Goal: Transaction & Acquisition: Obtain resource

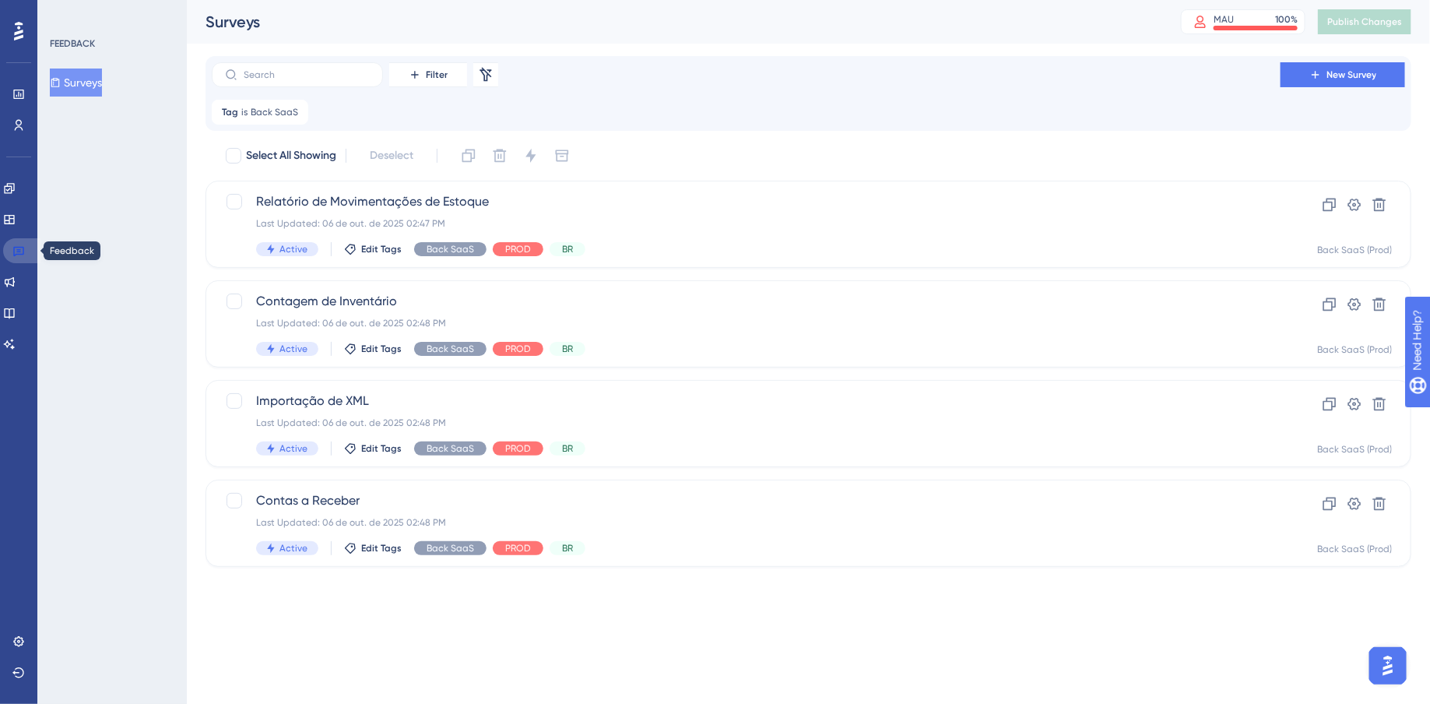
click at [27, 254] on link at bounding box center [21, 250] width 37 height 25
click at [26, 251] on link at bounding box center [21, 250] width 37 height 25
click at [10, 252] on link at bounding box center [21, 250] width 37 height 25
click at [1041, 213] on div "Relatório de Movimentações de Estoque Last Updated: 06 de out. de 2025 02:47 PM…" at bounding box center [746, 224] width 980 height 64
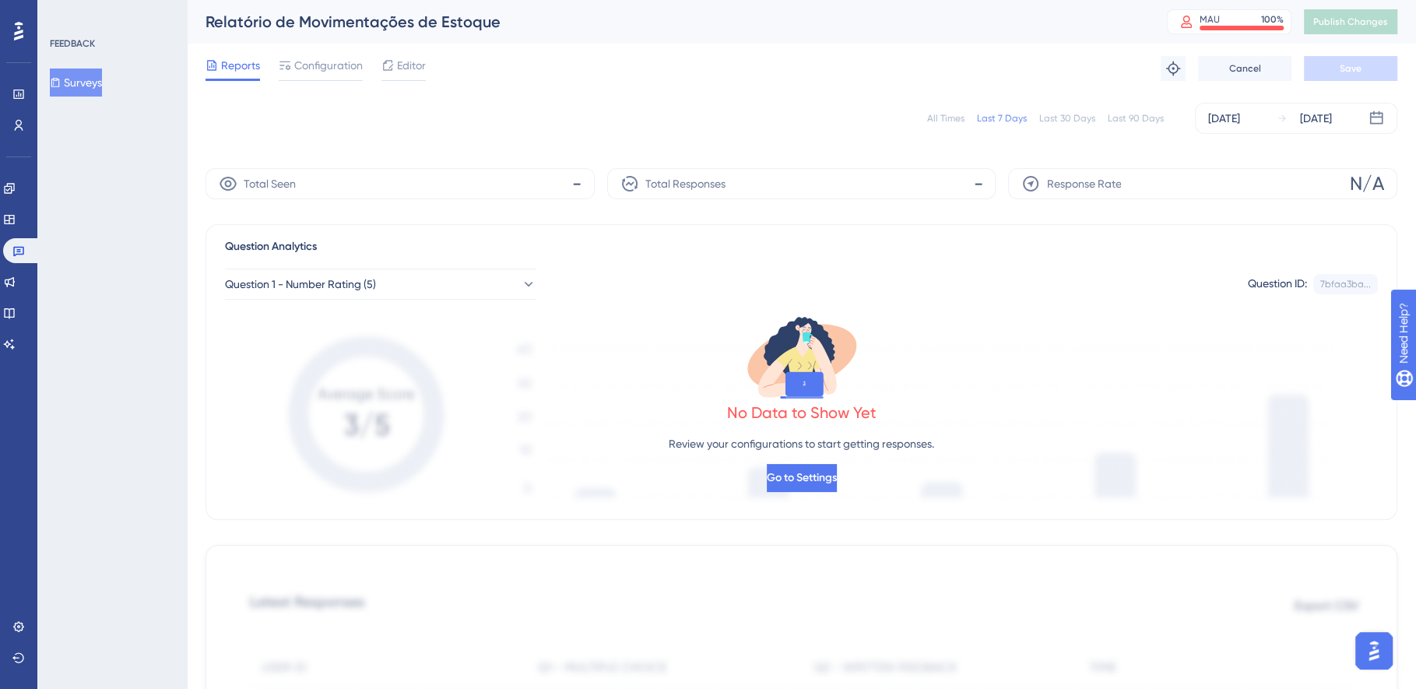
click at [959, 110] on div "All Times Last 7 Days Last 30 Days Last 90 Days [DATE] [DATE]" at bounding box center [802, 118] width 1192 height 31
click at [961, 120] on div "All Times" at bounding box center [945, 118] width 37 height 12
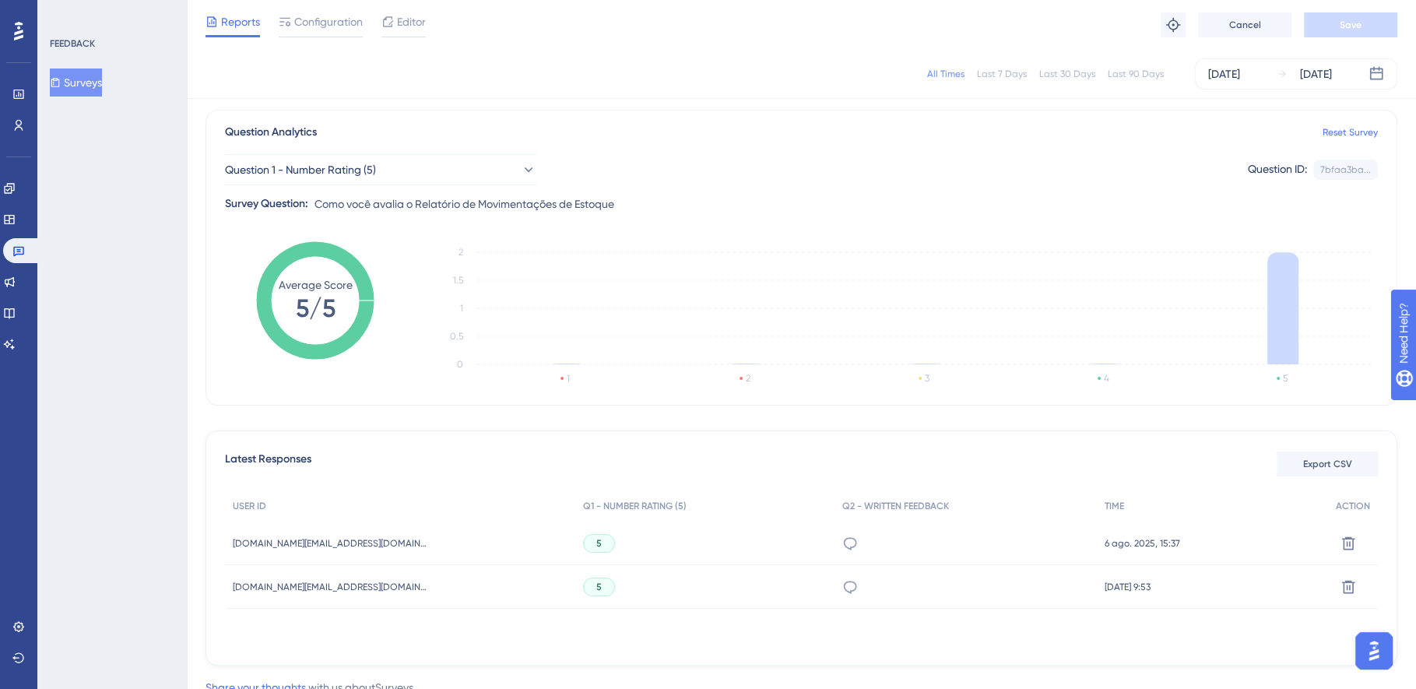
scroll to position [165, 0]
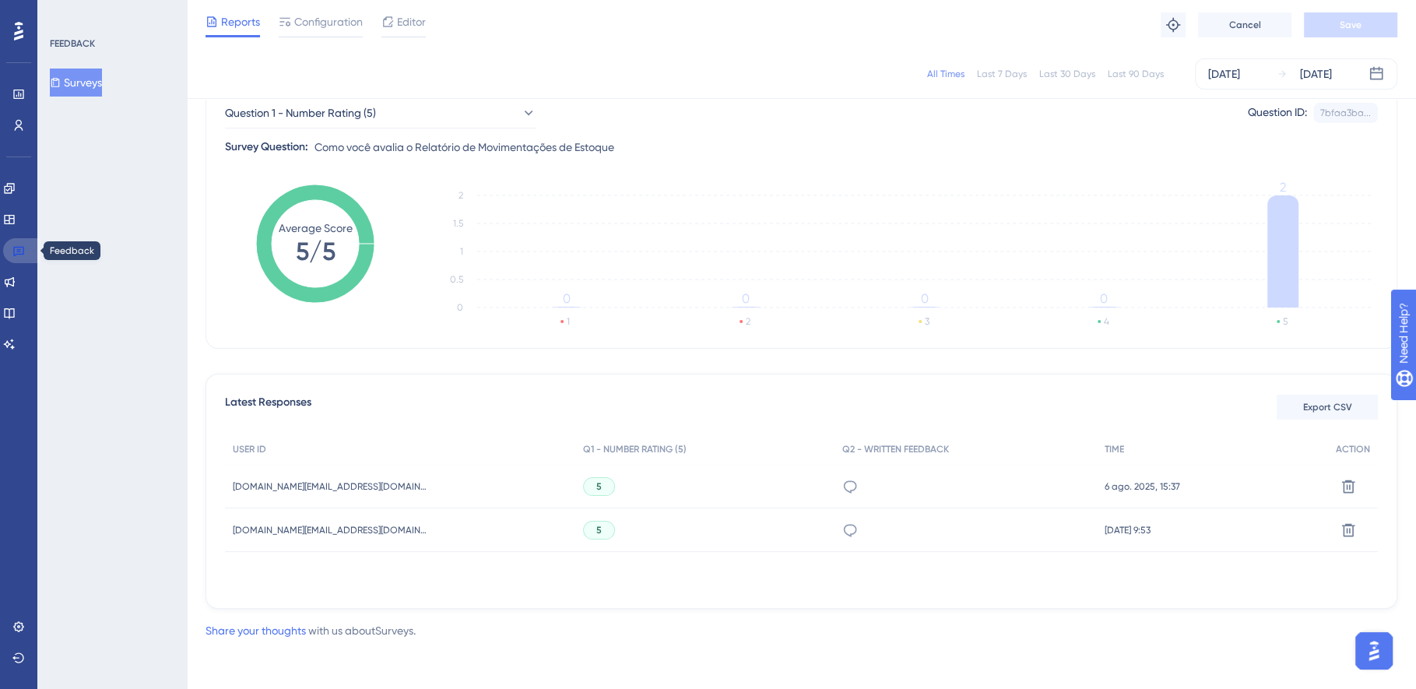
click at [18, 248] on icon at bounding box center [18, 250] width 12 height 12
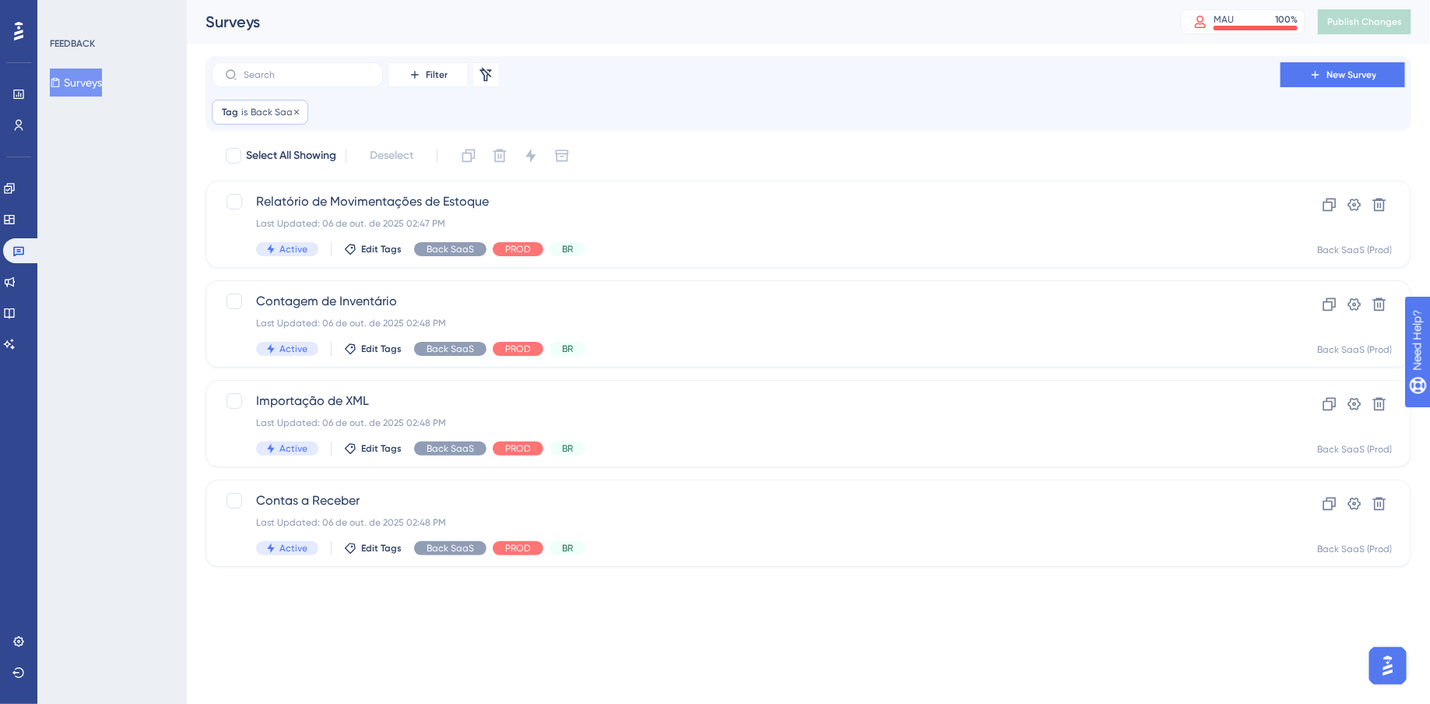
click at [259, 116] on span "Back SaaS" at bounding box center [274, 112] width 47 height 12
click at [293, 192] on button "Back SaaS" at bounding box center [310, 187] width 171 height 31
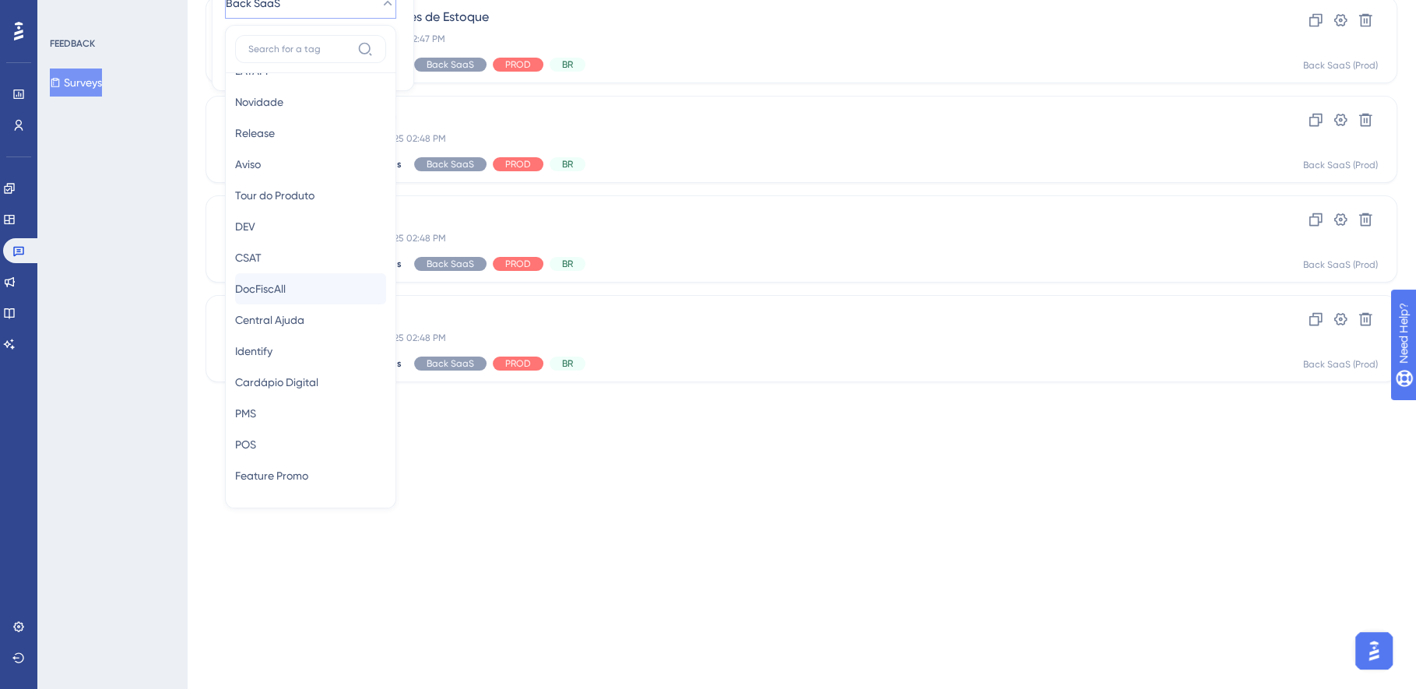
scroll to position [215, 0]
click at [307, 290] on div "DocFiscAll DocFiscAll" at bounding box center [310, 288] width 151 height 31
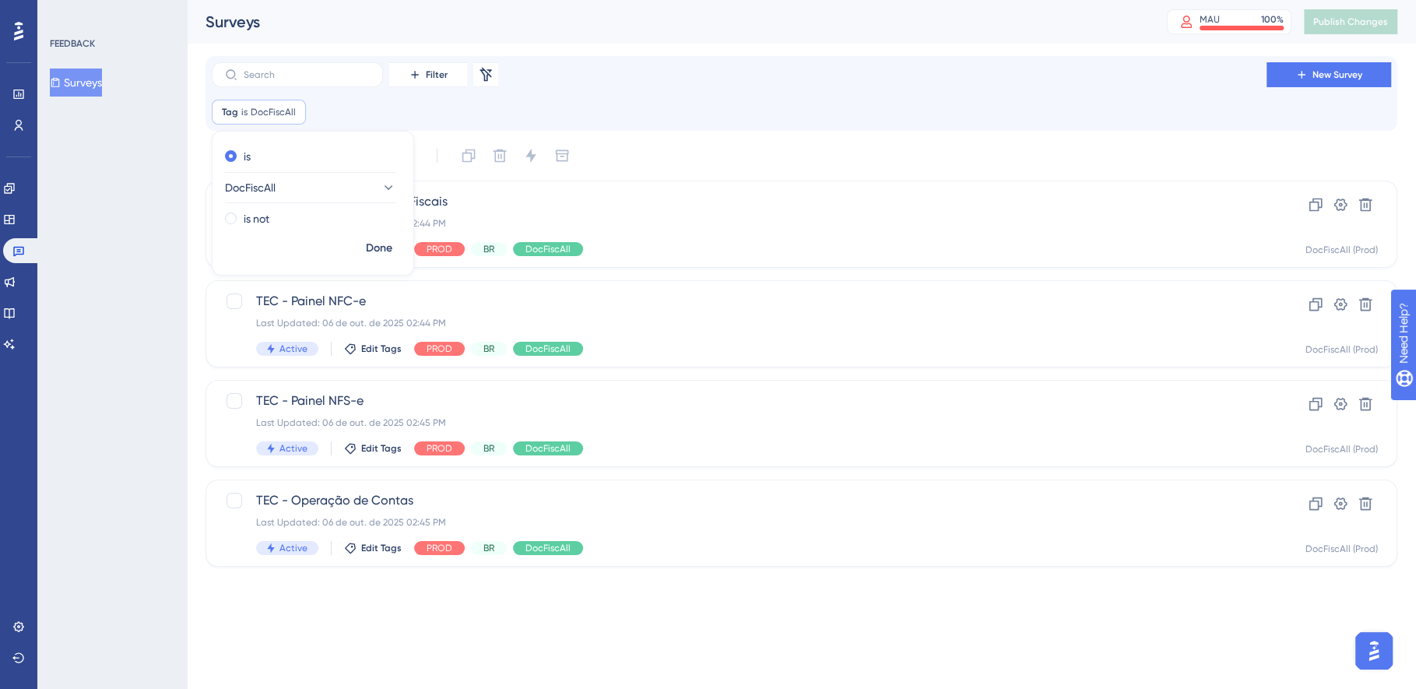
scroll to position [0, 0]
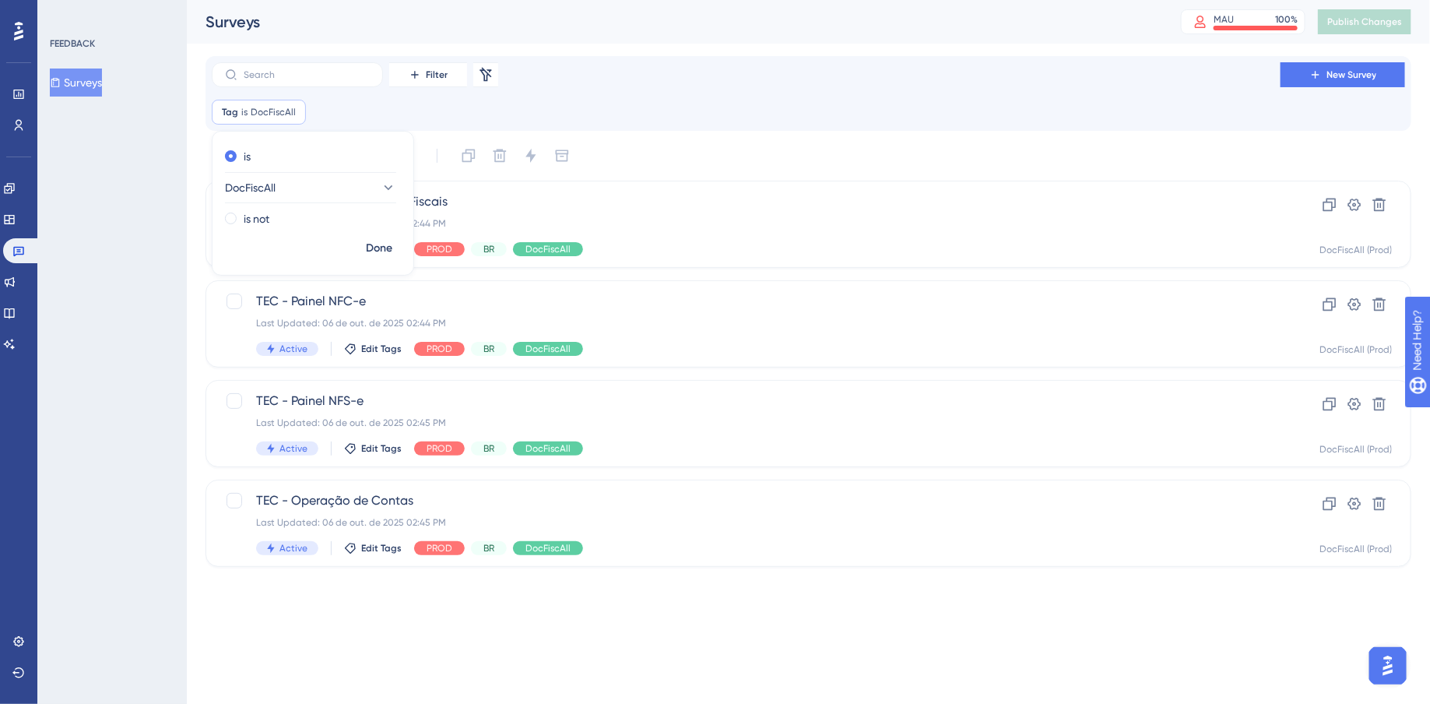
click at [709, 100] on div "Tag is DocFiscAll DocFiscAll Remove is DocFiscAll is not Done" at bounding box center [809, 112] width 1194 height 25
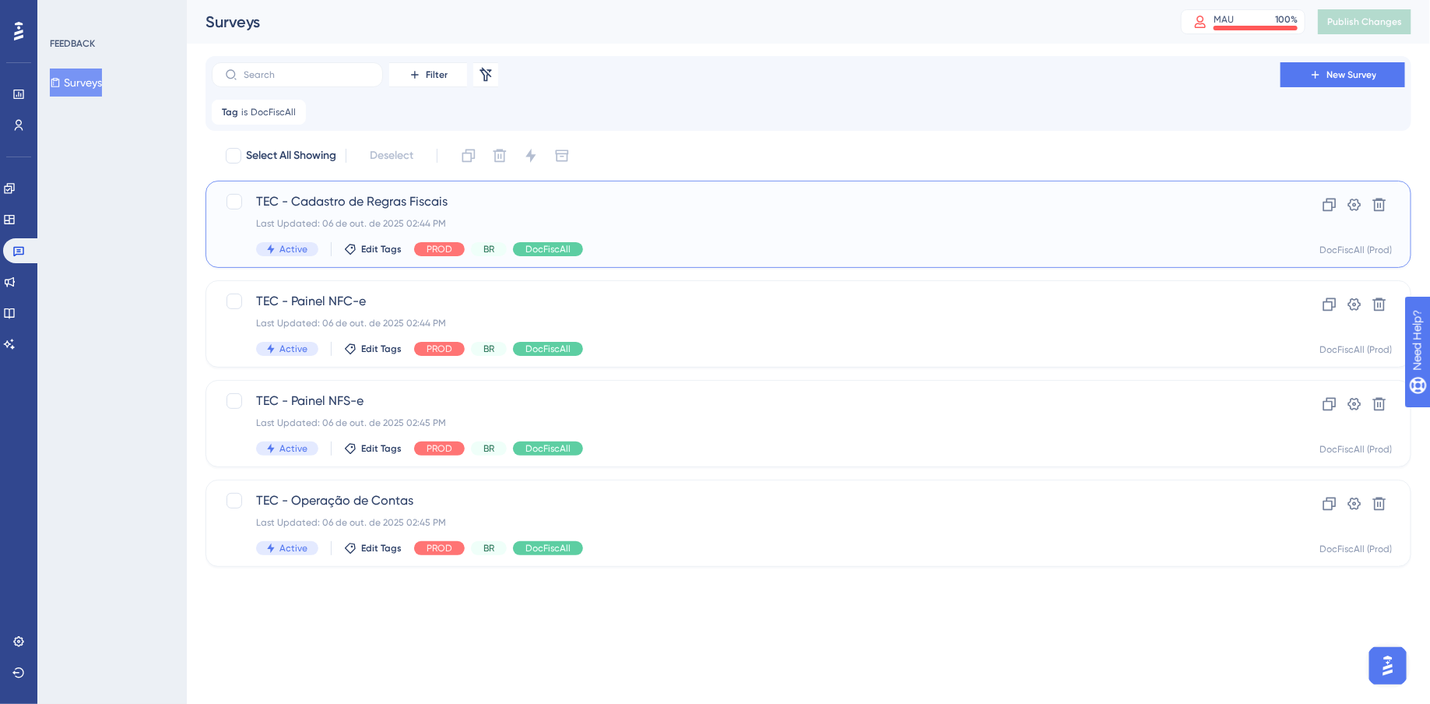
click at [776, 244] on div "Active Edit Tags PROD BR DocFiscAll" at bounding box center [746, 249] width 980 height 14
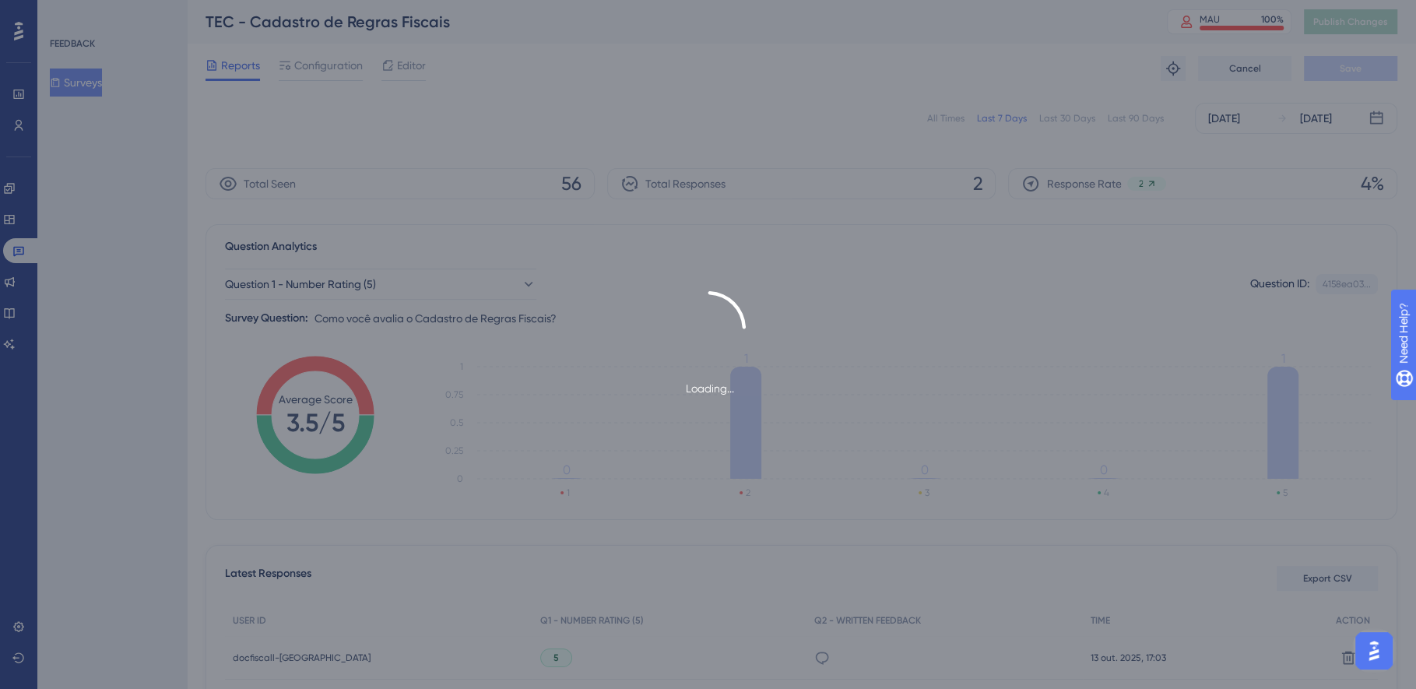
click at [1224, 126] on div "Loading..." at bounding box center [708, 344] width 1416 height 689
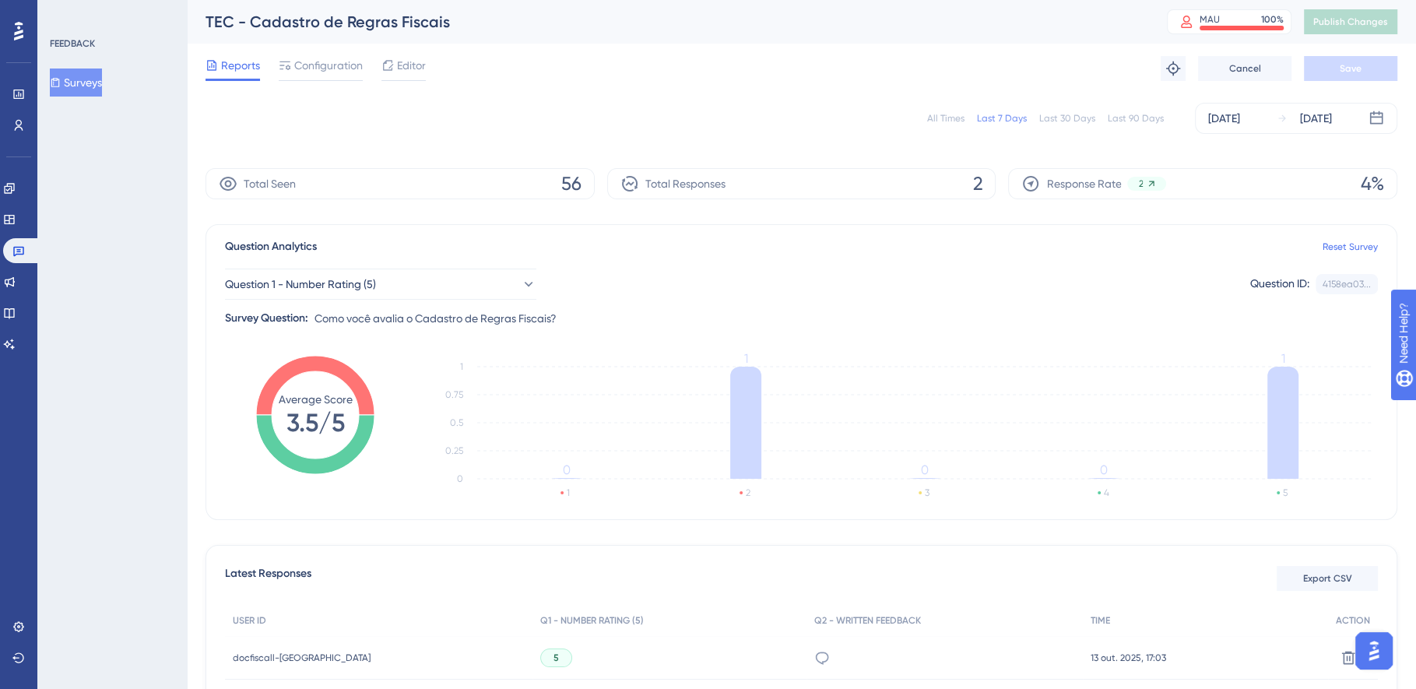
click at [1226, 121] on div "[DATE]" at bounding box center [1224, 118] width 32 height 19
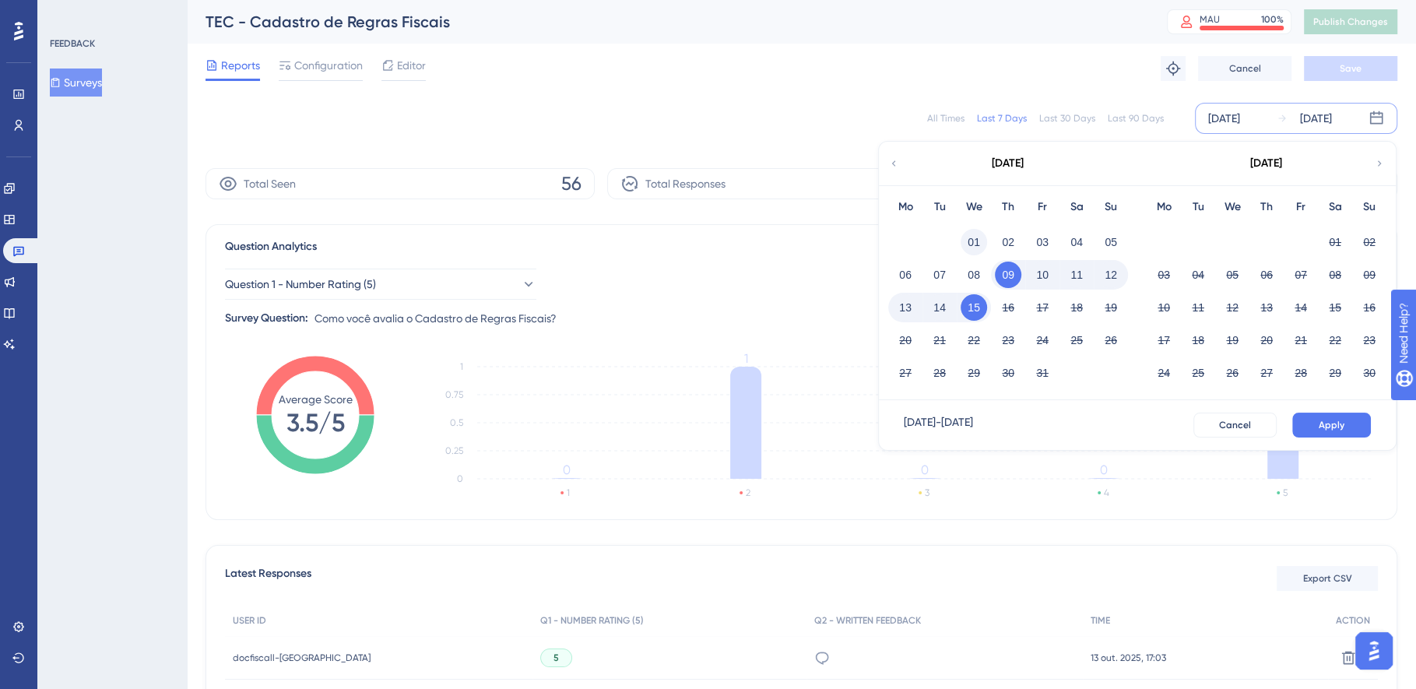
click at [976, 237] on button "01" at bounding box center [974, 242] width 26 height 26
click at [972, 301] on button "15" at bounding box center [974, 307] width 26 height 26
click at [1315, 424] on button "Apply" at bounding box center [1331, 425] width 79 height 25
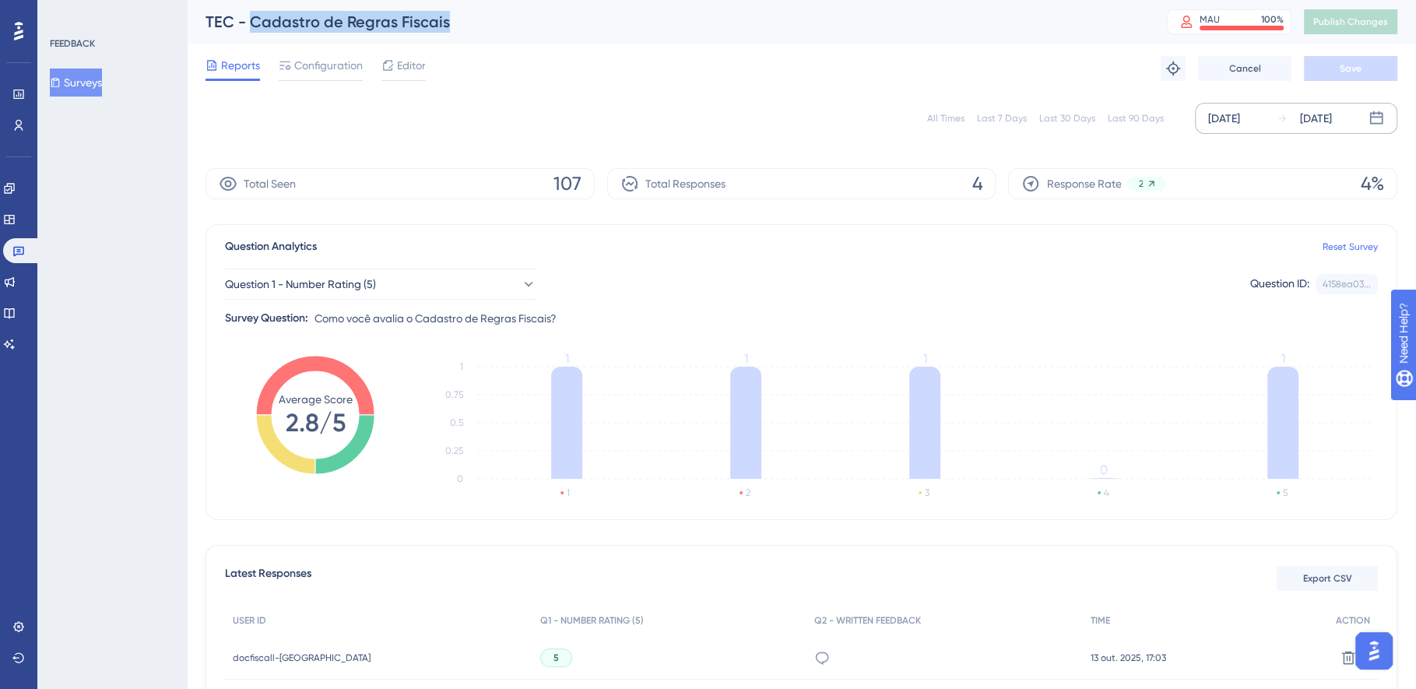
drag, startPoint x: 456, startPoint y: 22, endPoint x: 251, endPoint y: 13, distance: 205.7
click at [251, 13] on div "TEC - Cadastro de Regras Fiscais" at bounding box center [667, 22] width 923 height 22
copy div "Cadastro de Regras Fiscais"
click at [1303, 586] on button "Export CSV" at bounding box center [1327, 578] width 101 height 25
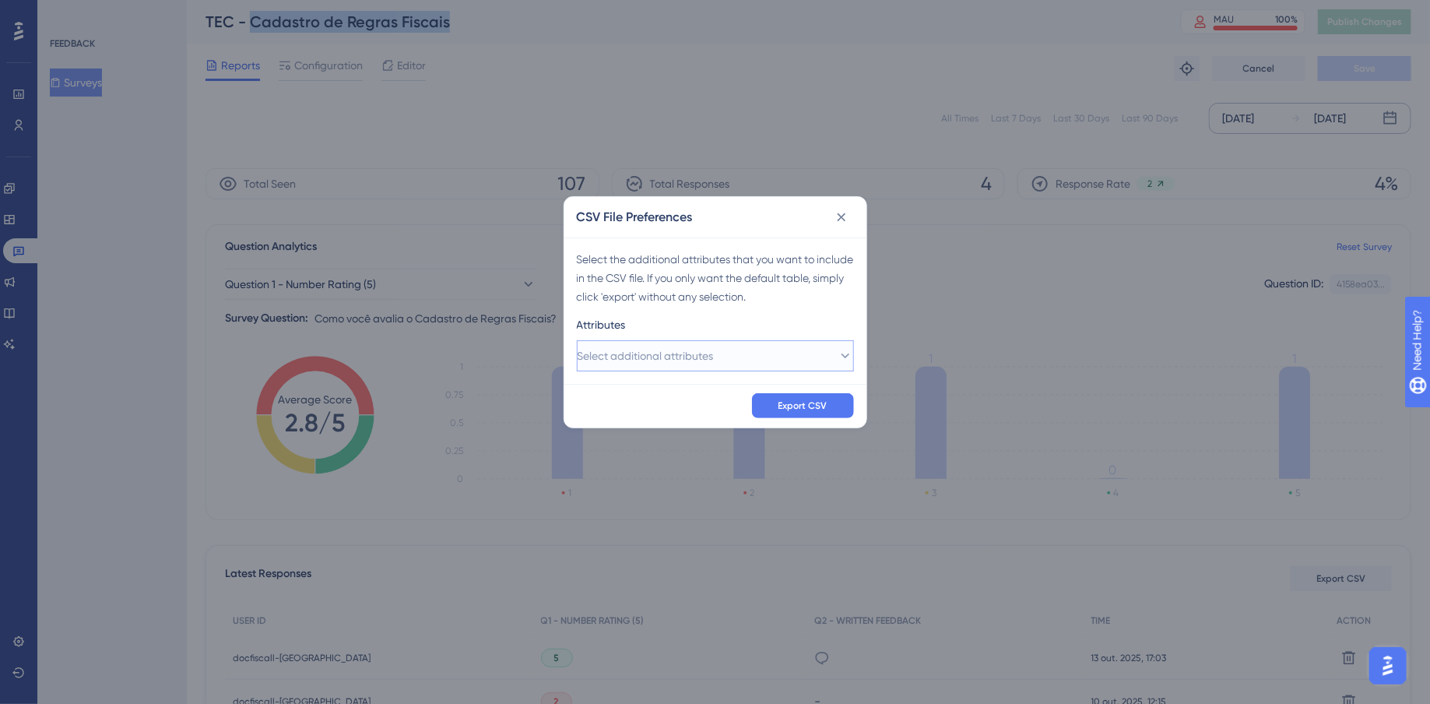
click at [670, 357] on span "Select additional attributes" at bounding box center [646, 355] width 136 height 19
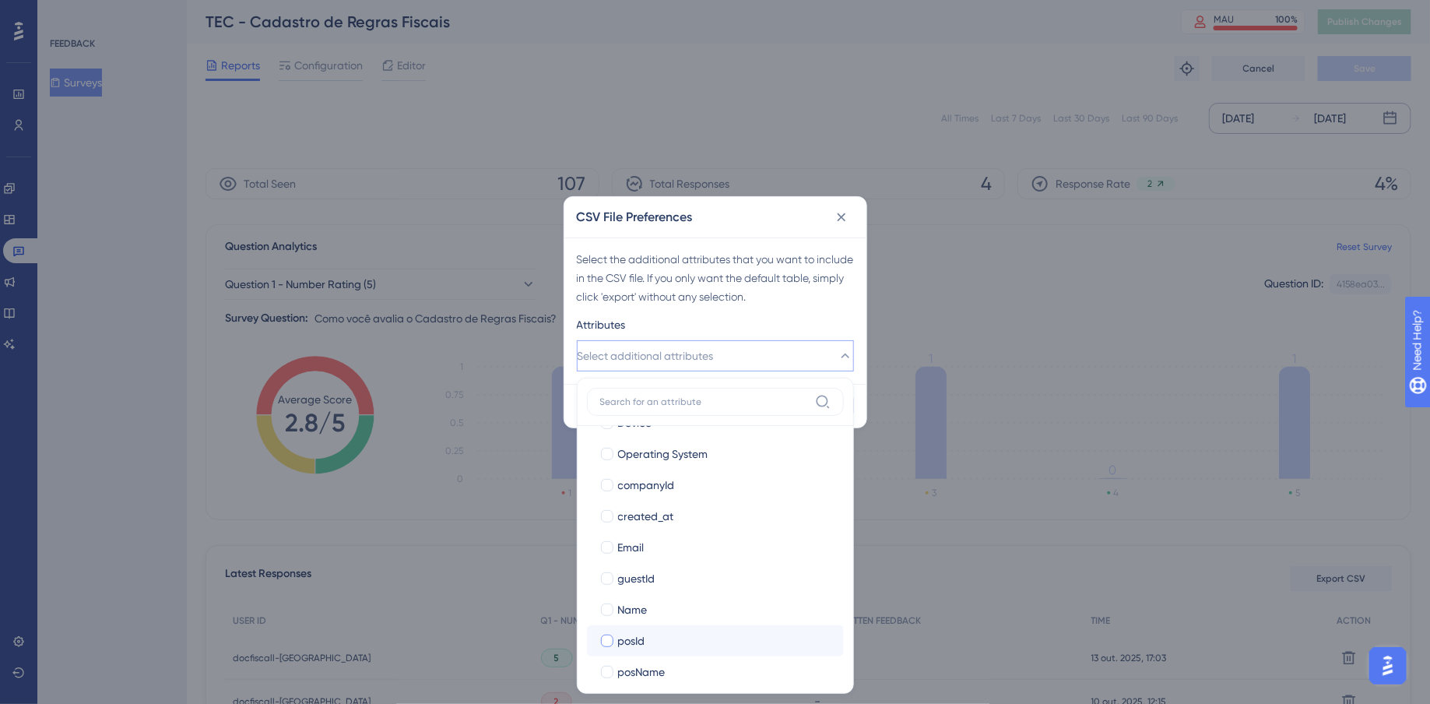
scroll to position [193, 0]
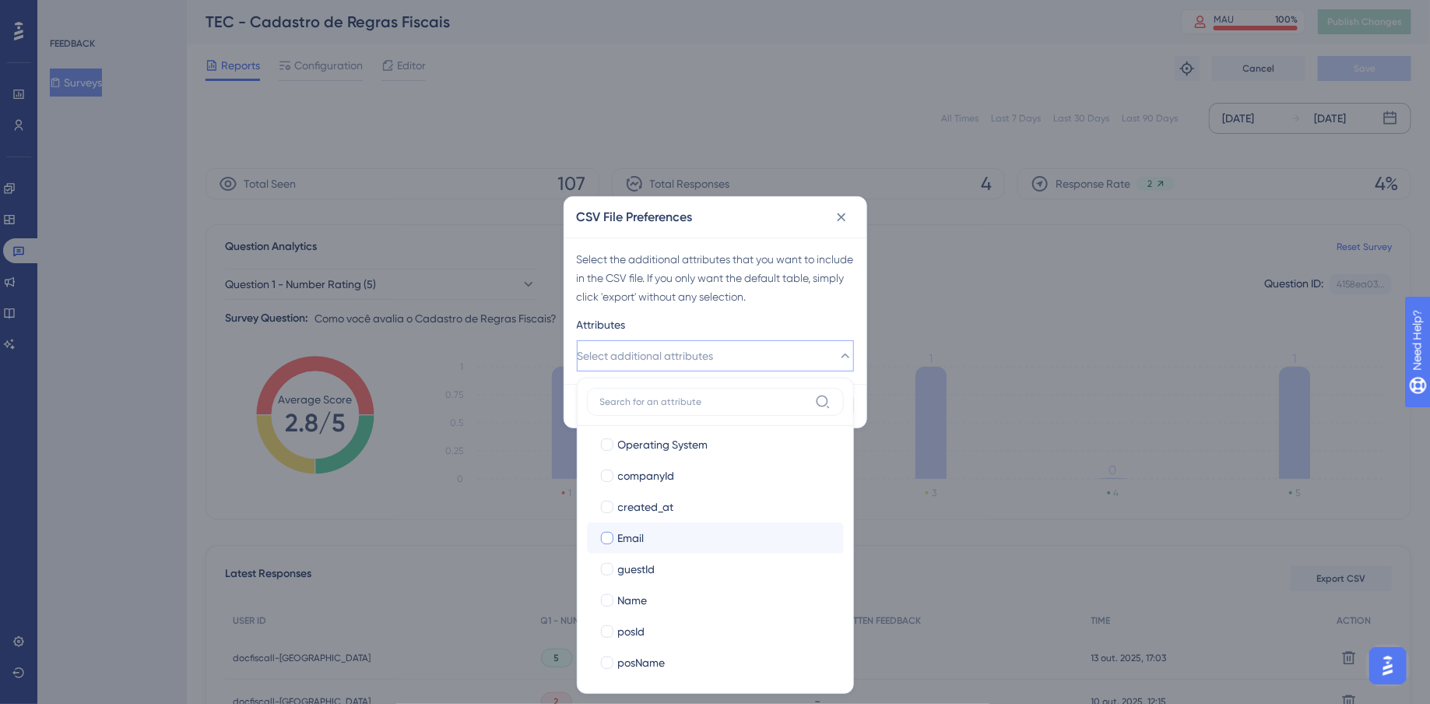
click at [609, 540] on div at bounding box center [607, 538] width 12 height 12
checkbox input "true"
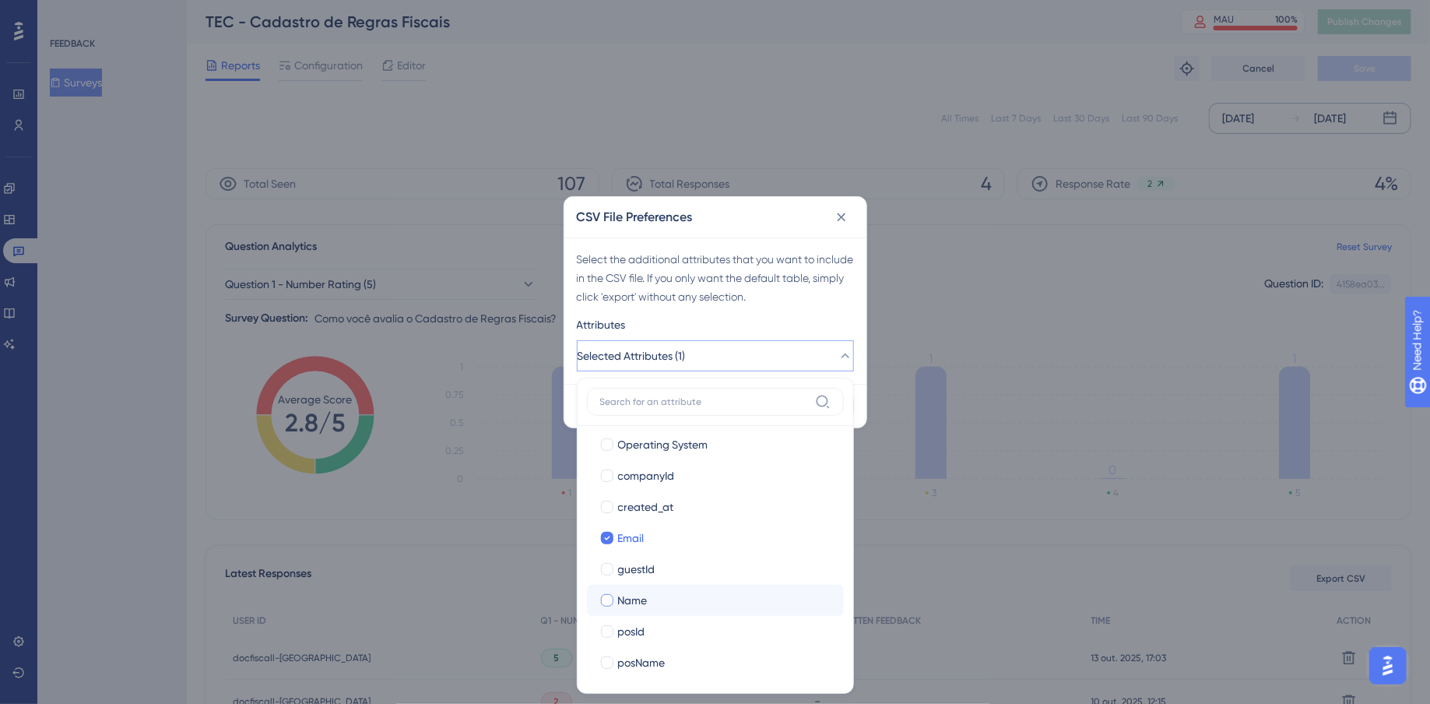
click at [605, 596] on div at bounding box center [607, 600] width 12 height 12
checkbox input "true"
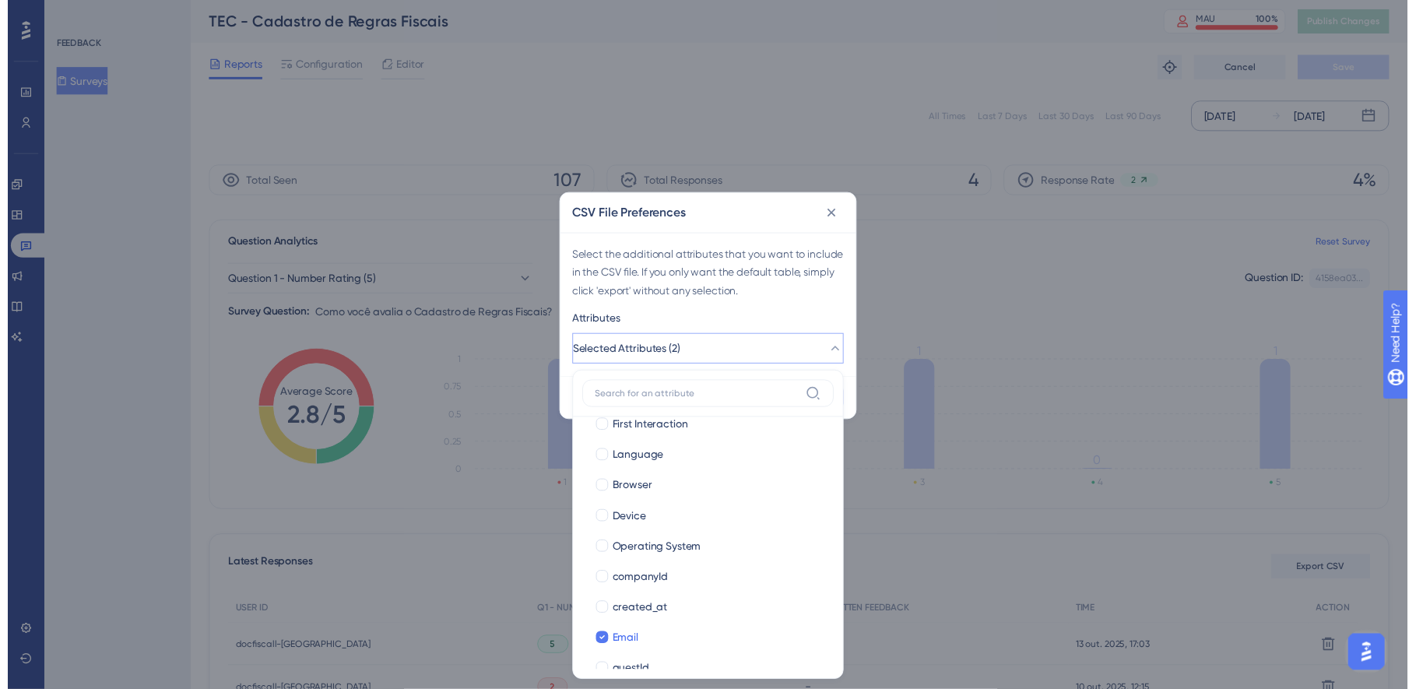
scroll to position [0, 0]
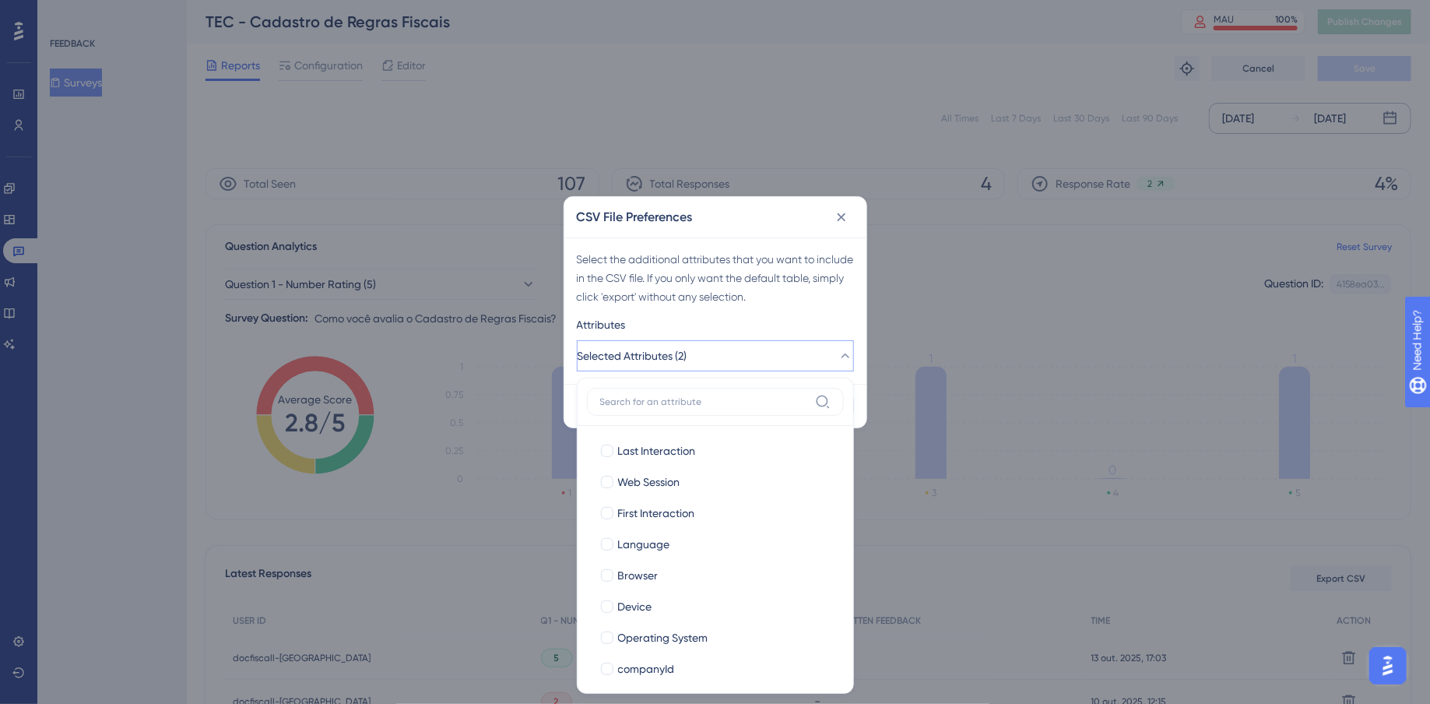
click at [835, 316] on div "Attributes" at bounding box center [715, 327] width 277 height 25
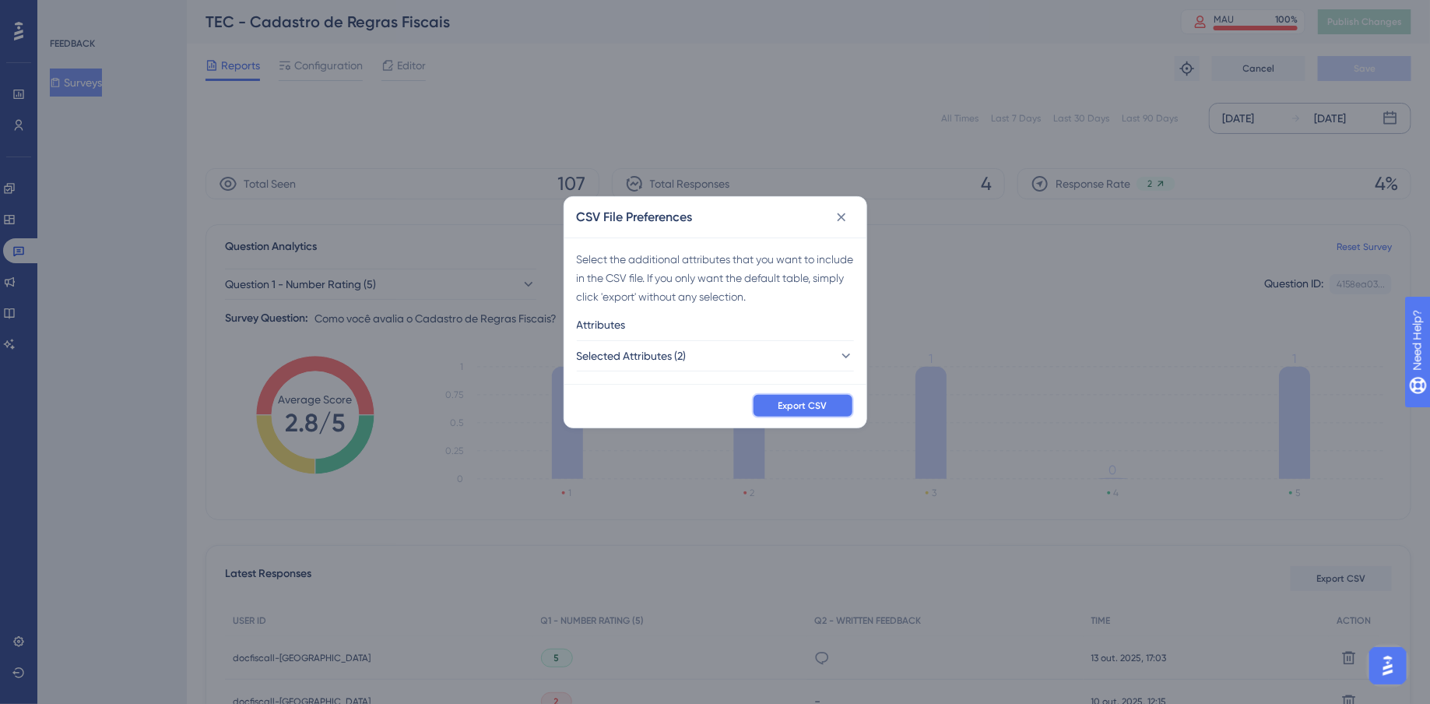
click at [816, 407] on span "Export CSV" at bounding box center [803, 405] width 49 height 12
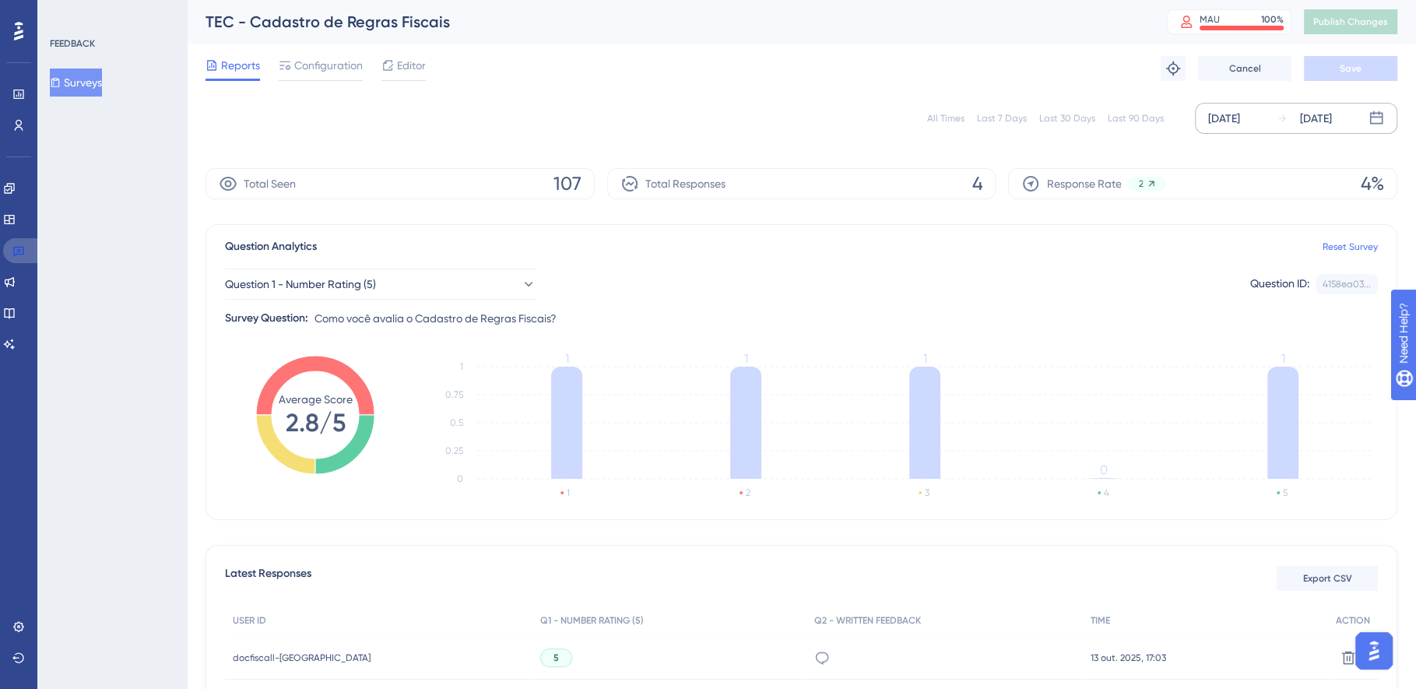
click at [17, 252] on icon at bounding box center [18, 250] width 12 height 12
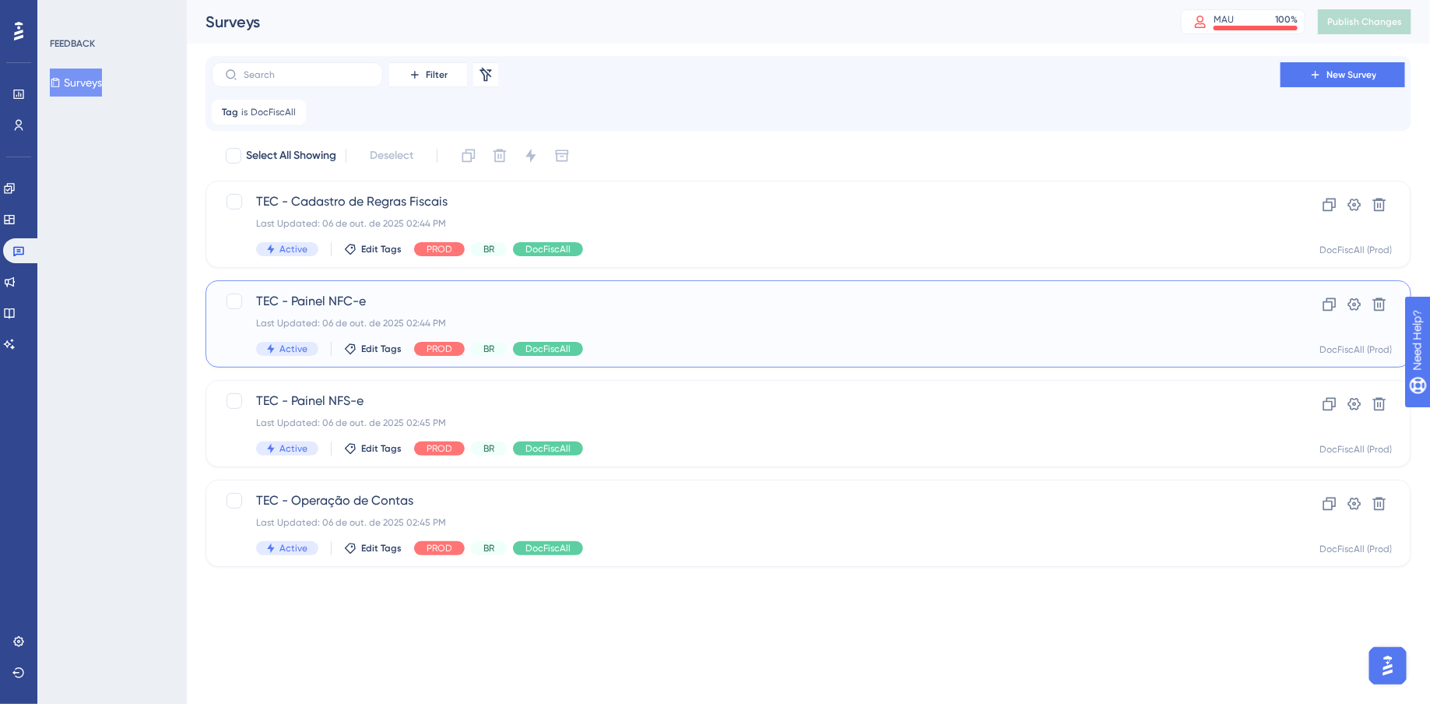
click at [642, 311] on div "TEC - Painel NFC-e Last Updated: 06 de out. de 2025 02:44 PM Active Edit Tags P…" at bounding box center [746, 324] width 980 height 64
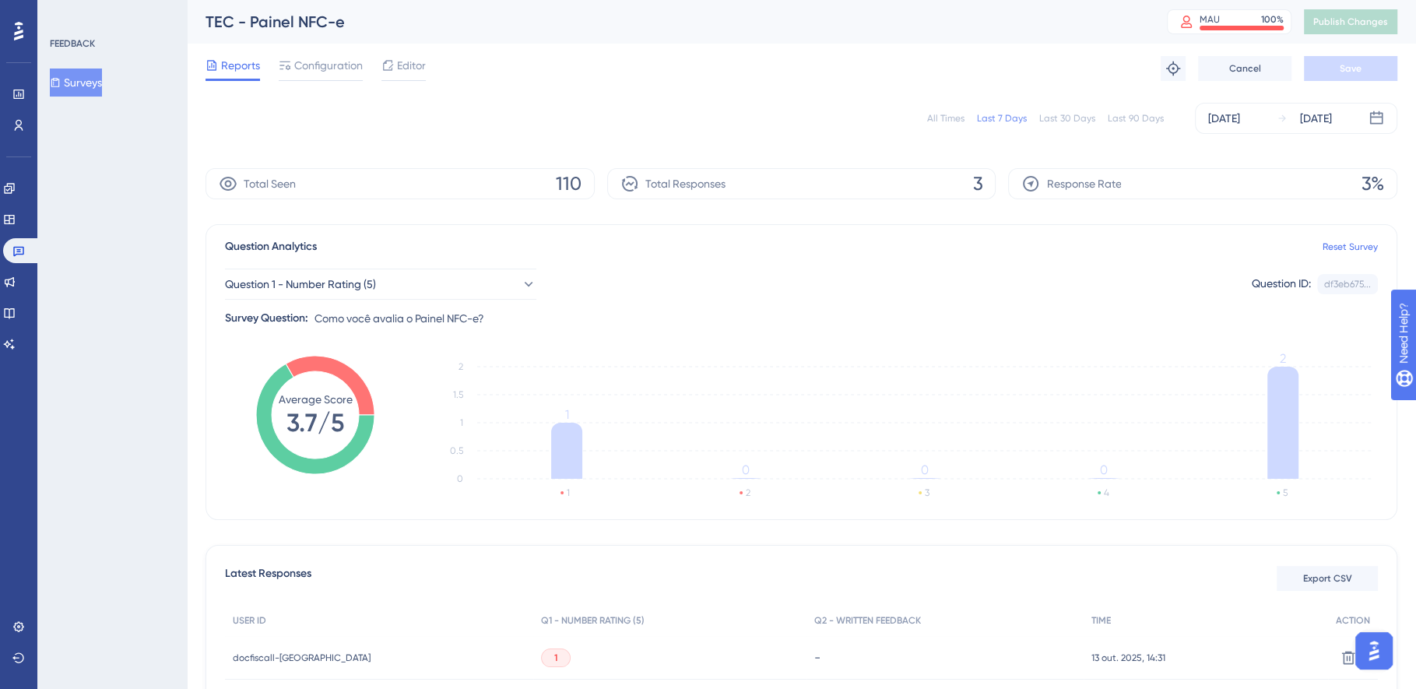
click at [1218, 121] on div "[DATE]" at bounding box center [1224, 118] width 32 height 19
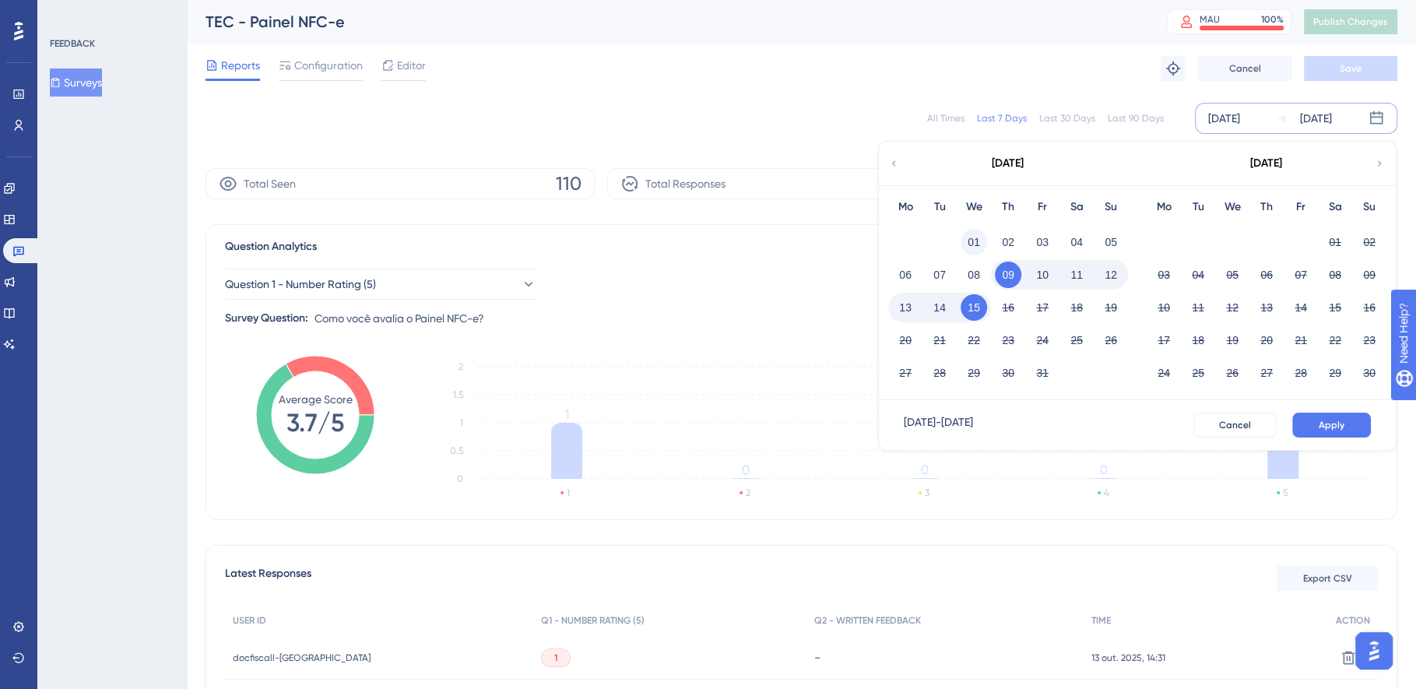
click at [978, 237] on button "01" at bounding box center [974, 242] width 26 height 26
click at [976, 308] on button "15" at bounding box center [974, 307] width 26 height 26
click at [1335, 427] on span "Apply" at bounding box center [1332, 425] width 26 height 12
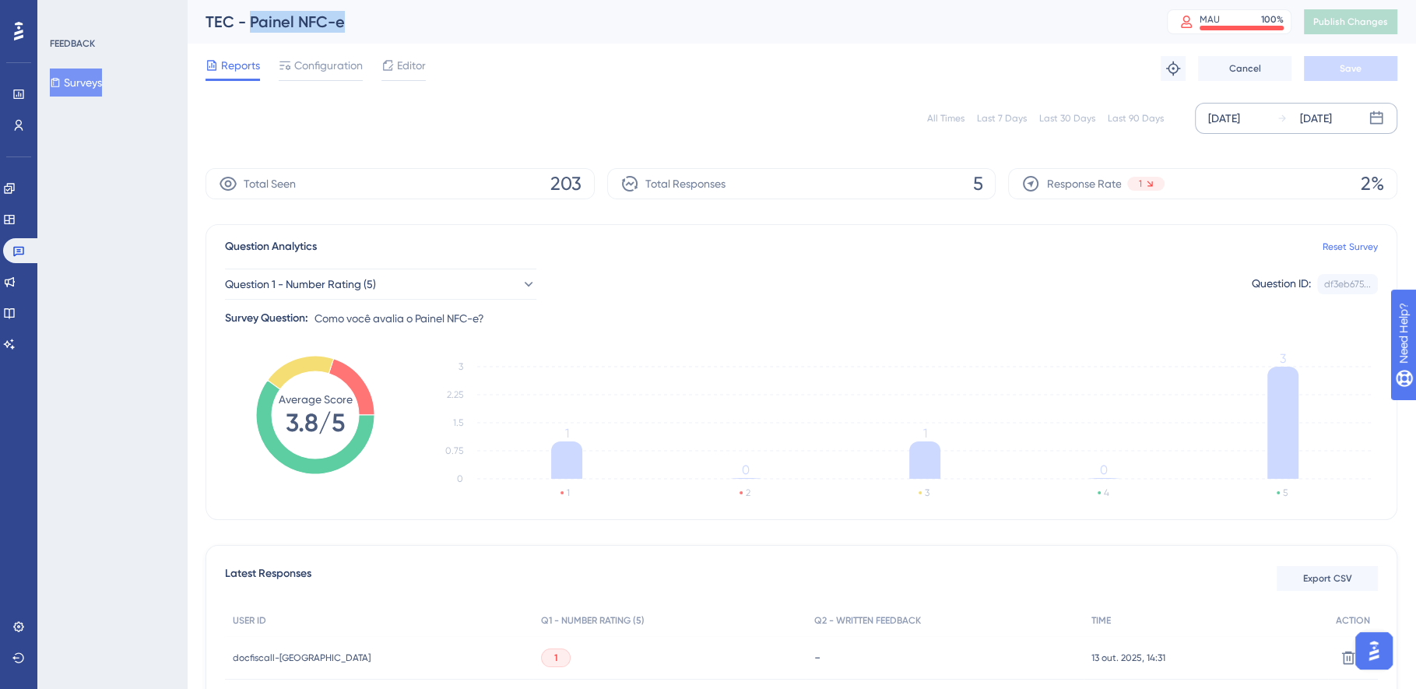
drag, startPoint x: 373, startPoint y: 23, endPoint x: 249, endPoint y: 25, distance: 123.8
click at [249, 25] on div "TEC - Painel NFC-e" at bounding box center [667, 22] width 923 height 22
copy div "Painel NFC-e"
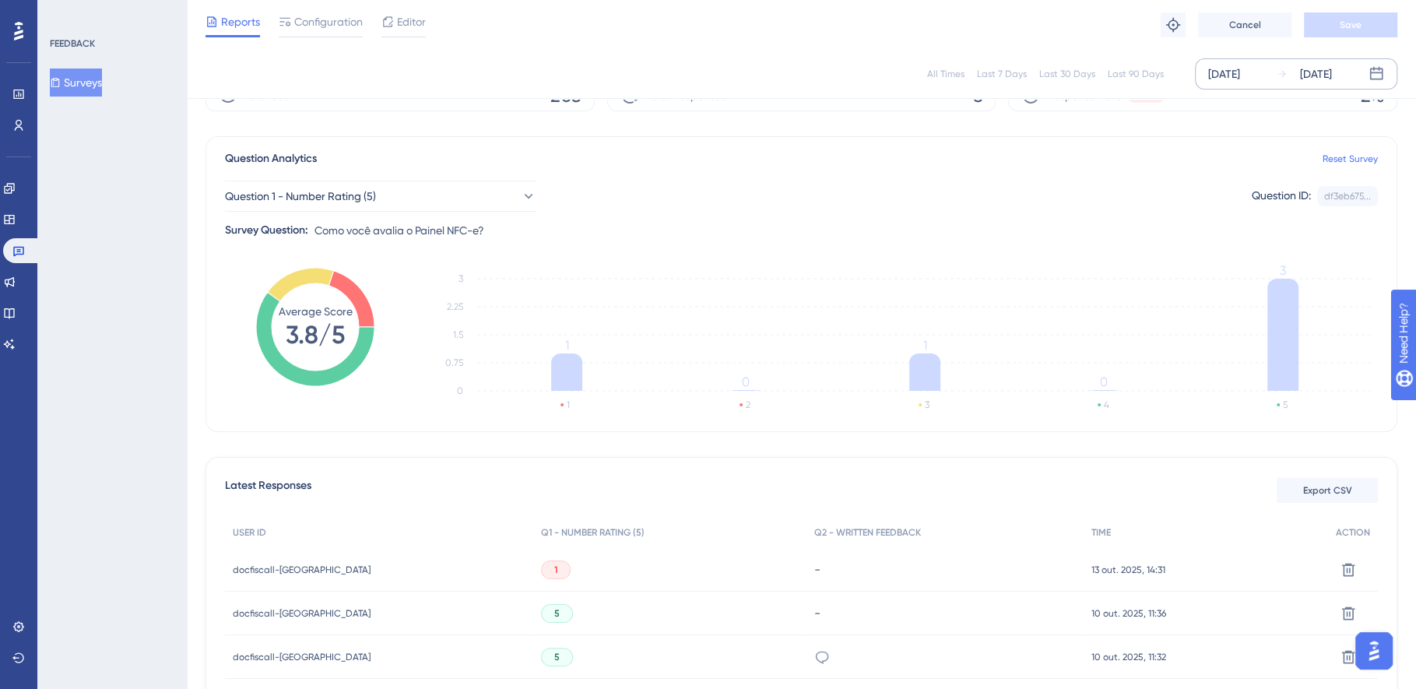
scroll to position [277, 0]
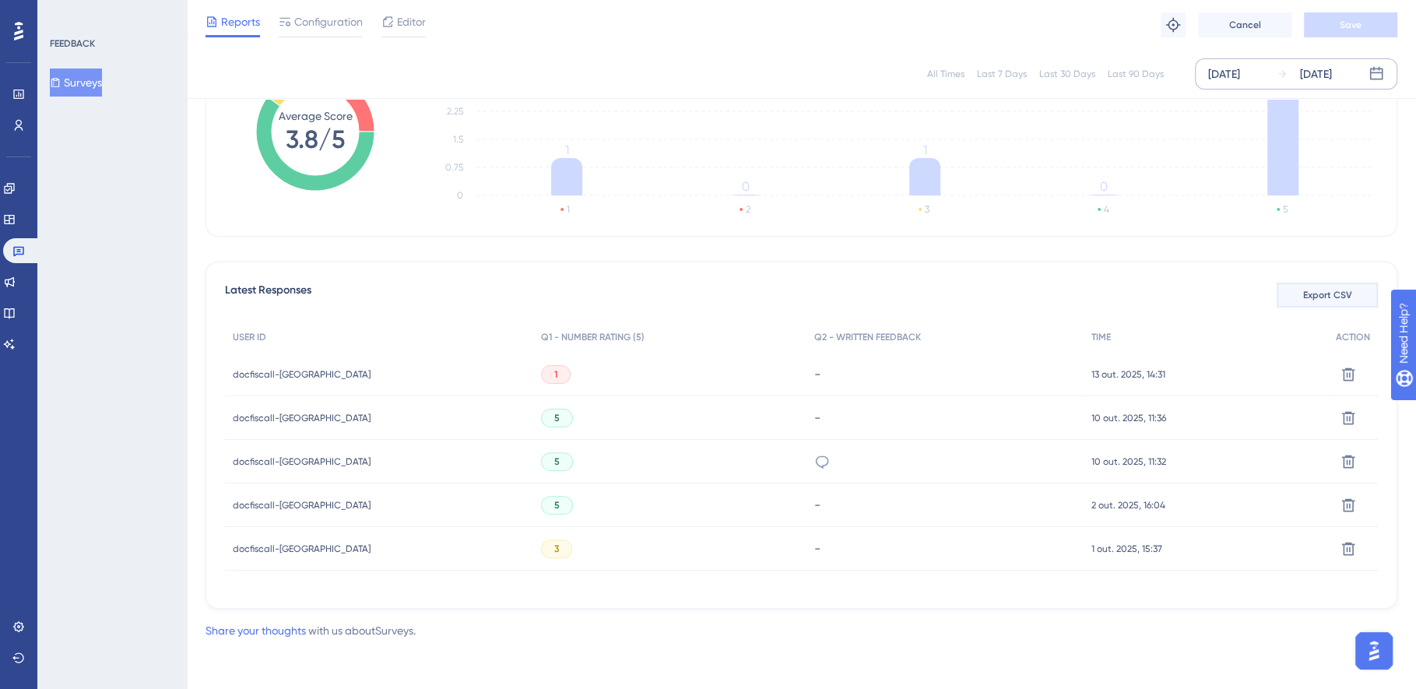
click at [1304, 298] on span "Export CSV" at bounding box center [1327, 295] width 49 height 12
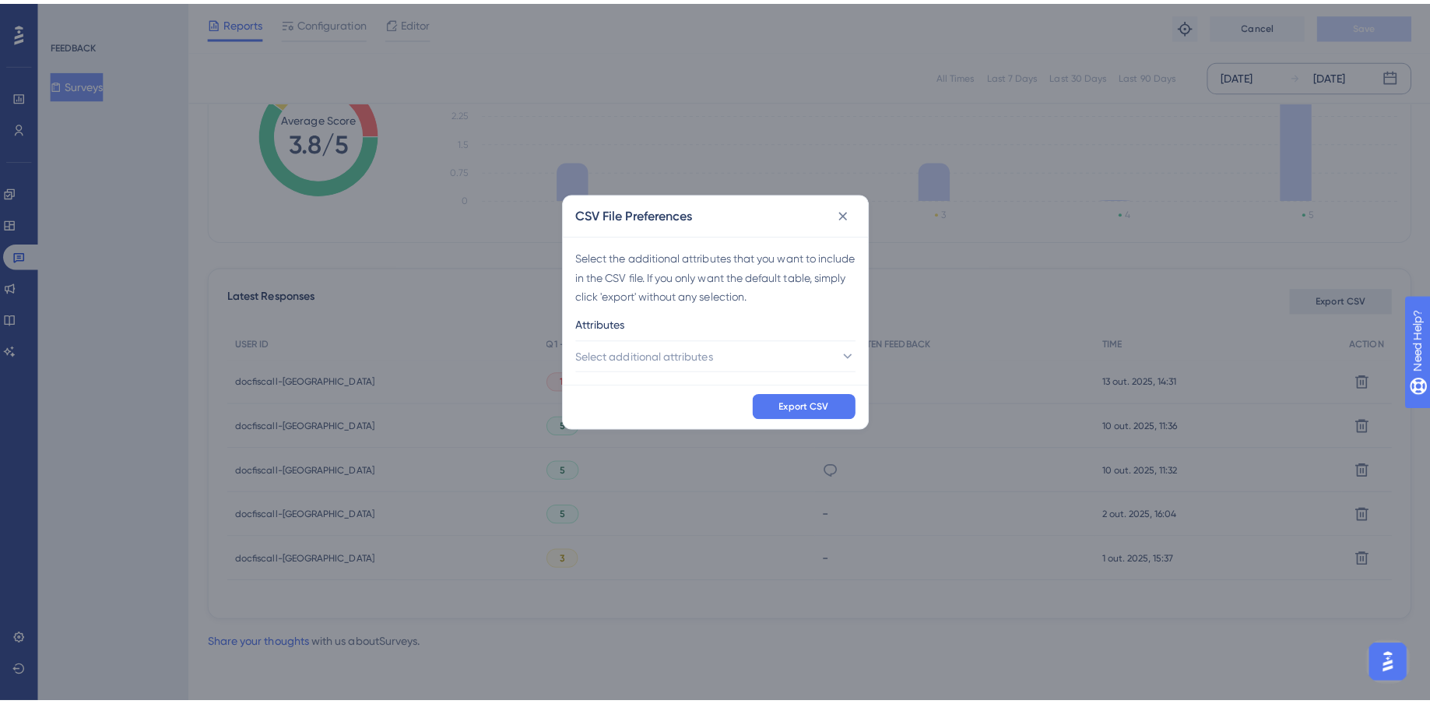
scroll to position [262, 0]
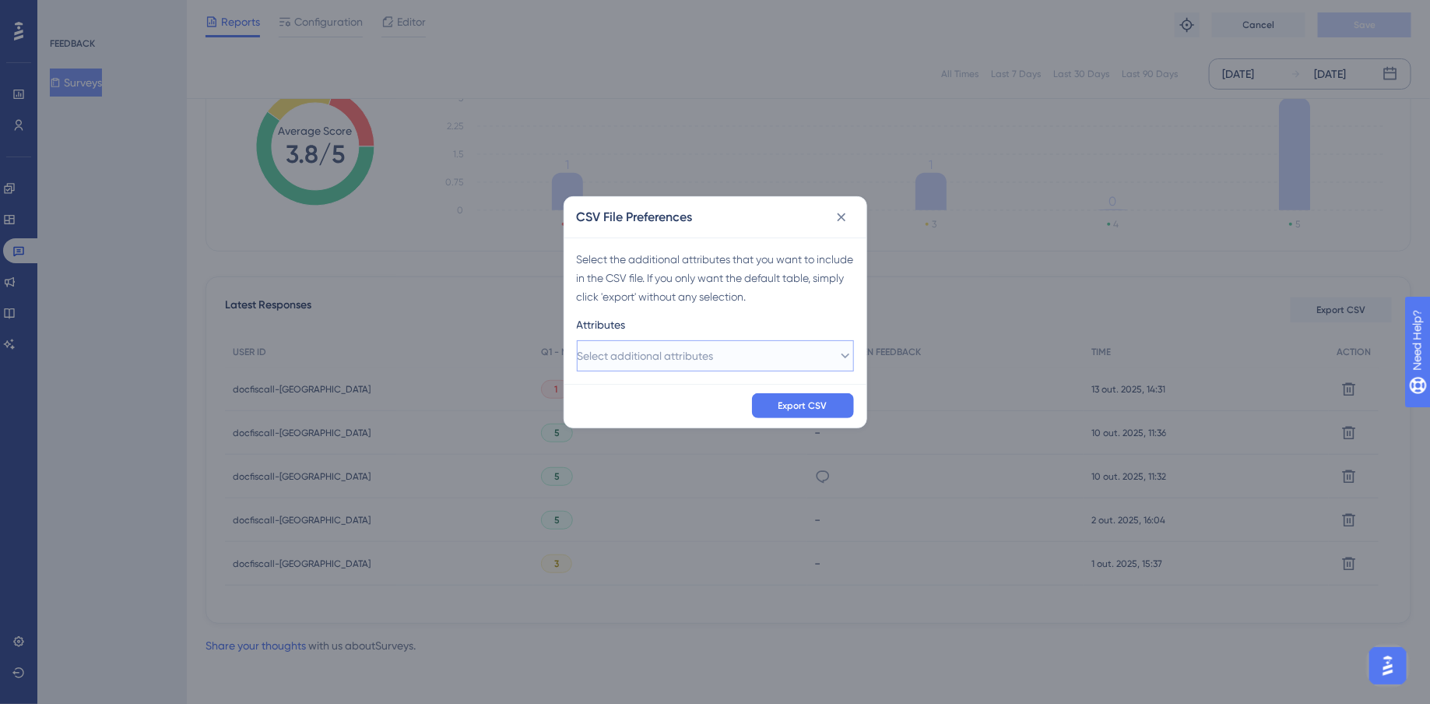
click at [702, 362] on span "Select additional attributes" at bounding box center [646, 355] width 136 height 19
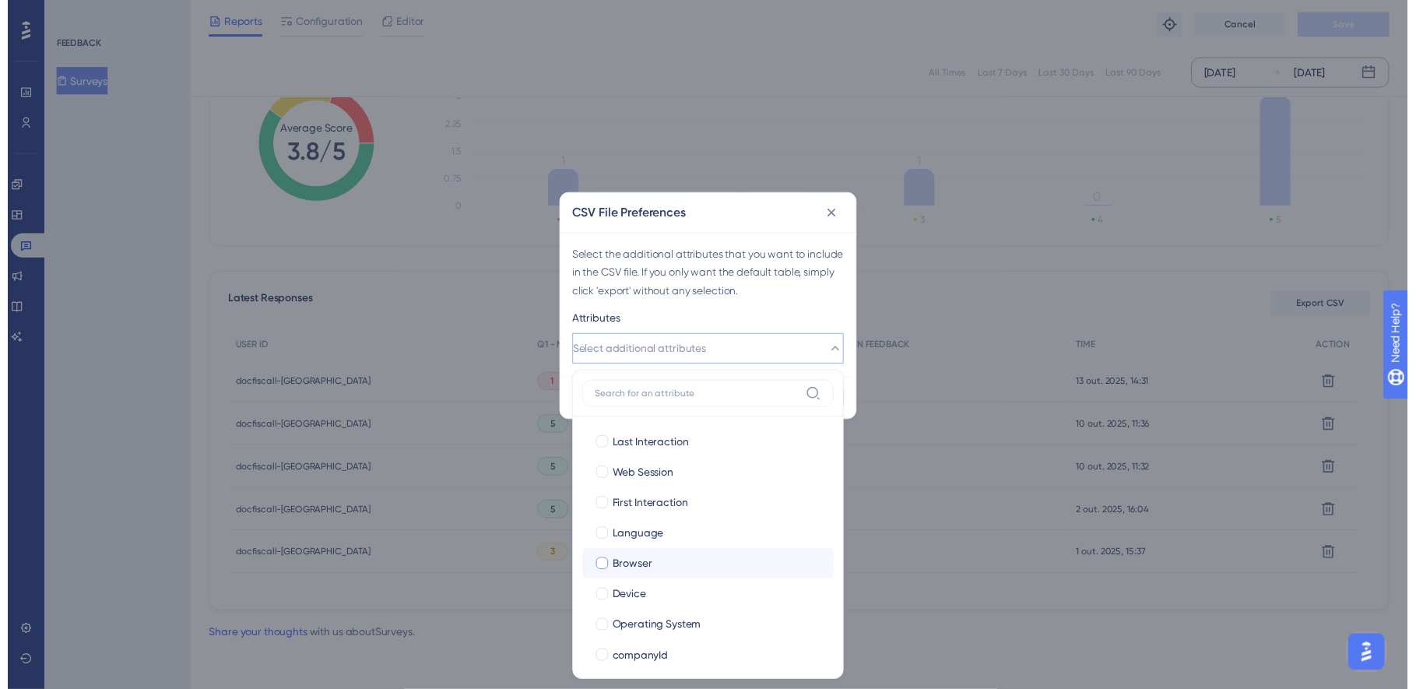
scroll to position [258, 0]
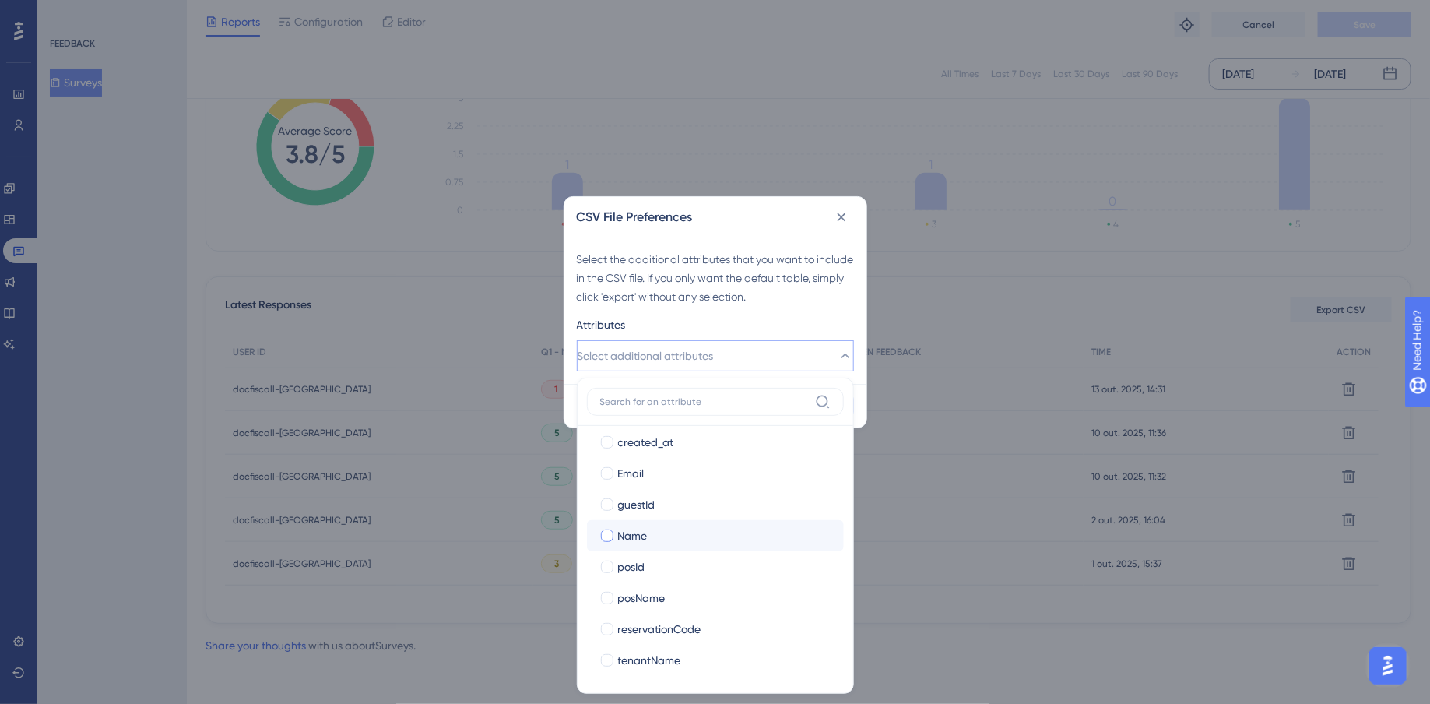
click at [609, 543] on label "Name" at bounding box center [716, 535] width 232 height 19
checkbox input "true"
click at [604, 475] on div at bounding box center [607, 473] width 12 height 12
checkbox input "true"
click at [776, 327] on div "Attributes" at bounding box center [715, 327] width 277 height 25
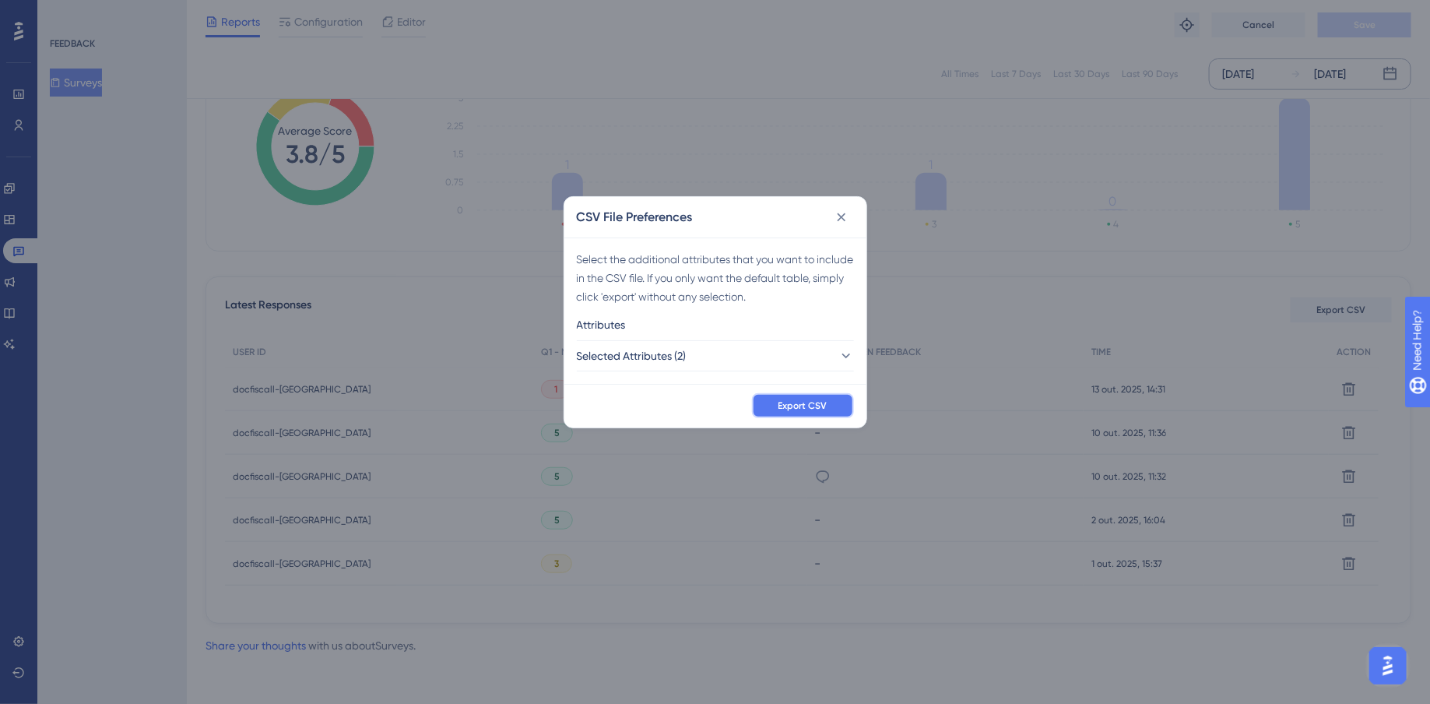
click at [809, 405] on span "Export CSV" at bounding box center [803, 405] width 49 height 12
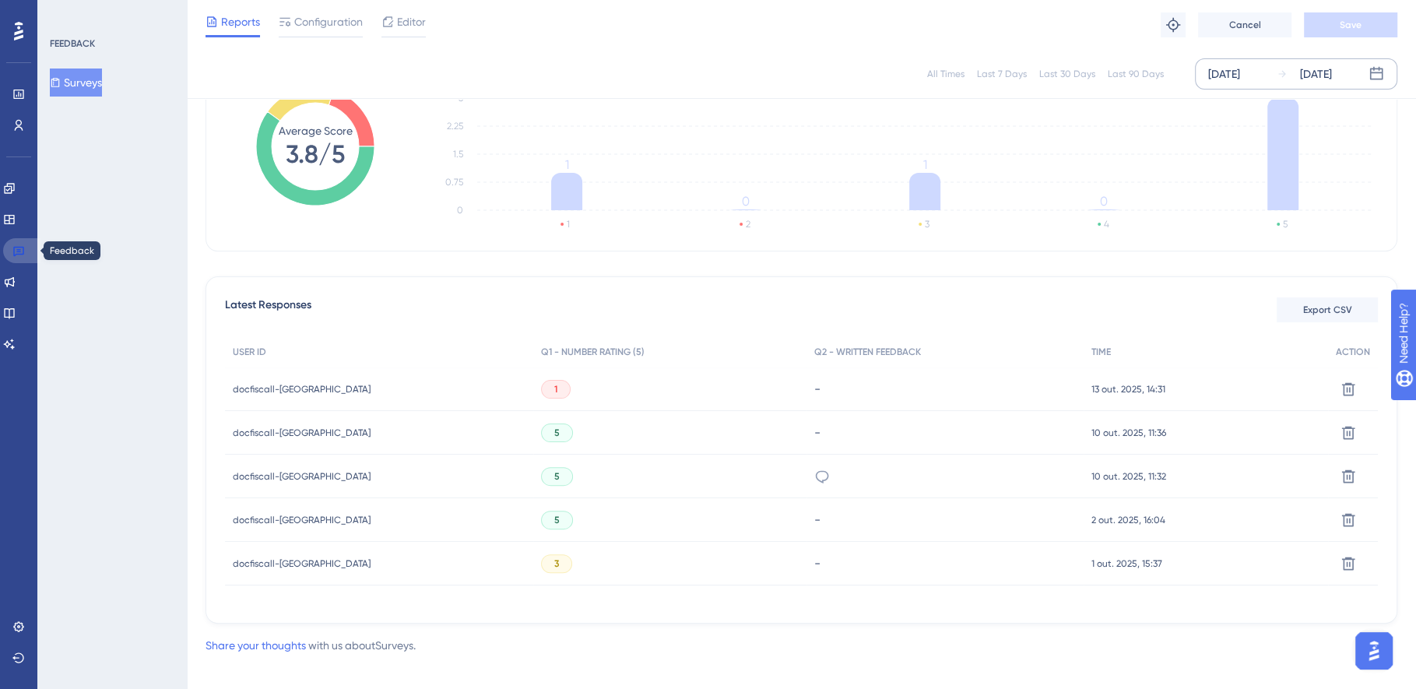
click at [18, 254] on icon at bounding box center [18, 252] width 11 height 10
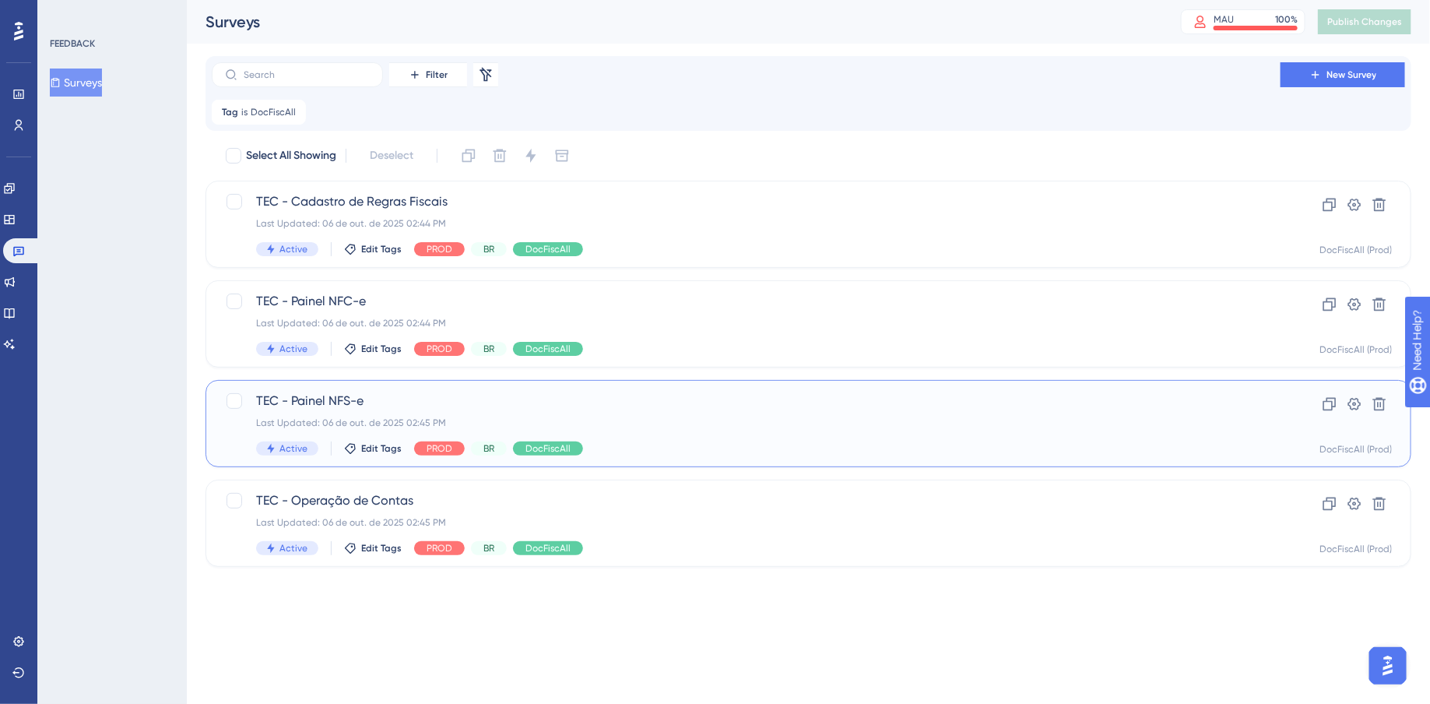
click at [616, 403] on span "TEC - Painel NFS-e" at bounding box center [746, 401] width 980 height 19
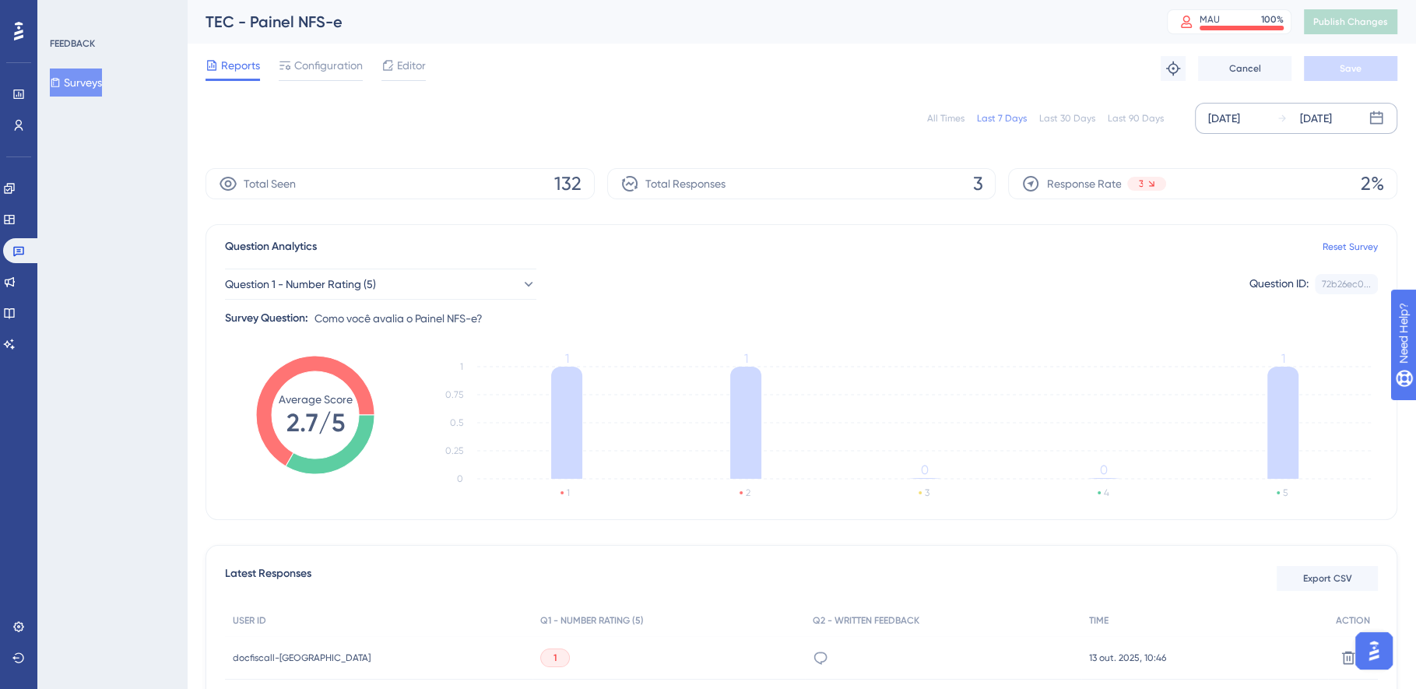
click at [1236, 117] on div "[DATE]" at bounding box center [1224, 118] width 32 height 19
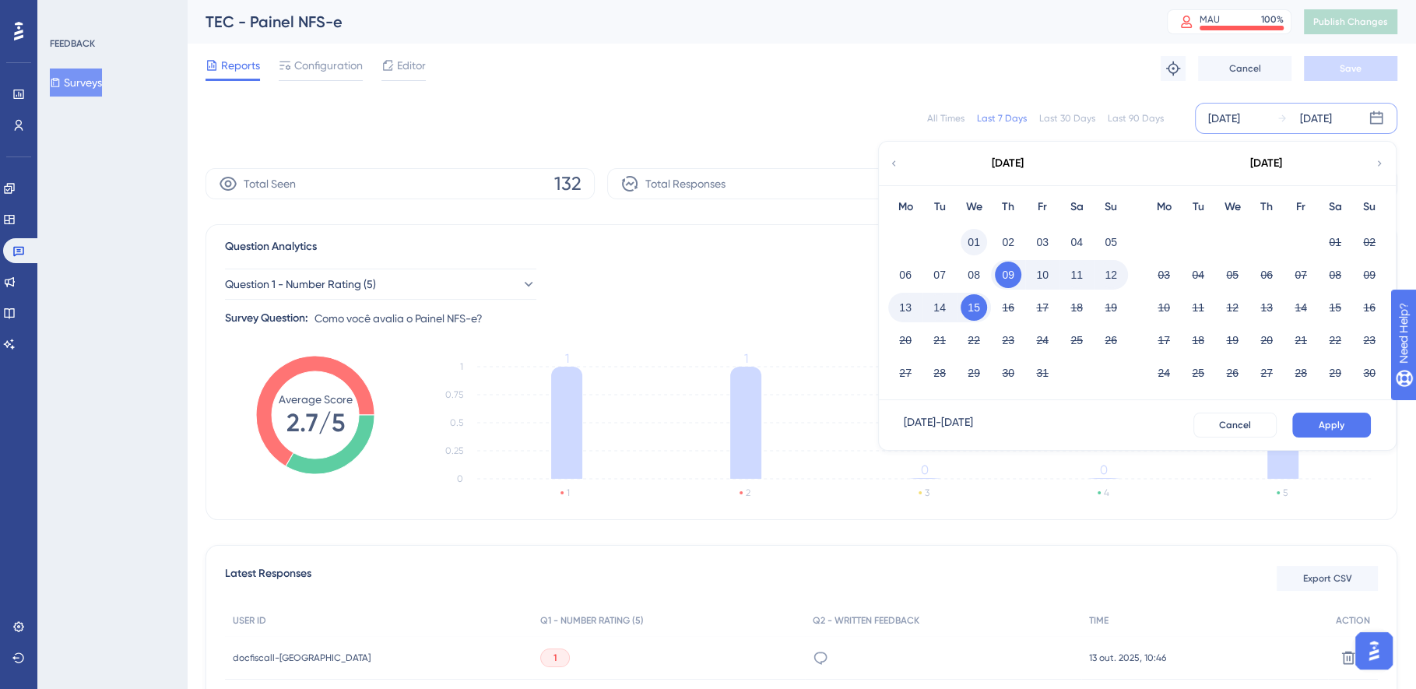
click at [972, 238] on button "01" at bounding box center [974, 242] width 26 height 26
click at [1326, 423] on span "Apply" at bounding box center [1332, 425] width 26 height 12
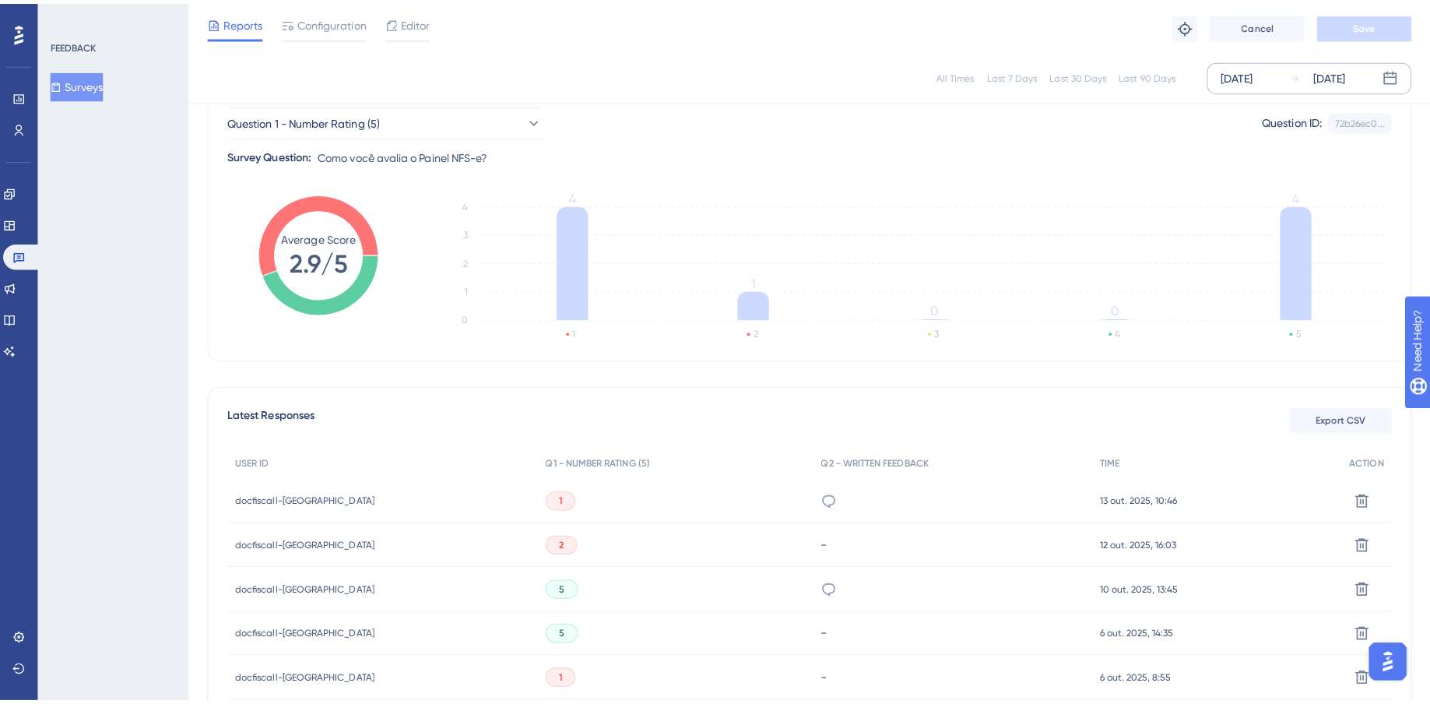
scroll to position [176, 0]
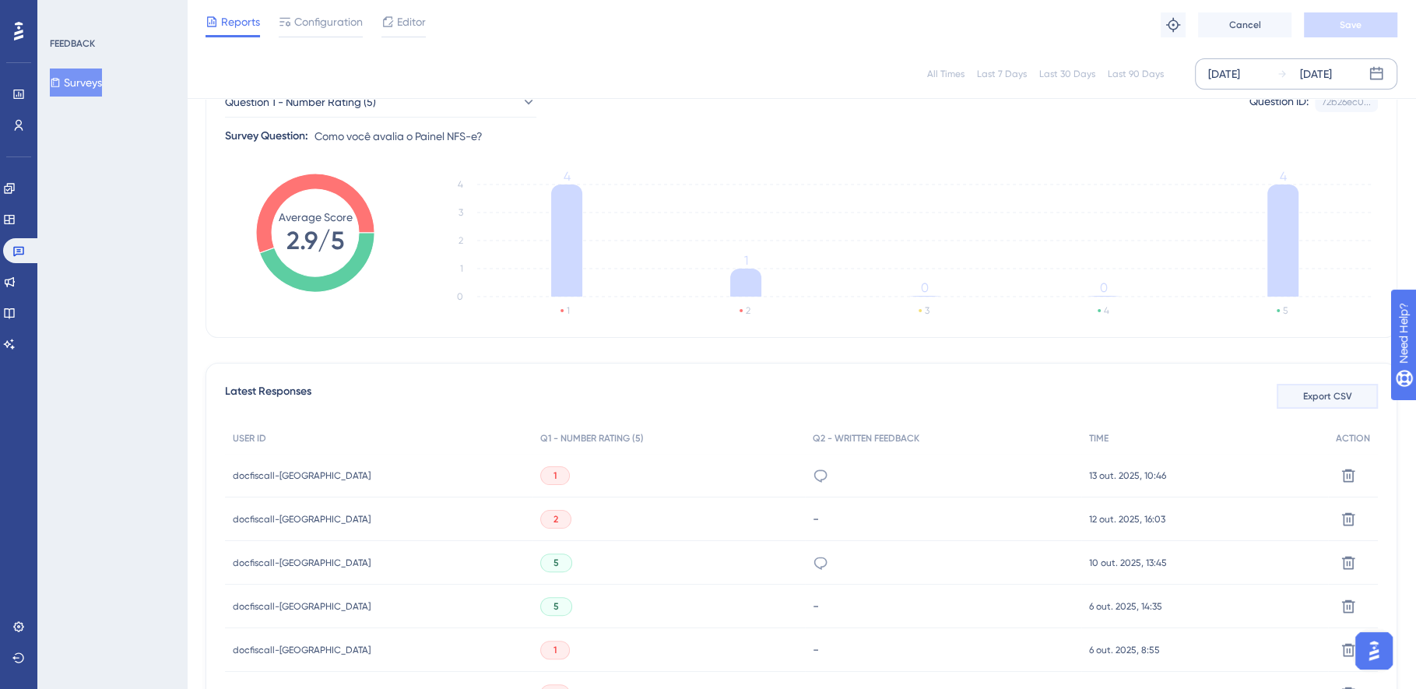
click at [1331, 392] on span "Export CSV" at bounding box center [1327, 396] width 49 height 12
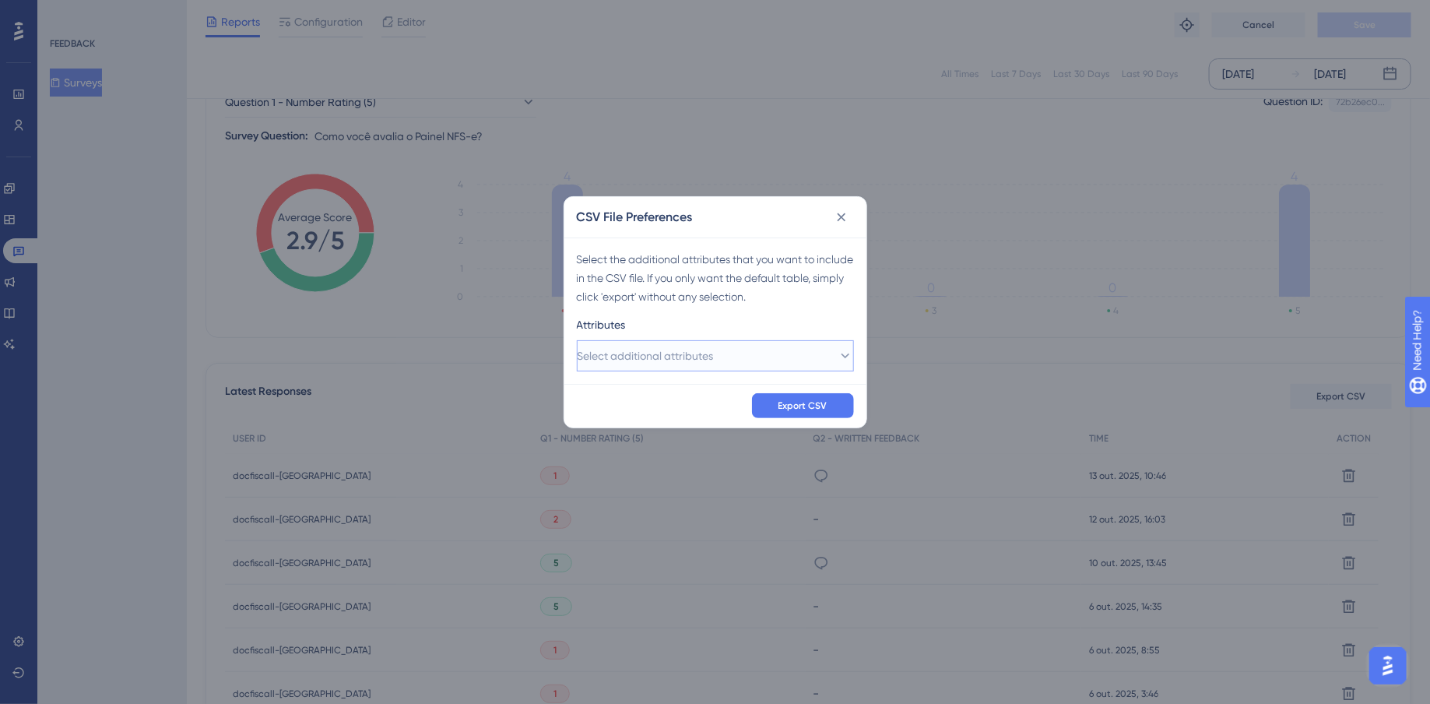
click at [758, 344] on button "Select additional attributes" at bounding box center [715, 355] width 277 height 31
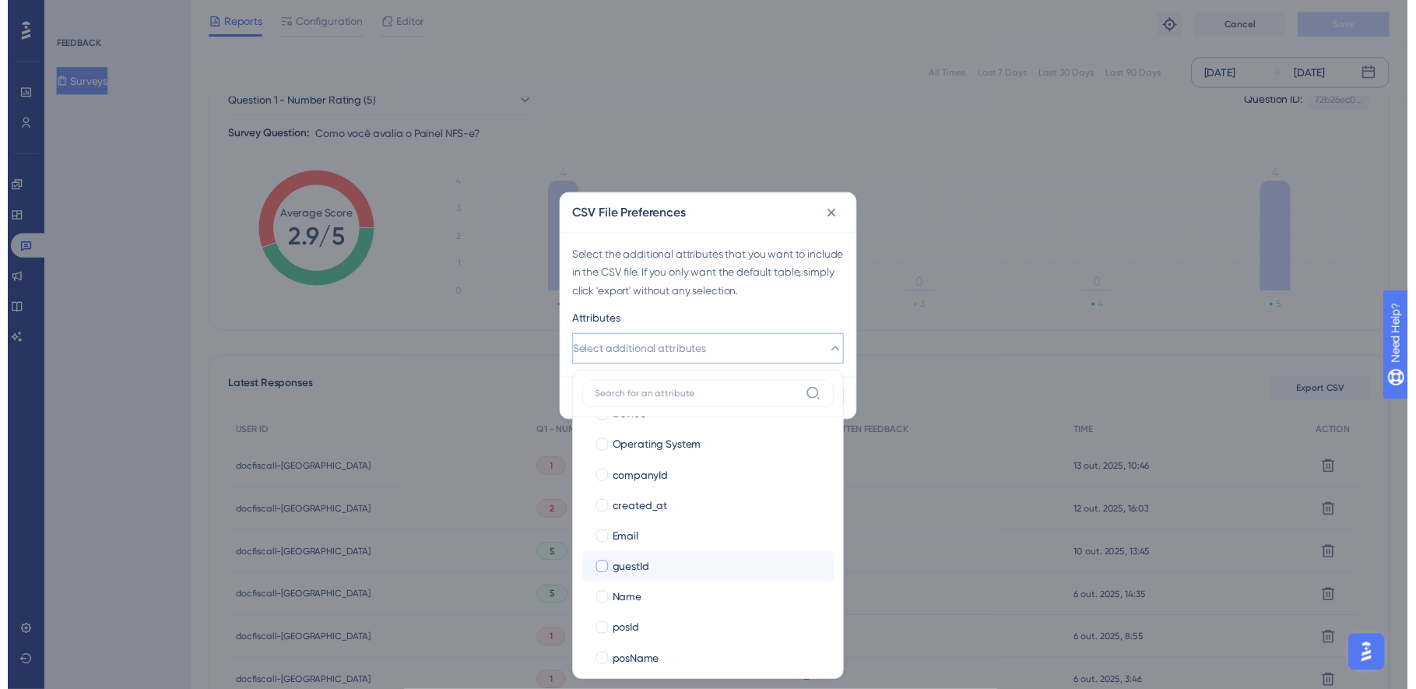
scroll to position [184, 0]
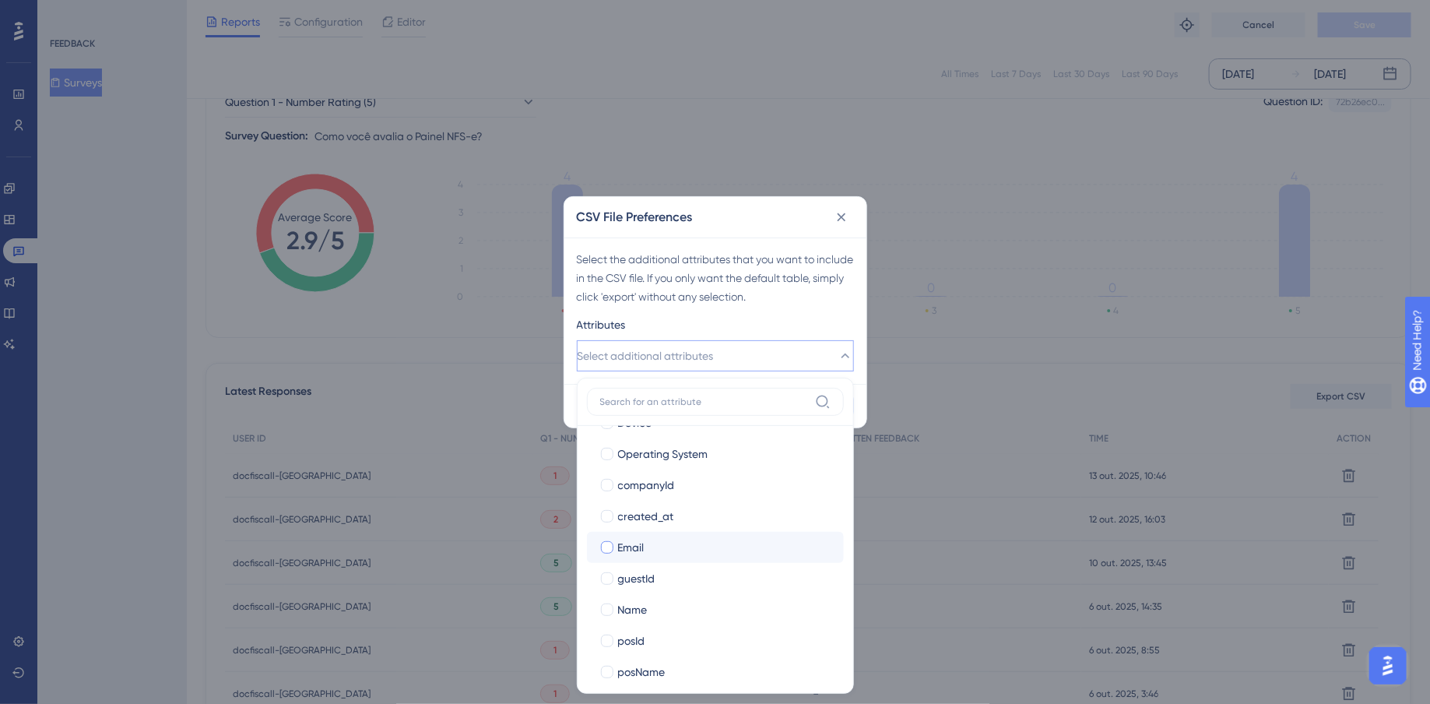
click at [618, 546] on span "Email" at bounding box center [631, 547] width 26 height 19
checkbox input "true"
click at [607, 614] on div at bounding box center [607, 609] width 12 height 12
checkbox input "true"
click at [829, 317] on div "Attributes" at bounding box center [715, 327] width 277 height 25
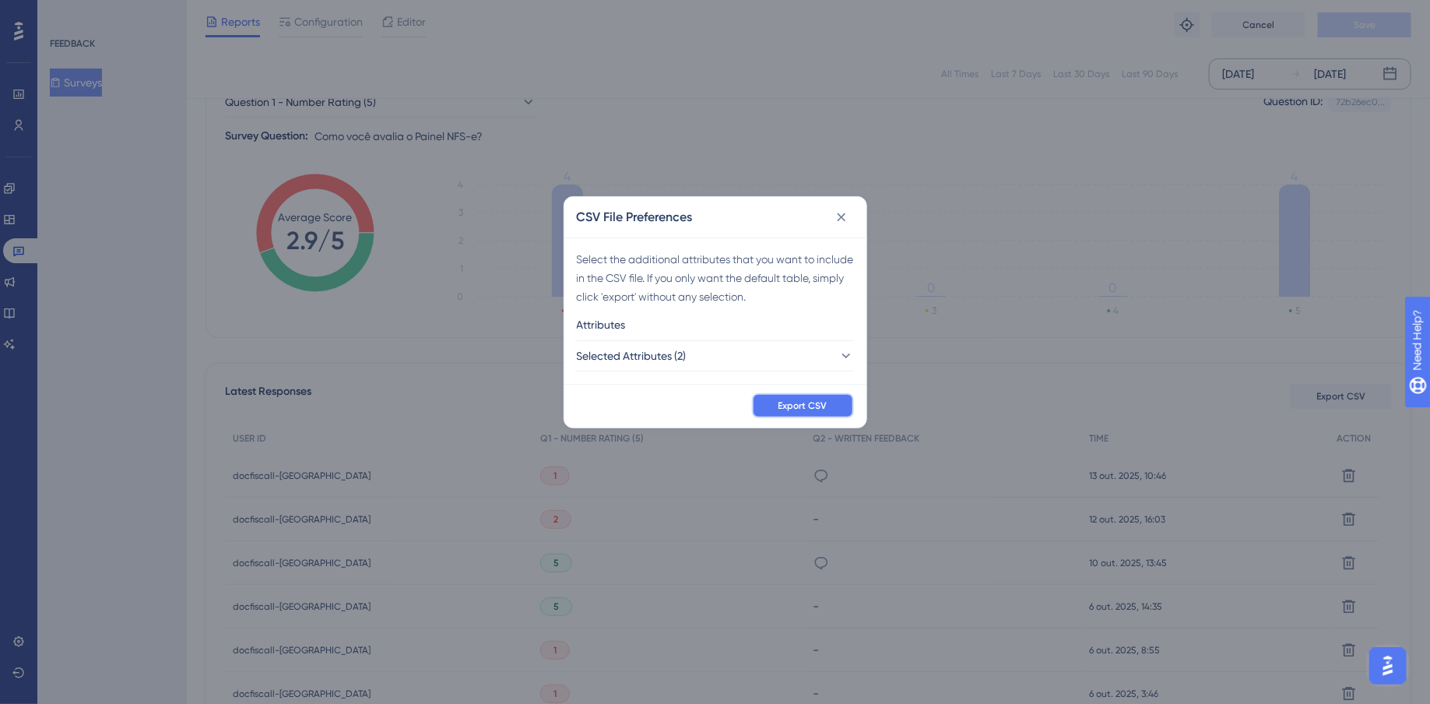
click at [779, 413] on button "Export CSV" at bounding box center [803, 405] width 102 height 25
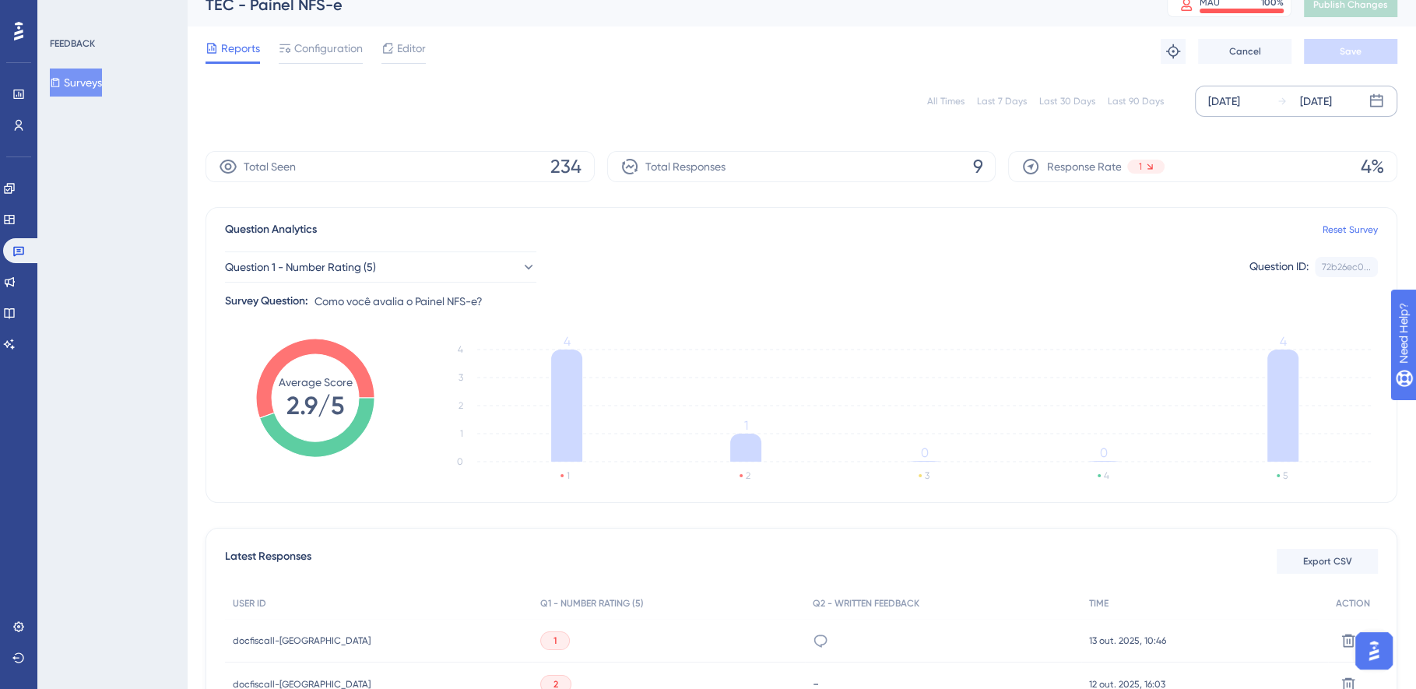
scroll to position [0, 0]
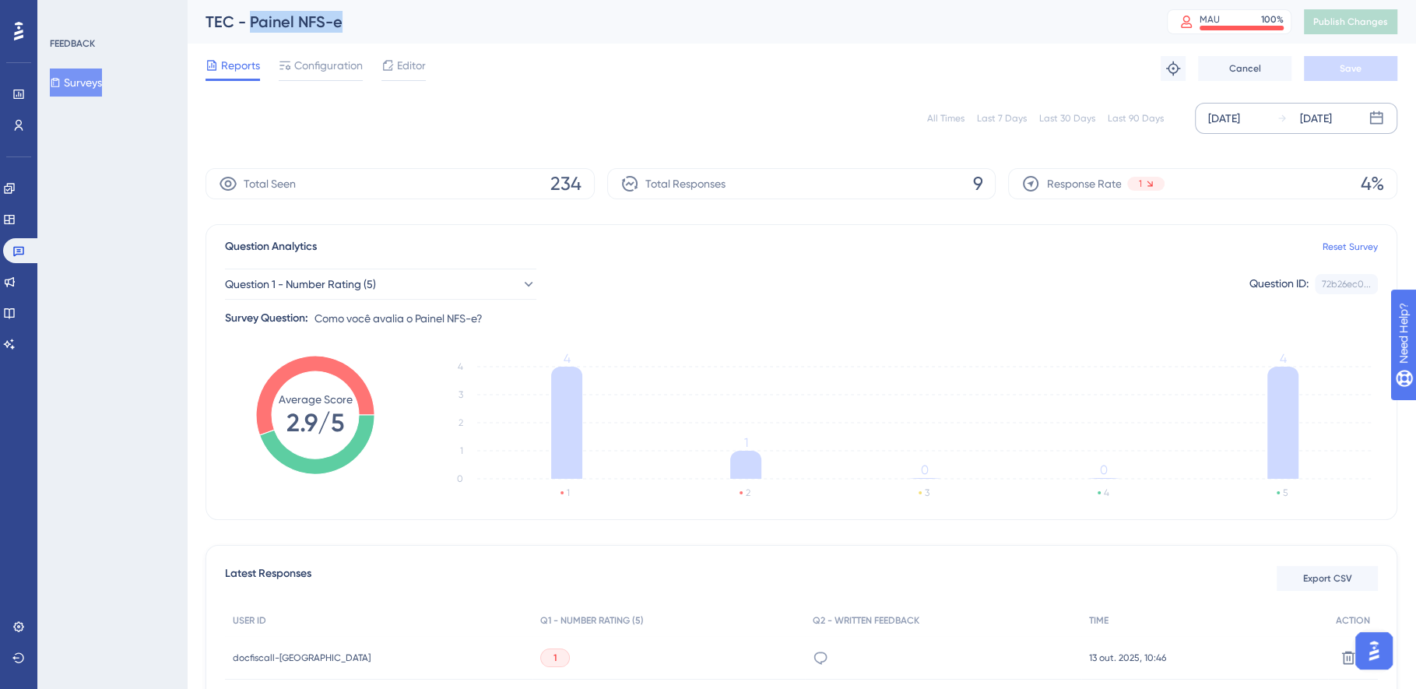
drag, startPoint x: 251, startPoint y: 24, endPoint x: 341, endPoint y: 24, distance: 90.3
click at [341, 24] on div "TEC - Painel NFS-e" at bounding box center [667, 22] width 923 height 22
copy div "Painel NFS-e"
click at [27, 257] on link at bounding box center [21, 250] width 37 height 25
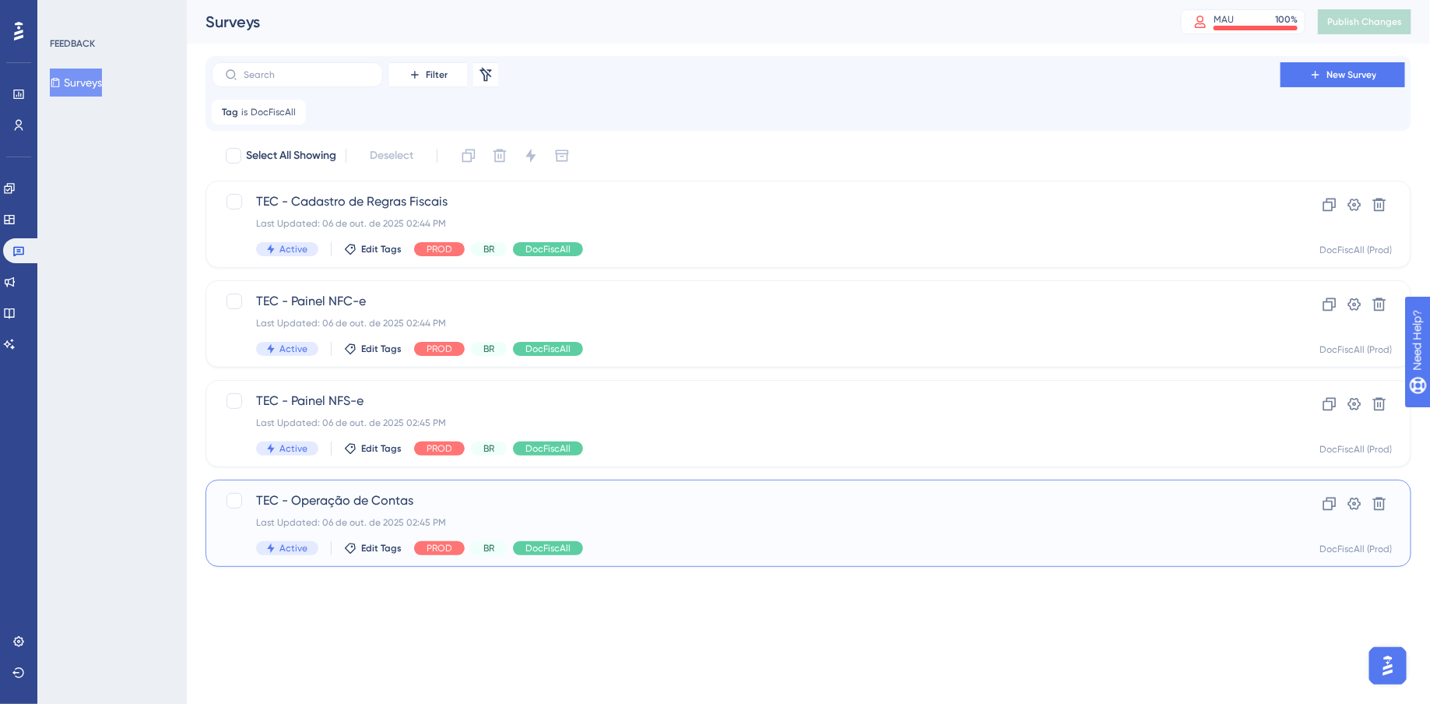
click at [609, 502] on span "TEC - Operação de Contas" at bounding box center [746, 500] width 980 height 19
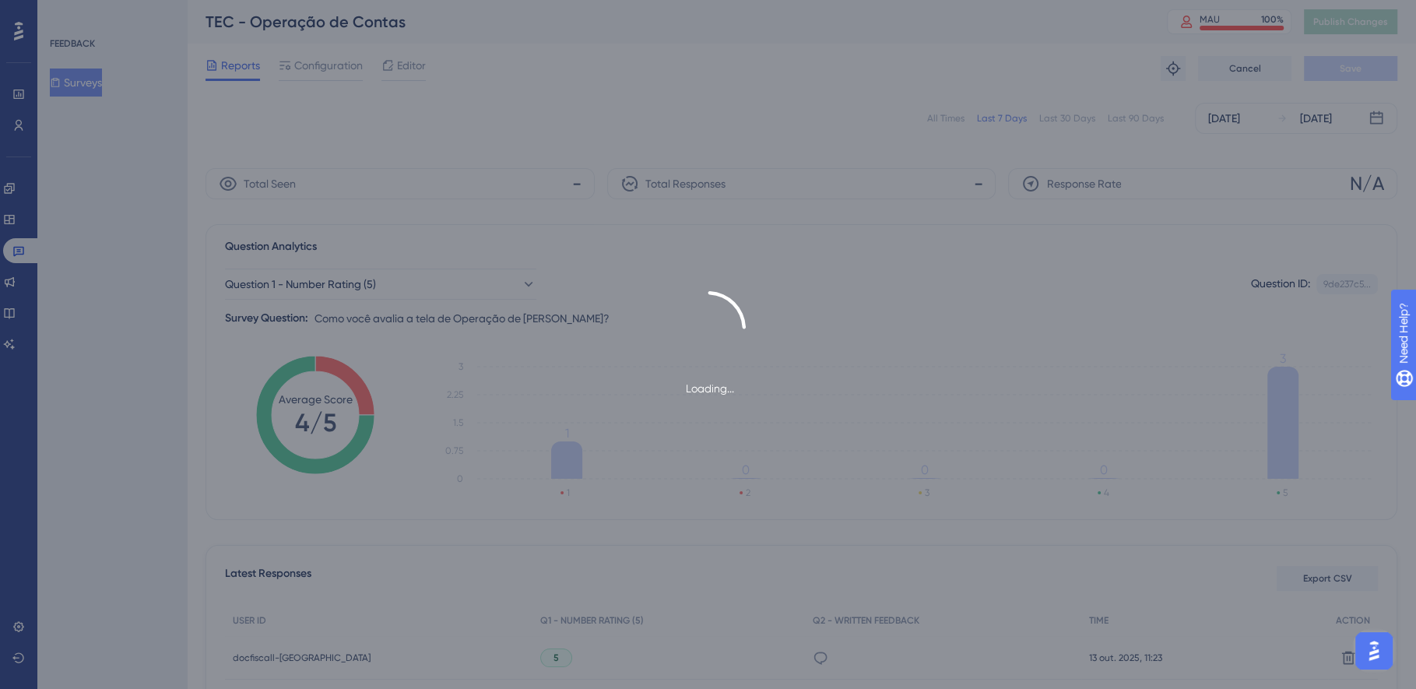
click at [1227, 119] on div "[DATE]" at bounding box center [1224, 118] width 32 height 19
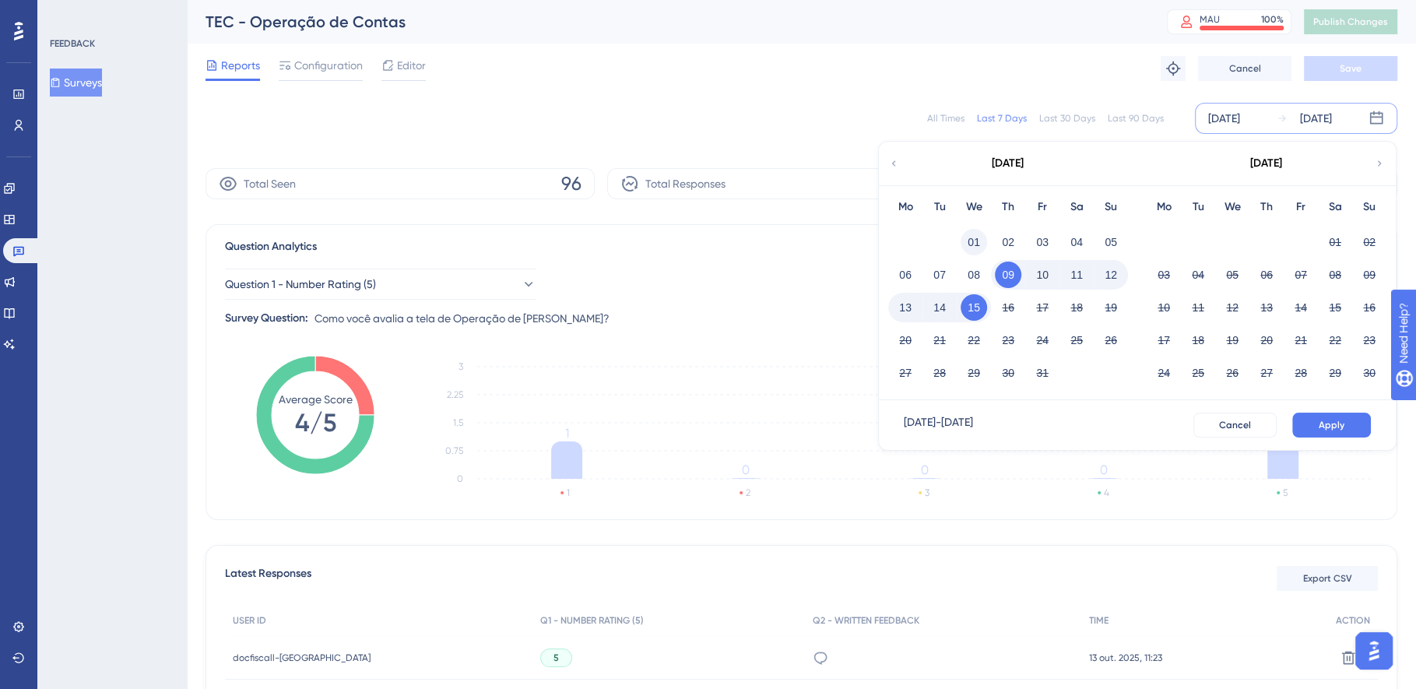
click at [976, 247] on button "01" at bounding box center [974, 242] width 26 height 26
click at [976, 304] on button "15" at bounding box center [974, 307] width 26 height 26
click at [1333, 427] on span "Apply" at bounding box center [1332, 425] width 26 height 12
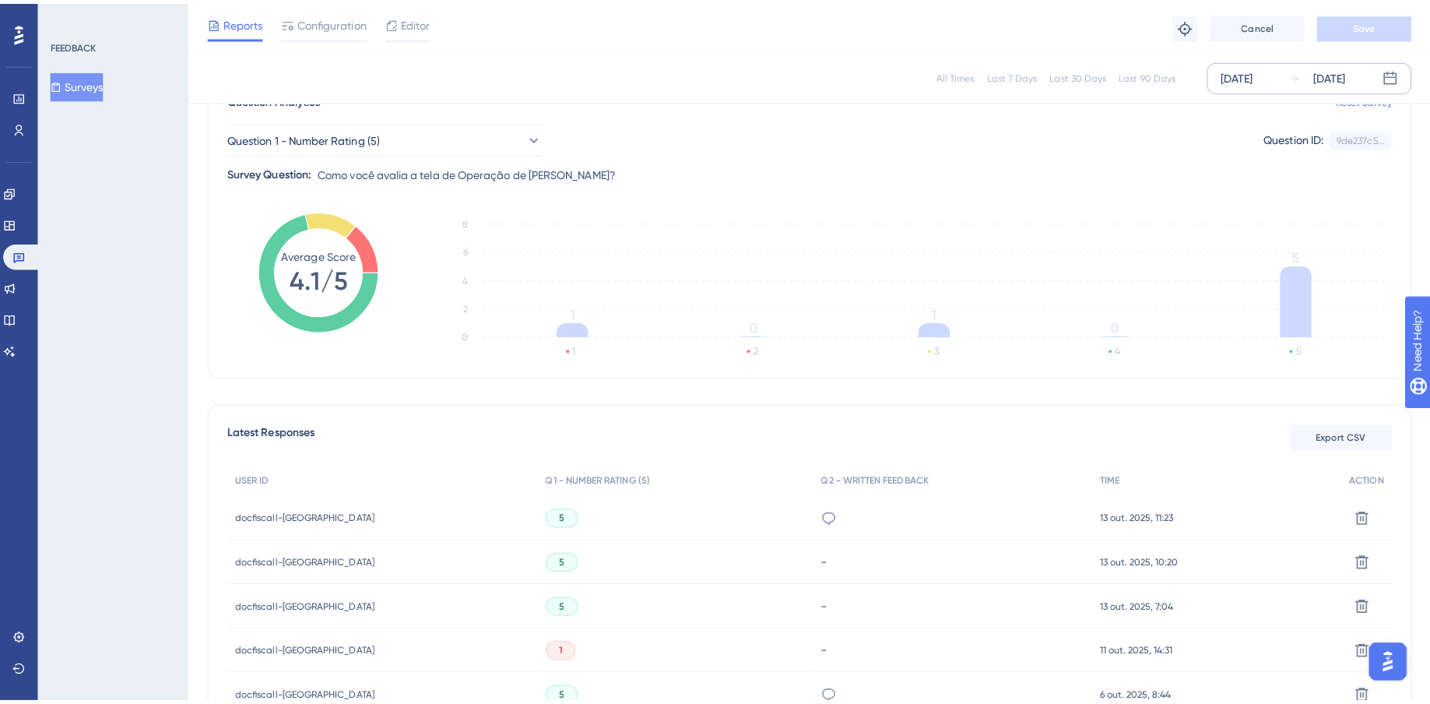
scroll to position [174, 0]
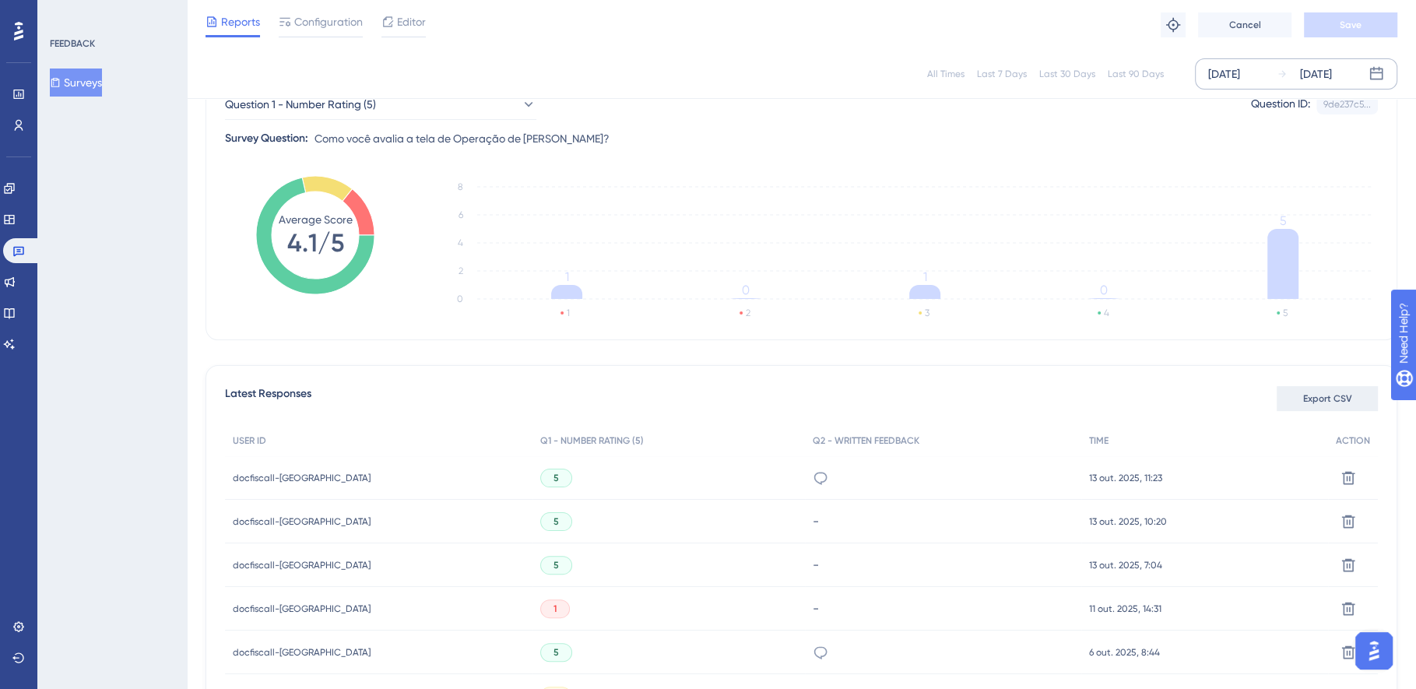
click at [1328, 398] on span "Export CSV" at bounding box center [1327, 398] width 49 height 12
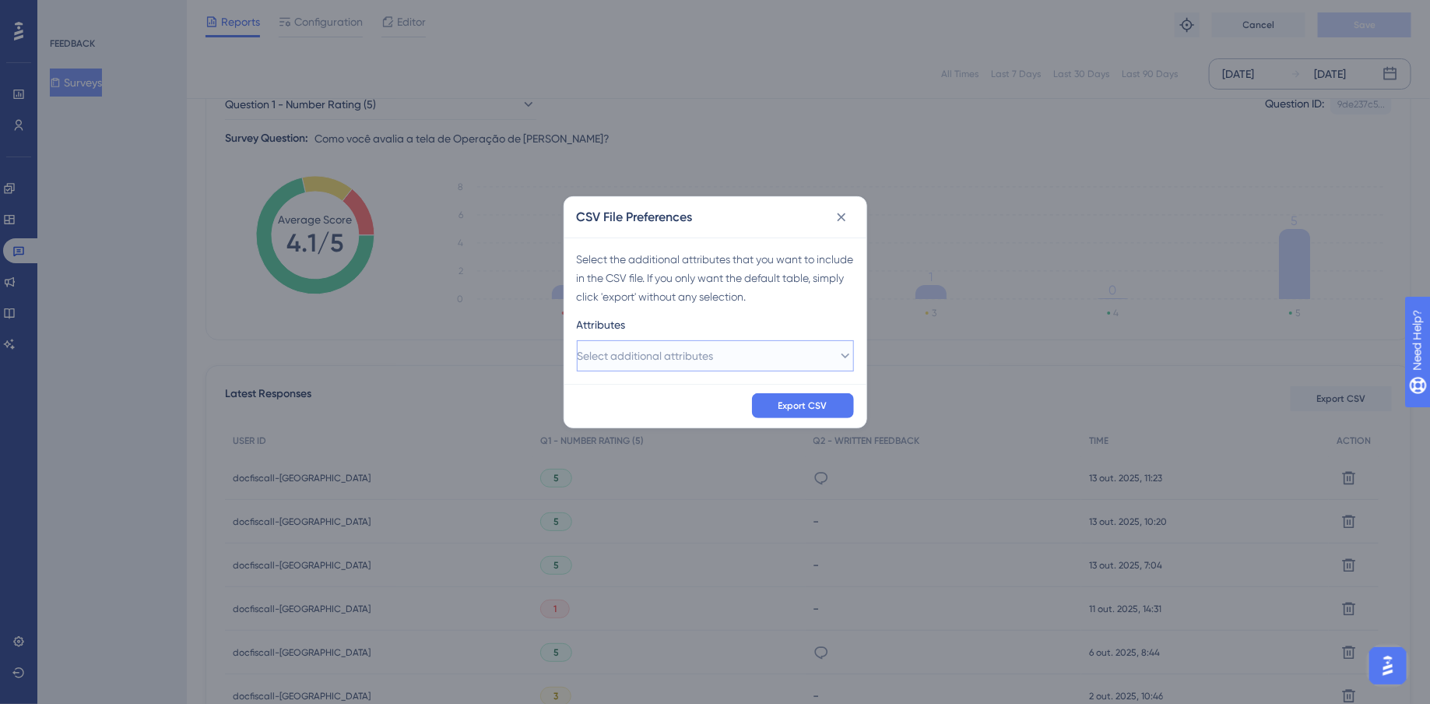
click at [663, 360] on span "Select additional attributes" at bounding box center [646, 355] width 136 height 19
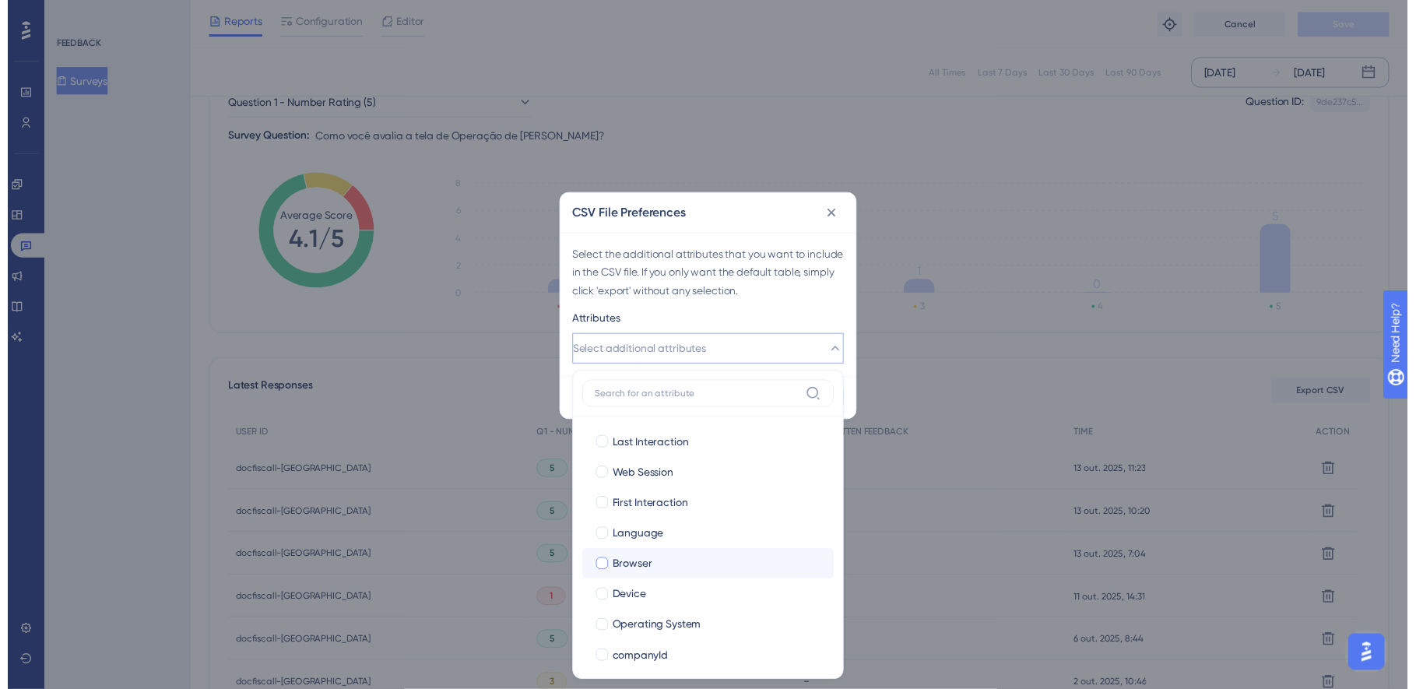
scroll to position [258, 0]
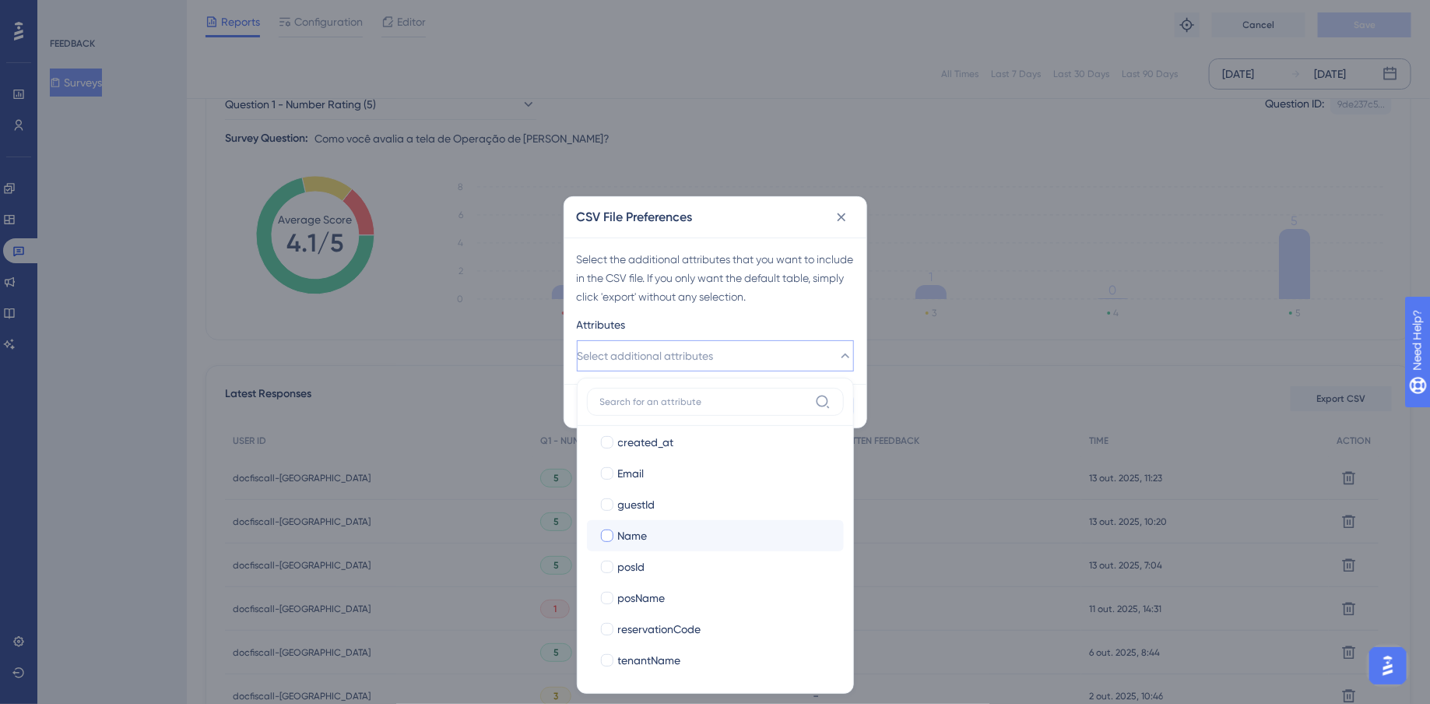
click at [607, 536] on div at bounding box center [607, 535] width 12 height 12
checkbox input "true"
click at [603, 471] on div at bounding box center [607, 473] width 12 height 12
checkbox input "true"
click at [790, 320] on div "Attributes" at bounding box center [715, 327] width 277 height 25
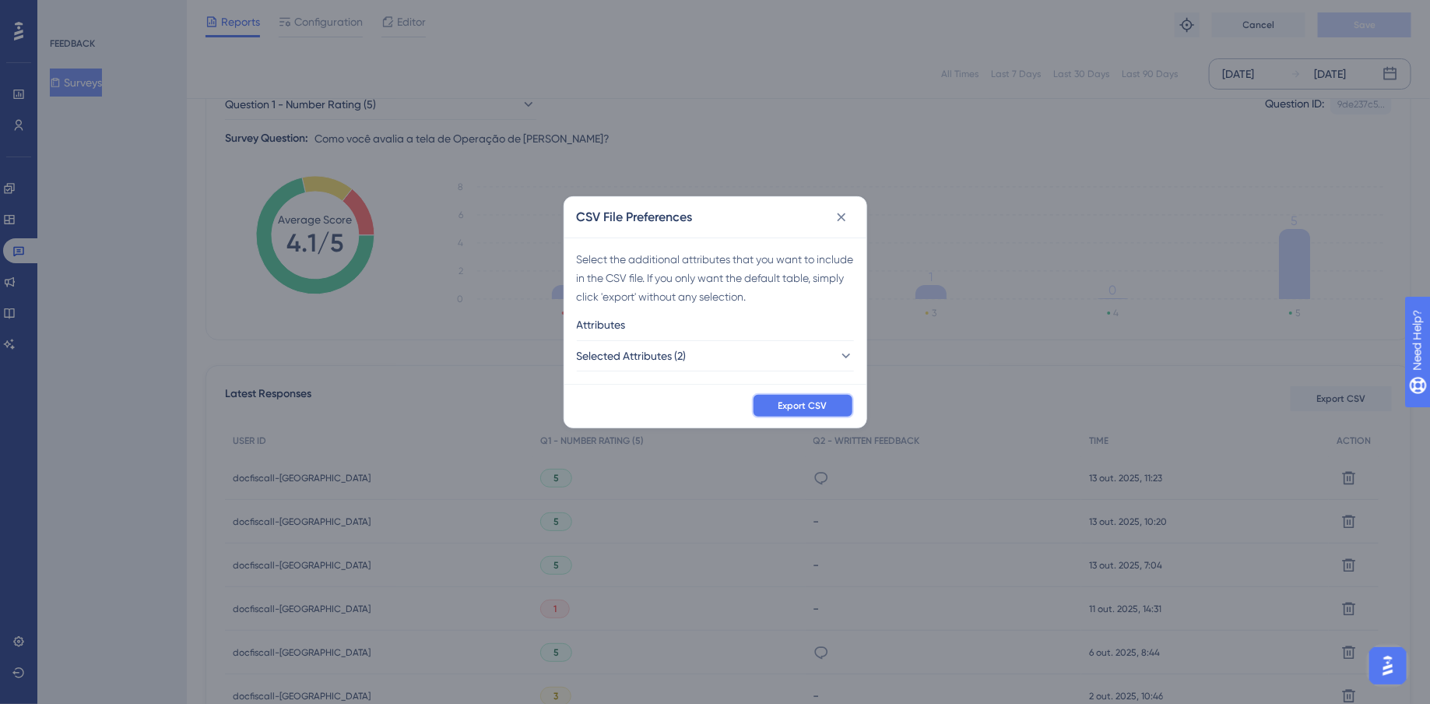
click at [821, 399] on span "Export CSV" at bounding box center [803, 405] width 49 height 12
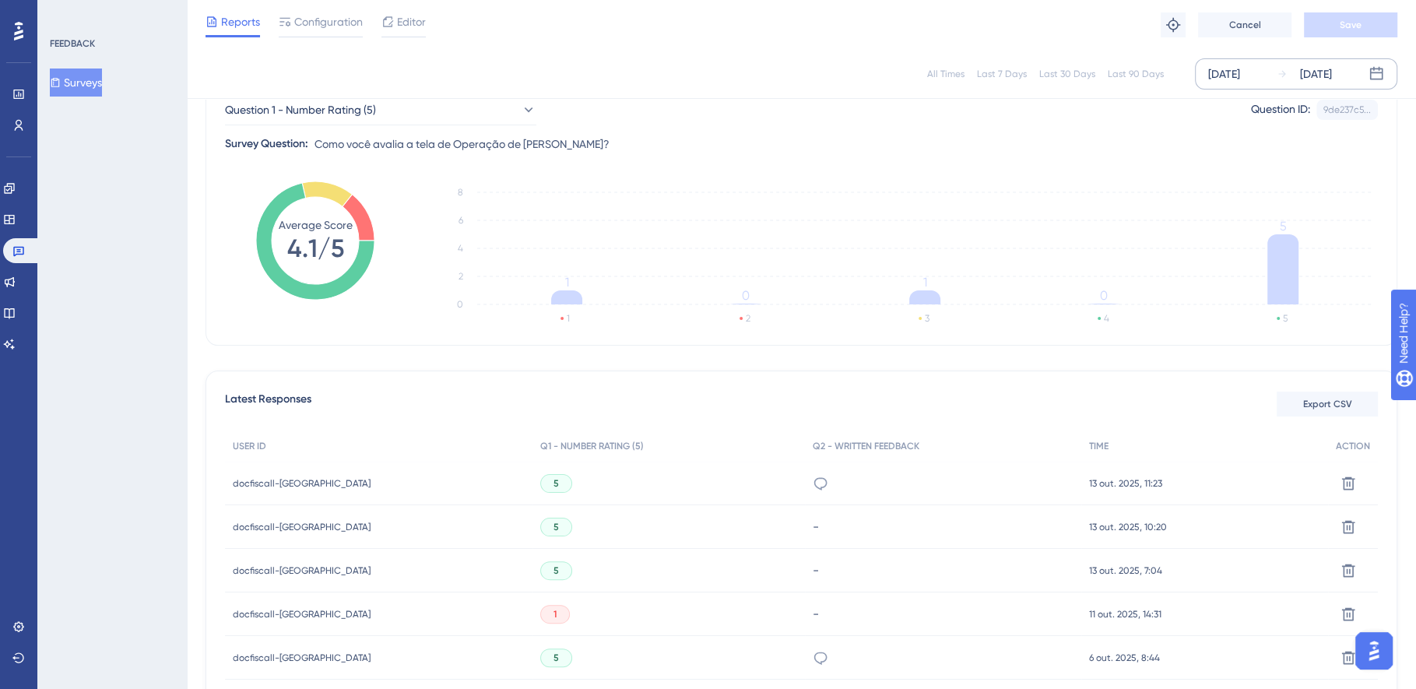
scroll to position [0, 0]
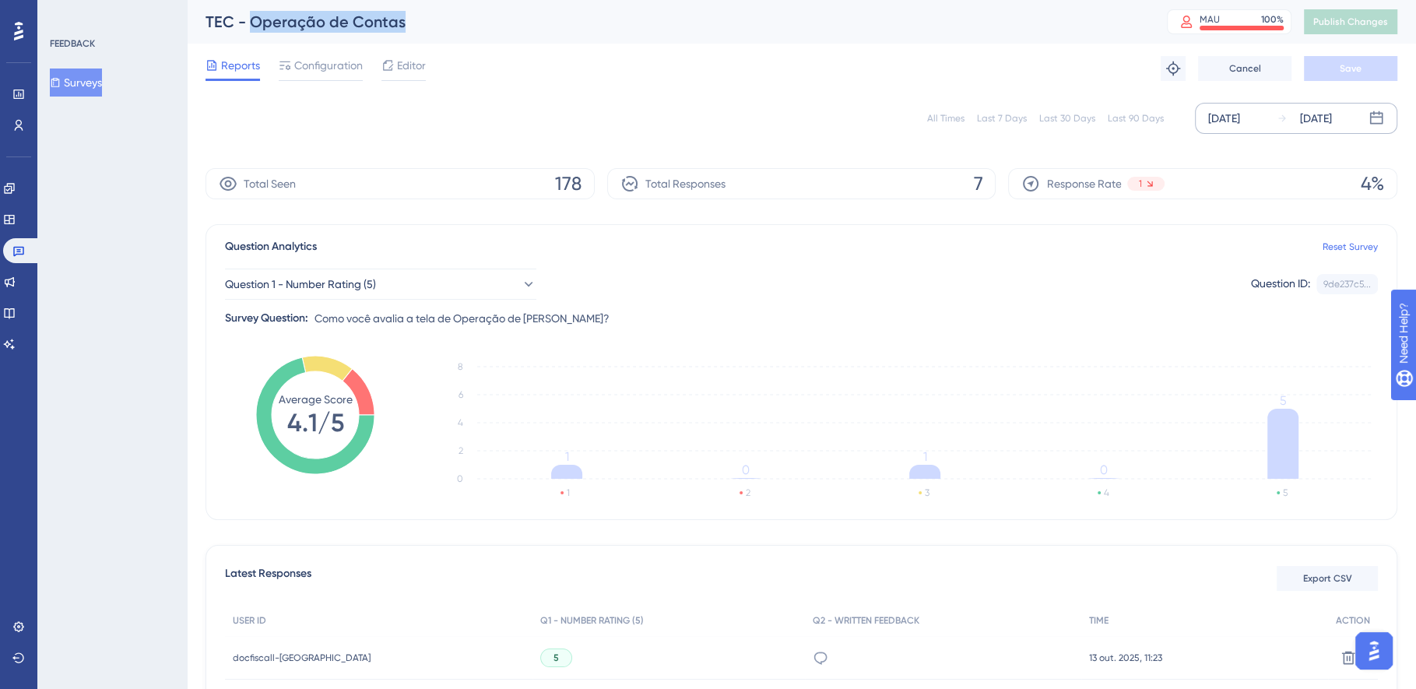
drag, startPoint x: 418, startPoint y: 26, endPoint x: 253, endPoint y: 22, distance: 165.1
click at [253, 22] on div "TEC - Operação de Contas" at bounding box center [667, 22] width 923 height 22
copy div "Operação de Contas"
click at [23, 258] on link at bounding box center [21, 250] width 37 height 25
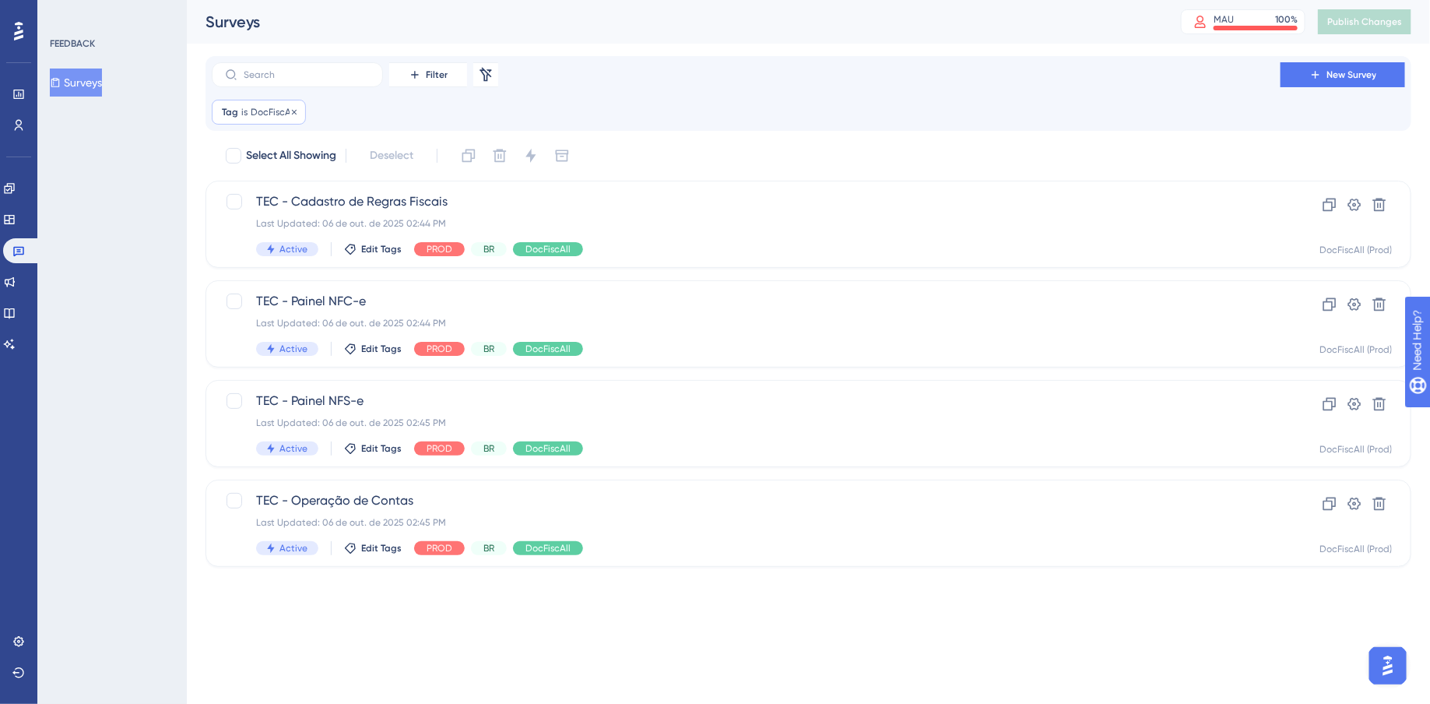
click at [276, 111] on span "DocFiscAll" at bounding box center [273, 112] width 45 height 12
click at [343, 196] on button "DocFiscAll" at bounding box center [310, 187] width 171 height 31
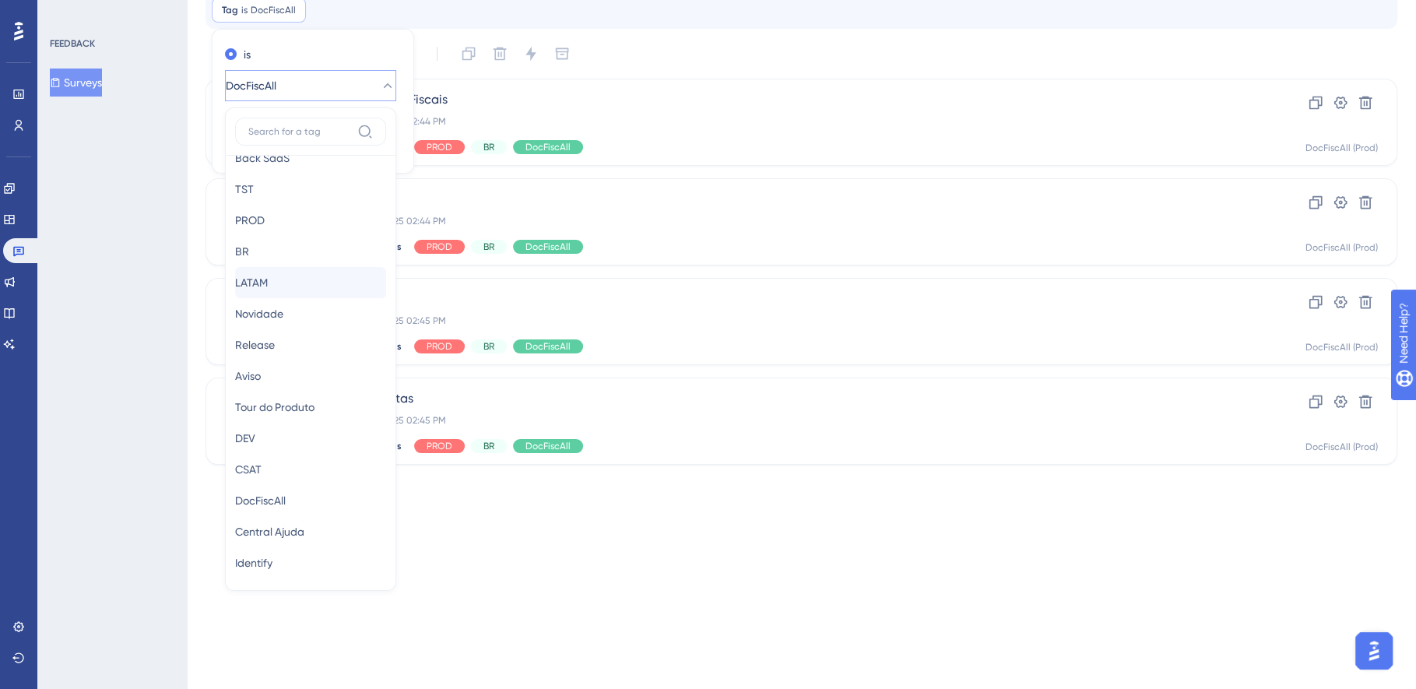
scroll to position [215, 0]
click at [290, 519] on div "POS POS" at bounding box center [310, 526] width 151 height 31
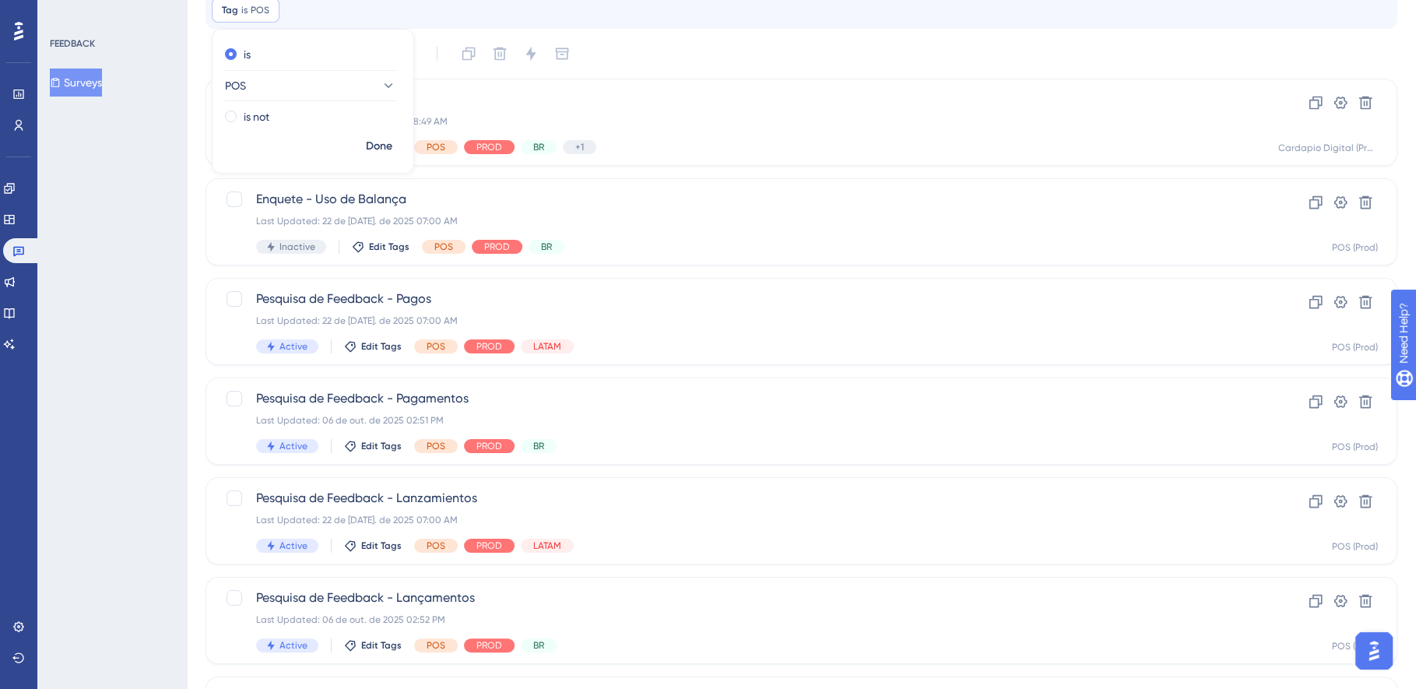
scroll to position [0, 0]
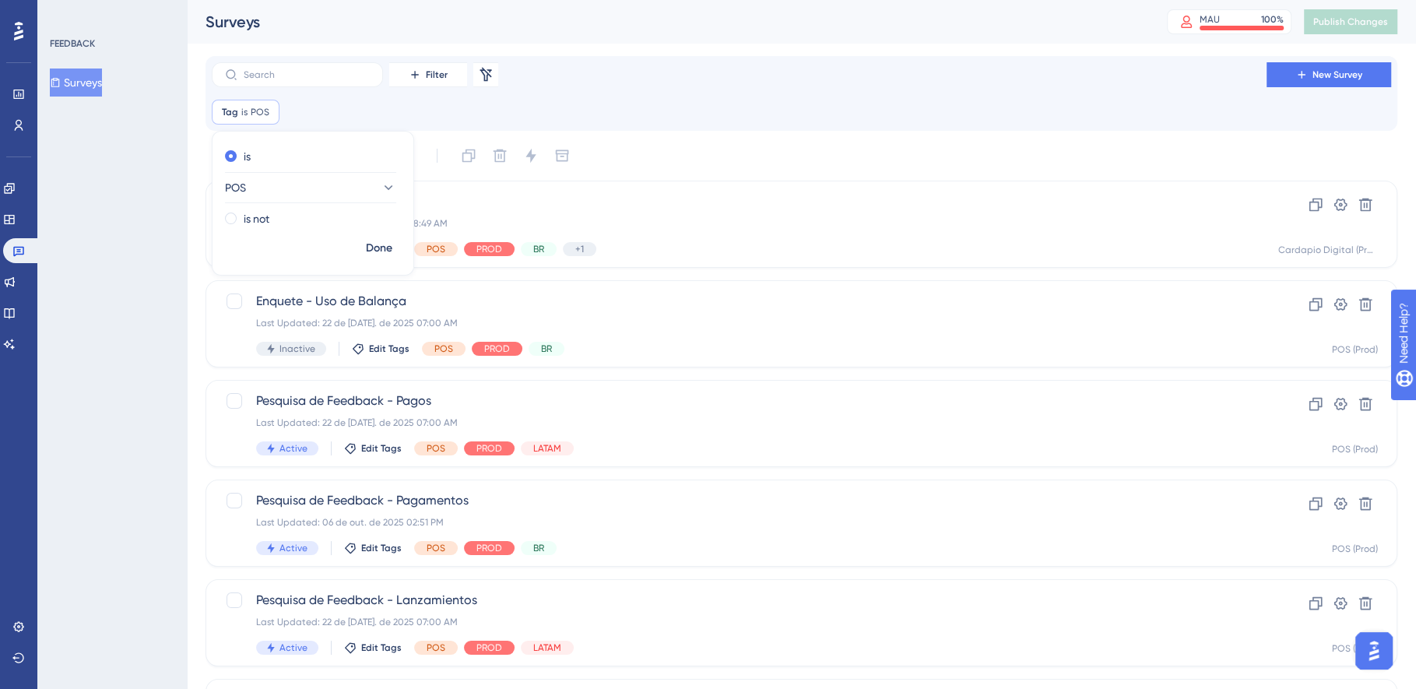
click at [621, 93] on div "Filter Remove Filters New Survey Tag is POS POS Remove is POS is not Done" at bounding box center [802, 93] width 1180 height 62
click at [448, 76] on button "Filter" at bounding box center [428, 74] width 78 height 25
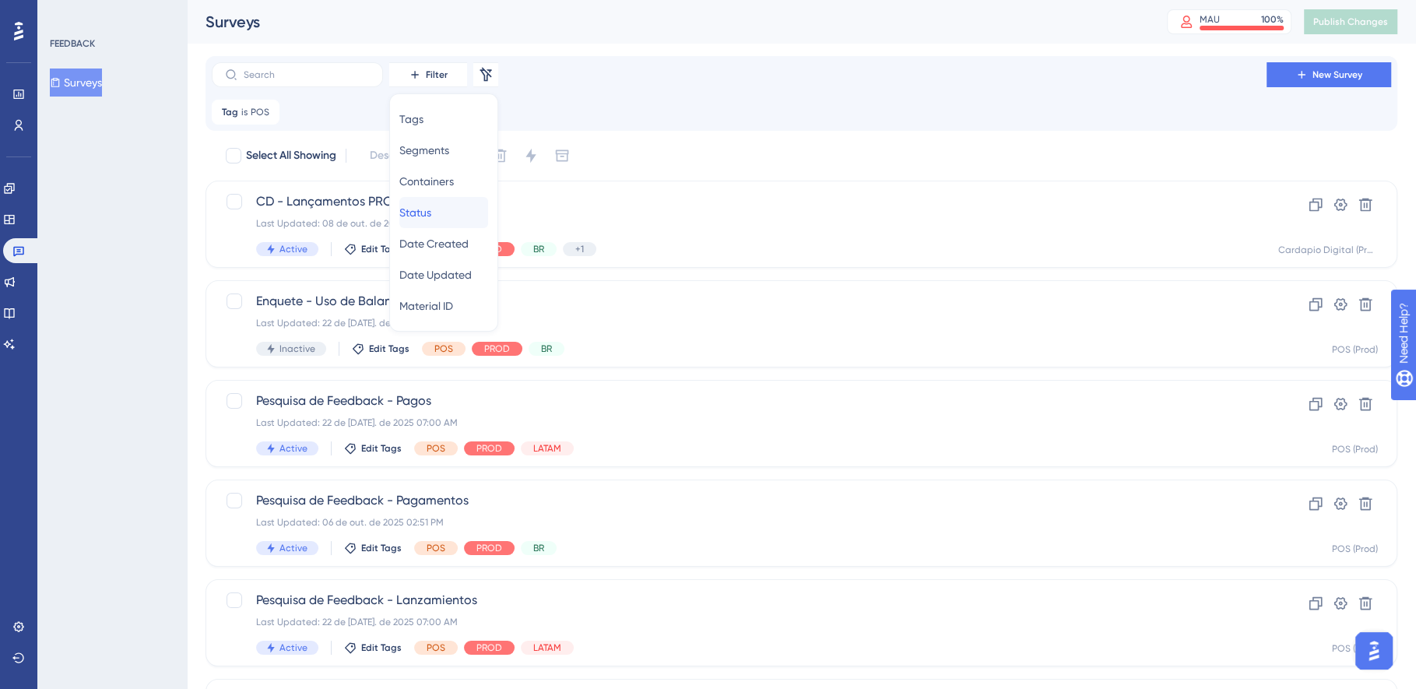
click at [431, 205] on span "Status" at bounding box center [415, 212] width 32 height 19
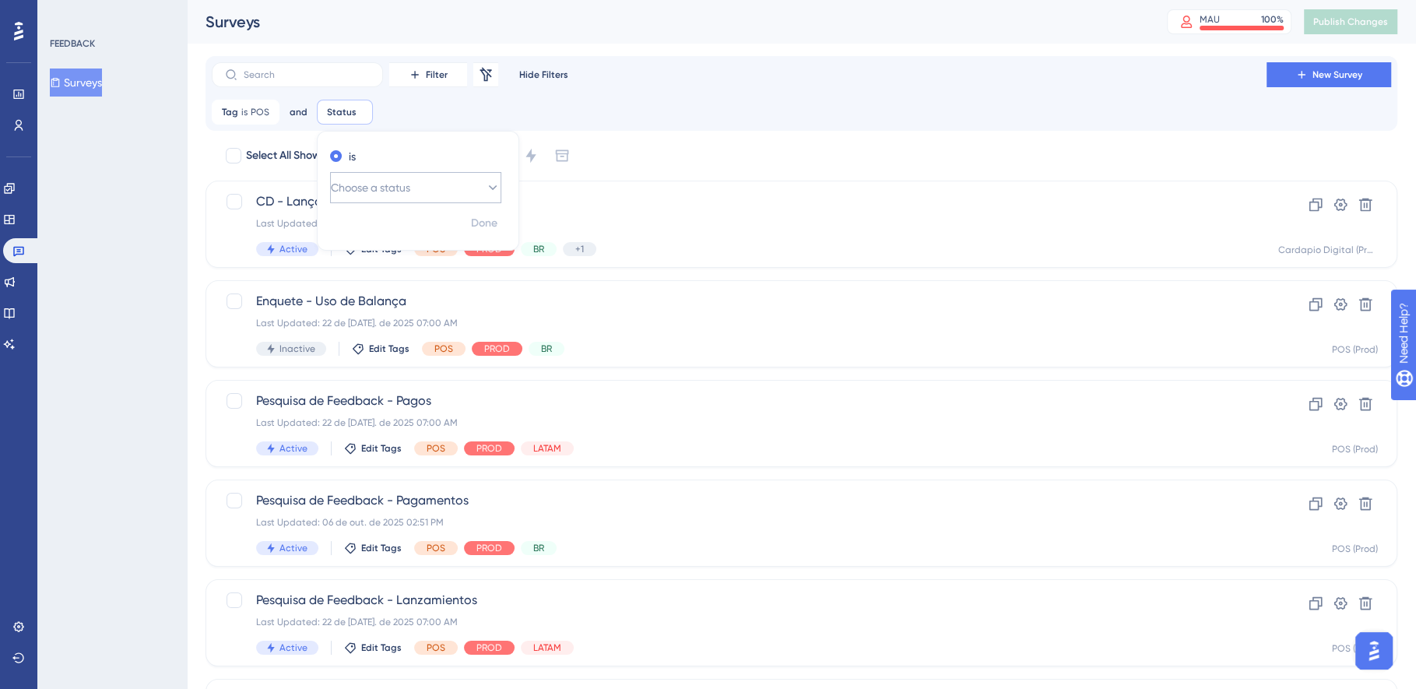
click at [485, 188] on icon at bounding box center [493, 188] width 16 height 16
click at [400, 228] on div "Active Active" at bounding box center [415, 235] width 151 height 31
click at [480, 223] on span "Done" at bounding box center [484, 223] width 26 height 19
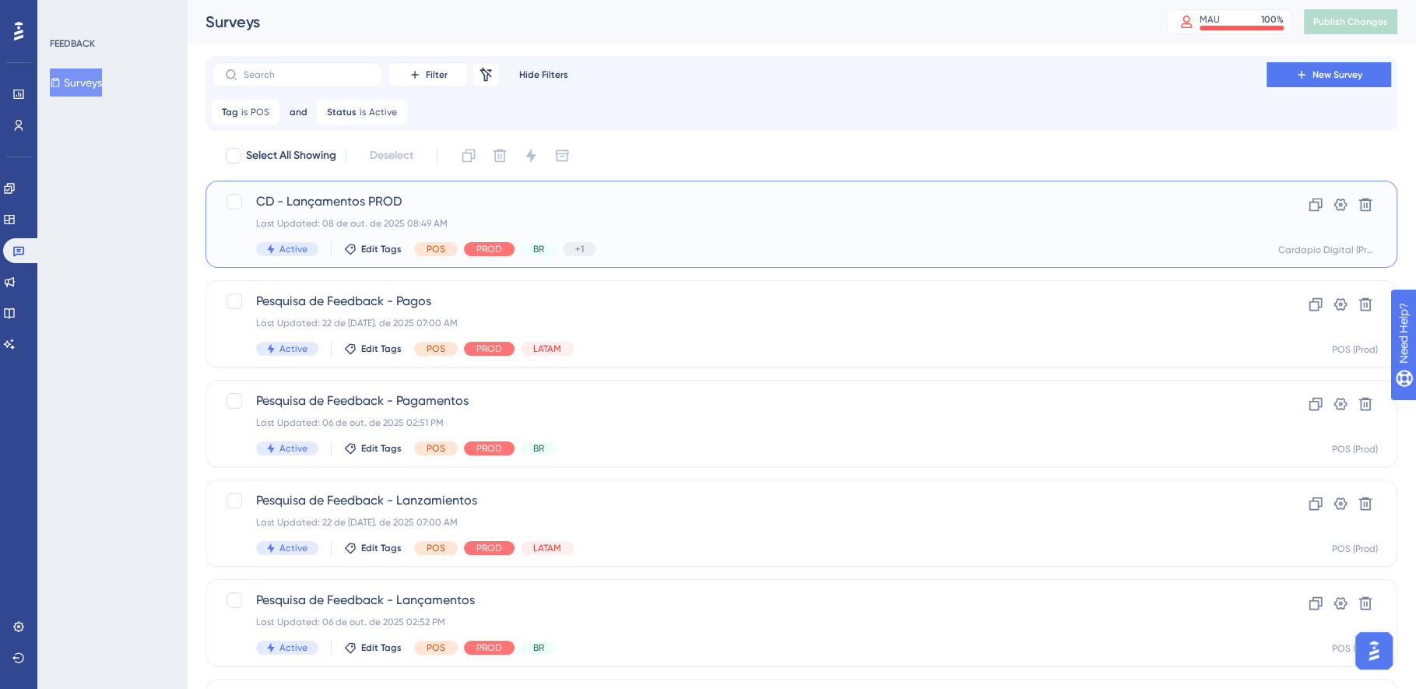
click at [808, 227] on div "Last Updated: 08 de out. de 2025 08:49 AM" at bounding box center [739, 223] width 966 height 12
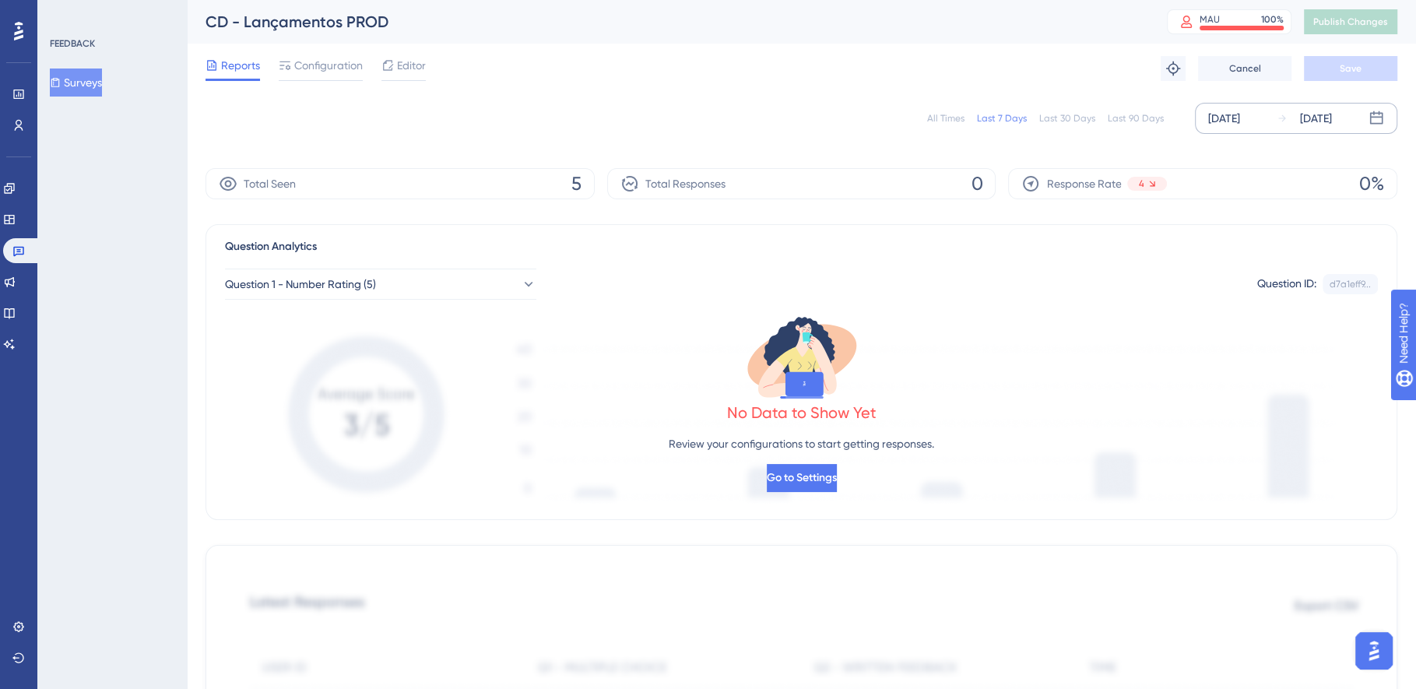
click at [1240, 109] on div "[DATE]" at bounding box center [1224, 118] width 32 height 19
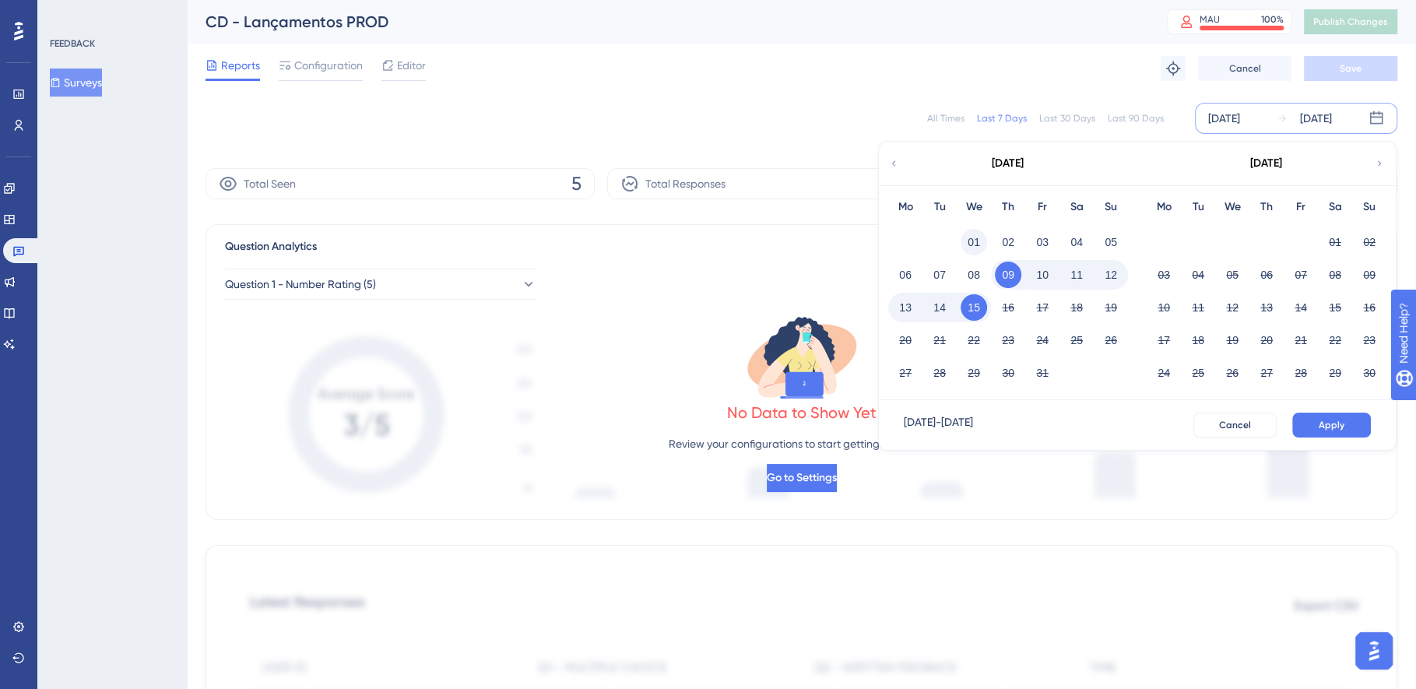
click at [970, 248] on button "01" at bounding box center [974, 242] width 26 height 26
click at [974, 306] on button "15" at bounding box center [974, 307] width 26 height 26
click at [1328, 424] on span "Apply" at bounding box center [1332, 425] width 26 height 12
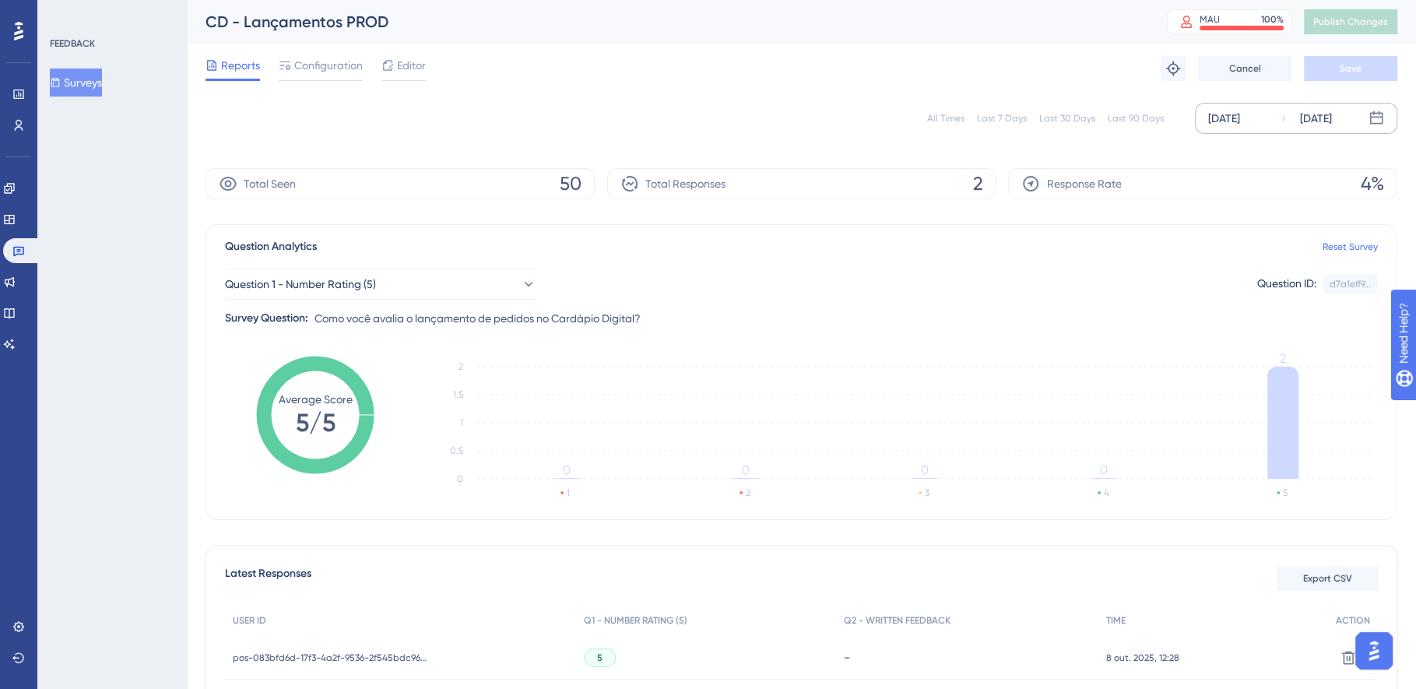
click at [1223, 120] on div "[DATE]" at bounding box center [1224, 118] width 32 height 19
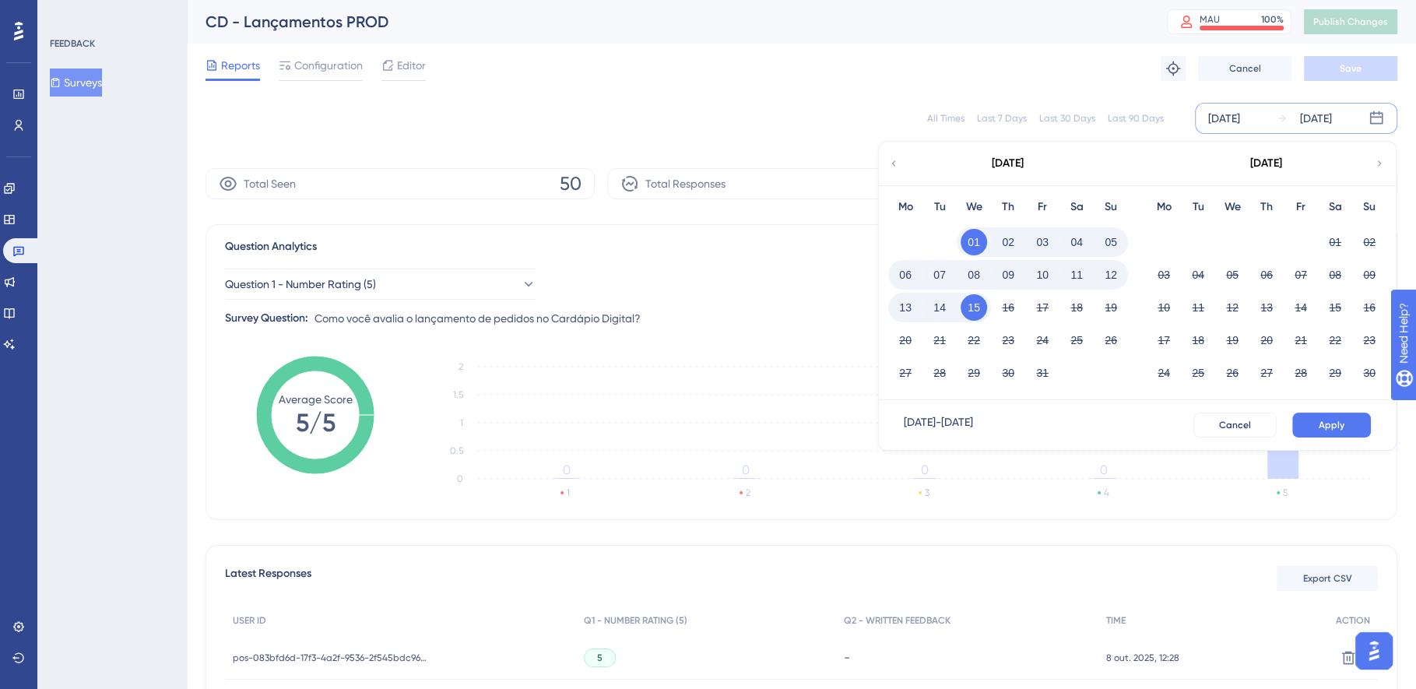
click at [971, 239] on button "01" at bounding box center [974, 242] width 26 height 26
click at [983, 304] on button "15" at bounding box center [974, 307] width 26 height 26
click at [1324, 423] on span "Apply" at bounding box center [1332, 425] width 26 height 12
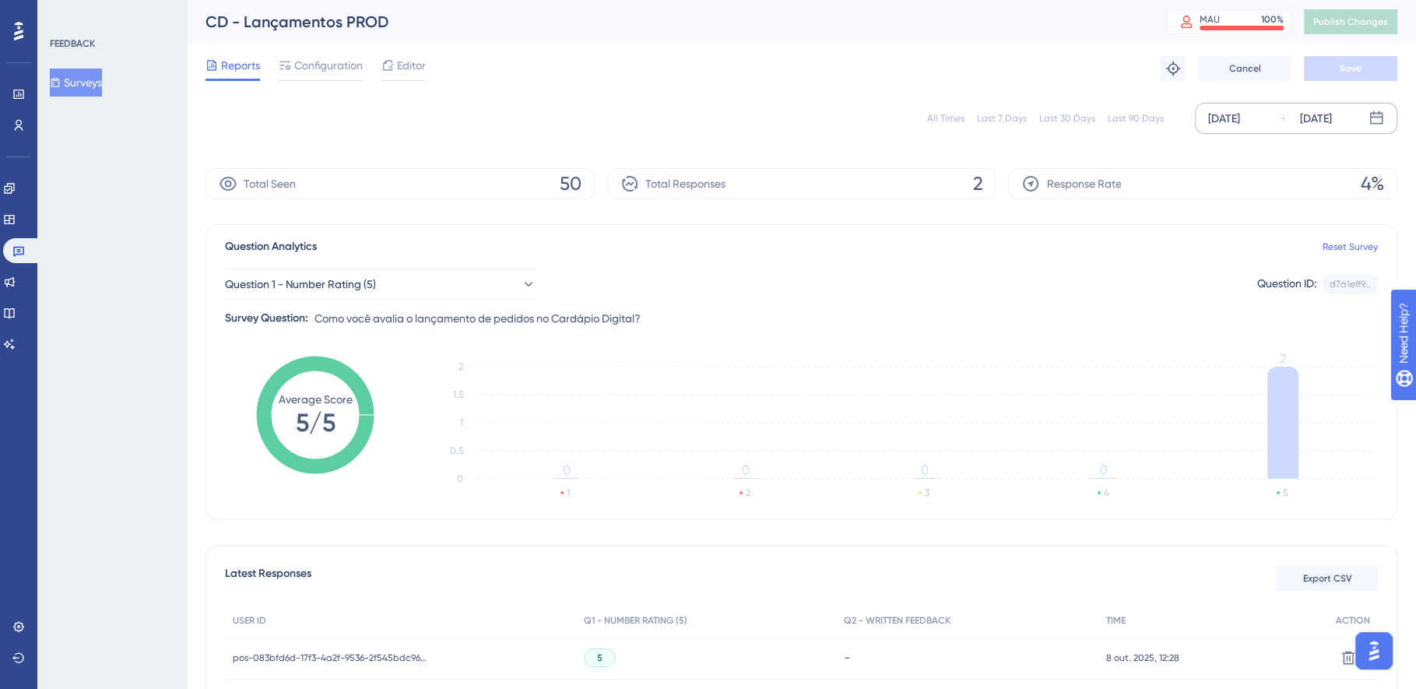
click at [951, 117] on div "All Times" at bounding box center [945, 118] width 37 height 12
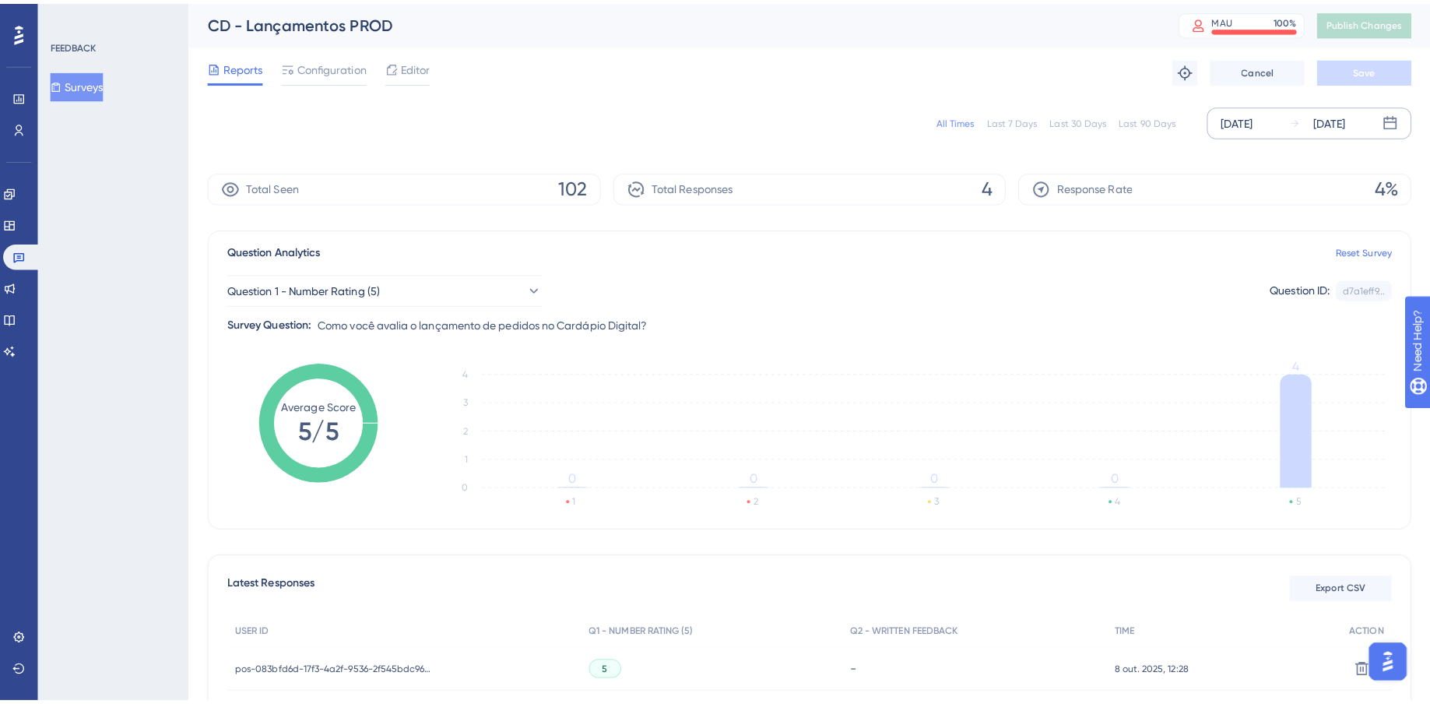
scroll to position [164, 0]
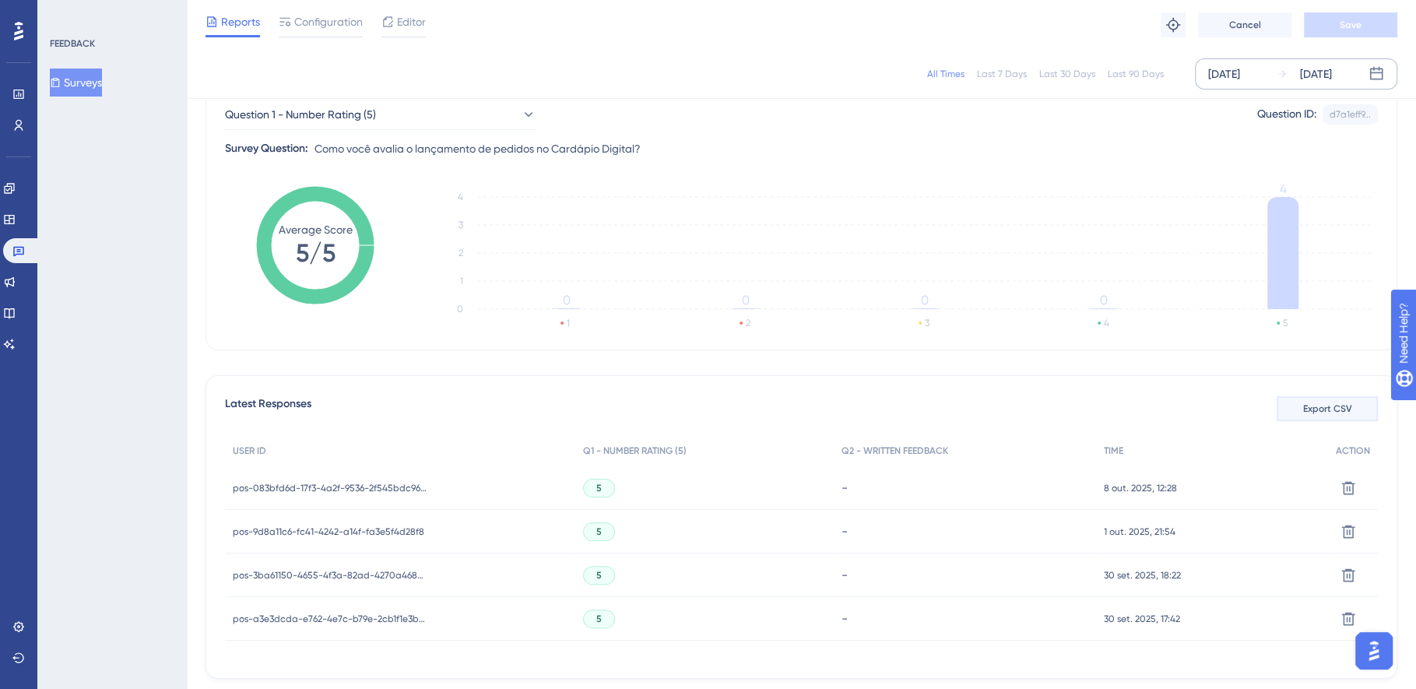
click at [1316, 406] on span "Export CSV" at bounding box center [1327, 409] width 49 height 12
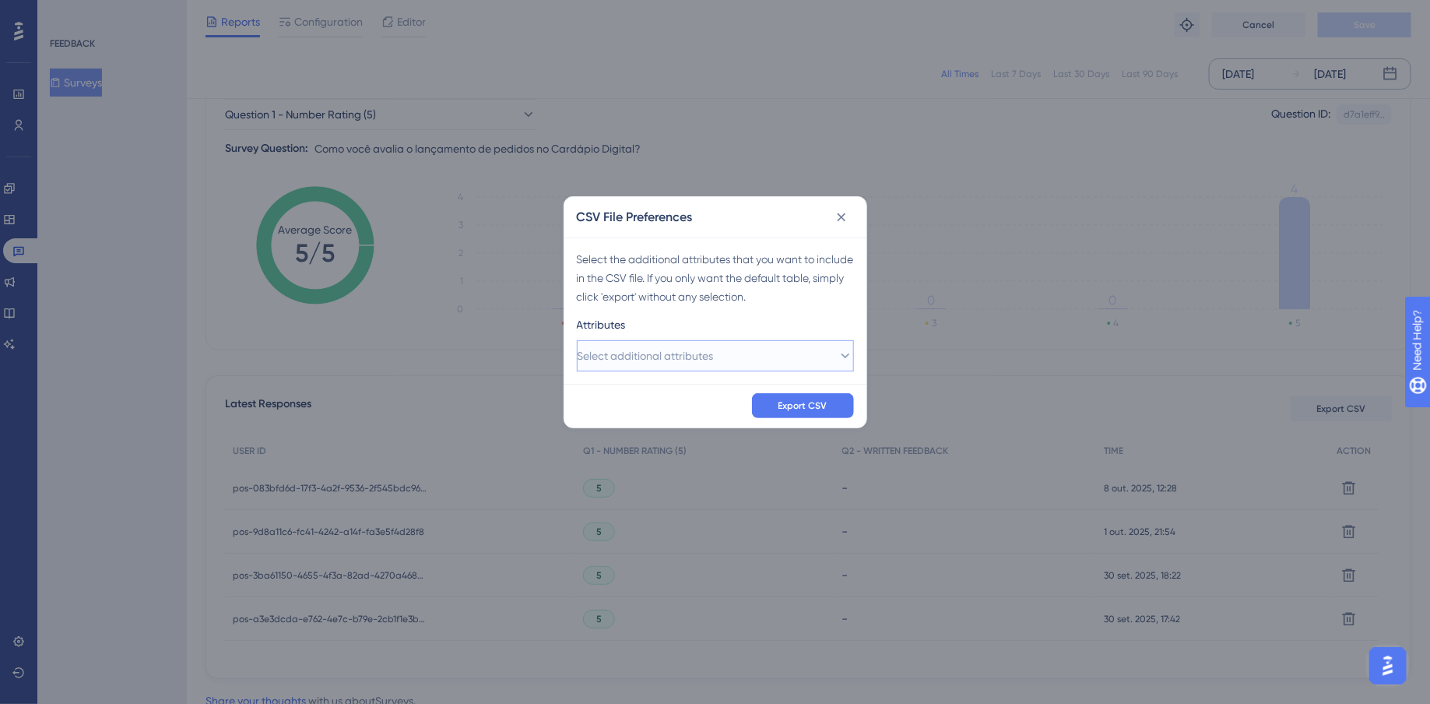
click at [649, 350] on span "Select additional attributes" at bounding box center [646, 355] width 136 height 19
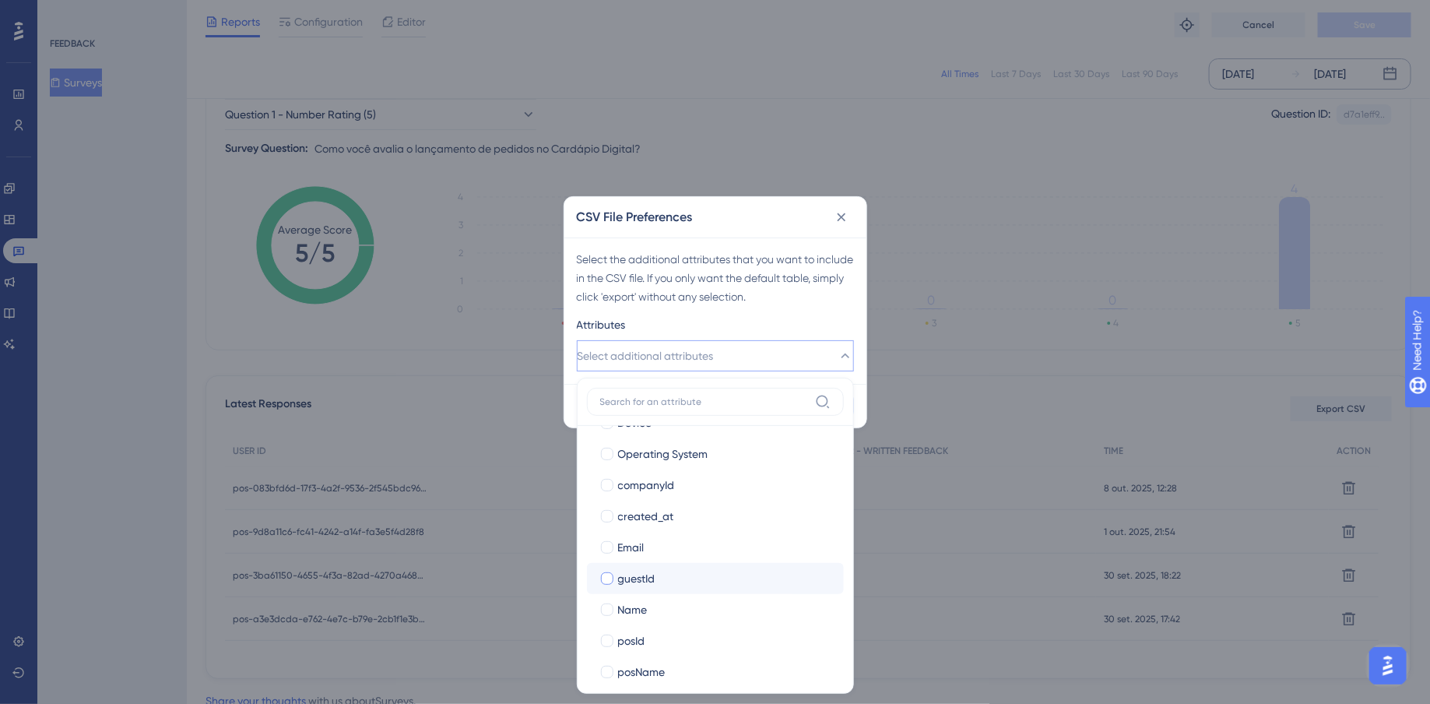
scroll to position [222, 0]
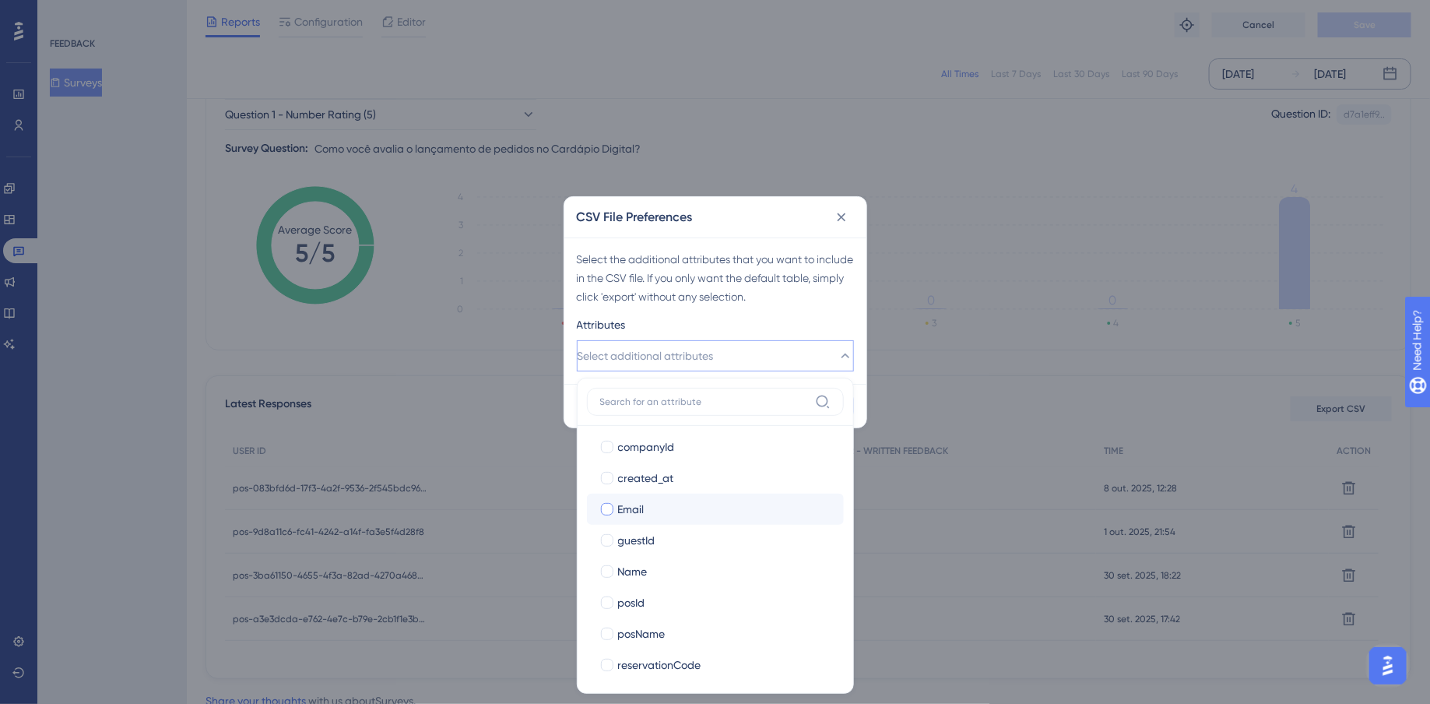
click at [610, 512] on div at bounding box center [607, 509] width 12 height 12
checkbox input "true"
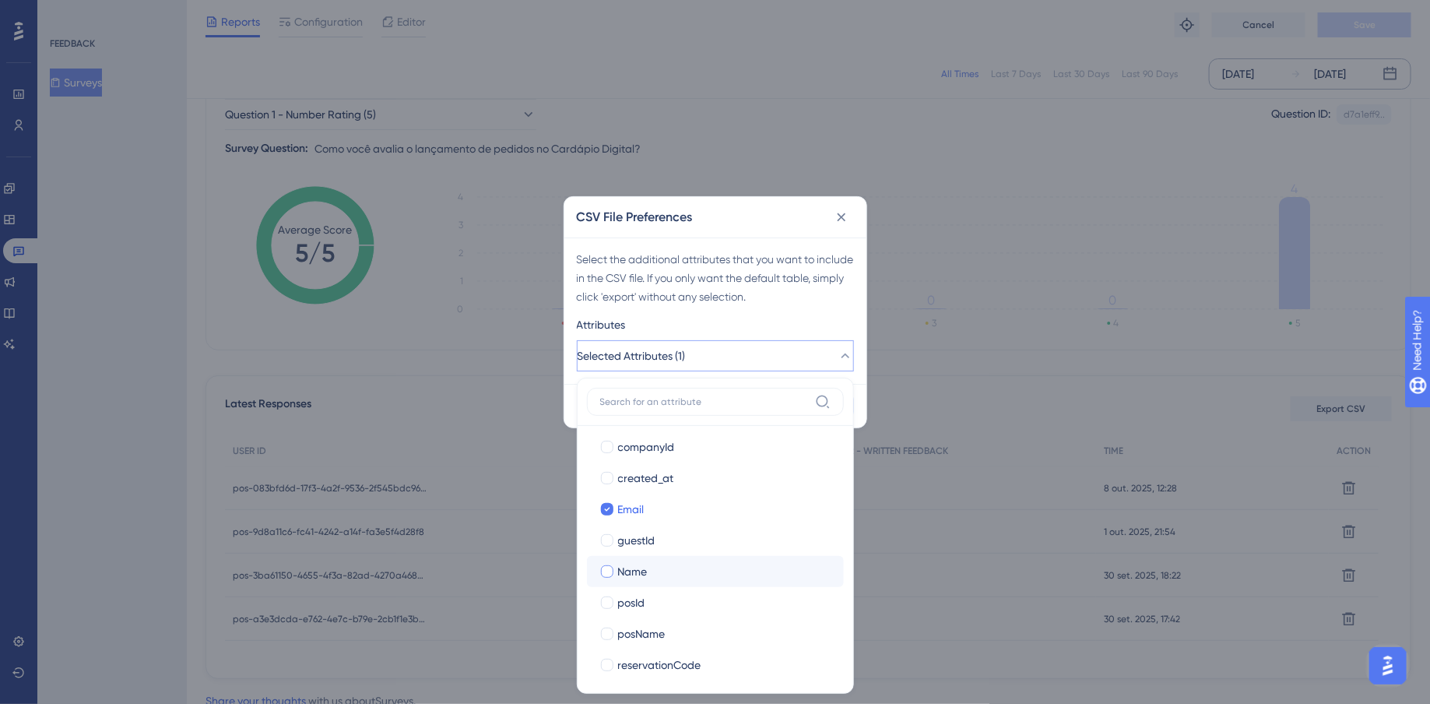
click at [607, 562] on label "Name" at bounding box center [716, 571] width 232 height 19
checkbox input "true"
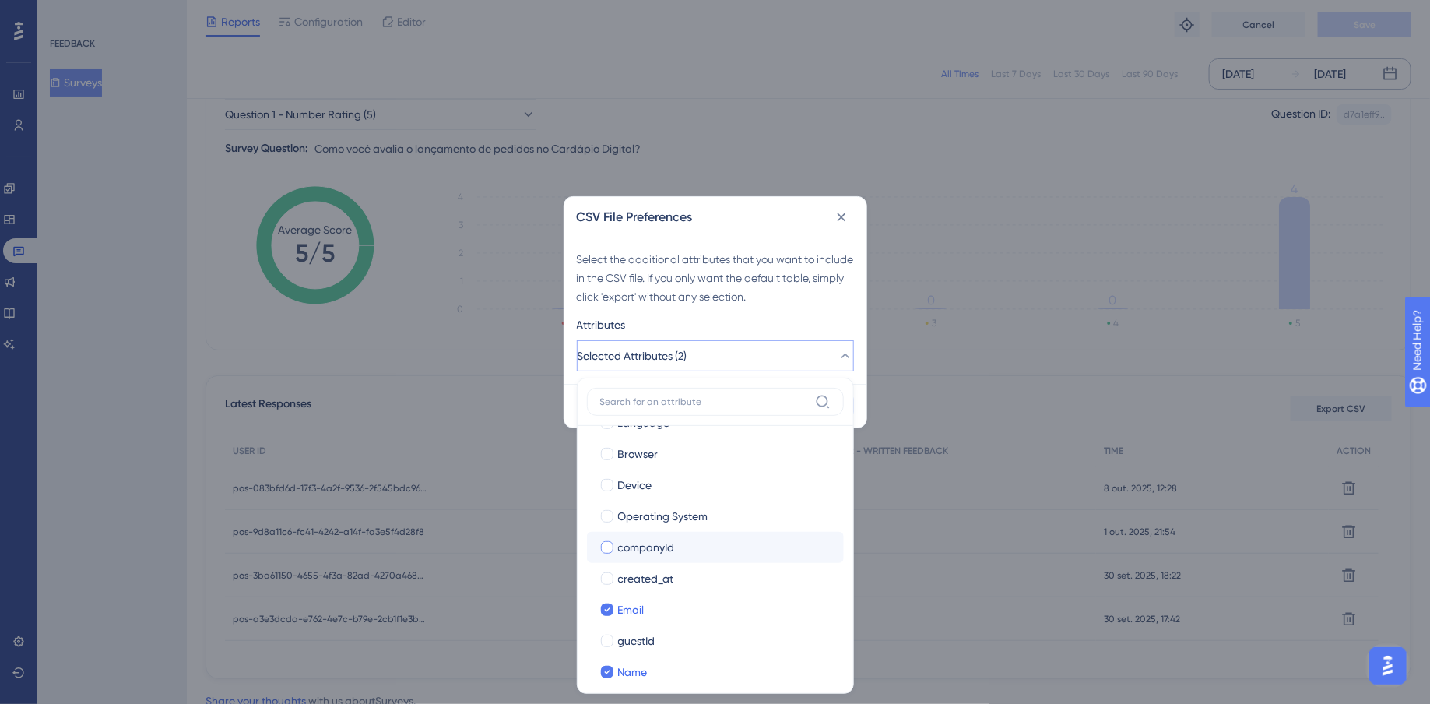
scroll to position [138, 0]
click at [606, 535] on div at bounding box center [607, 531] width 12 height 12
checkbox input "true"
click at [607, 564] on div at bounding box center [607, 562] width 12 height 12
click at [607, 564] on icon at bounding box center [607, 562] width 6 height 11
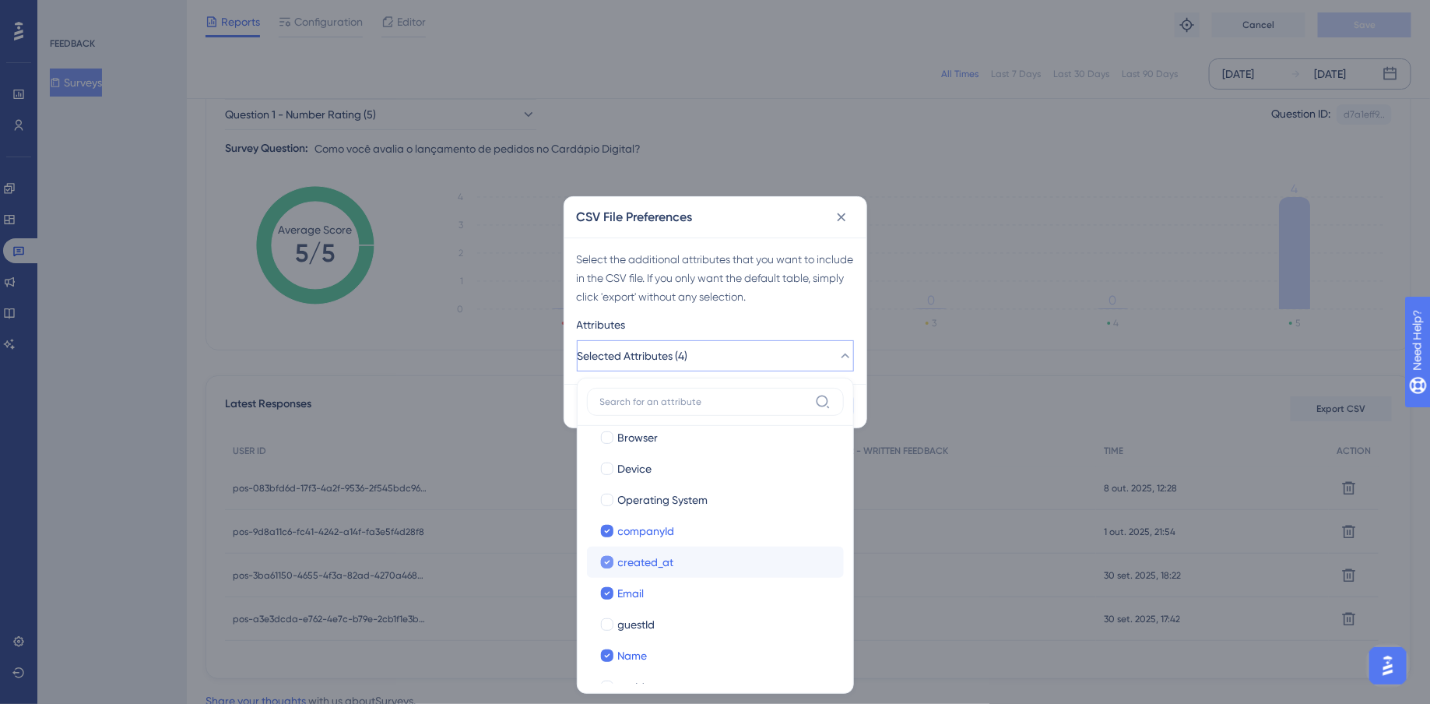
checkbox input "false"
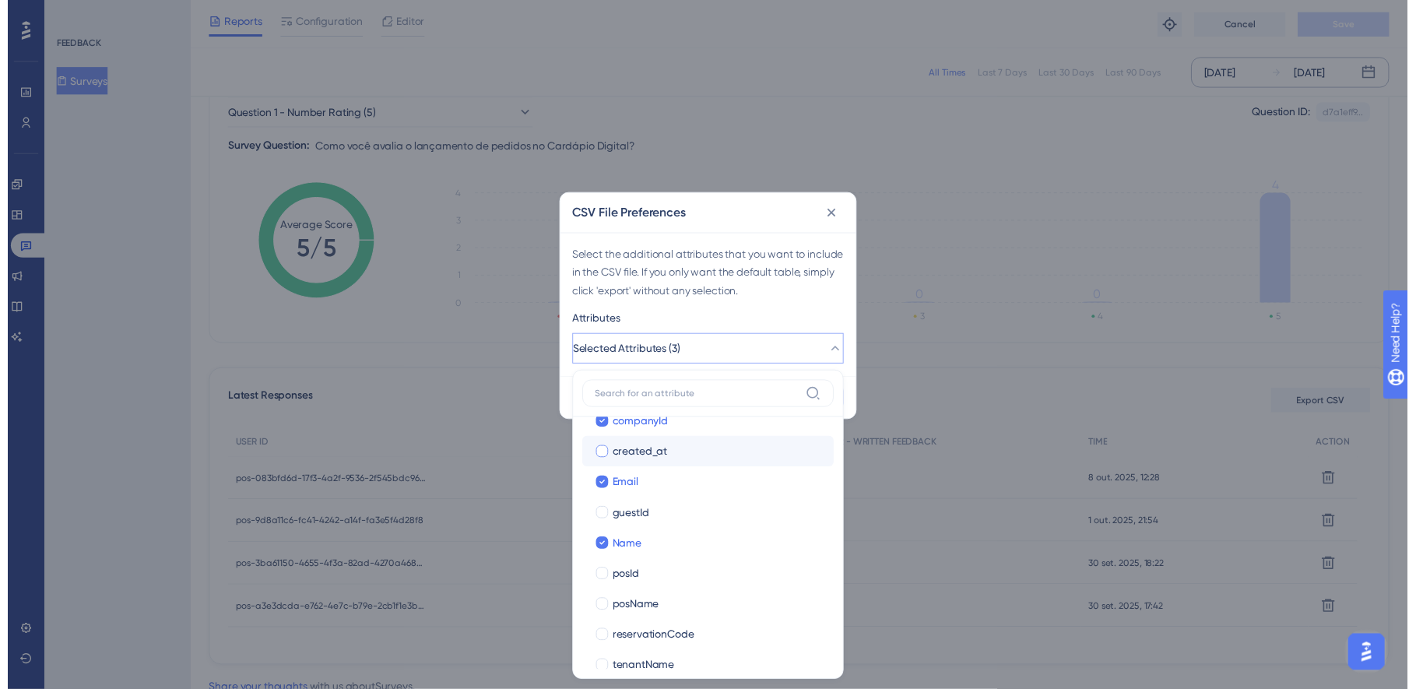
scroll to position [258, 0]
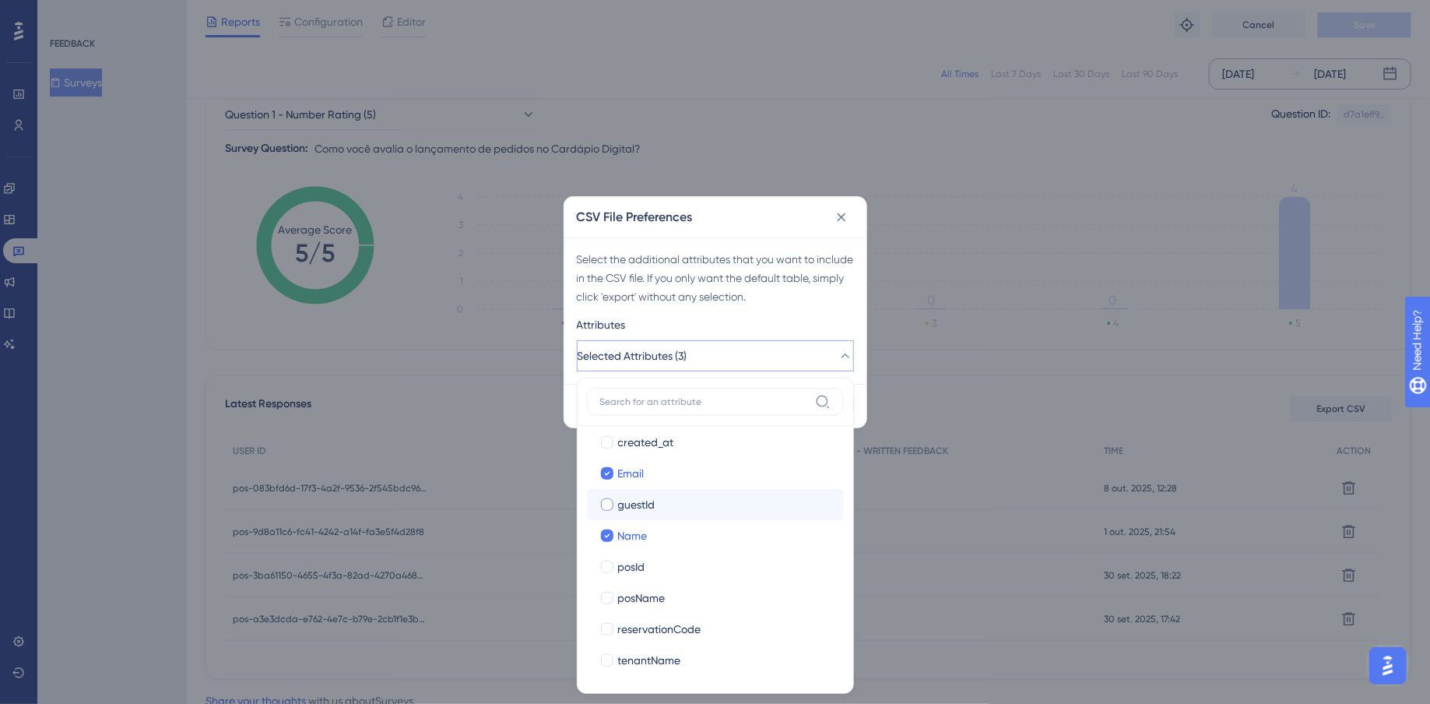
click at [611, 504] on div at bounding box center [607, 504] width 12 height 12
checkbox input "true"
click at [608, 593] on div at bounding box center [607, 598] width 12 height 12
checkbox input "true"
click at [609, 628] on div at bounding box center [607, 629] width 12 height 12
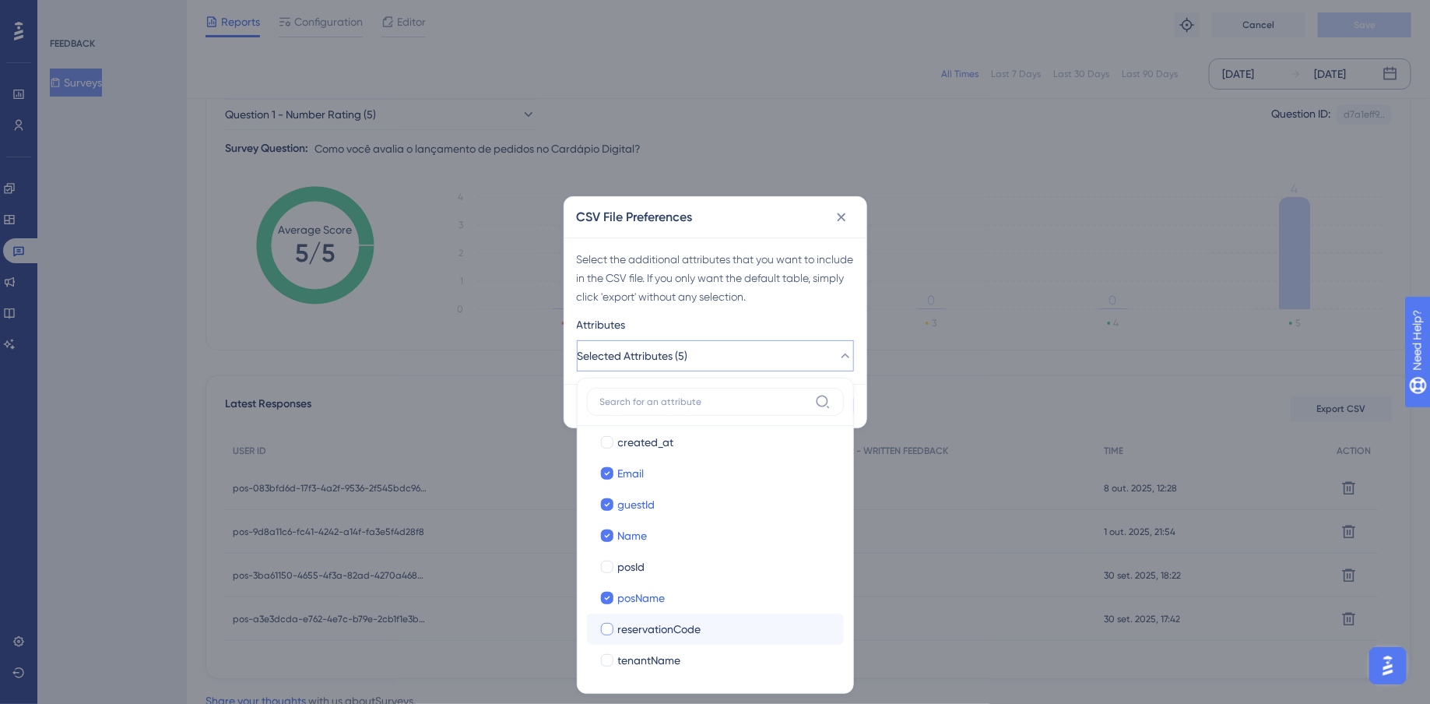
checkbox input "true"
click at [608, 664] on div at bounding box center [607, 660] width 12 height 12
checkbox input "true"
click at [838, 325] on div "Attributes" at bounding box center [715, 327] width 277 height 25
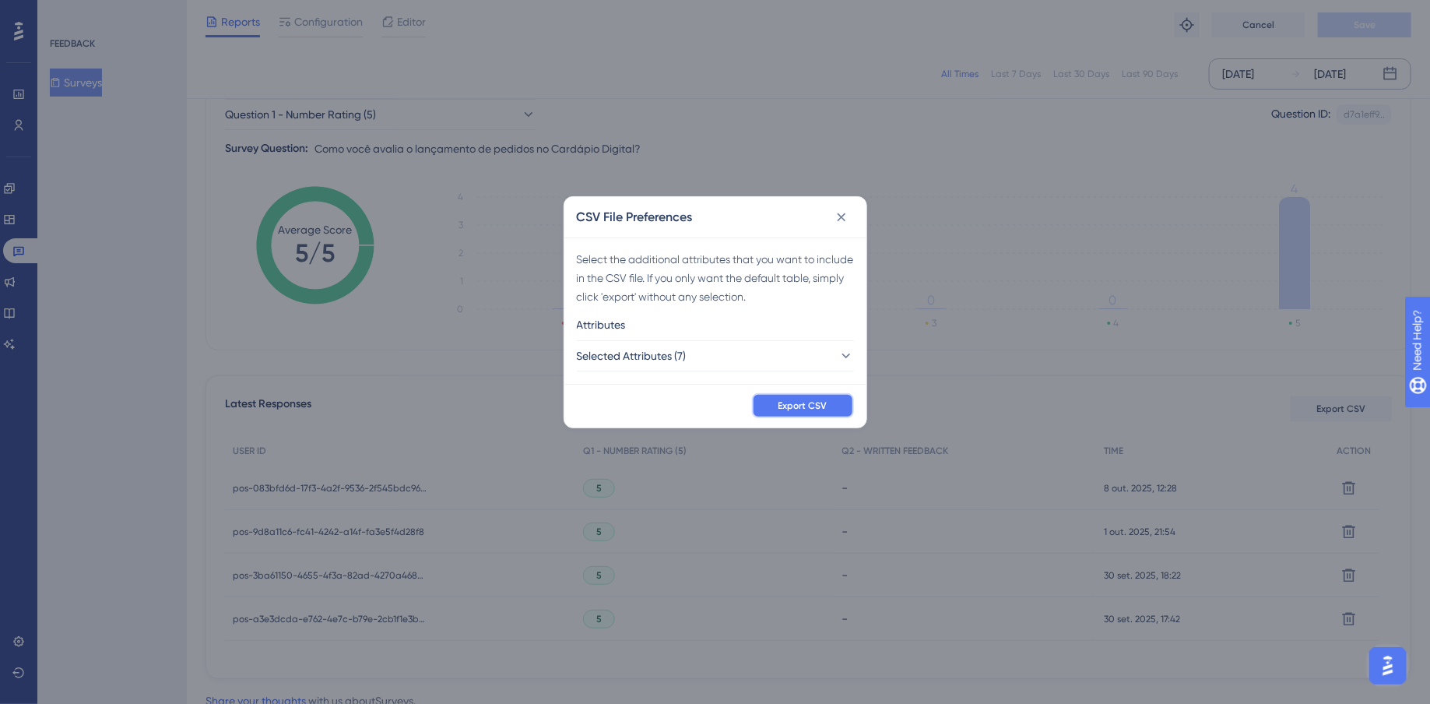
click at [821, 407] on span "Export CSV" at bounding box center [803, 405] width 49 height 12
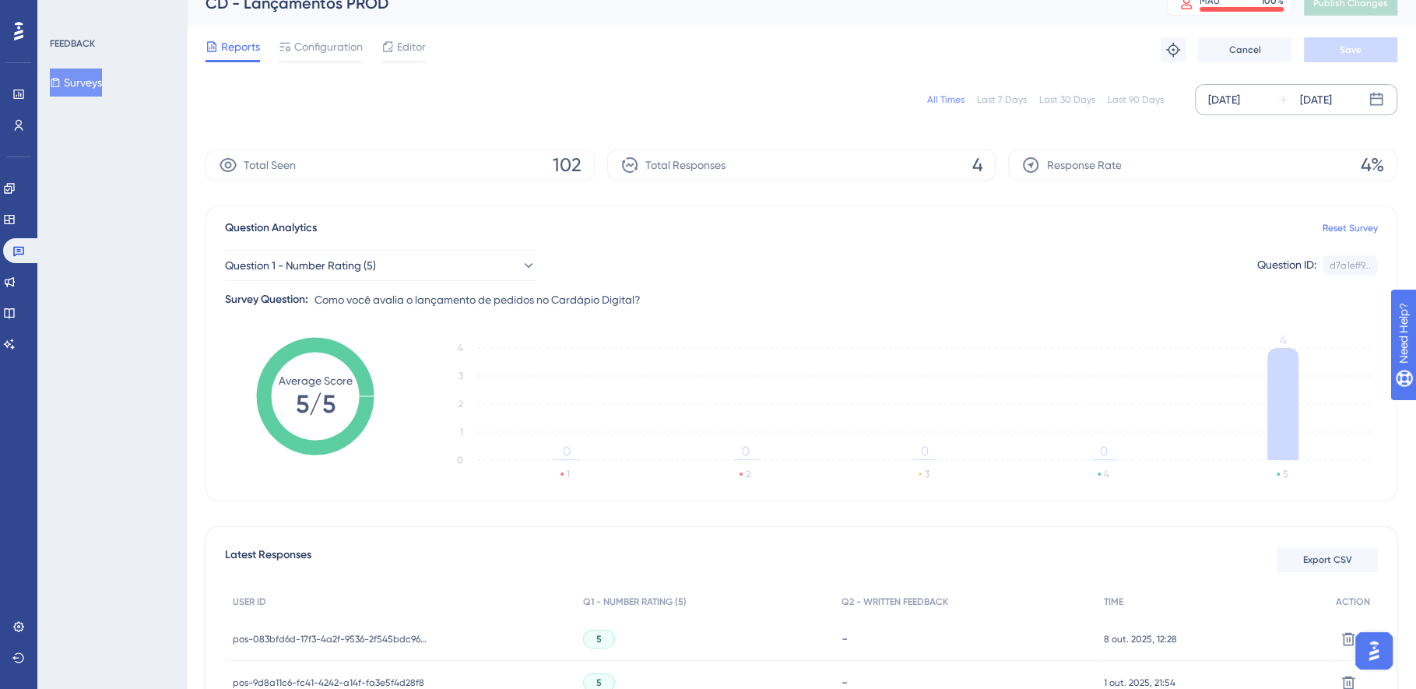
scroll to position [0, 0]
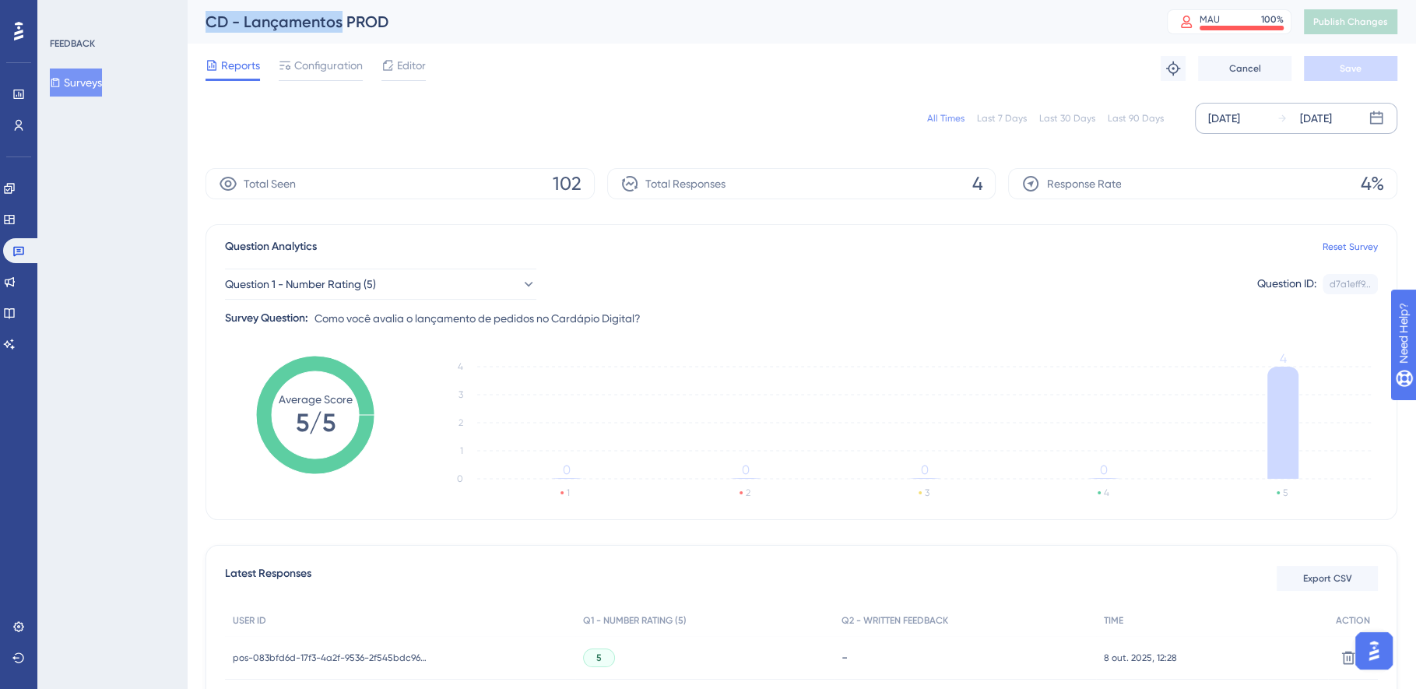
drag, startPoint x: 205, startPoint y: 22, endPoint x: 341, endPoint y: 18, distance: 136.3
click at [341, 18] on div "CD - Lançamentos PROD MAU 100 % Click to see add-on and upgrade options Publish…" at bounding box center [801, 22] width 1229 height 44
copy div "CD - Lançamentos"
click at [31, 262] on link at bounding box center [21, 250] width 37 height 25
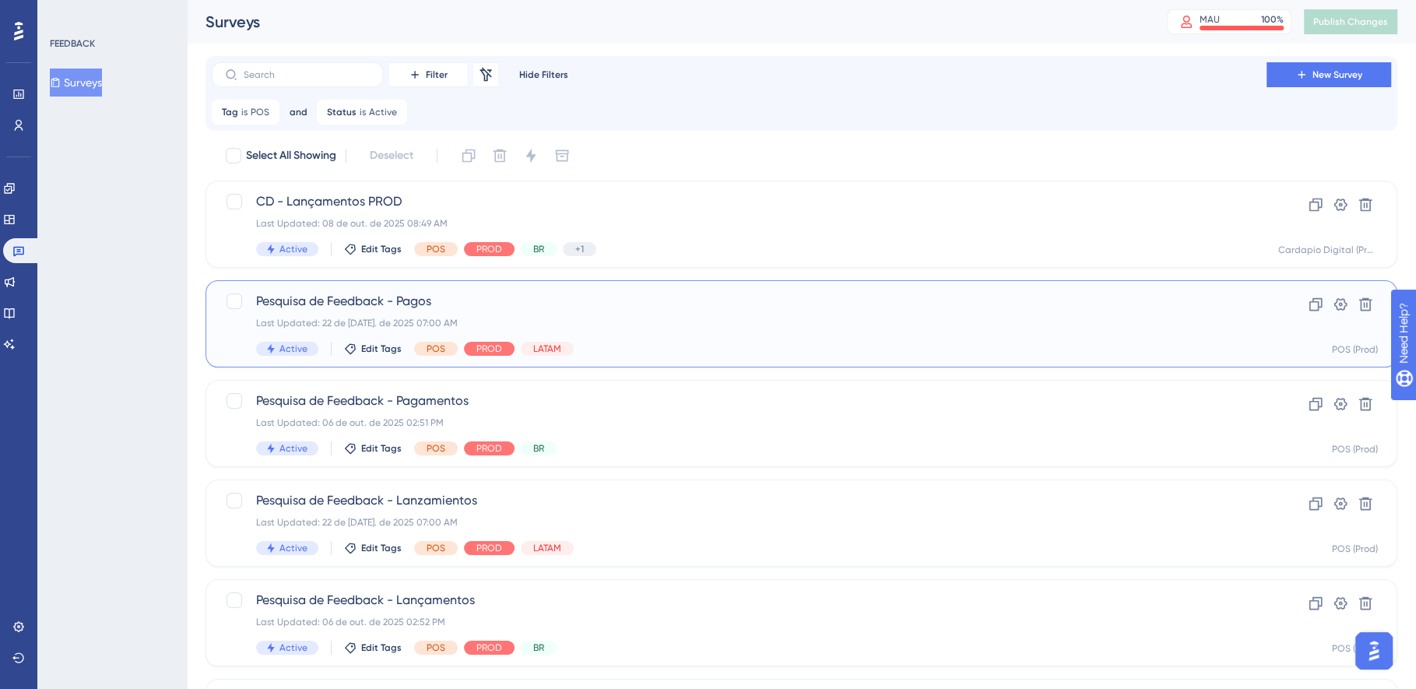
click at [802, 317] on div "Last Updated: 22 de [DATE]. de 2025 07:00 AM" at bounding box center [739, 323] width 966 height 12
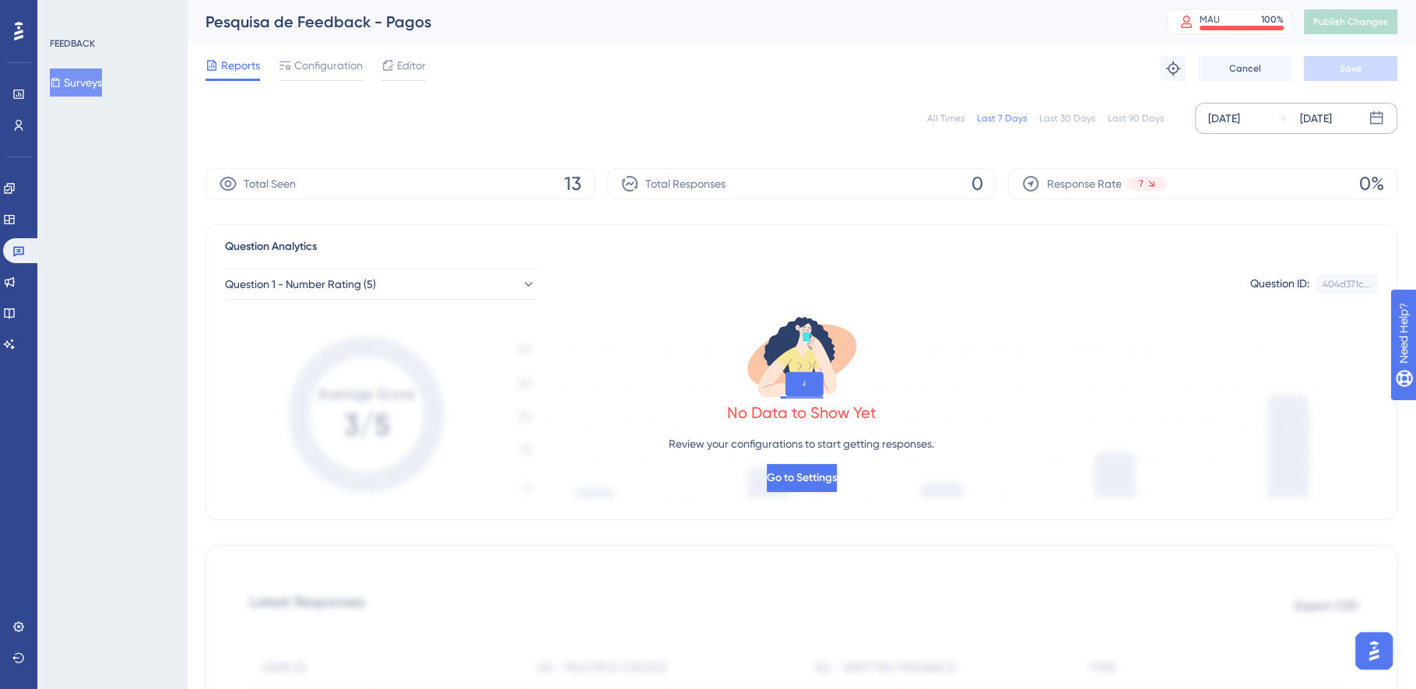
click at [1240, 123] on div "[DATE]" at bounding box center [1224, 118] width 32 height 19
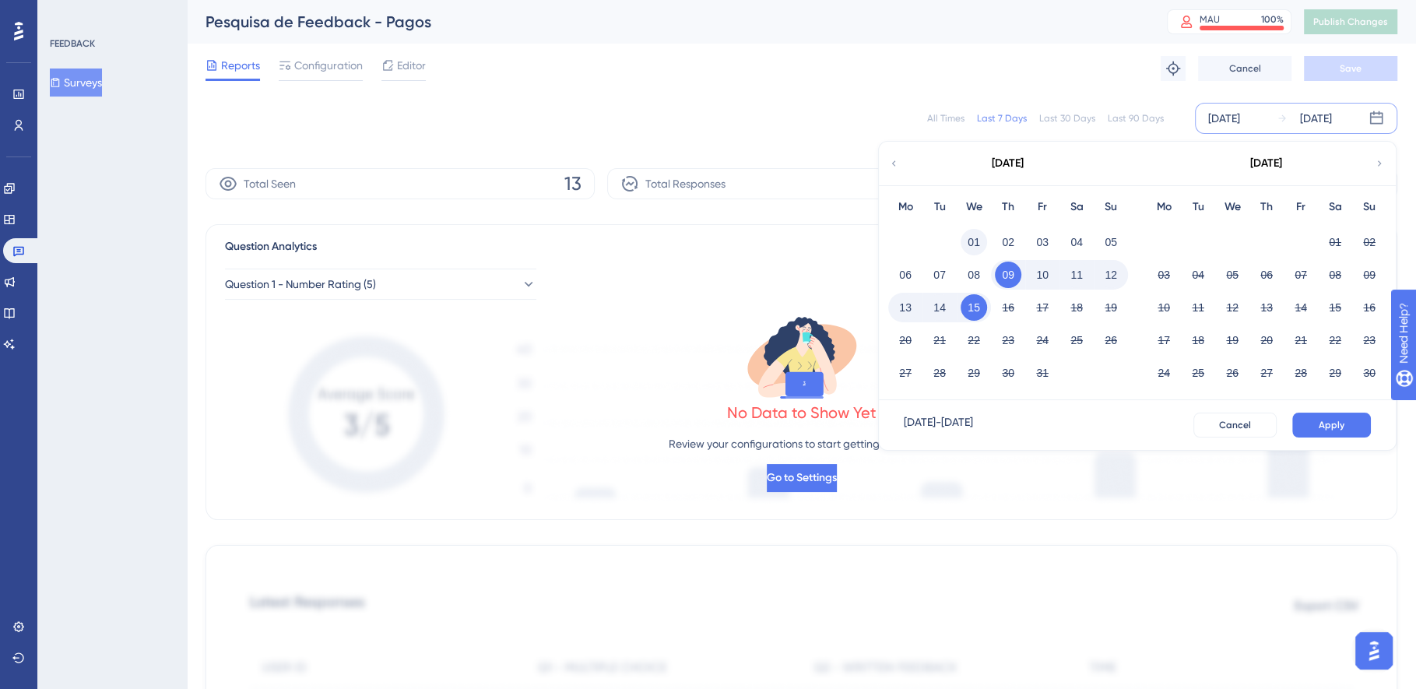
click at [975, 242] on button "01" at bounding box center [974, 242] width 26 height 26
click at [976, 311] on button "15" at bounding box center [974, 307] width 26 height 26
click at [1318, 421] on button "Apply" at bounding box center [1331, 425] width 79 height 25
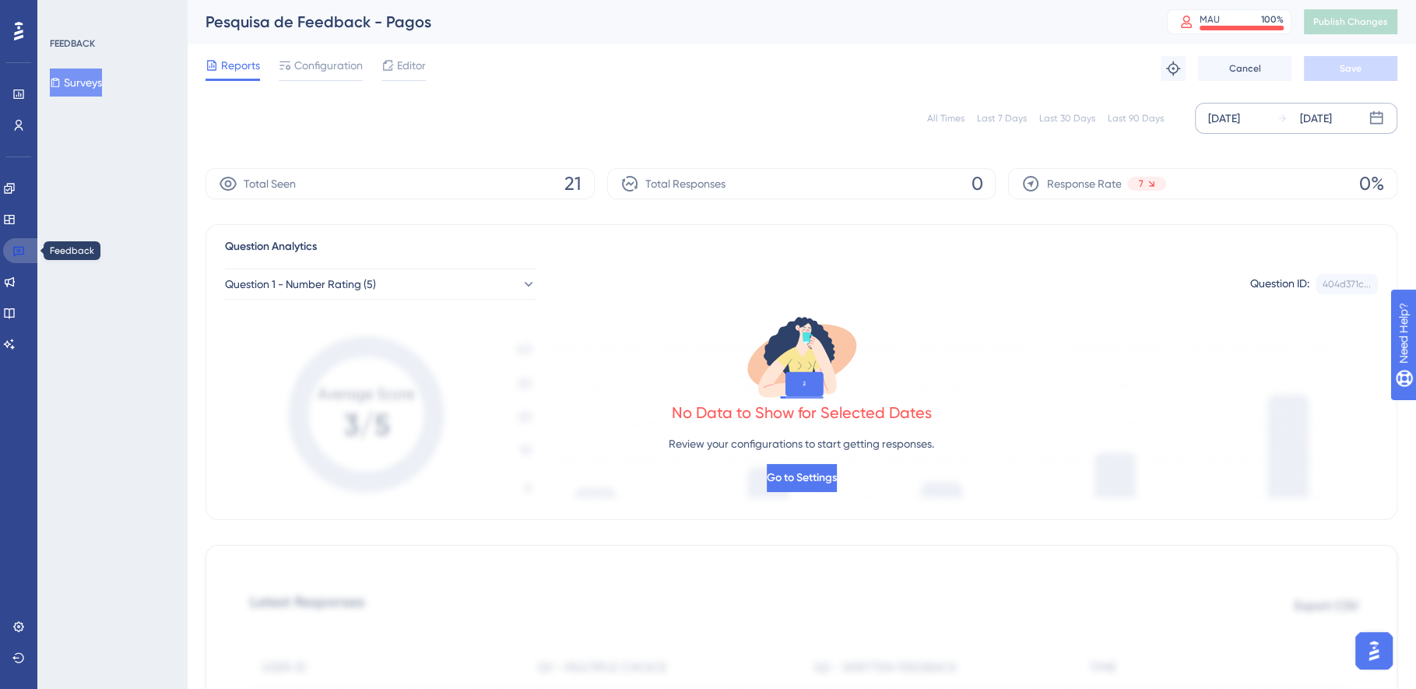
click at [16, 250] on icon at bounding box center [18, 250] width 12 height 12
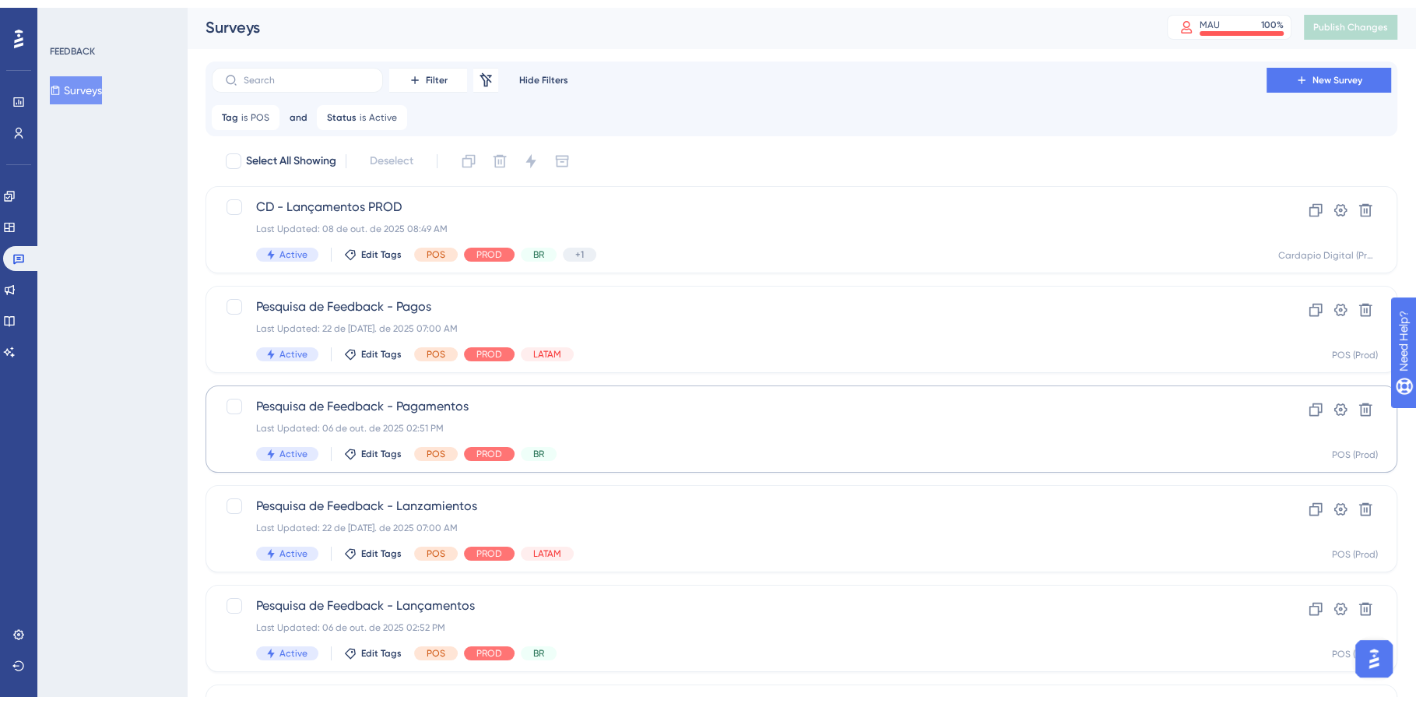
scroll to position [146, 0]
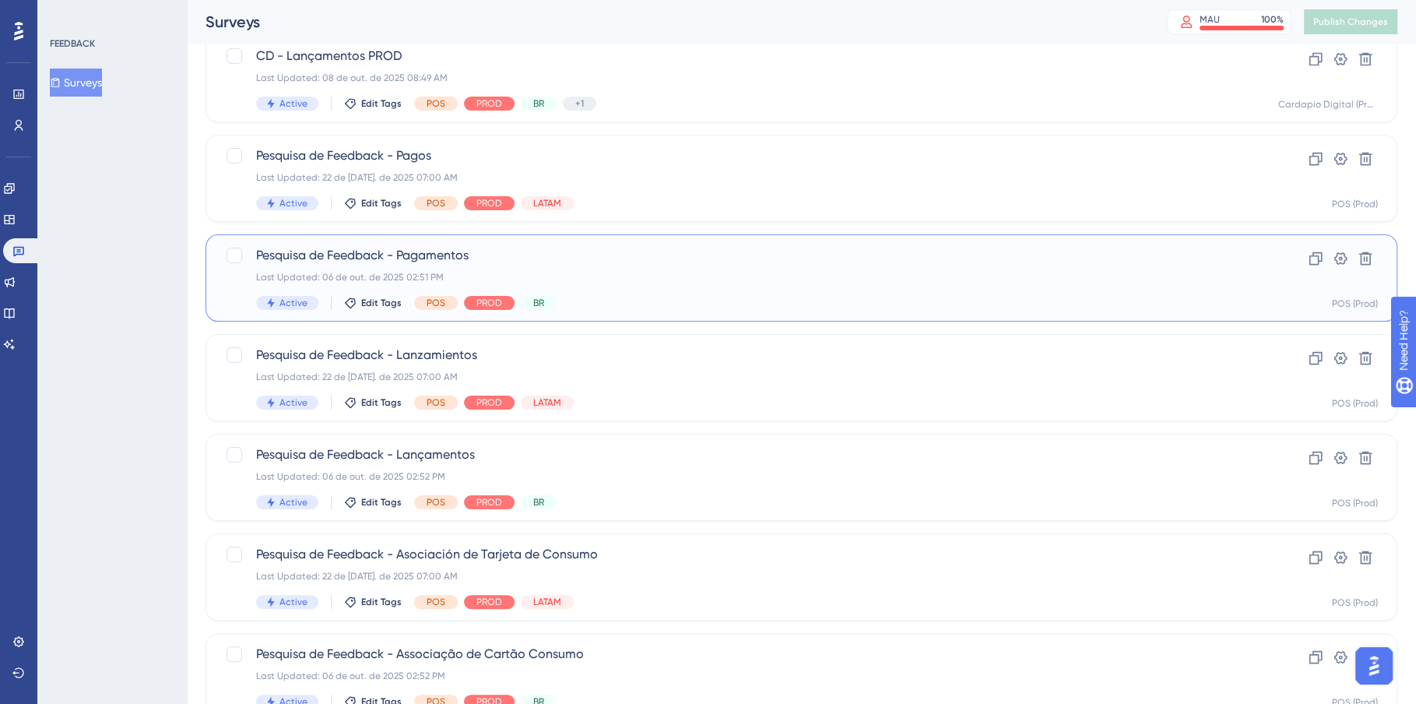
click at [770, 276] on div "Last Updated: 06 de out. de 2025 02:51 PM" at bounding box center [739, 277] width 966 height 12
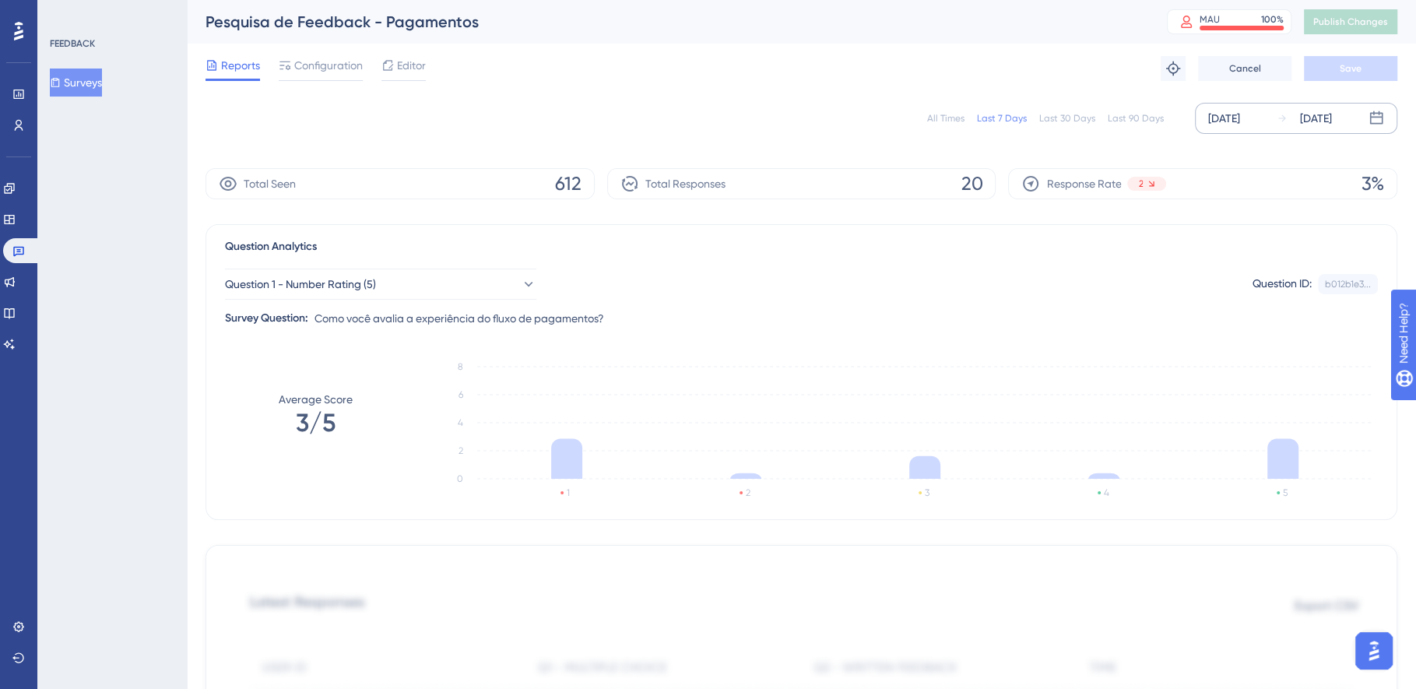
click at [1240, 115] on div "[DATE]" at bounding box center [1224, 118] width 32 height 19
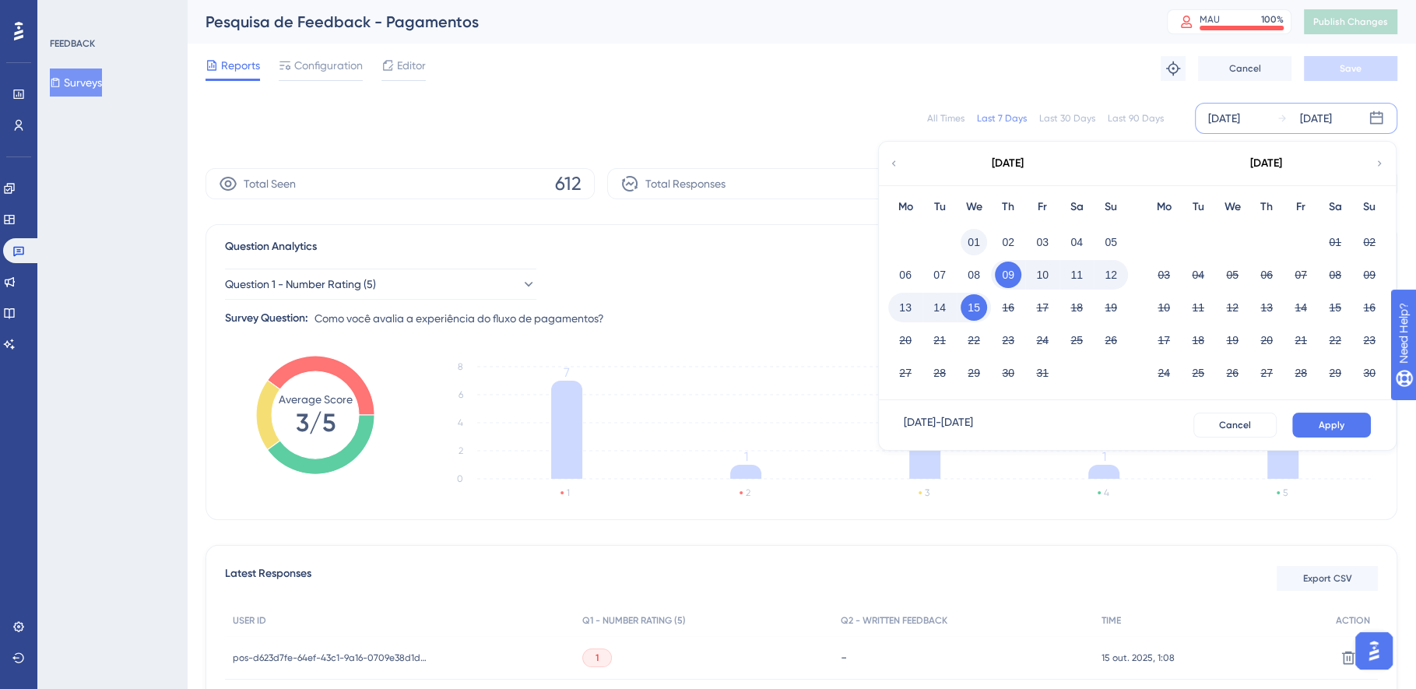
click at [978, 238] on button "01" at bounding box center [974, 242] width 26 height 26
click at [976, 304] on button "15" at bounding box center [974, 307] width 26 height 26
click at [1330, 421] on span "Apply" at bounding box center [1332, 425] width 26 height 12
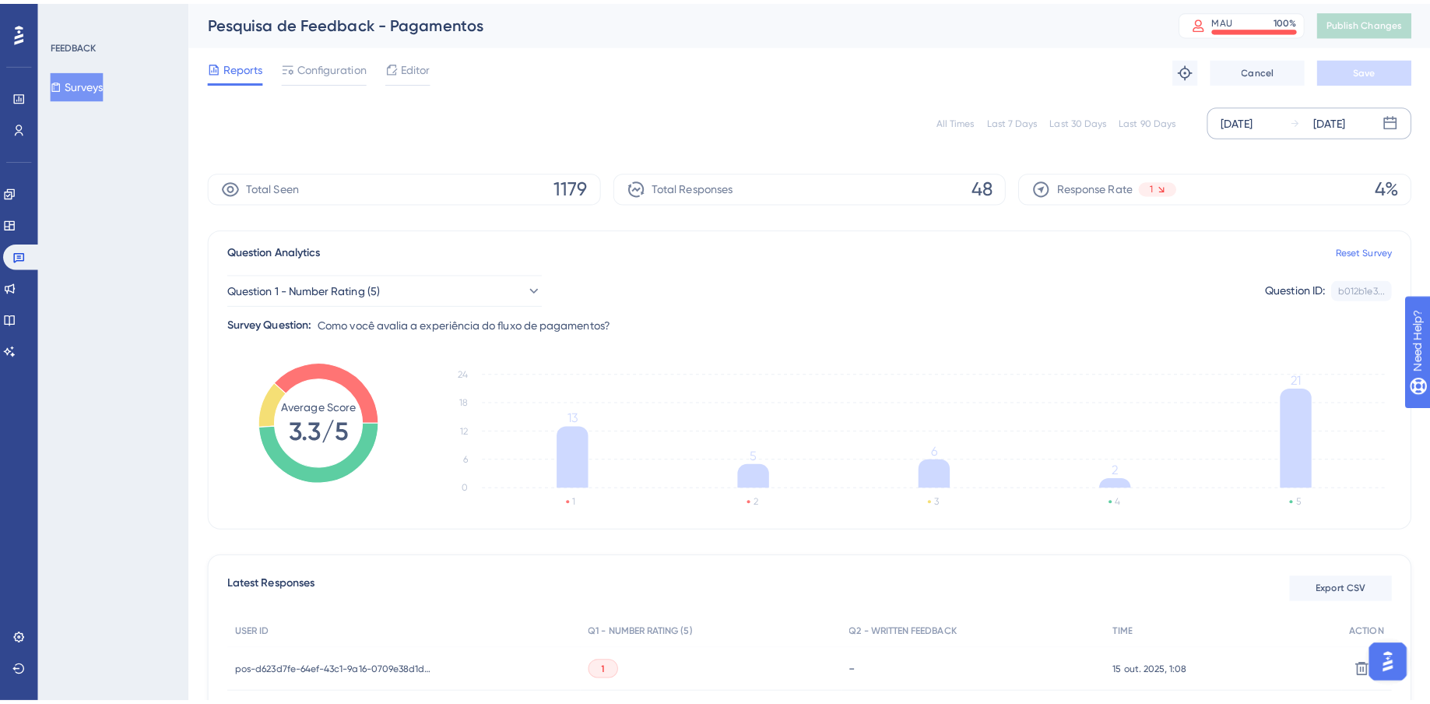
scroll to position [135, 0]
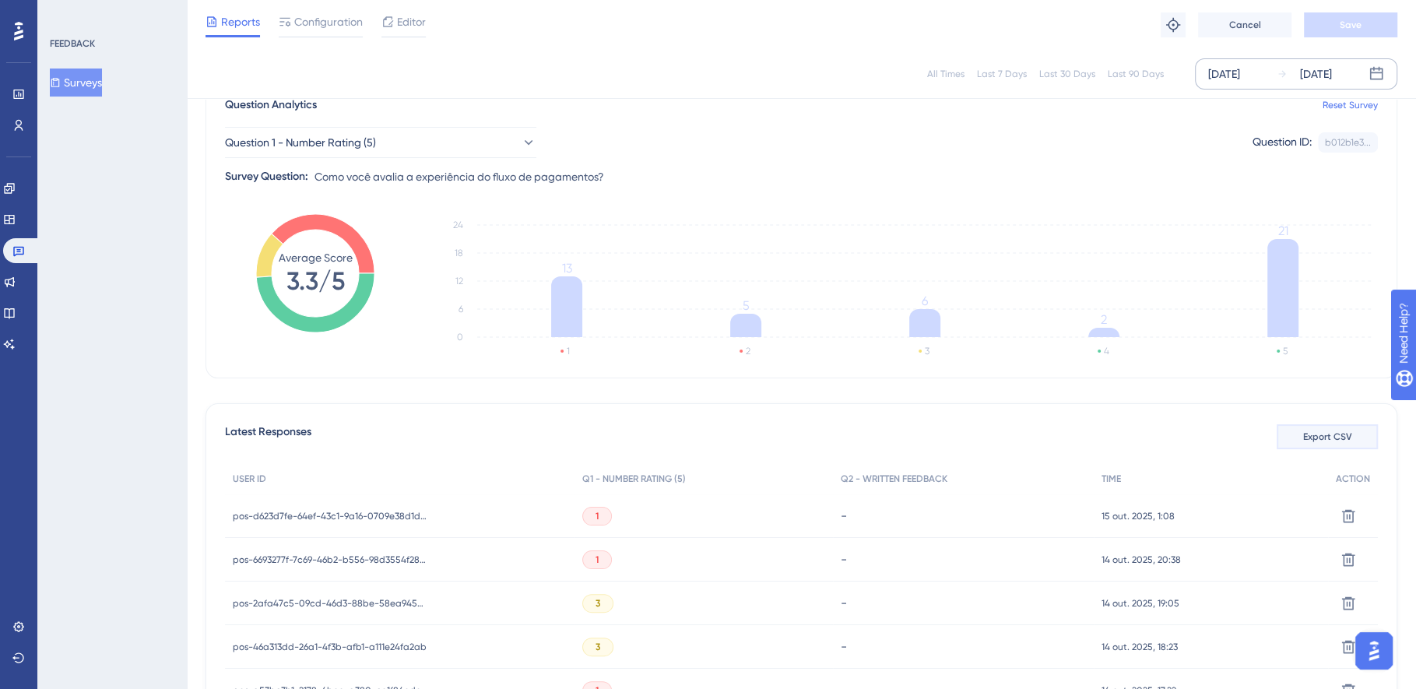
click at [1338, 433] on span "Export CSV" at bounding box center [1327, 437] width 49 height 12
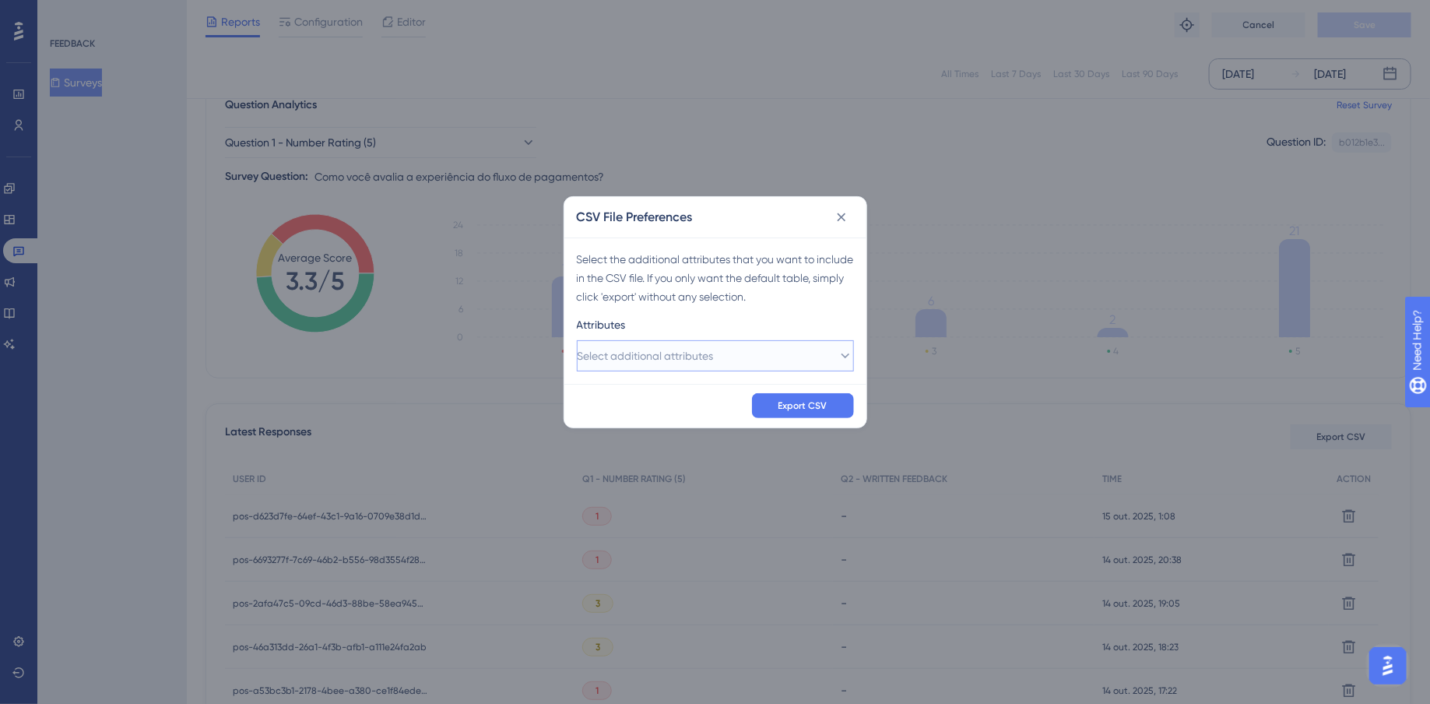
click at [641, 363] on span "Select additional attributes" at bounding box center [646, 355] width 136 height 19
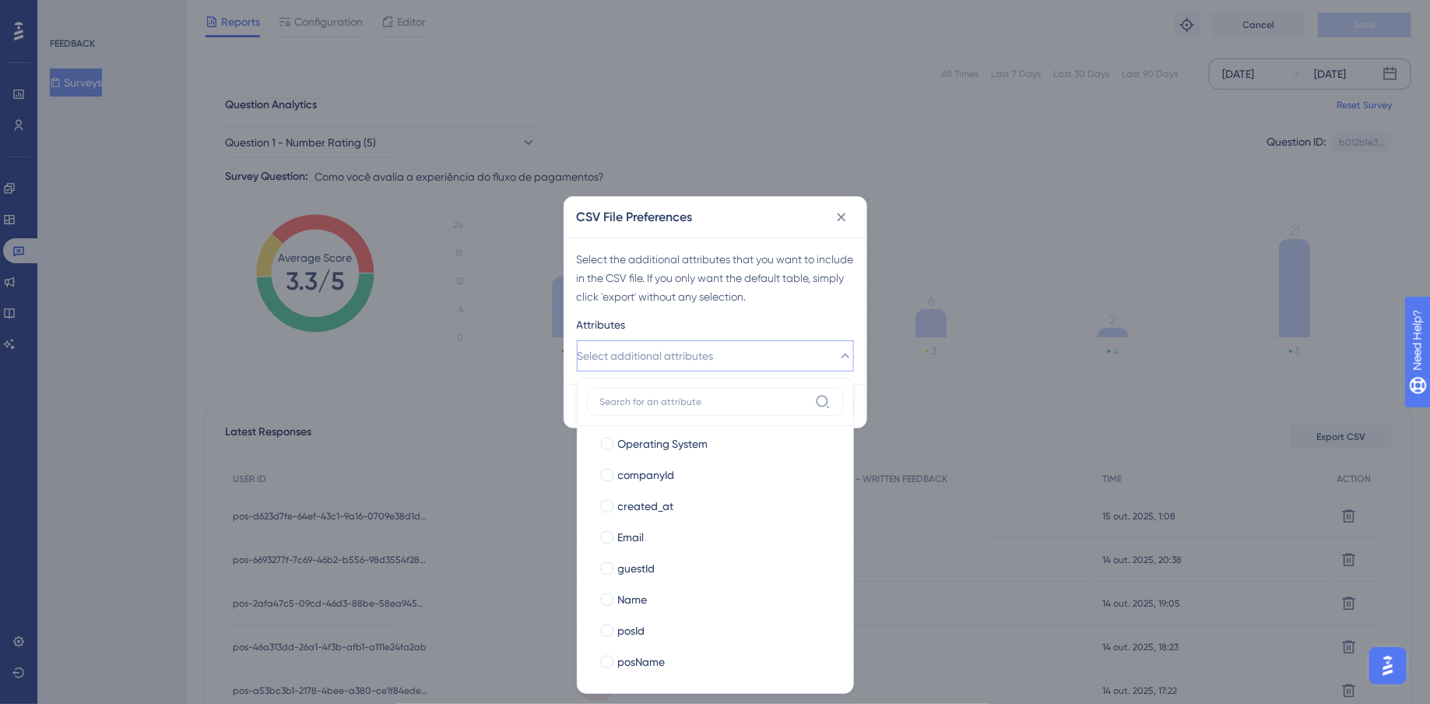
scroll to position [195, 0]
click at [614, 538] on label "Email" at bounding box center [716, 536] width 232 height 19
checkbox input "true"
click at [612, 595] on div at bounding box center [607, 599] width 12 height 12
checkbox input "true"
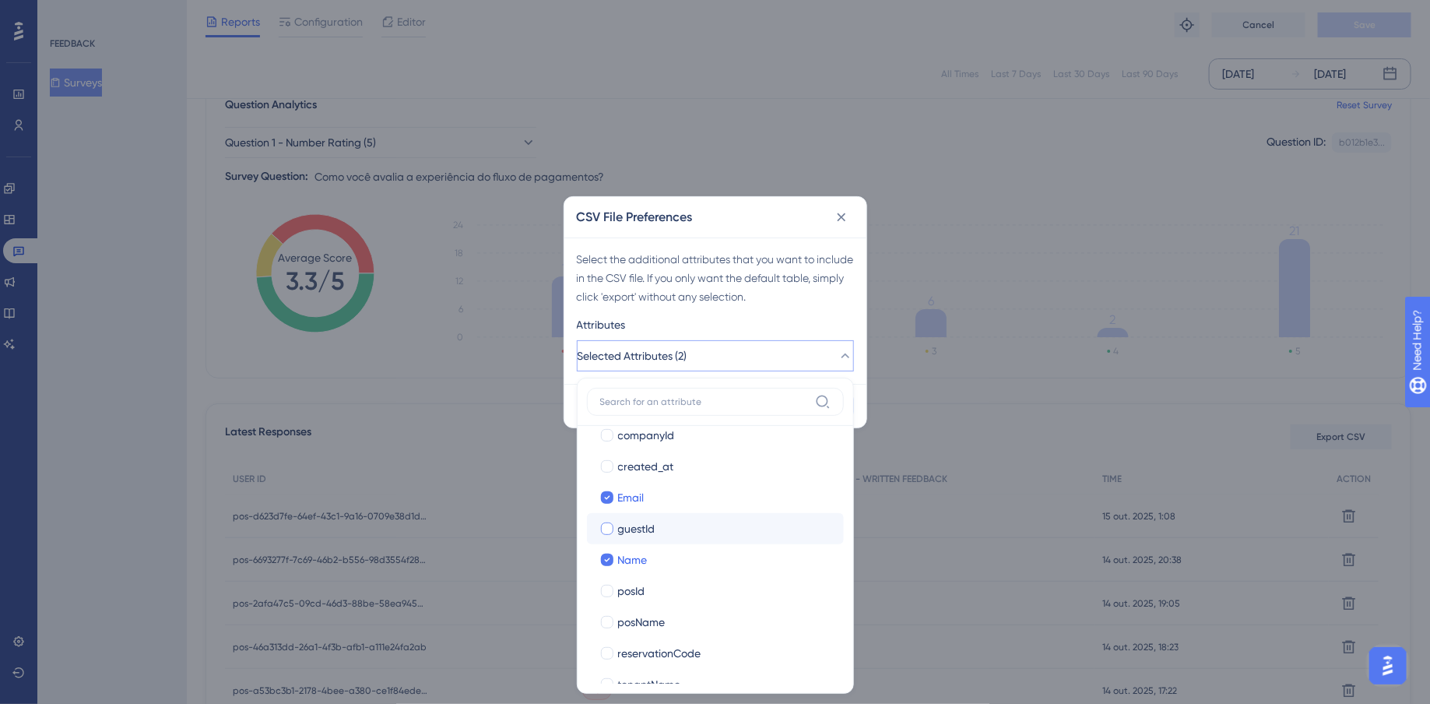
scroll to position [258, 0]
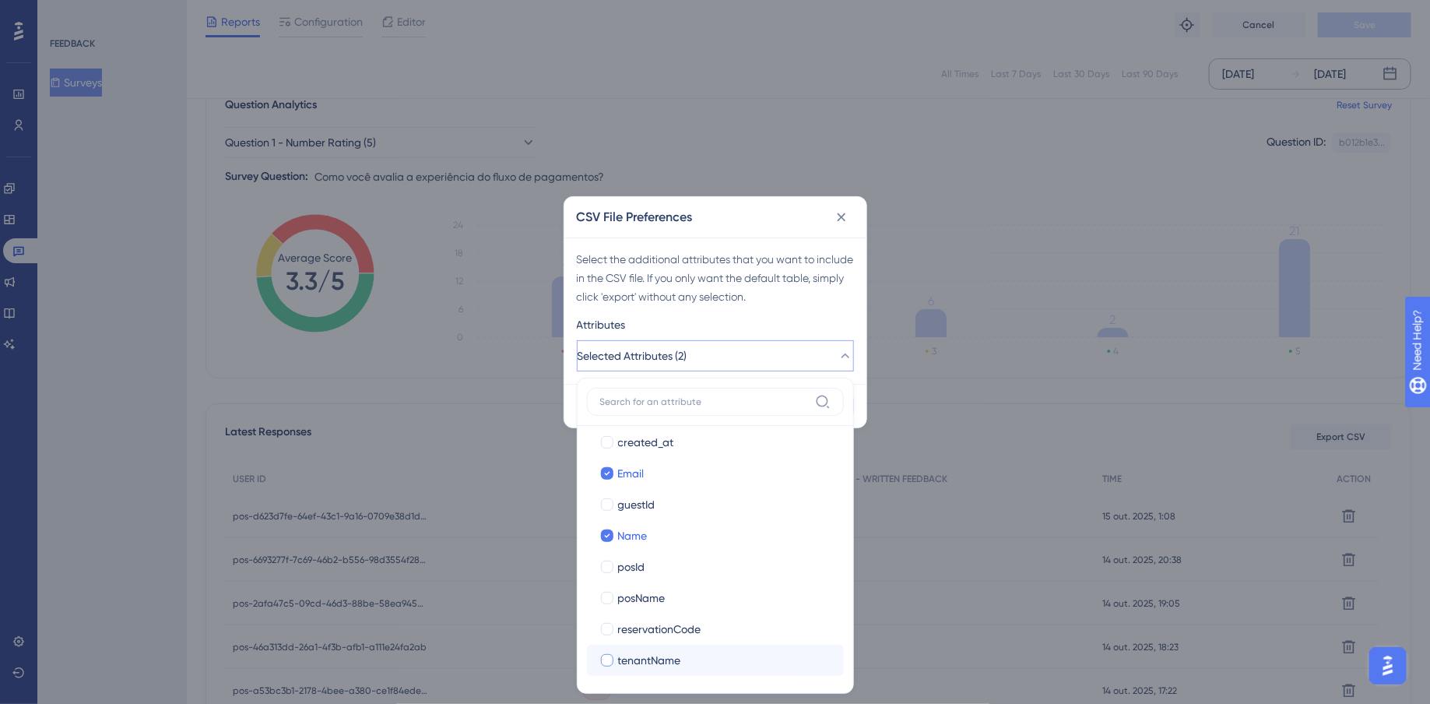
click at [607, 663] on div at bounding box center [607, 660] width 12 height 12
checkbox input "true"
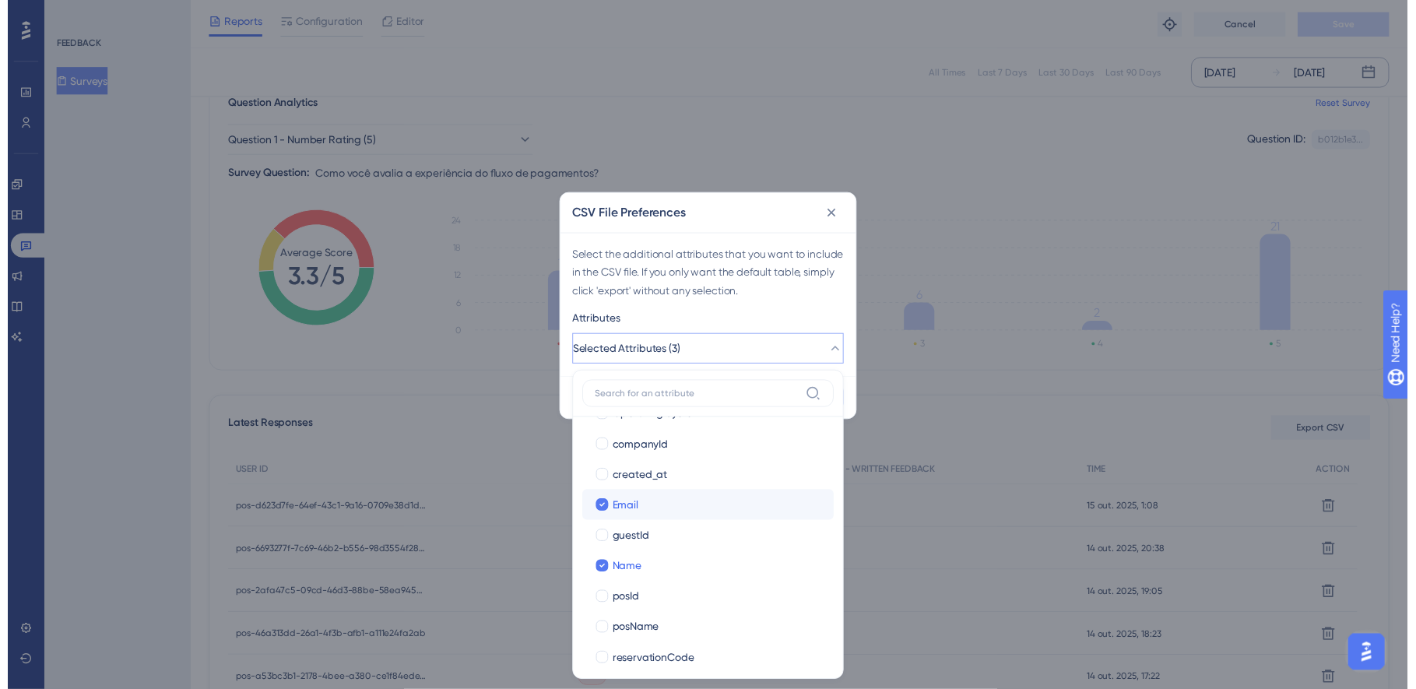
scroll to position [119, 0]
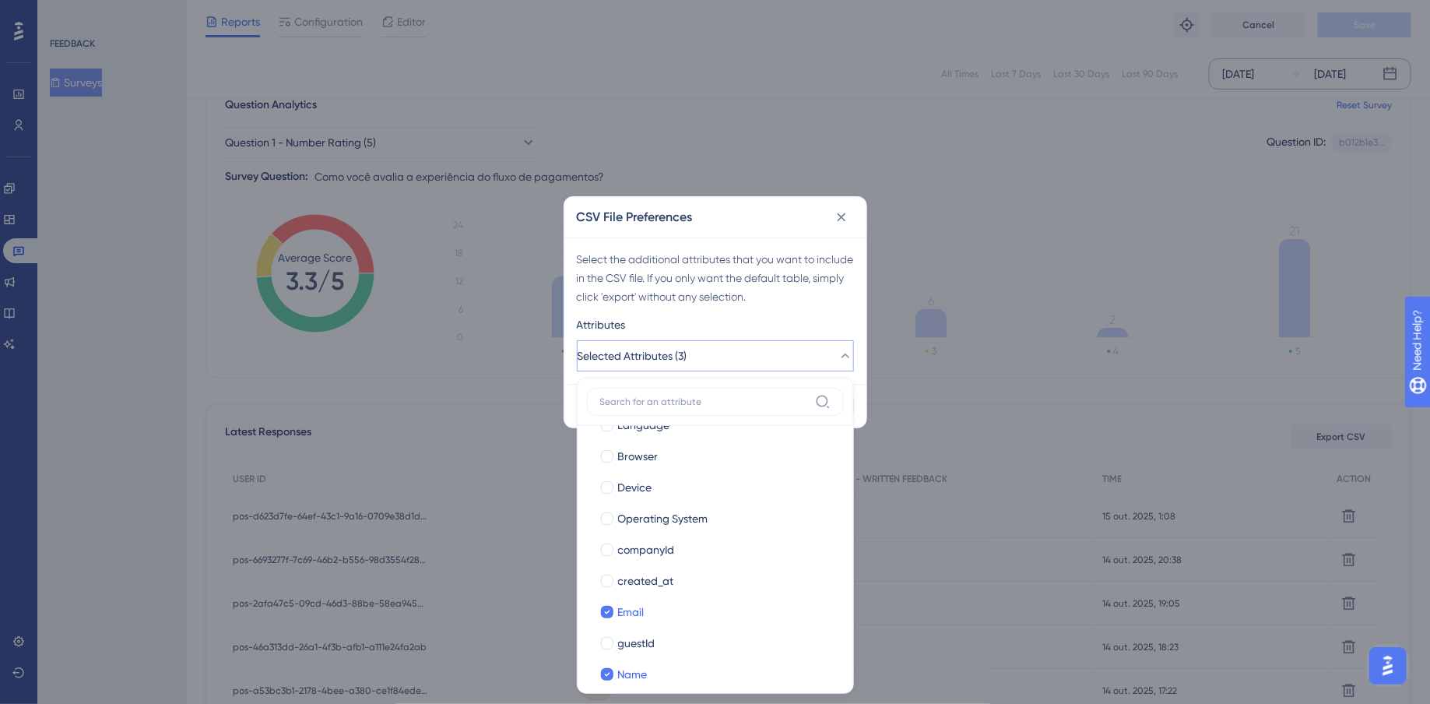
click at [800, 329] on div "Attributes" at bounding box center [715, 327] width 277 height 25
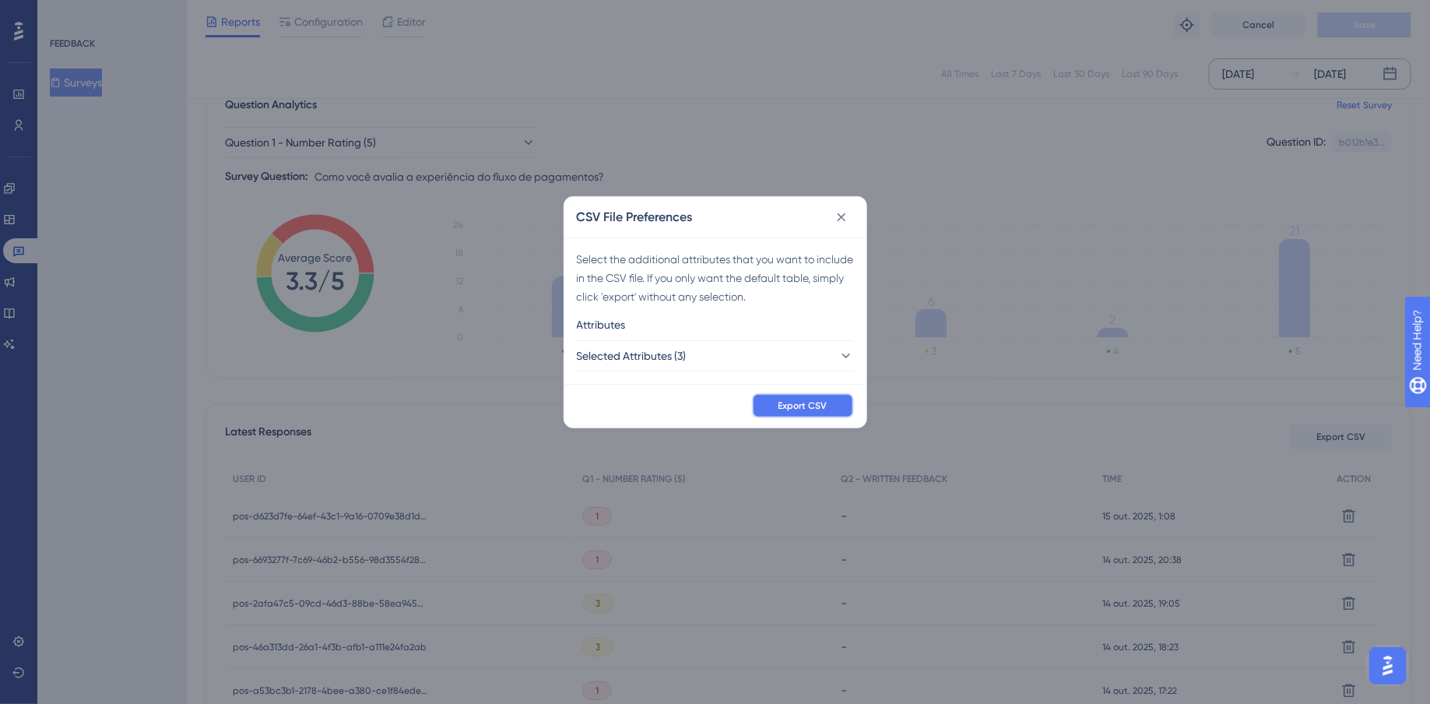
click at [797, 410] on span "Export CSV" at bounding box center [803, 405] width 49 height 12
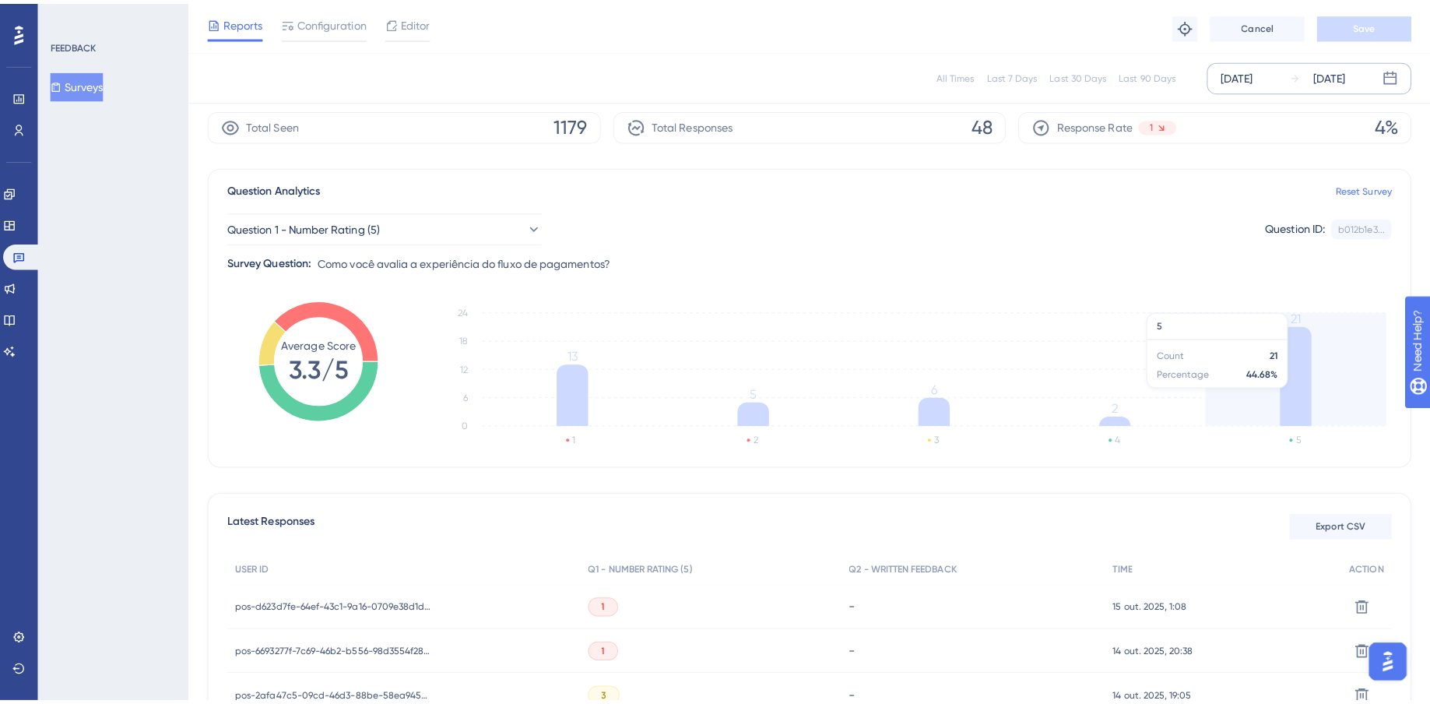
scroll to position [296, 0]
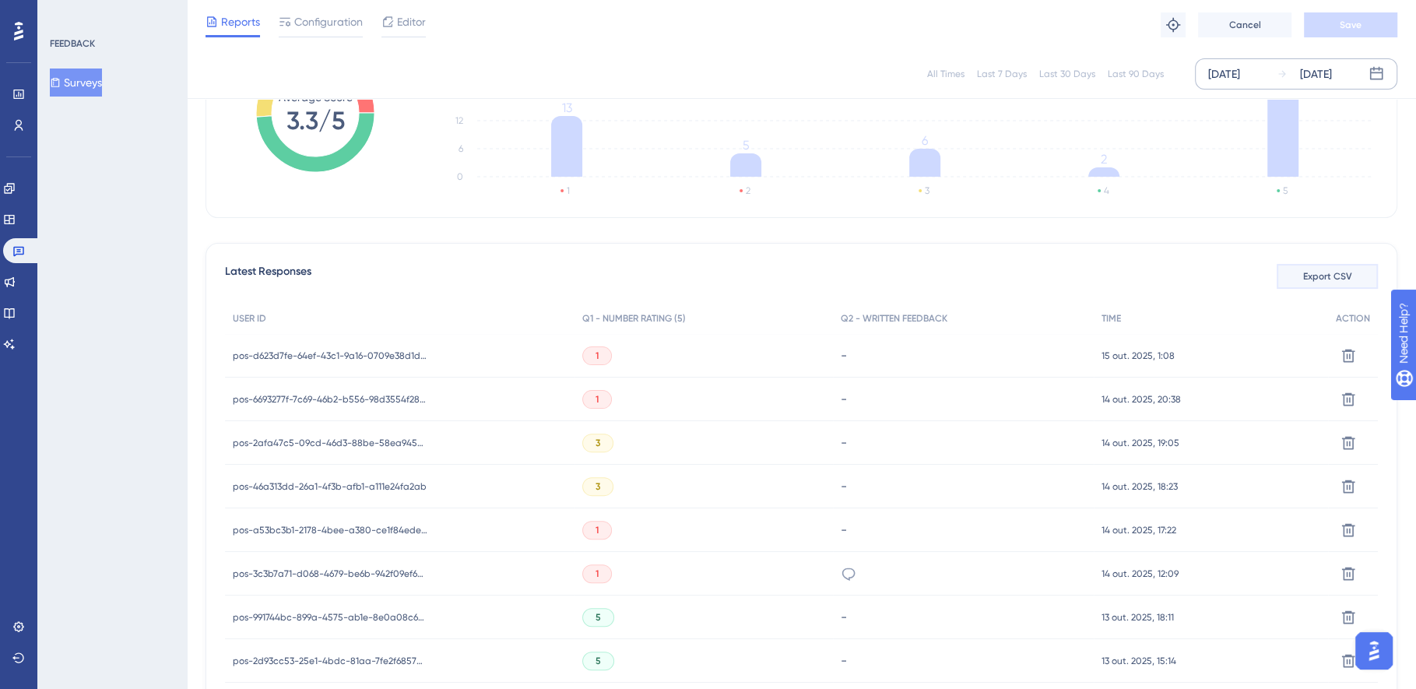
click at [1327, 286] on button "Export CSV" at bounding box center [1327, 276] width 101 height 25
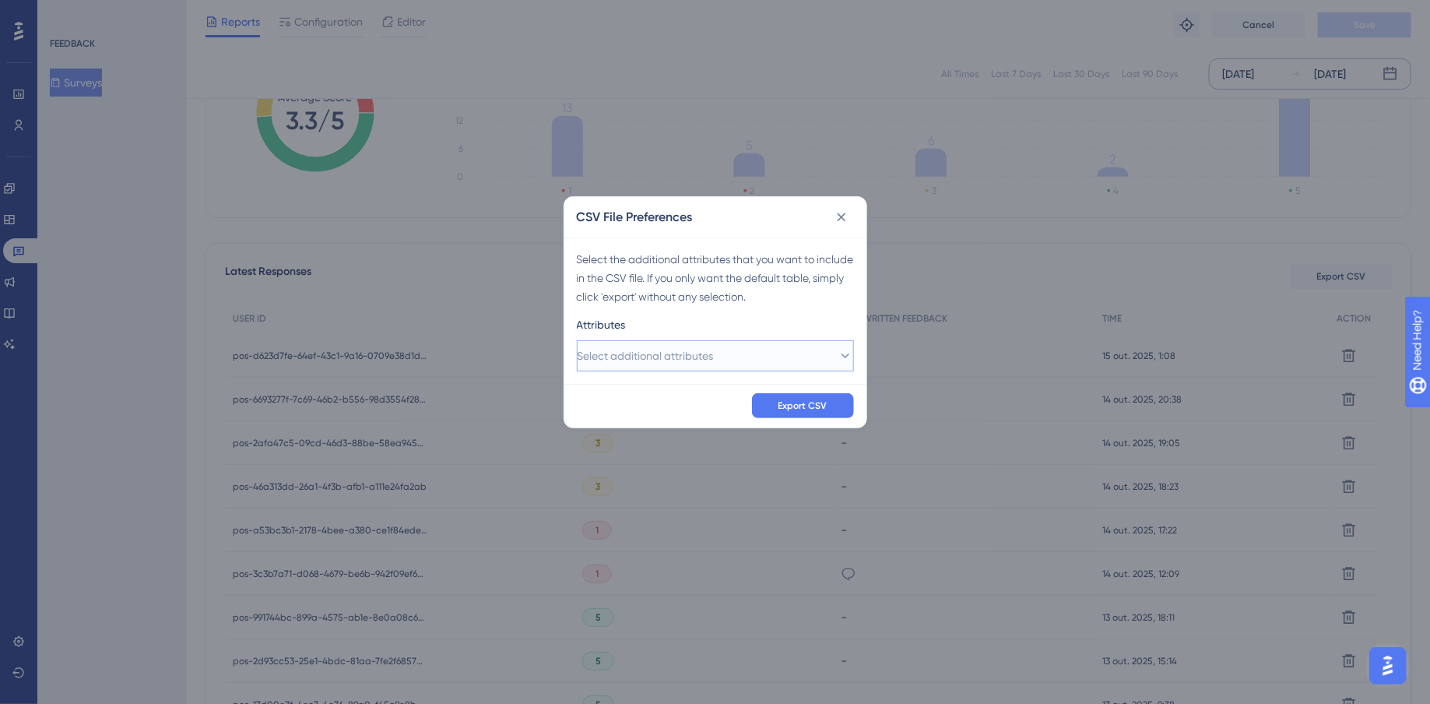
click at [684, 360] on span "Select additional attributes" at bounding box center [646, 355] width 136 height 19
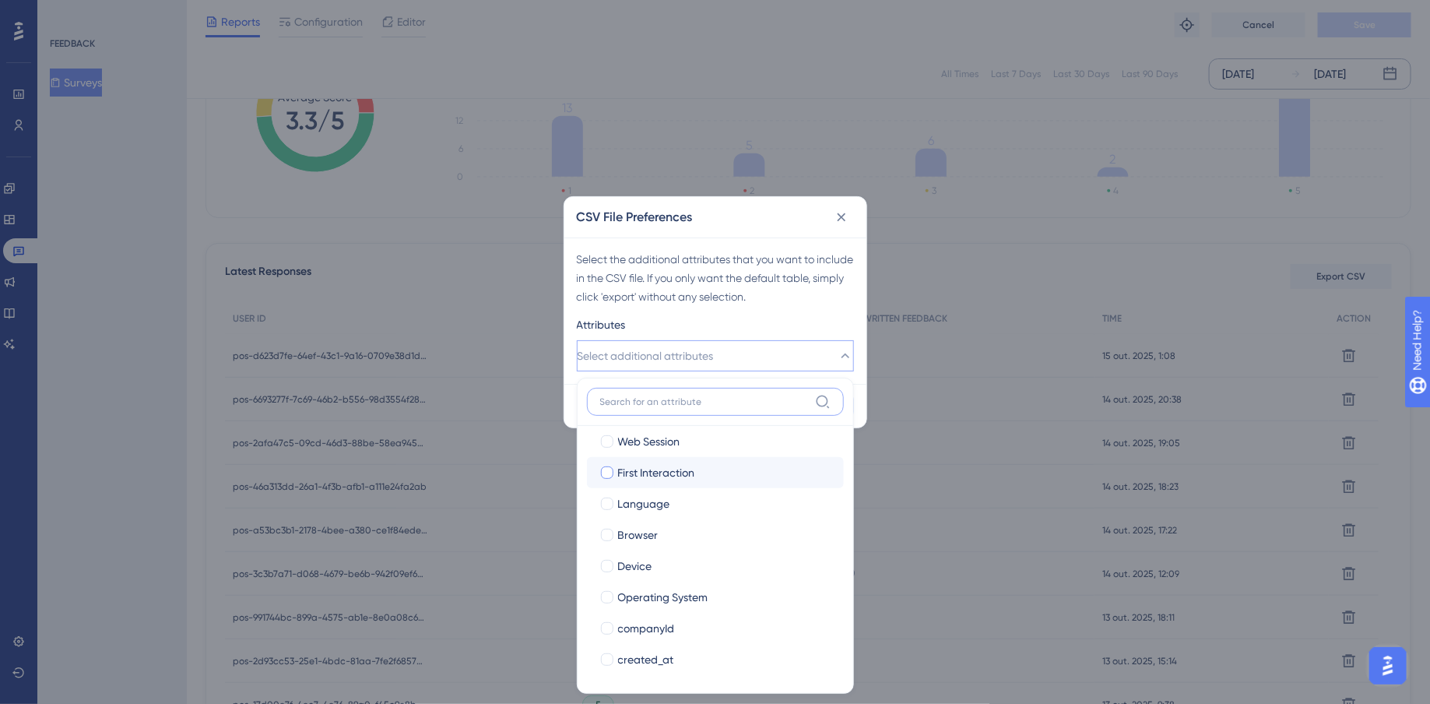
scroll to position [142, 0]
click at [605, 593] on div at bounding box center [607, 588] width 12 height 12
checkbox input "true"
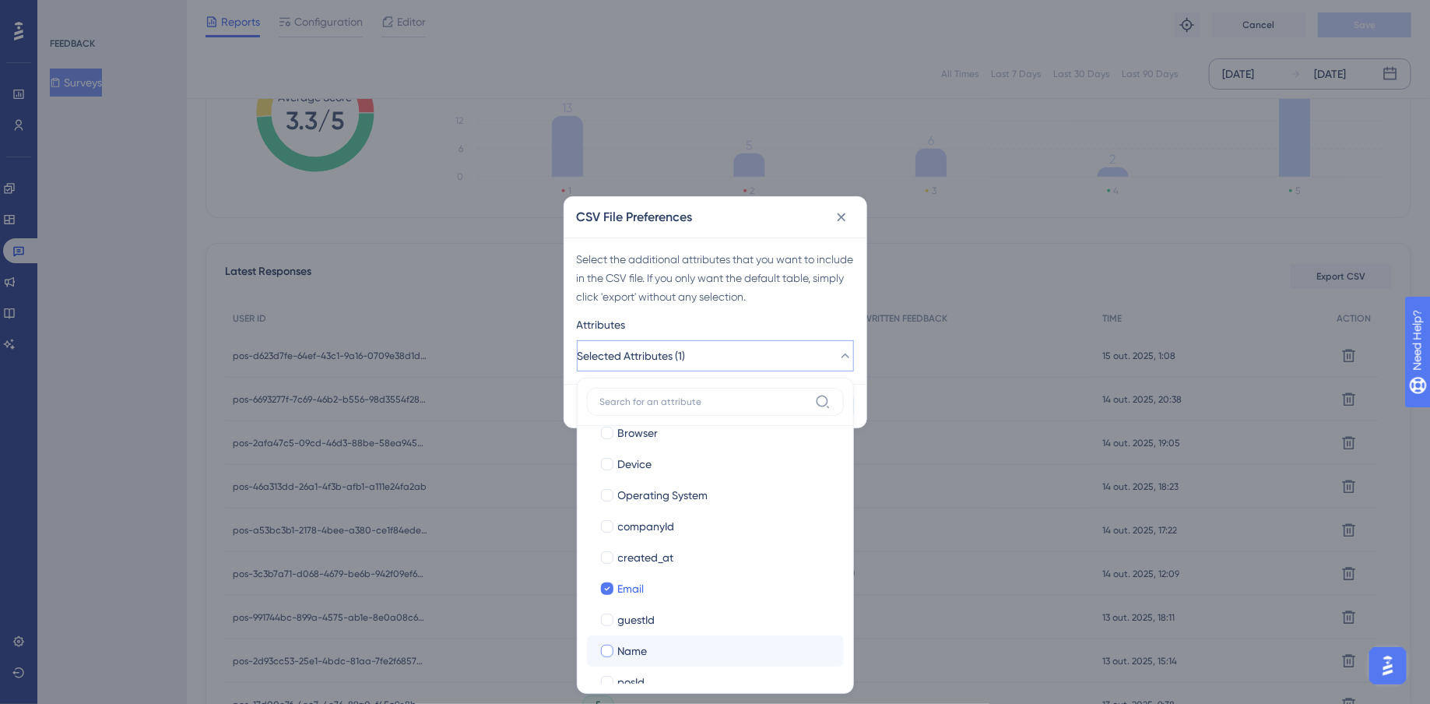
click at [605, 653] on div at bounding box center [607, 651] width 12 height 12
checkbox input "true"
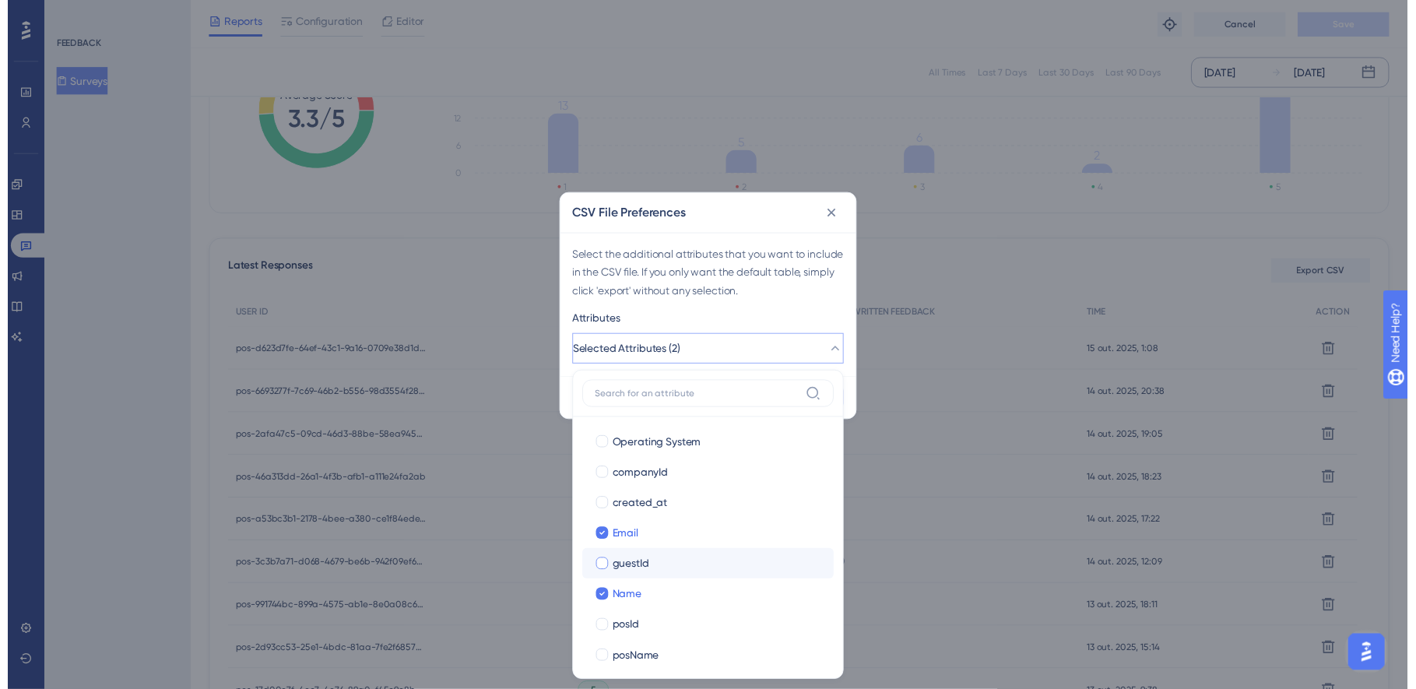
scroll to position [258, 0]
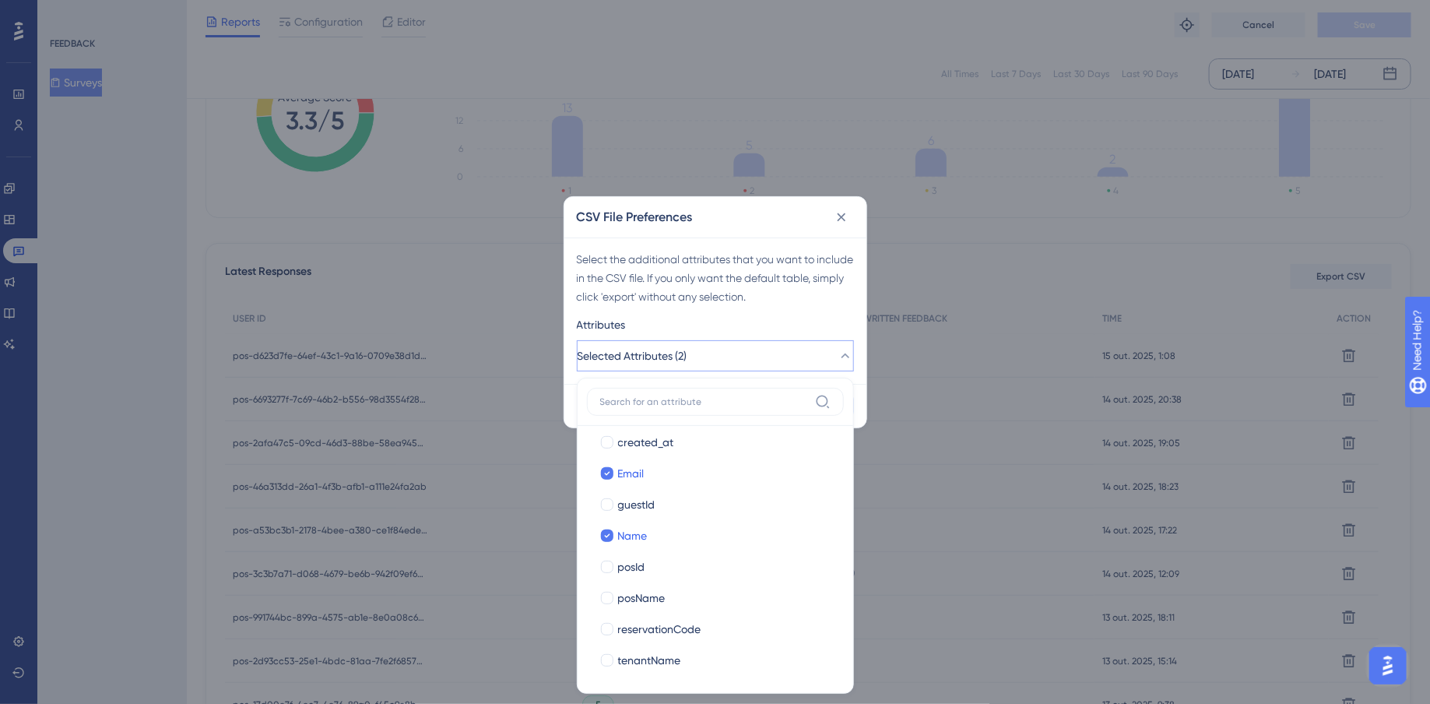
click at [807, 331] on div "Attributes" at bounding box center [715, 327] width 277 height 25
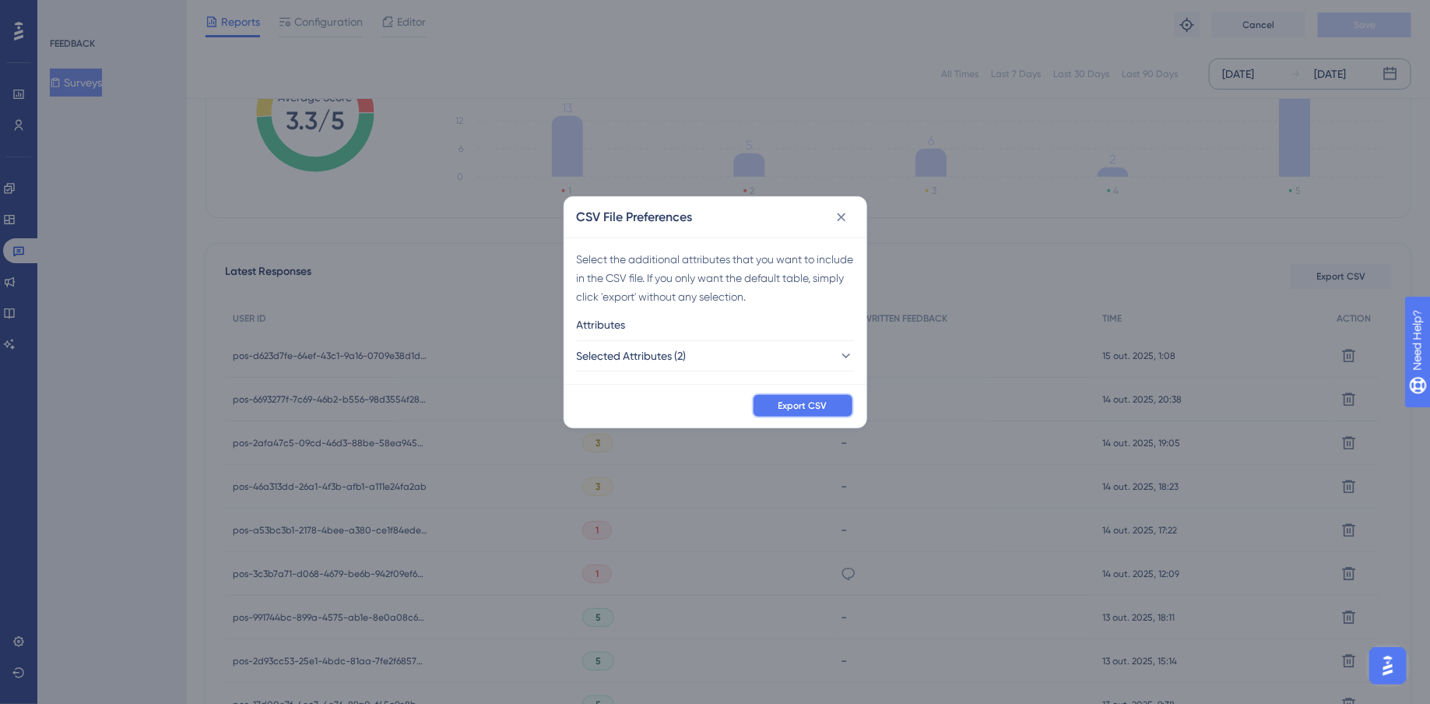
click at [816, 402] on span "Export CSV" at bounding box center [803, 405] width 49 height 12
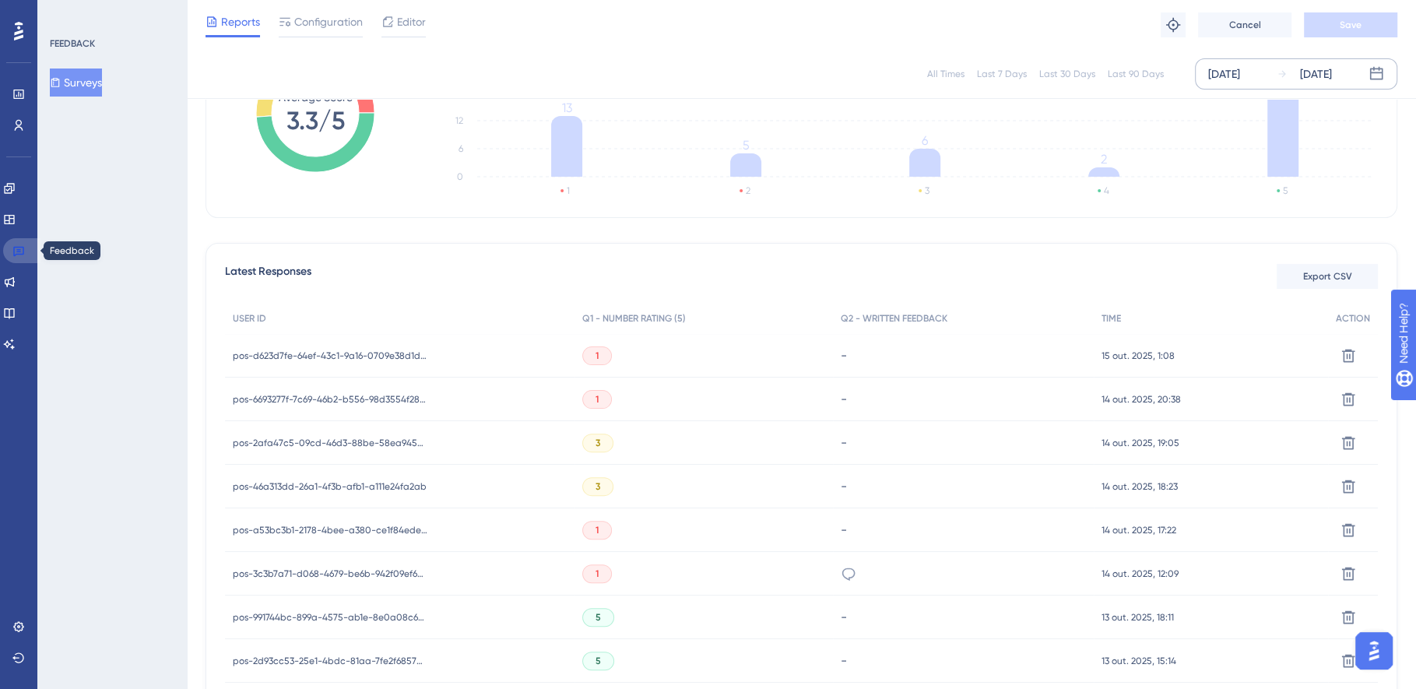
click at [26, 259] on link at bounding box center [21, 250] width 37 height 25
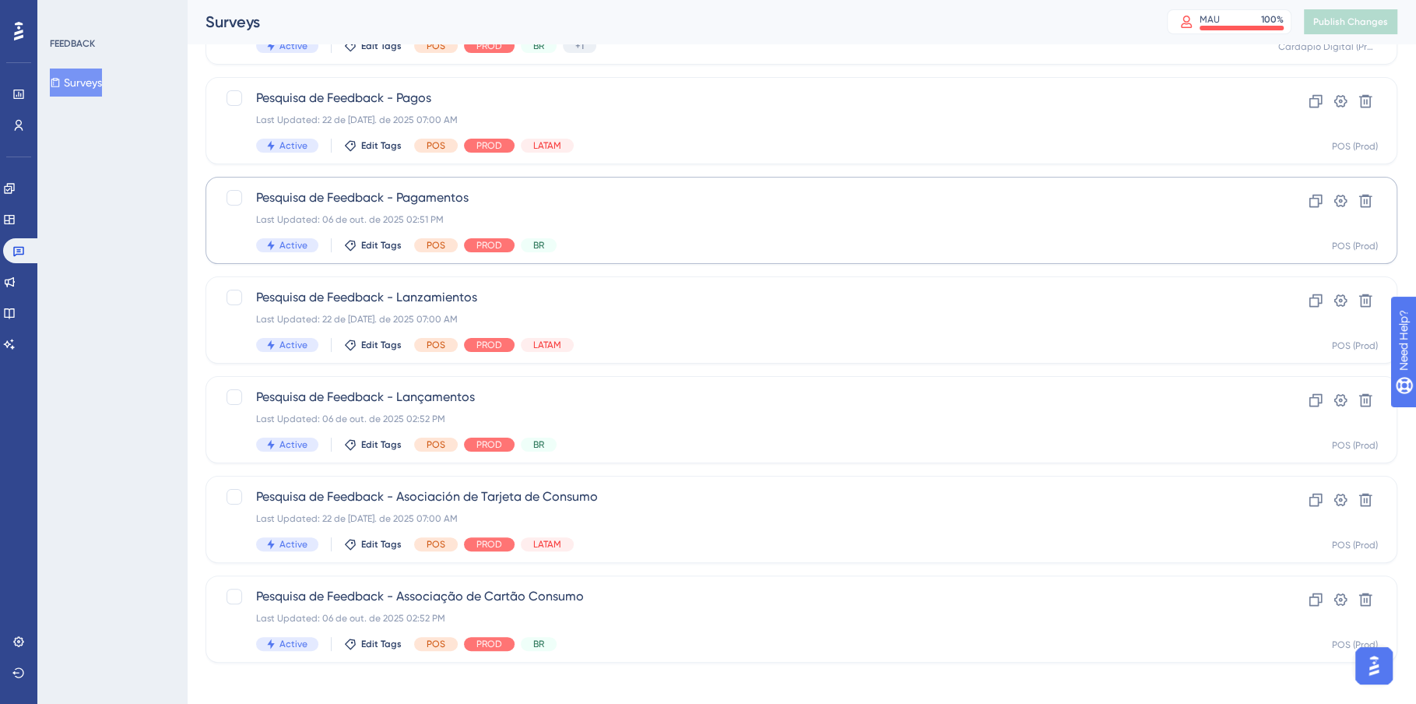
scroll to position [211, 0]
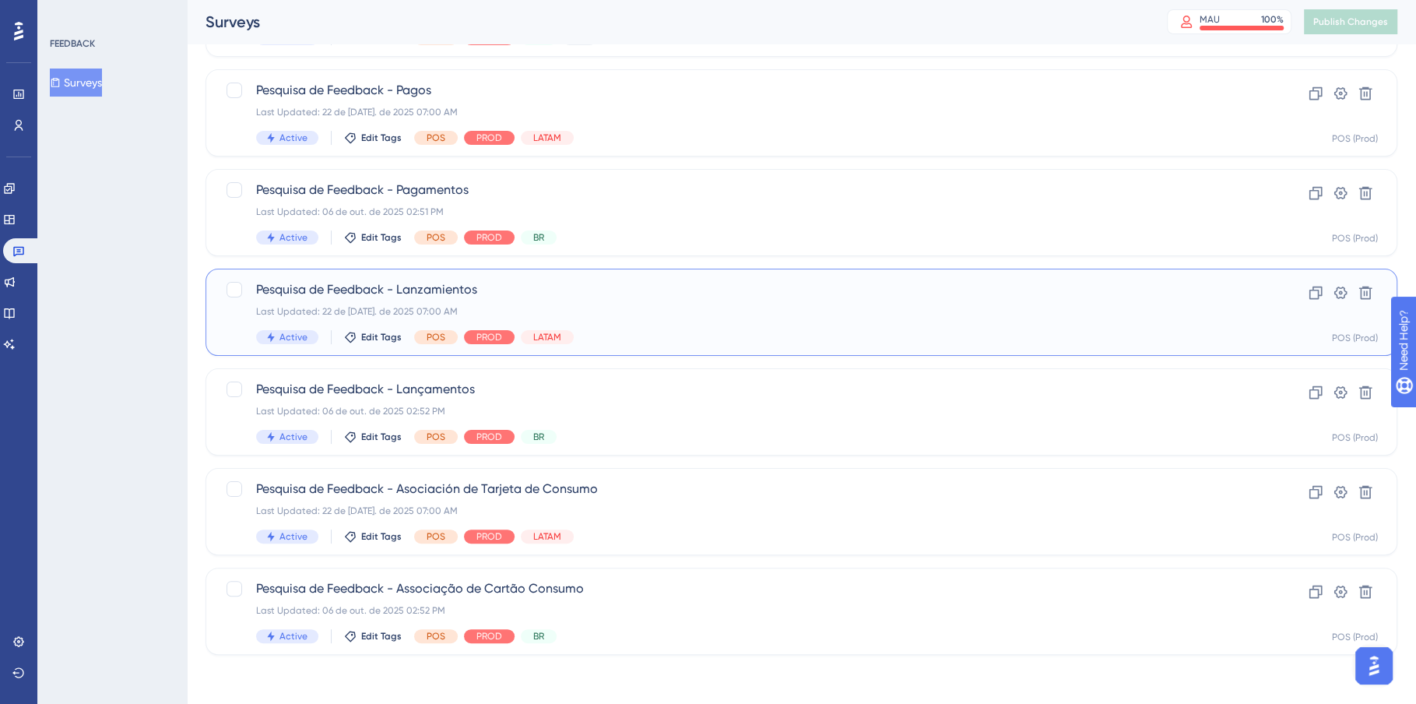
click at [785, 322] on div "Pesquisa de Feedback - Lanzamientos Last Updated: 22 de [DATE]. de 2025 07:00 A…" at bounding box center [739, 312] width 966 height 64
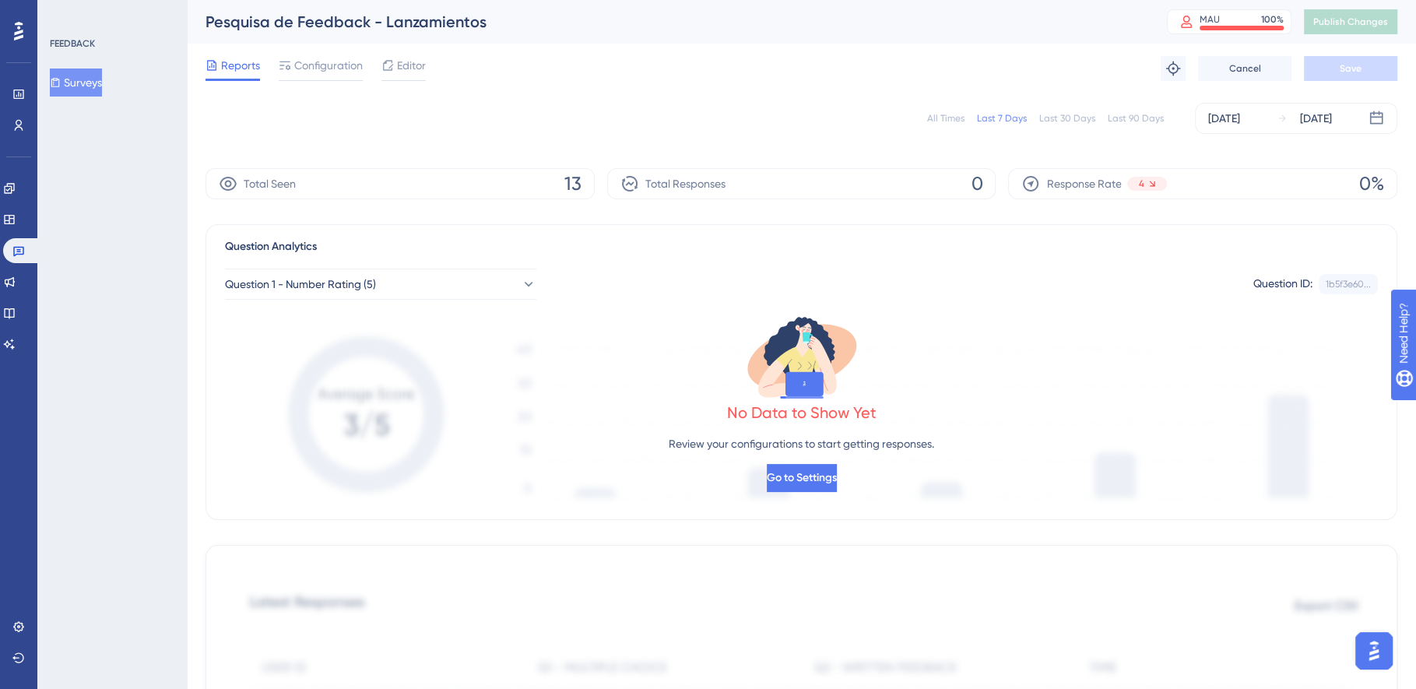
click at [1234, 122] on div "[DATE]" at bounding box center [1224, 118] width 32 height 19
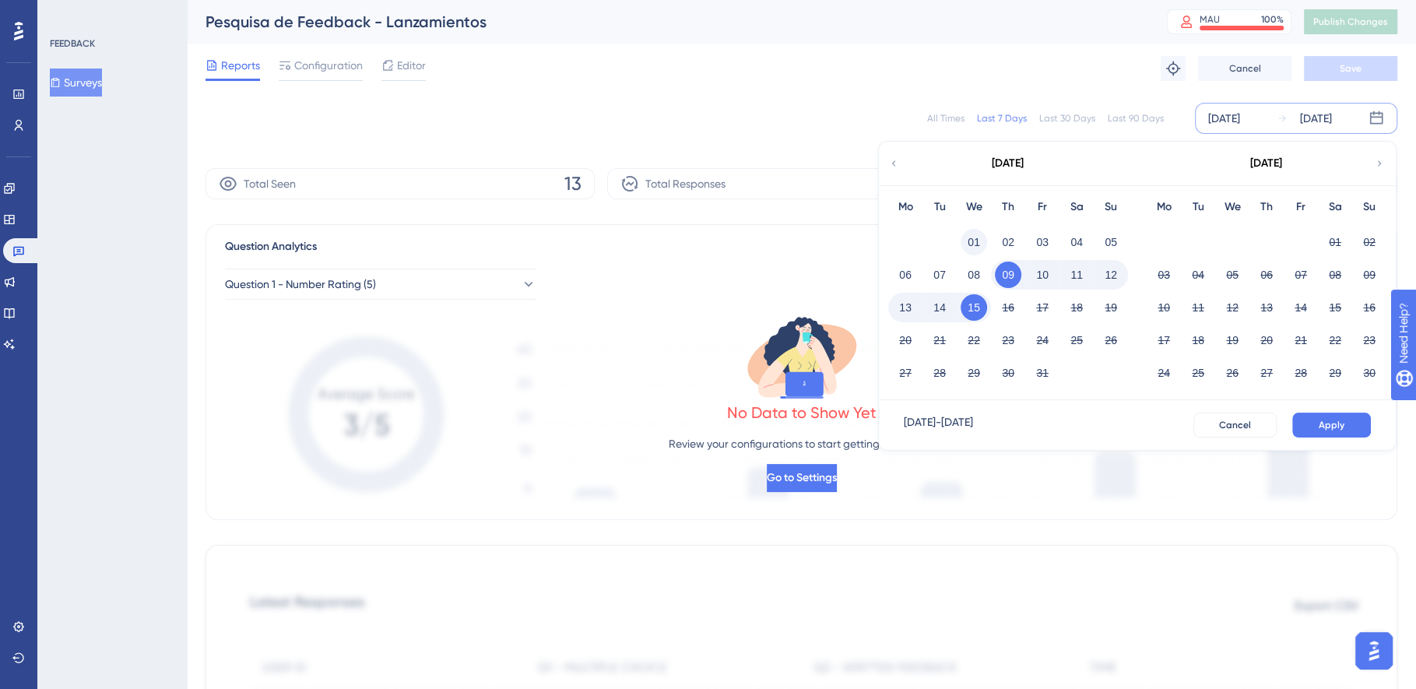
click at [973, 237] on button "01" at bounding box center [974, 242] width 26 height 26
click at [978, 304] on button "15" at bounding box center [974, 307] width 26 height 26
click at [1323, 425] on span "Apply" at bounding box center [1332, 425] width 26 height 12
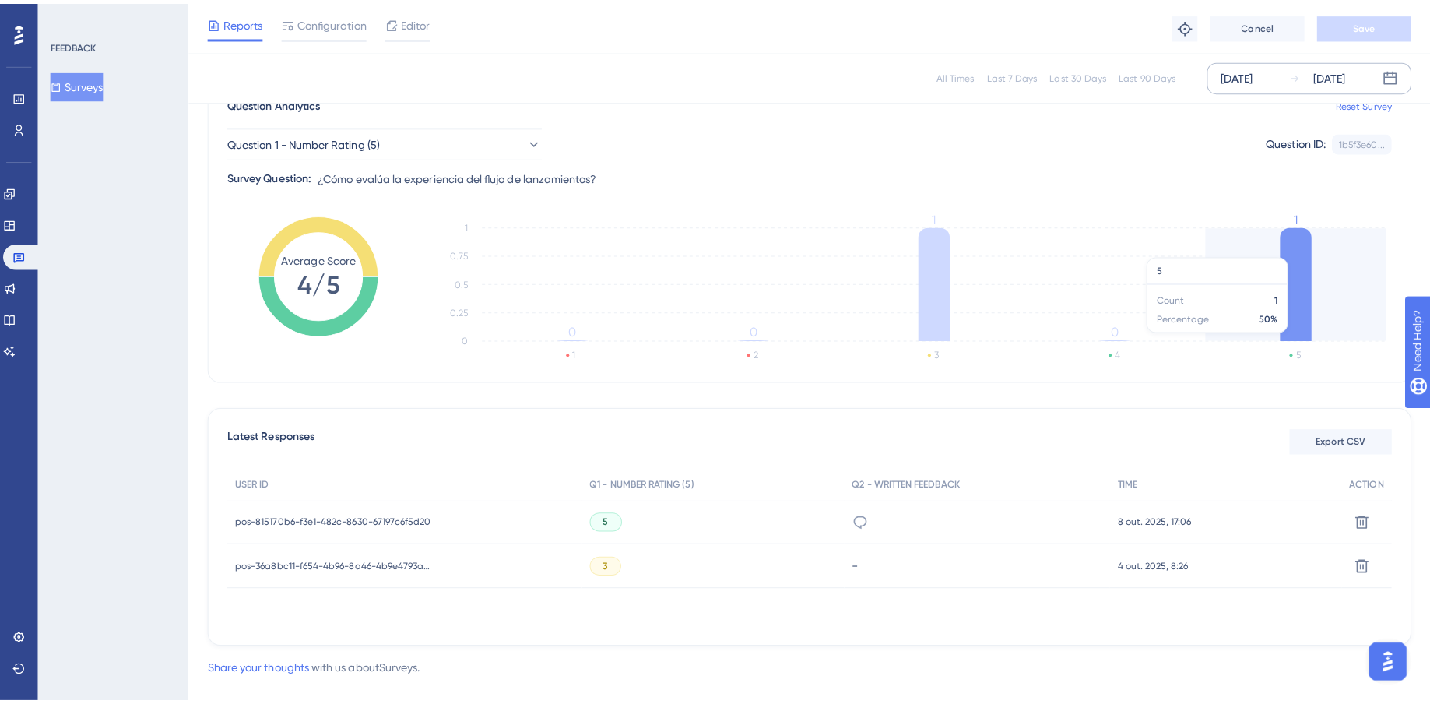
scroll to position [125, 0]
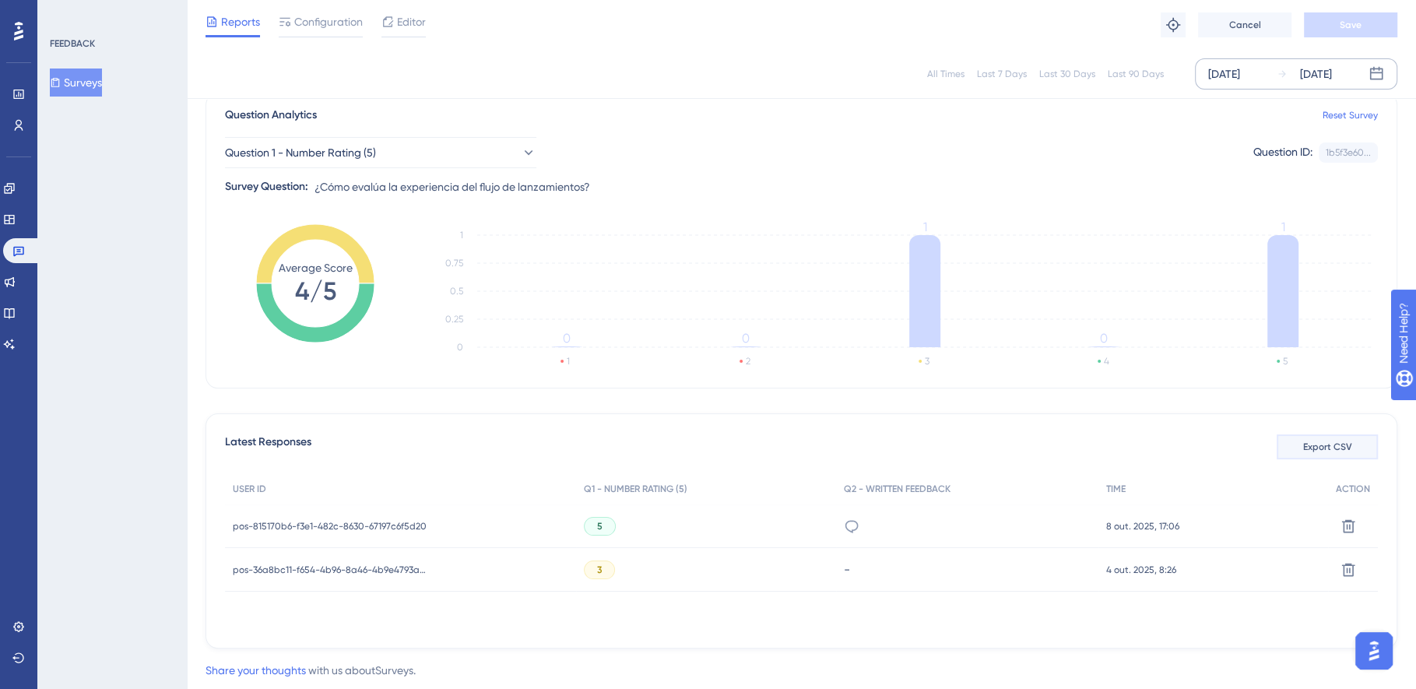
click at [1313, 449] on span "Export CSV" at bounding box center [1327, 447] width 49 height 12
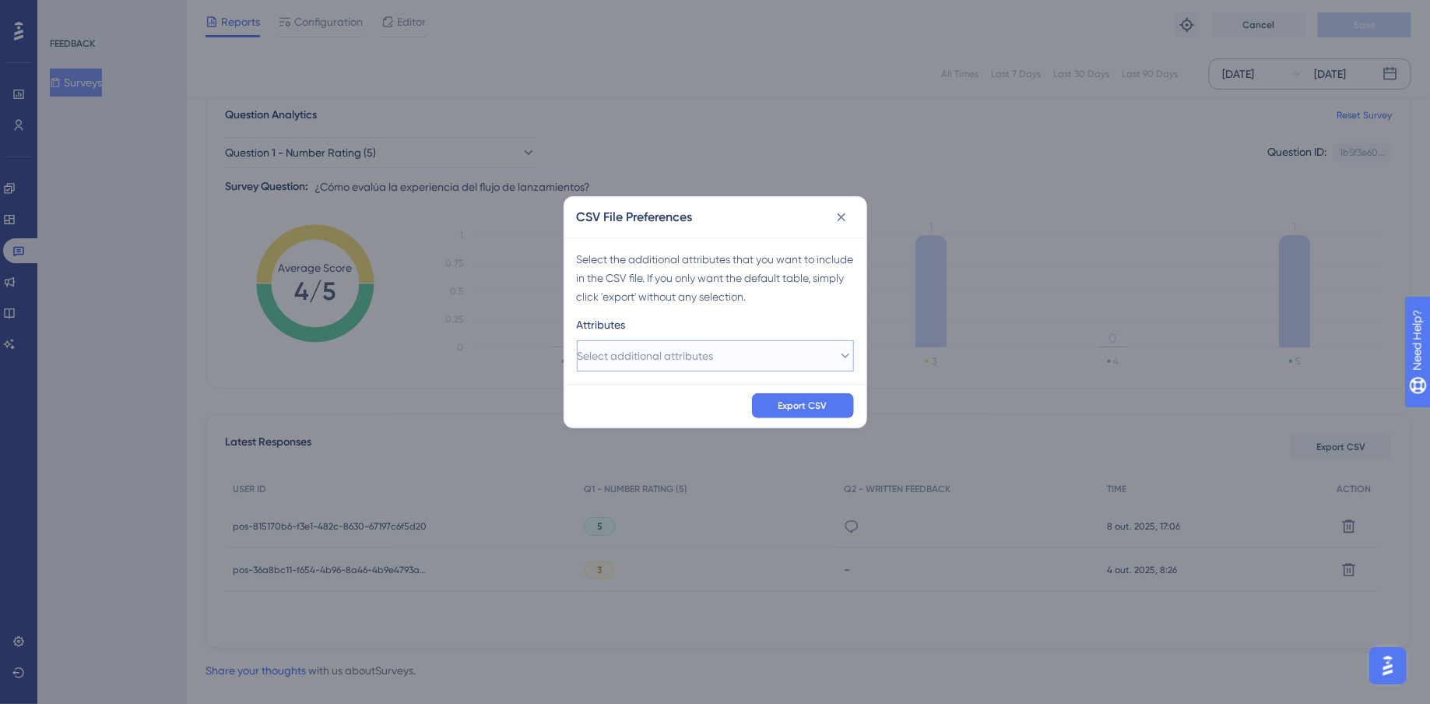
click at [673, 353] on span "Select additional attributes" at bounding box center [646, 355] width 136 height 19
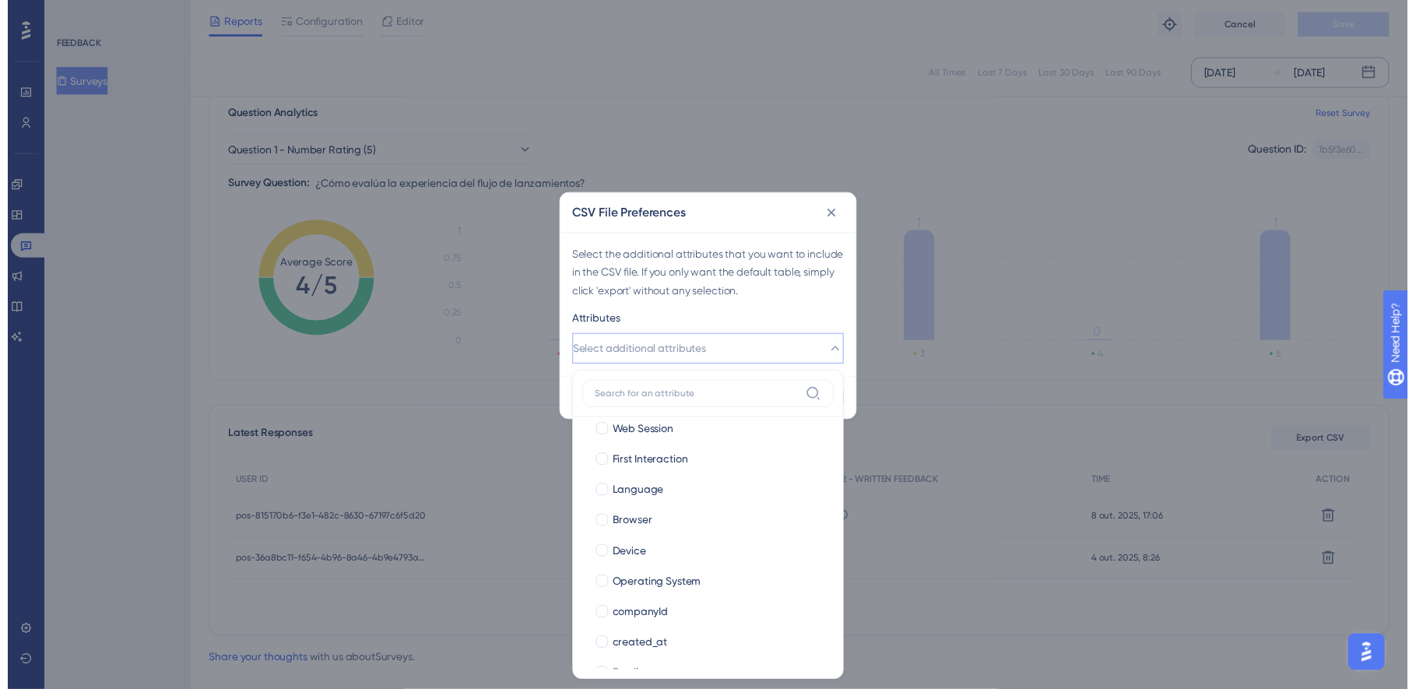
scroll to position [153, 0]
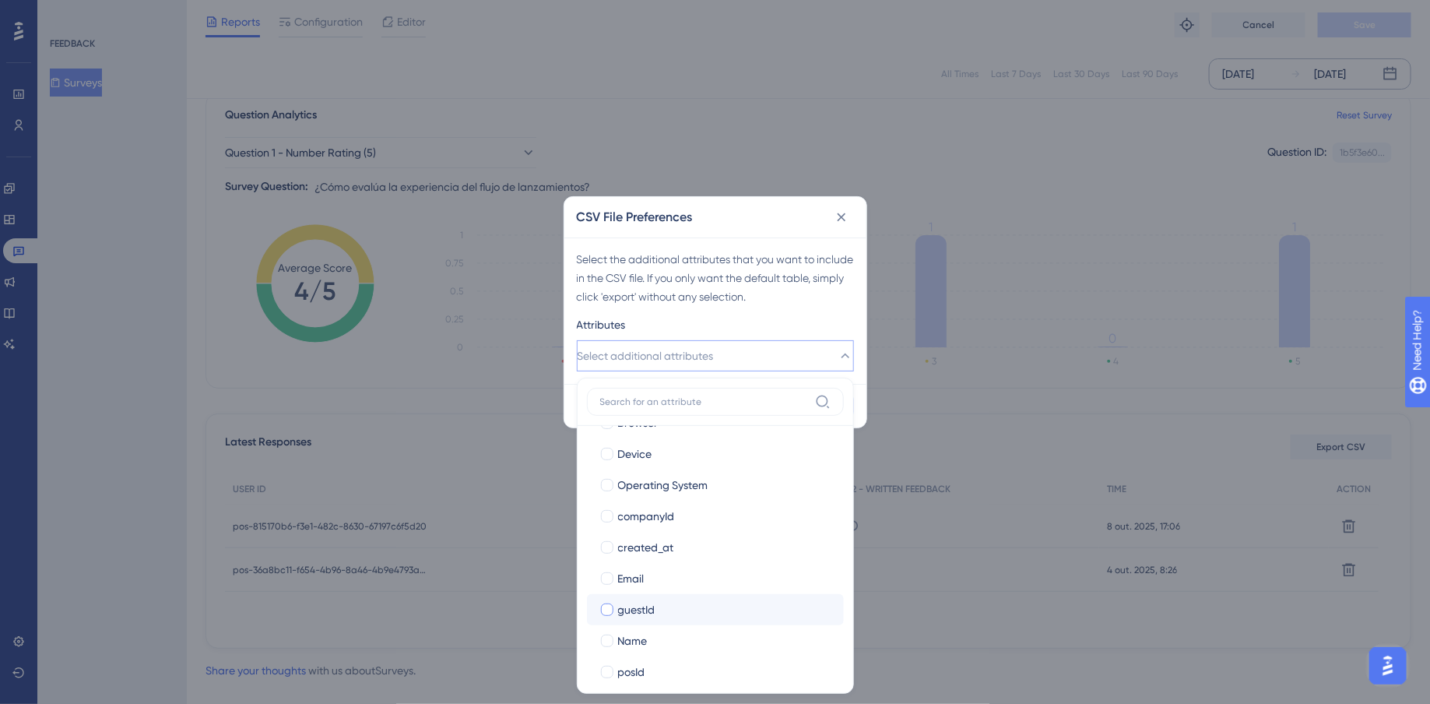
drag, startPoint x: 614, startPoint y: 580, endPoint x: 607, endPoint y: 602, distance: 22.9
click at [614, 579] on label "Email" at bounding box center [716, 578] width 232 height 19
checkbox input "true"
click at [605, 636] on div at bounding box center [607, 641] width 12 height 12
checkbox input "true"
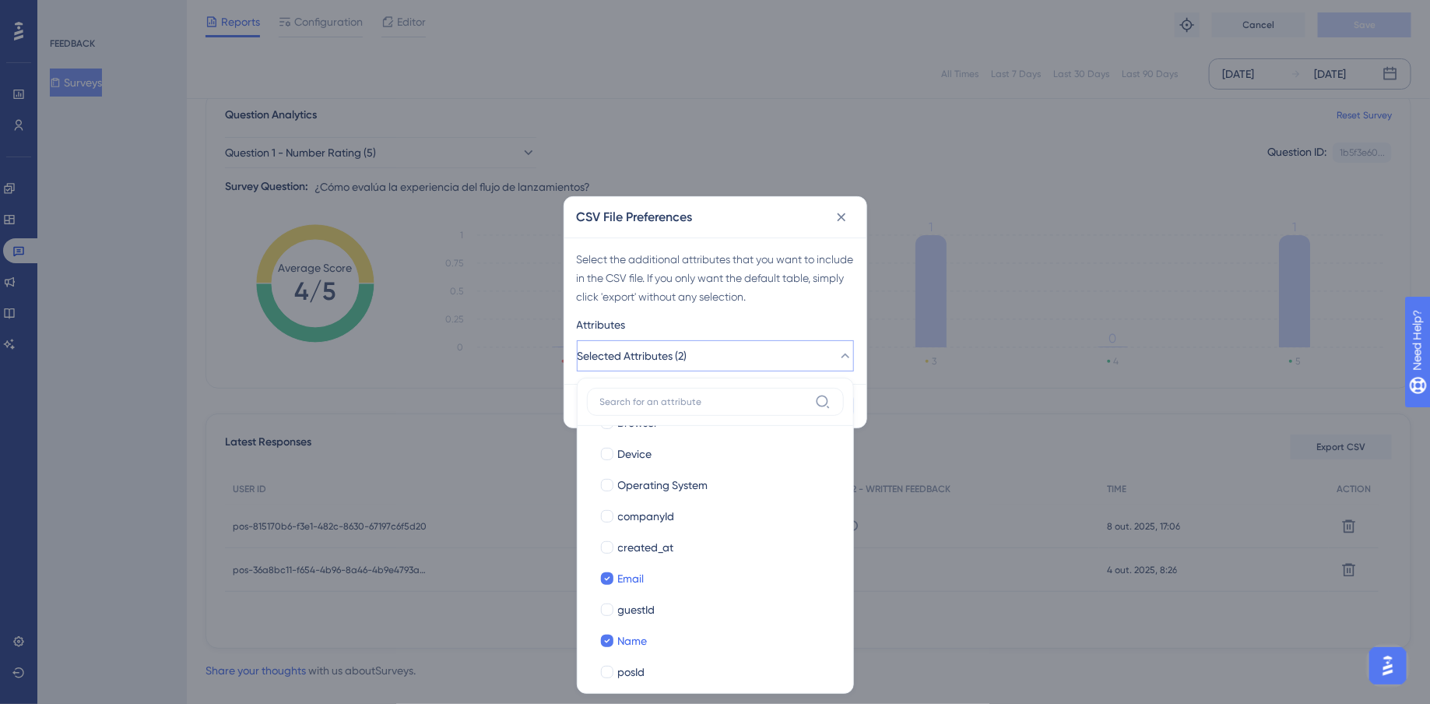
click at [809, 325] on div "Attributes" at bounding box center [715, 327] width 277 height 25
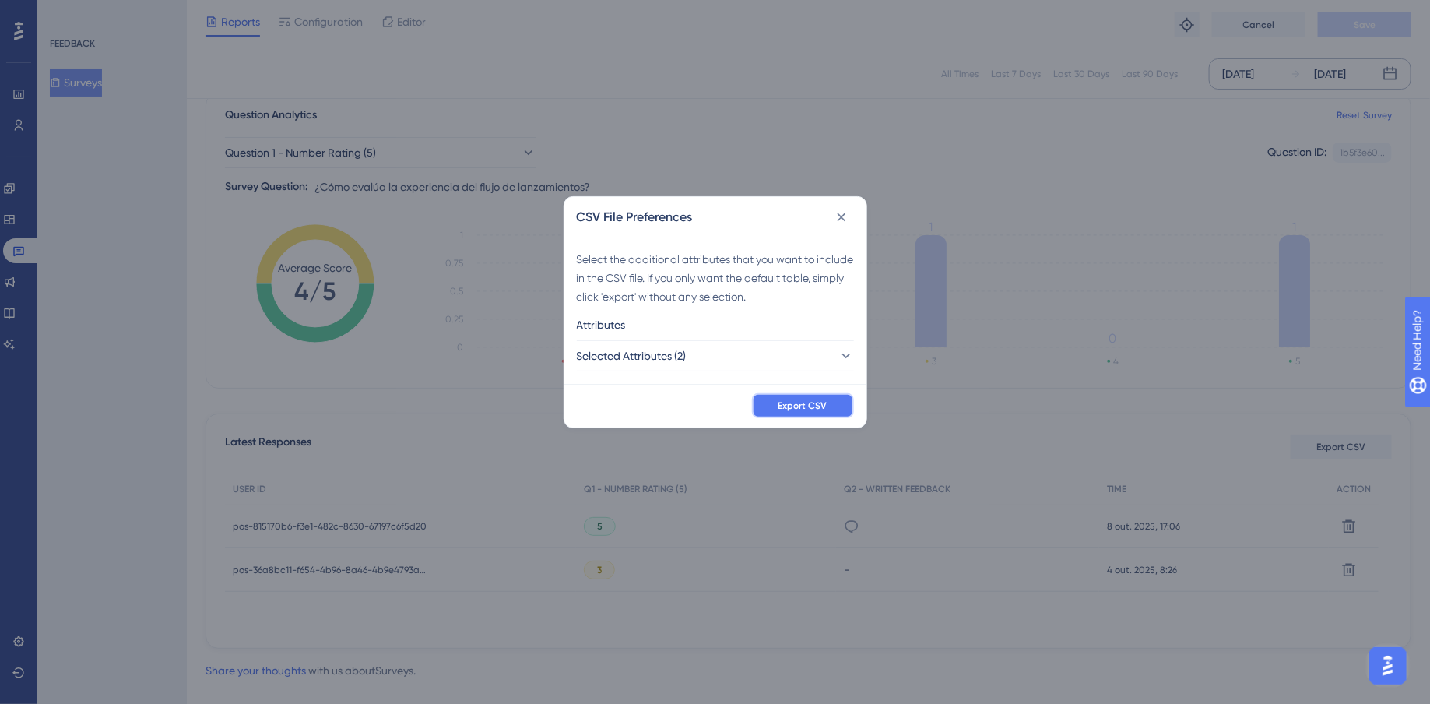
click at [813, 396] on button "Export CSV" at bounding box center [803, 405] width 102 height 25
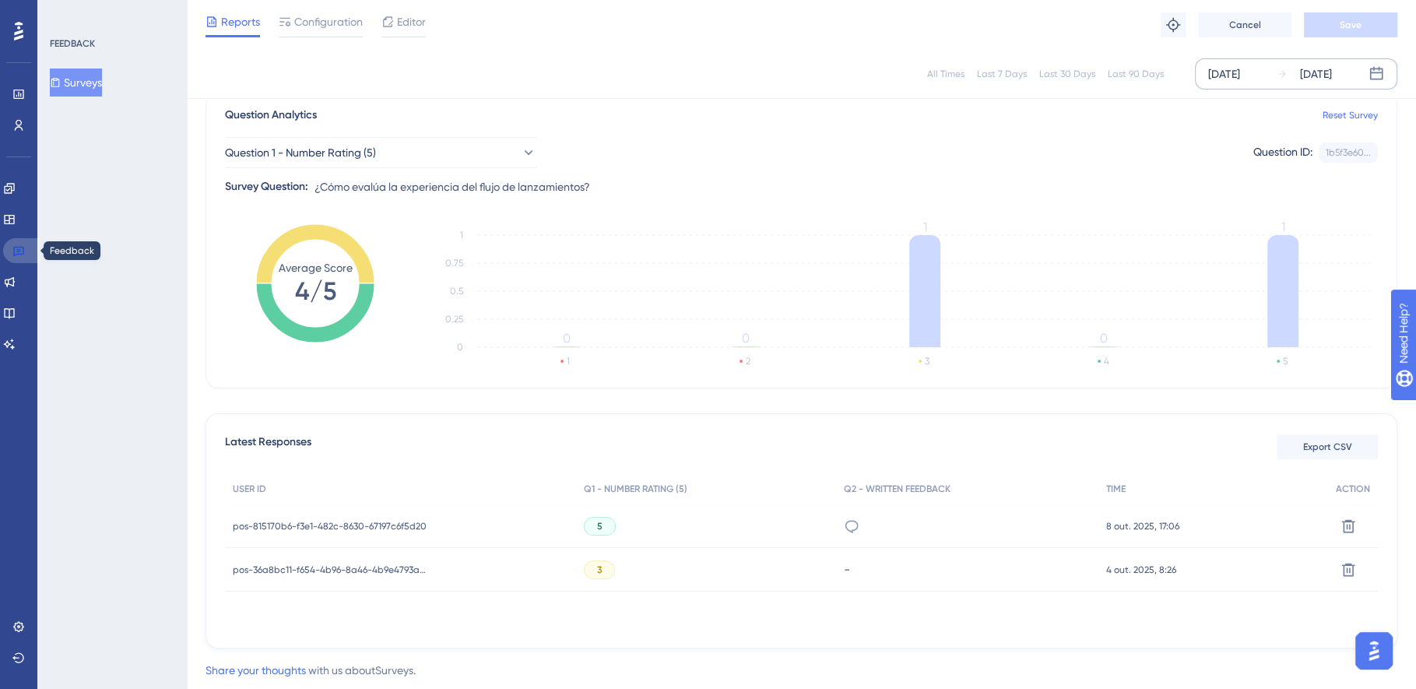
click at [16, 248] on icon at bounding box center [18, 250] width 12 height 12
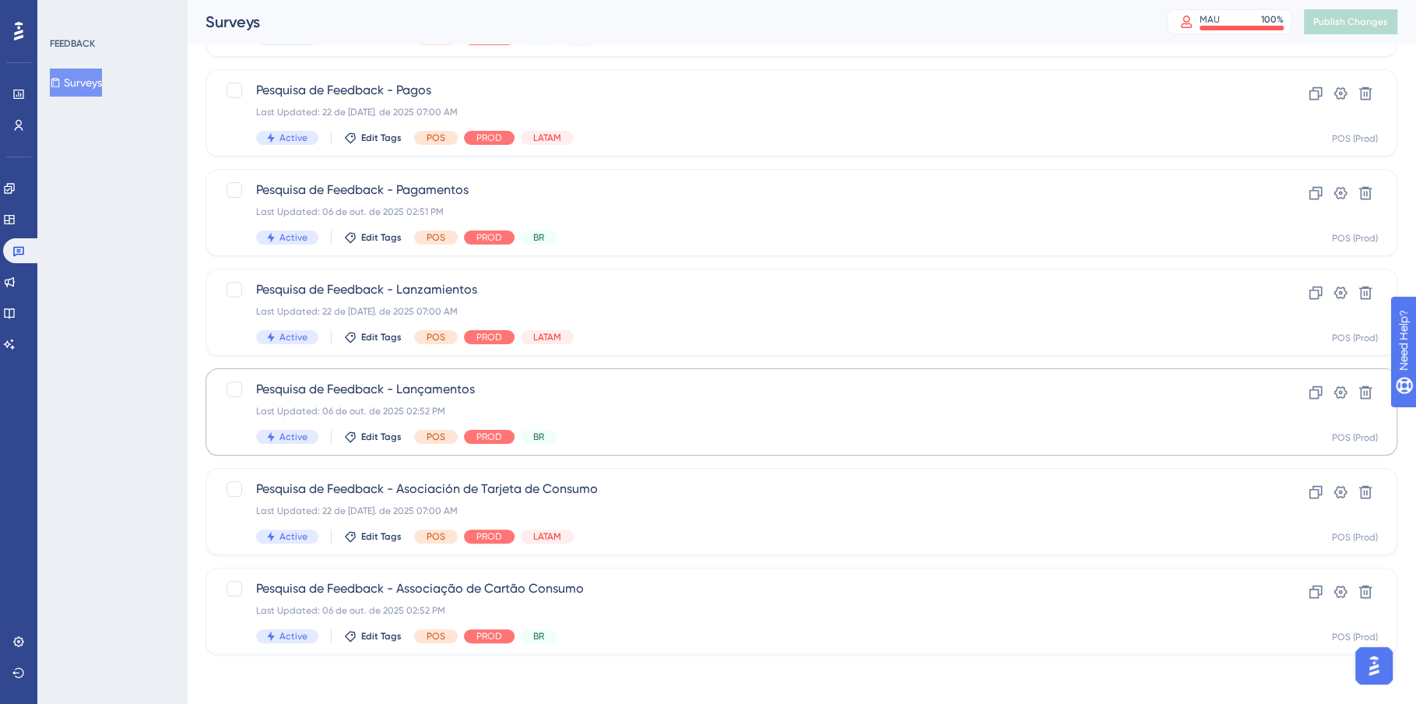
scroll to position [211, 0]
click at [909, 396] on span "Pesquisa de Feedback - Lançamentos" at bounding box center [739, 389] width 966 height 19
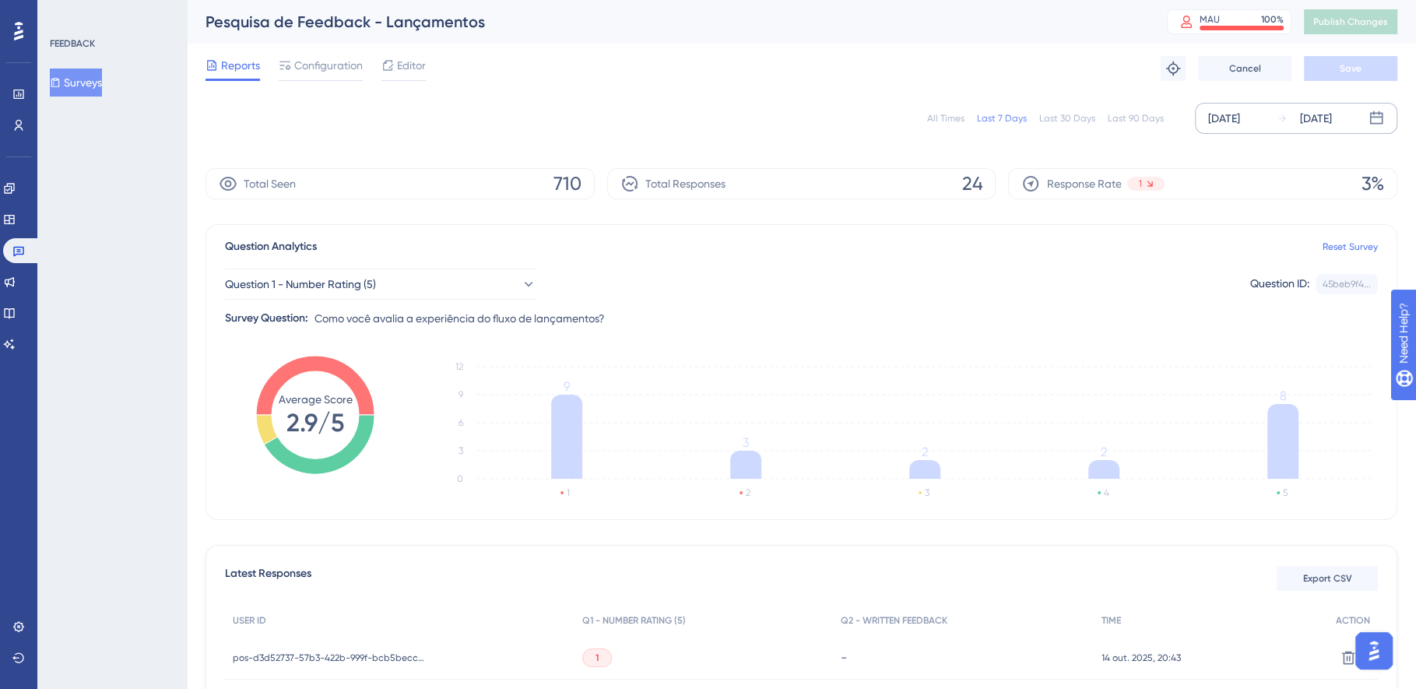
click at [1240, 121] on div "[DATE]" at bounding box center [1224, 118] width 32 height 19
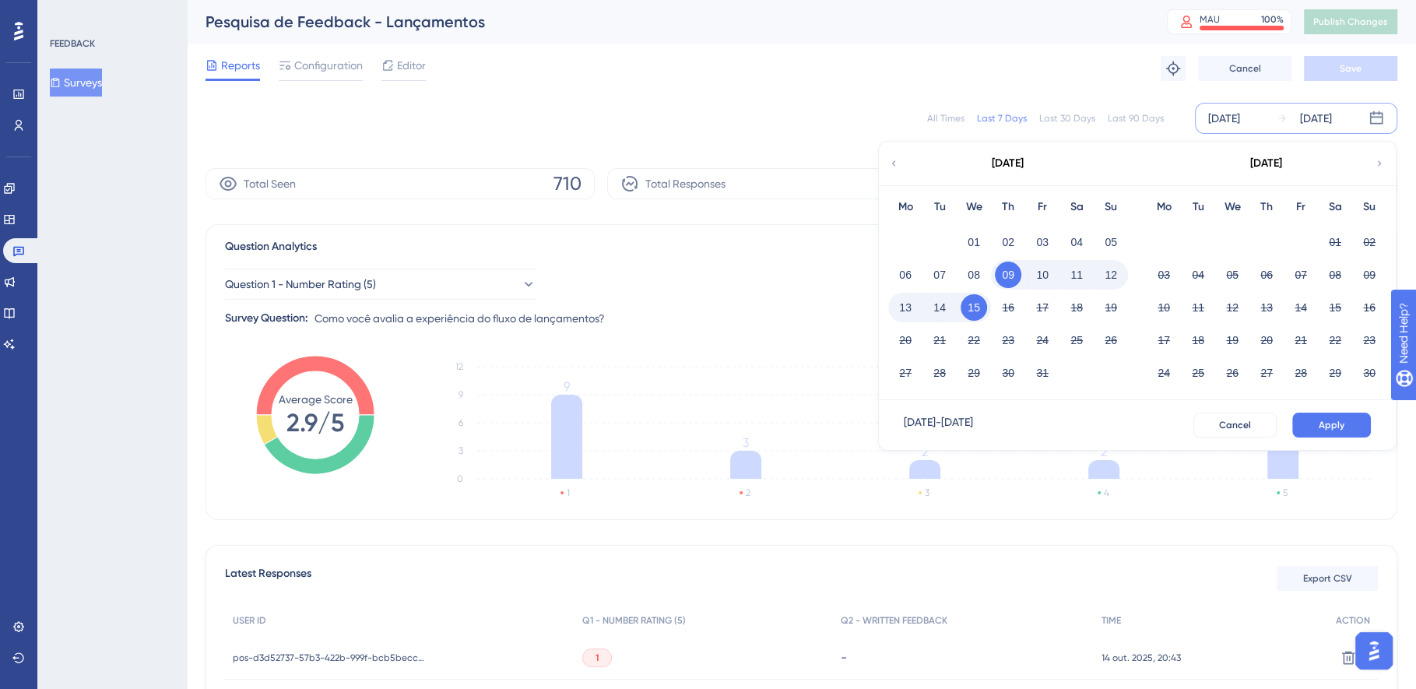
click at [978, 241] on button "01" at bounding box center [974, 242] width 26 height 26
click at [970, 312] on button "15" at bounding box center [974, 307] width 26 height 26
click at [1328, 431] on button "Apply" at bounding box center [1331, 425] width 79 height 25
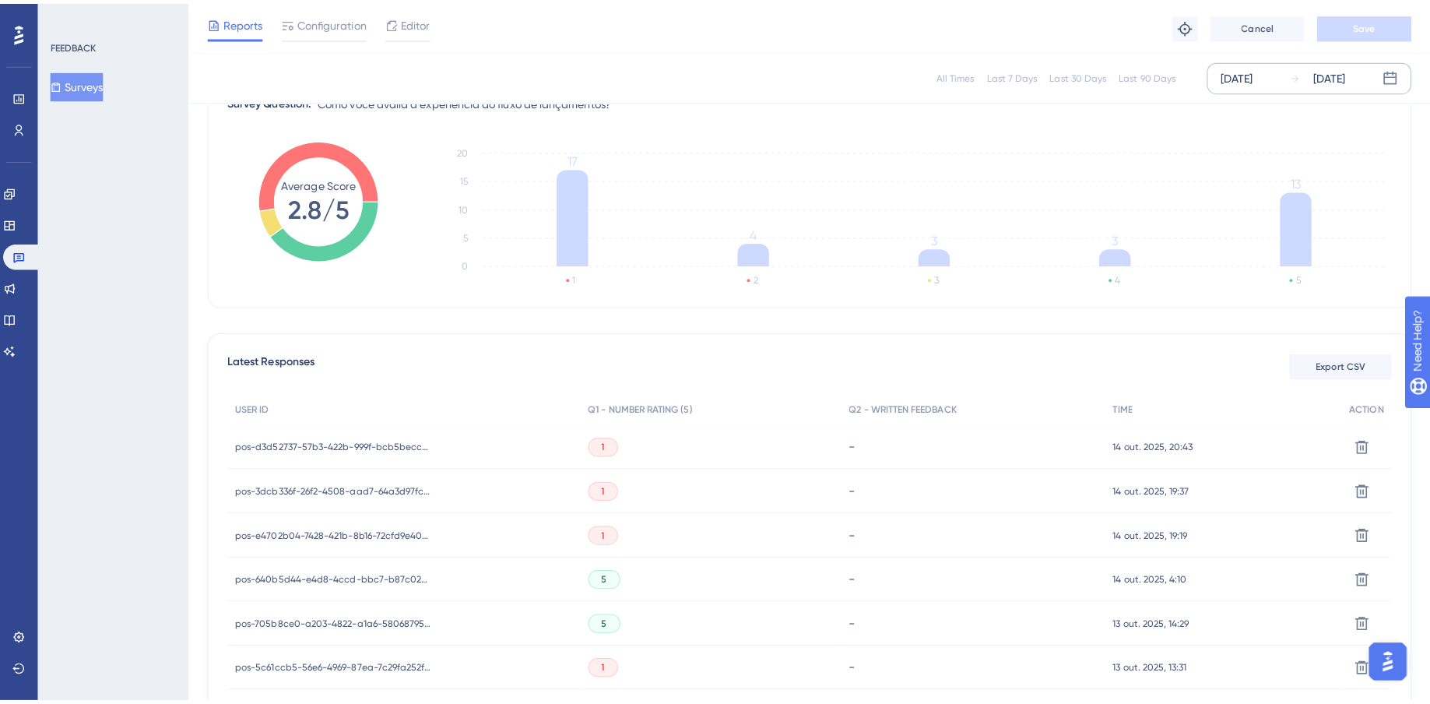
scroll to position [296, 0]
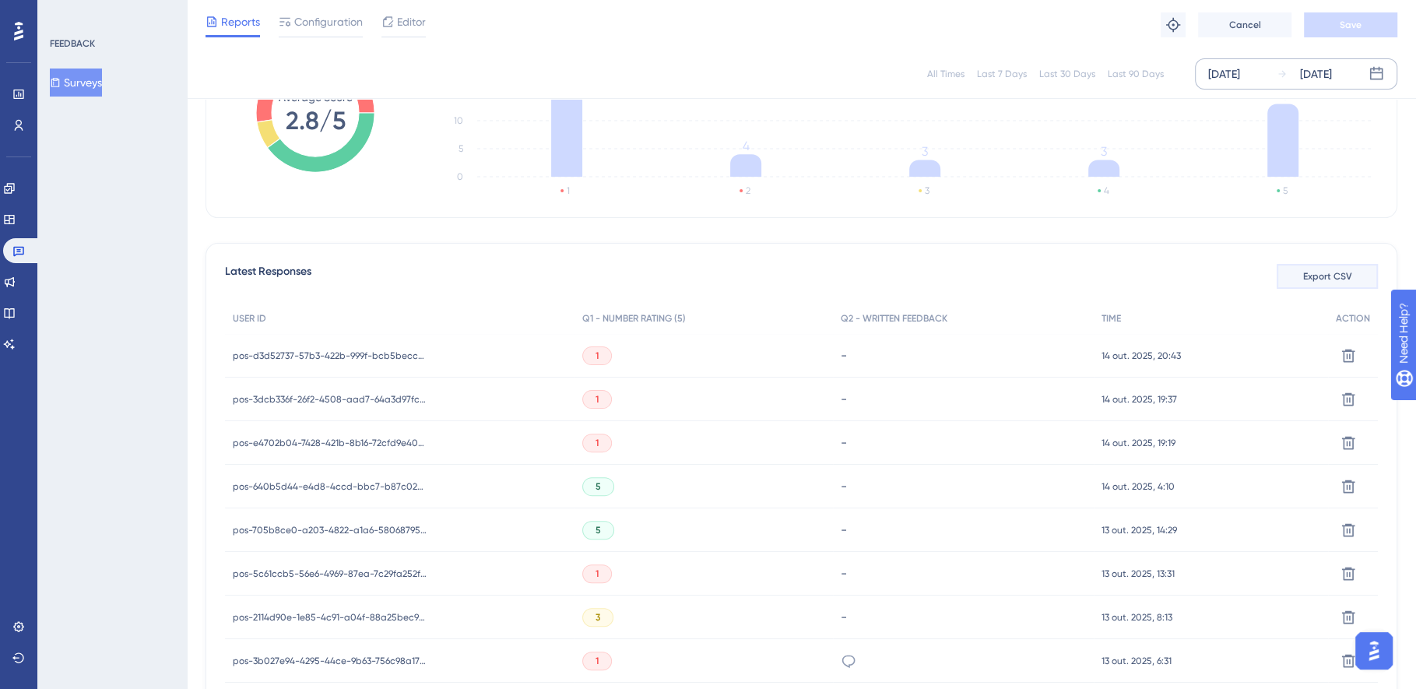
click at [1342, 278] on span "Export CSV" at bounding box center [1327, 276] width 49 height 12
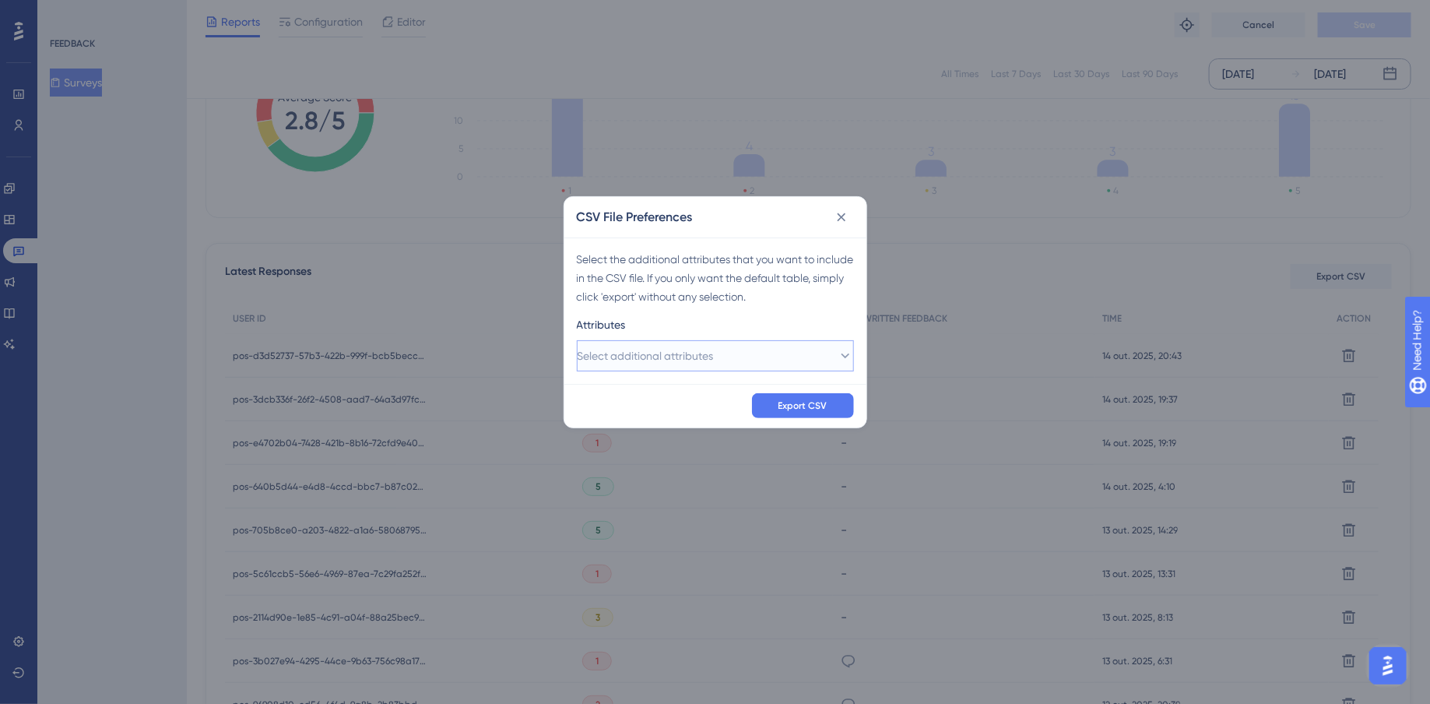
click at [633, 347] on span "Select additional attributes" at bounding box center [646, 355] width 136 height 19
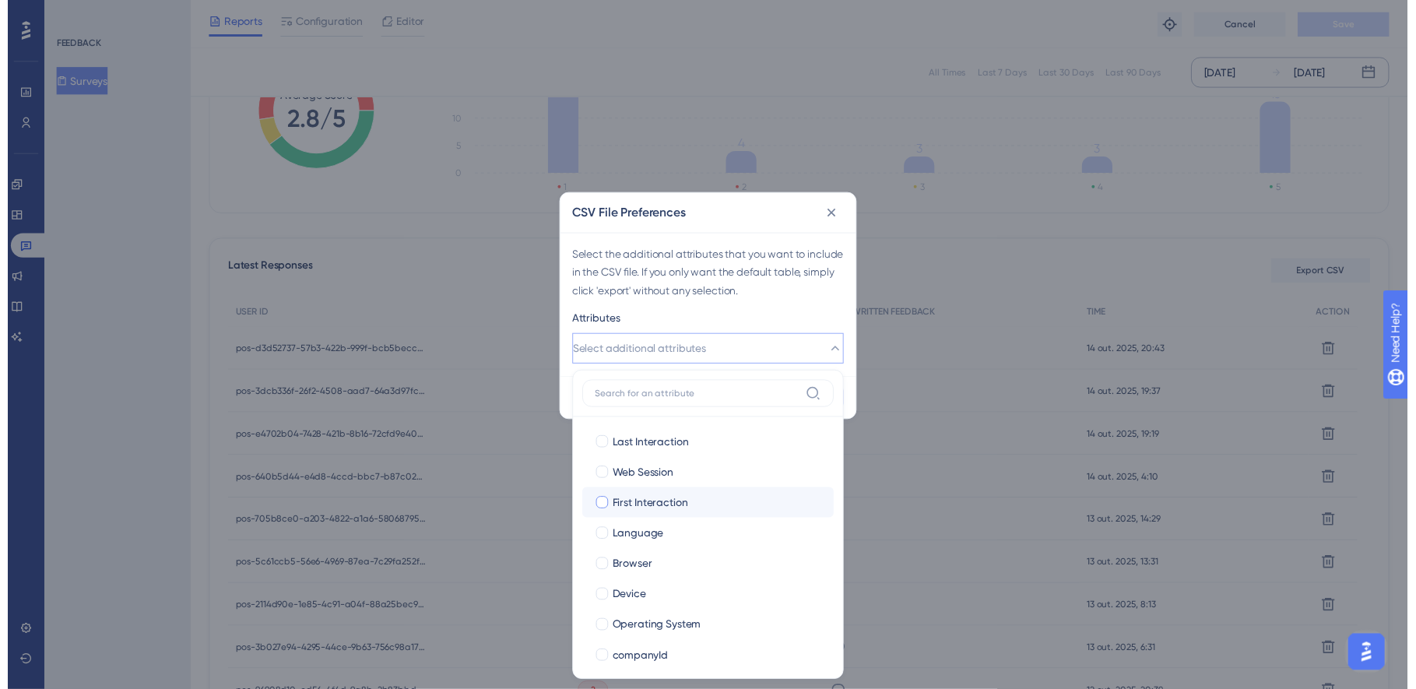
scroll to position [258, 0]
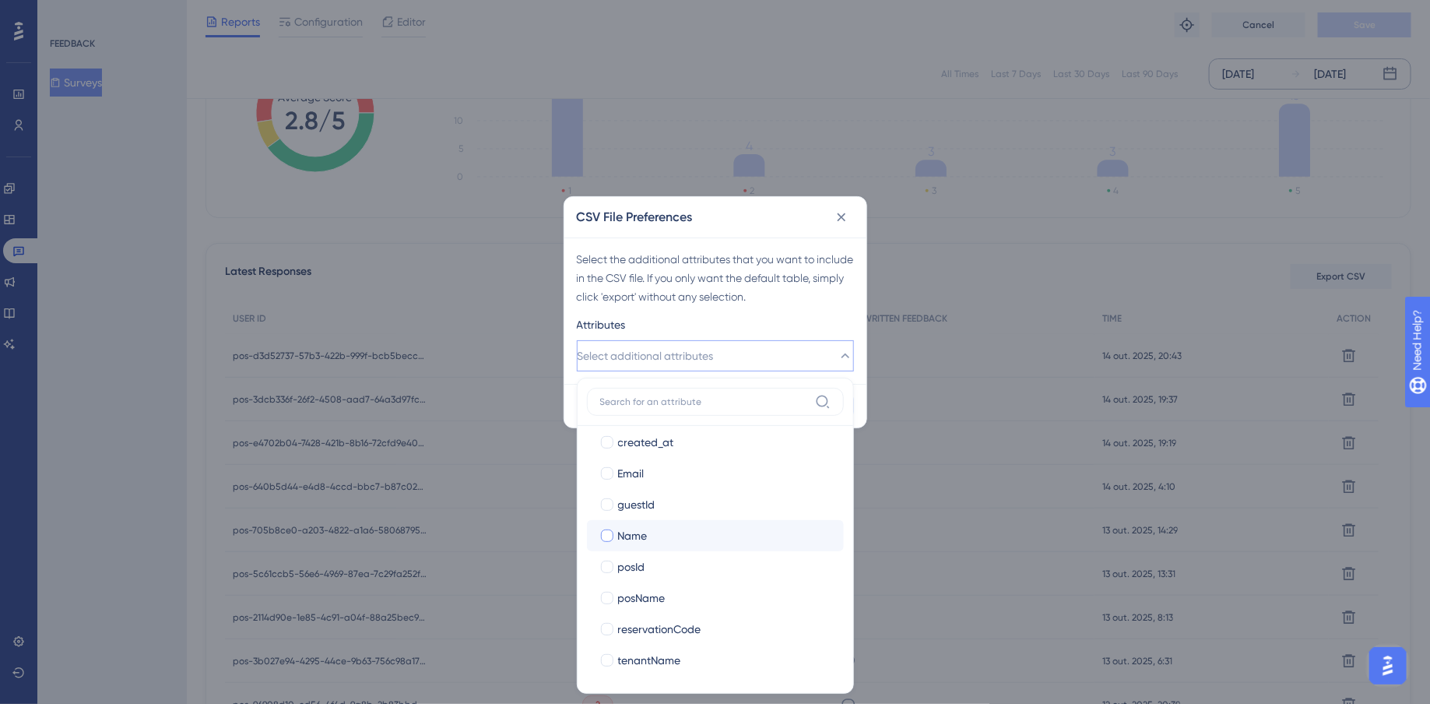
click at [609, 537] on div at bounding box center [607, 535] width 12 height 12
checkbox input "true"
click at [609, 470] on div at bounding box center [607, 473] width 12 height 12
checkbox input "true"
click at [767, 325] on div "Attributes" at bounding box center [715, 327] width 277 height 25
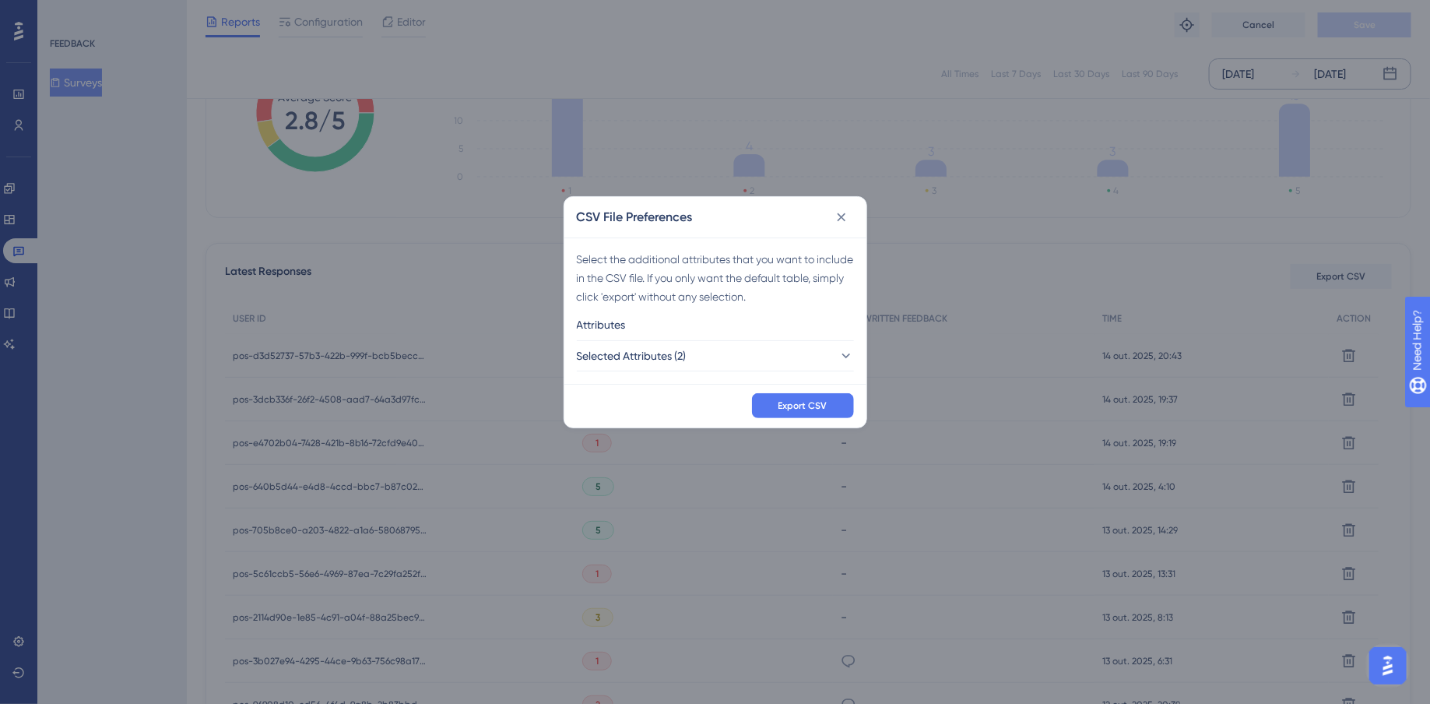
click at [807, 391] on div "Export CSV" at bounding box center [715, 406] width 302 height 44
click at [814, 413] on button "Export CSV" at bounding box center [803, 405] width 102 height 25
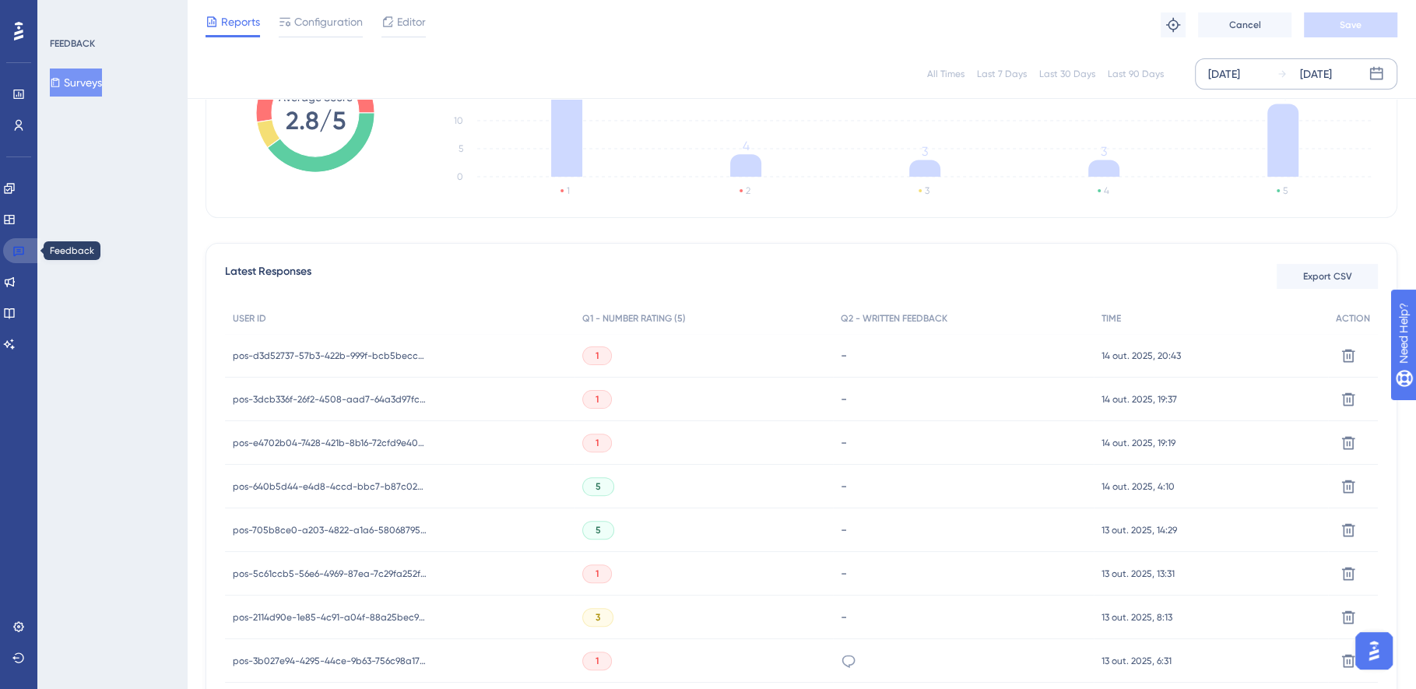
click at [12, 249] on link at bounding box center [21, 250] width 37 height 25
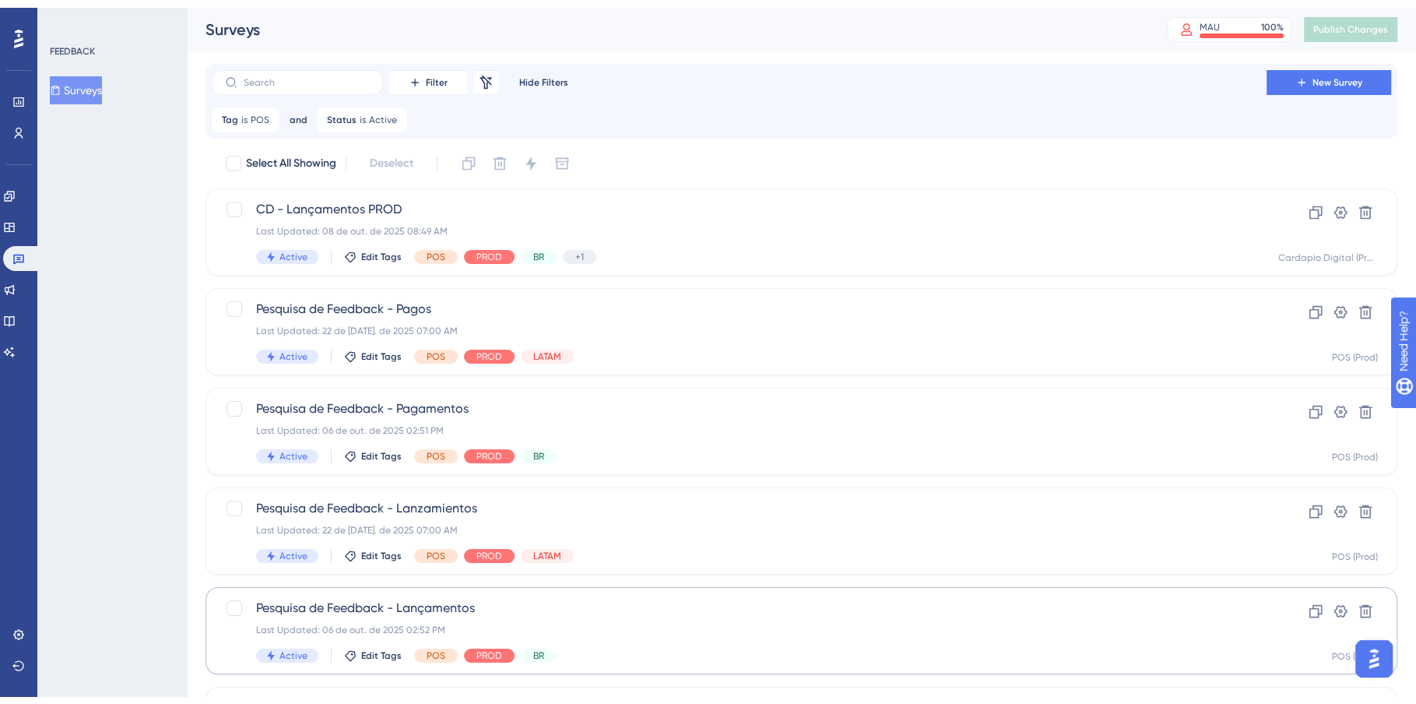
scroll to position [211, 0]
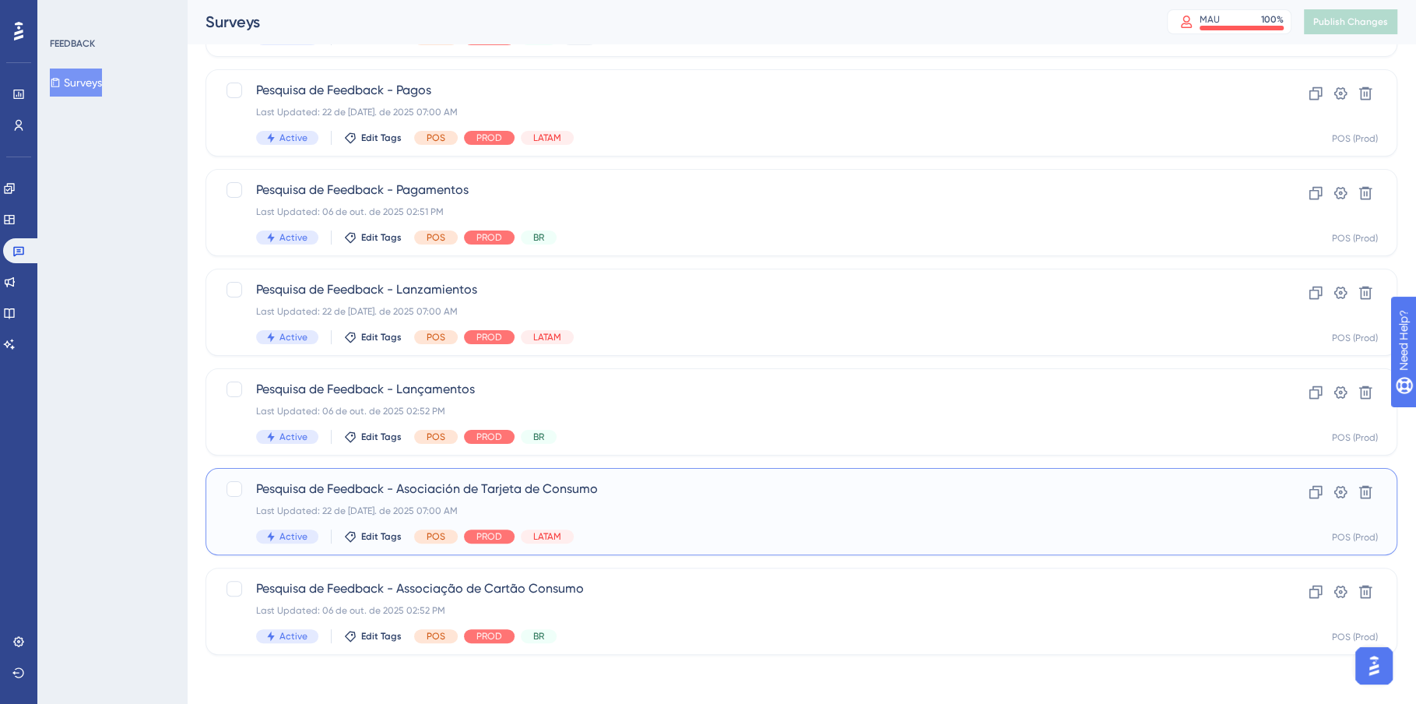
click at [740, 508] on div "Last Updated: 22 de [DATE]. de 2025 07:00 AM" at bounding box center [739, 511] width 966 height 12
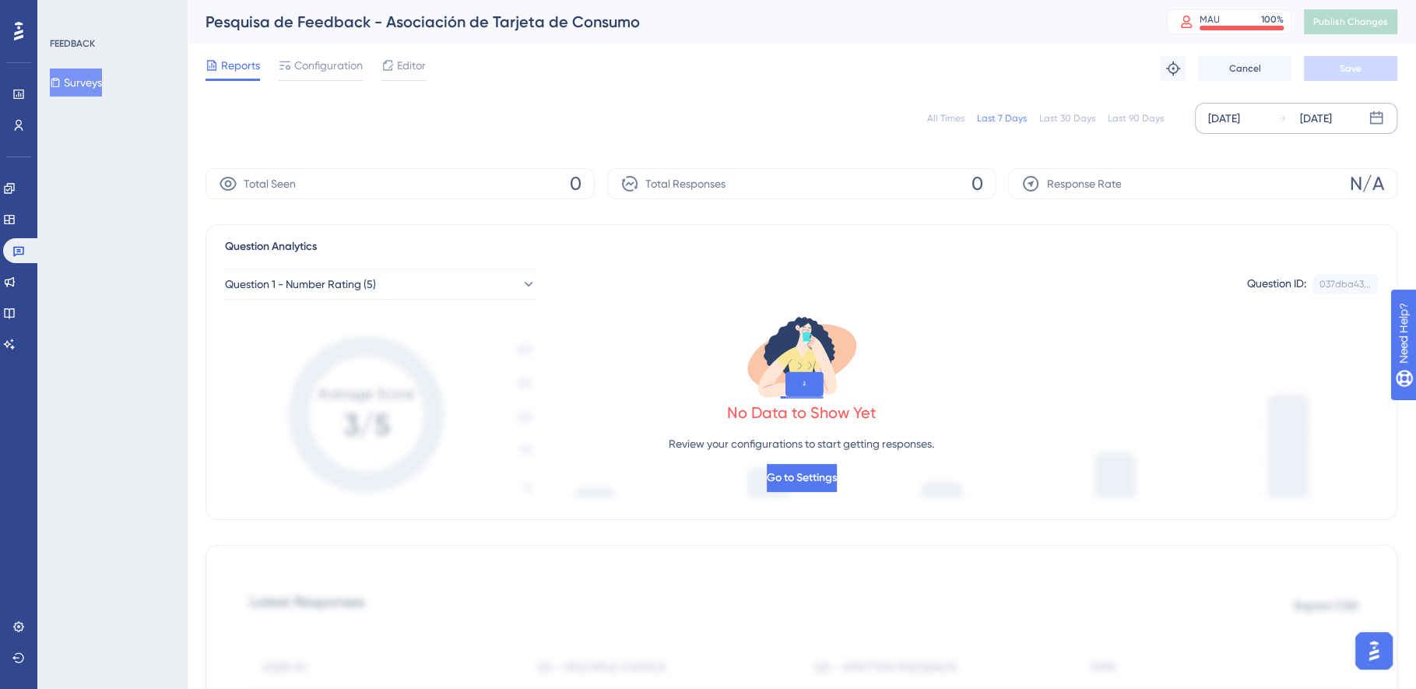
click at [1240, 115] on div "[DATE]" at bounding box center [1224, 118] width 32 height 19
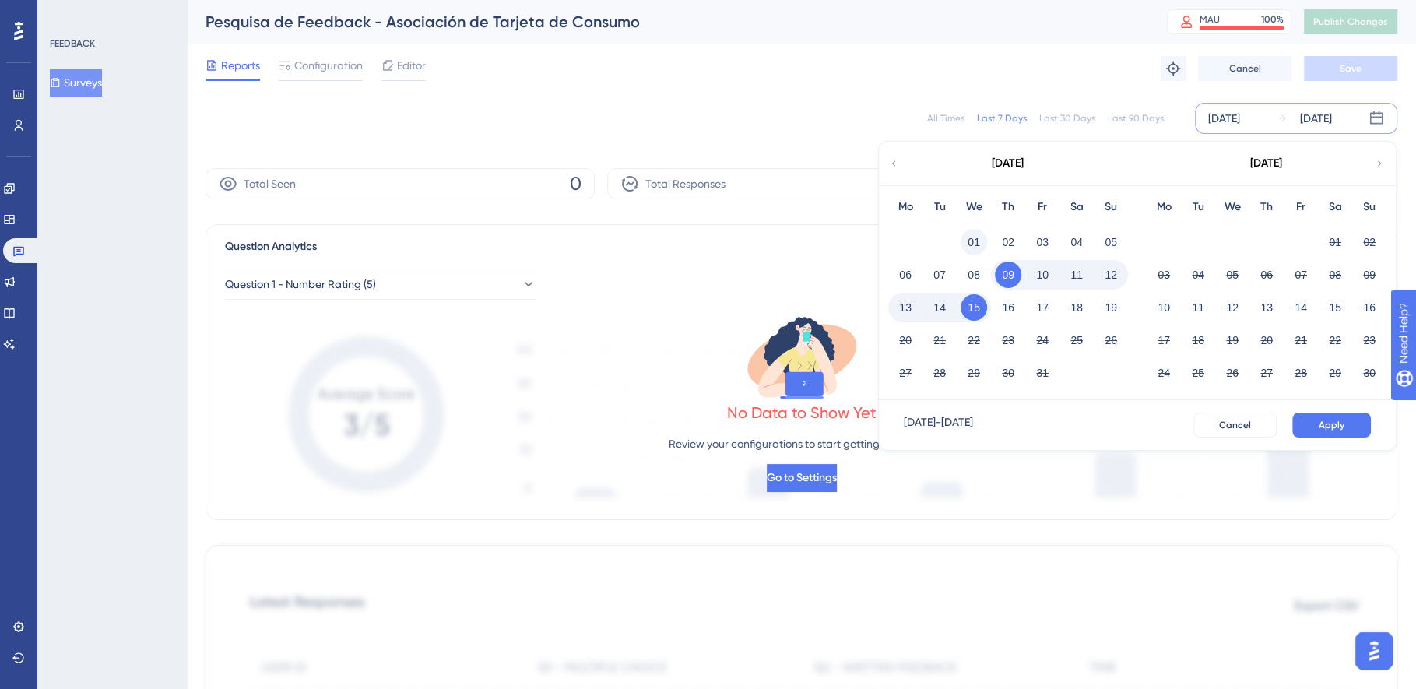
click at [980, 241] on button "01" at bounding box center [974, 242] width 26 height 26
click at [982, 313] on button "15" at bounding box center [974, 307] width 26 height 26
click at [1331, 416] on button "Apply" at bounding box center [1331, 425] width 79 height 25
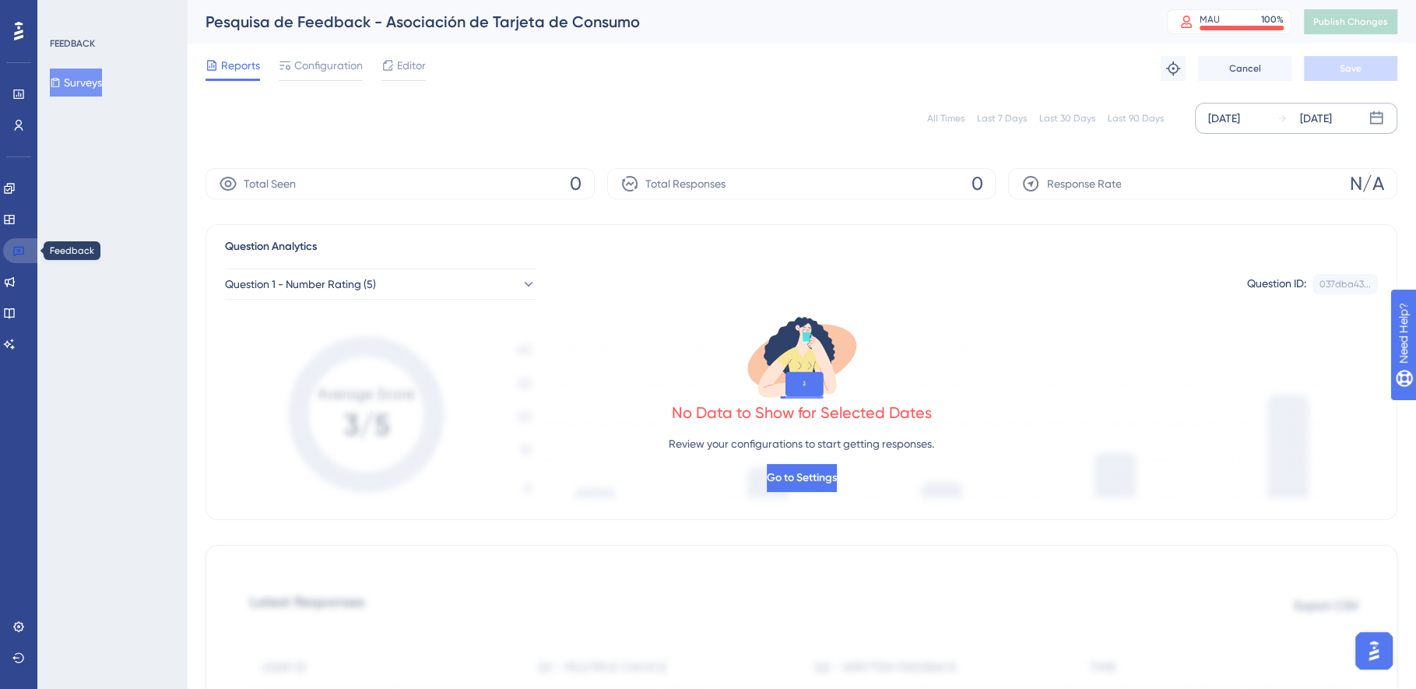
click at [19, 249] on icon at bounding box center [18, 252] width 11 height 10
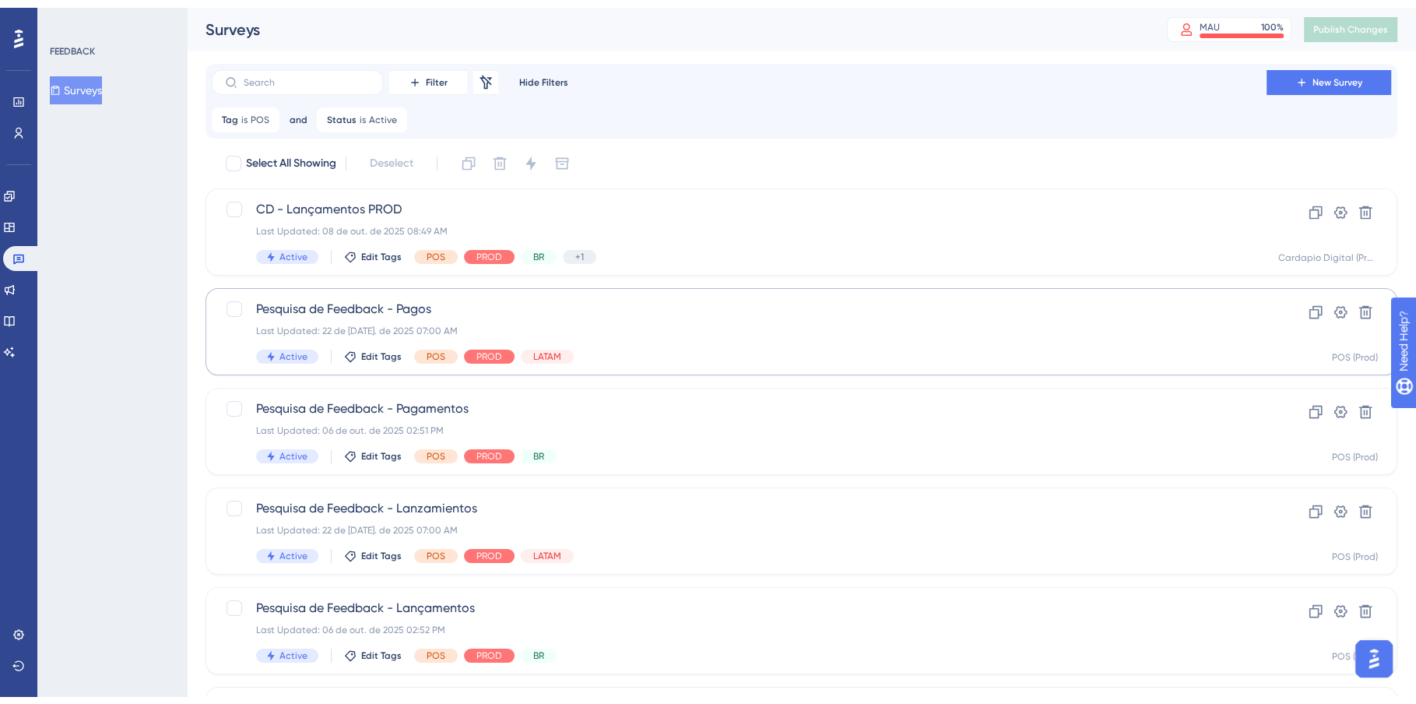
scroll to position [211, 0]
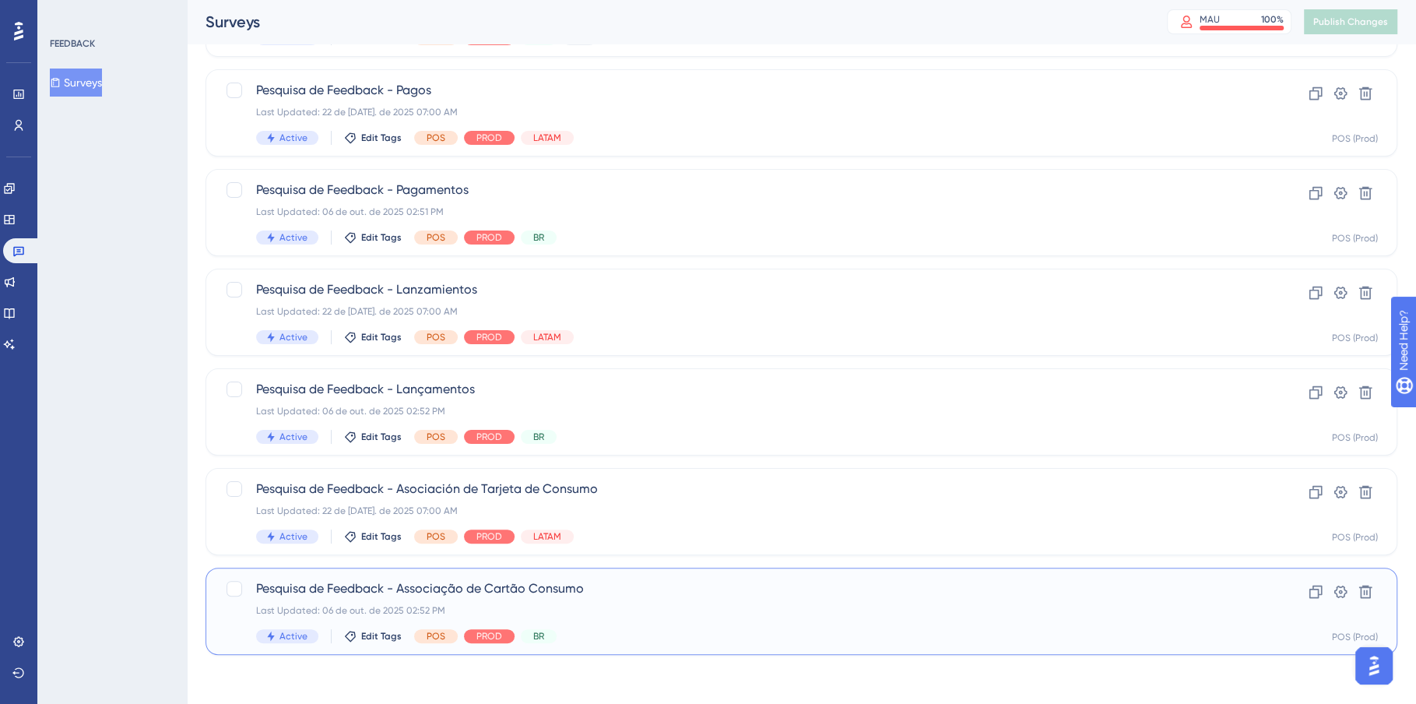
click at [716, 594] on span "Pesquisa de Feedback - Associação de Cartão Consumo" at bounding box center [739, 588] width 966 height 19
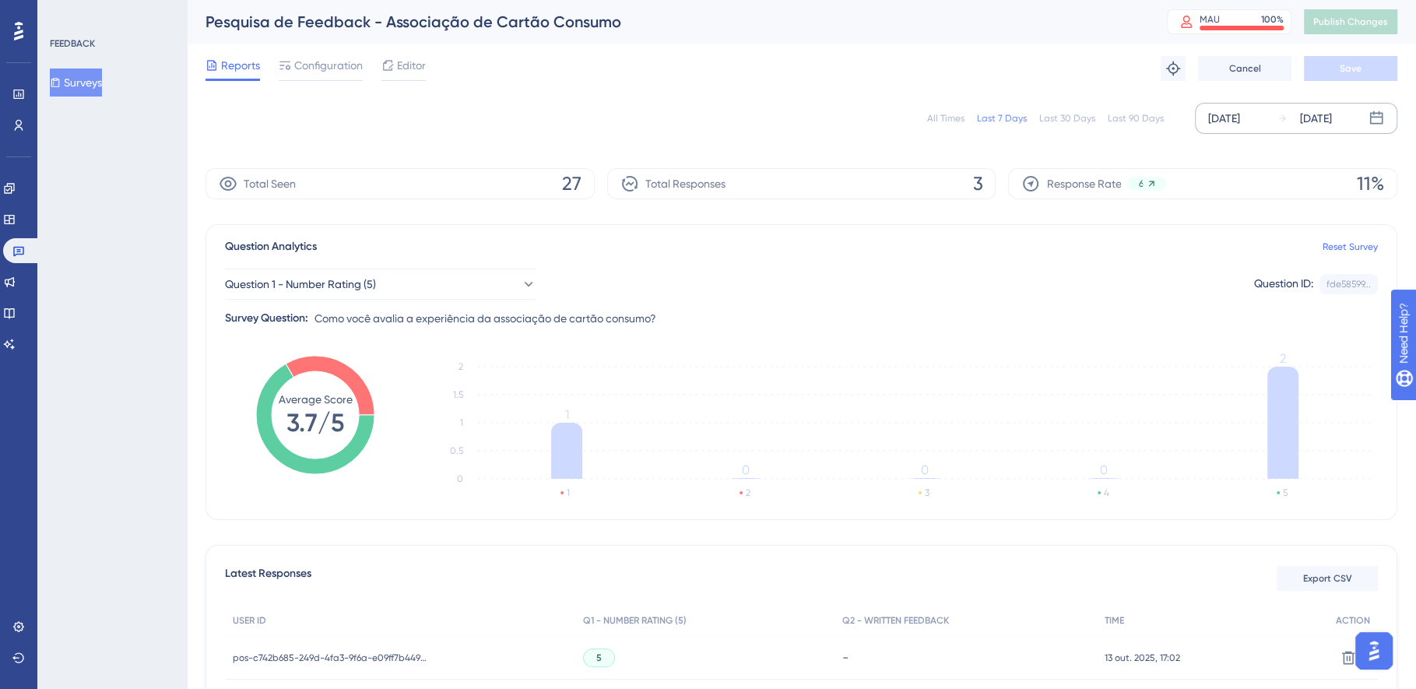
click at [1230, 117] on div "[DATE]" at bounding box center [1224, 118] width 32 height 19
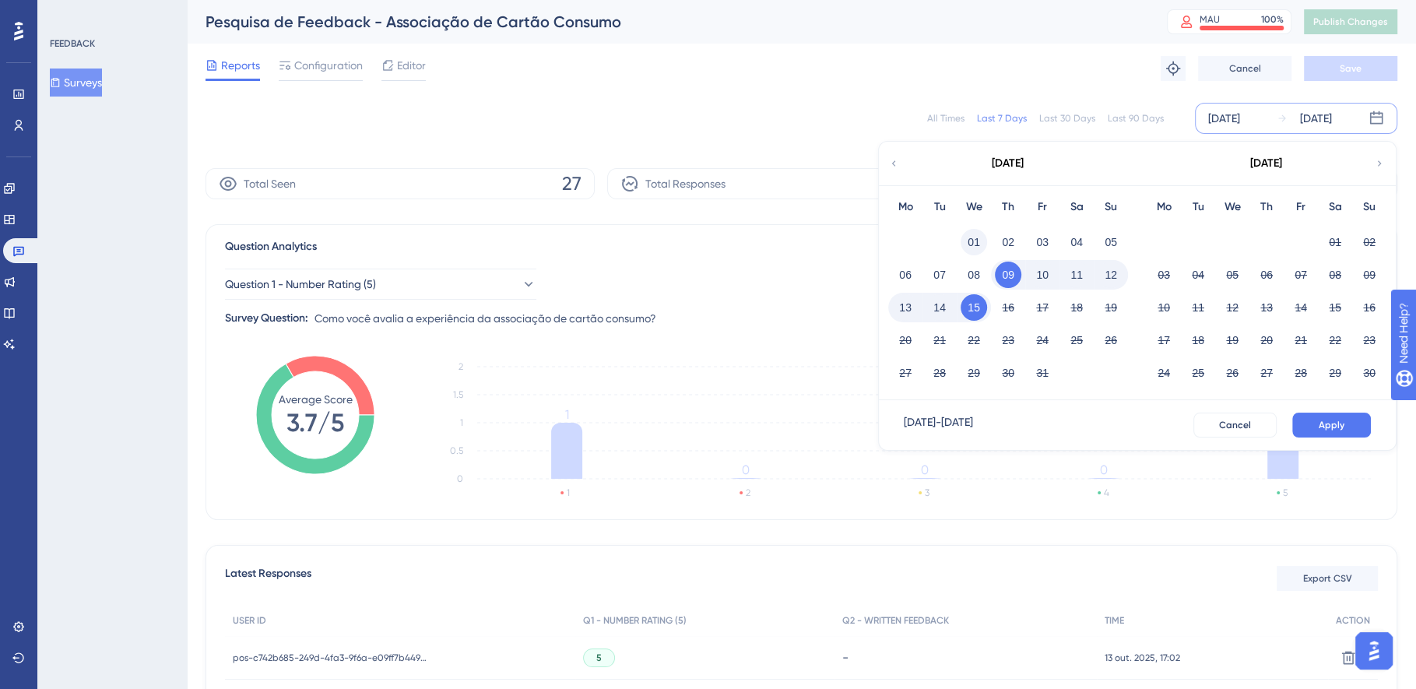
click at [971, 237] on button "01" at bounding box center [974, 242] width 26 height 26
click at [985, 318] on div "15" at bounding box center [974, 308] width 34 height 30
click at [1324, 424] on span "Apply" at bounding box center [1332, 425] width 26 height 12
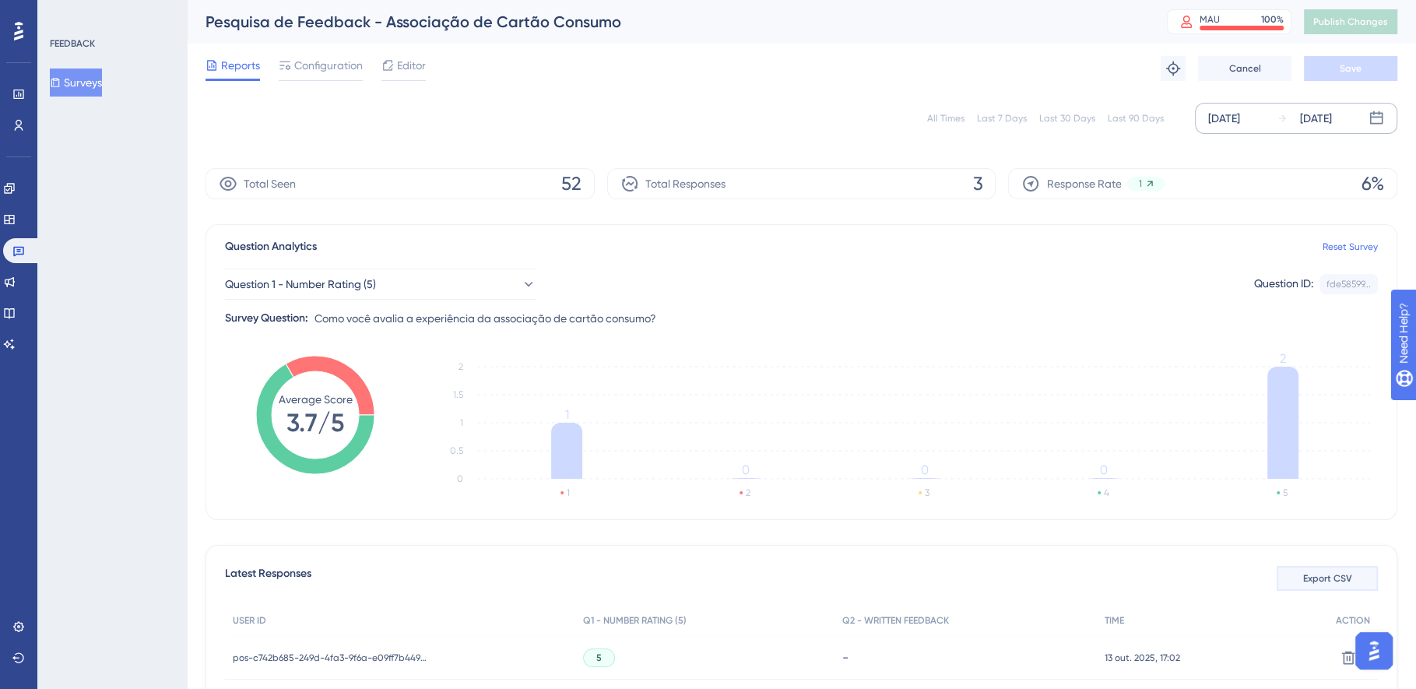
click at [1324, 576] on span "Export CSV" at bounding box center [1327, 578] width 49 height 12
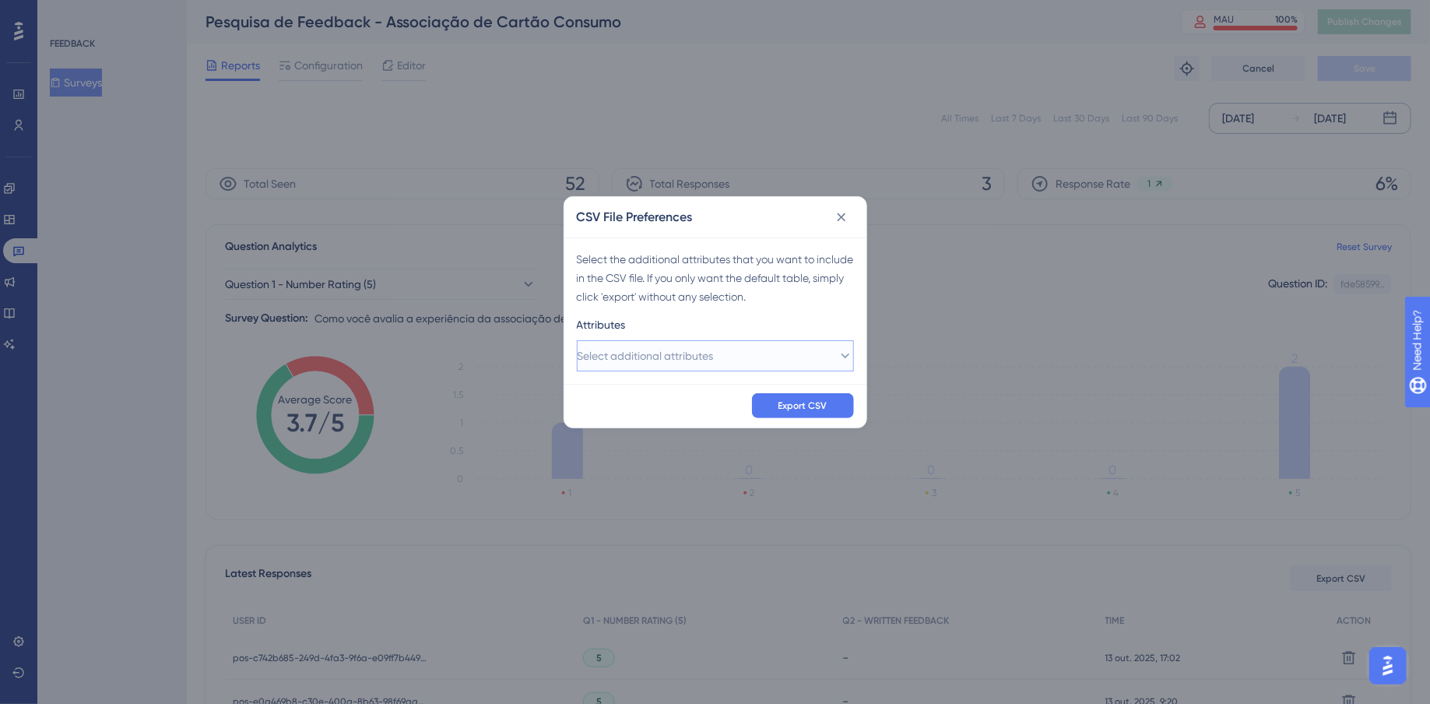
click at [659, 357] on span "Select additional attributes" at bounding box center [646, 355] width 136 height 19
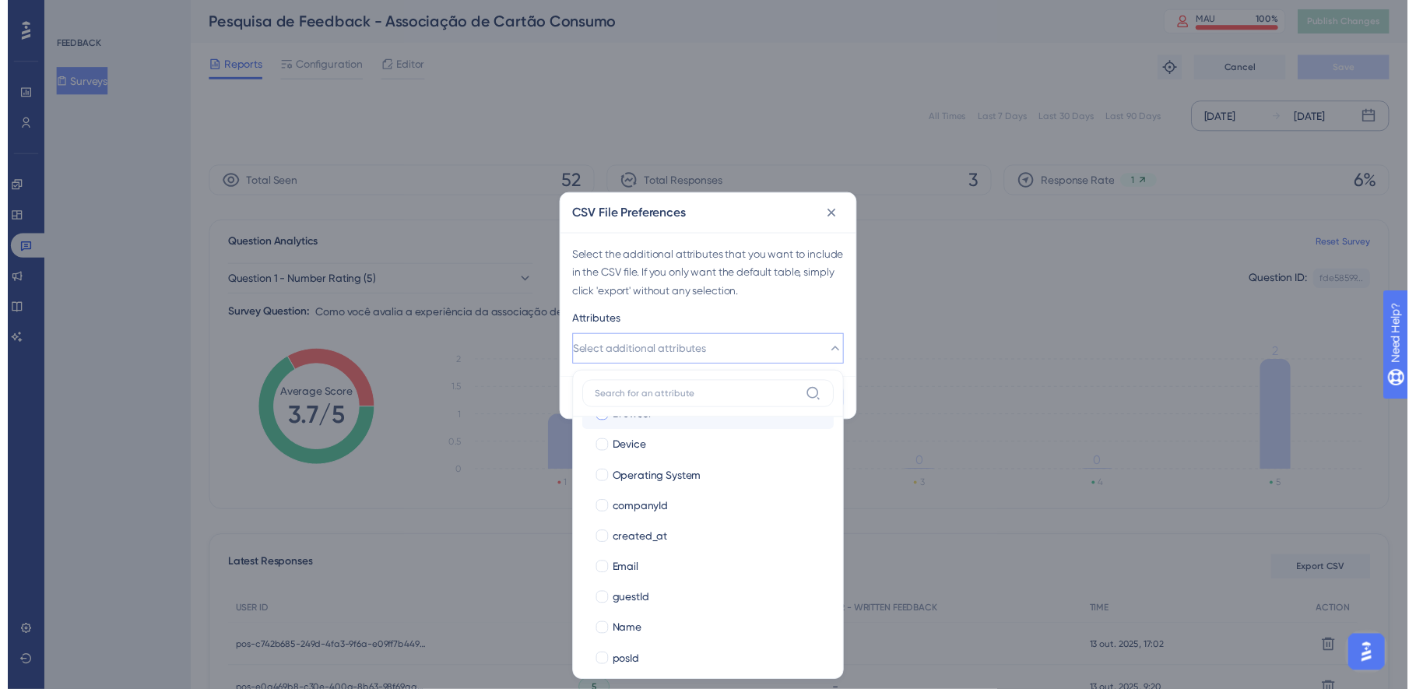
scroll to position [258, 0]
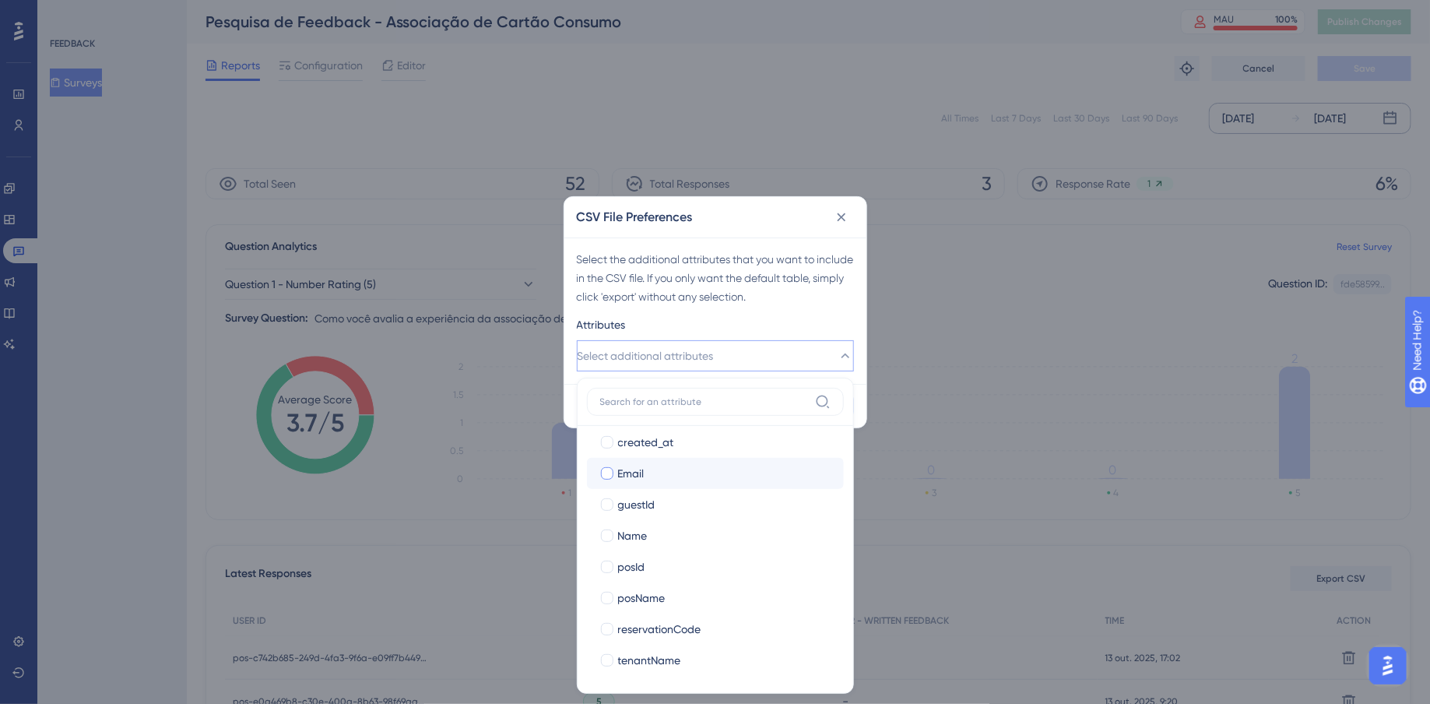
click at [607, 476] on div at bounding box center [607, 473] width 12 height 12
checkbox input "true"
click at [610, 535] on div at bounding box center [607, 535] width 12 height 12
checkbox input "true"
click at [803, 324] on div "Attributes" at bounding box center [715, 327] width 277 height 25
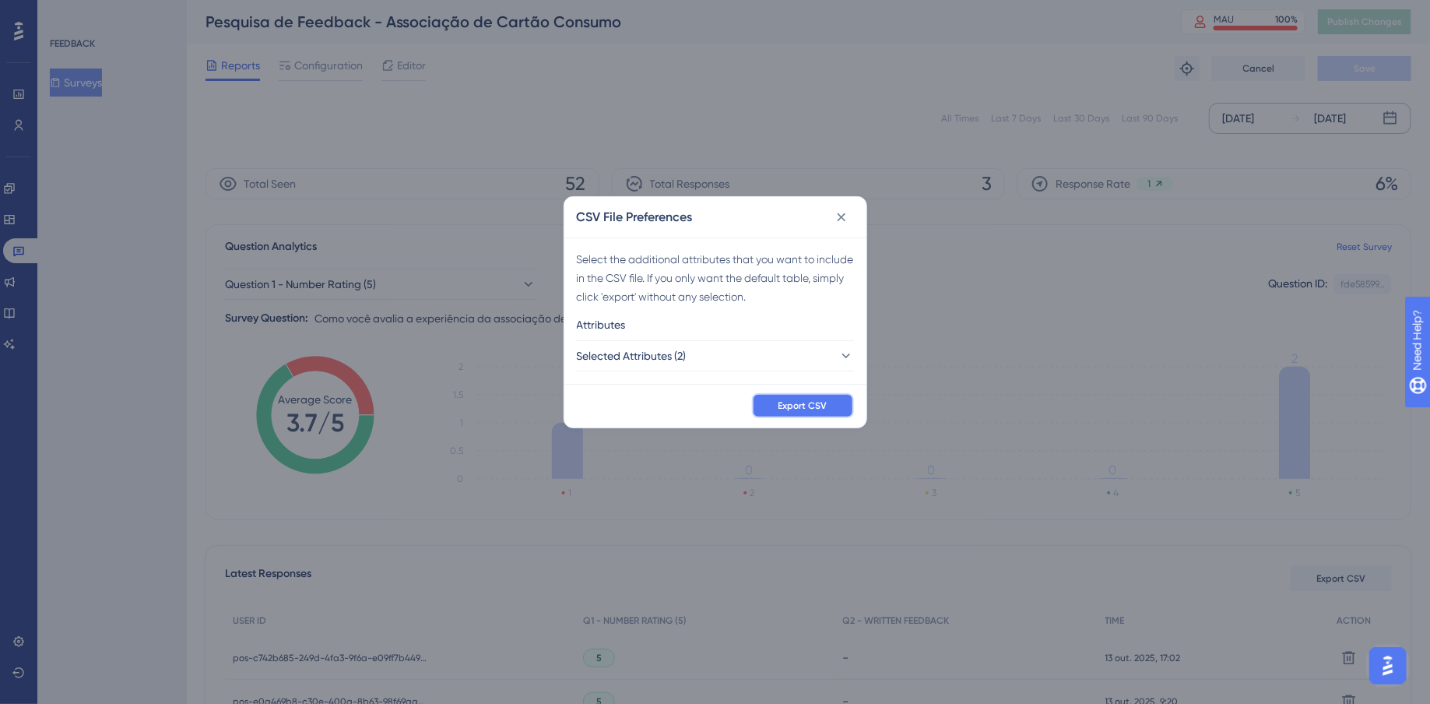
click at [819, 402] on span "Export CSV" at bounding box center [803, 405] width 49 height 12
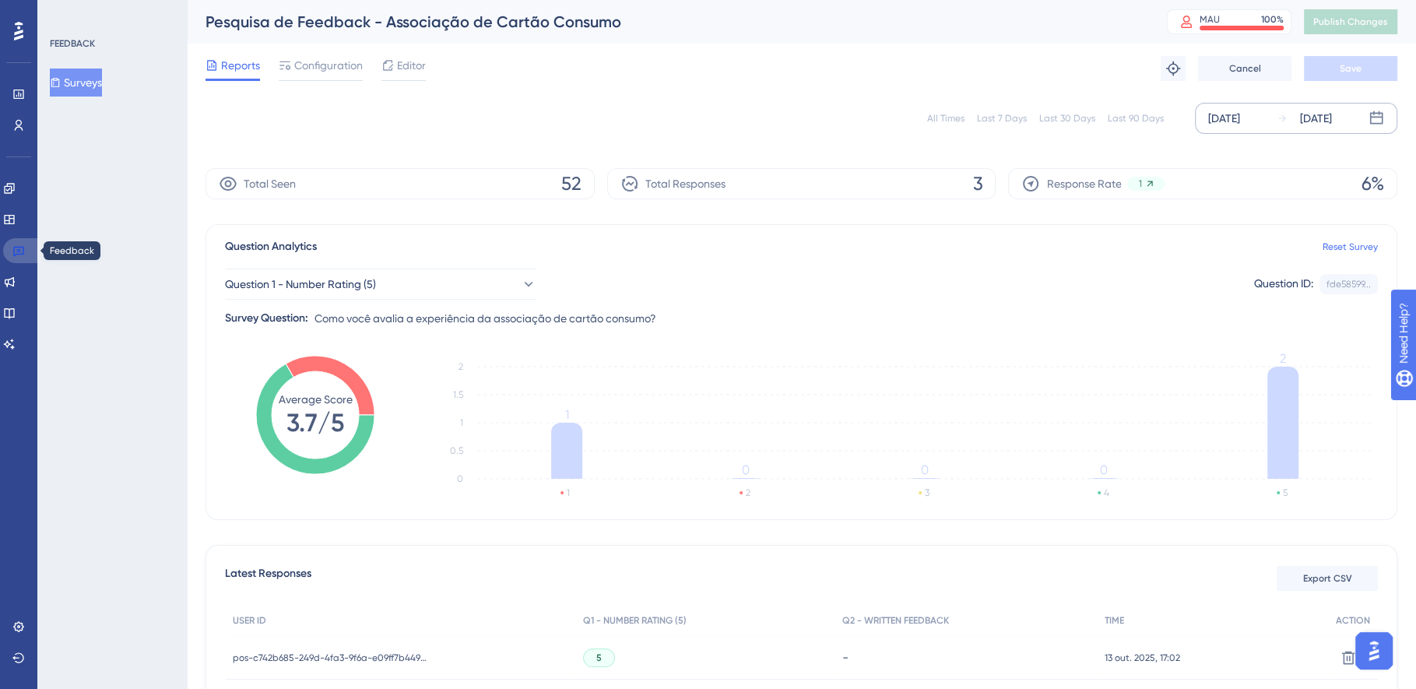
click at [25, 254] on link at bounding box center [21, 250] width 37 height 25
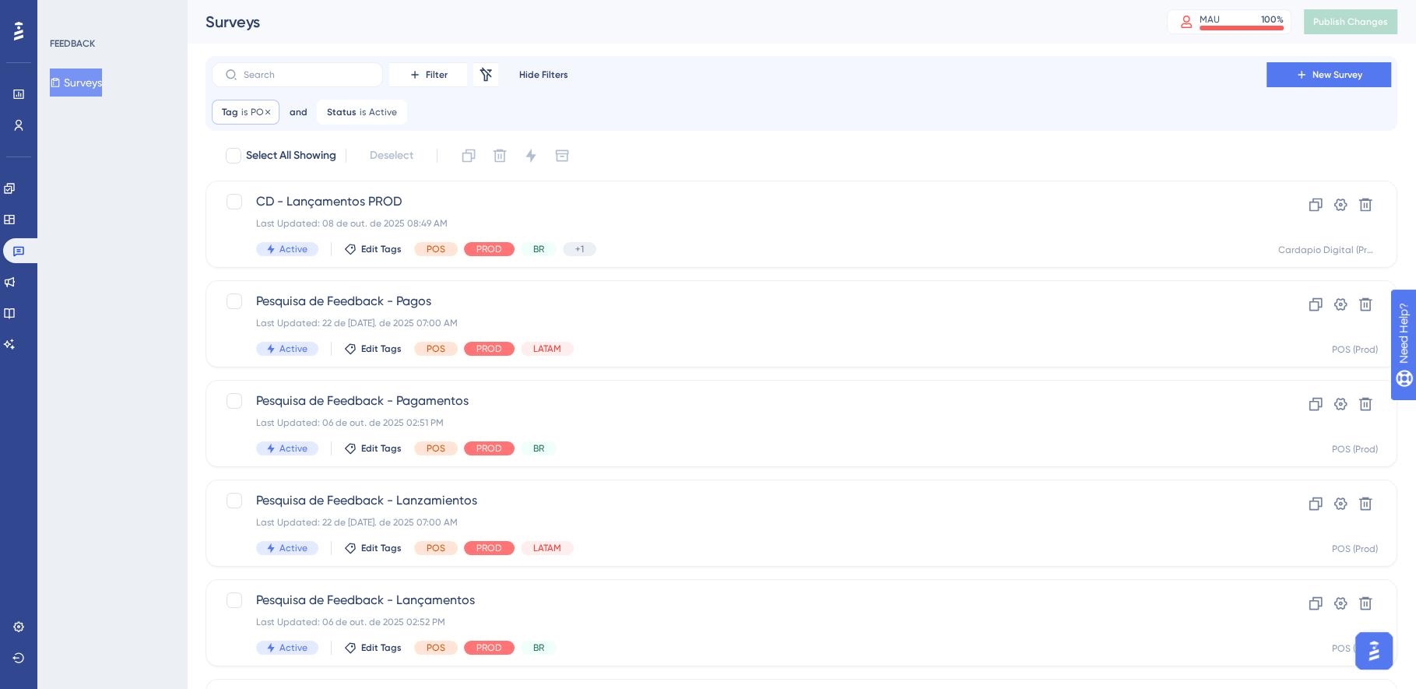
click at [238, 113] on div "Tag is POS POS Remove" at bounding box center [246, 112] width 68 height 25
click at [271, 184] on button "POS" at bounding box center [310, 187] width 171 height 31
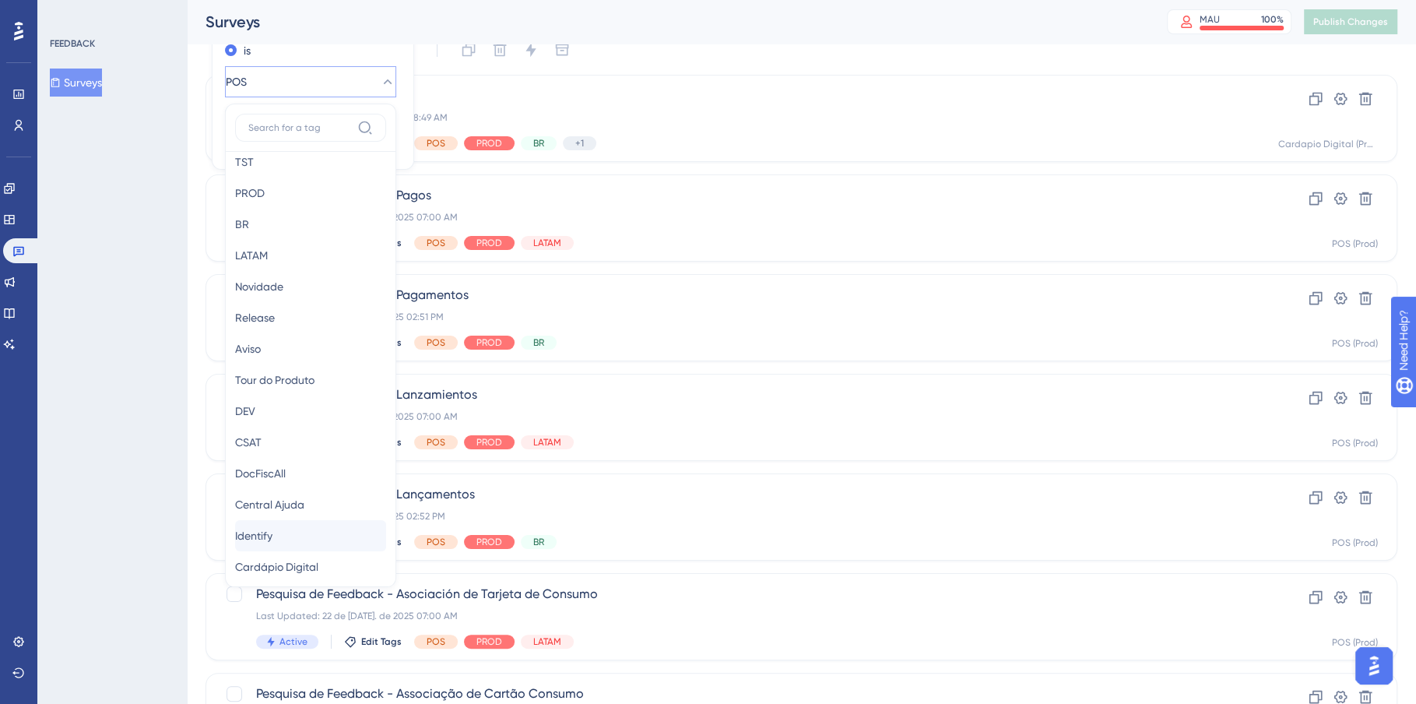
scroll to position [215, 0]
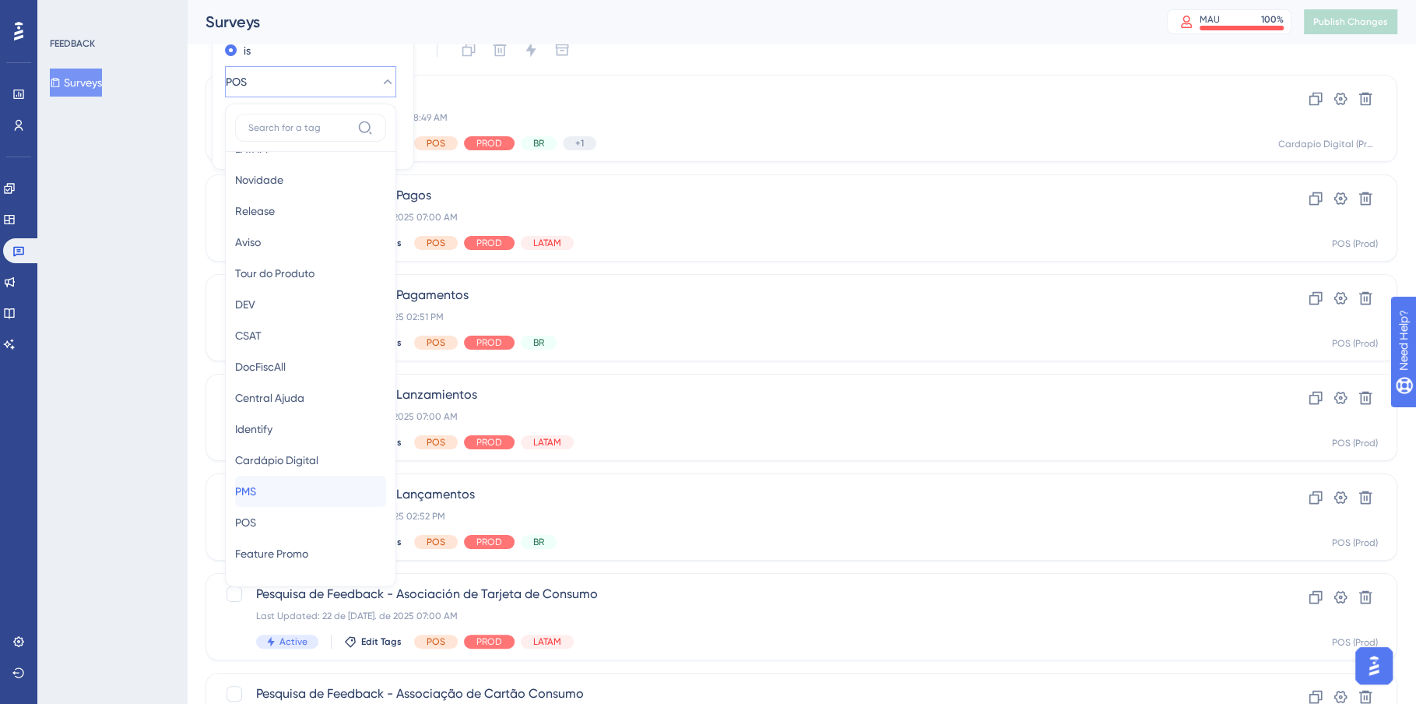
click at [282, 482] on div "PMS PMS" at bounding box center [310, 491] width 151 height 31
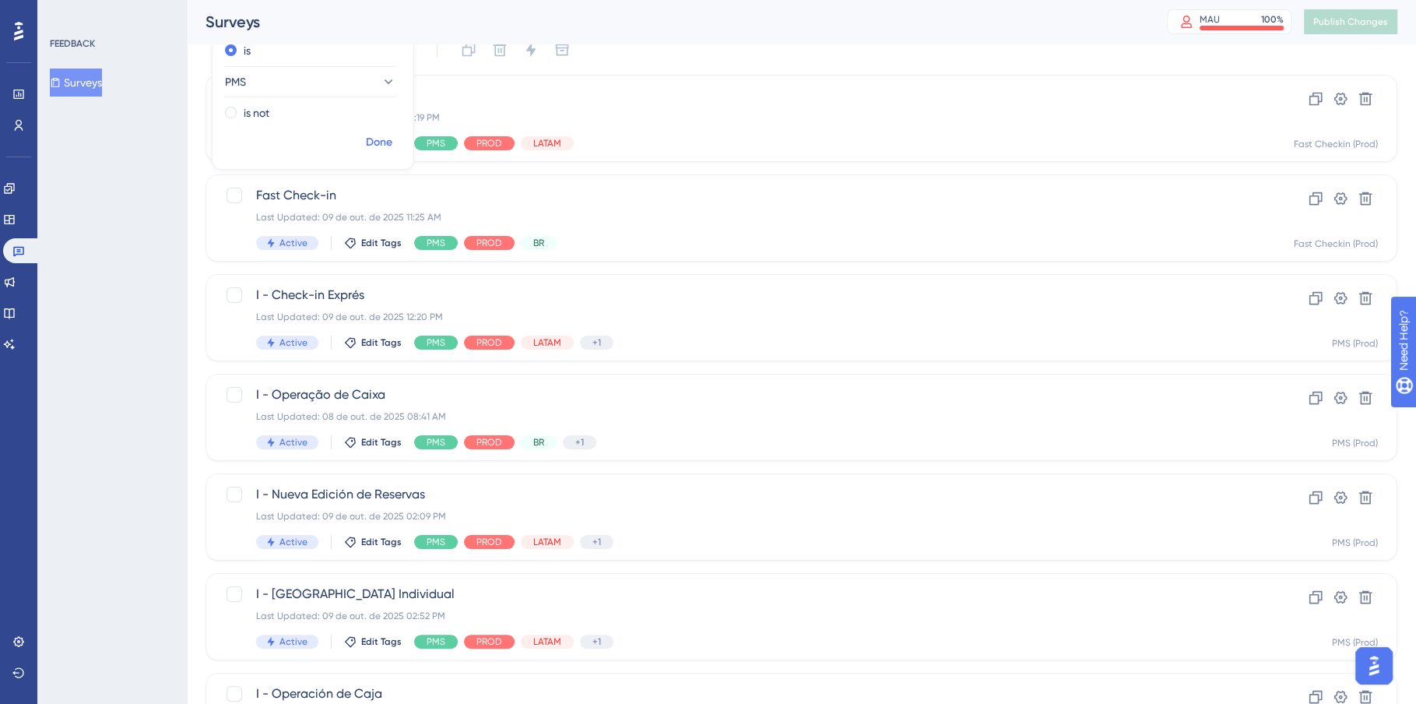
click at [384, 146] on span "Done" at bounding box center [379, 142] width 26 height 19
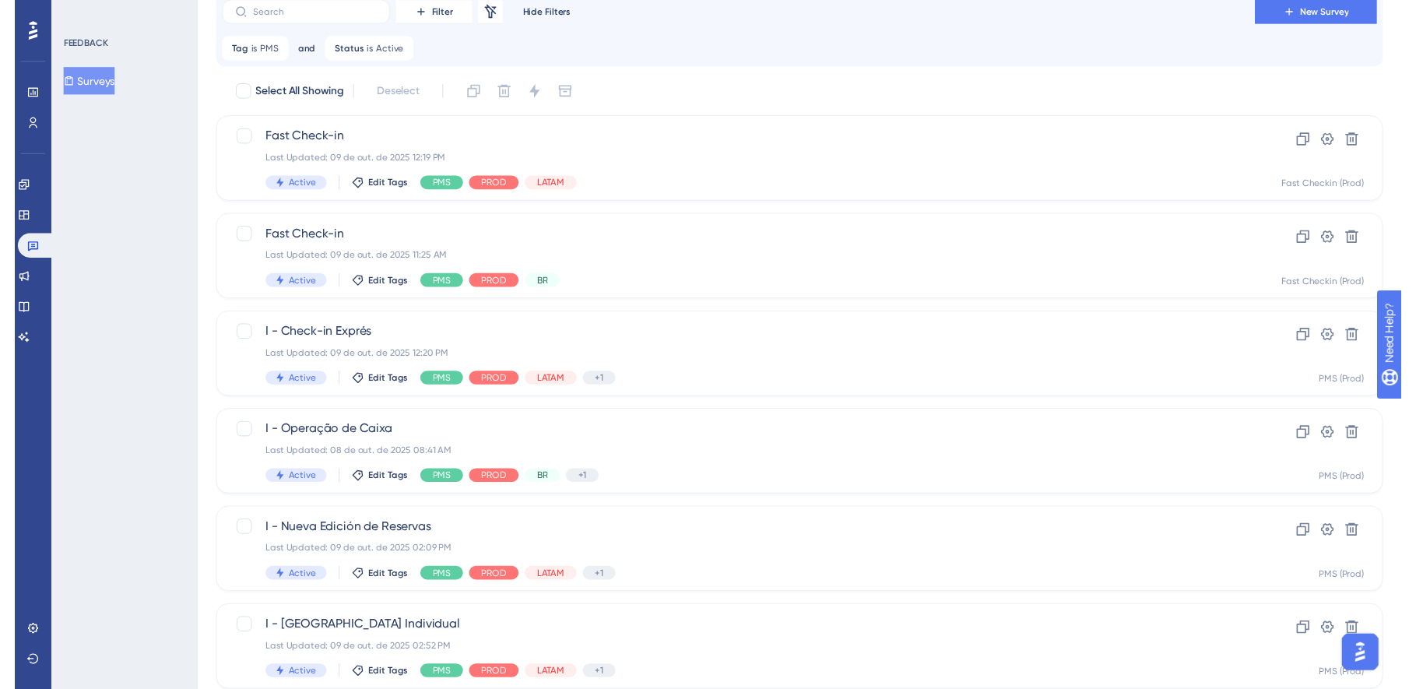
scroll to position [0, 0]
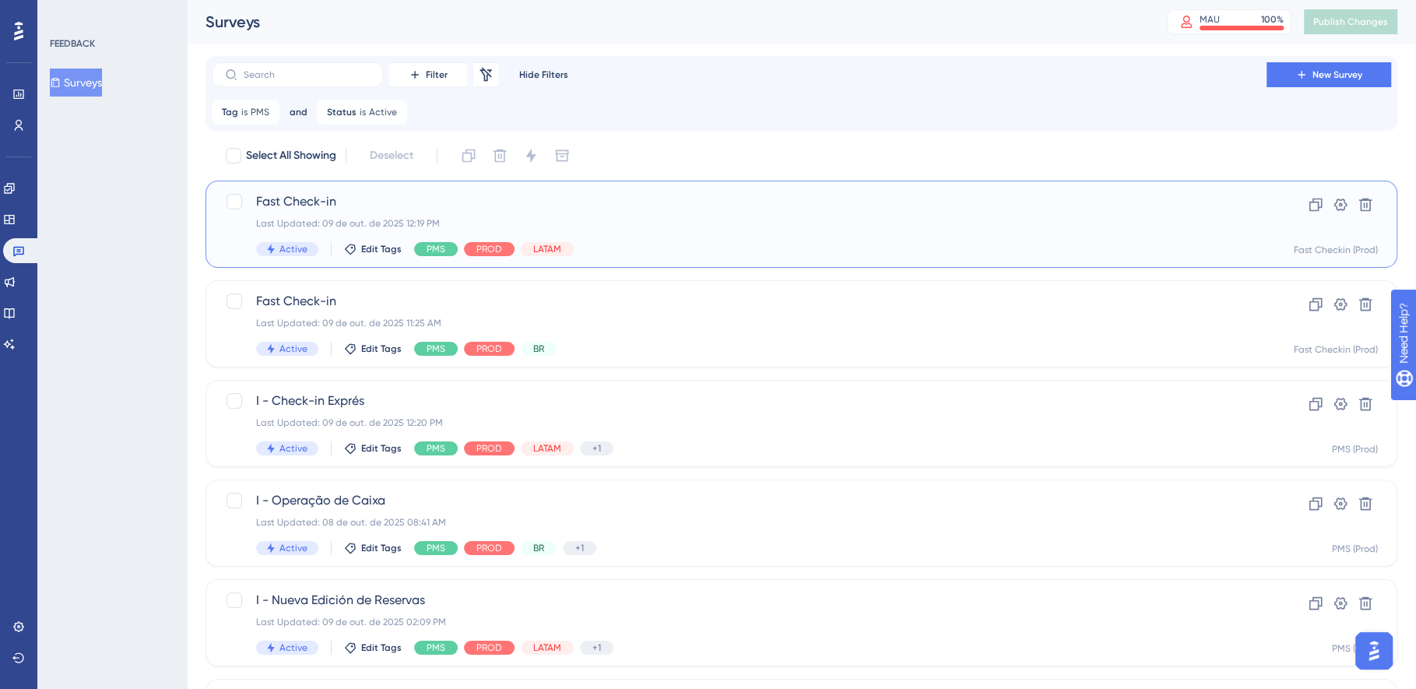
click at [820, 227] on div "Last Updated: 09 de out. de 2025 12:19 PM" at bounding box center [739, 223] width 966 height 12
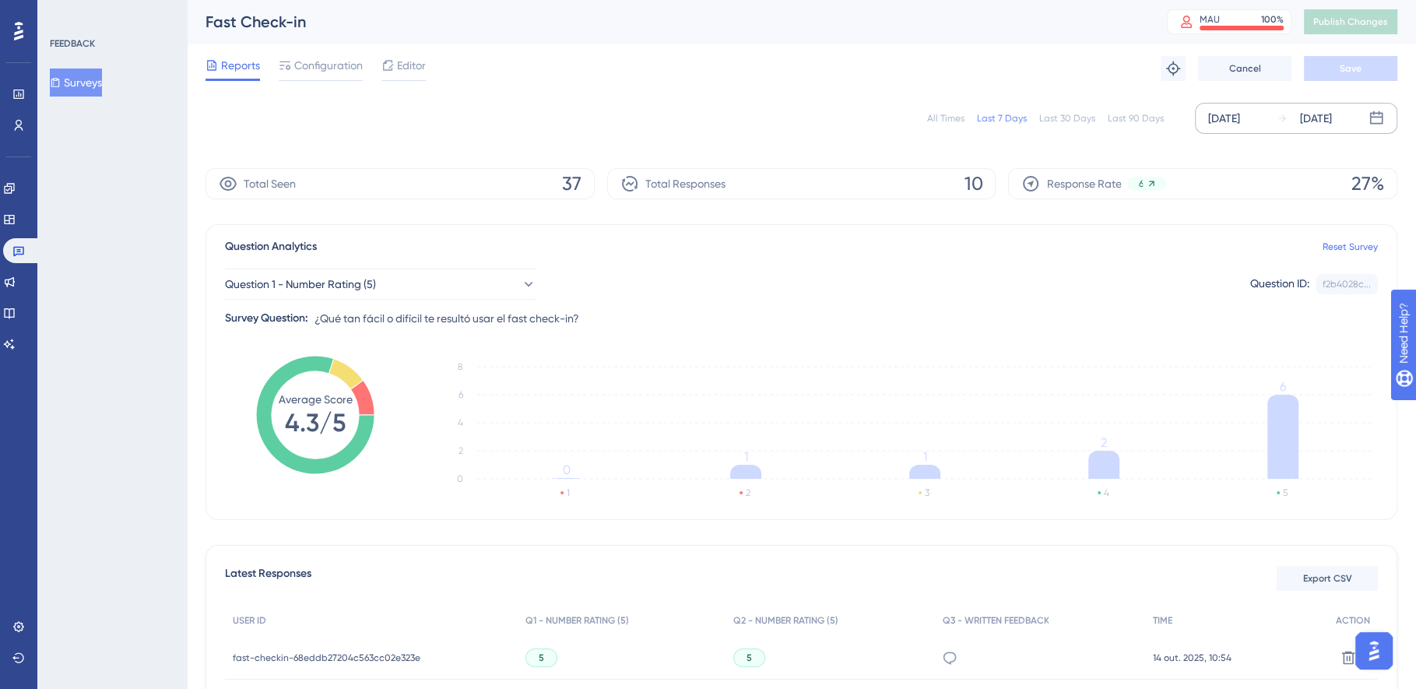
click at [1229, 114] on div "[DATE]" at bounding box center [1224, 118] width 32 height 19
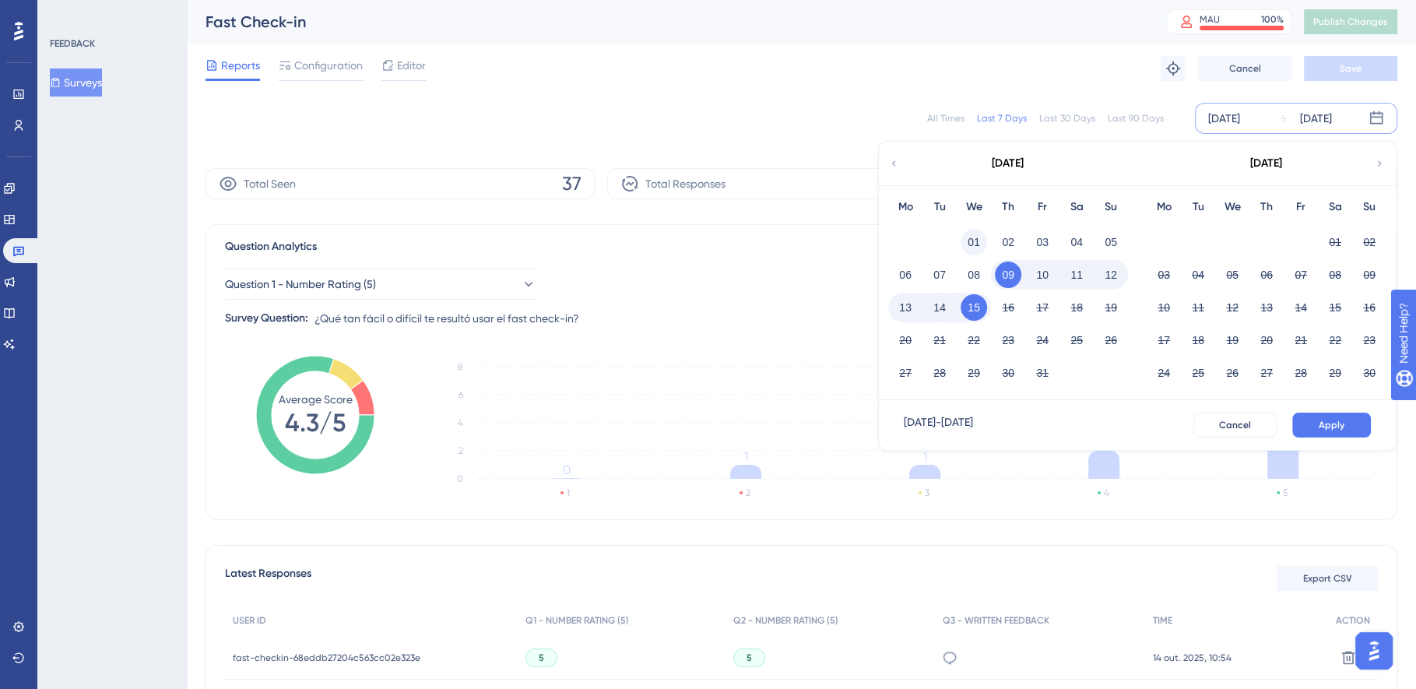
click at [977, 240] on button "01" at bounding box center [974, 242] width 26 height 26
click at [977, 305] on button "15" at bounding box center [974, 307] width 26 height 26
click at [1343, 422] on span "Apply" at bounding box center [1332, 425] width 26 height 12
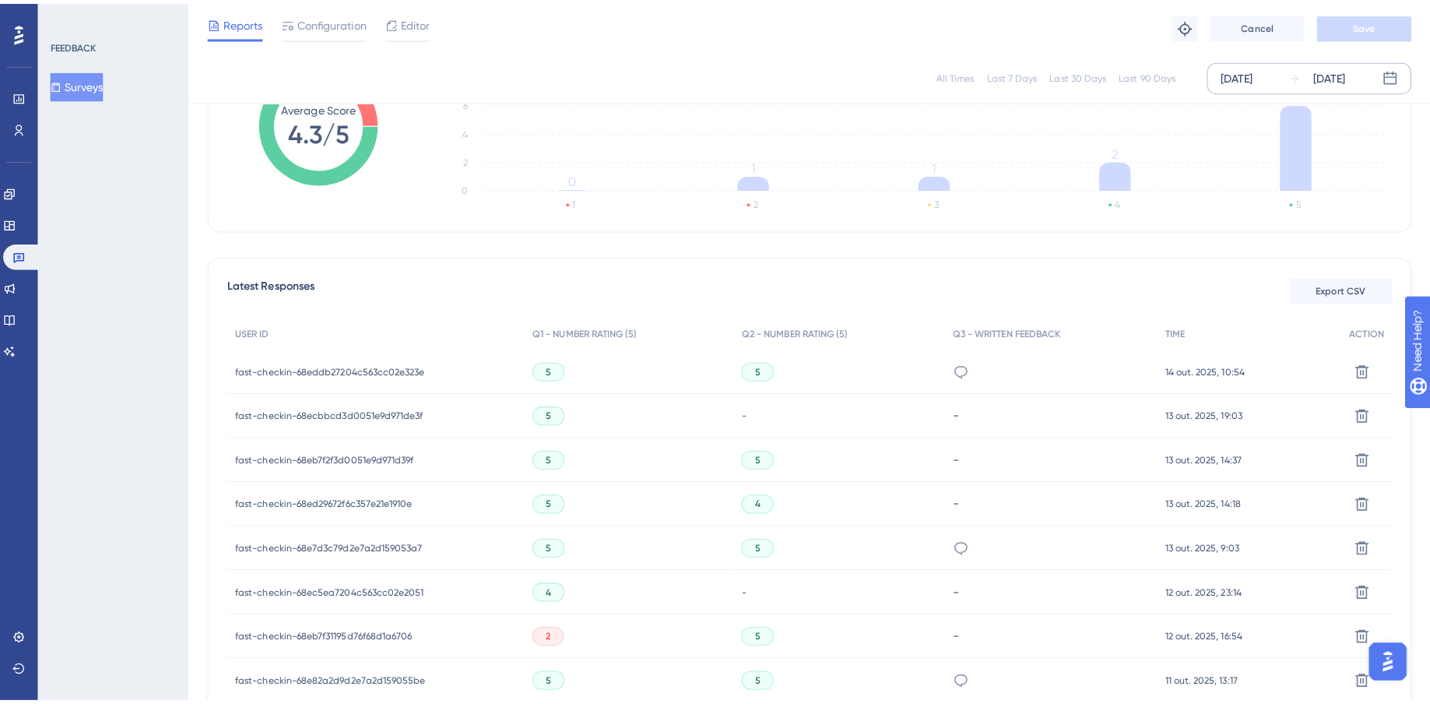
scroll to position [248, 0]
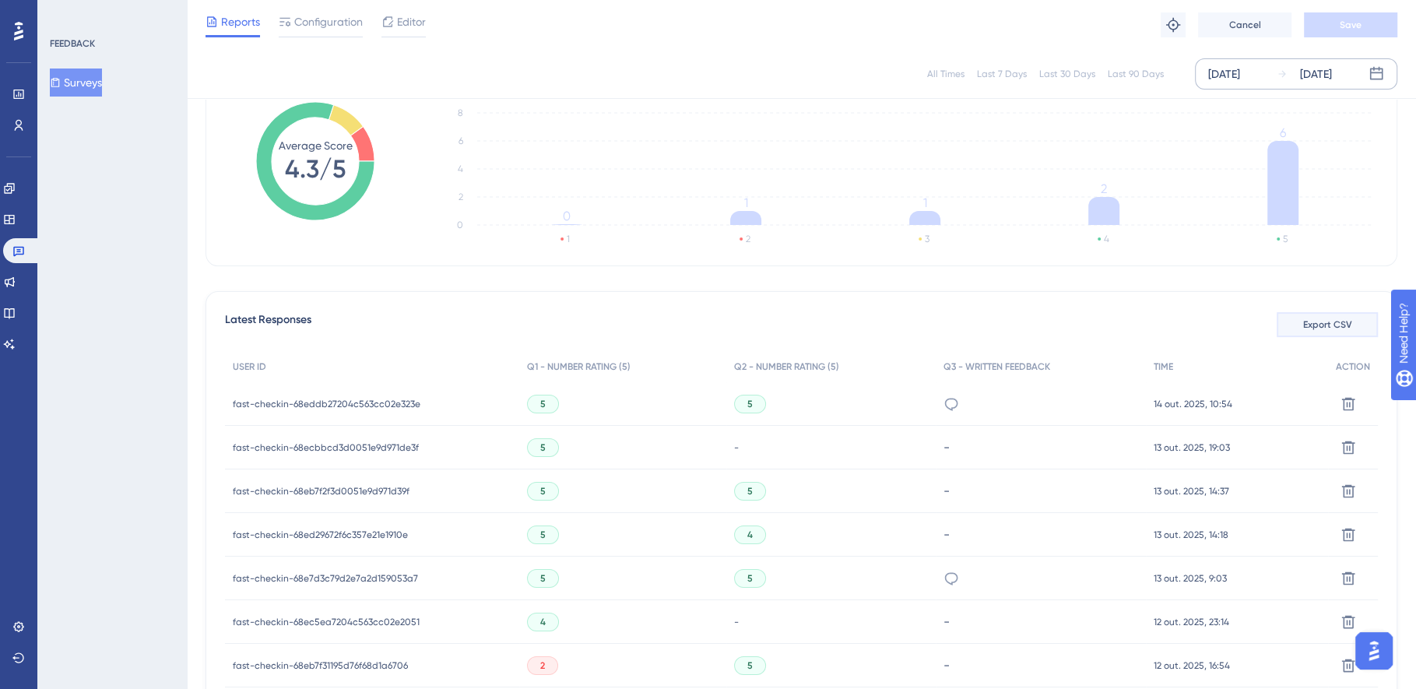
click at [1312, 326] on span "Export CSV" at bounding box center [1327, 324] width 49 height 12
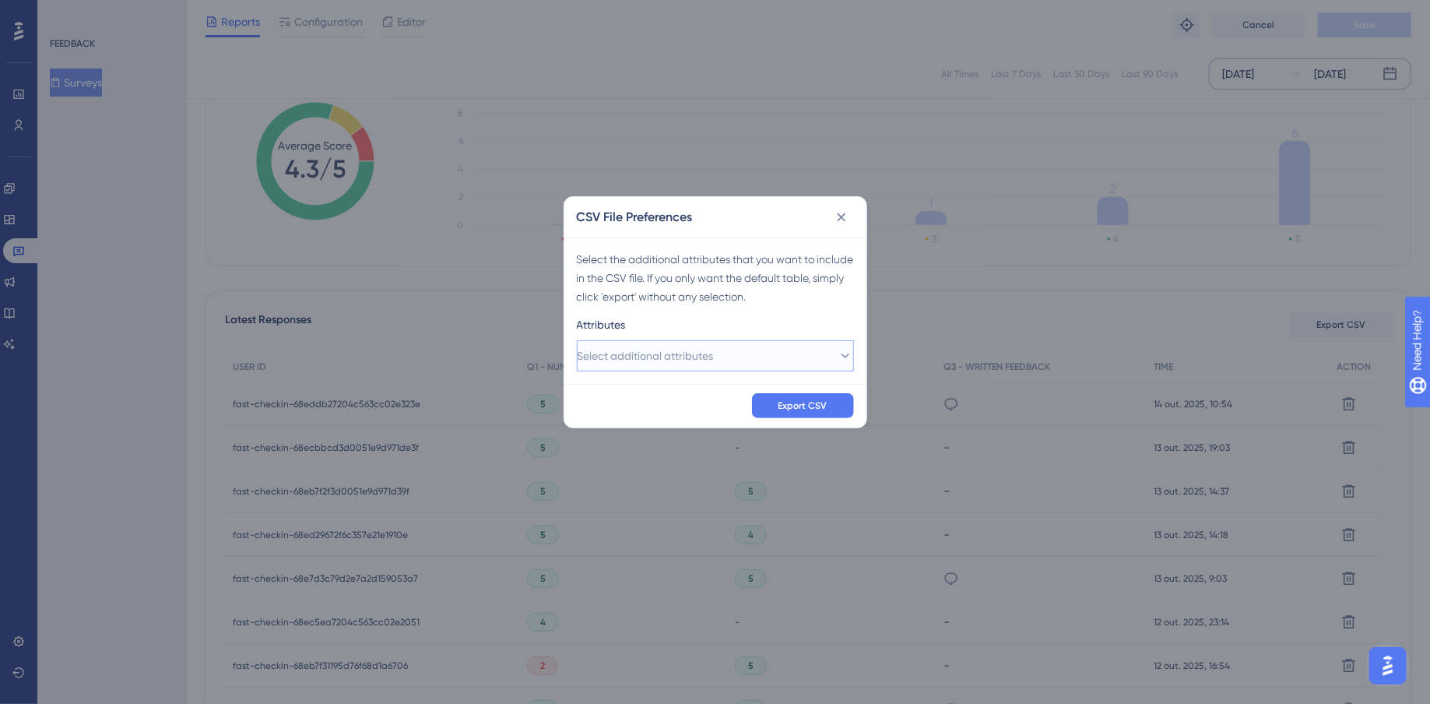
click at [674, 363] on span "Select additional attributes" at bounding box center [646, 355] width 136 height 19
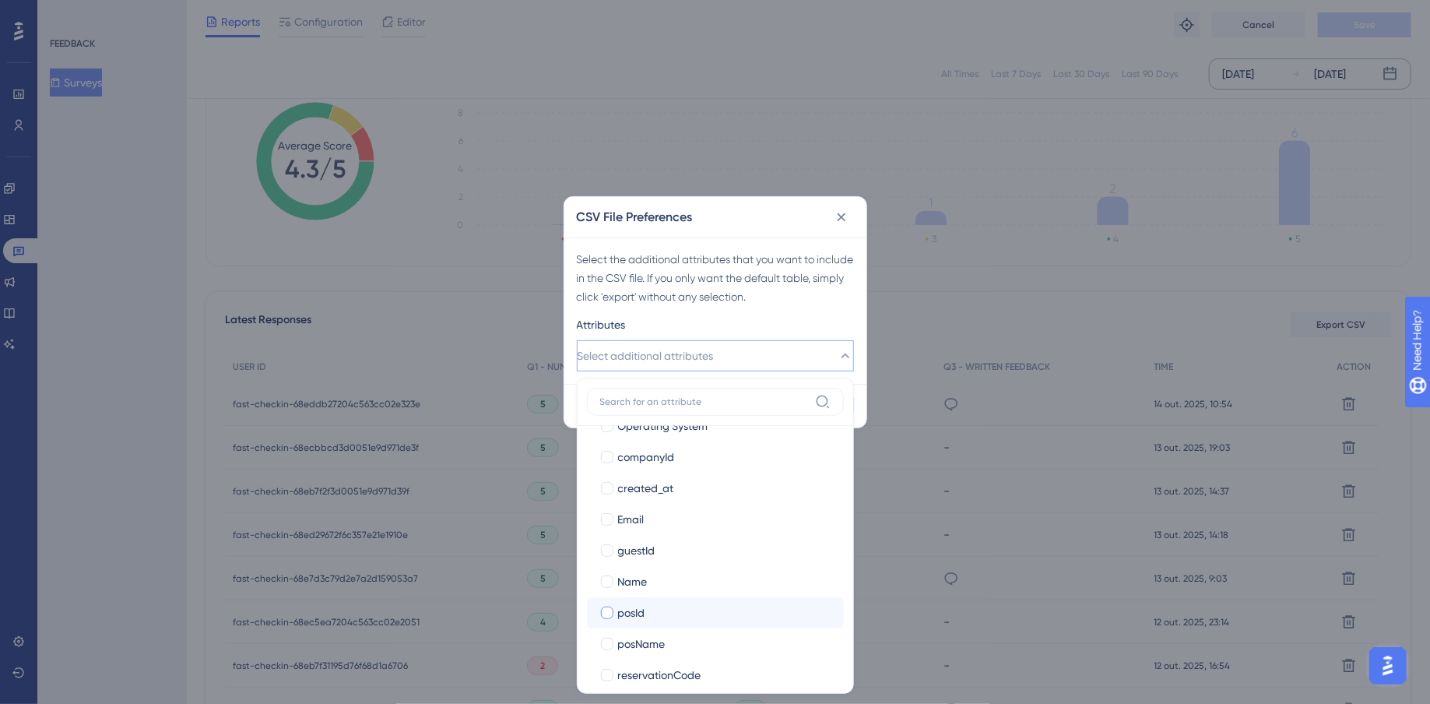
scroll to position [258, 0]
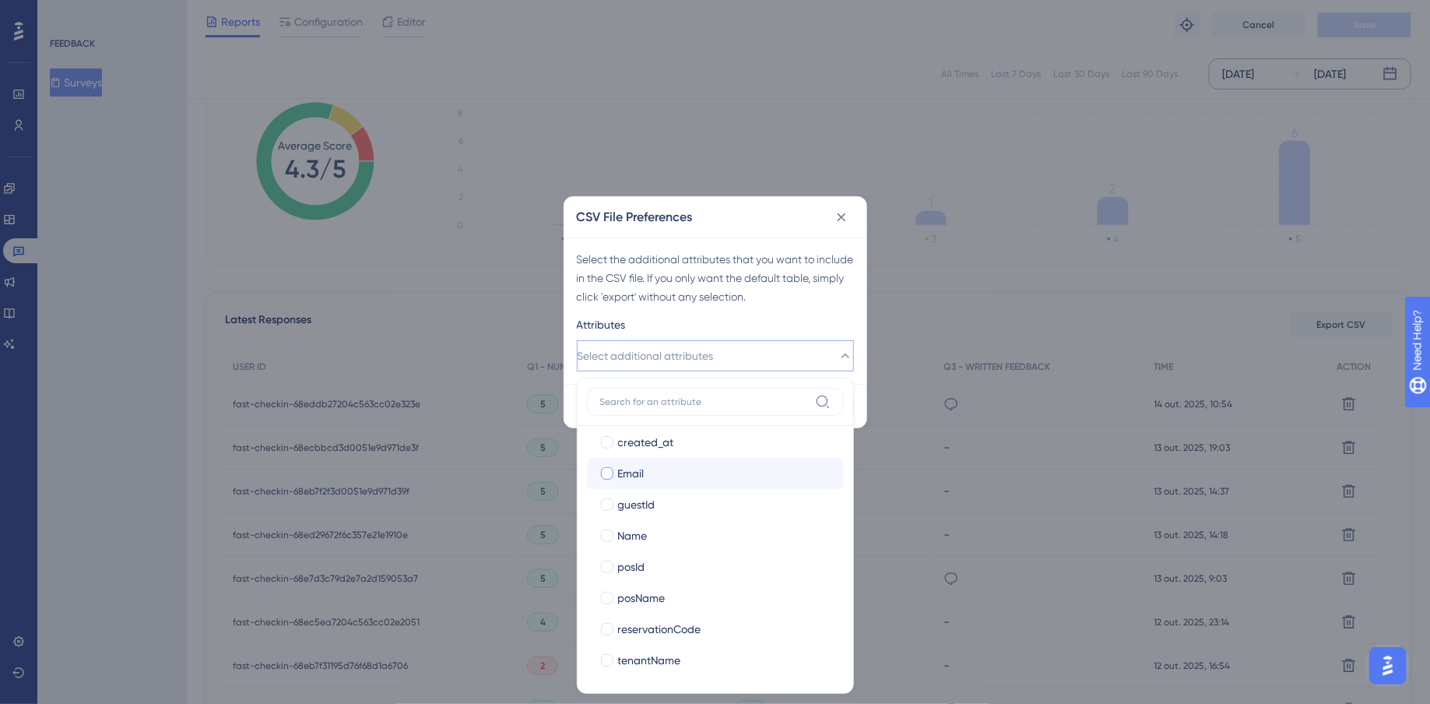
click at [607, 473] on div at bounding box center [607, 473] width 12 height 12
checkbox input "true"
click at [607, 500] on div at bounding box center [607, 504] width 12 height 12
checkbox input "true"
click at [604, 530] on div at bounding box center [607, 535] width 12 height 12
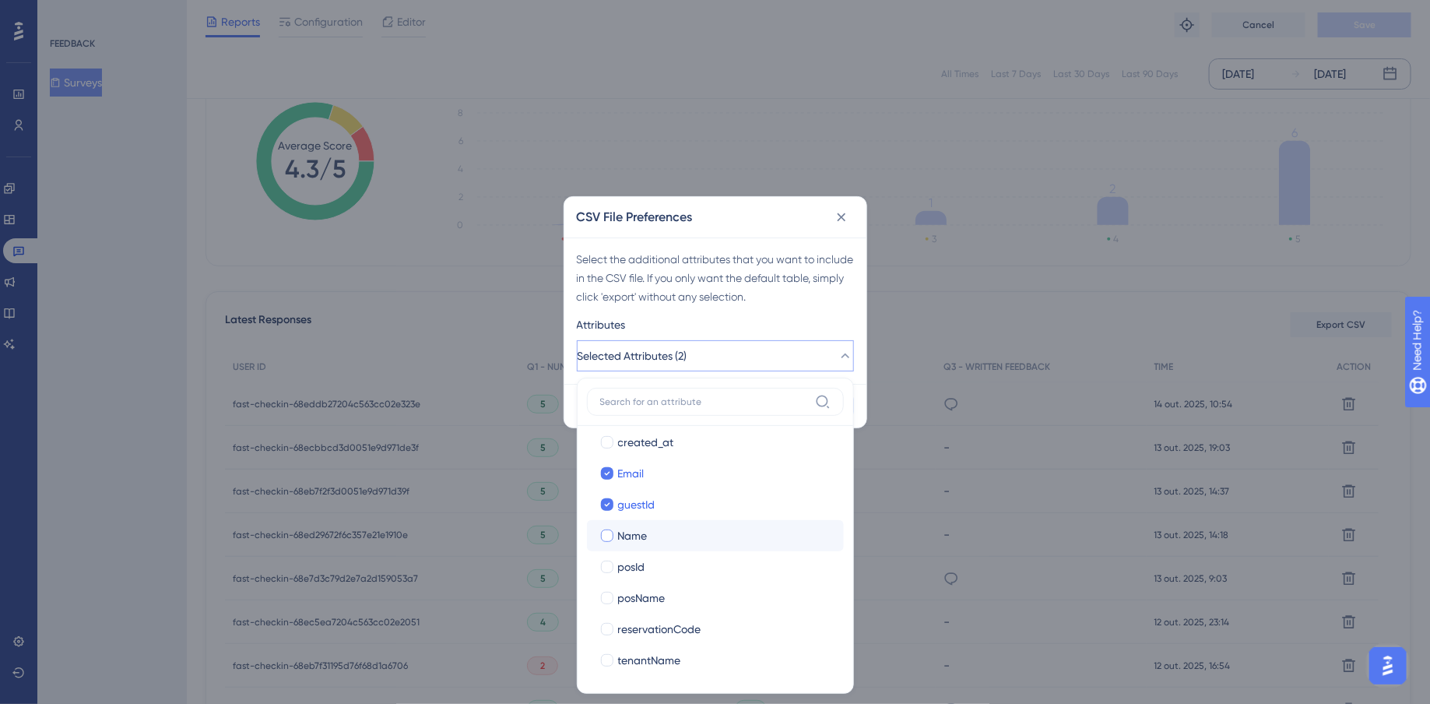
checkbox input "true"
click at [607, 562] on div at bounding box center [607, 567] width 12 height 12
checkbox input "true"
click at [606, 590] on div at bounding box center [608, 598] width 16 height 16
checkbox input "true"
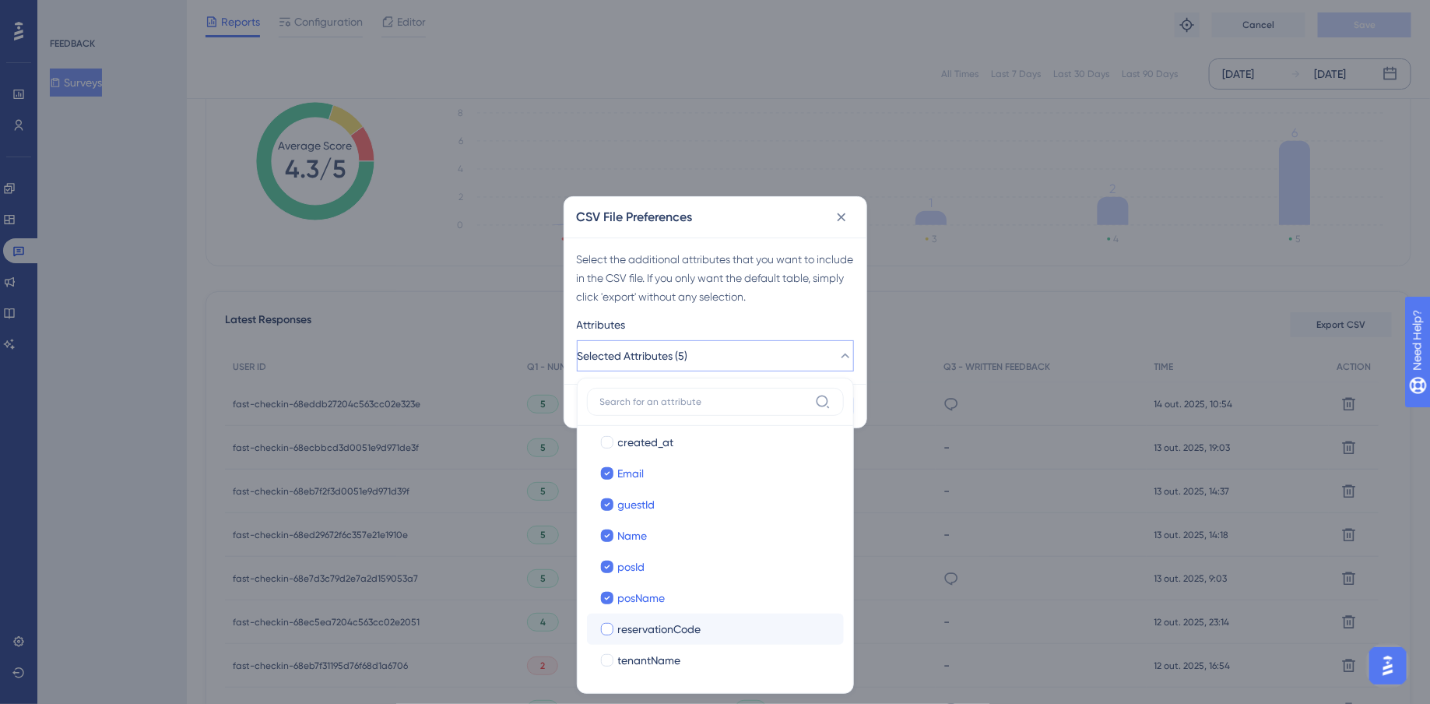
click at [603, 639] on label "reservationCode reservationCode" at bounding box center [715, 629] width 257 height 31
click at [601, 662] on div at bounding box center [607, 660] width 12 height 12
checkbox input "true"
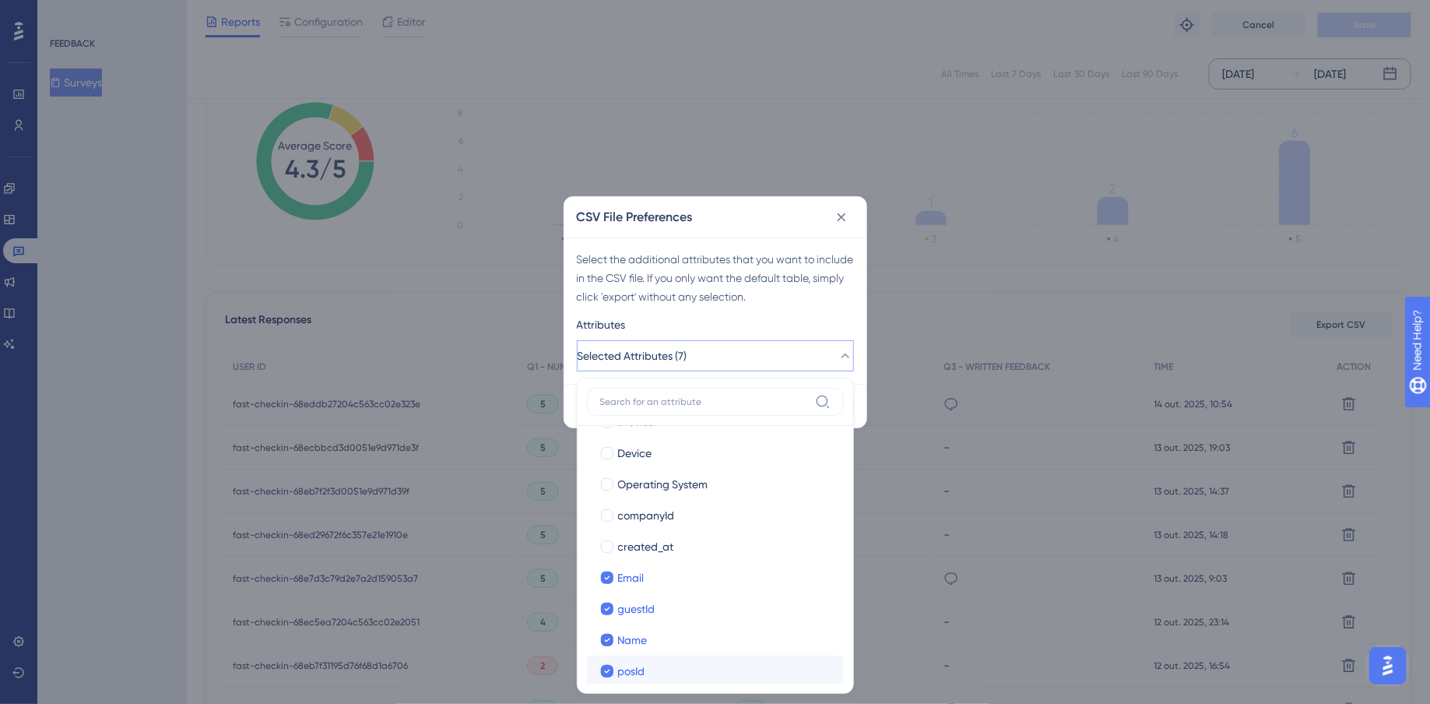
scroll to position [153, 0]
click at [610, 515] on div at bounding box center [607, 516] width 12 height 12
checkbox input "true"
click at [608, 554] on label "created_at" at bounding box center [716, 547] width 232 height 19
checkbox input "true"
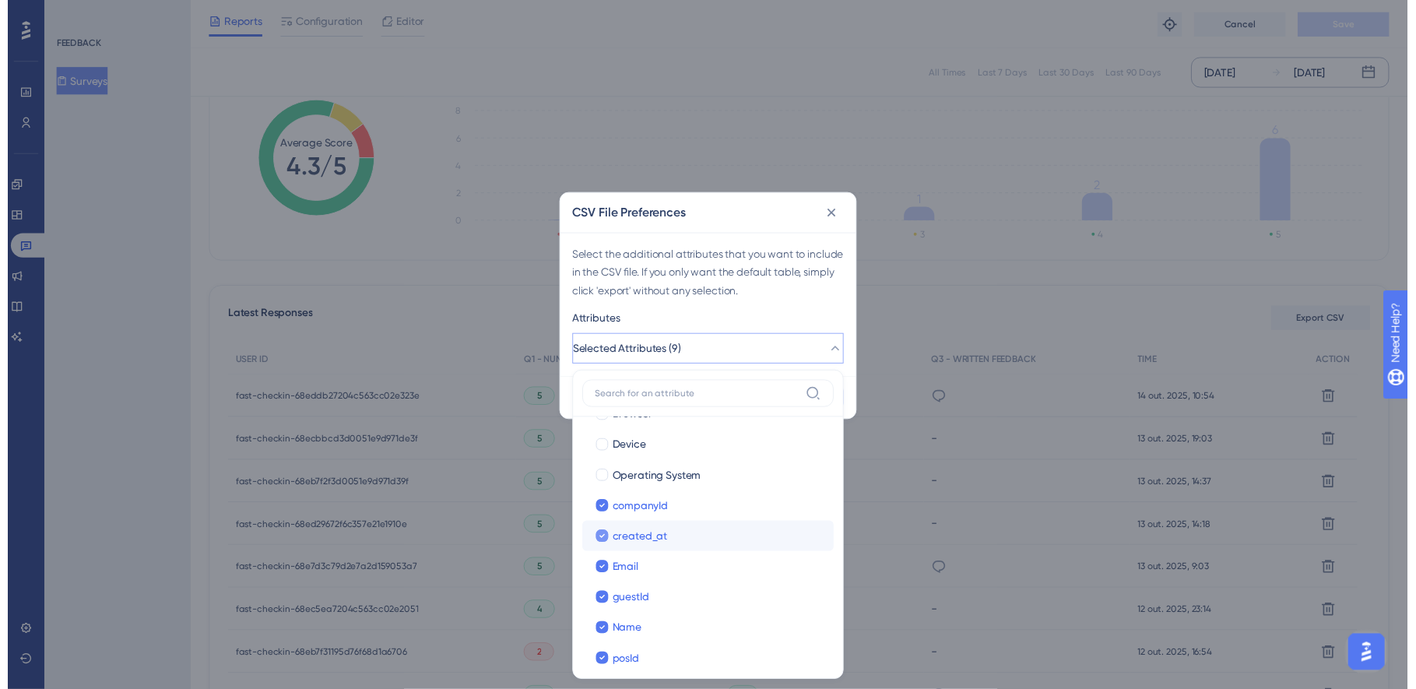
scroll to position [258, 0]
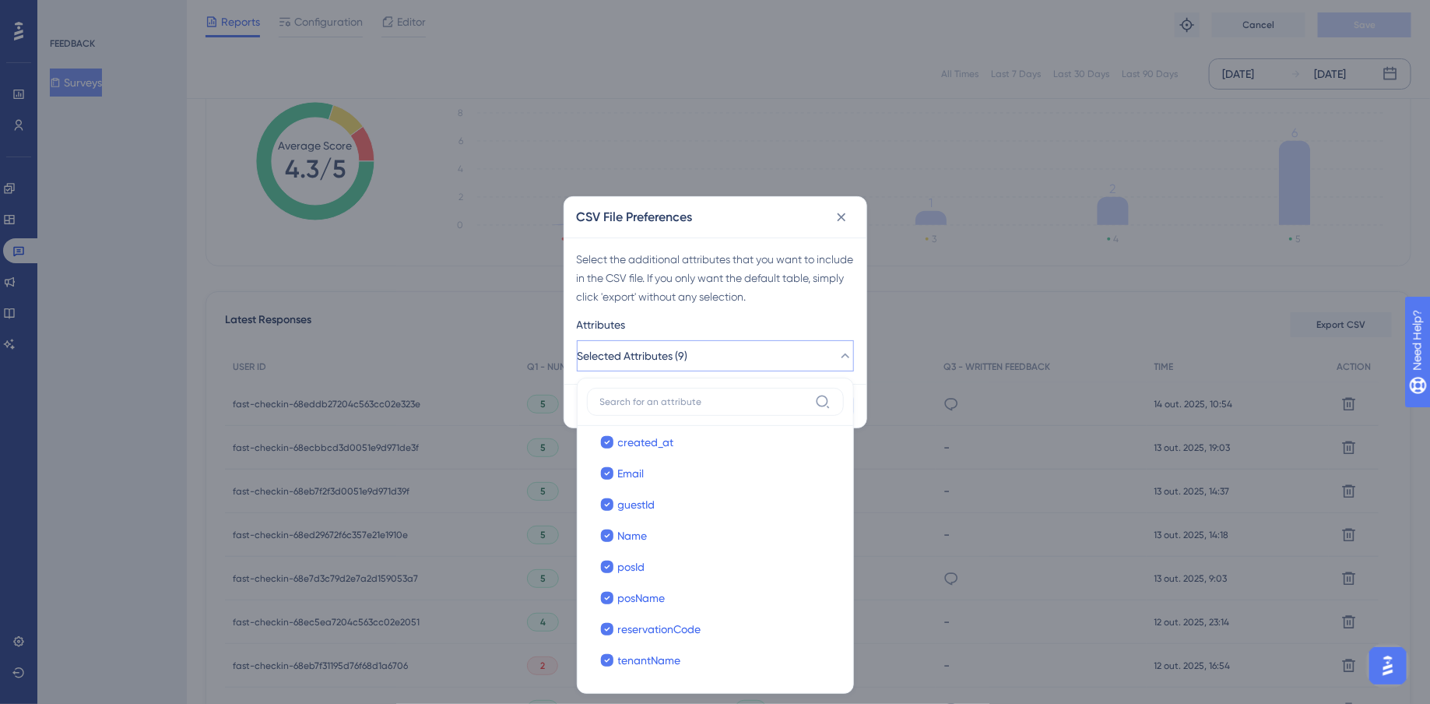
click at [815, 317] on div "Attributes" at bounding box center [715, 327] width 277 height 25
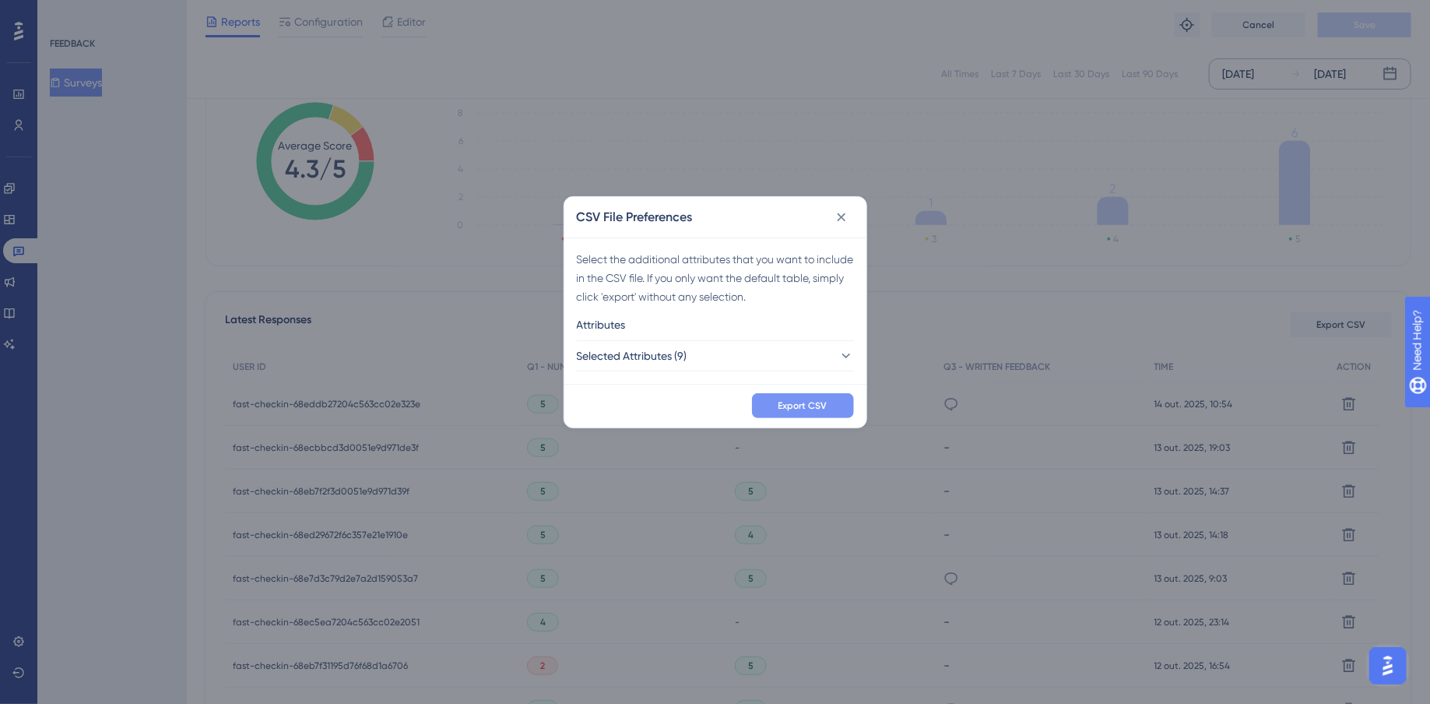
click at [803, 409] on span "Export CSV" at bounding box center [803, 405] width 49 height 12
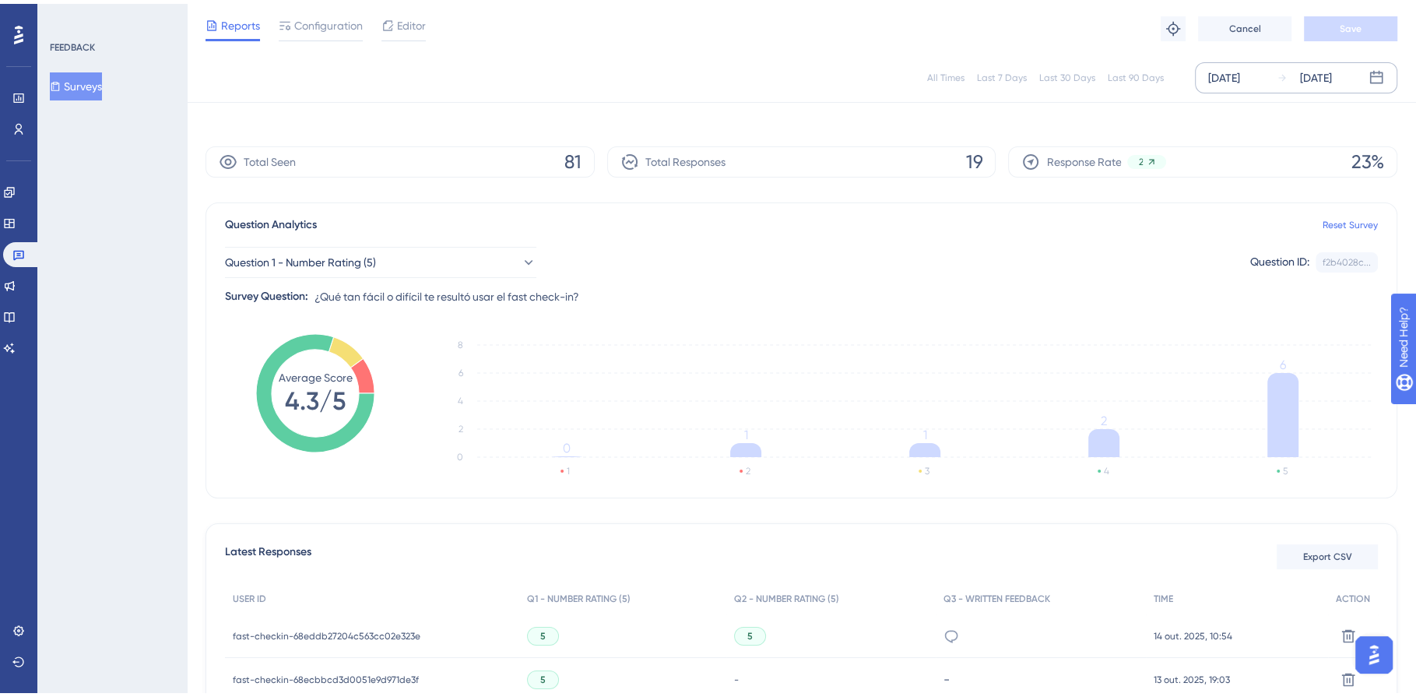
scroll to position [0, 0]
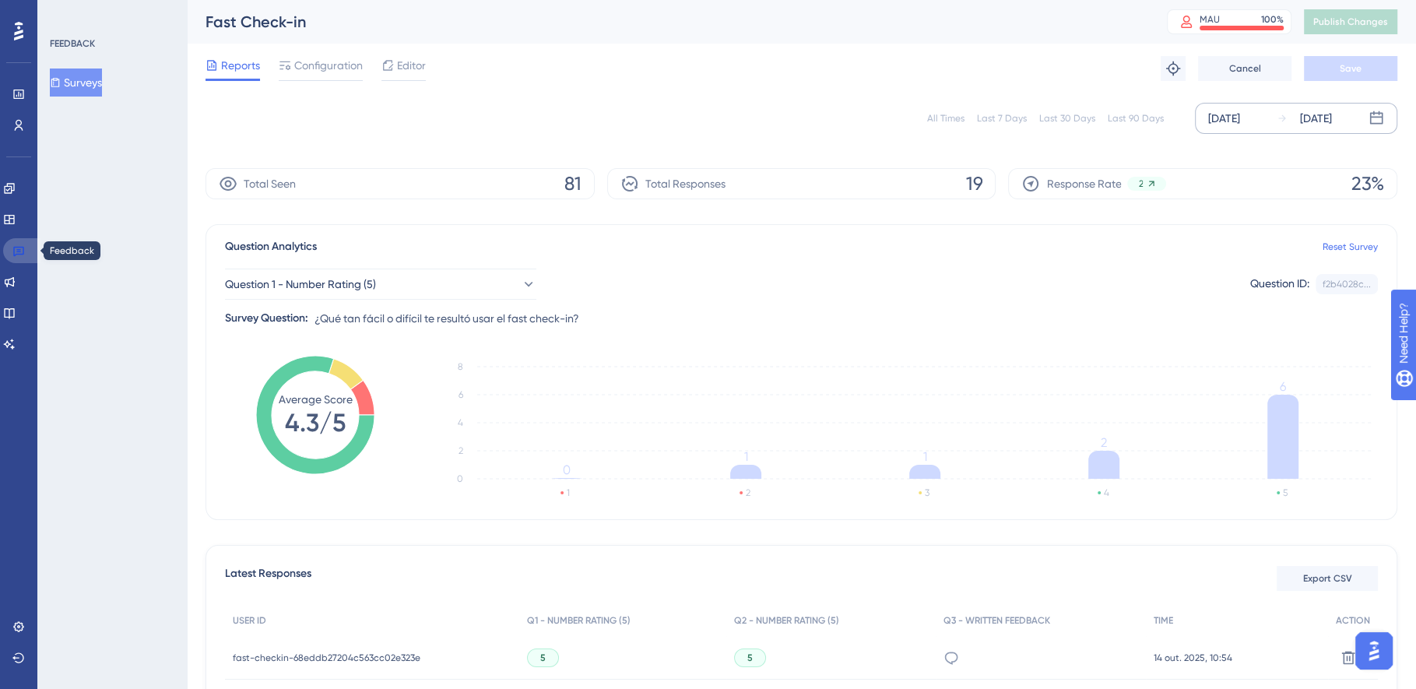
click at [16, 246] on icon at bounding box center [18, 250] width 12 height 12
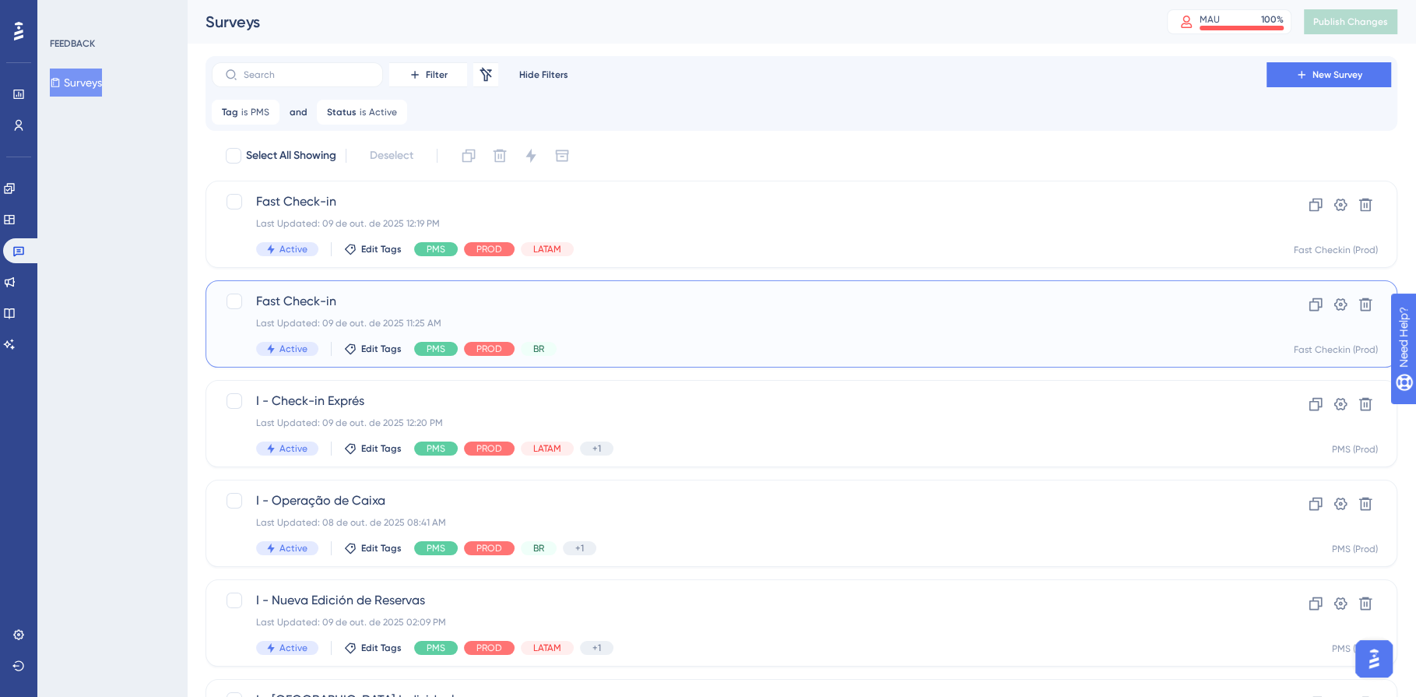
click at [716, 325] on div "Last Updated: 09 de out. de 2025 11:25 AM" at bounding box center [739, 323] width 966 height 12
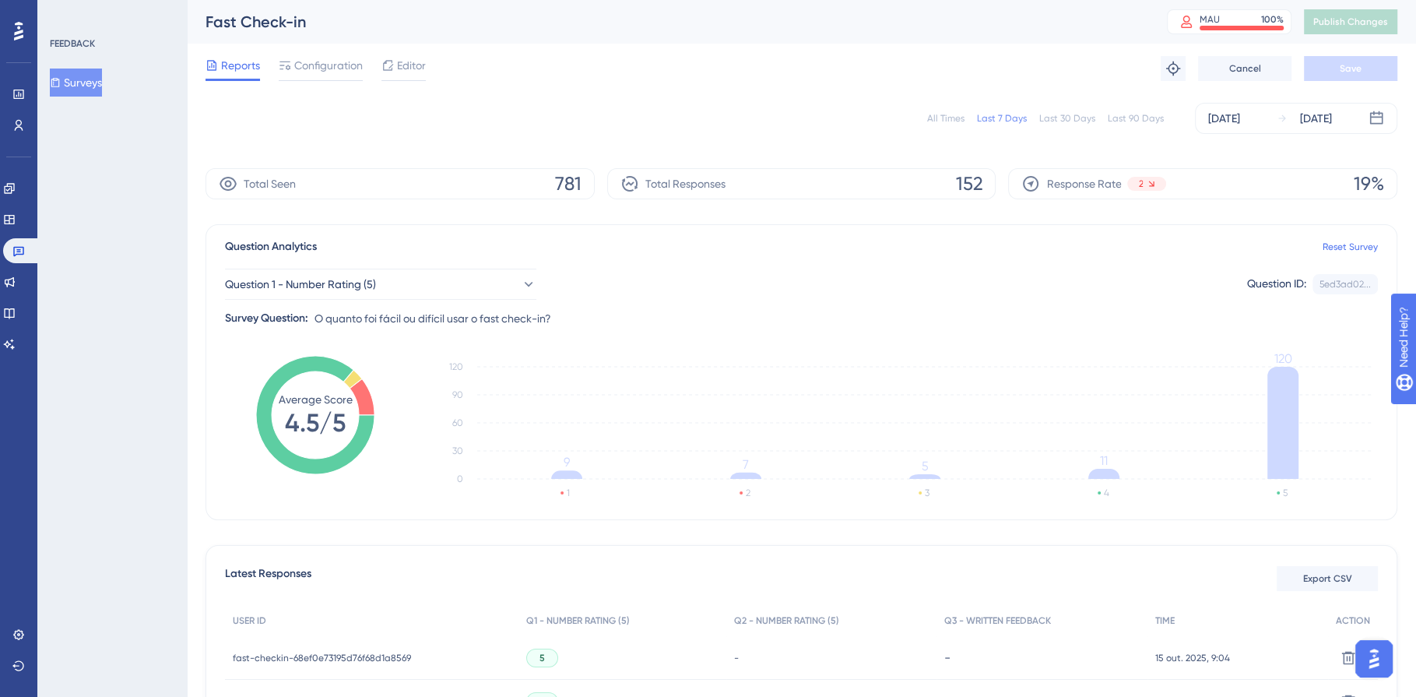
click at [34, 237] on div "Performance Users Engagement Widgets Feedback Product Updates Knowledge Base AI…" at bounding box center [18, 348] width 37 height 697
click at [30, 245] on link at bounding box center [21, 250] width 37 height 25
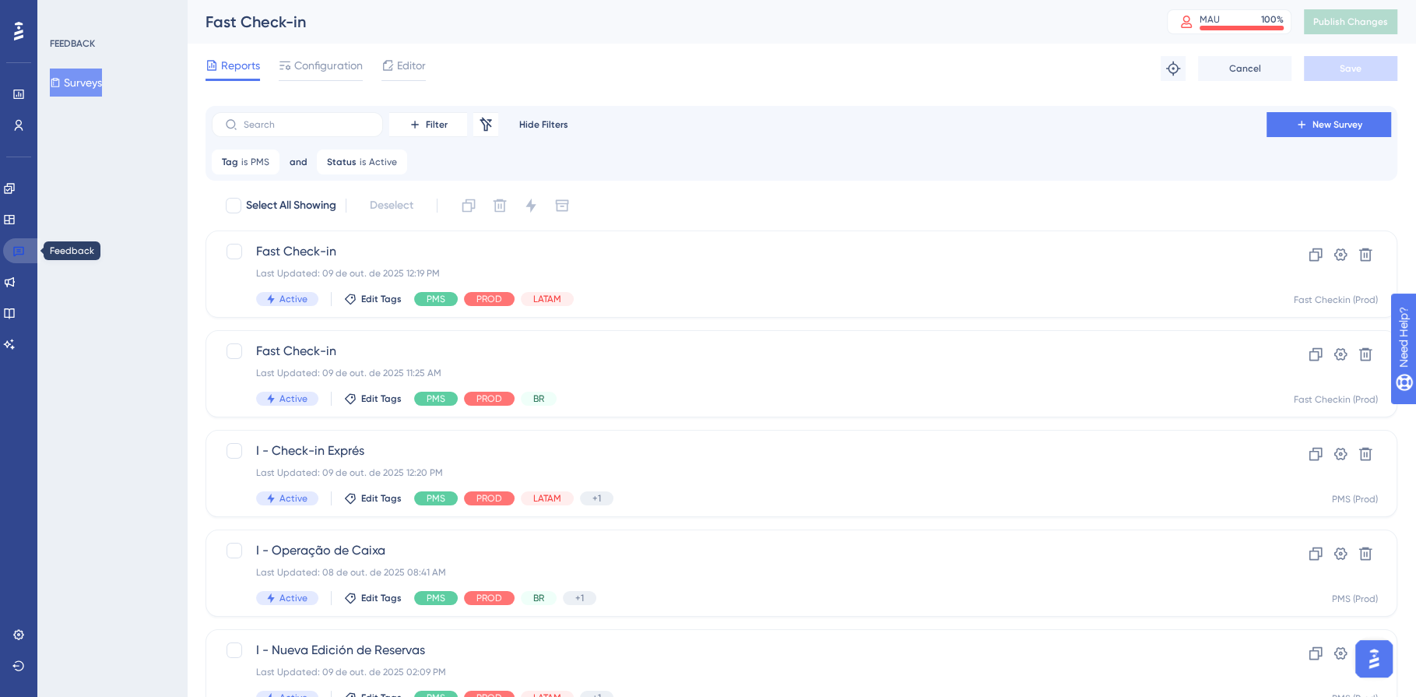
click at [30, 245] on link at bounding box center [21, 250] width 37 height 25
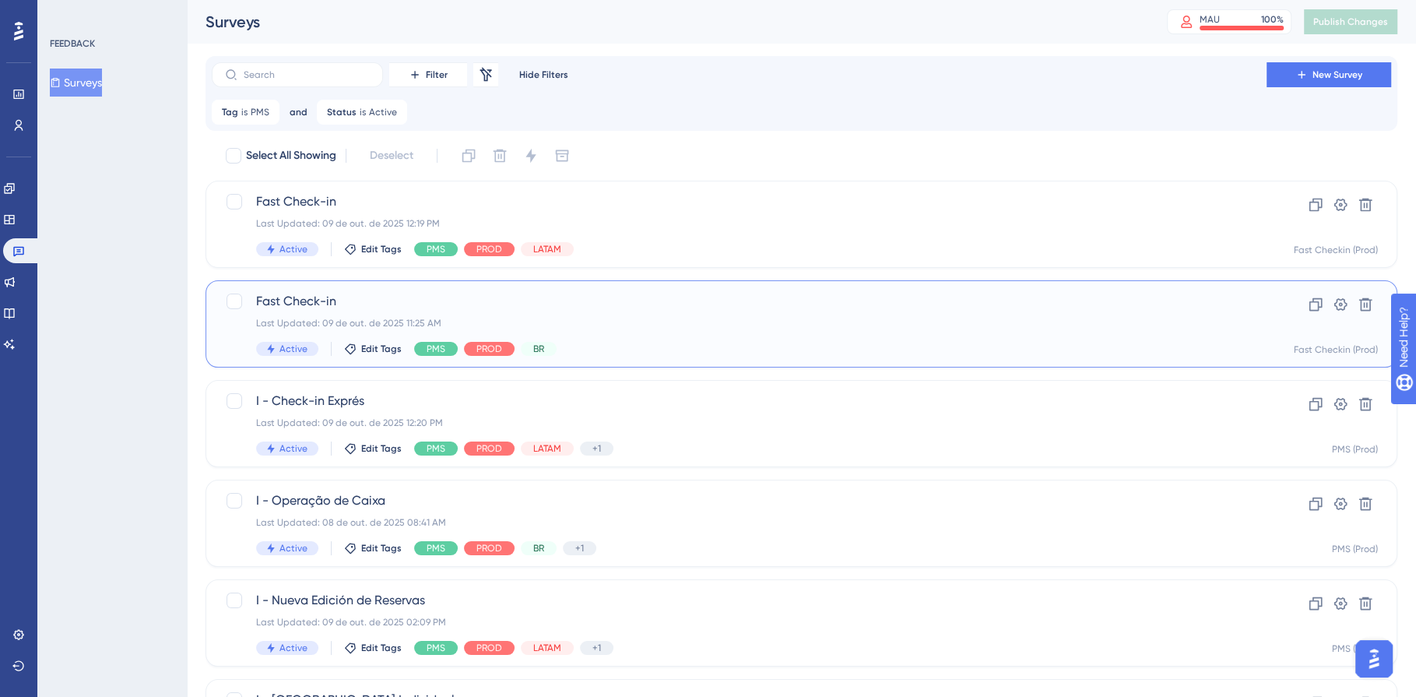
click at [627, 325] on div "Last Updated: 09 de out. de 2025 11:25 AM" at bounding box center [739, 323] width 966 height 12
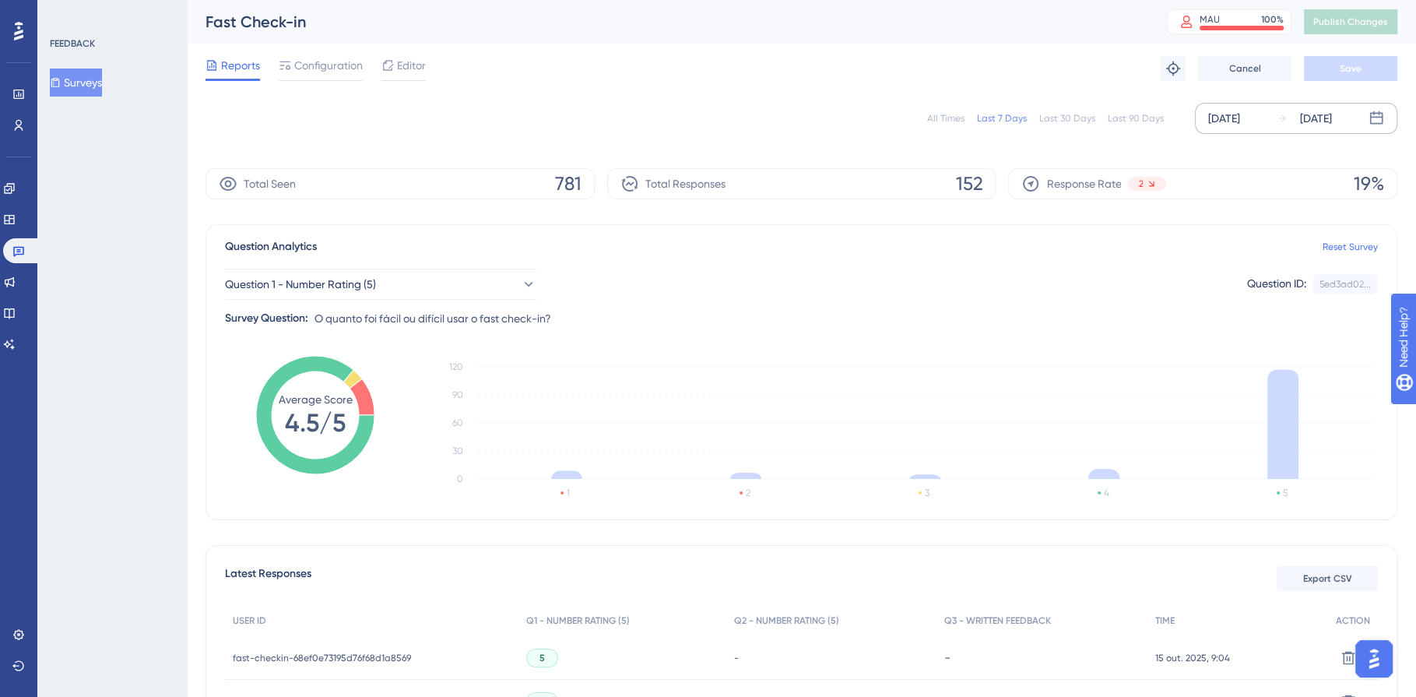
click at [1240, 111] on div "[DATE]" at bounding box center [1224, 118] width 32 height 19
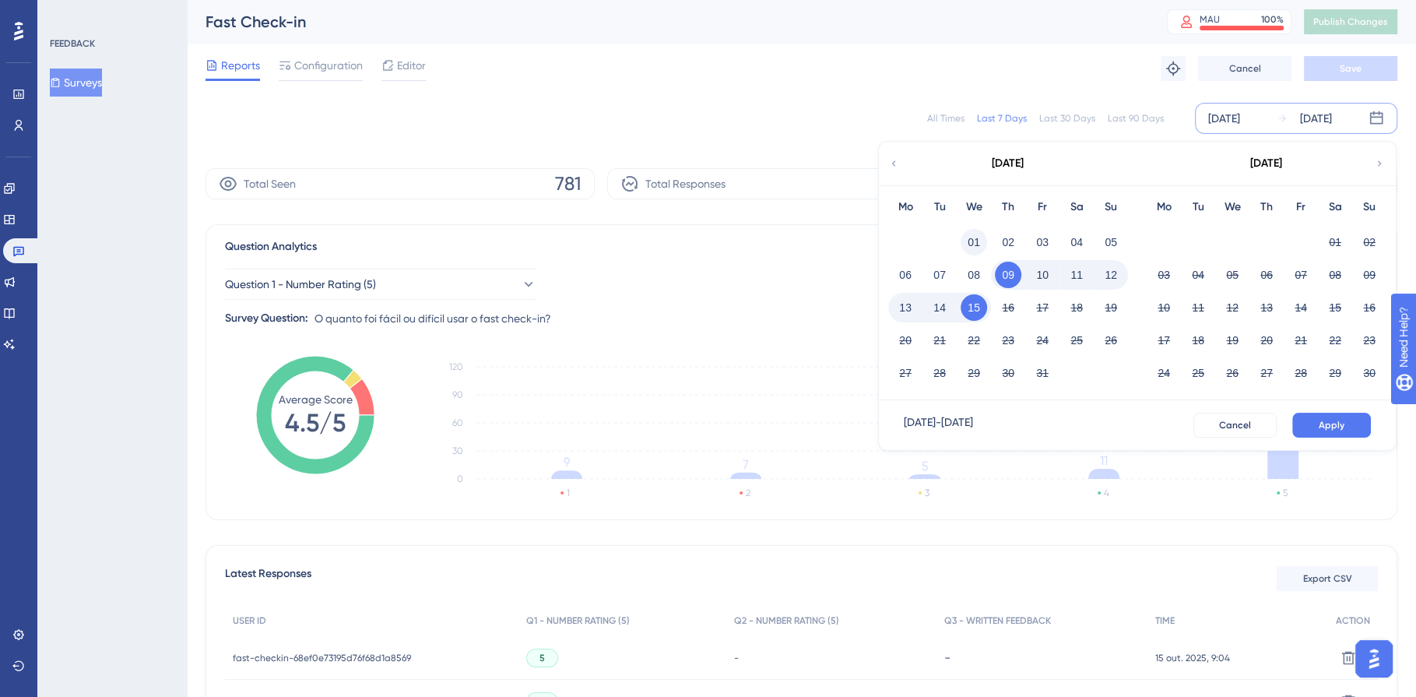
click at [970, 241] on button "01" at bounding box center [974, 242] width 26 height 26
click at [973, 305] on button "15" at bounding box center [974, 307] width 26 height 26
click at [1352, 413] on button "Apply" at bounding box center [1331, 425] width 79 height 25
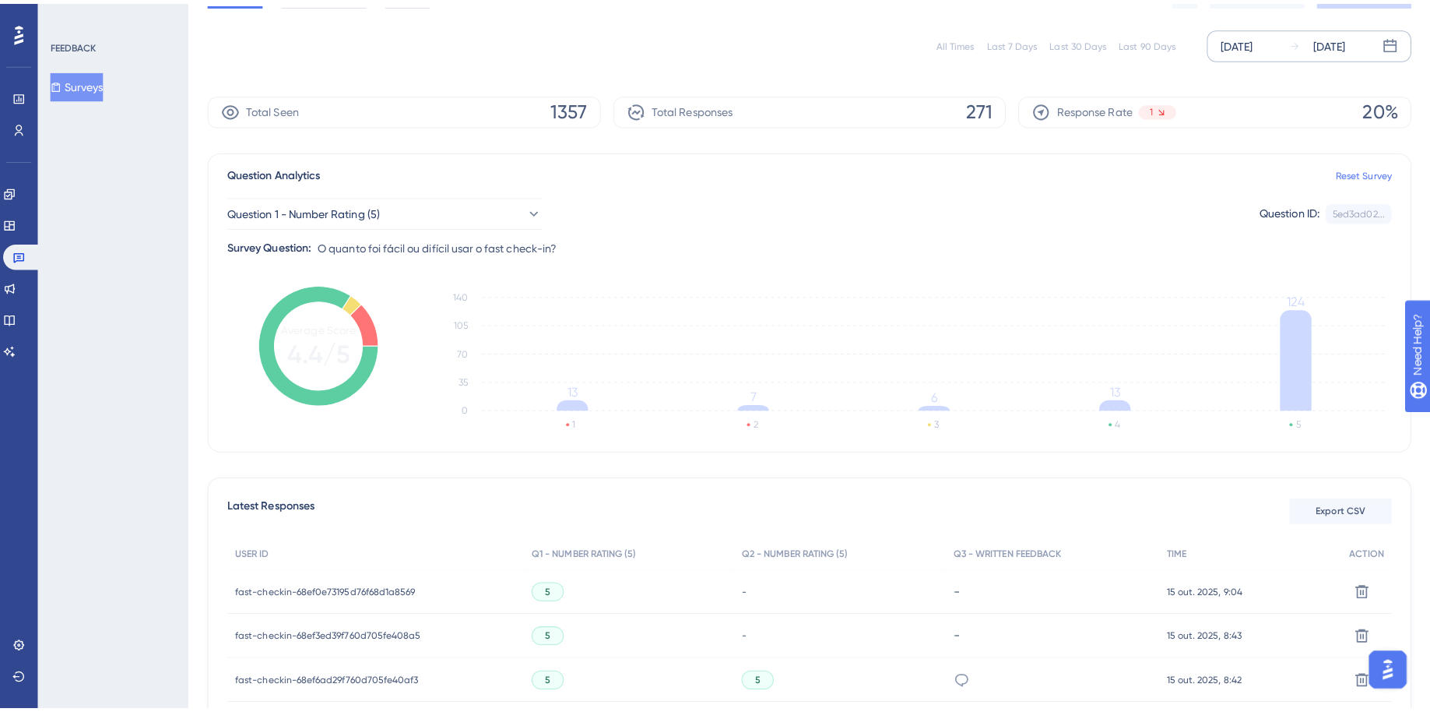
scroll to position [311, 0]
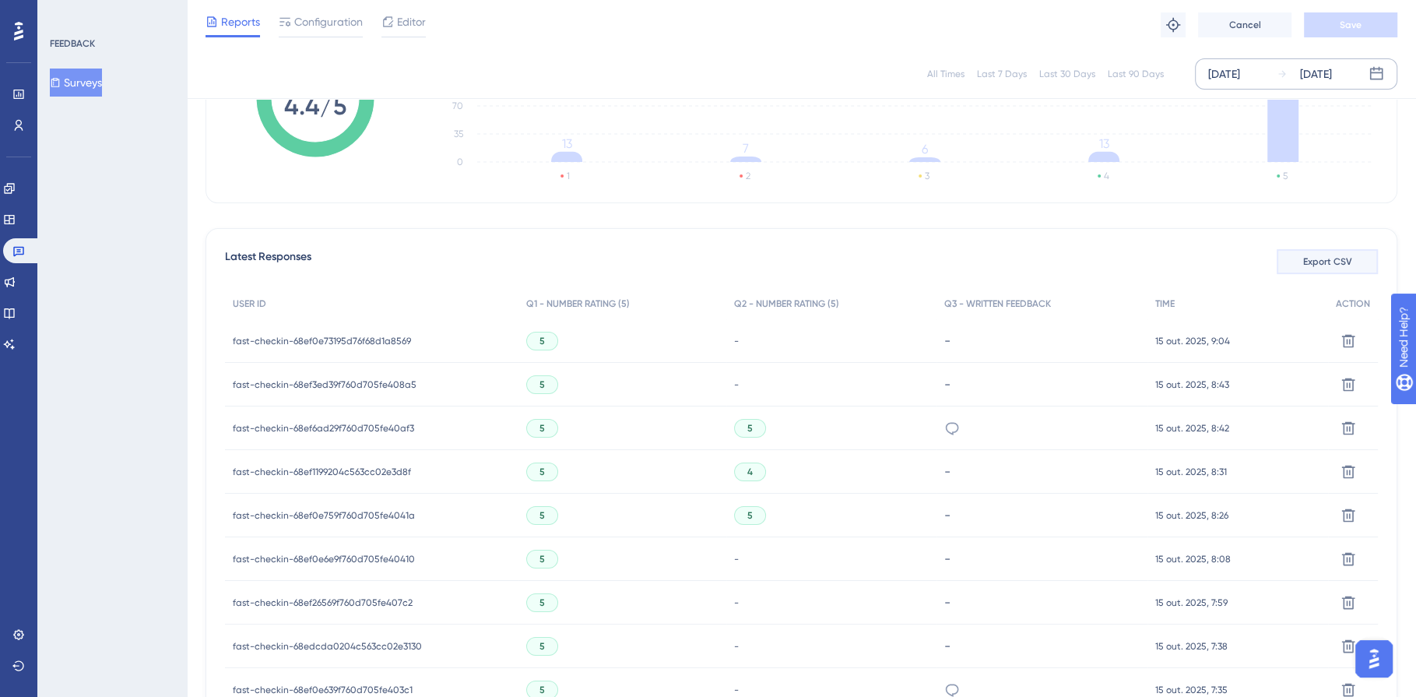
click at [1311, 262] on span "Export CSV" at bounding box center [1327, 261] width 49 height 12
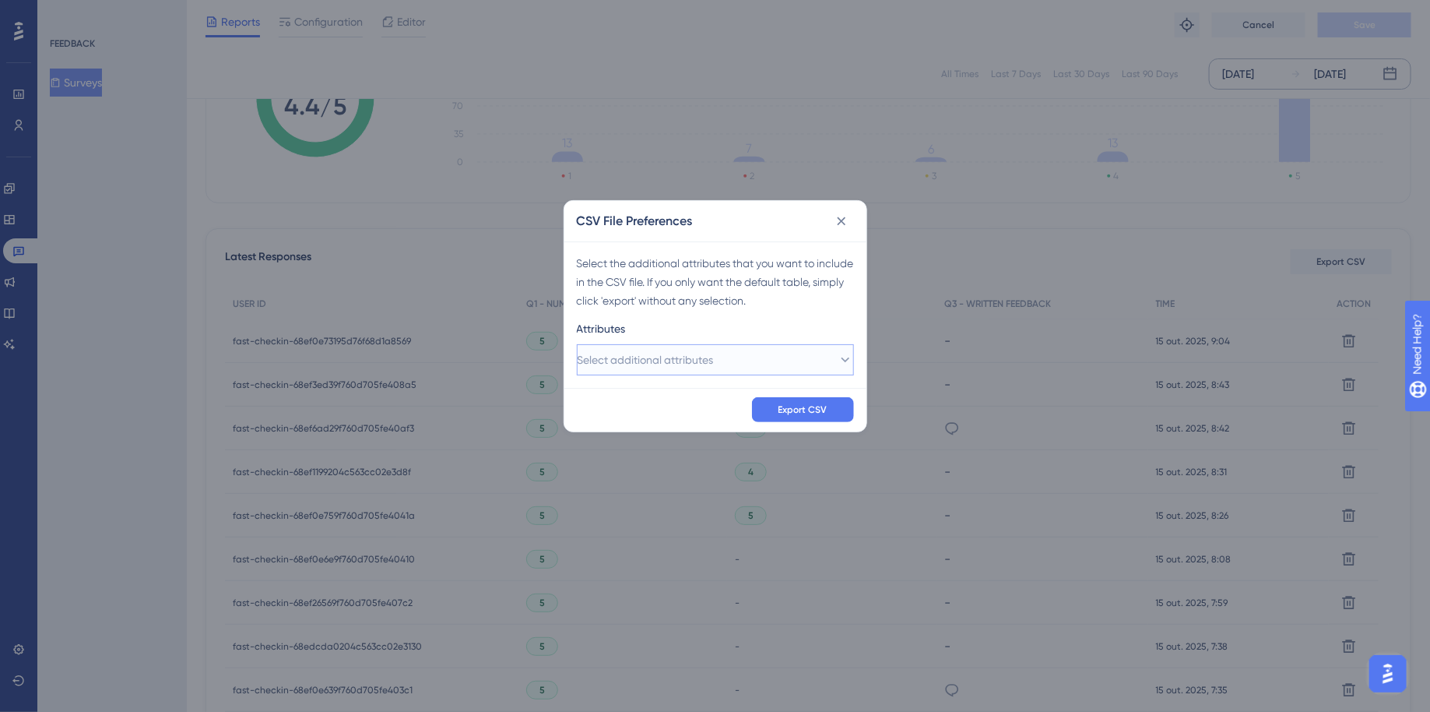
click at [624, 350] on span "Select additional attributes" at bounding box center [646, 359] width 136 height 19
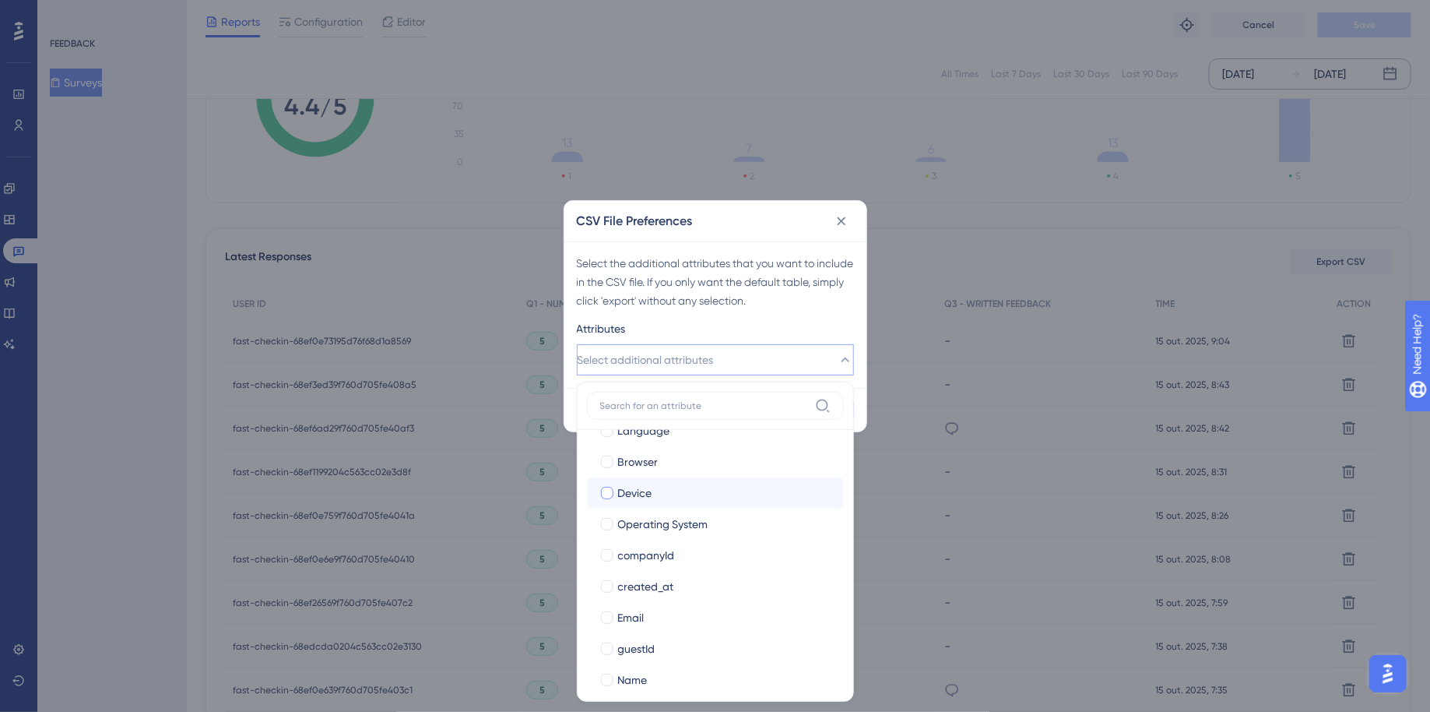
scroll to position [121, 0]
click at [607, 553] on div at bounding box center [607, 551] width 12 height 12
checkbox input "true"
click at [606, 576] on div at bounding box center [607, 582] width 12 height 12
checkbox input "true"
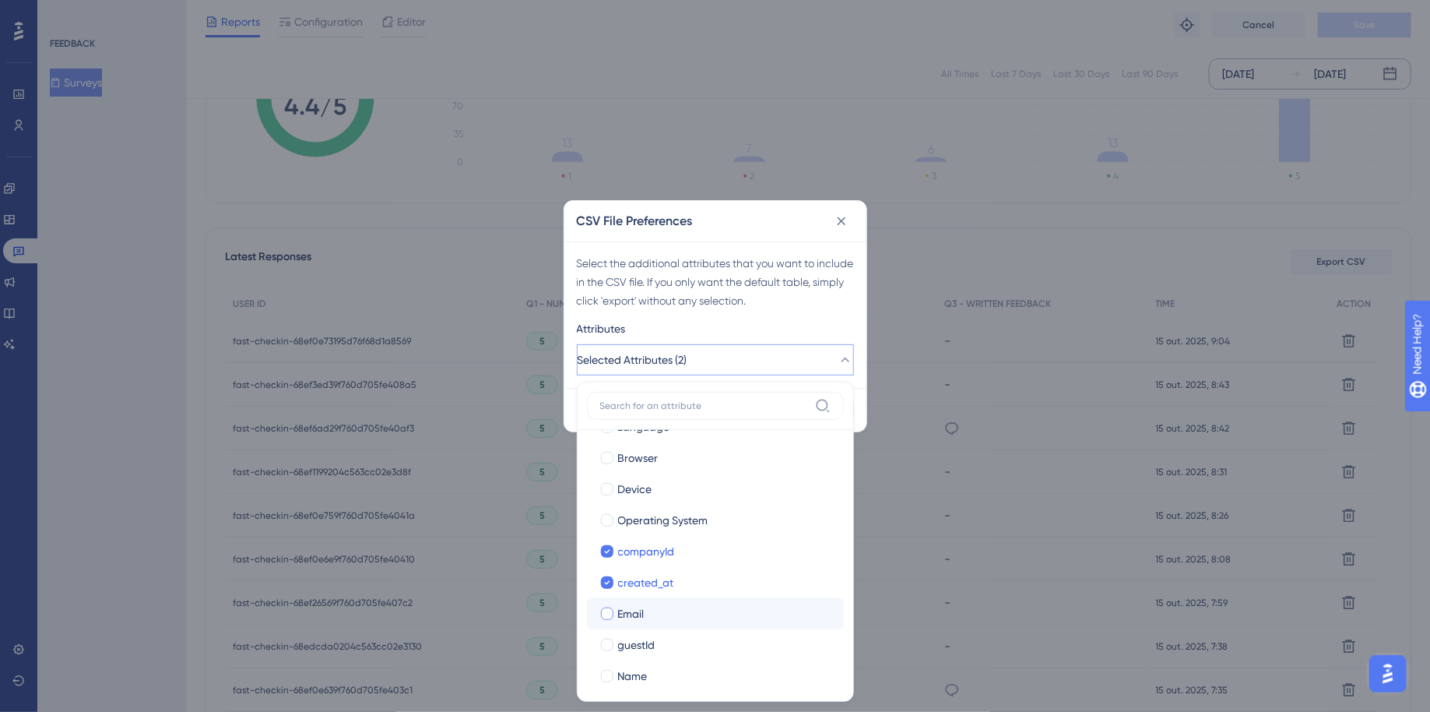
click at [607, 612] on div at bounding box center [607, 613] width 12 height 12
checkbox input "true"
click at [609, 643] on div at bounding box center [607, 644] width 12 height 12
checkbox input "true"
click at [607, 670] on div at bounding box center [607, 676] width 12 height 12
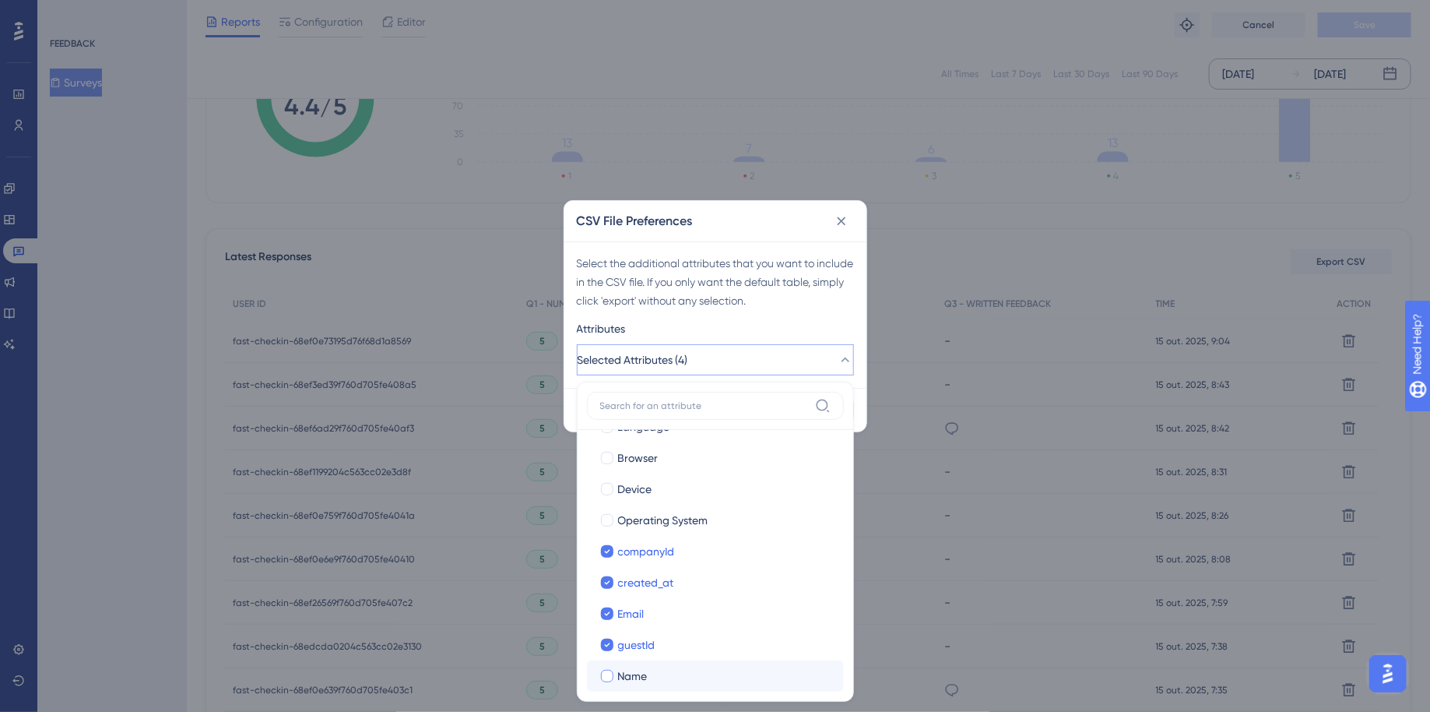
checkbox input "true"
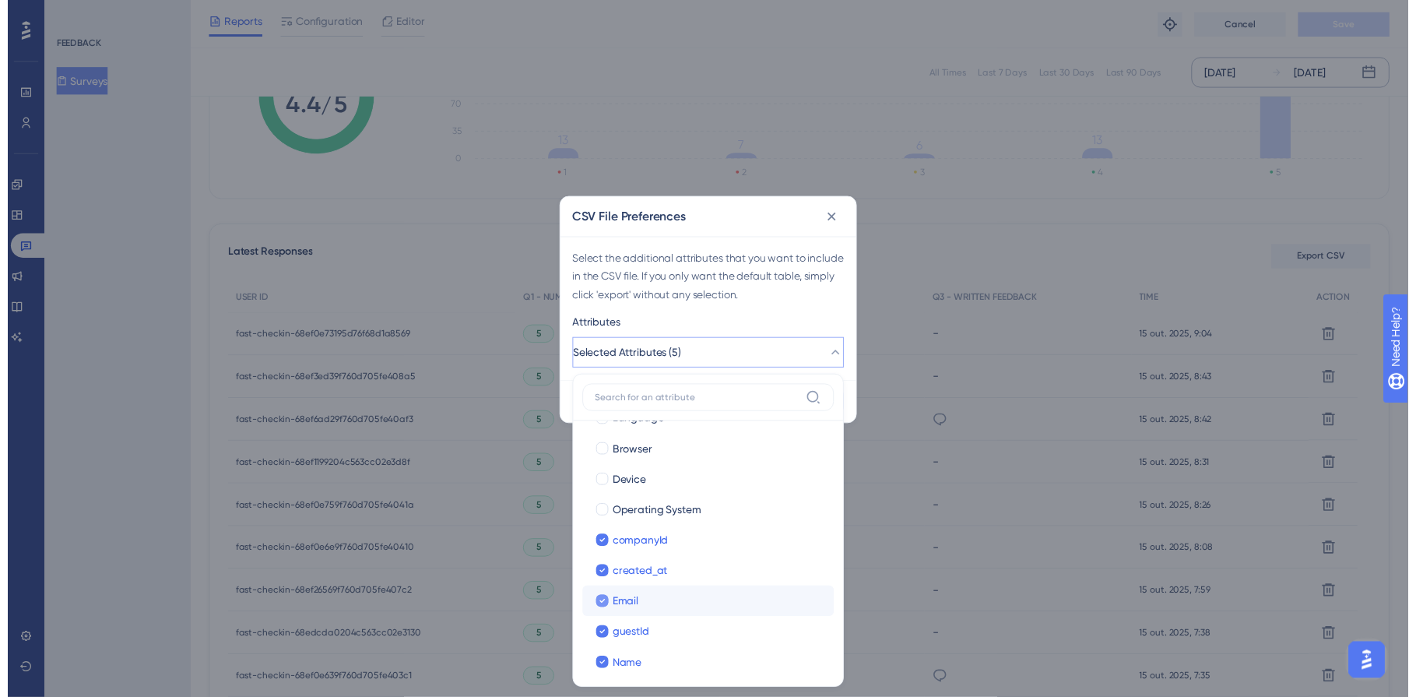
scroll to position [254, 0]
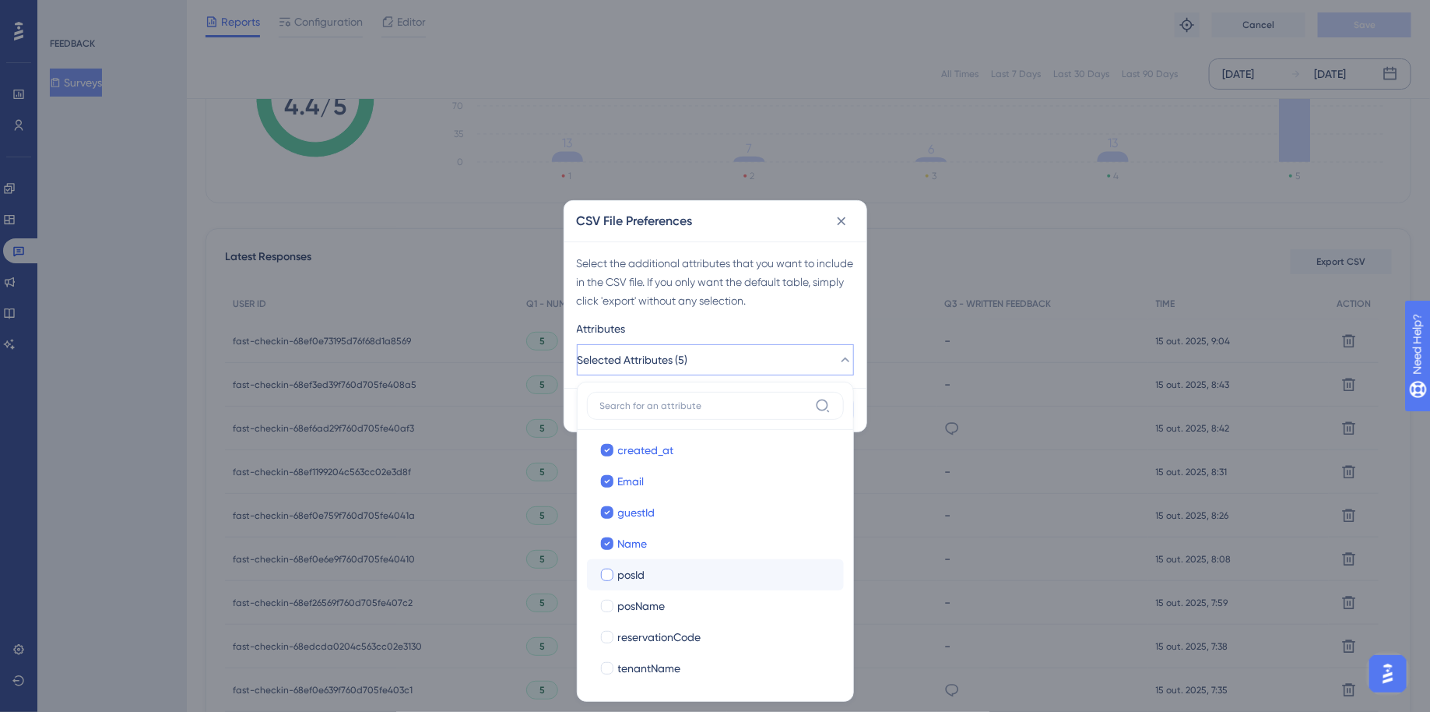
click at [609, 574] on div at bounding box center [607, 574] width 12 height 12
checkbox input "true"
click at [612, 598] on div at bounding box center [608, 606] width 16 height 16
checkbox input "true"
click at [611, 635] on div at bounding box center [607, 637] width 12 height 12
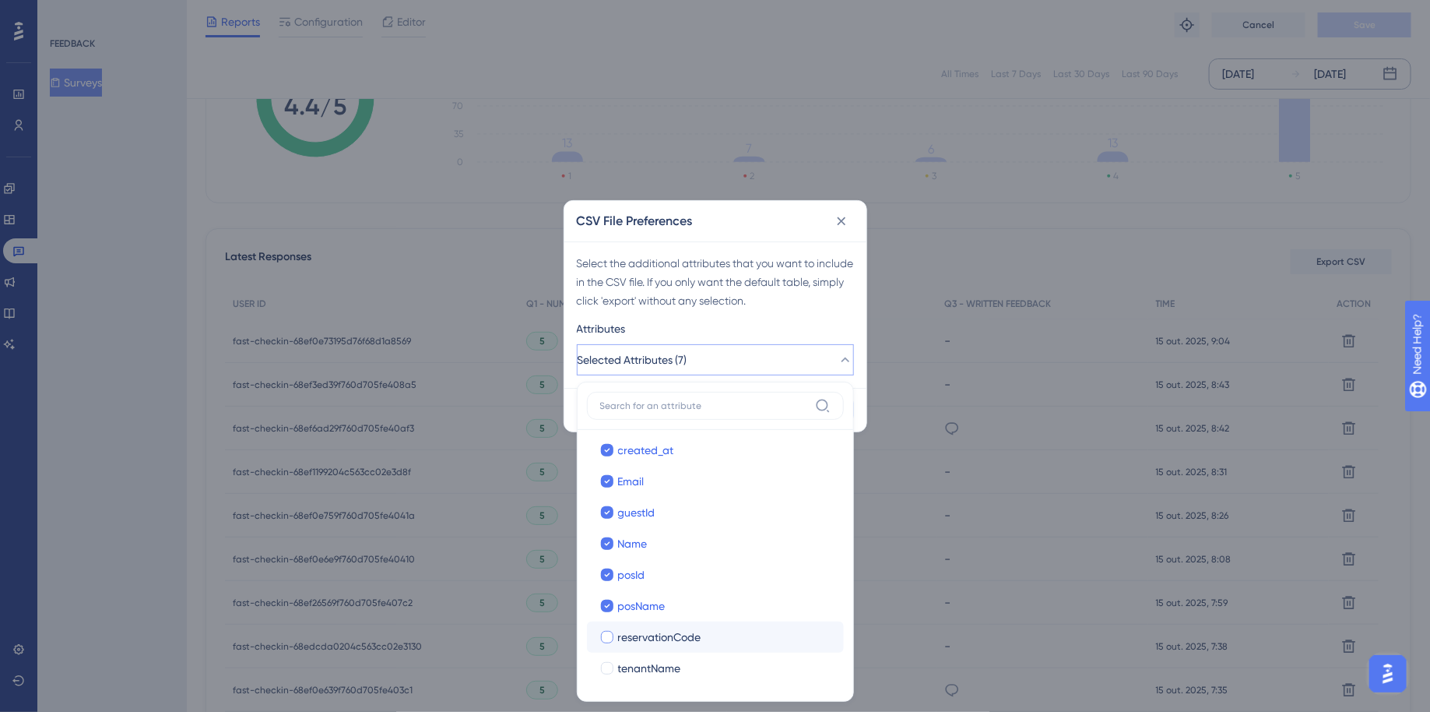
checkbox input "true"
click at [609, 666] on div at bounding box center [607, 668] width 12 height 12
checkbox input "true"
click at [834, 316] on div "Select the additional attributes that you want to include in the CSV file. If y…" at bounding box center [715, 314] width 302 height 146
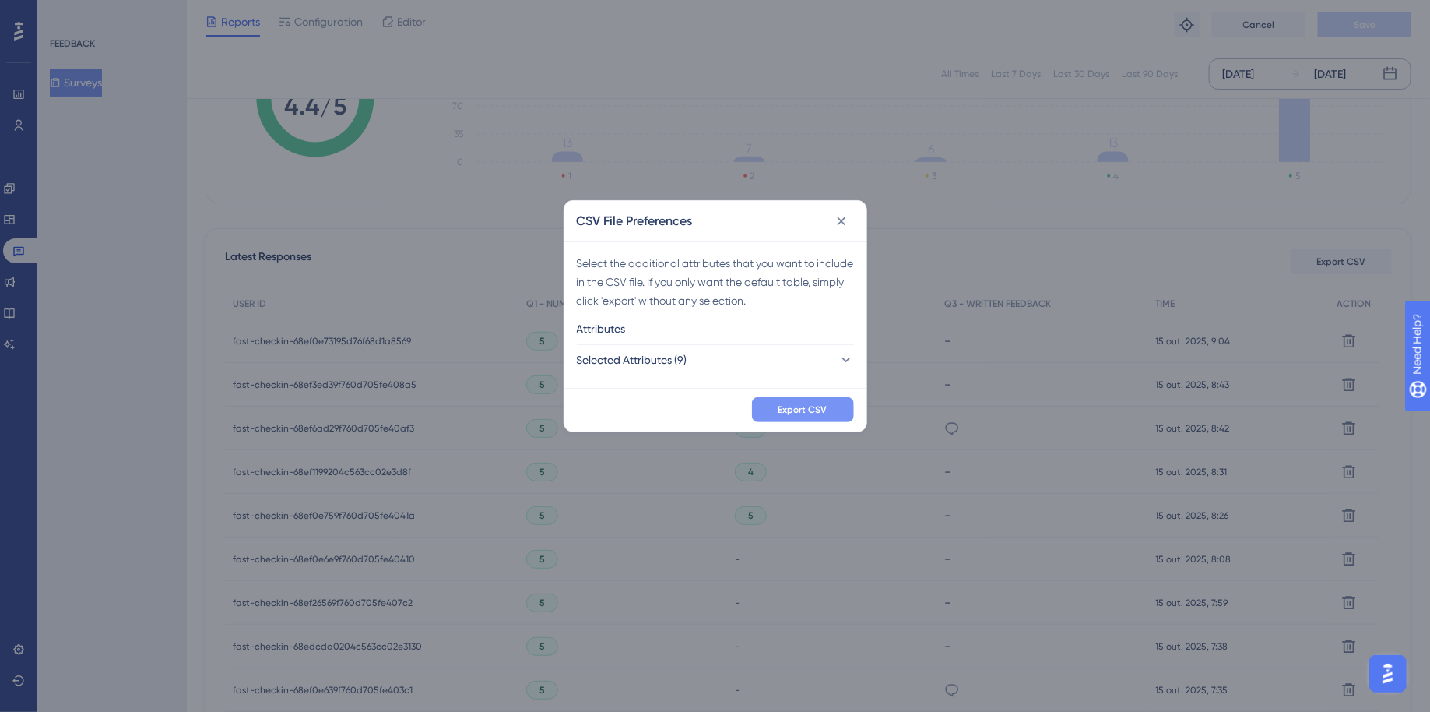
click at [810, 408] on span "Export CSV" at bounding box center [803, 409] width 49 height 12
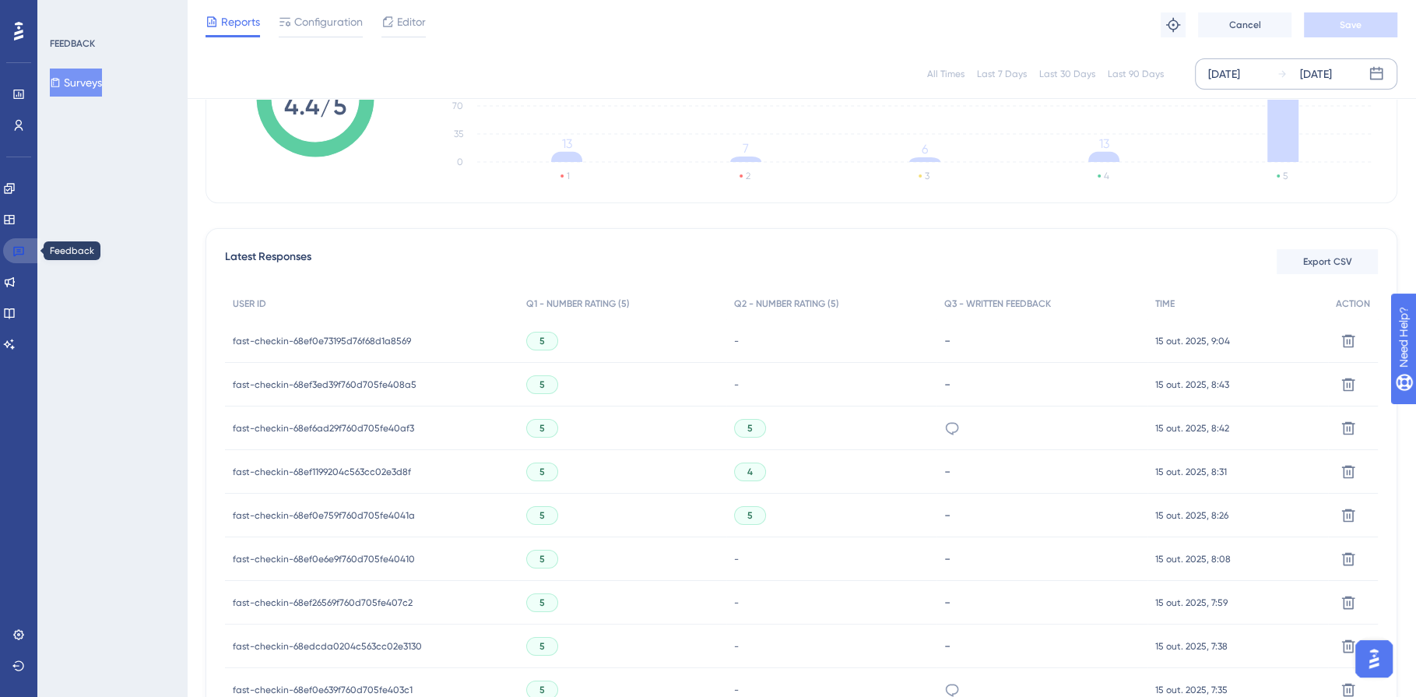
click at [27, 254] on link at bounding box center [21, 250] width 37 height 25
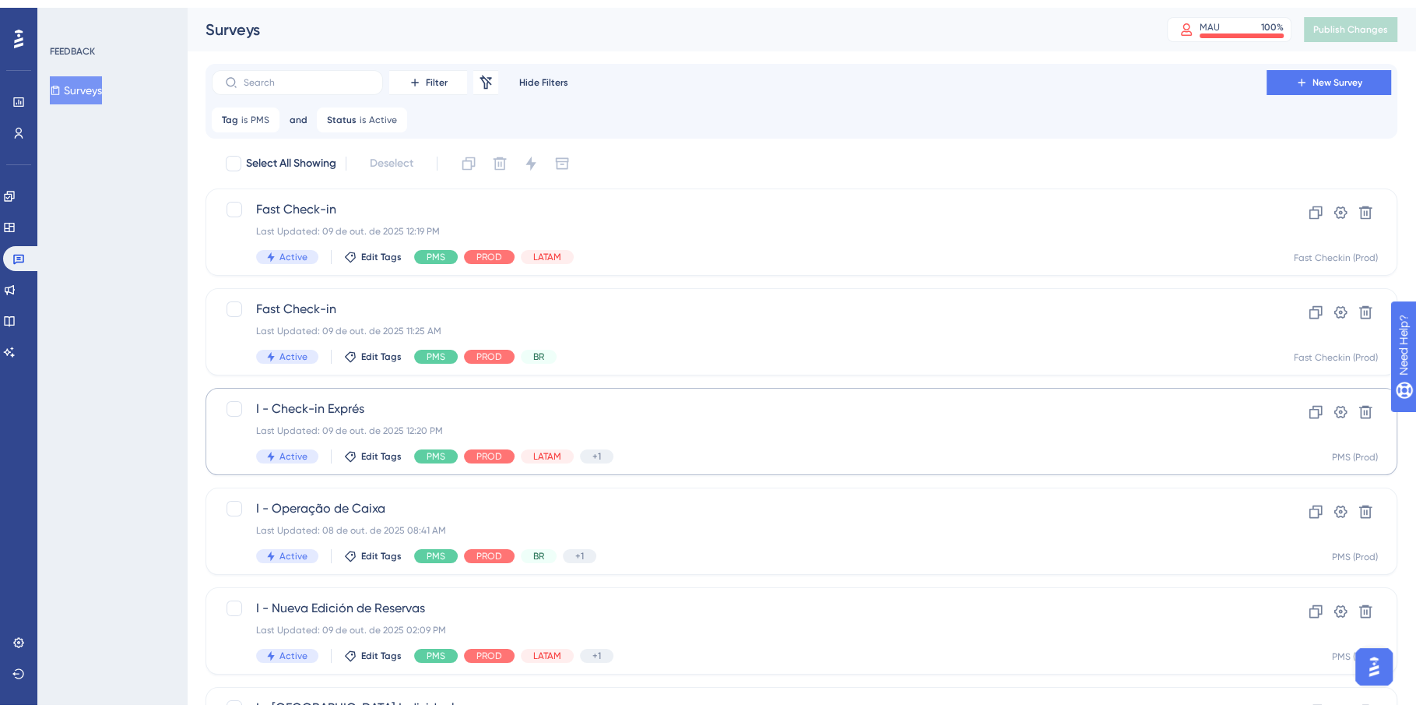
scroll to position [125, 0]
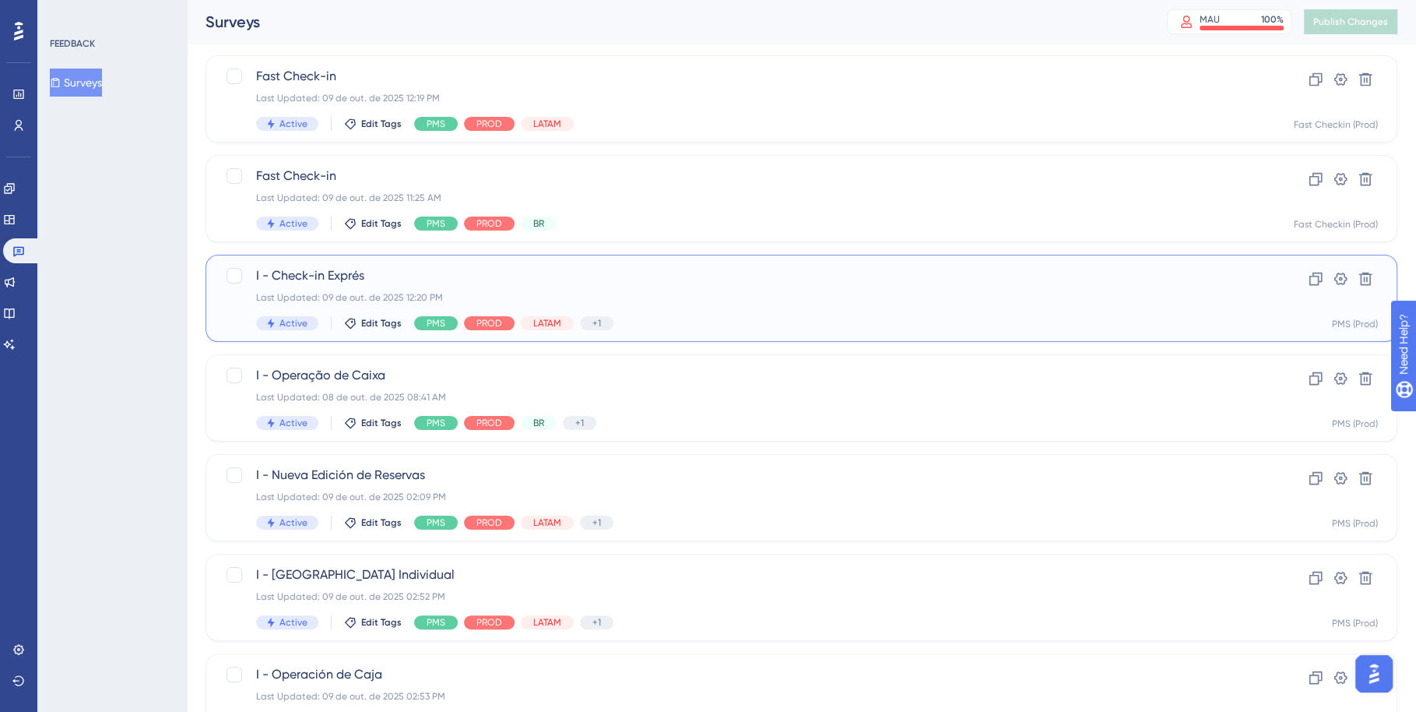
click at [846, 293] on div "Last Updated: 09 de out. de 2025 12:20 PM" at bounding box center [739, 297] width 966 height 12
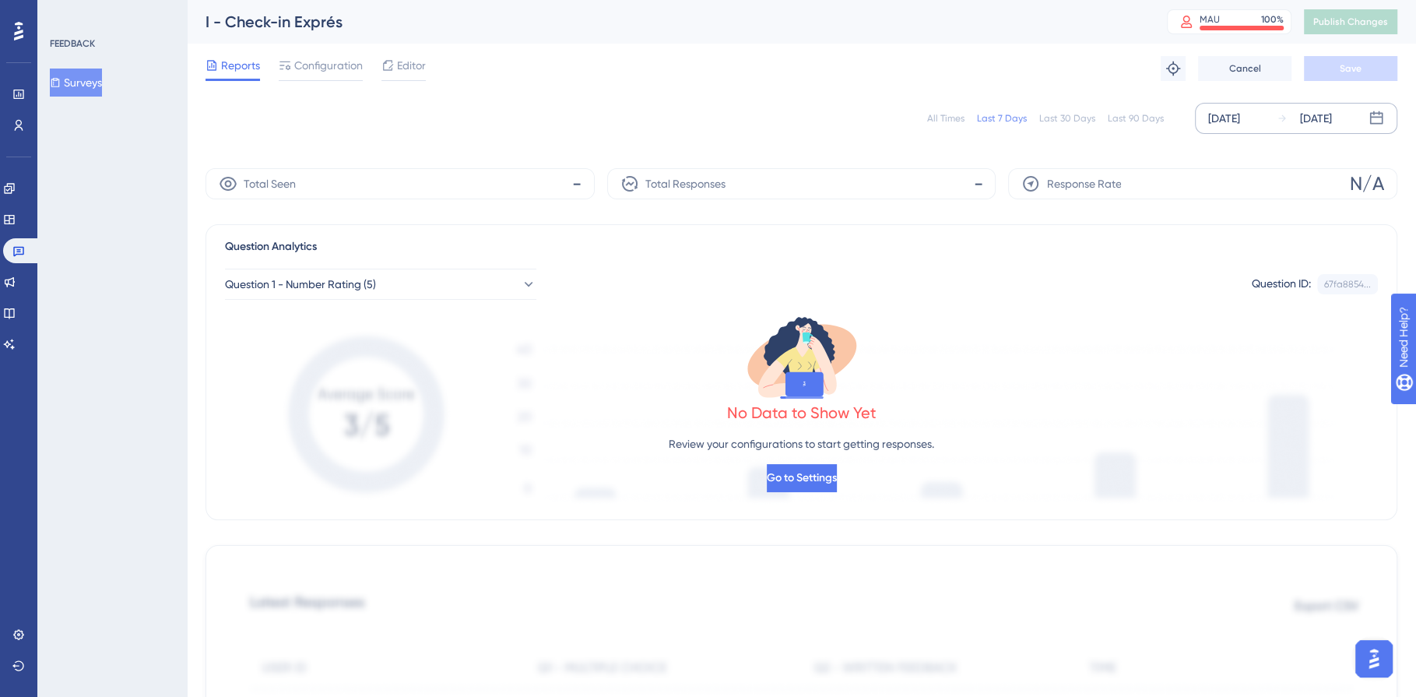
click at [1240, 118] on div "[DATE]" at bounding box center [1224, 118] width 32 height 19
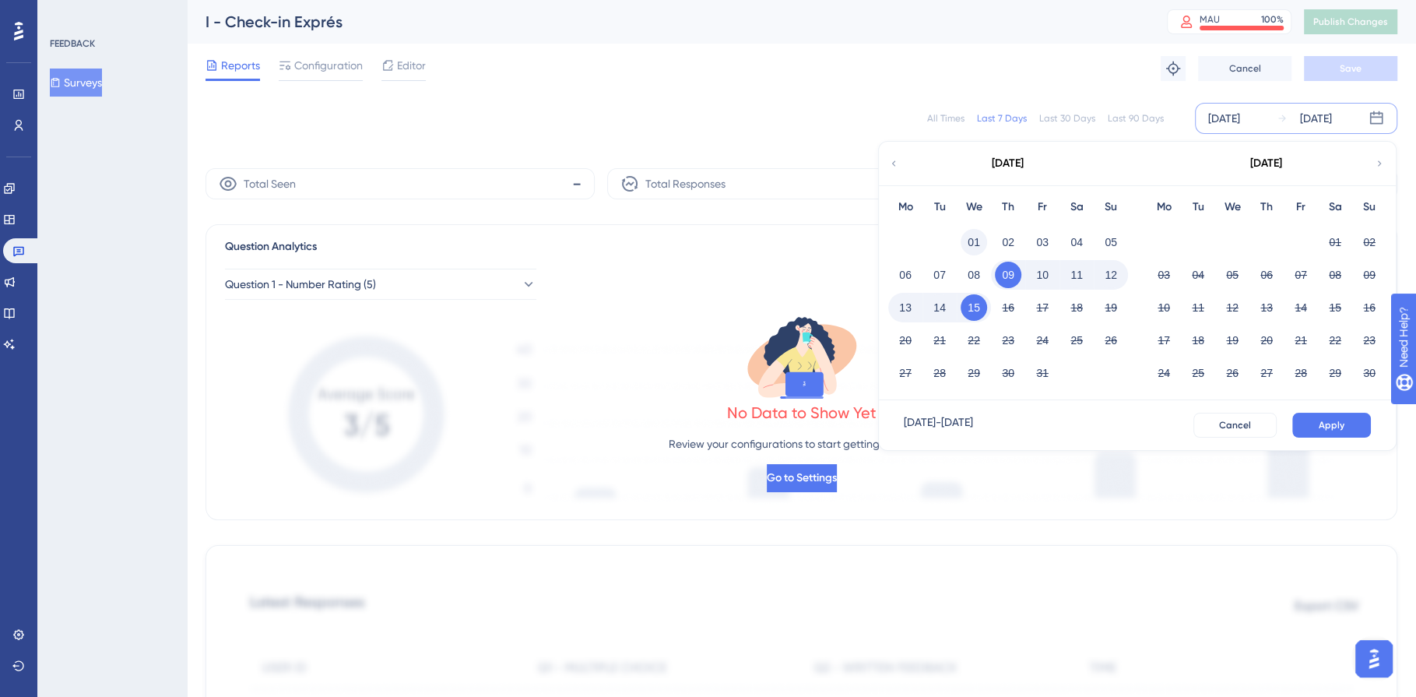
click at [980, 234] on button "01" at bounding box center [974, 242] width 26 height 26
click at [978, 308] on button "15" at bounding box center [974, 307] width 26 height 26
click at [1337, 416] on button "Apply" at bounding box center [1331, 425] width 79 height 25
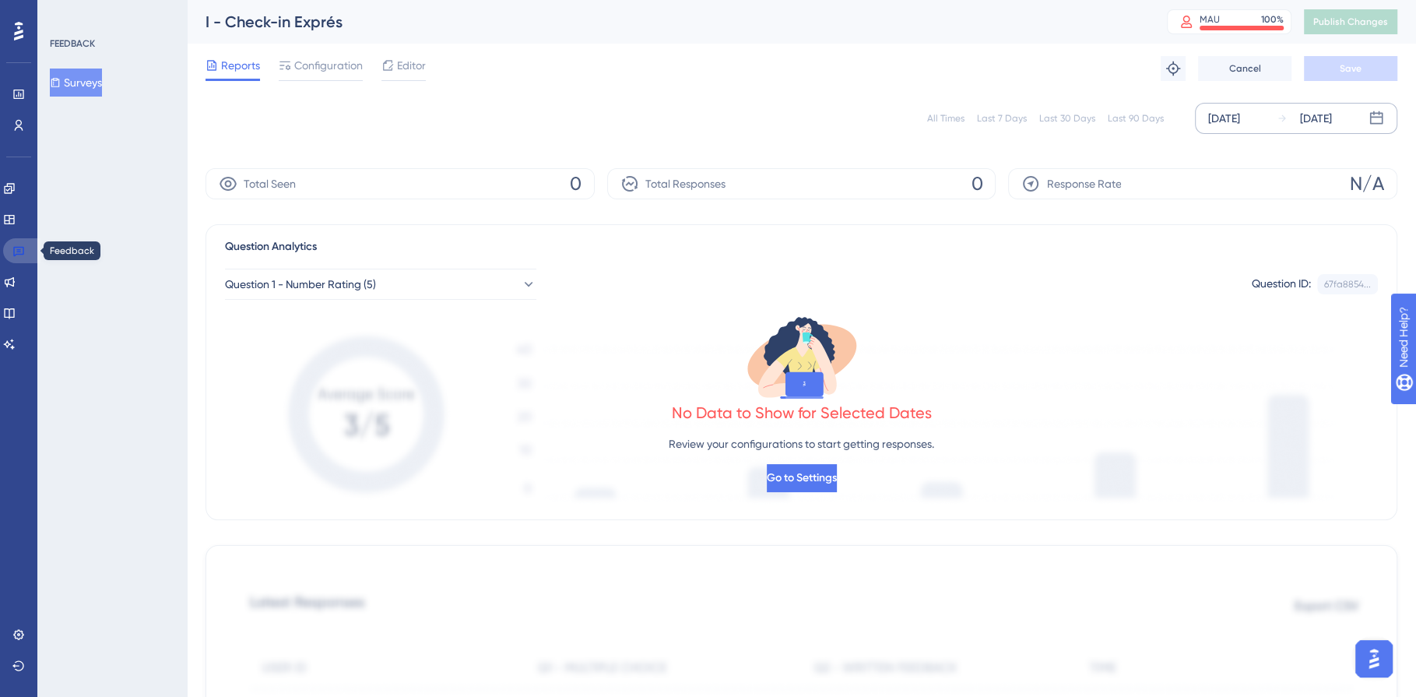
click at [29, 253] on link at bounding box center [21, 250] width 37 height 25
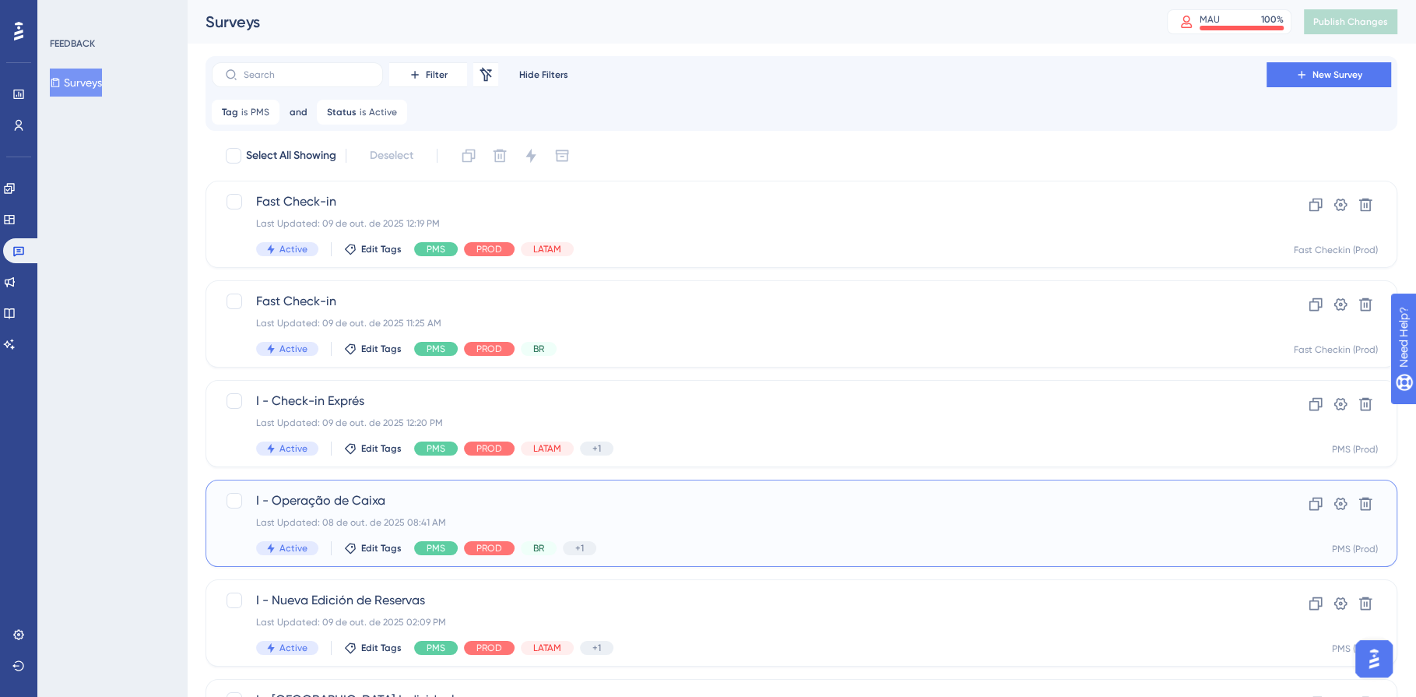
click at [819, 506] on span "I - Operação de Caixa" at bounding box center [739, 500] width 966 height 19
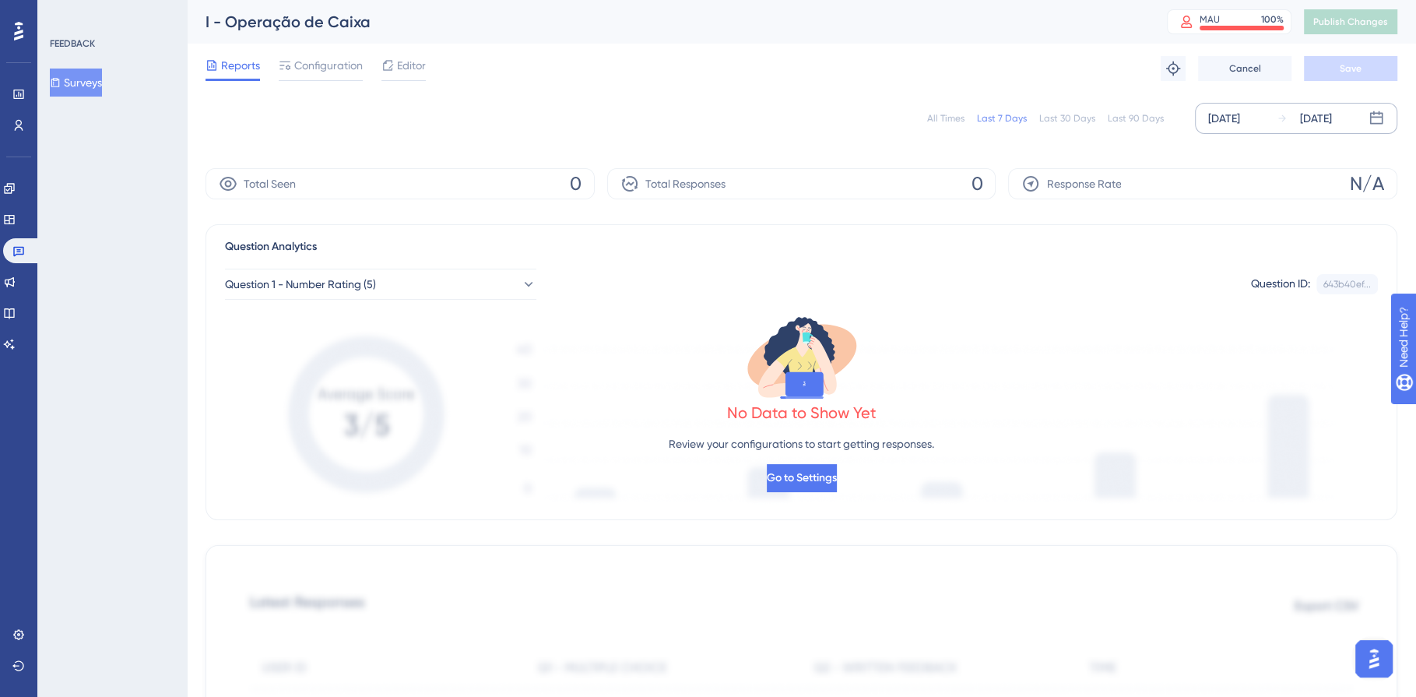
click at [1240, 124] on div "[DATE]" at bounding box center [1224, 118] width 32 height 19
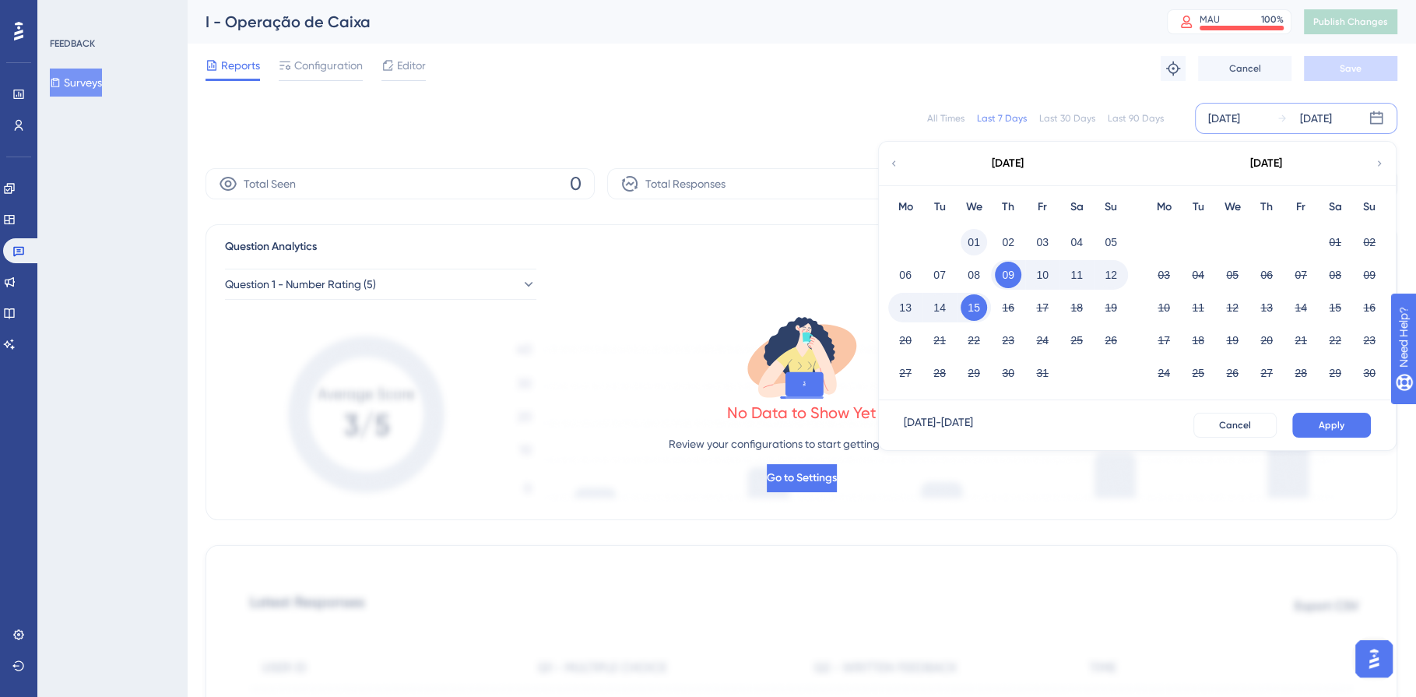
click at [976, 243] on button "01" at bounding box center [974, 242] width 26 height 26
click at [985, 315] on div "15" at bounding box center [974, 308] width 34 height 30
click at [1311, 415] on button "Apply" at bounding box center [1331, 425] width 79 height 25
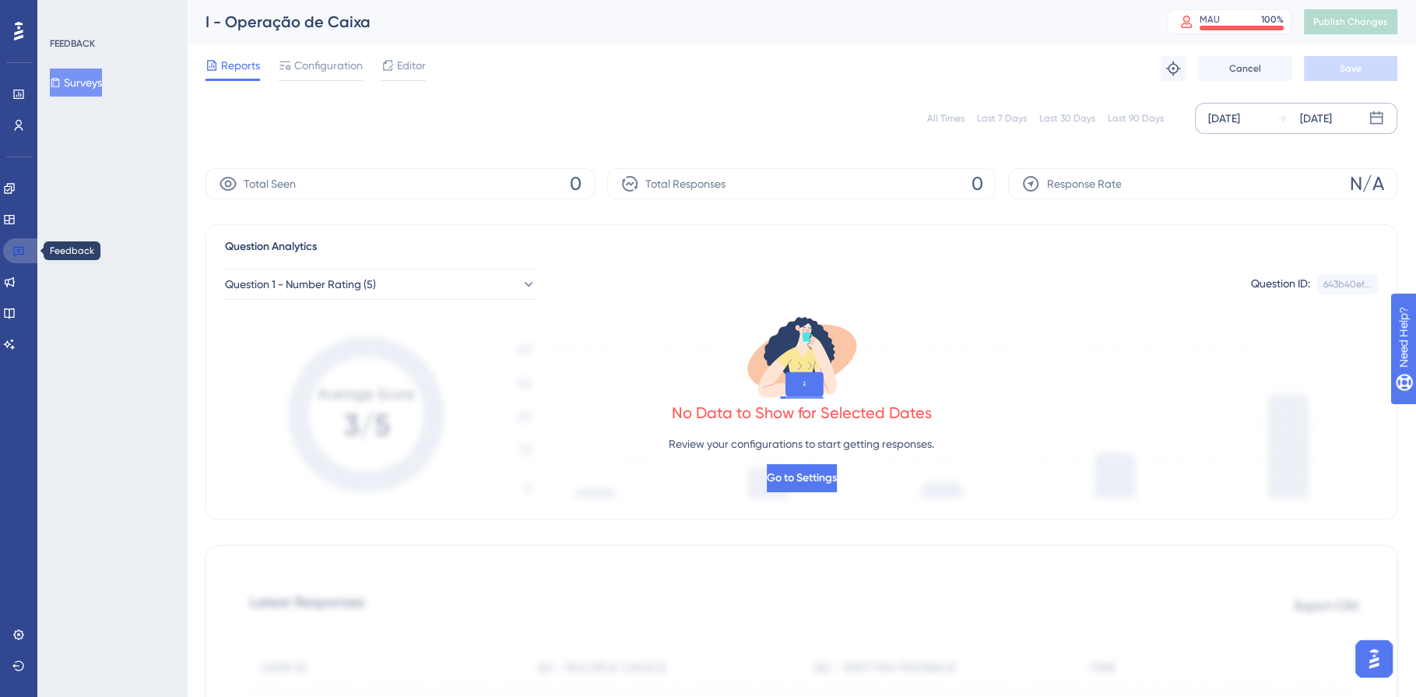
click at [17, 254] on icon at bounding box center [18, 252] width 11 height 10
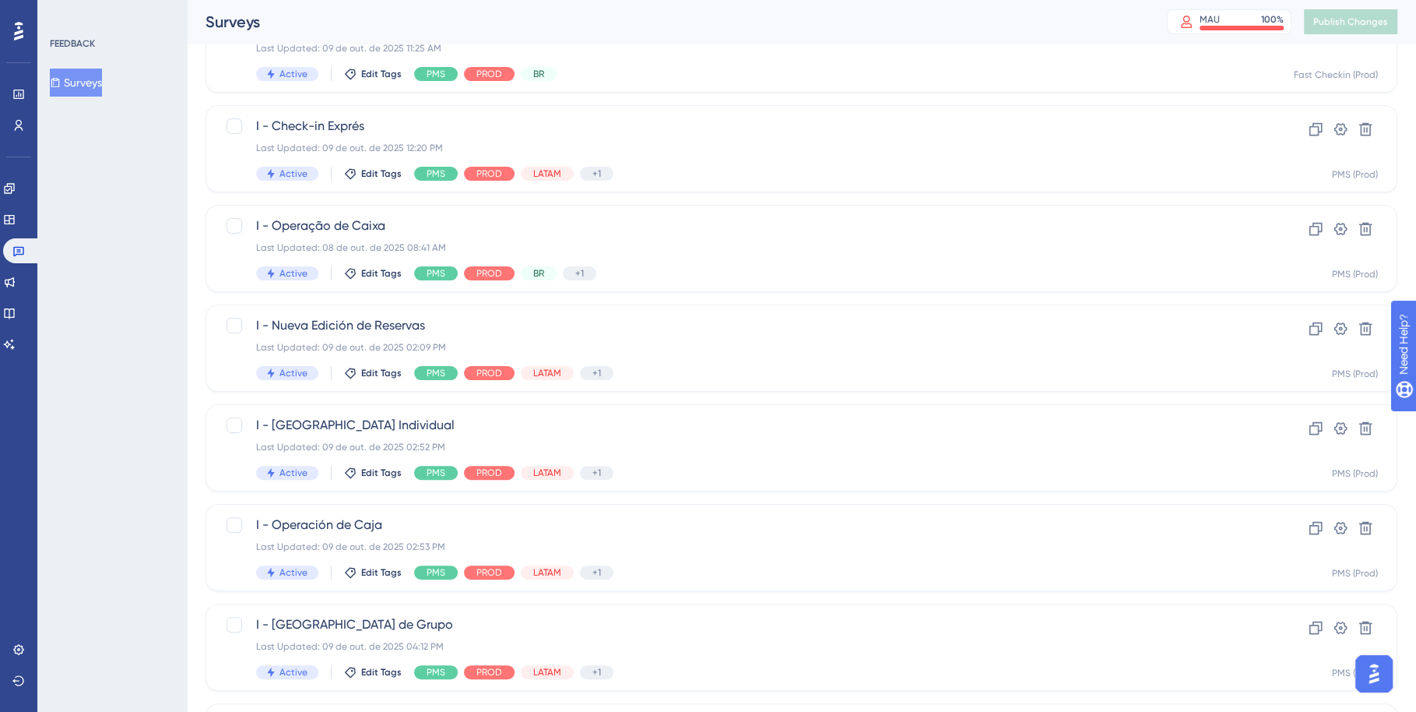
scroll to position [276, 0]
click at [738, 342] on div "Last Updated: 09 de out. de 2025 02:09 PM" at bounding box center [739, 345] width 966 height 12
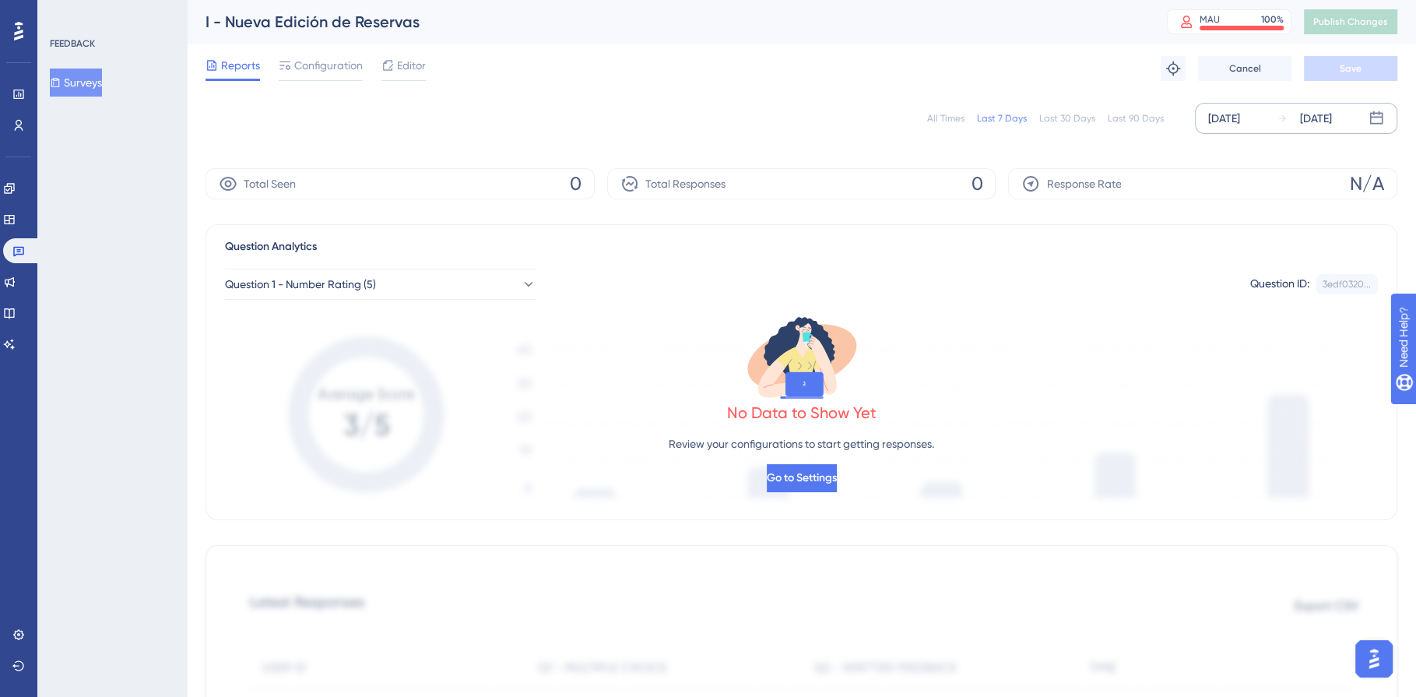
click at [1233, 116] on div "[DATE]" at bounding box center [1224, 118] width 32 height 19
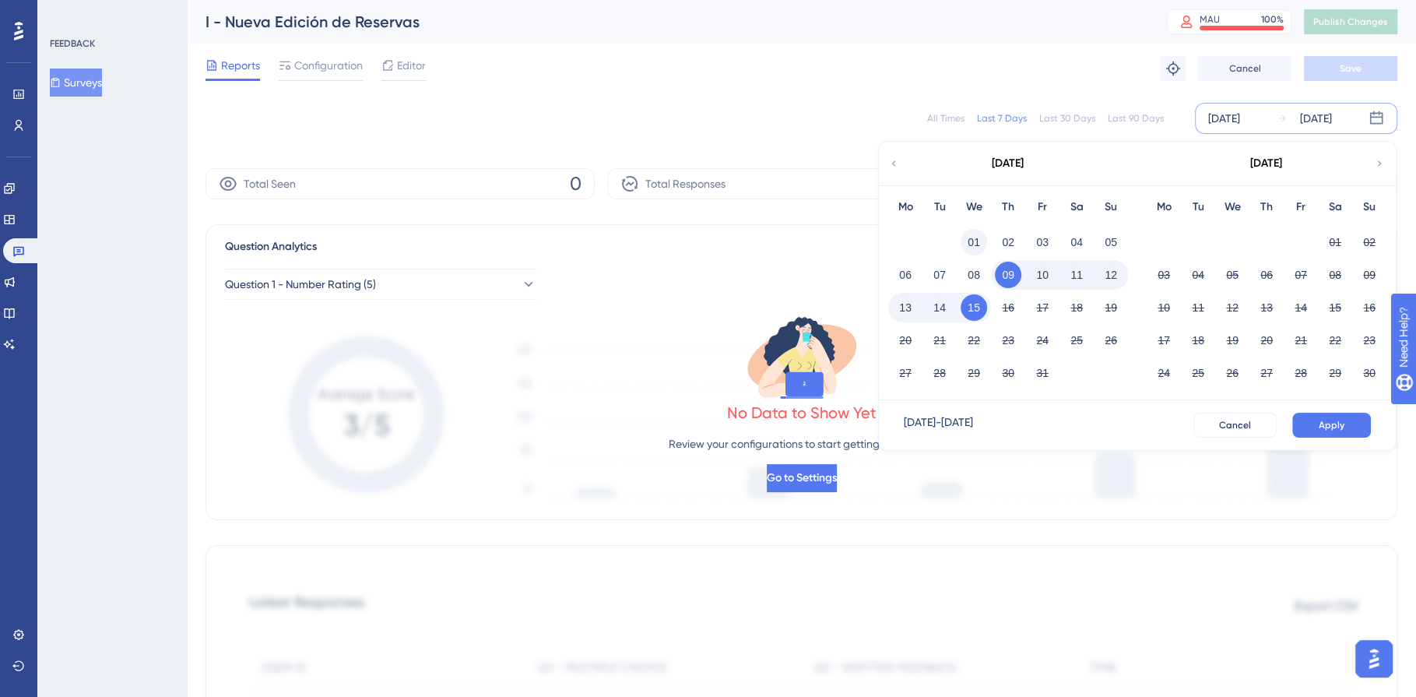
click at [979, 230] on button "01" at bounding box center [974, 242] width 26 height 26
click at [972, 305] on button "15" at bounding box center [974, 307] width 26 height 26
click at [1334, 428] on span "Apply" at bounding box center [1332, 425] width 26 height 12
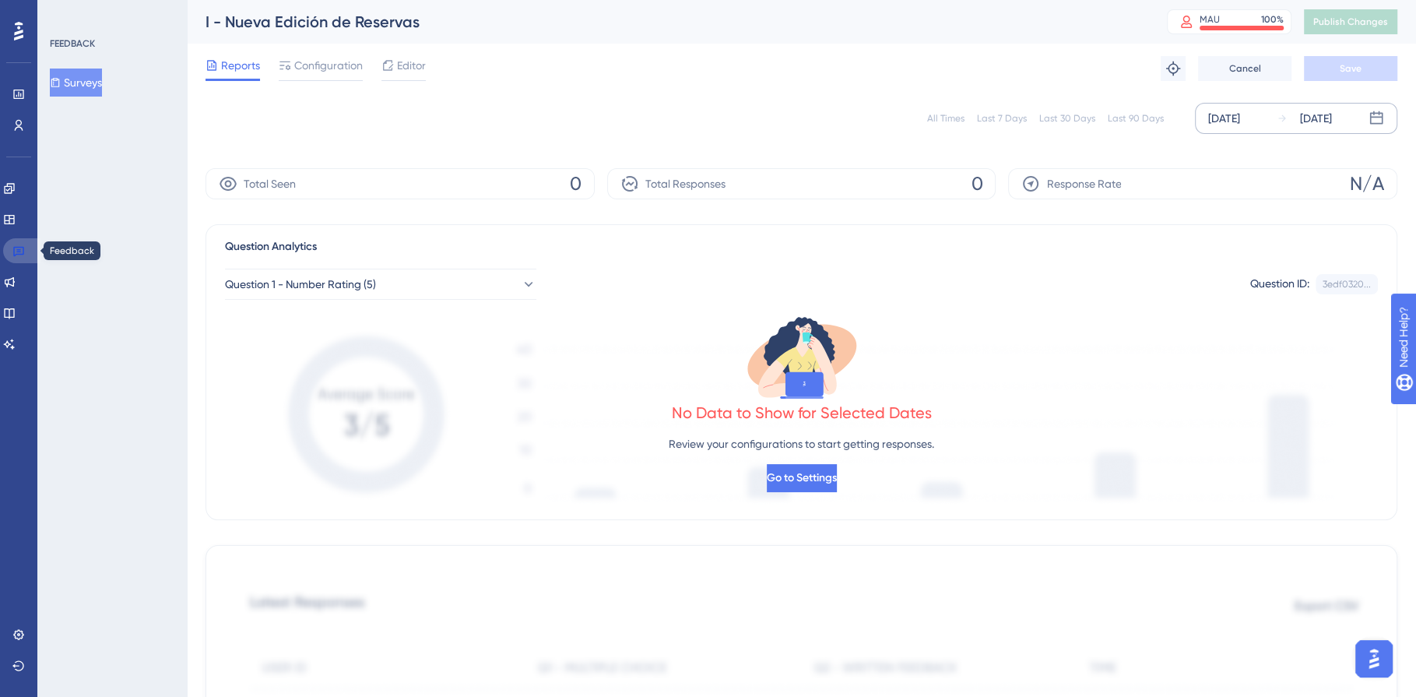
click at [21, 257] on link at bounding box center [21, 250] width 37 height 25
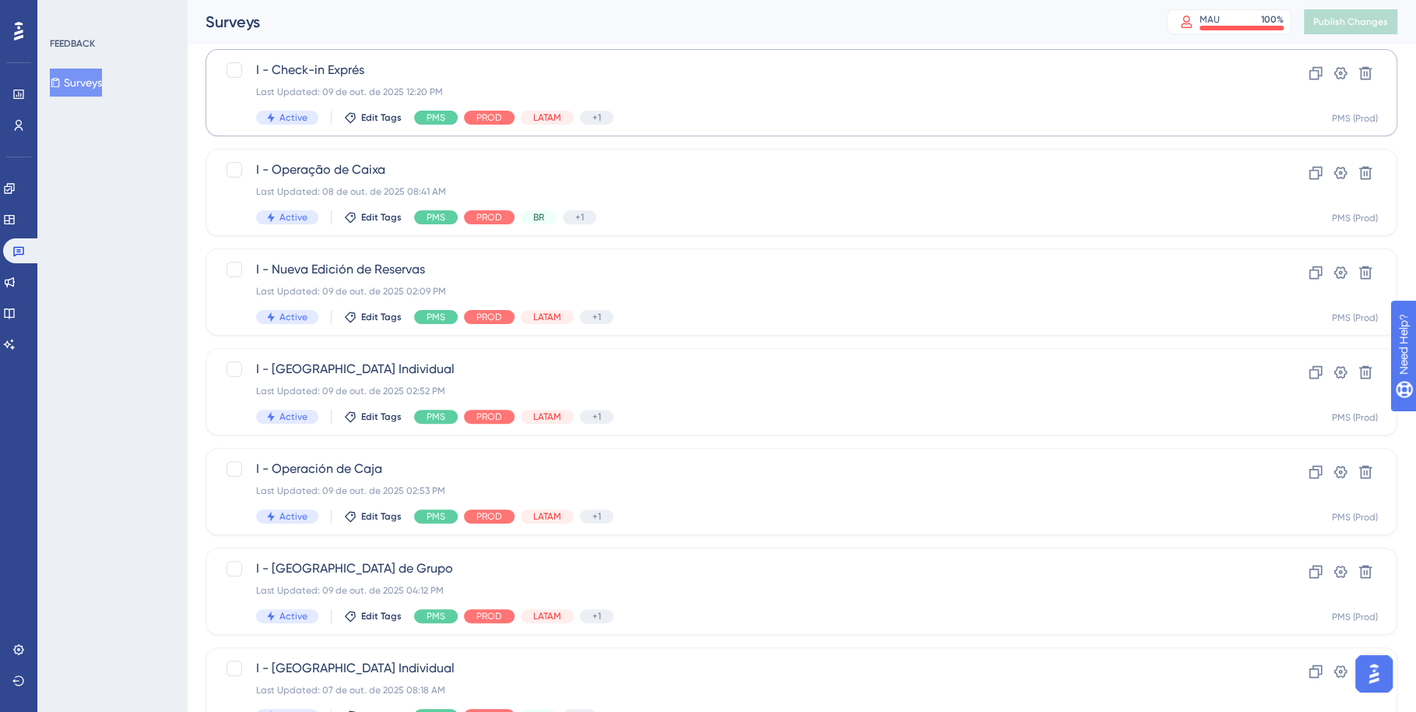
scroll to position [352, 0]
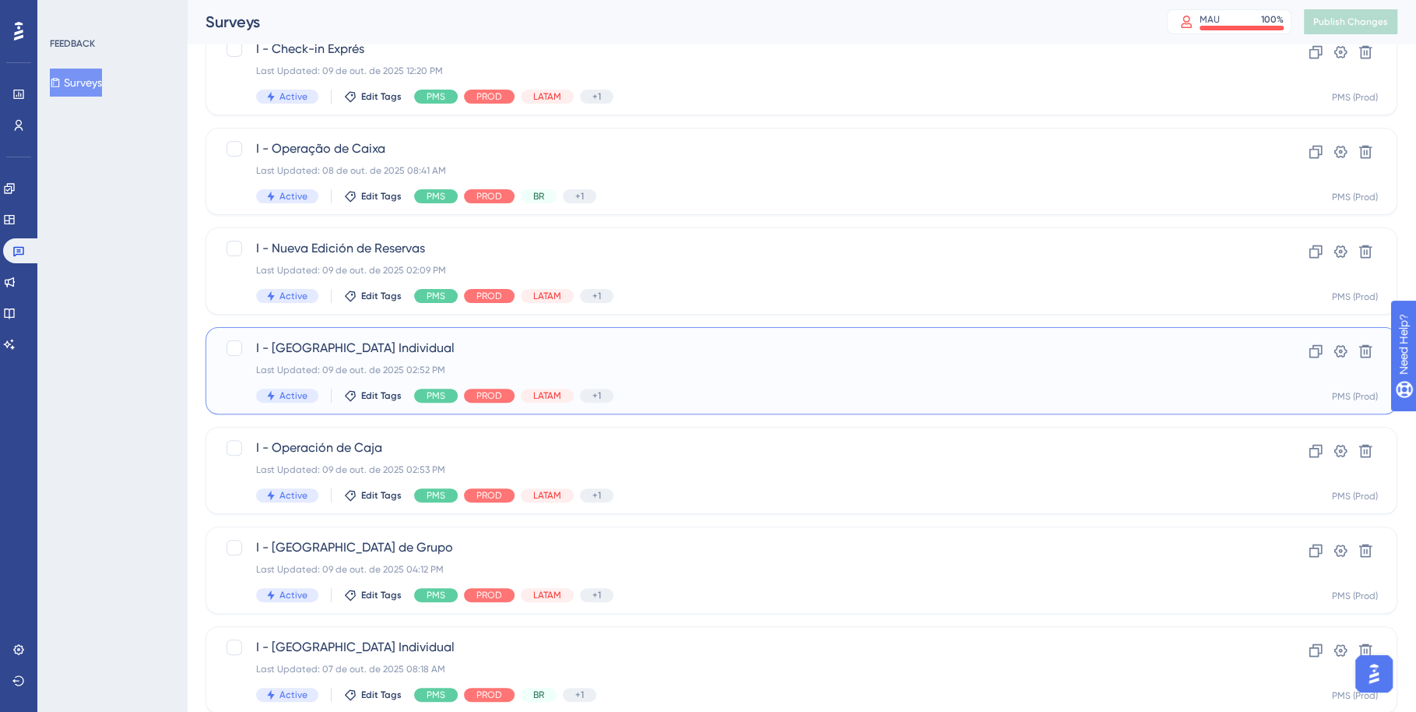
click at [786, 369] on div "Last Updated: 09 de out. de 2025 02:52 PM" at bounding box center [739, 370] width 966 height 12
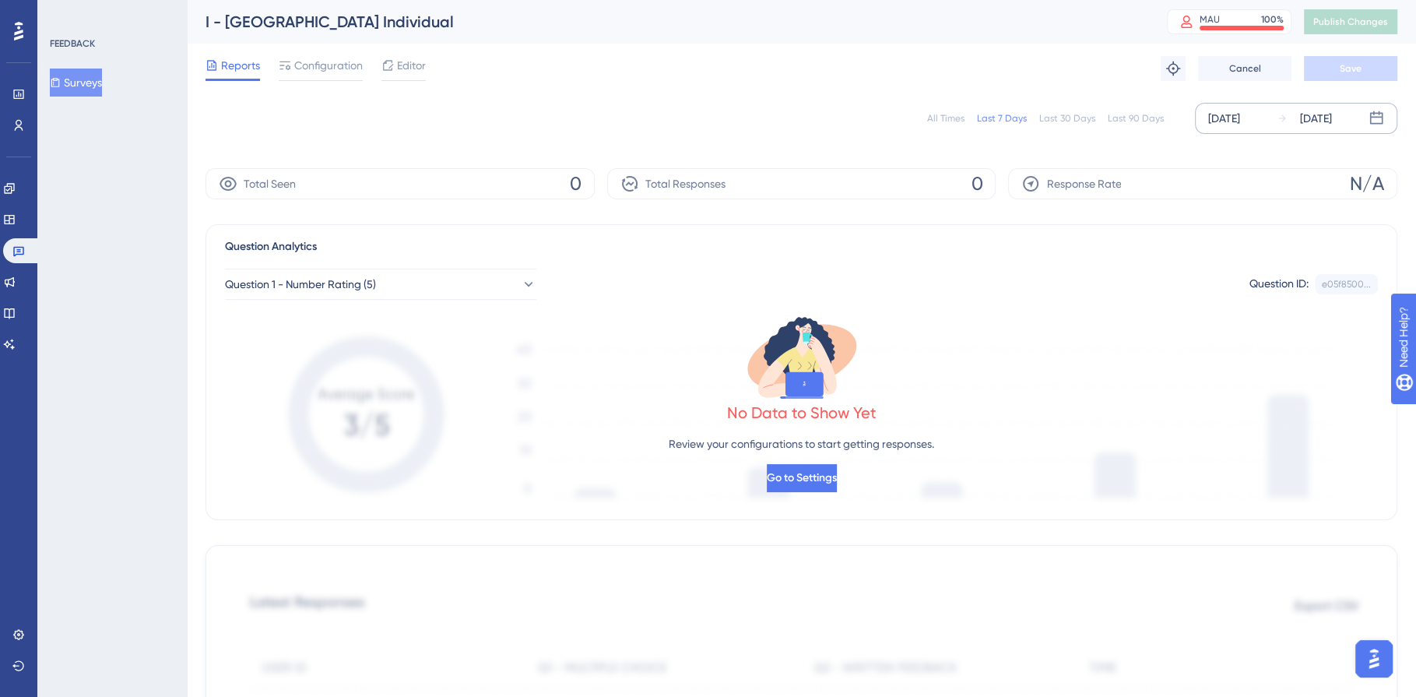
click at [1223, 110] on div "[DATE]" at bounding box center [1224, 118] width 32 height 19
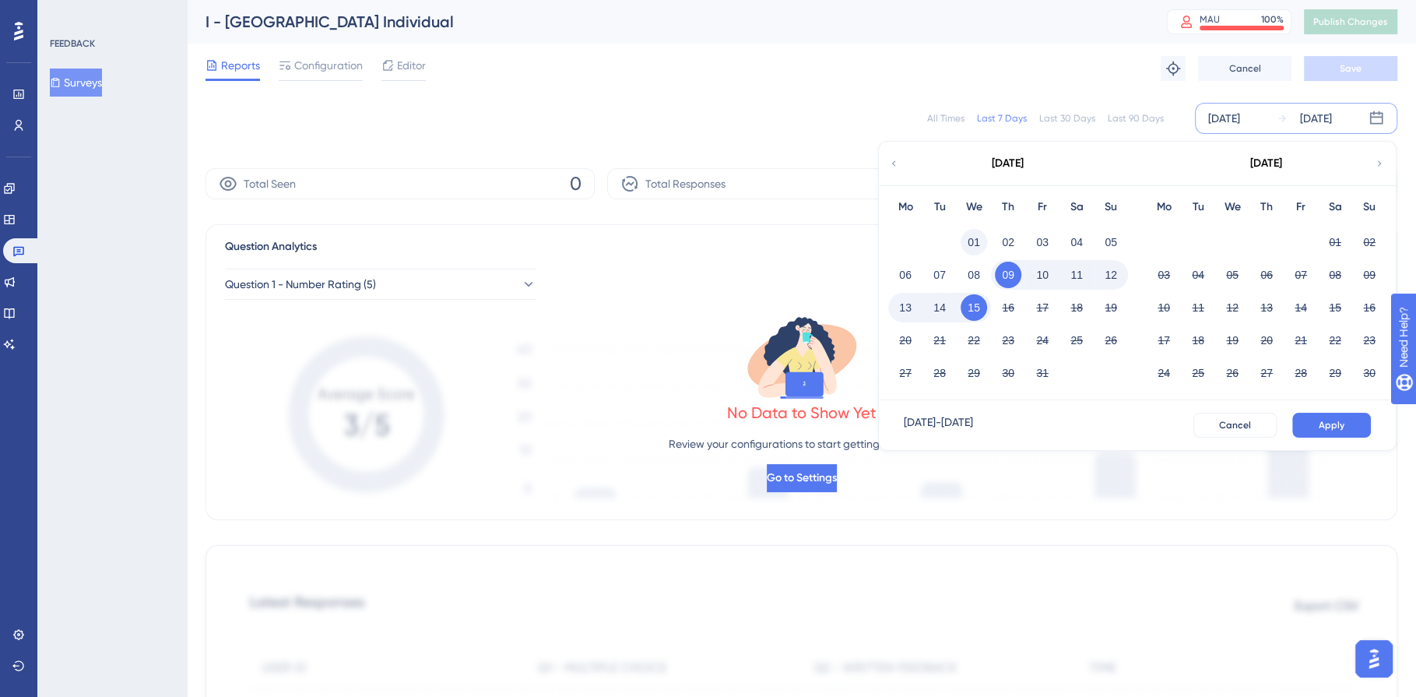
click at [976, 241] on button "01" at bounding box center [974, 242] width 26 height 26
click at [975, 313] on button "15" at bounding box center [974, 307] width 26 height 26
click at [1340, 429] on span "Apply" at bounding box center [1332, 425] width 26 height 12
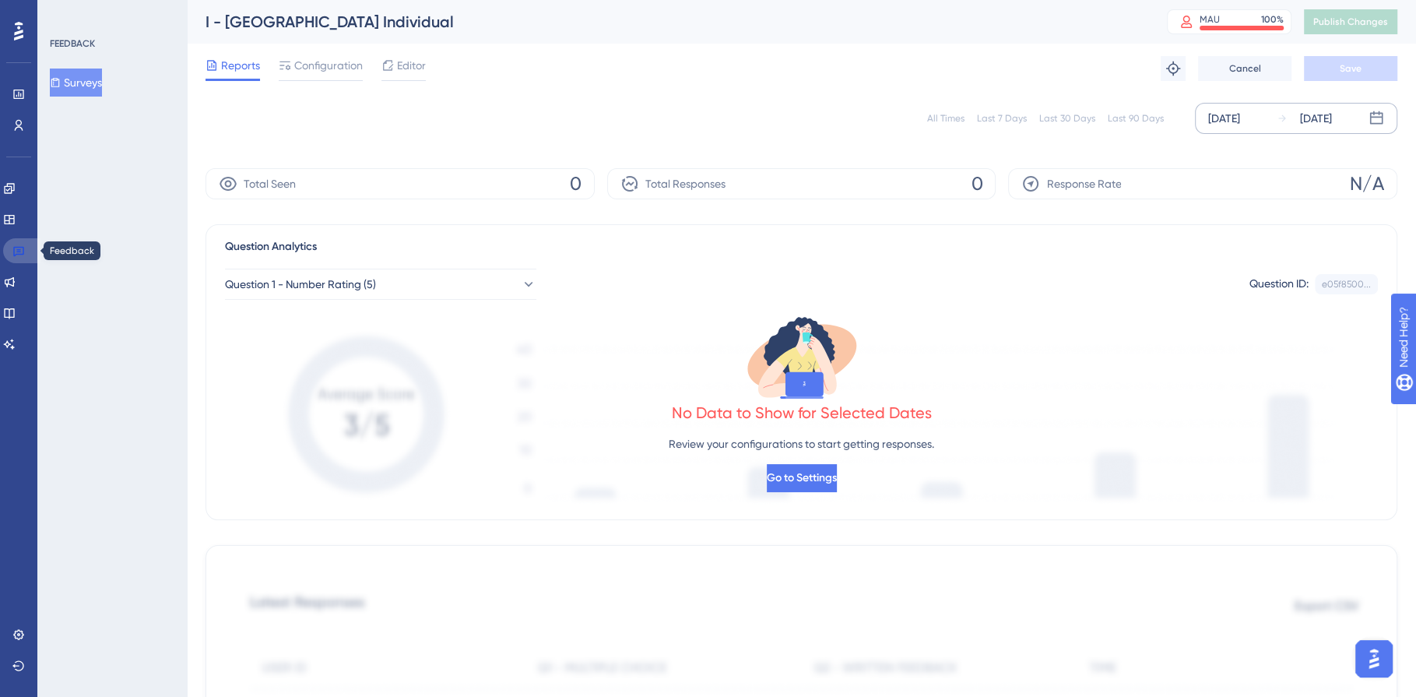
click at [20, 251] on icon at bounding box center [18, 252] width 11 height 10
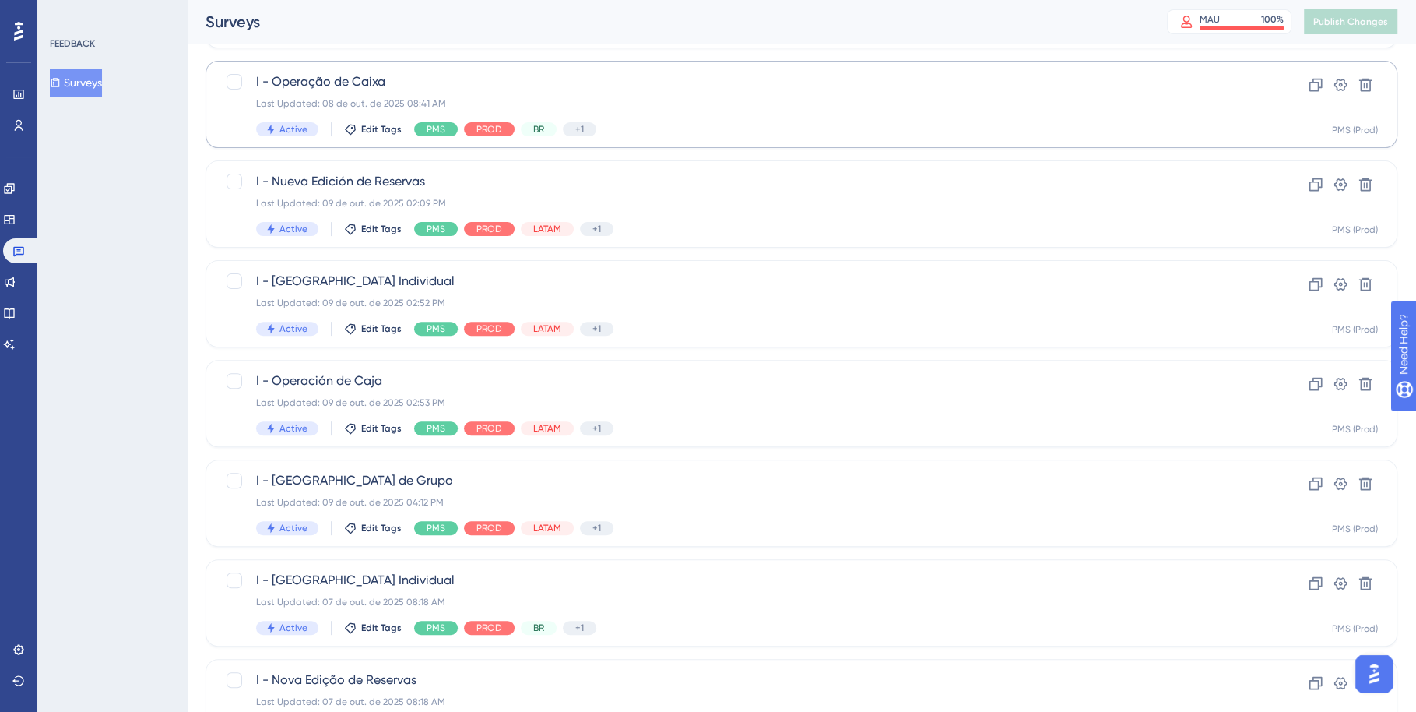
scroll to position [425, 0]
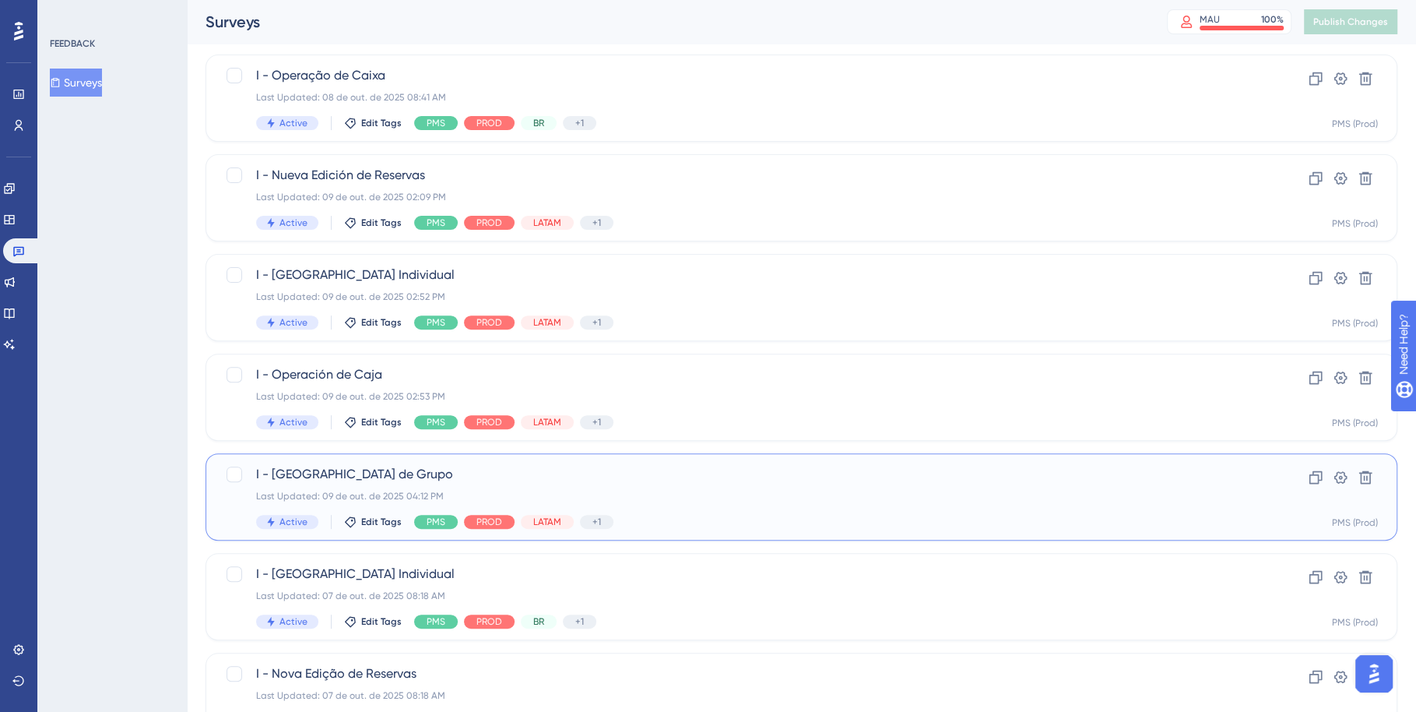
click at [771, 477] on span "I - [GEOGRAPHIC_DATA] de Grupo" at bounding box center [739, 474] width 966 height 19
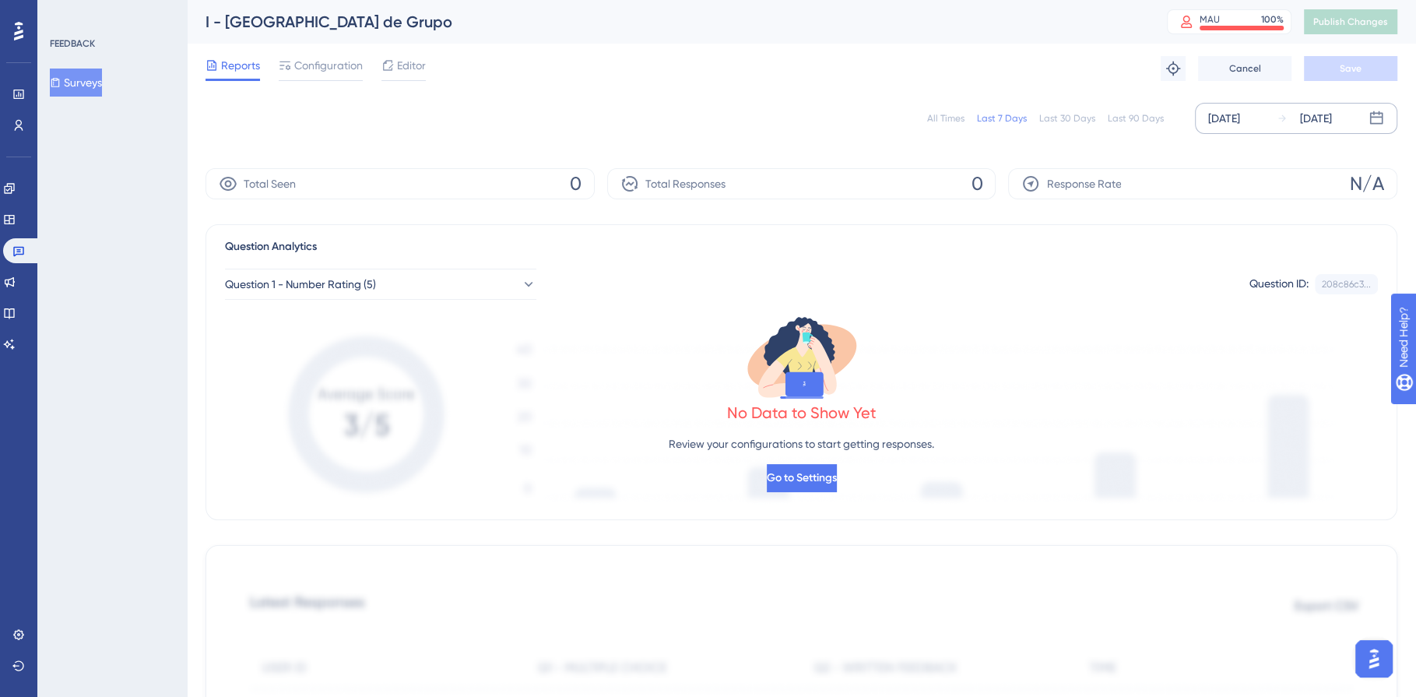
click at [1240, 114] on div "[DATE]" at bounding box center [1224, 118] width 32 height 19
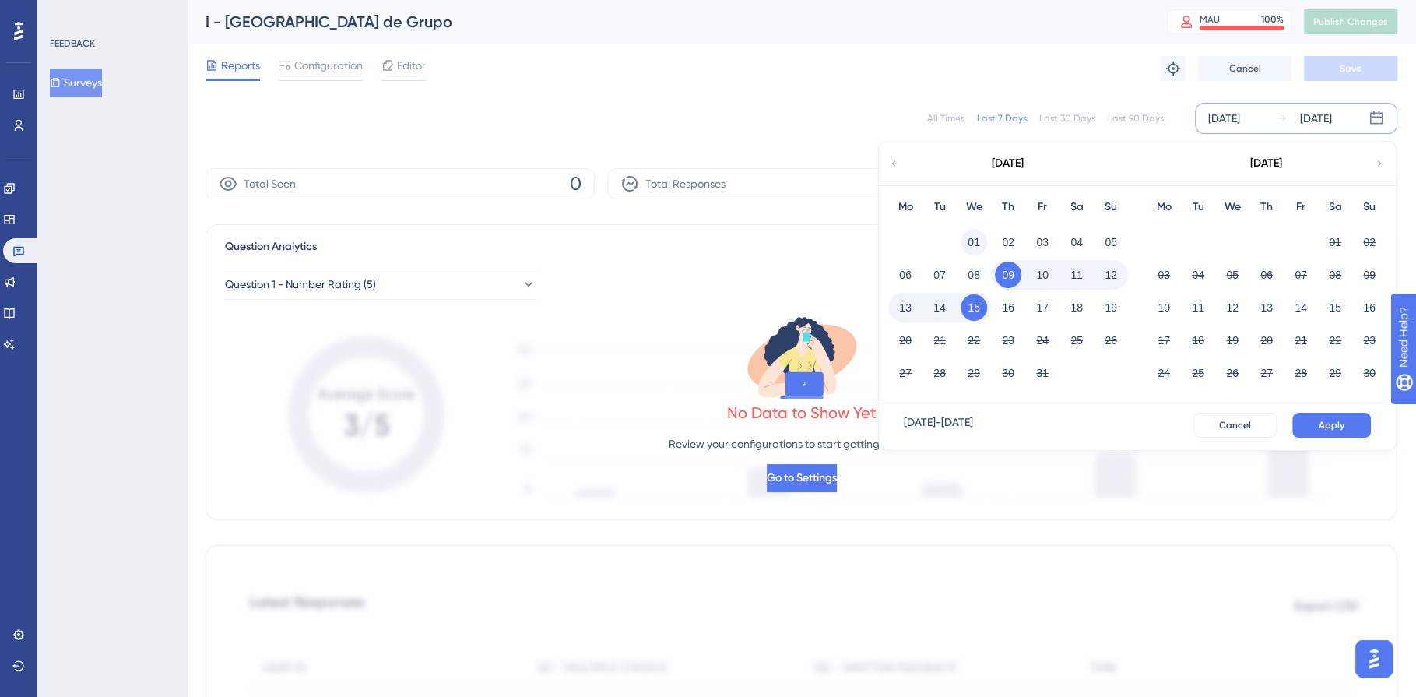
click at [976, 241] on button "01" at bounding box center [974, 242] width 26 height 26
click at [976, 311] on button "15" at bounding box center [974, 307] width 26 height 26
click at [1331, 423] on span "Apply" at bounding box center [1332, 425] width 26 height 12
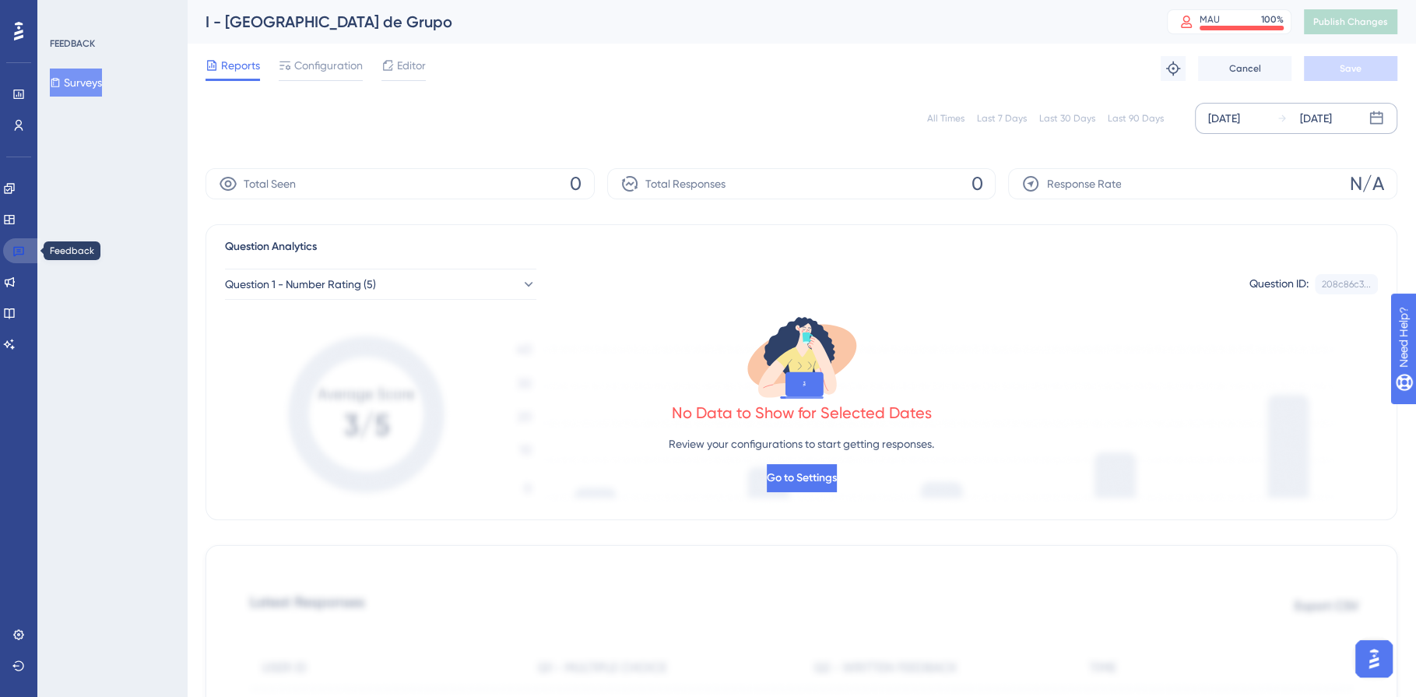
click at [19, 251] on icon at bounding box center [18, 250] width 12 height 12
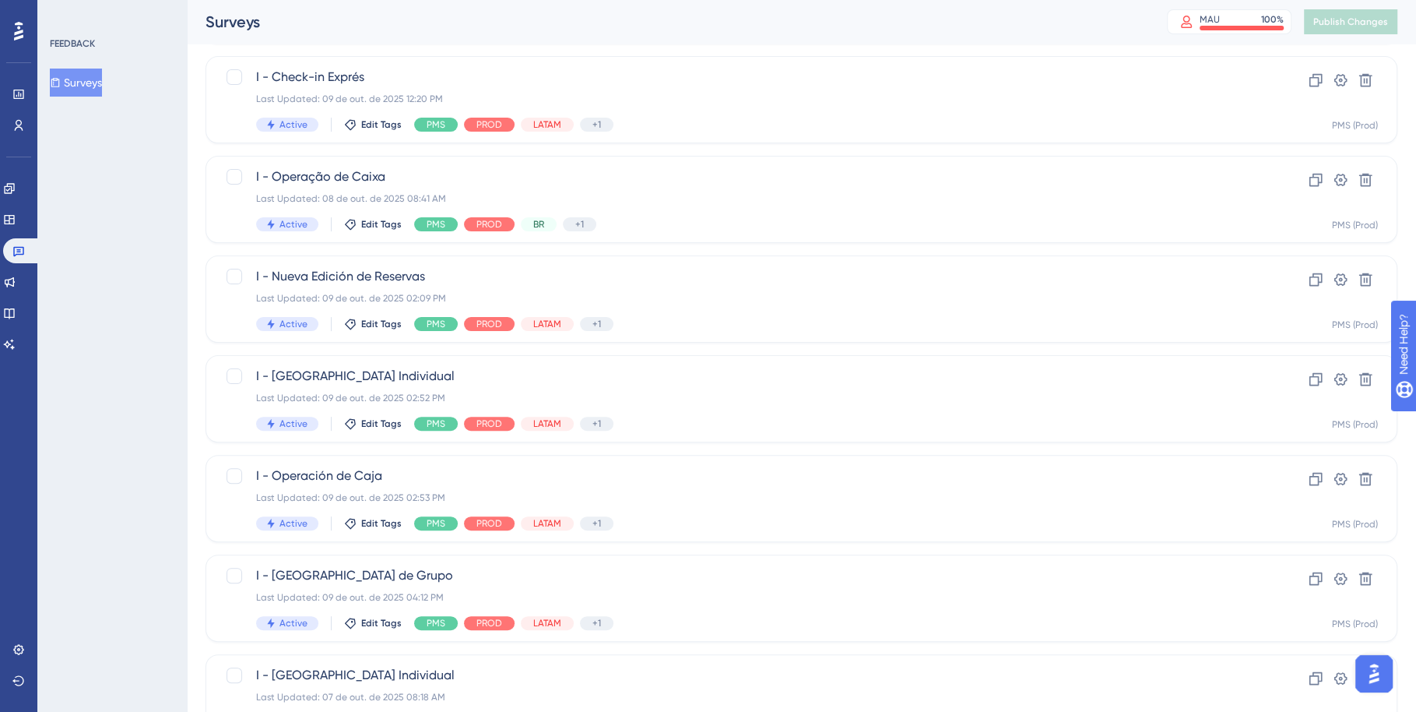
scroll to position [234, 0]
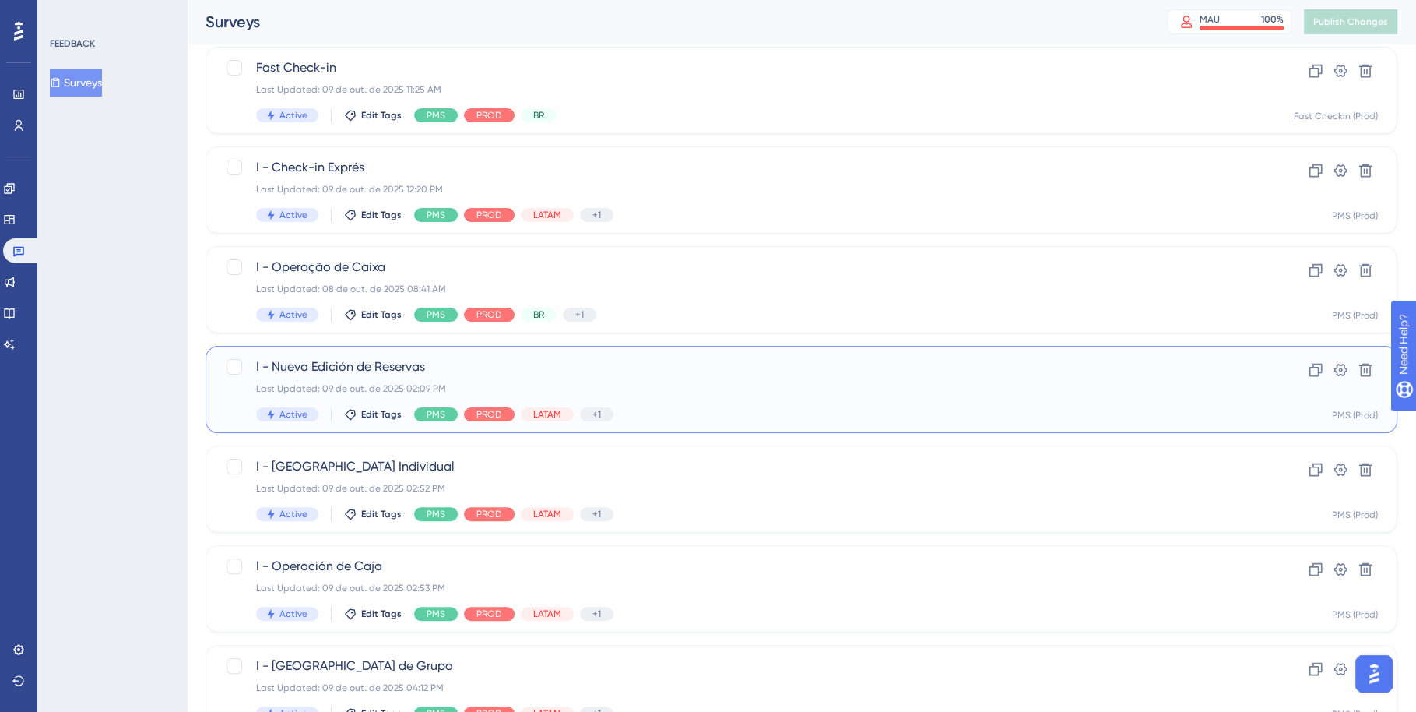
click at [837, 389] on div "Last Updated: 09 de out. de 2025 02:09 PM" at bounding box center [739, 388] width 966 height 12
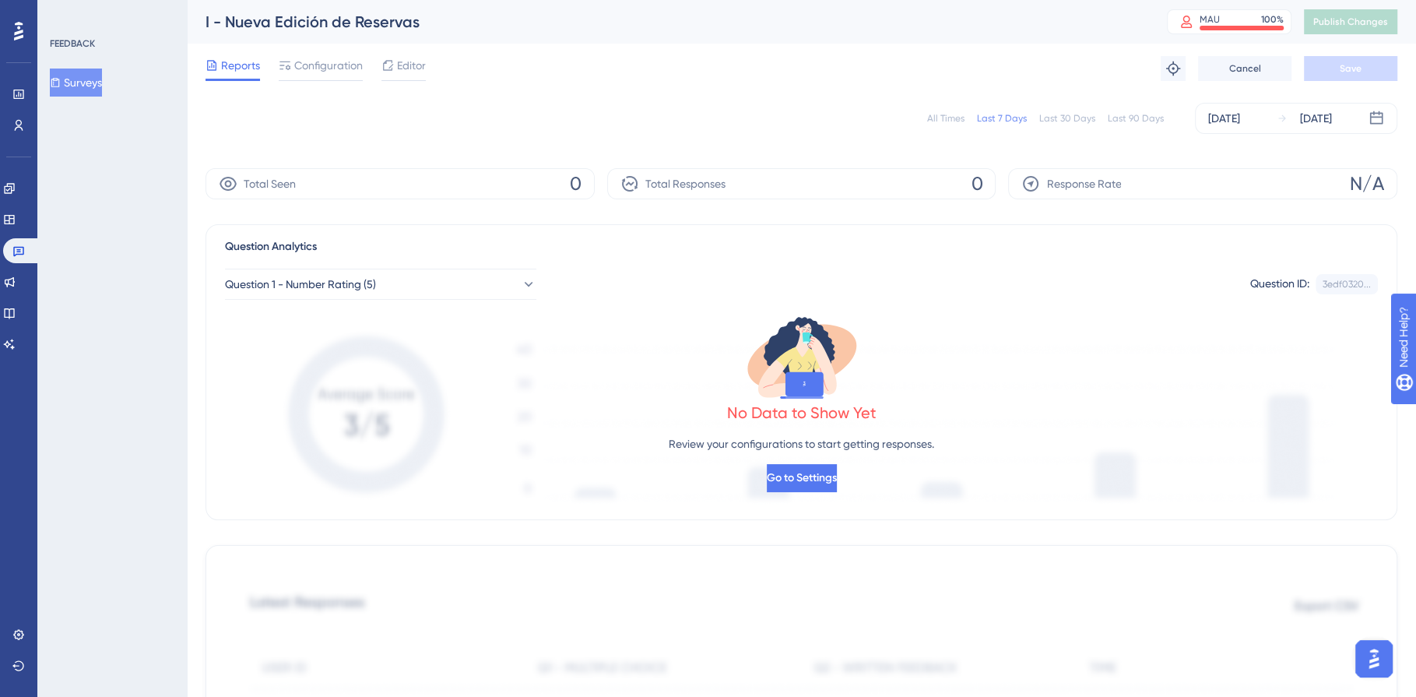
click at [1240, 117] on div "[DATE]" at bounding box center [1224, 118] width 32 height 19
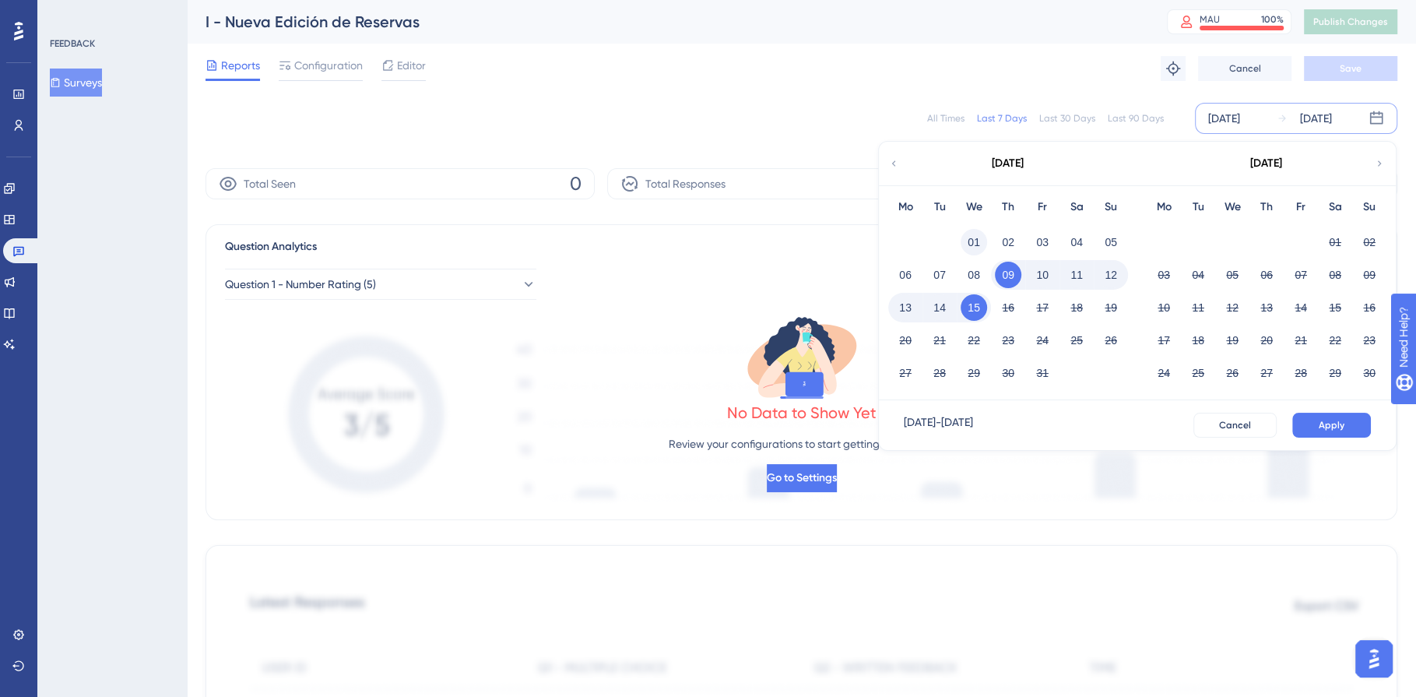
click at [967, 238] on button "01" at bounding box center [974, 242] width 26 height 26
click at [971, 311] on button "15" at bounding box center [974, 307] width 26 height 26
click at [1313, 420] on button "Apply" at bounding box center [1331, 425] width 79 height 25
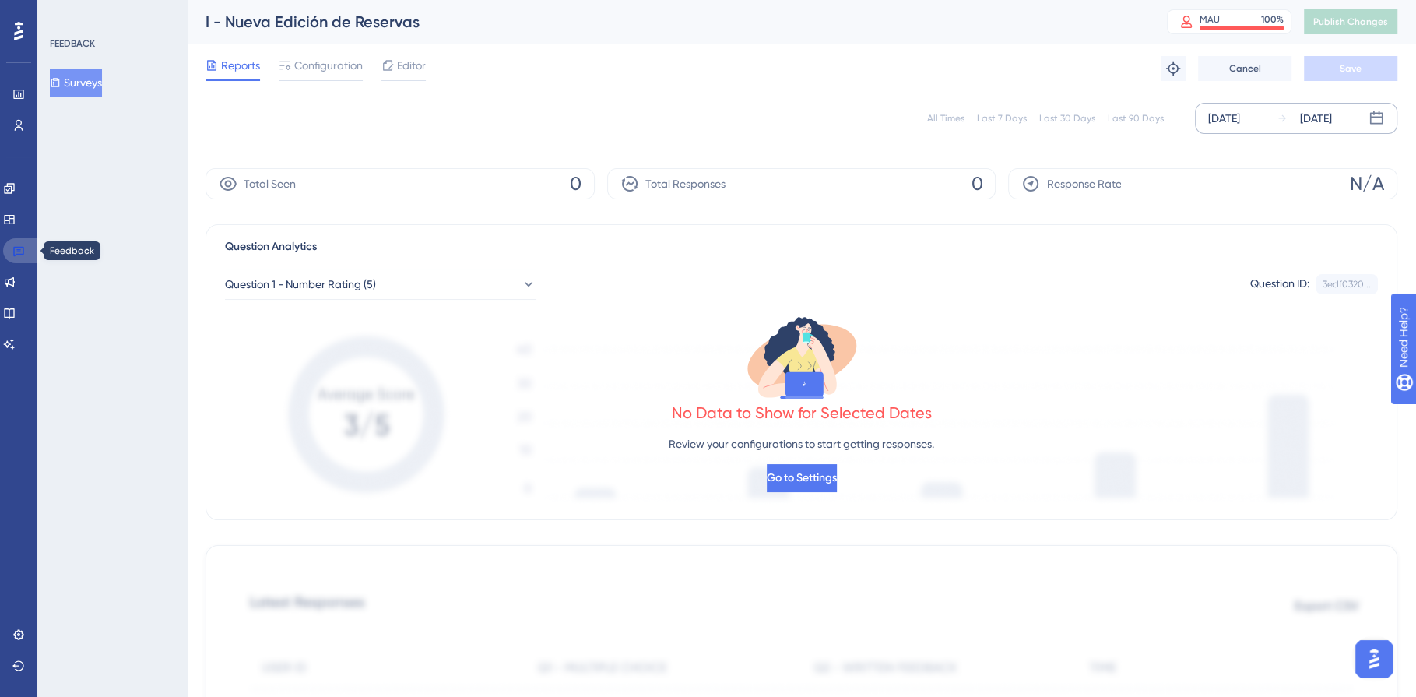
click at [17, 247] on icon at bounding box center [18, 252] width 11 height 10
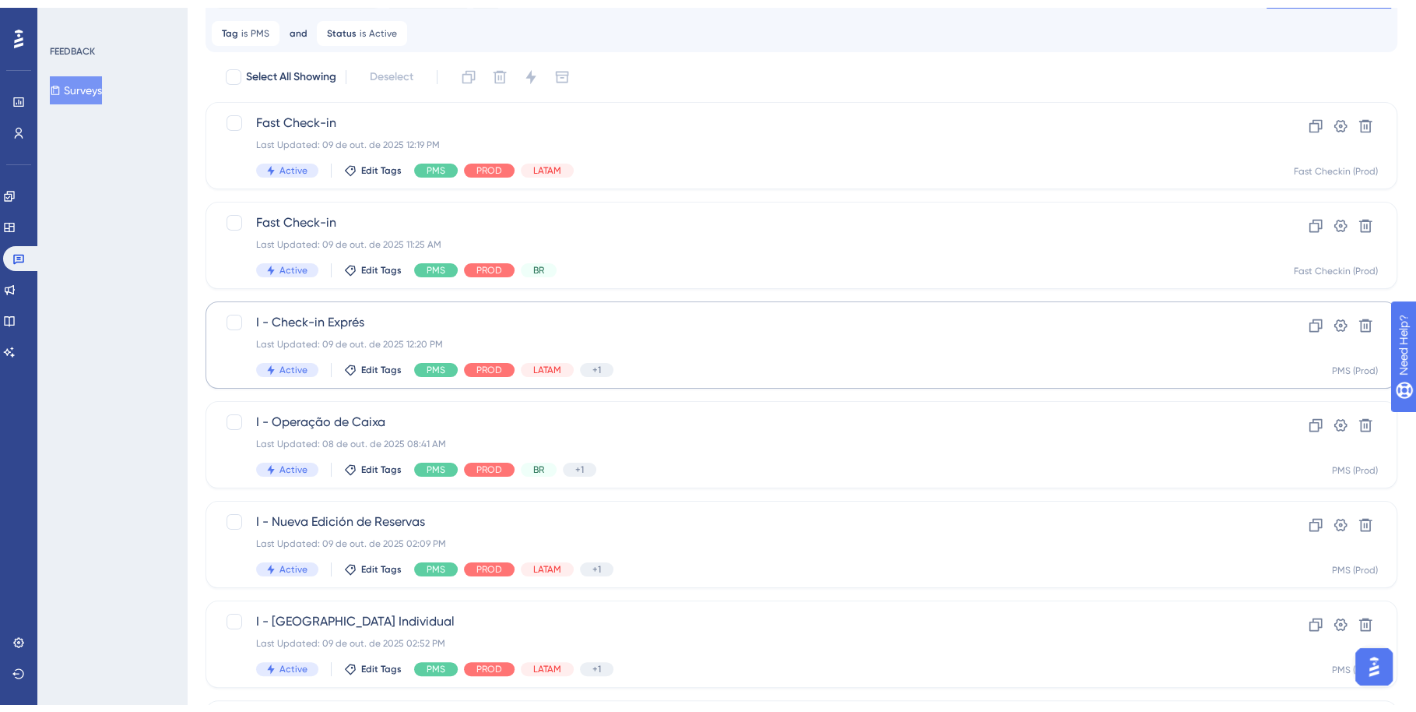
scroll to position [297, 0]
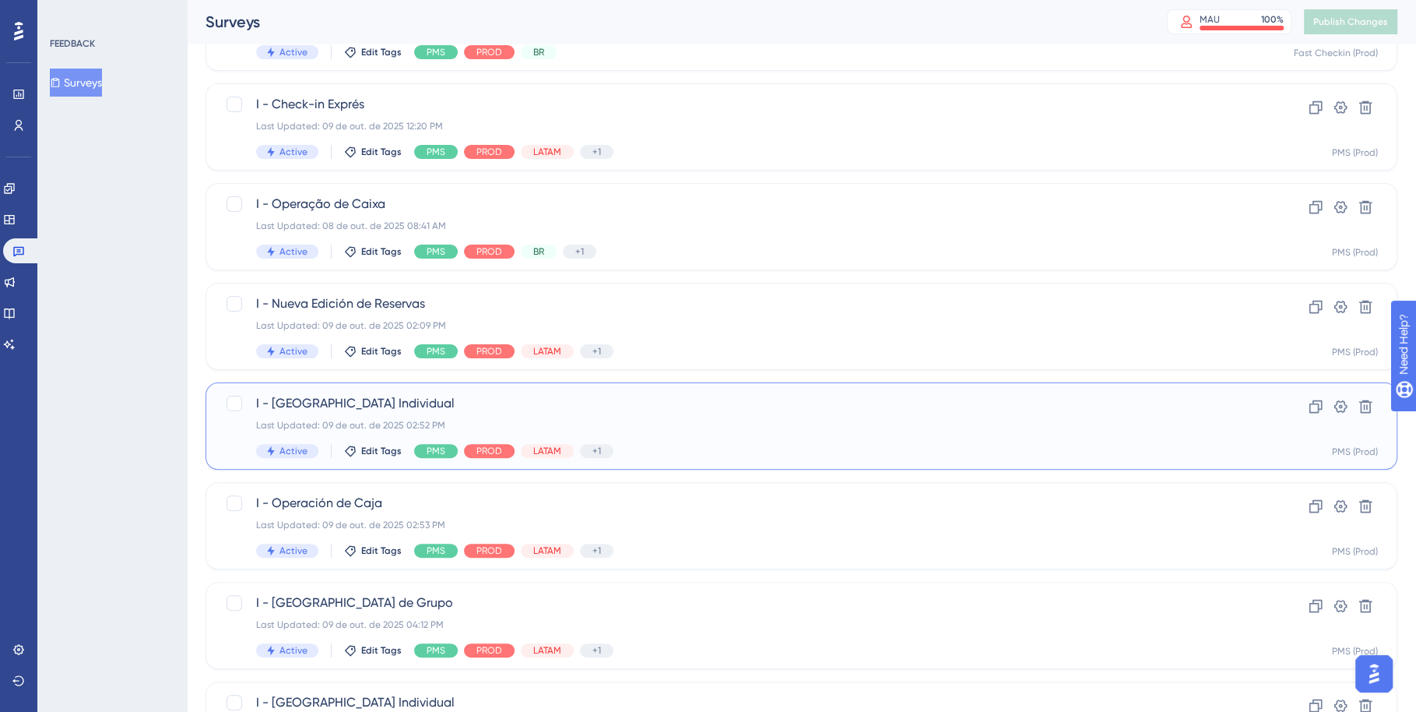
click at [834, 417] on div "I - [GEOGRAPHIC_DATA] Individual Last Updated: 09 de out. de 2025 02:52 PM Acti…" at bounding box center [739, 426] width 966 height 64
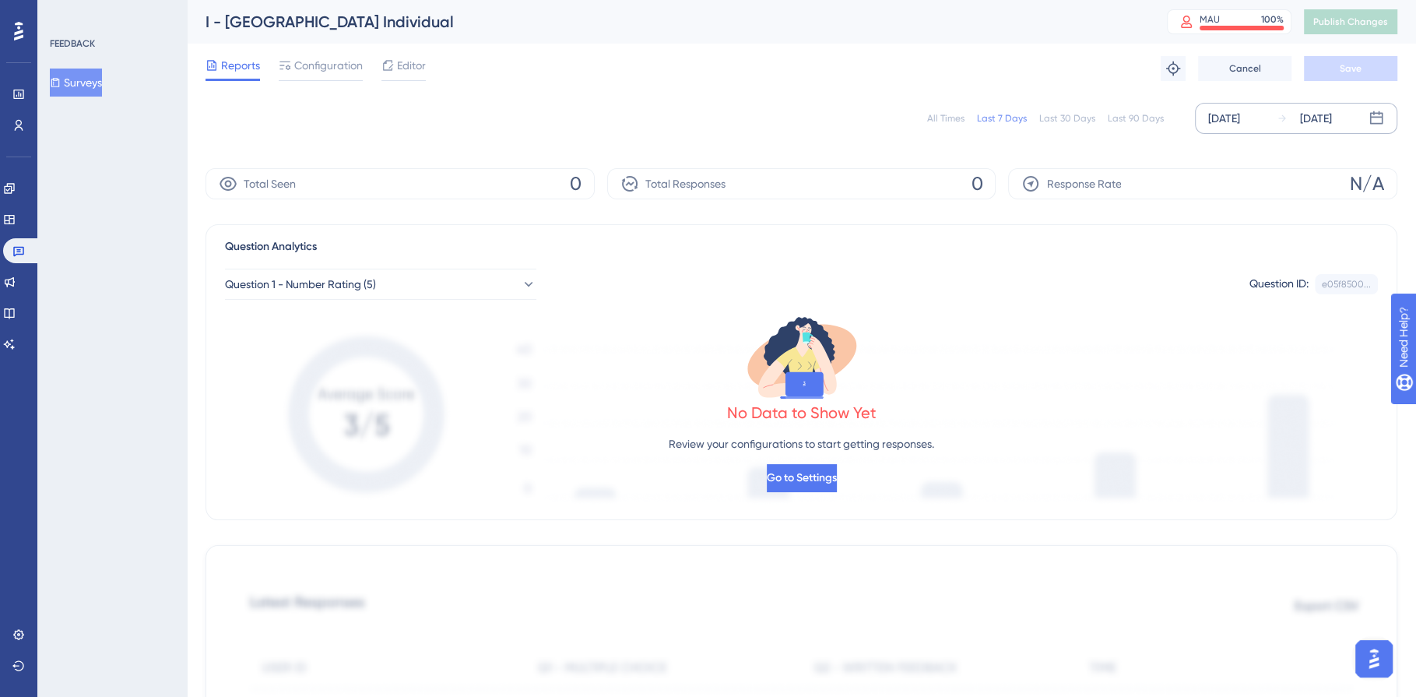
click at [1240, 118] on div "[DATE]" at bounding box center [1224, 118] width 32 height 19
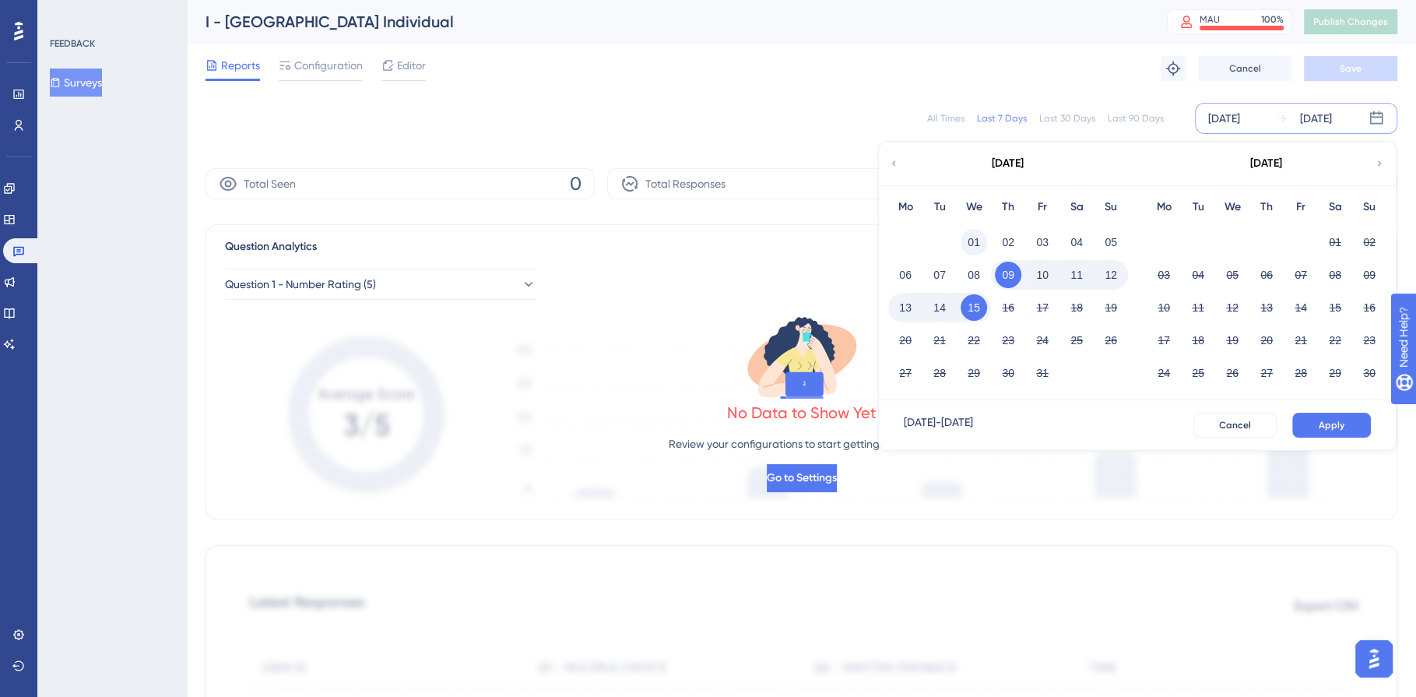
click at [976, 237] on button "01" at bounding box center [974, 242] width 26 height 26
click at [1330, 417] on button "Apply" at bounding box center [1331, 425] width 79 height 25
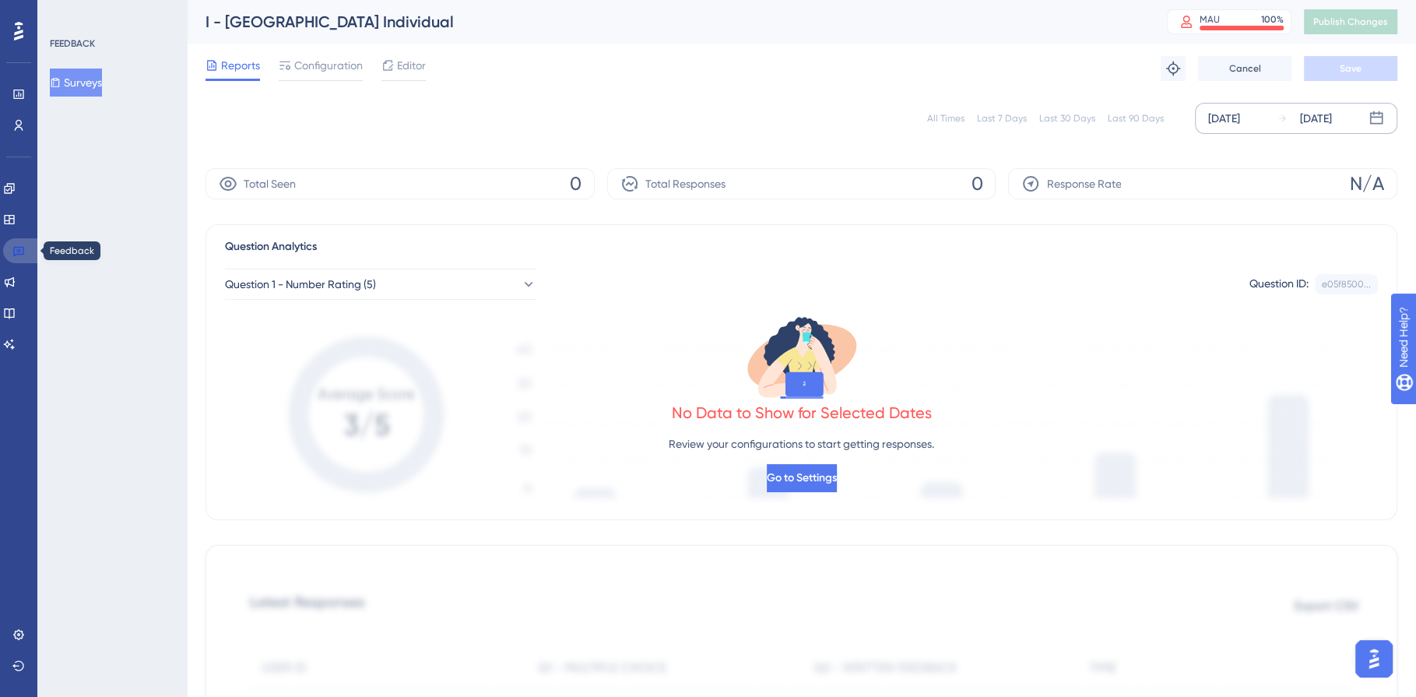
click at [6, 251] on link at bounding box center [21, 250] width 37 height 25
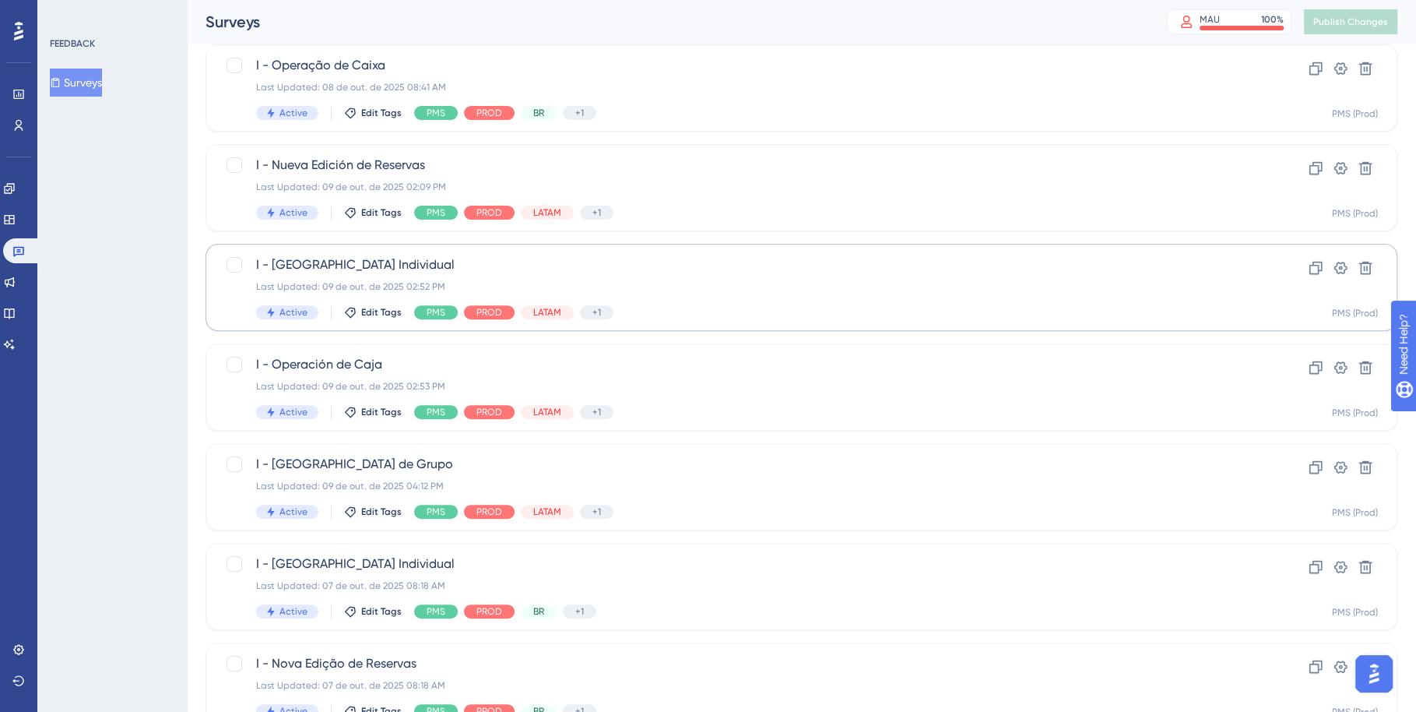
scroll to position [509, 0]
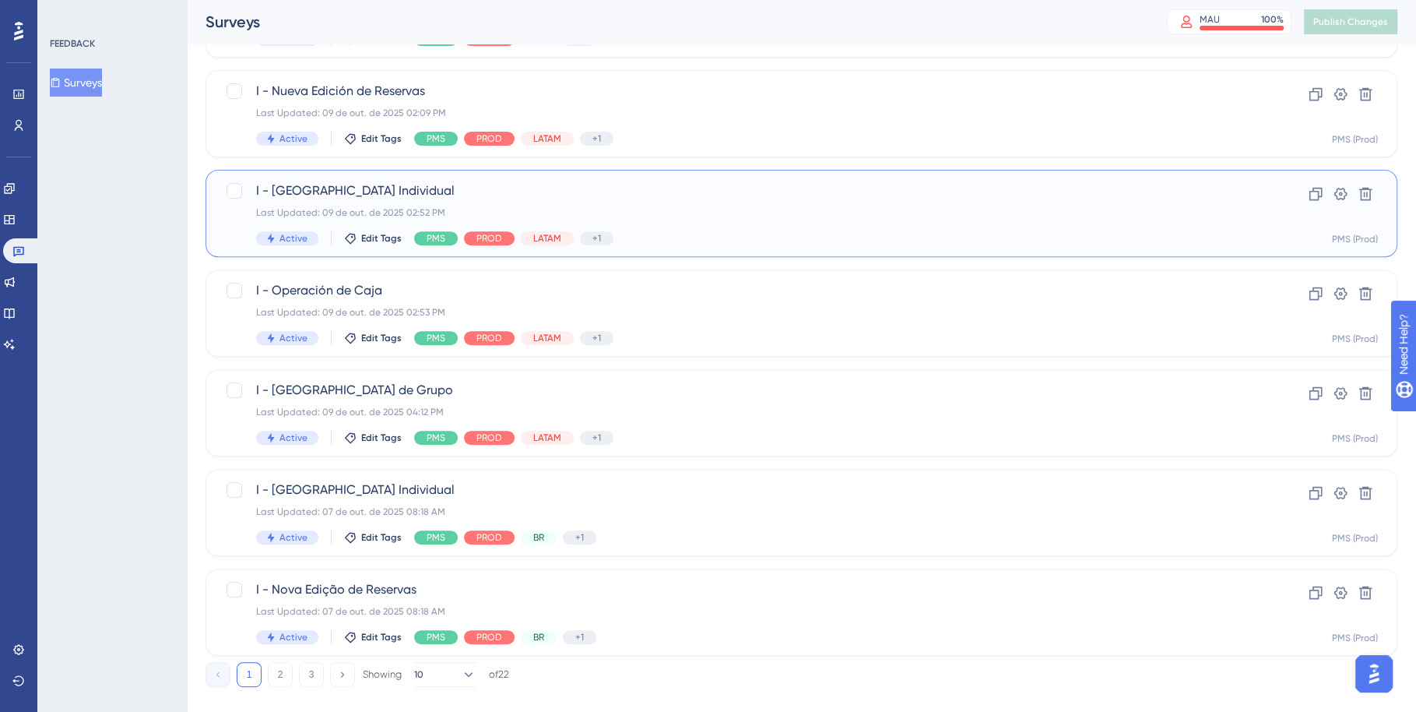
click at [827, 215] on div "Last Updated: 09 de out. de 2025 02:52 PM" at bounding box center [739, 212] width 966 height 12
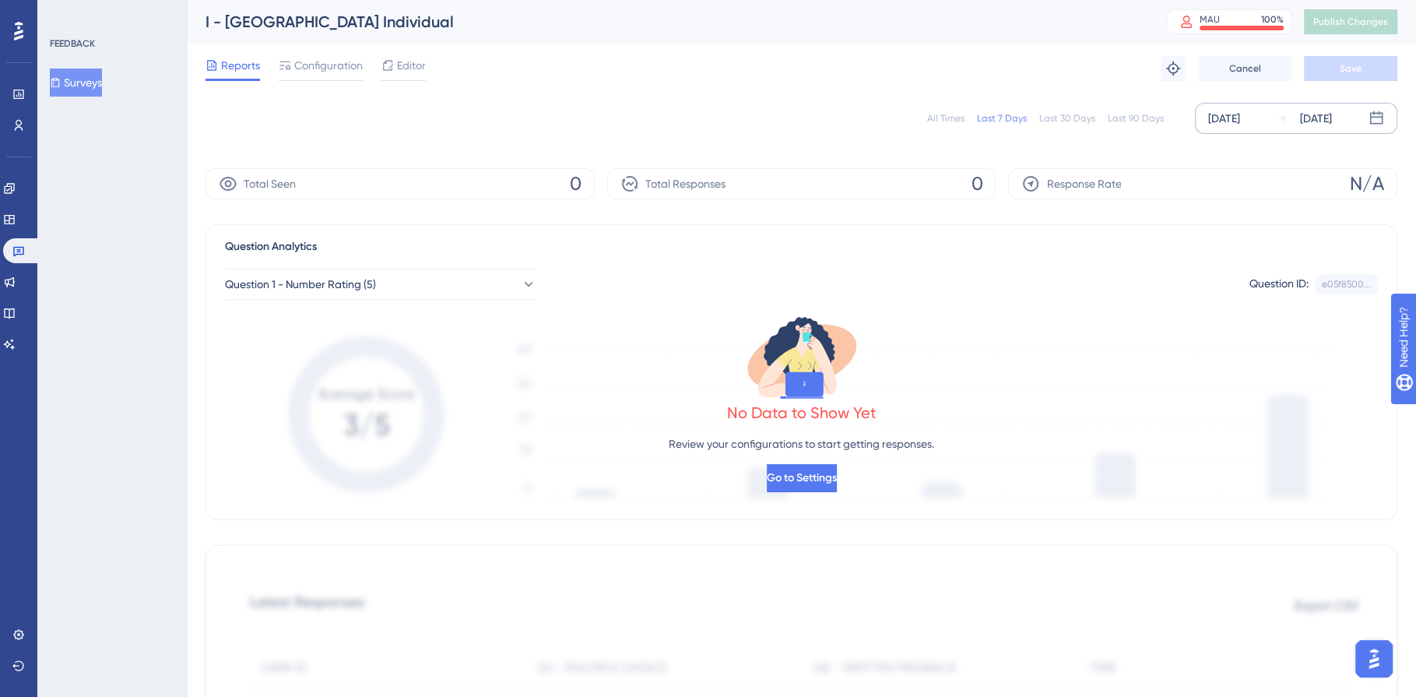
click at [1226, 119] on div "[DATE]" at bounding box center [1224, 118] width 32 height 19
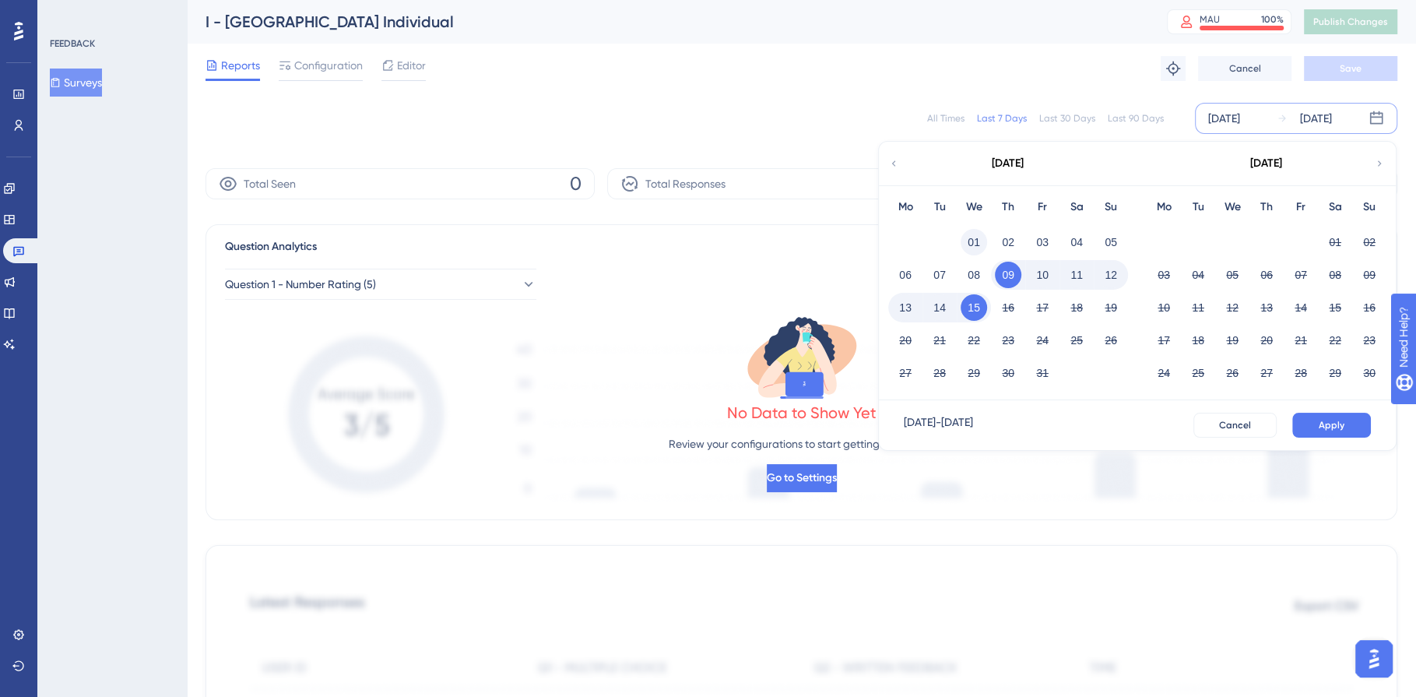
click at [972, 241] on button "01" at bounding box center [974, 242] width 26 height 26
click at [977, 309] on button "15" at bounding box center [974, 307] width 26 height 26
click at [1338, 420] on span "Apply" at bounding box center [1332, 425] width 26 height 12
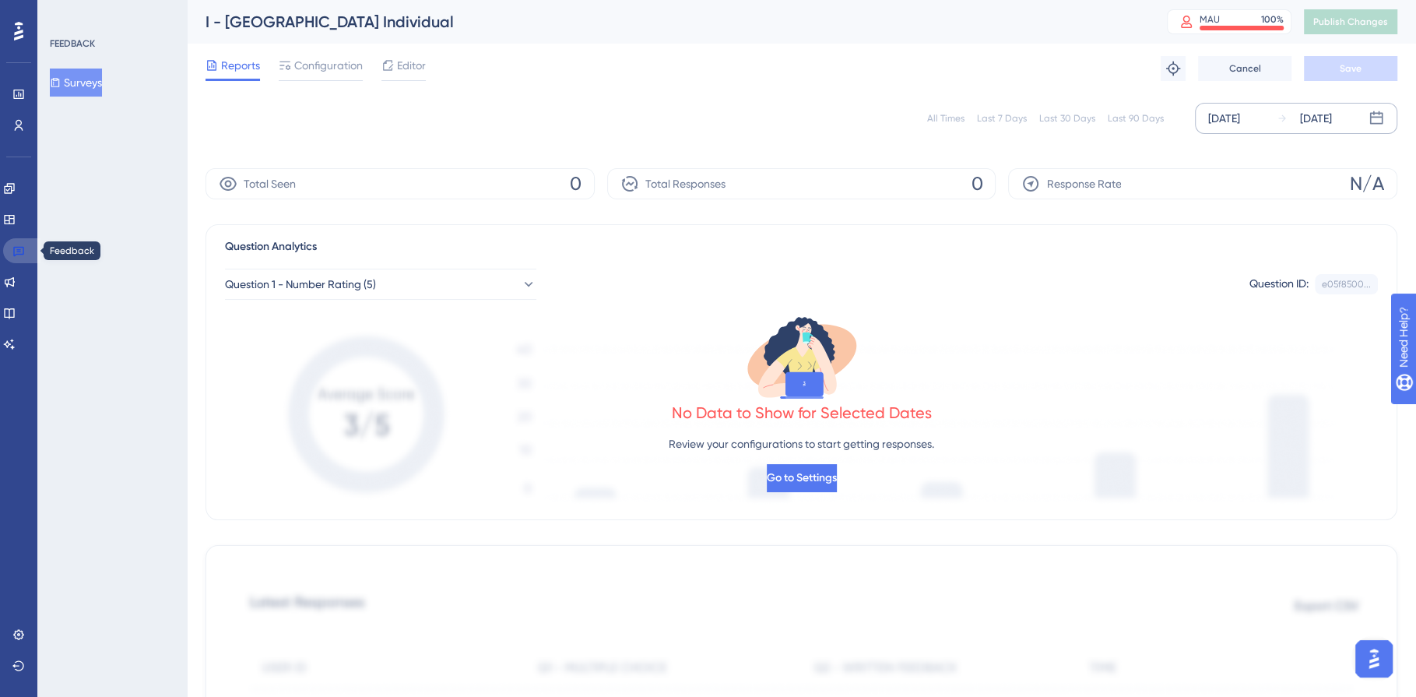
click at [13, 252] on icon at bounding box center [18, 252] width 11 height 10
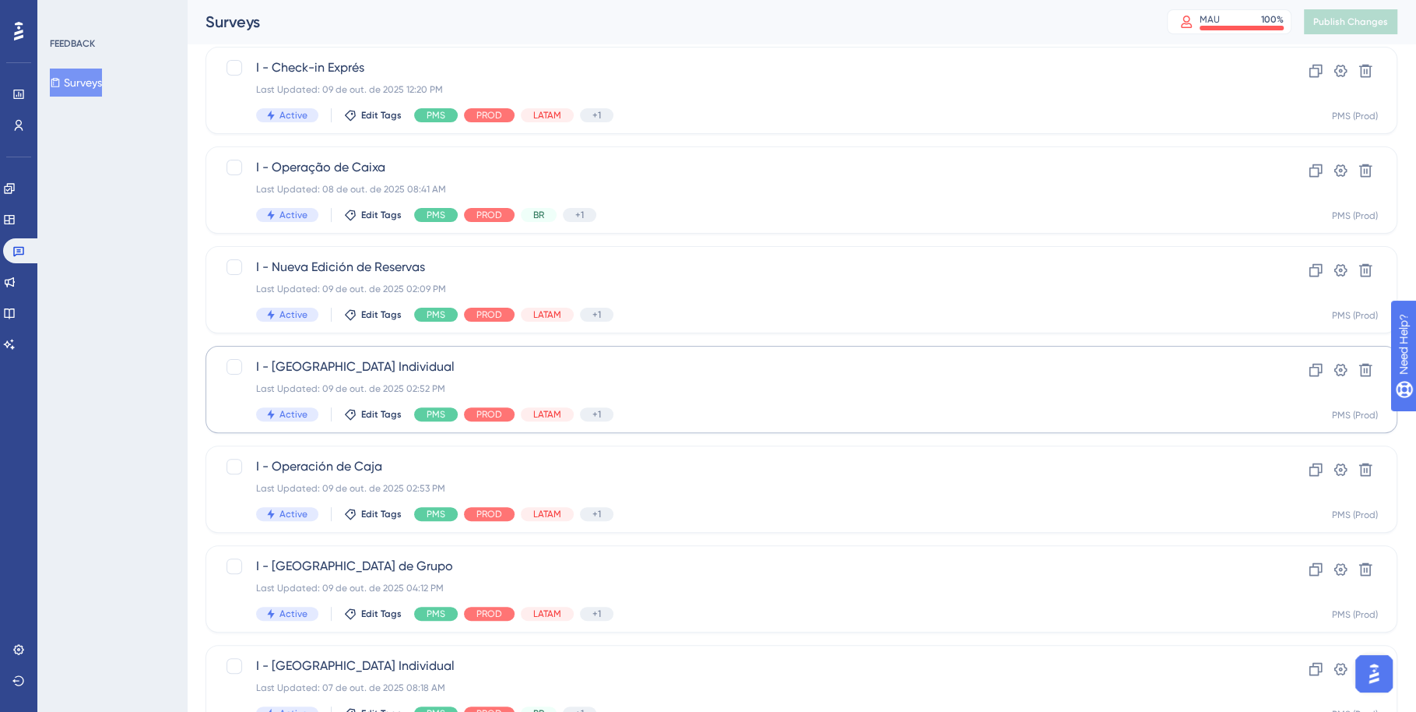
scroll to position [336, 0]
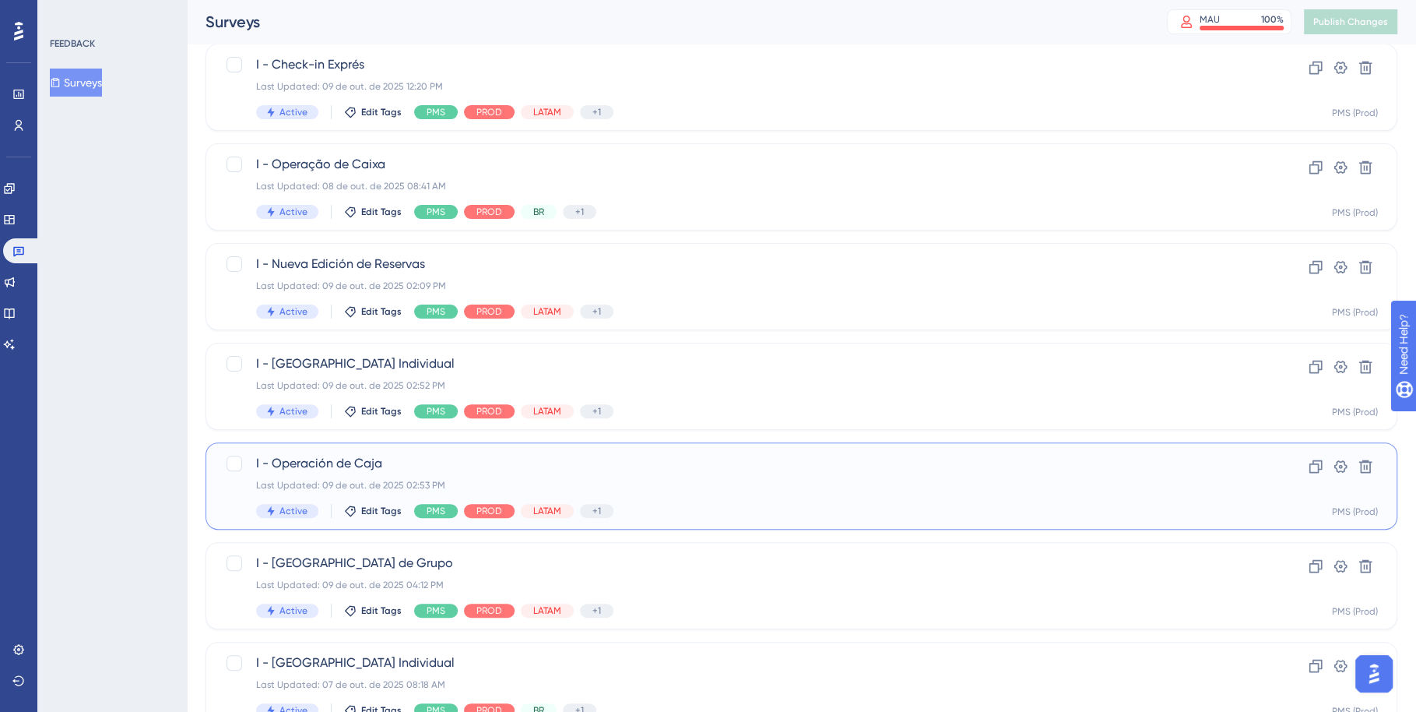
click at [707, 473] on div "I - Operación de Caja Last Updated: 09 de out. de 2025 02:53 PM Active Edit Tag…" at bounding box center [739, 486] width 966 height 64
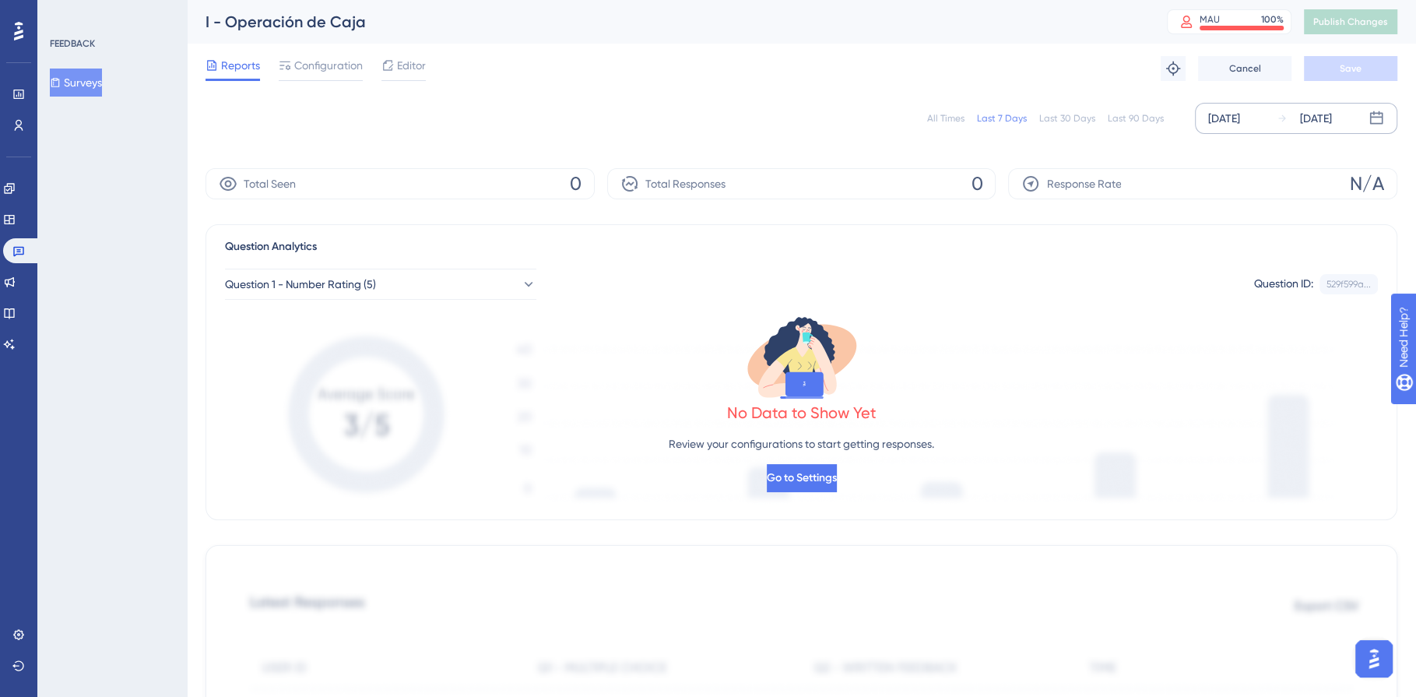
click at [1240, 119] on div "[DATE]" at bounding box center [1224, 118] width 32 height 19
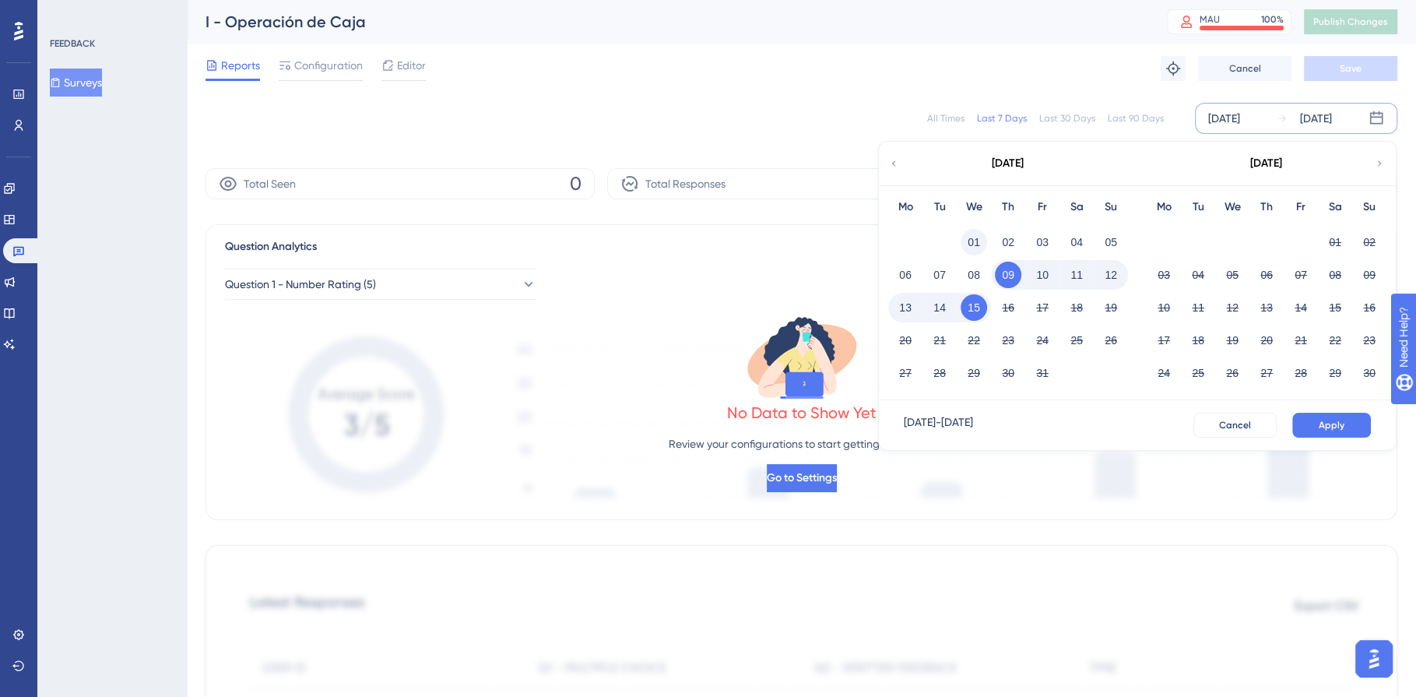
click at [982, 235] on button "01" at bounding box center [974, 242] width 26 height 26
click at [1335, 428] on span "Apply" at bounding box center [1332, 425] width 26 height 12
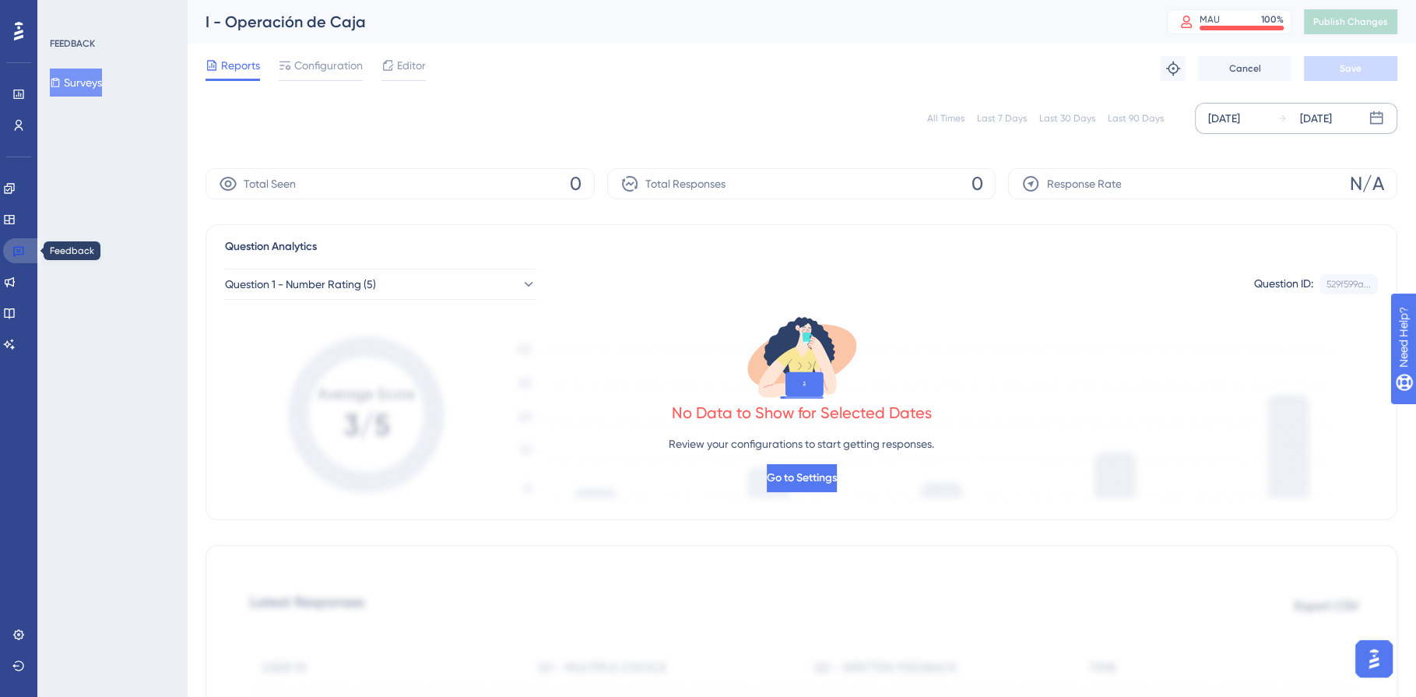
click at [19, 249] on icon at bounding box center [18, 252] width 11 height 10
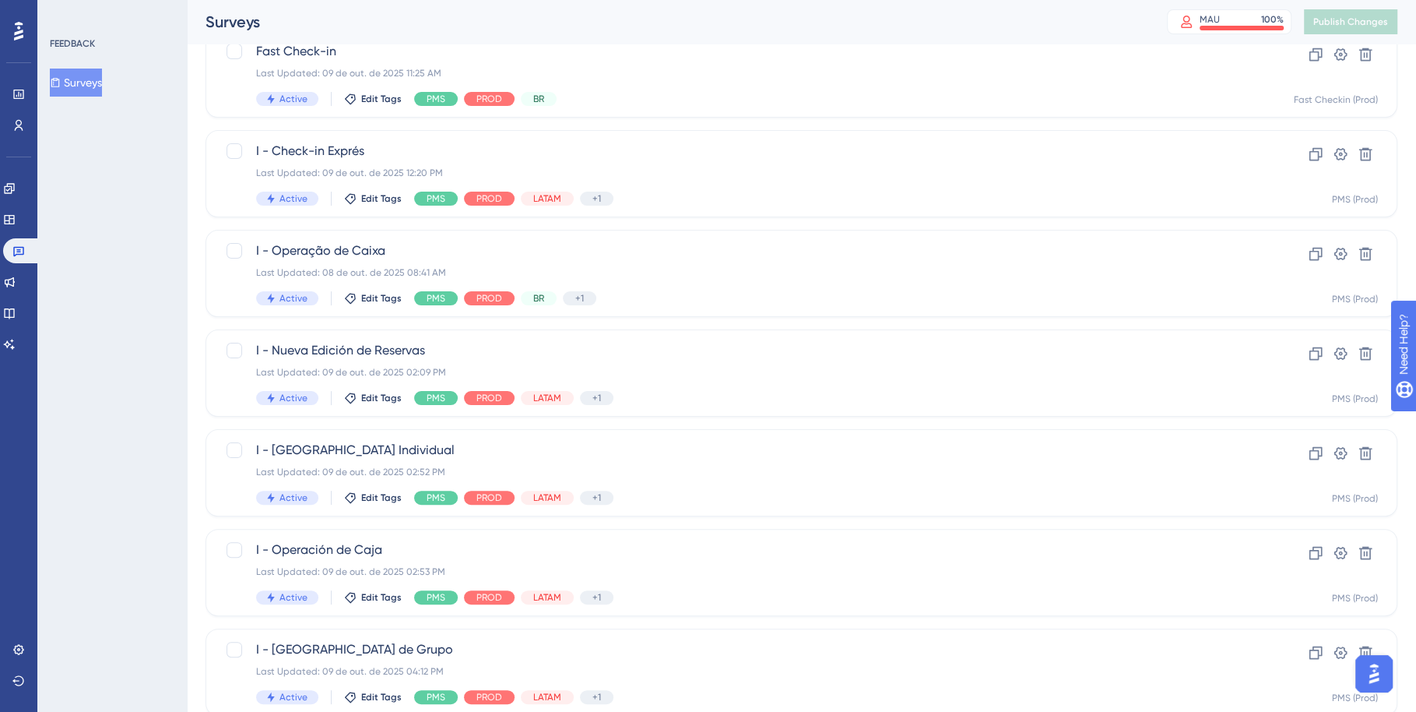
scroll to position [252, 0]
click at [841, 381] on div "I - Nueva Edición de Reservas Last Updated: 09 de out. de 2025 02:09 PM Active …" at bounding box center [739, 371] width 966 height 64
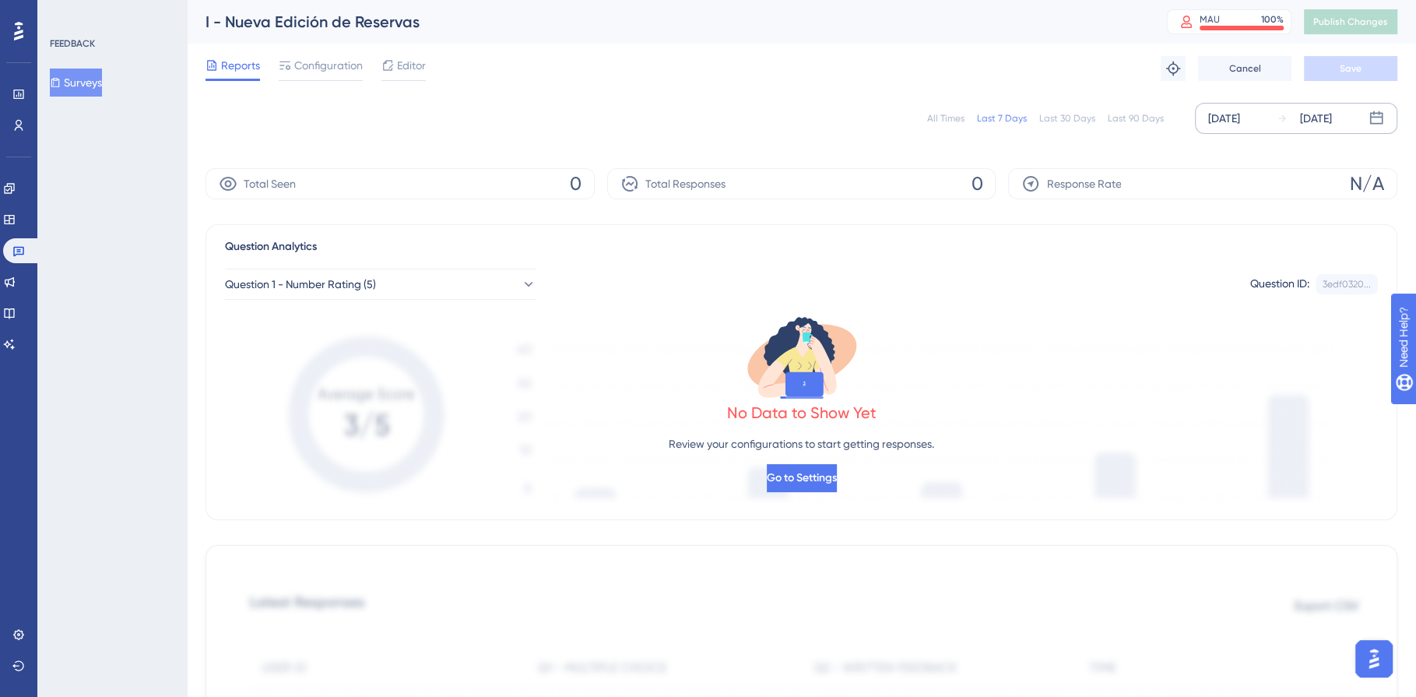
click at [1240, 119] on div "[DATE]" at bounding box center [1224, 118] width 32 height 19
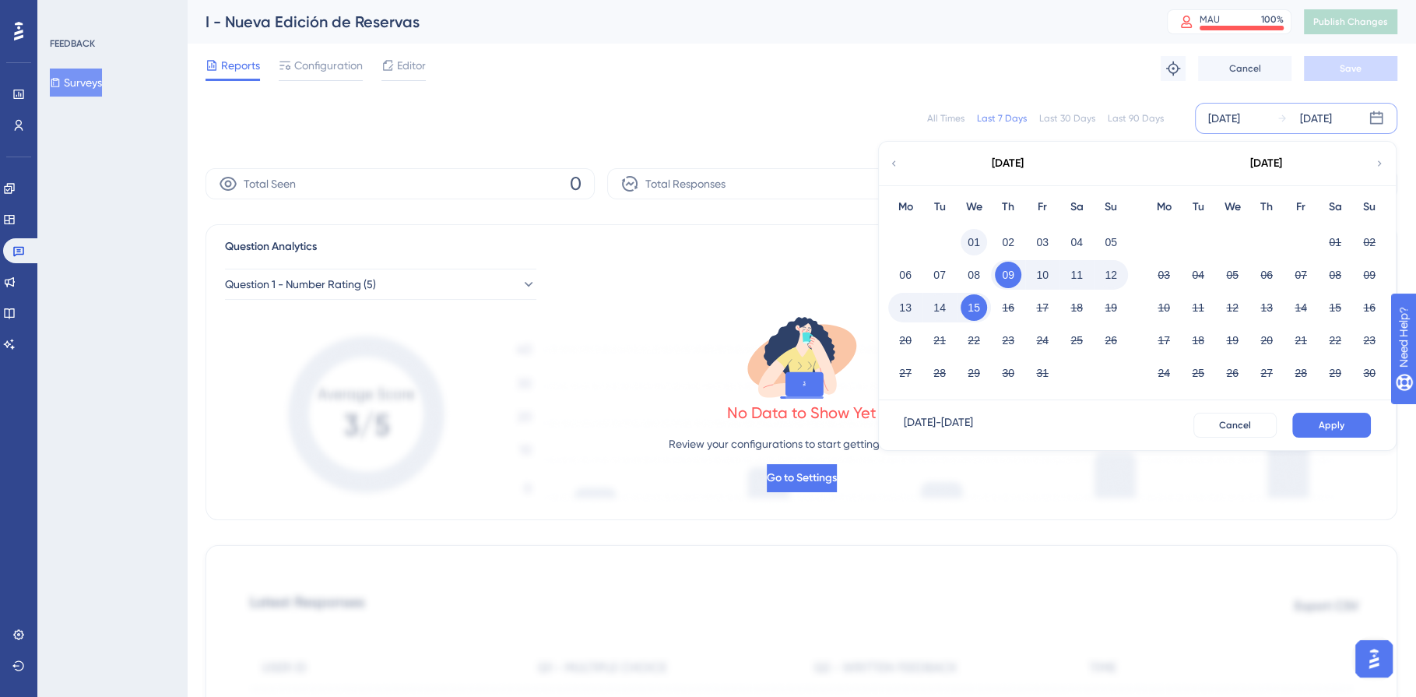
click at [976, 239] on button "01" at bounding box center [974, 242] width 26 height 26
click at [1345, 424] on button "Apply" at bounding box center [1331, 425] width 79 height 25
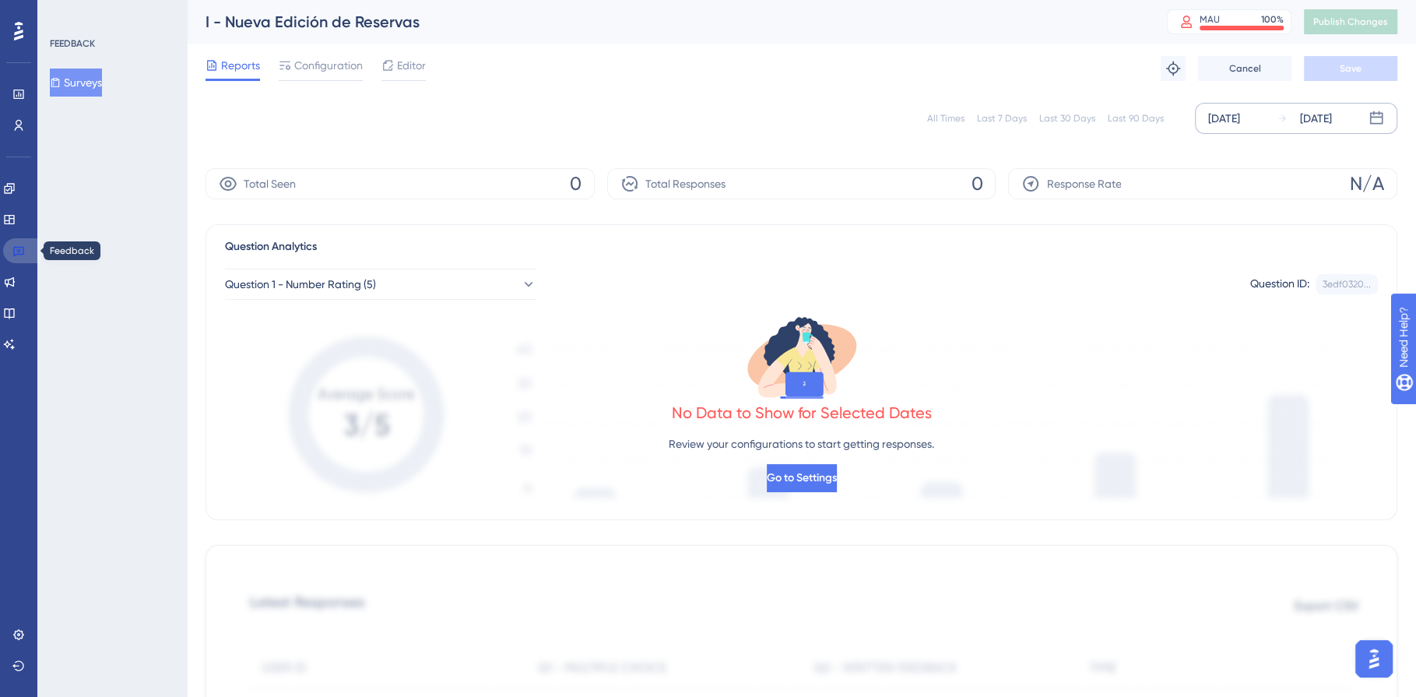
click at [22, 251] on icon at bounding box center [18, 250] width 12 height 12
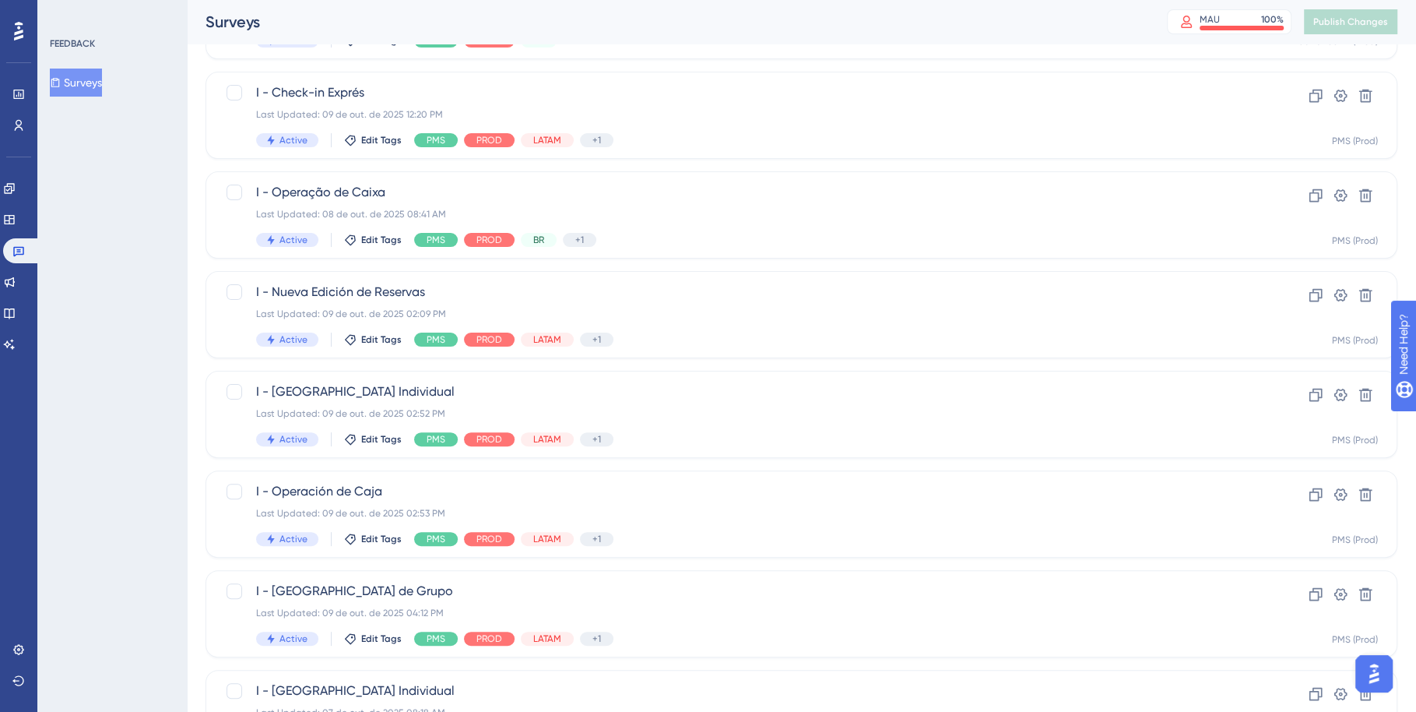
scroll to position [311, 0]
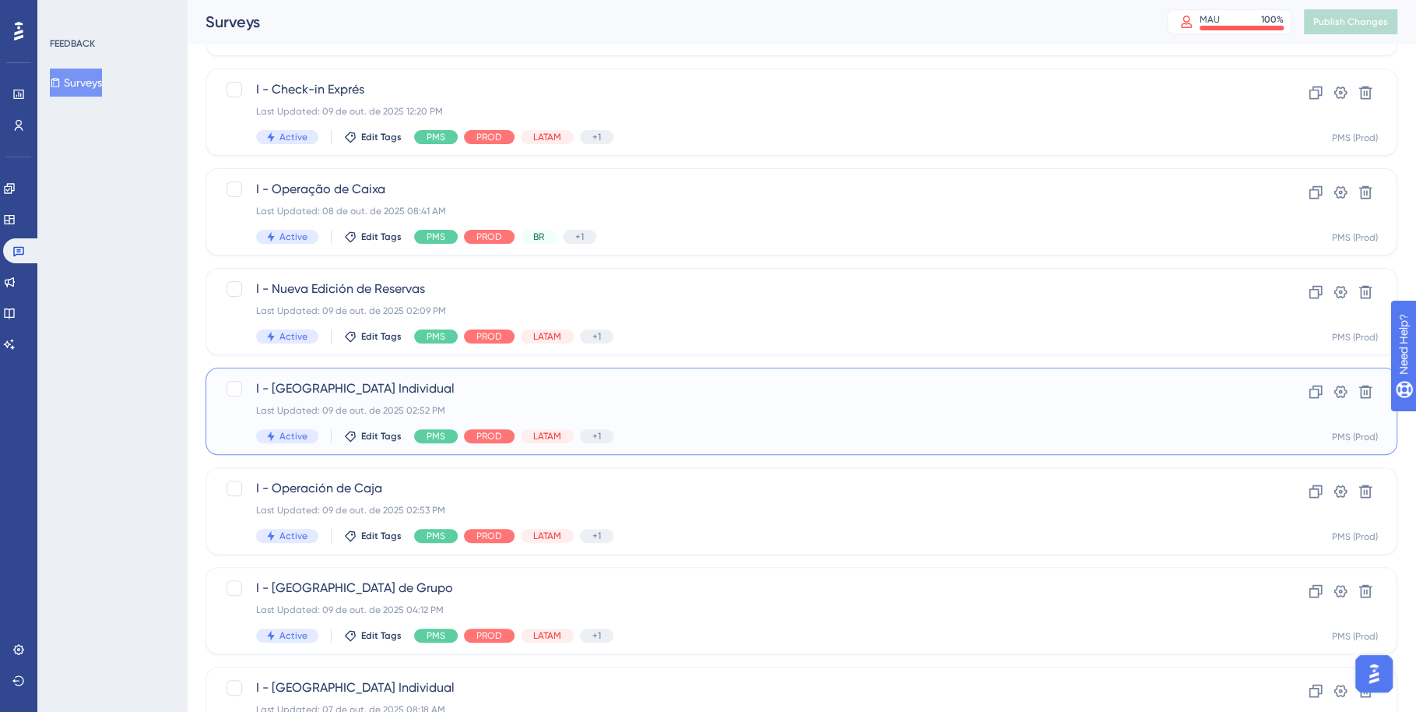
click at [829, 397] on span "I - [GEOGRAPHIC_DATA] Individual" at bounding box center [739, 388] width 966 height 19
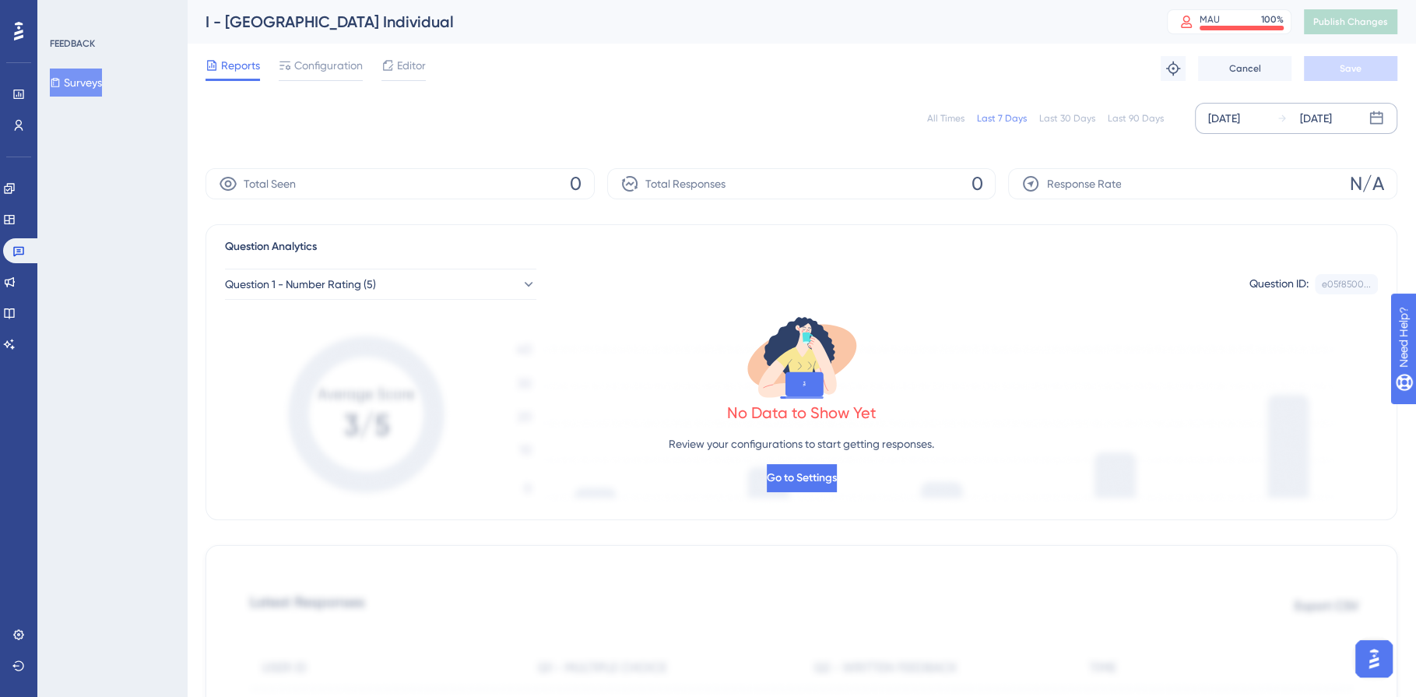
click at [1236, 126] on div "[DATE]" at bounding box center [1224, 118] width 32 height 19
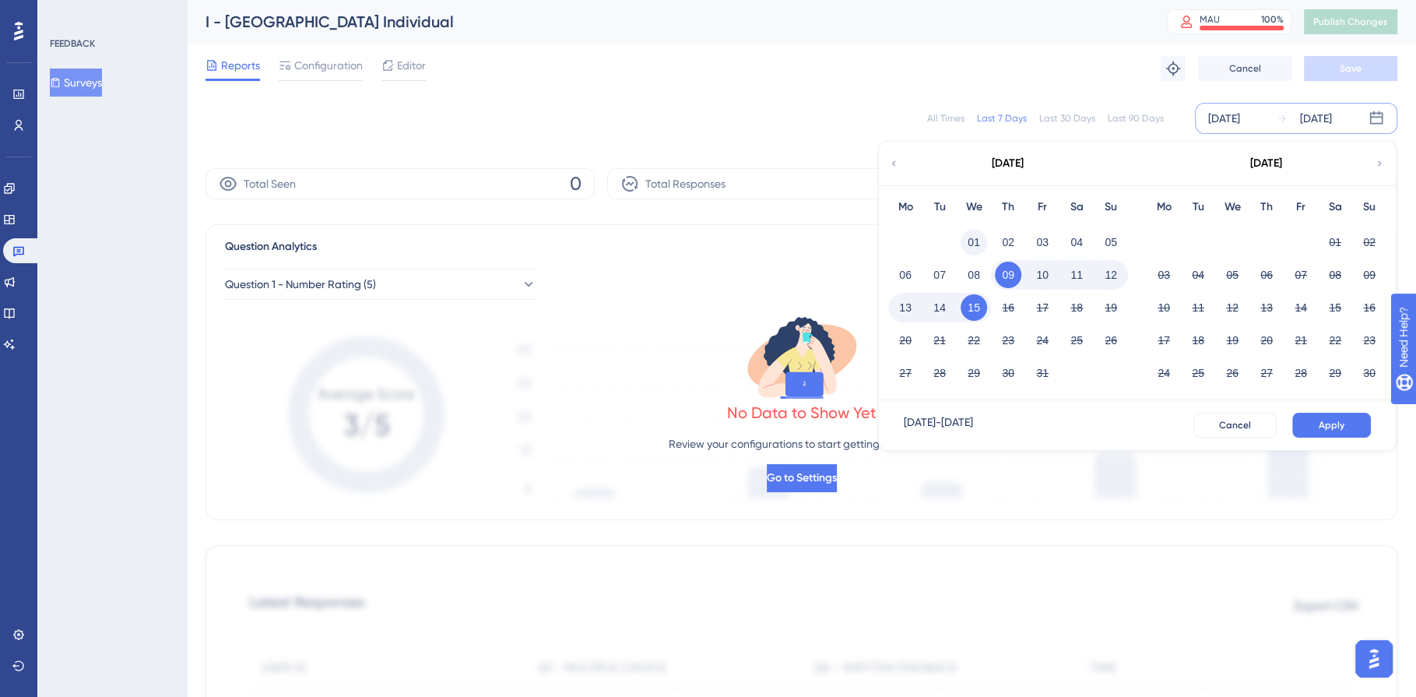
click at [978, 230] on button "01" at bounding box center [974, 242] width 26 height 26
click at [1316, 416] on button "Apply" at bounding box center [1331, 425] width 79 height 25
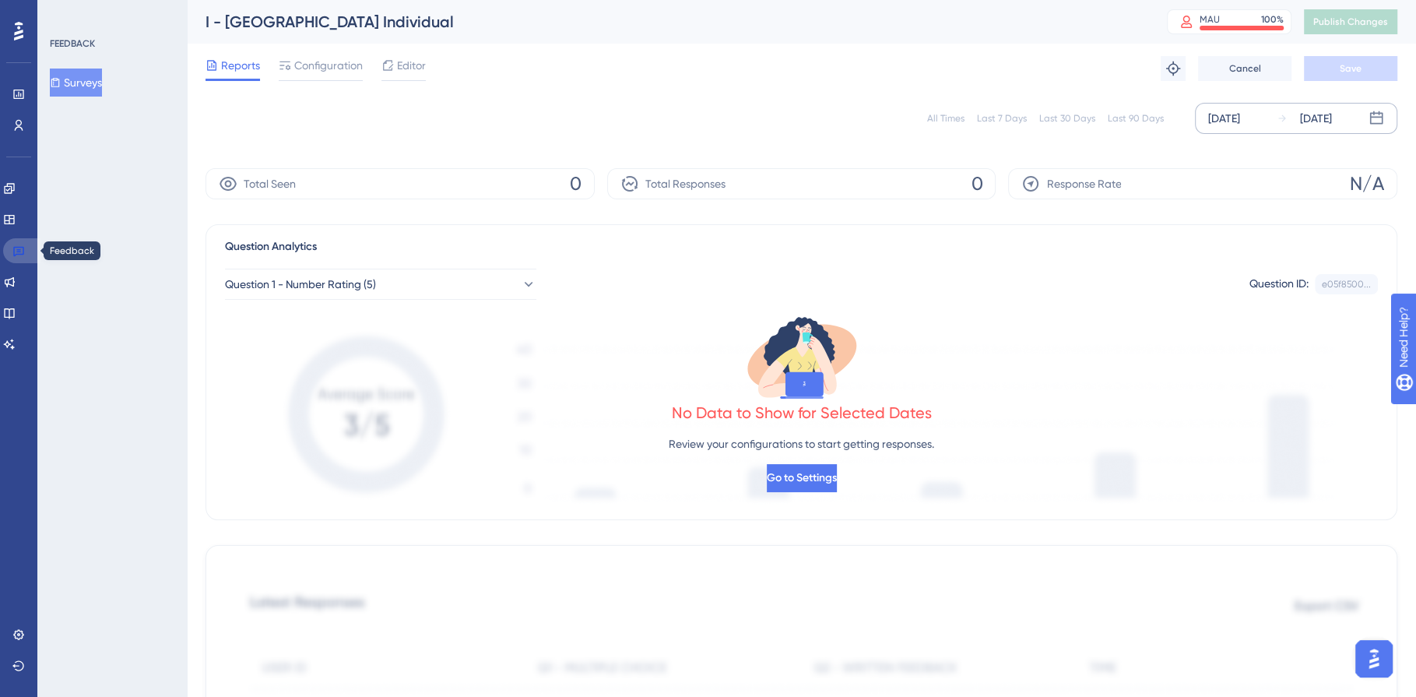
click at [29, 251] on link at bounding box center [21, 250] width 37 height 25
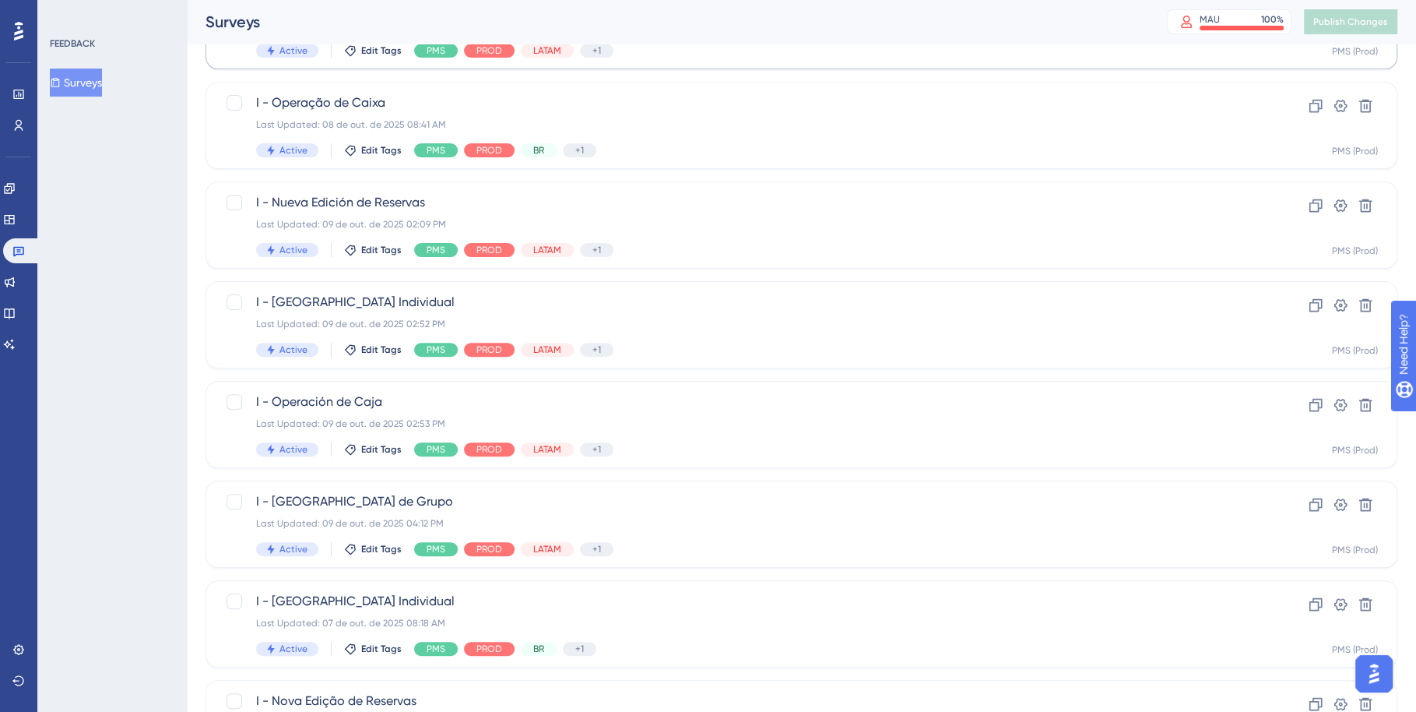
scroll to position [399, 0]
click at [811, 418] on div "Last Updated: 09 de out. de 2025 02:53 PM" at bounding box center [739, 422] width 966 height 12
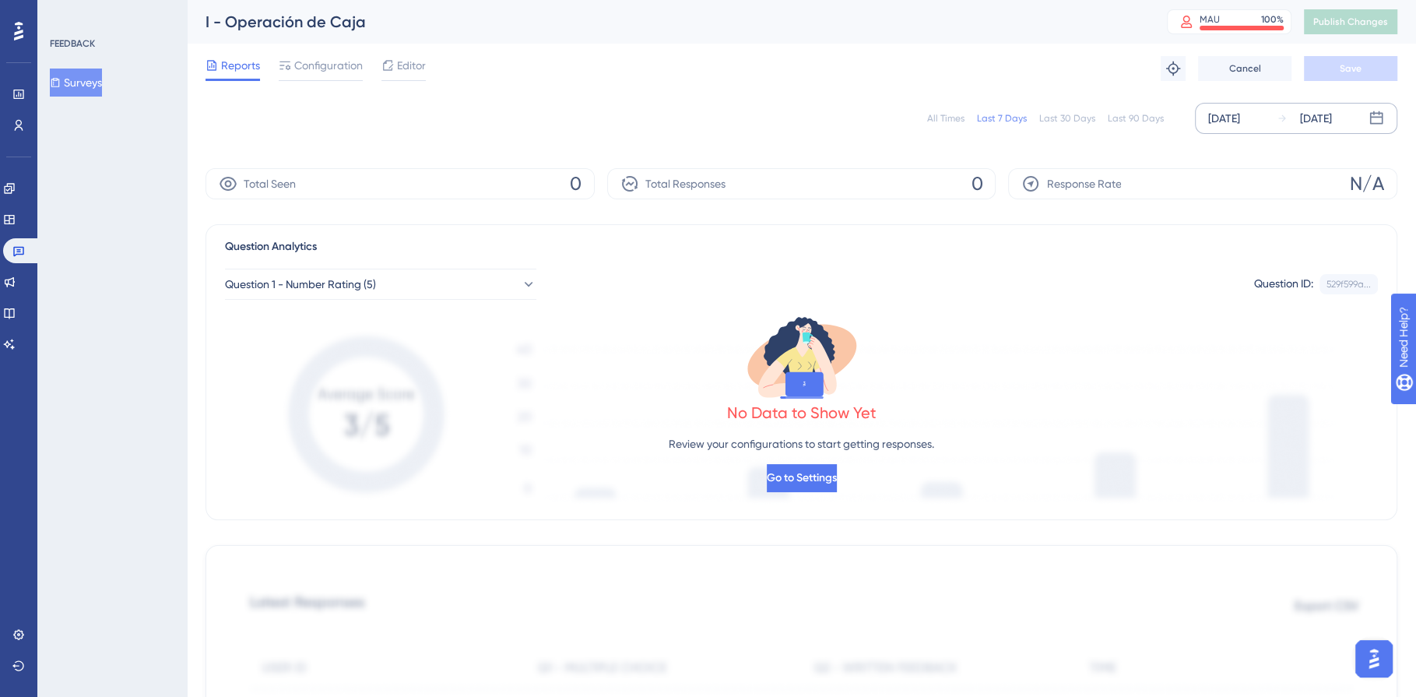
click at [1240, 124] on div "[DATE]" at bounding box center [1224, 118] width 32 height 19
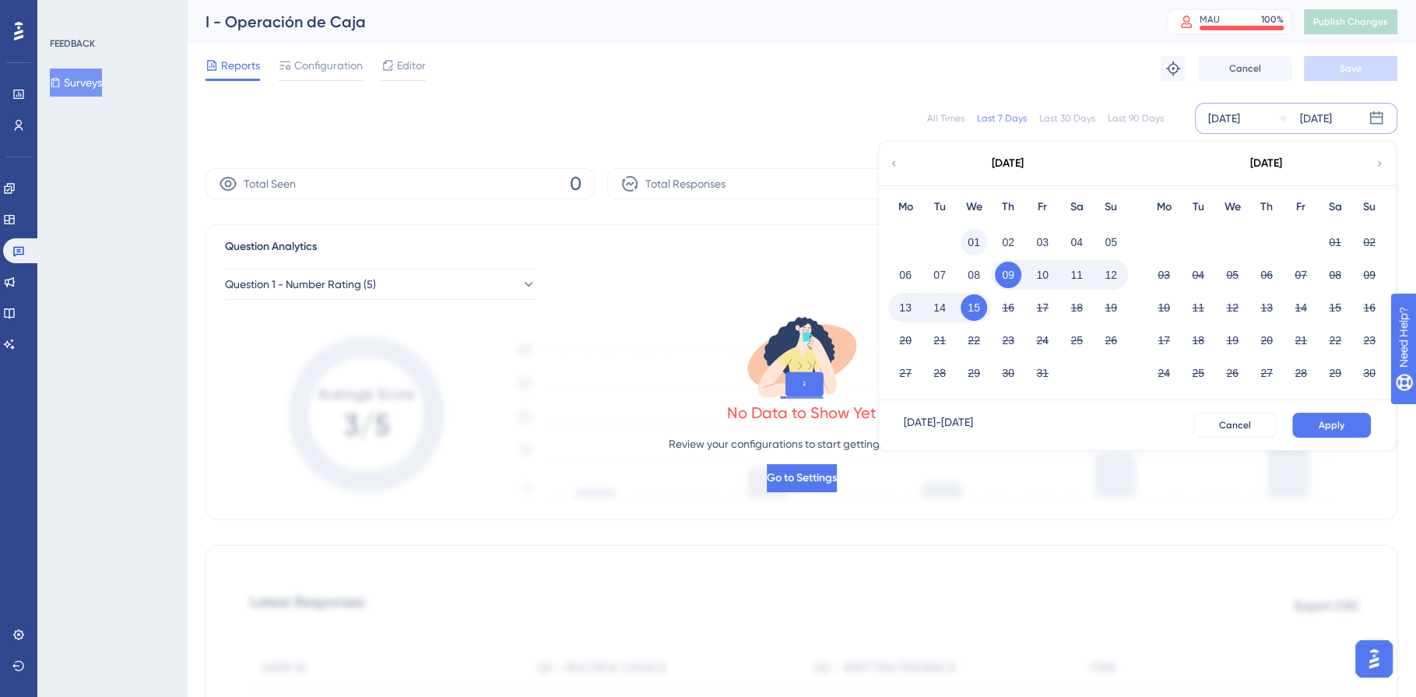
click at [962, 238] on button "01" at bounding box center [974, 242] width 26 height 26
click at [1321, 417] on button "Apply" at bounding box center [1331, 425] width 79 height 25
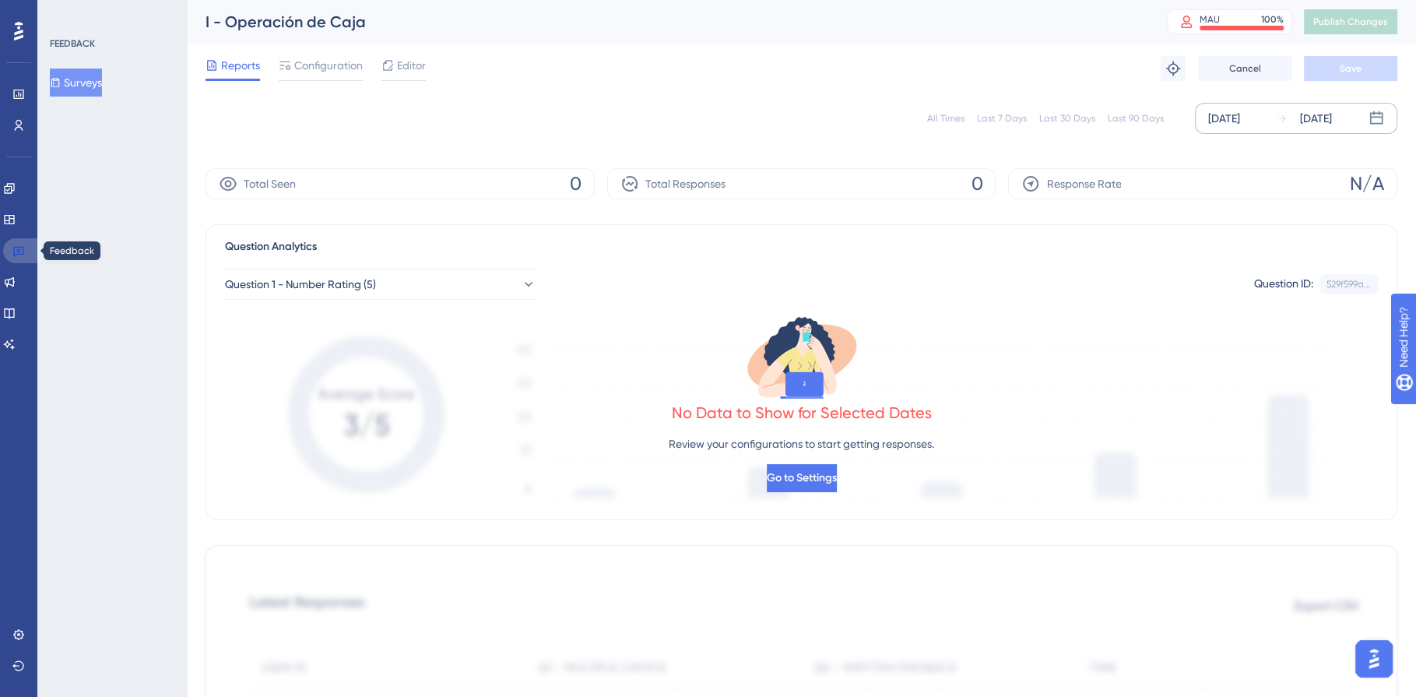
click at [27, 250] on link at bounding box center [21, 250] width 37 height 25
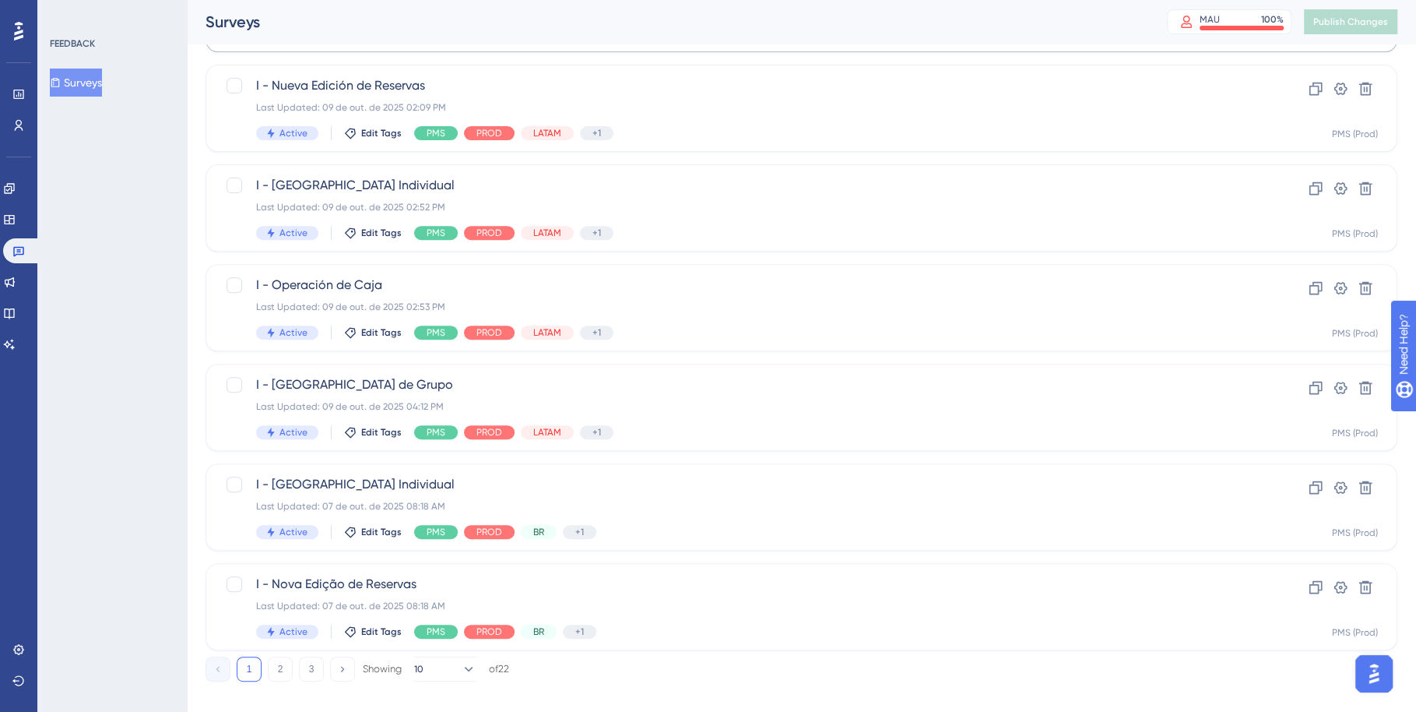
scroll to position [534, 0]
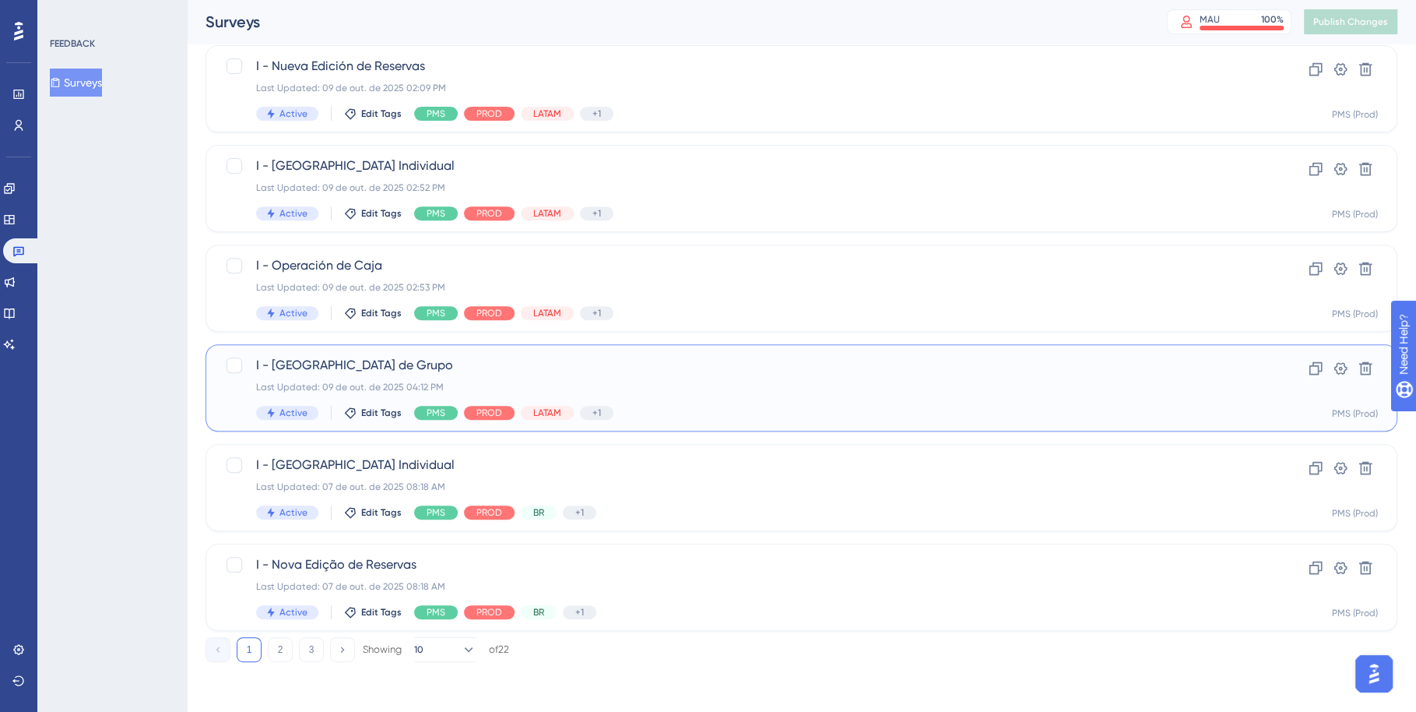
click at [752, 386] on div "Last Updated: 09 de out. de 2025 04:12 PM" at bounding box center [739, 387] width 966 height 12
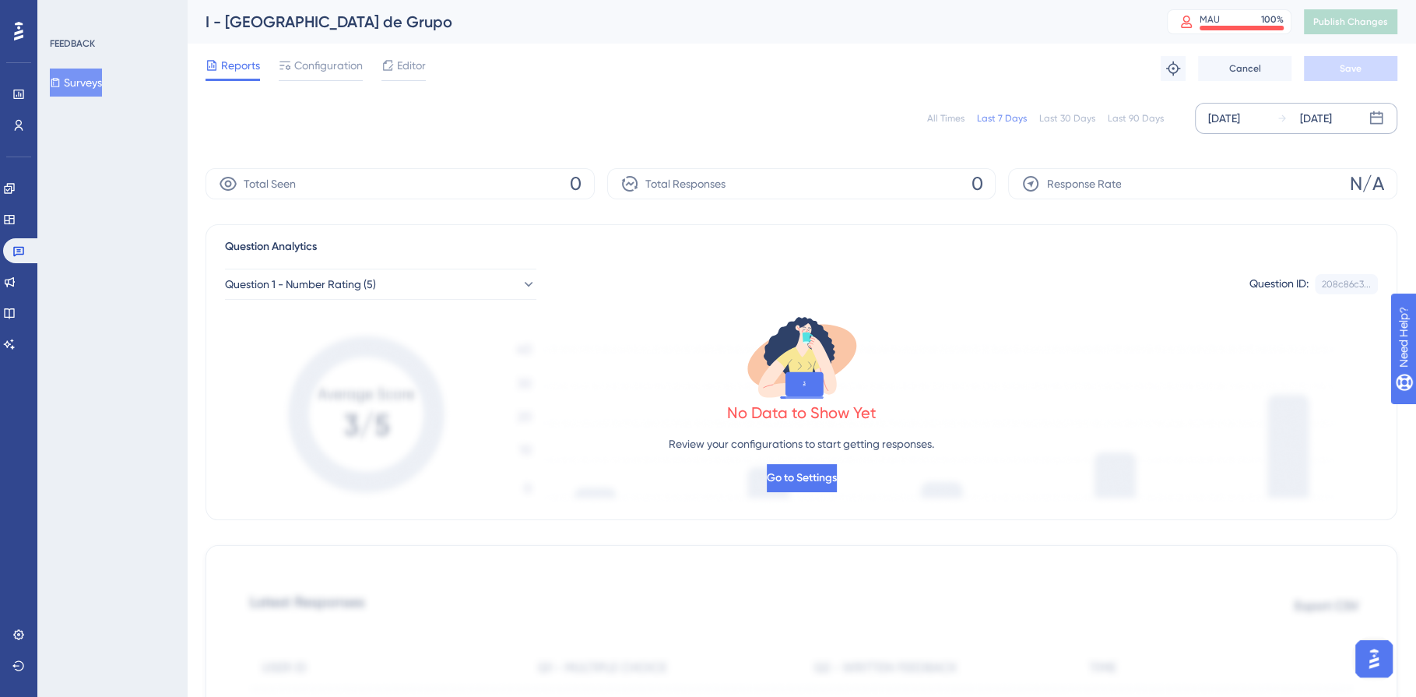
click at [1240, 114] on div "[DATE]" at bounding box center [1224, 118] width 32 height 19
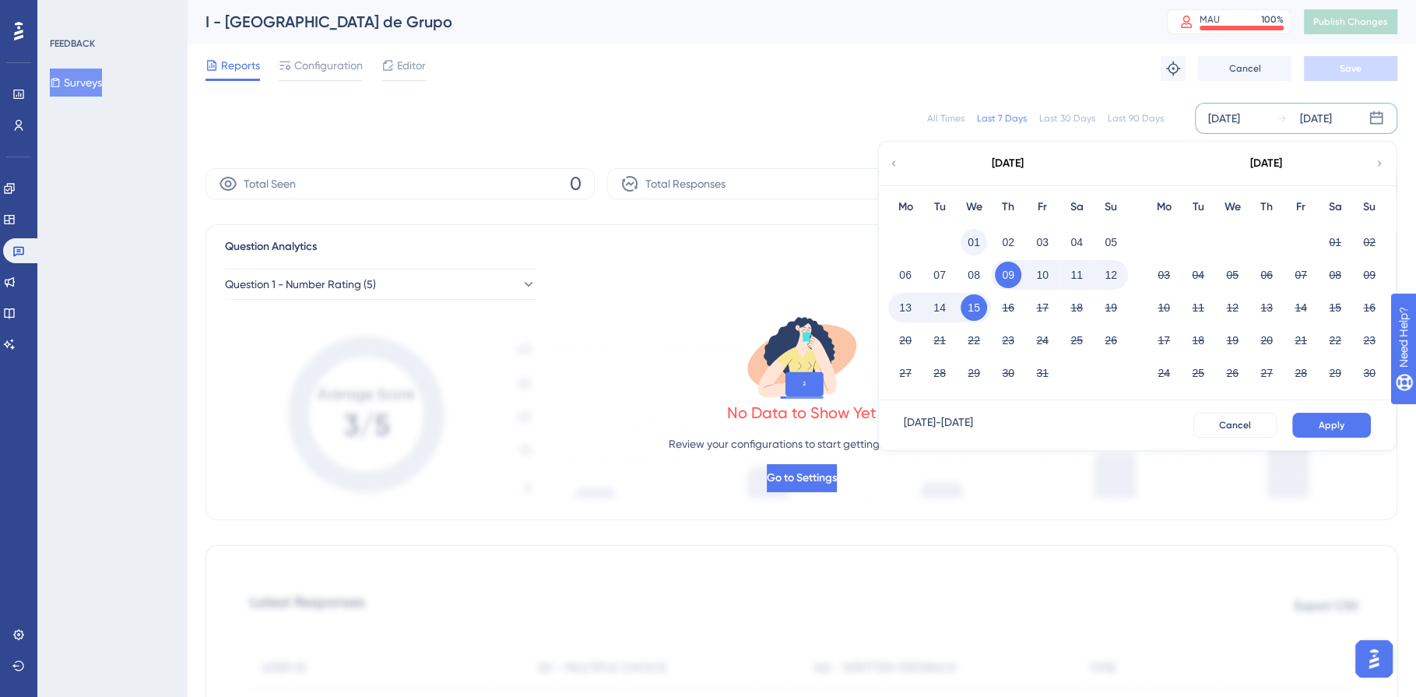
click at [977, 239] on button "01" at bounding box center [974, 242] width 26 height 26
click at [983, 305] on button "15" at bounding box center [974, 307] width 26 height 26
click at [1332, 428] on span "Apply" at bounding box center [1332, 425] width 26 height 12
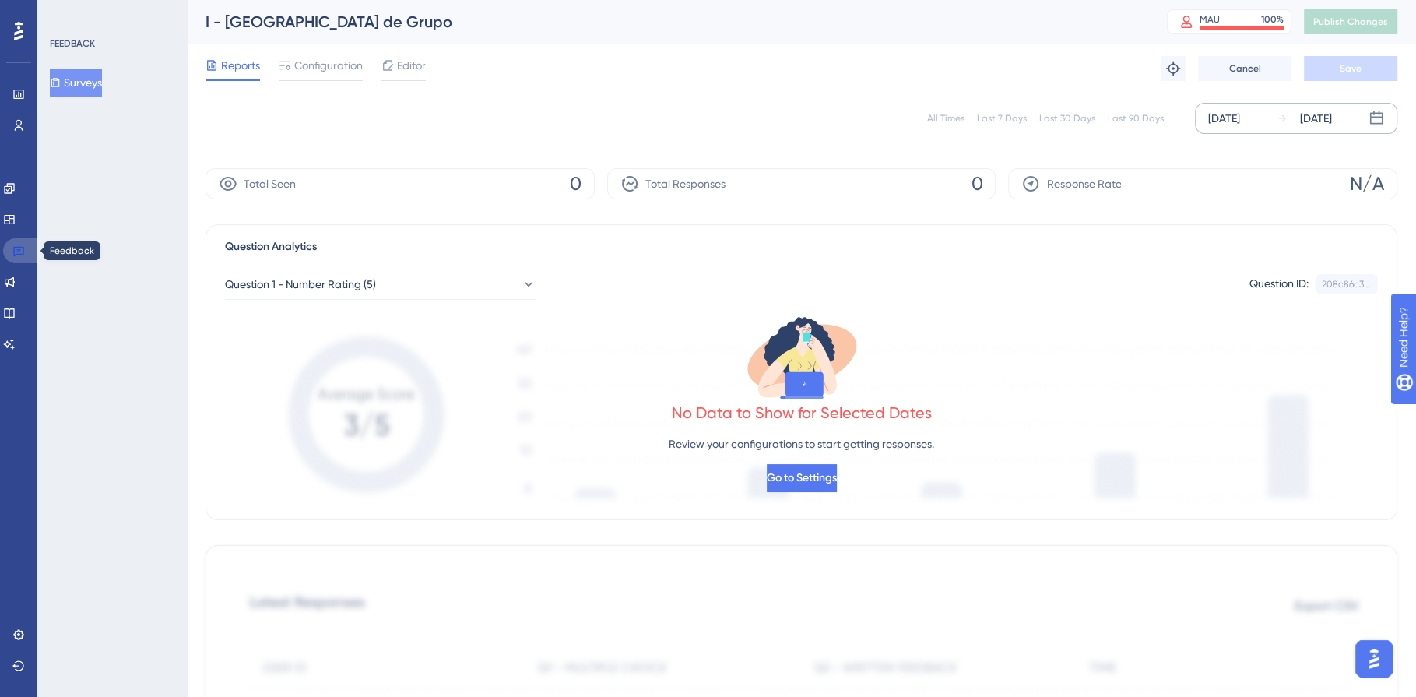
click at [23, 255] on icon at bounding box center [18, 250] width 12 height 12
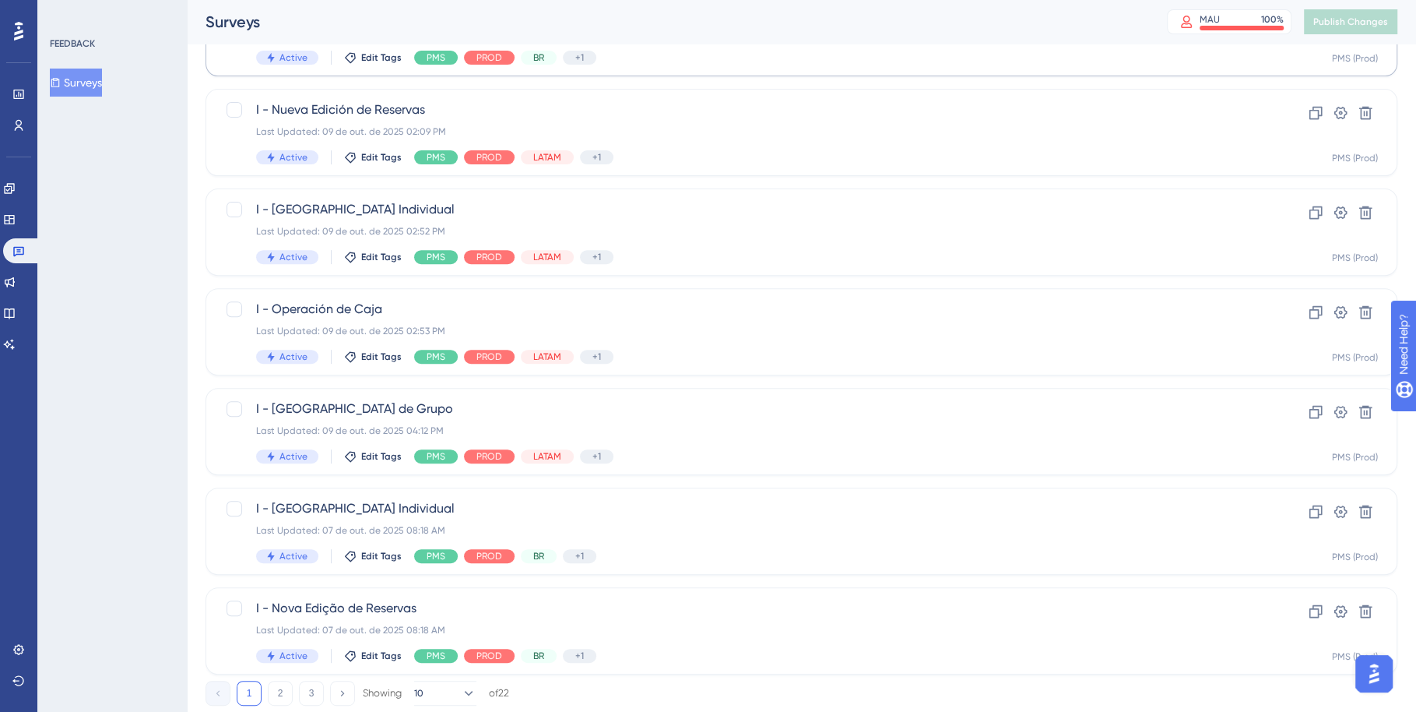
scroll to position [534, 0]
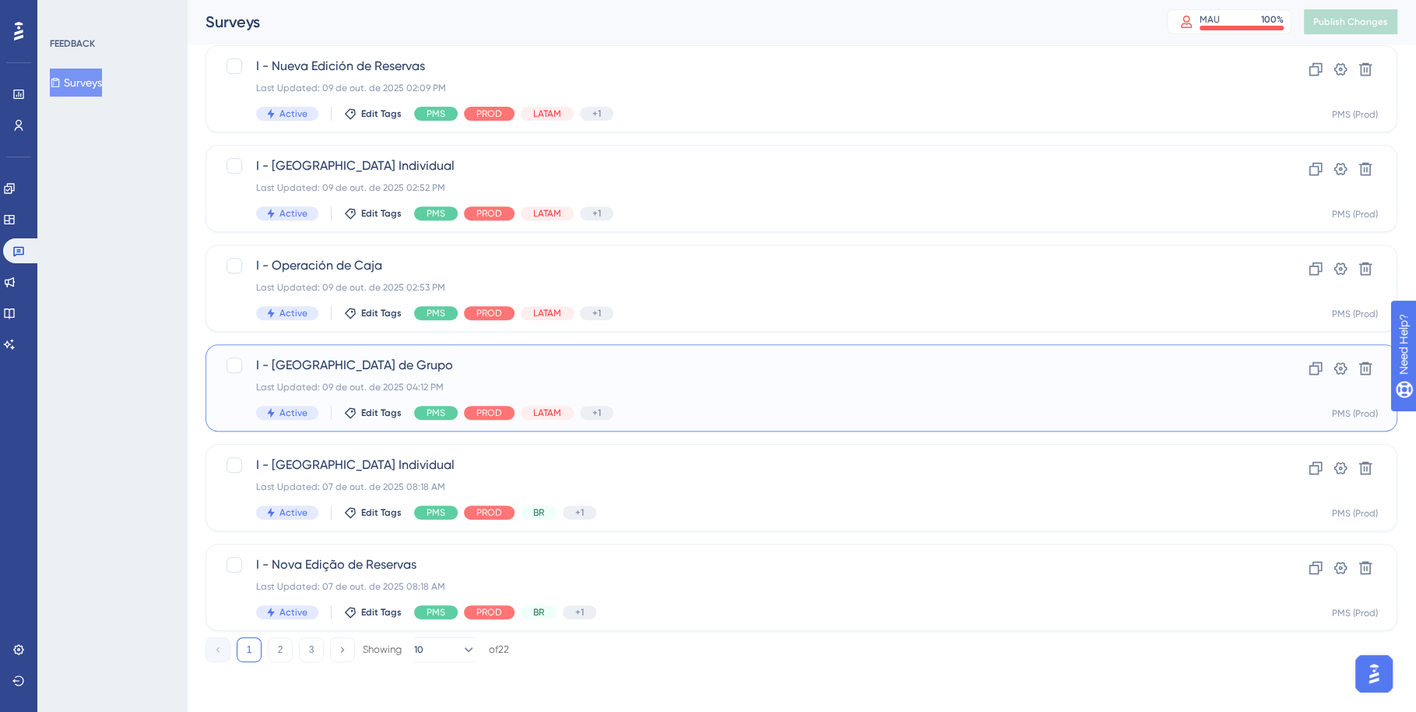
click at [805, 388] on div "Last Updated: 09 de out. de 2025 04:12 PM" at bounding box center [739, 387] width 966 height 12
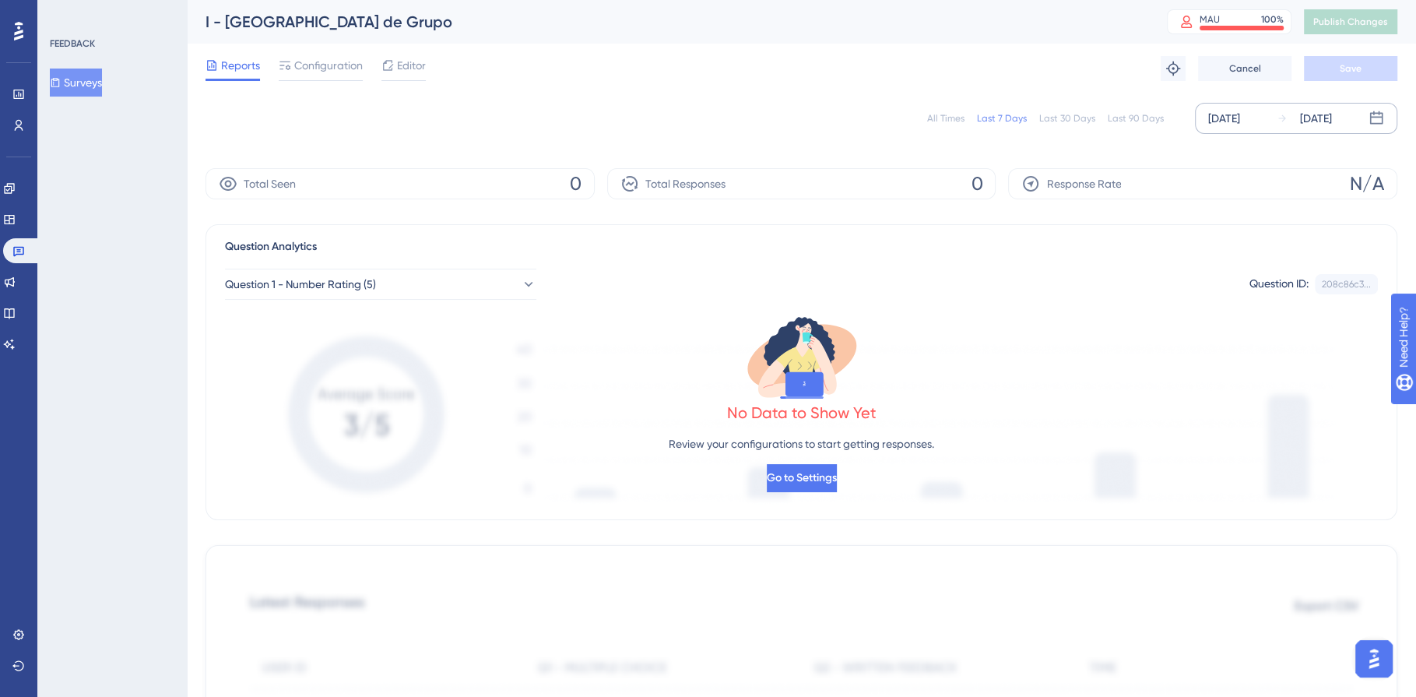
click at [1221, 112] on div "[DATE]" at bounding box center [1224, 118] width 32 height 19
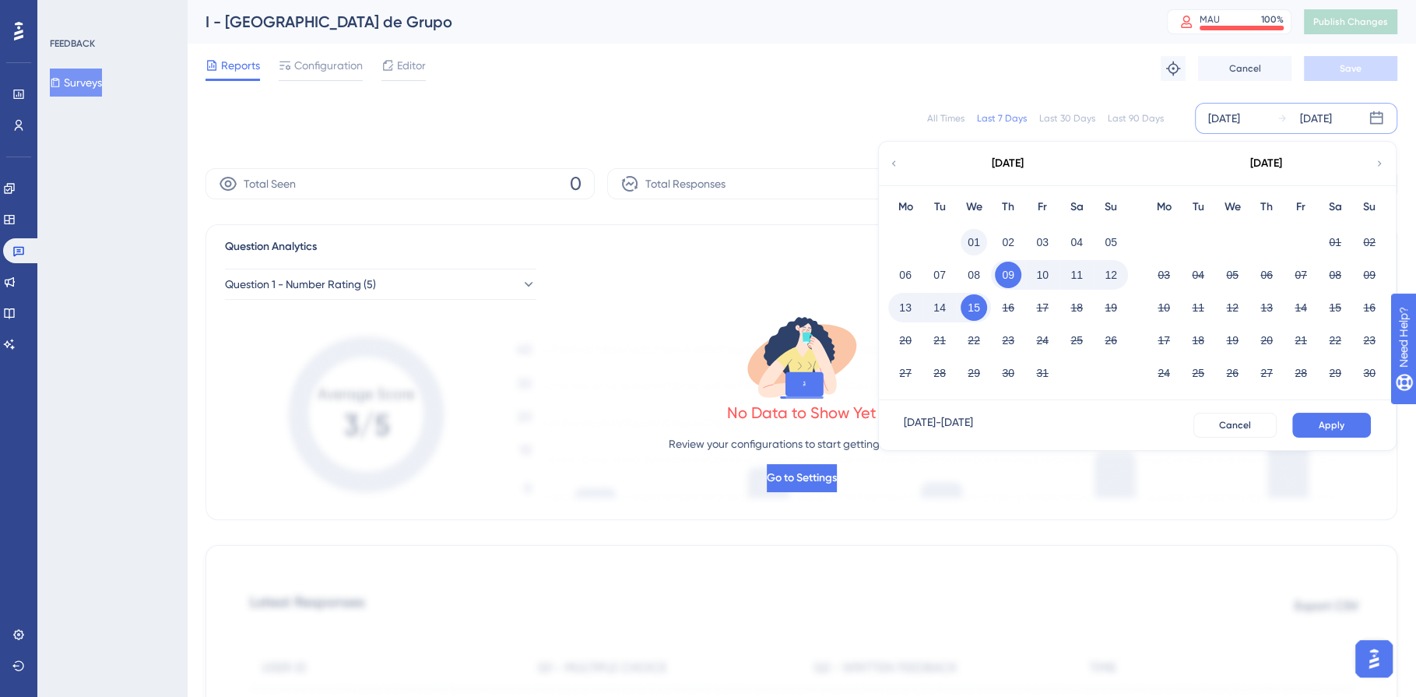
click at [967, 241] on button "01" at bounding box center [974, 242] width 26 height 26
click at [967, 306] on button "15" at bounding box center [974, 307] width 26 height 26
click at [1331, 423] on span "Apply" at bounding box center [1332, 425] width 26 height 12
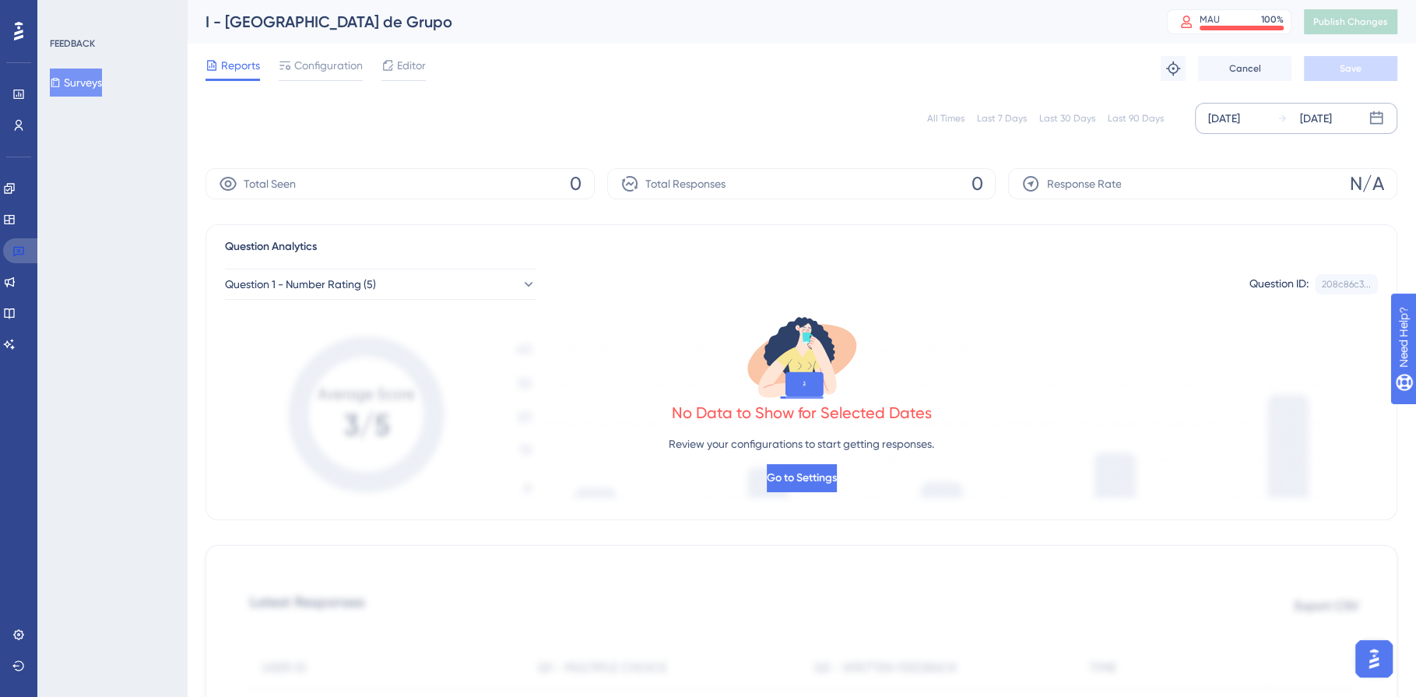
click at [32, 251] on link at bounding box center [21, 250] width 37 height 25
click at [18, 252] on icon at bounding box center [18, 250] width 12 height 12
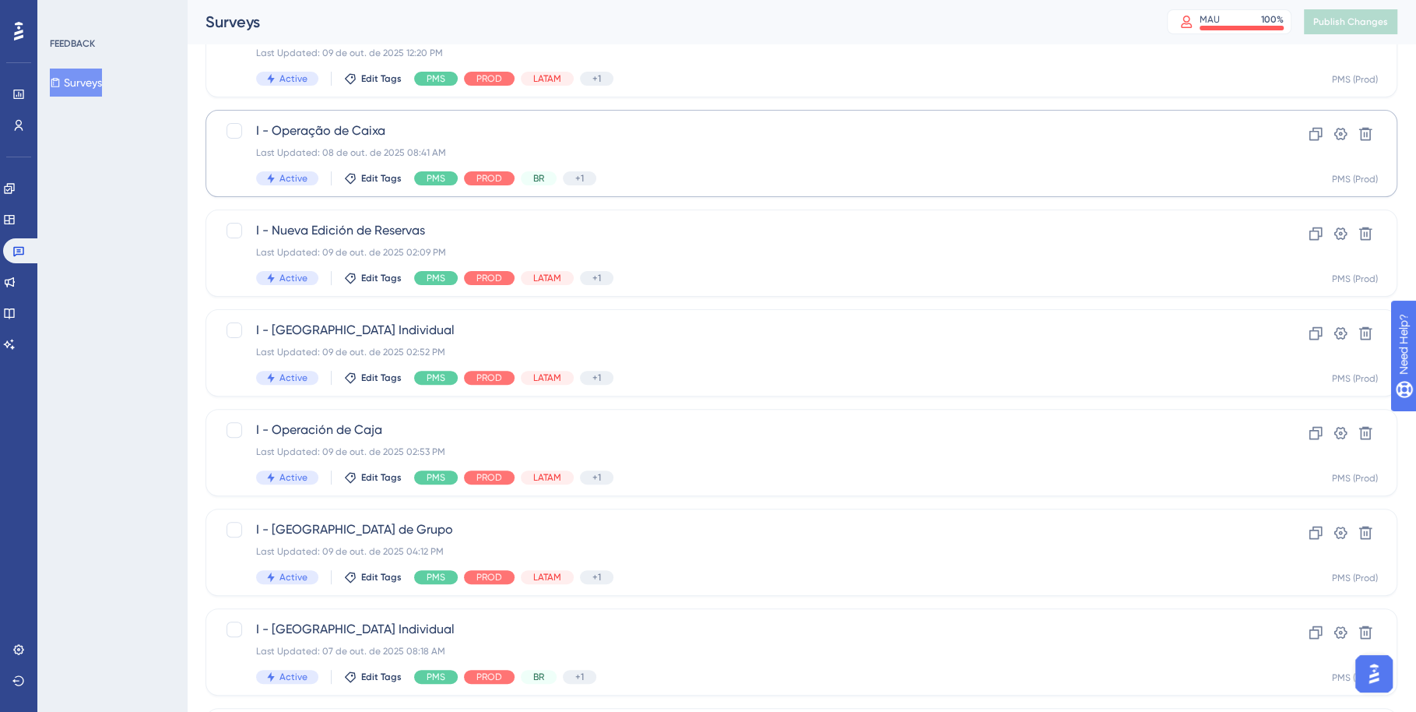
scroll to position [534, 0]
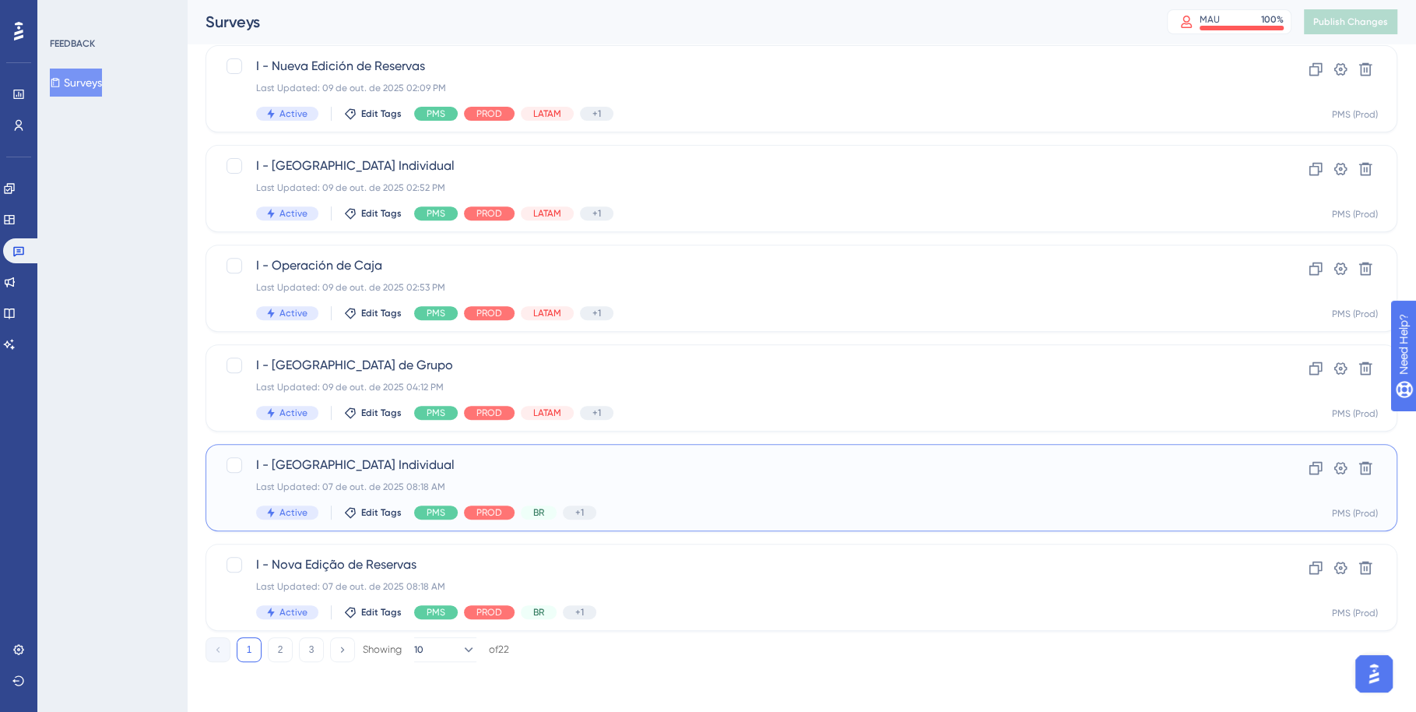
click at [752, 499] on div "I - [GEOGRAPHIC_DATA] Individual Last Updated: 07 de out. de 2025 08:18 AM Acti…" at bounding box center [739, 487] width 966 height 64
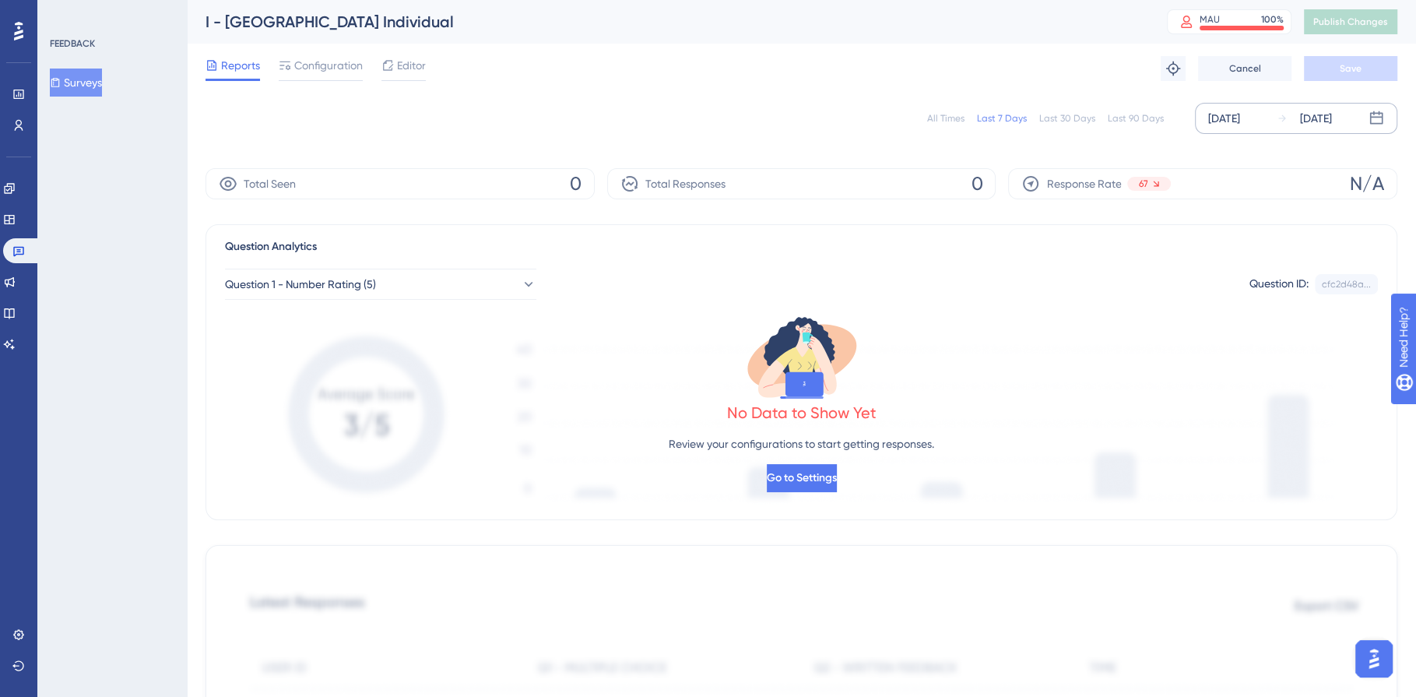
click at [1220, 114] on div "[DATE]" at bounding box center [1224, 118] width 32 height 19
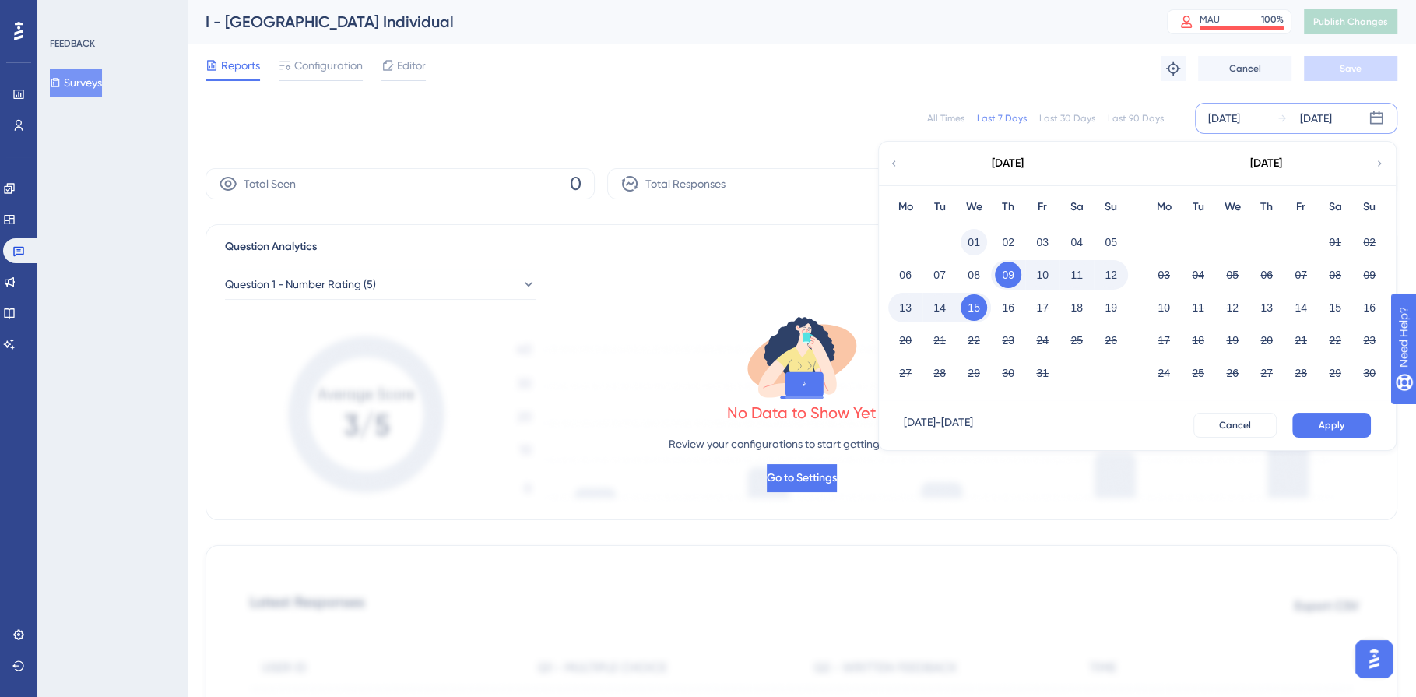
click at [979, 241] on button "01" at bounding box center [974, 242] width 26 height 26
click at [979, 314] on button "15" at bounding box center [974, 307] width 26 height 26
click at [1324, 429] on span "Apply" at bounding box center [1332, 425] width 26 height 12
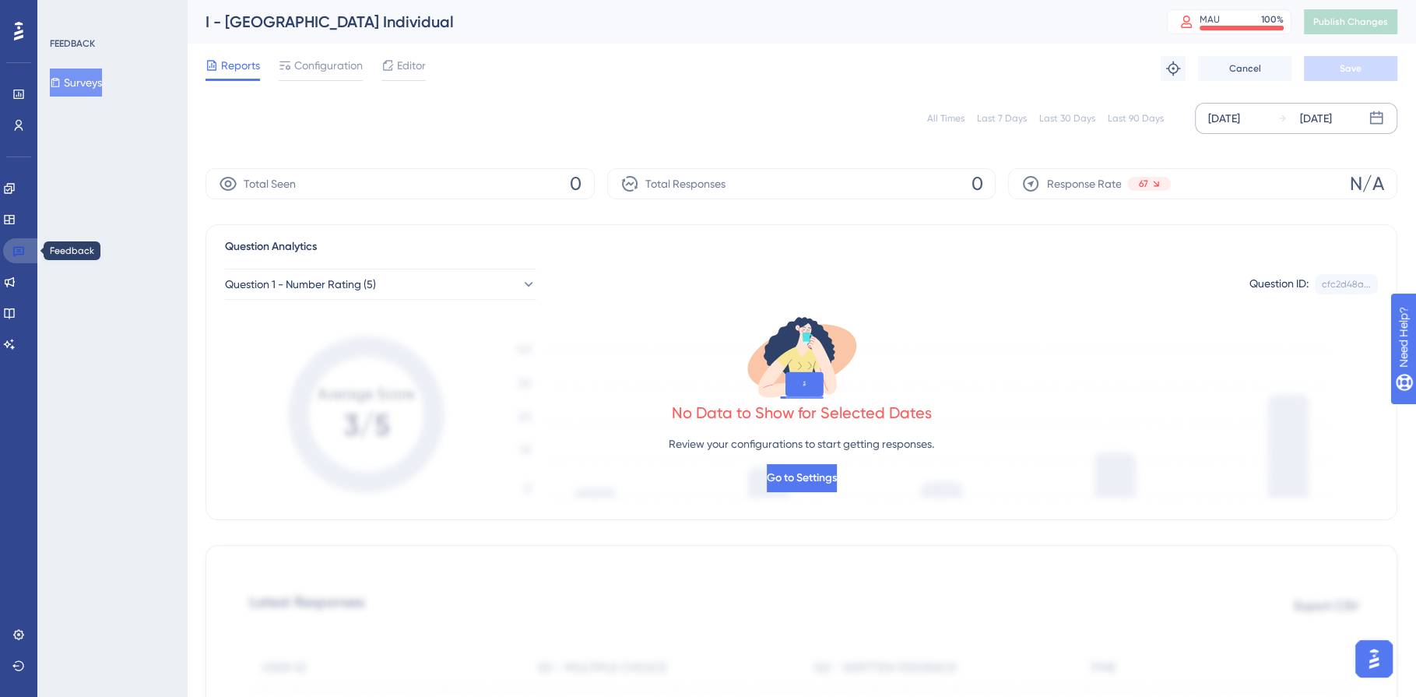
click at [19, 249] on icon at bounding box center [18, 252] width 11 height 10
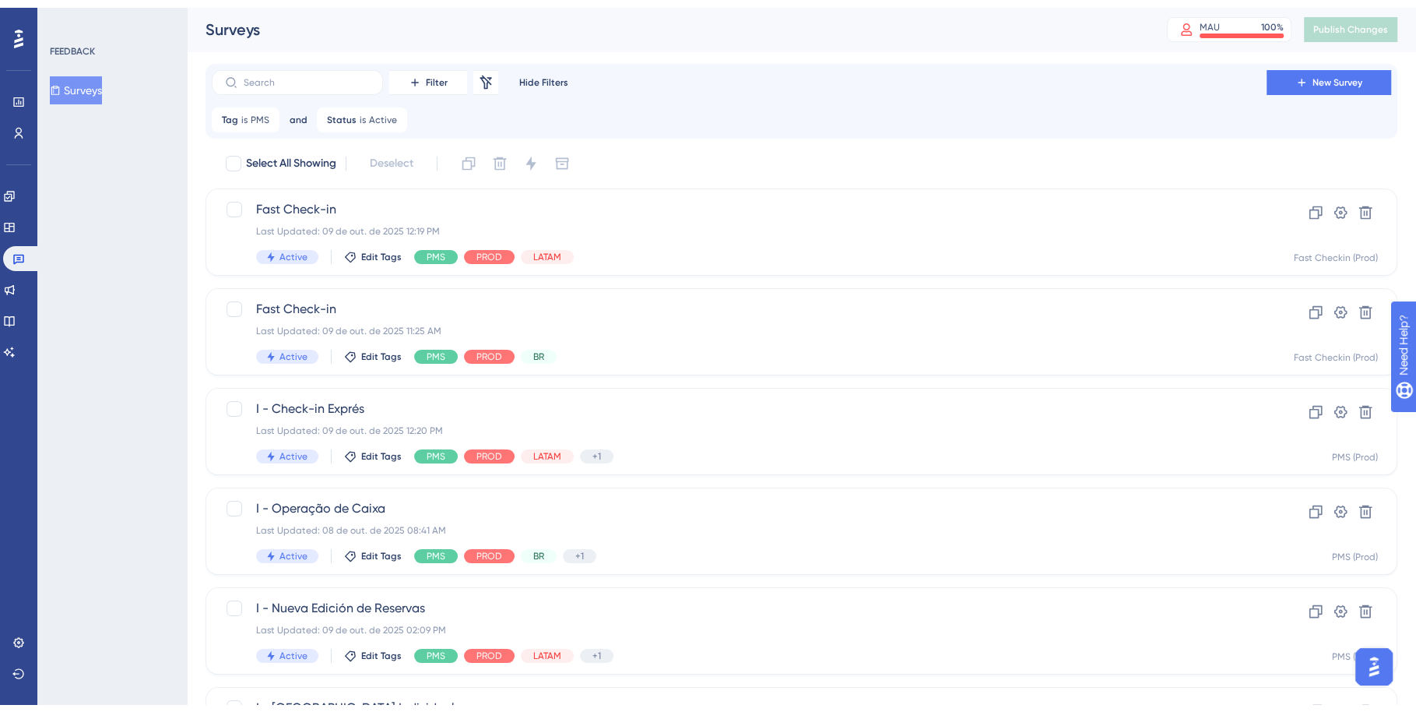
scroll to position [534, 0]
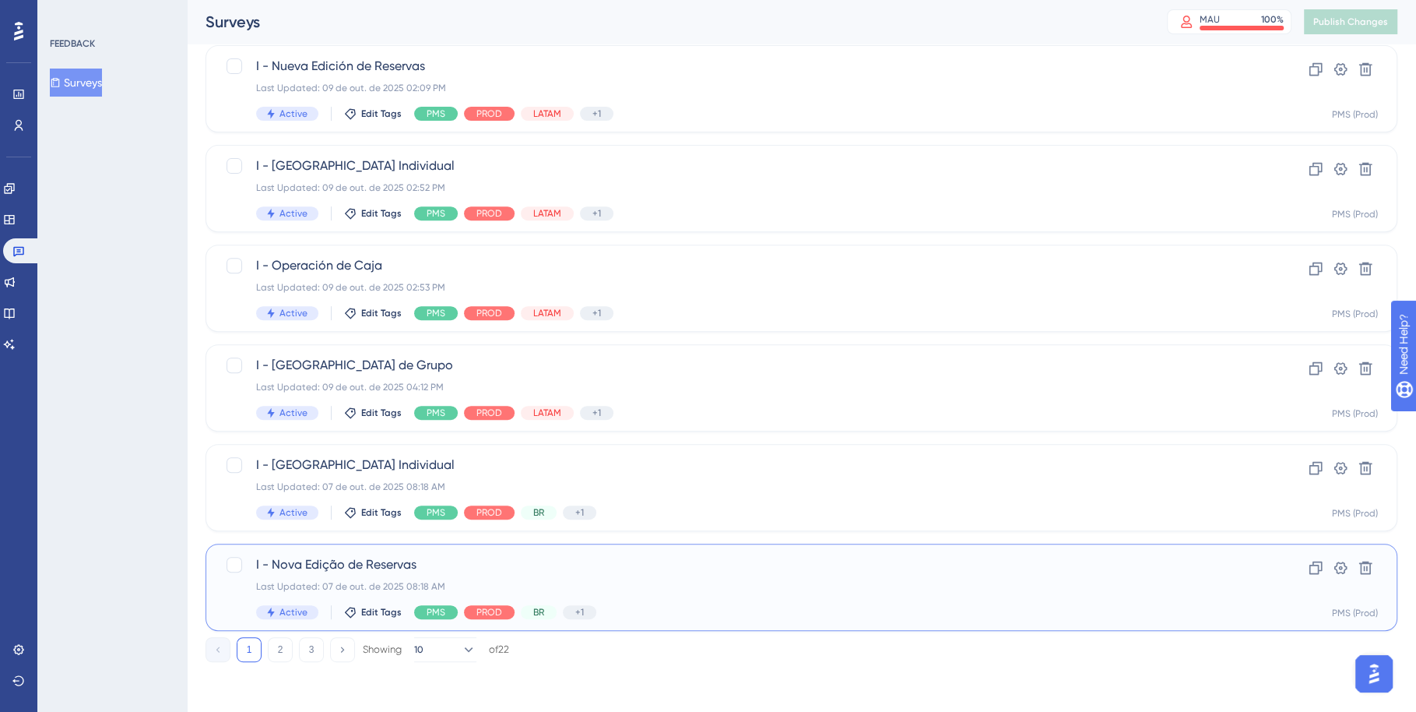
click at [729, 554] on div "I - Nova Edição de Reservas Last Updated: 07 de out. de 2025 08:18 AM Active Ed…" at bounding box center [802, 586] width 1192 height 87
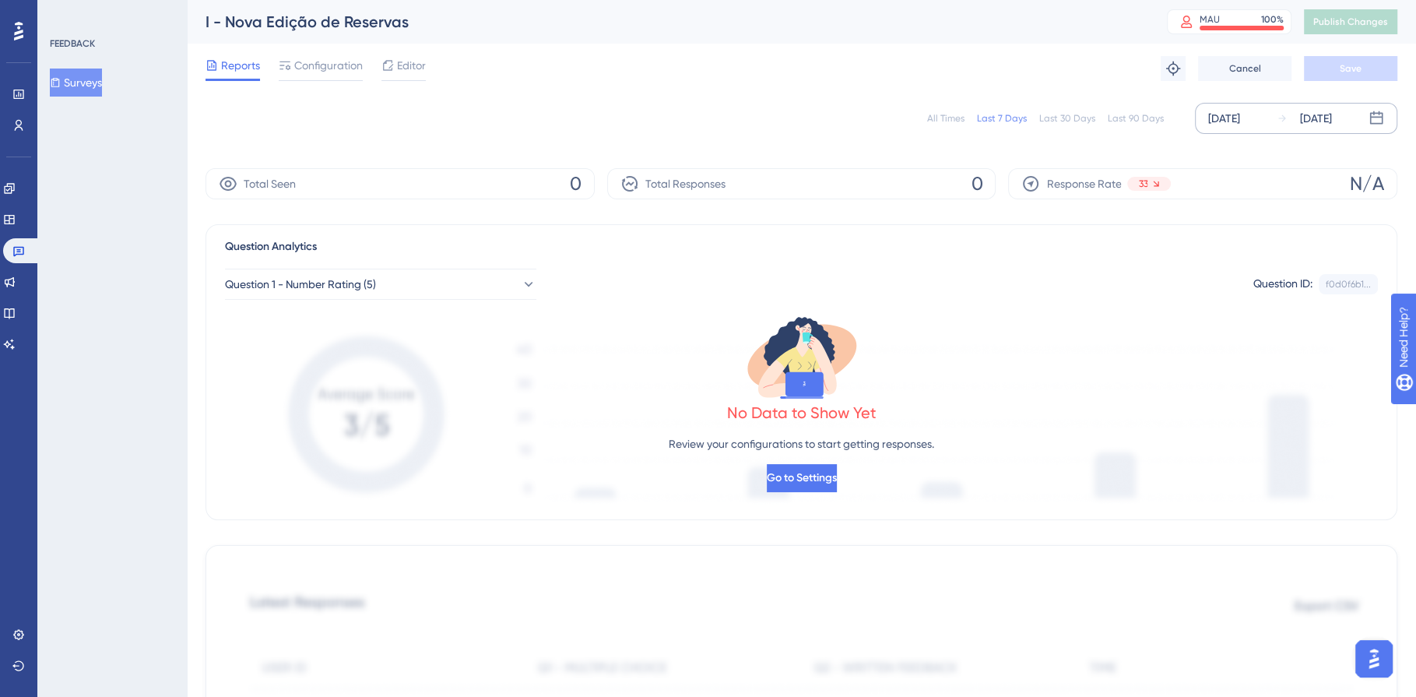
click at [1229, 124] on div "[DATE]" at bounding box center [1224, 118] width 32 height 19
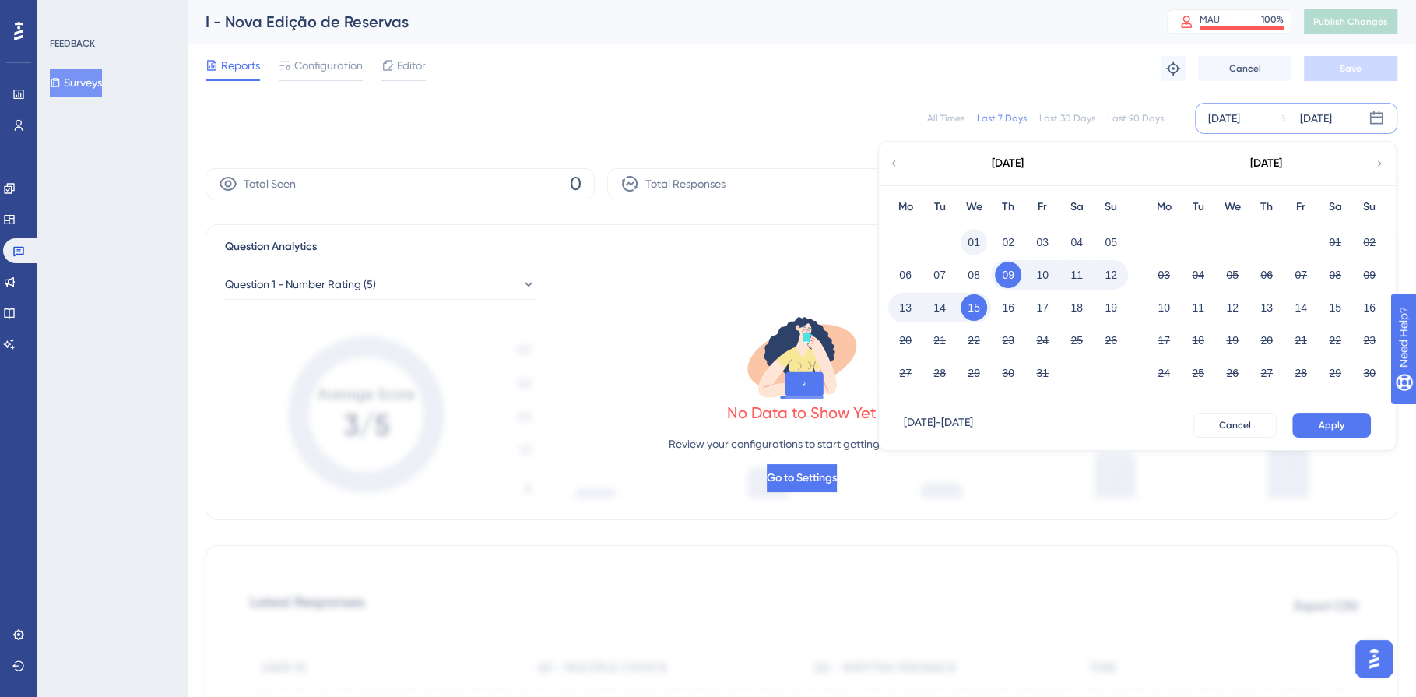
click at [972, 240] on button "01" at bounding box center [974, 242] width 26 height 26
click at [1327, 420] on span "Apply" at bounding box center [1332, 425] width 26 height 12
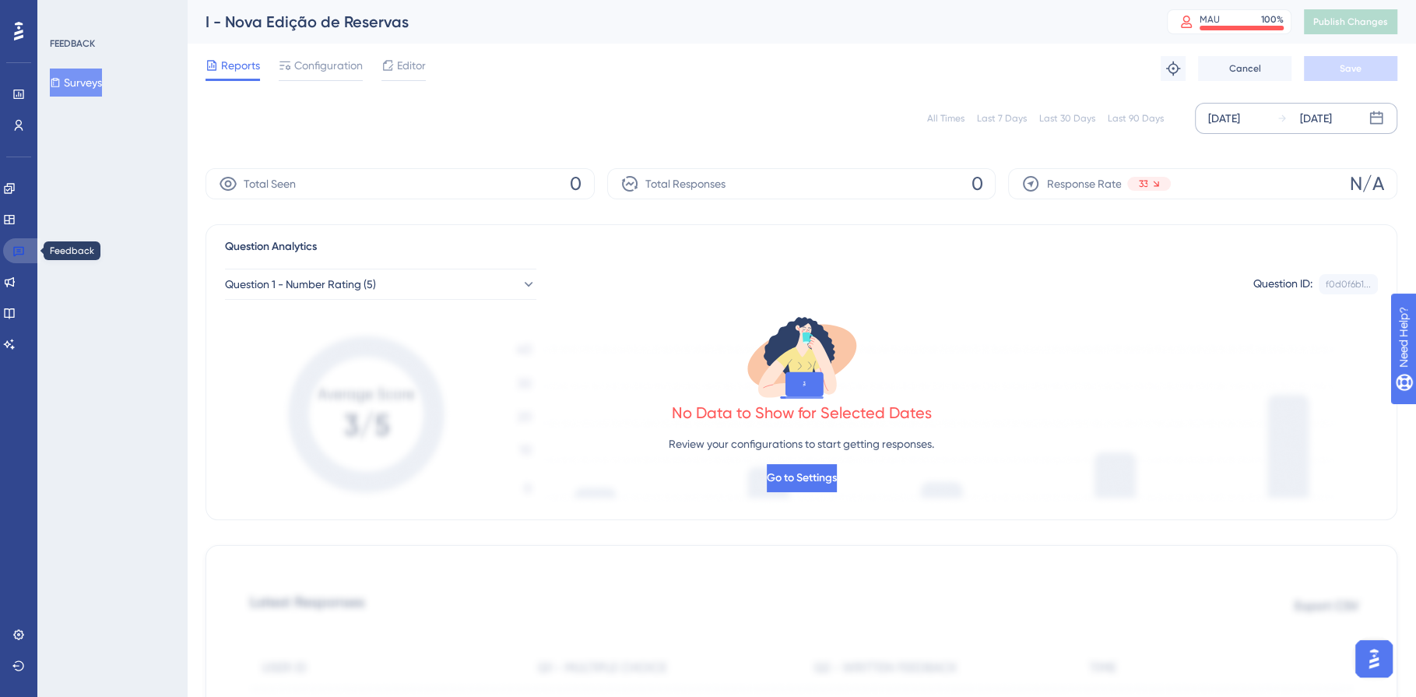
click at [14, 250] on icon at bounding box center [18, 252] width 11 height 10
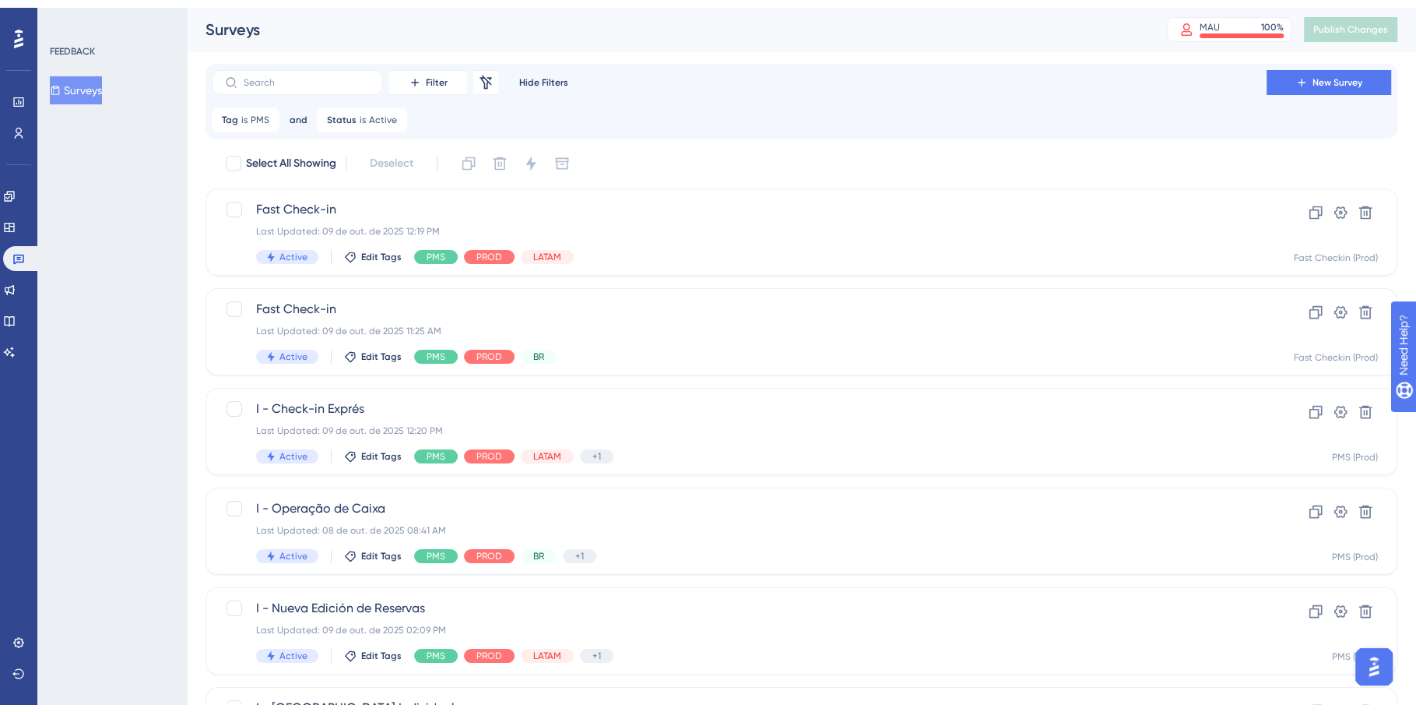
scroll to position [534, 0]
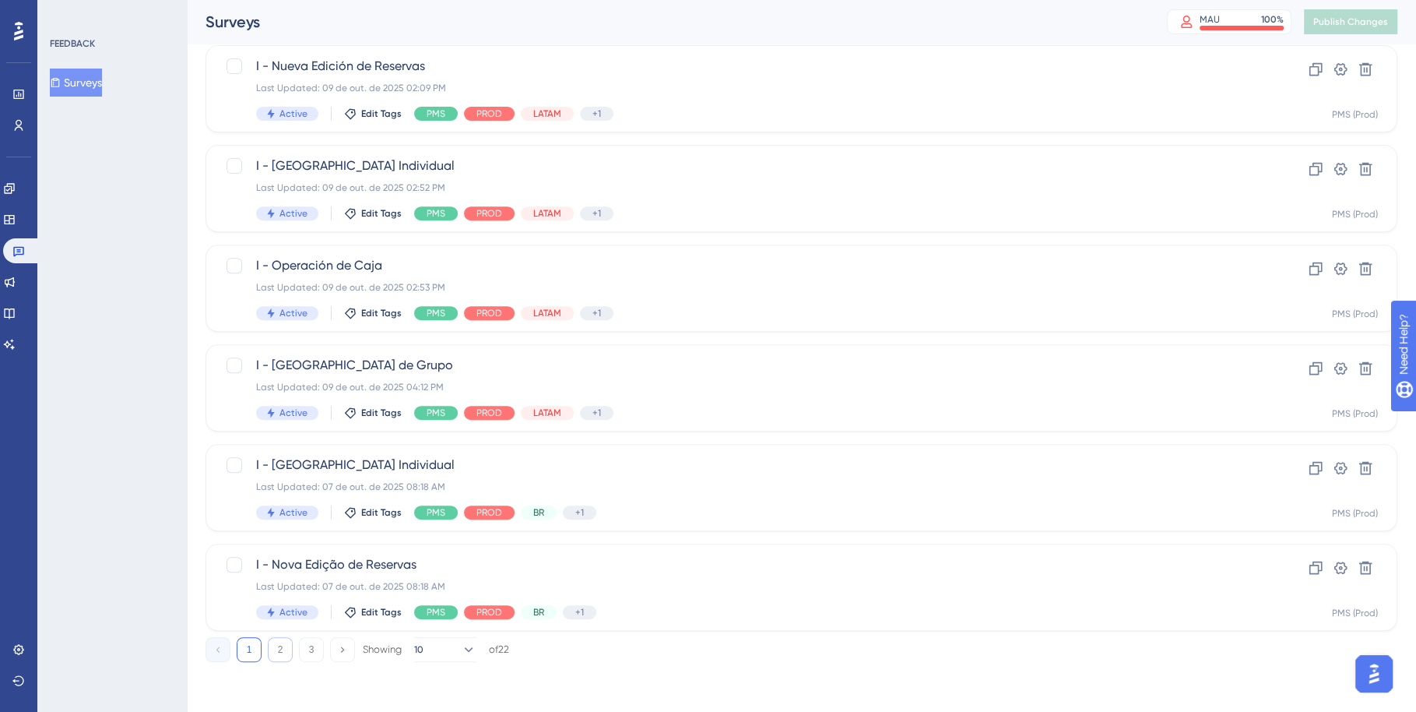
click at [285, 650] on button "2" at bounding box center [280, 649] width 25 height 25
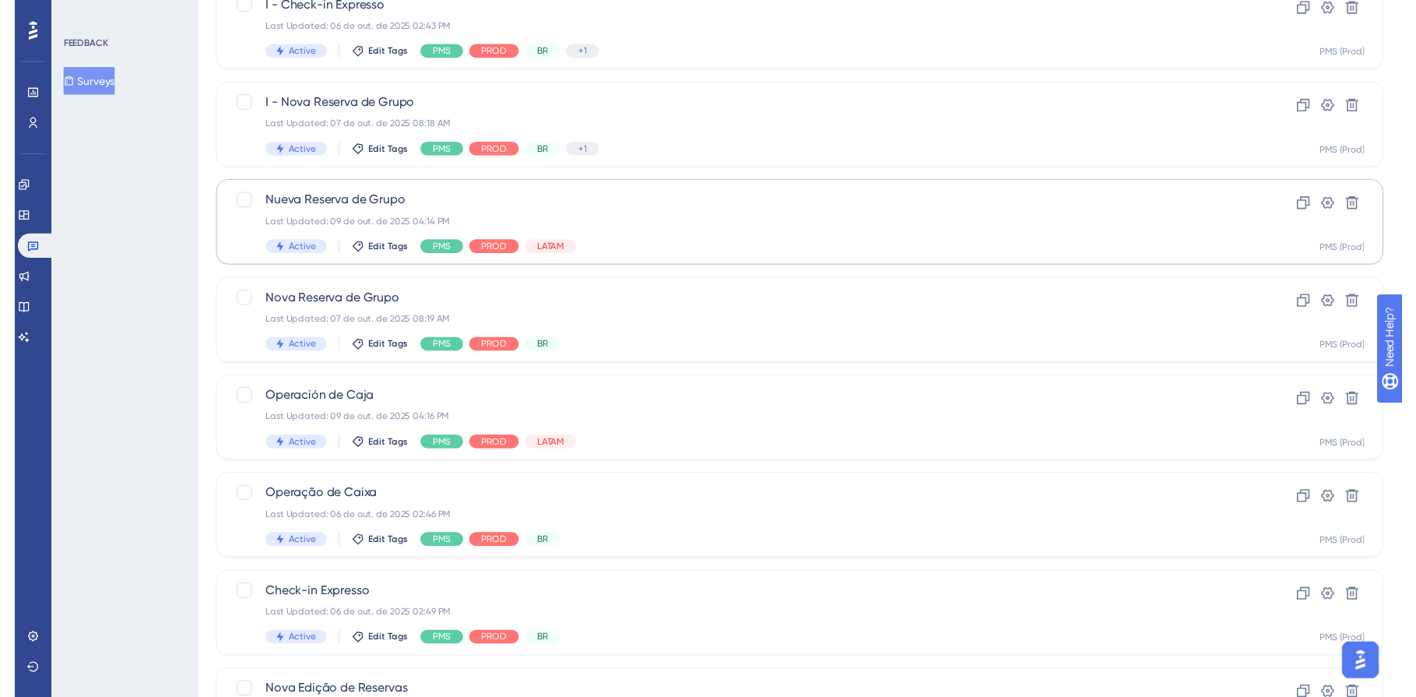
scroll to position [0, 0]
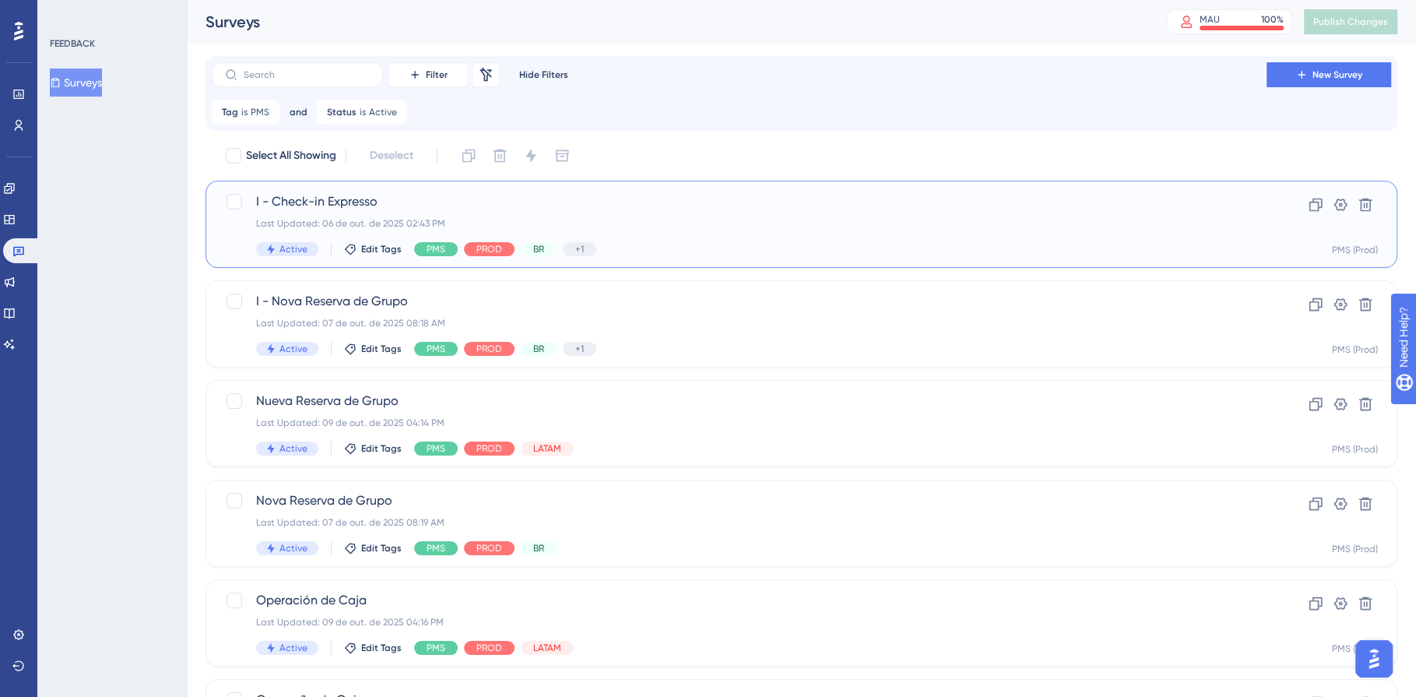
click at [746, 233] on div "I - Check-in Expresso Last Updated: 06 de out. de 2025 02:43 PM Active Edit Tag…" at bounding box center [739, 224] width 966 height 64
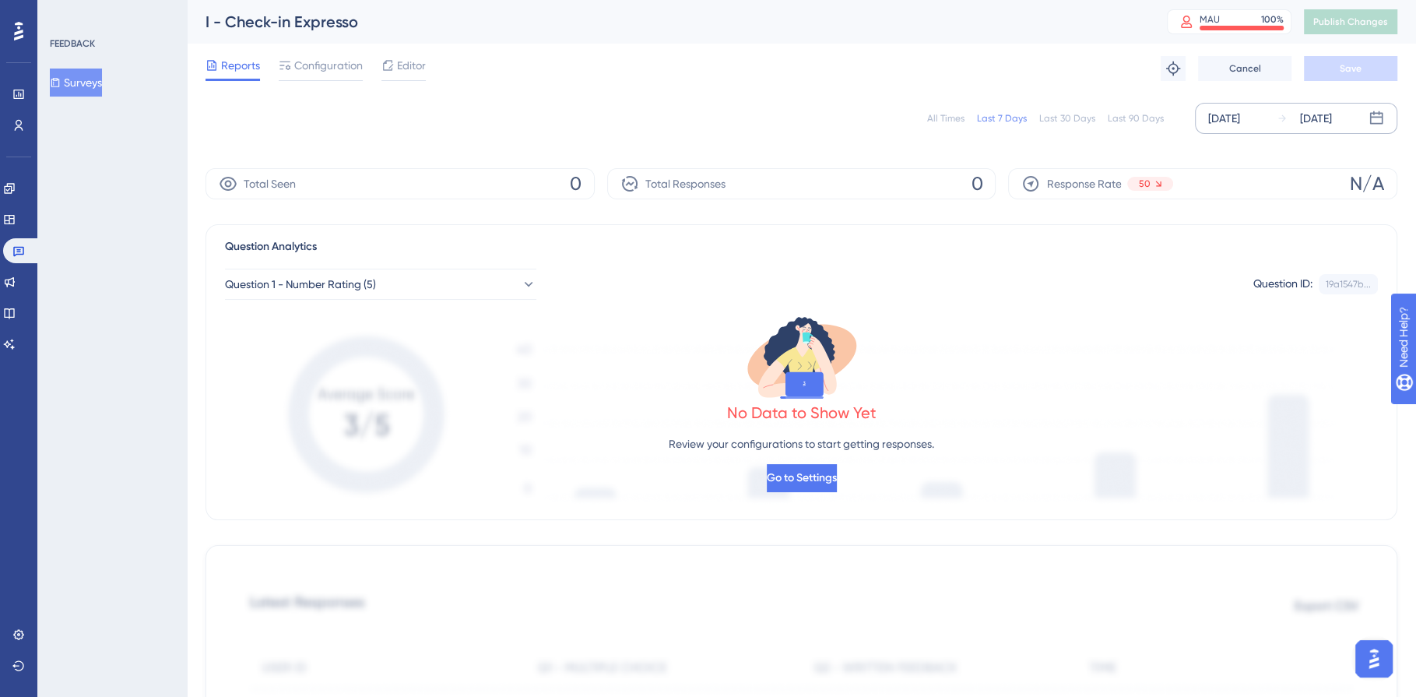
click at [1229, 120] on div "[DATE]" at bounding box center [1224, 118] width 32 height 19
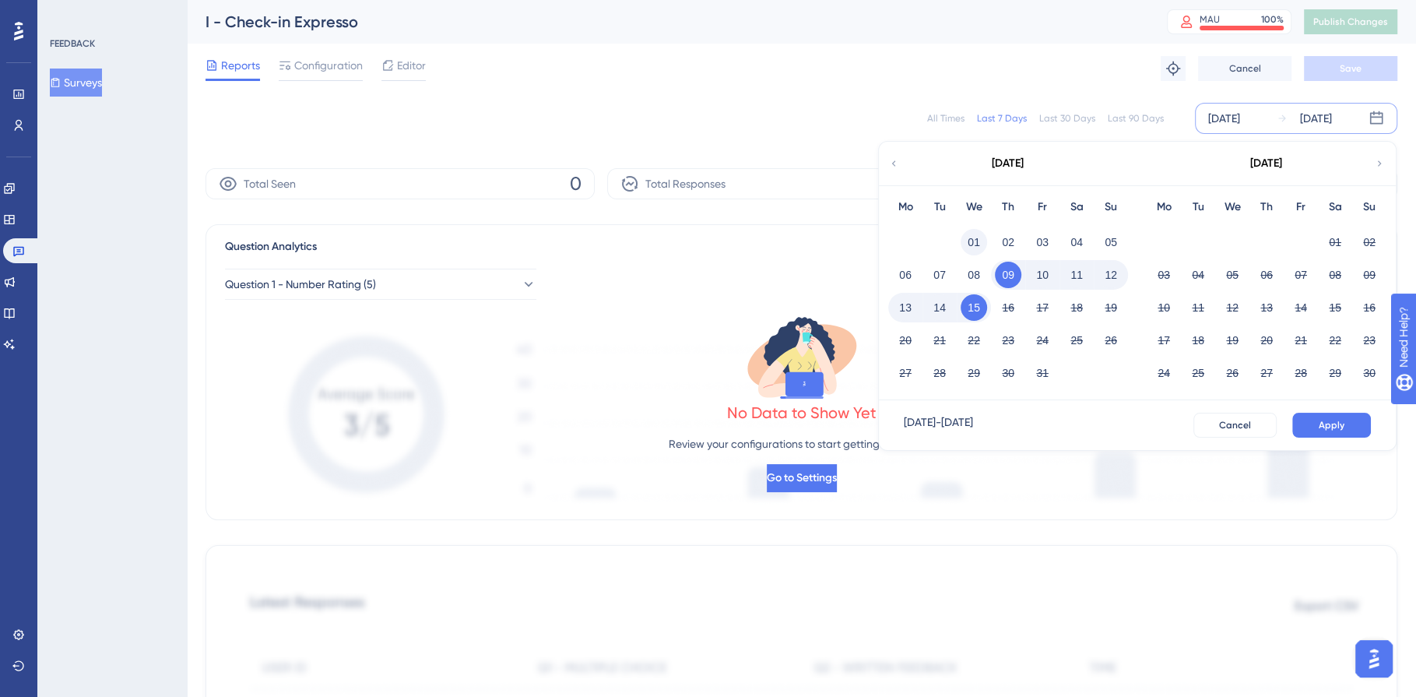
click at [979, 240] on button "01" at bounding box center [974, 242] width 26 height 26
click at [984, 304] on button "15" at bounding box center [974, 307] width 26 height 26
click at [1320, 419] on span "Apply" at bounding box center [1332, 425] width 26 height 12
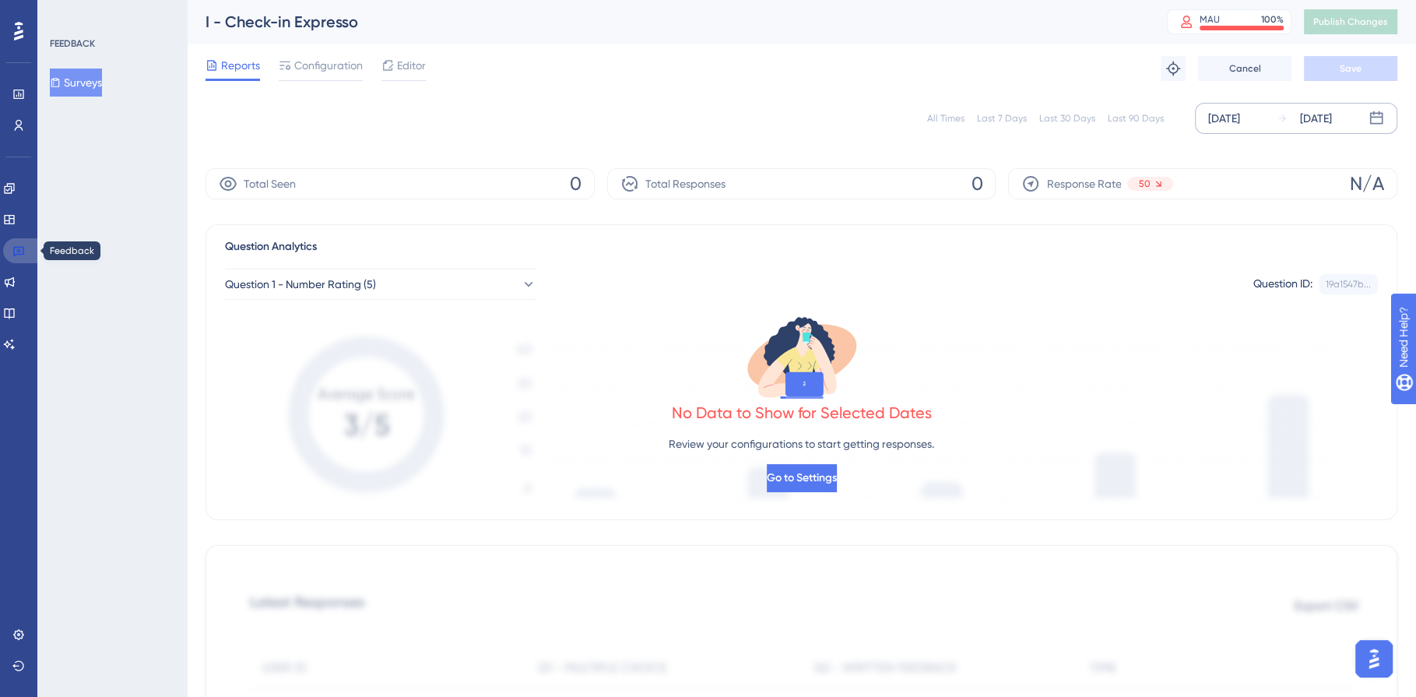
click at [22, 255] on icon at bounding box center [18, 250] width 12 height 12
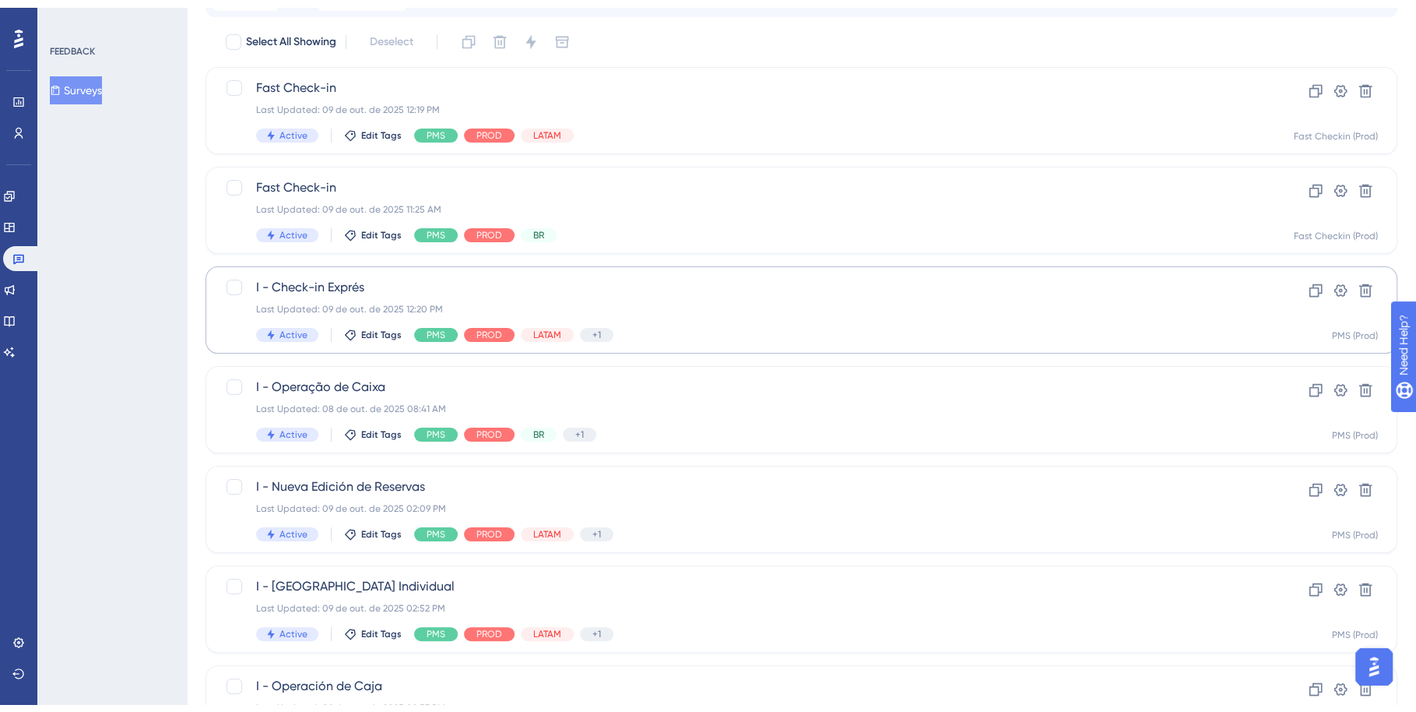
scroll to position [534, 0]
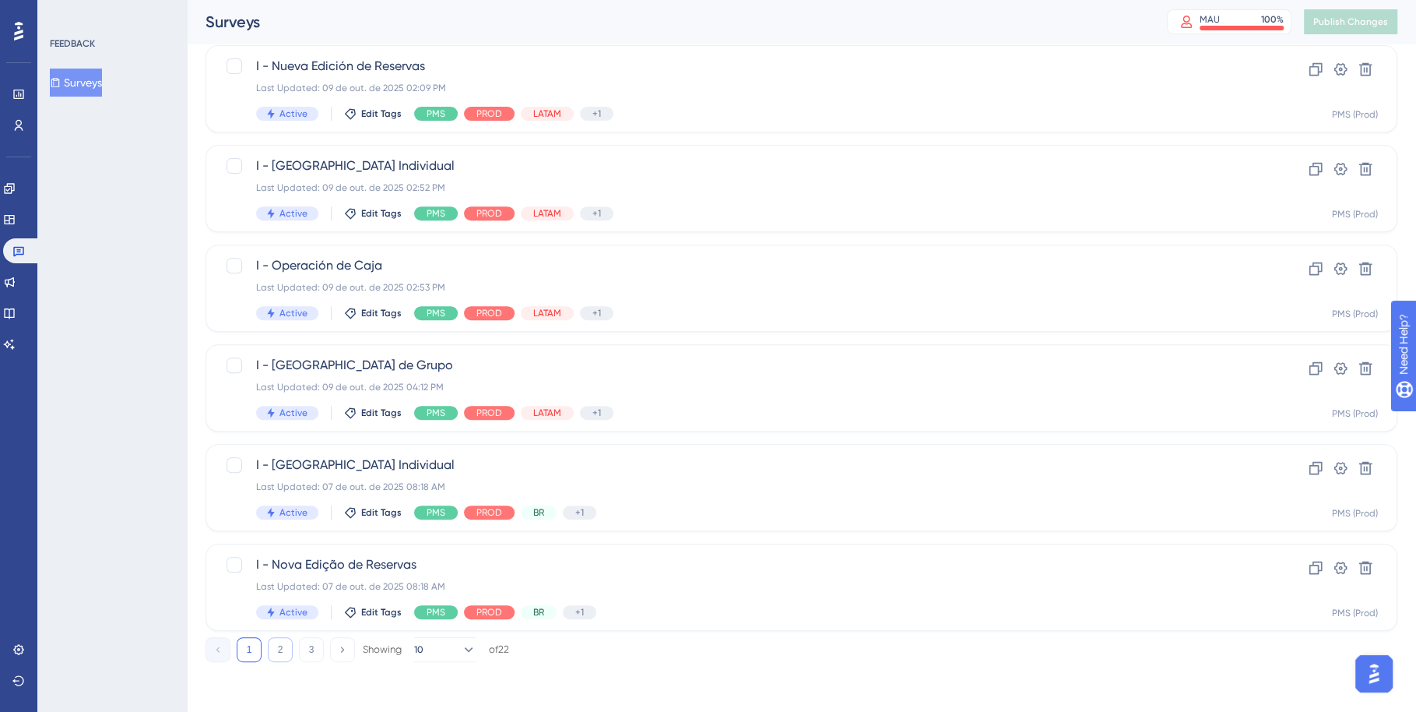
click at [278, 654] on button "2" at bounding box center [280, 649] width 25 height 25
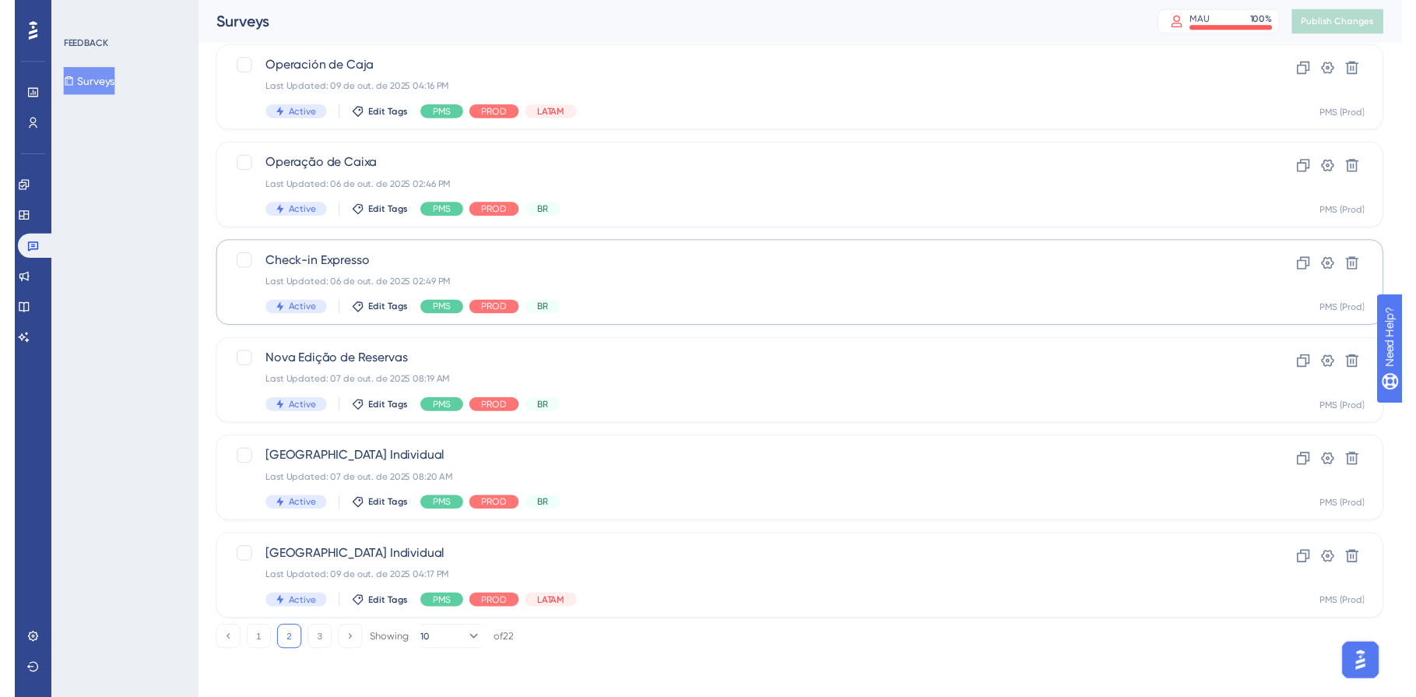
scroll to position [0, 0]
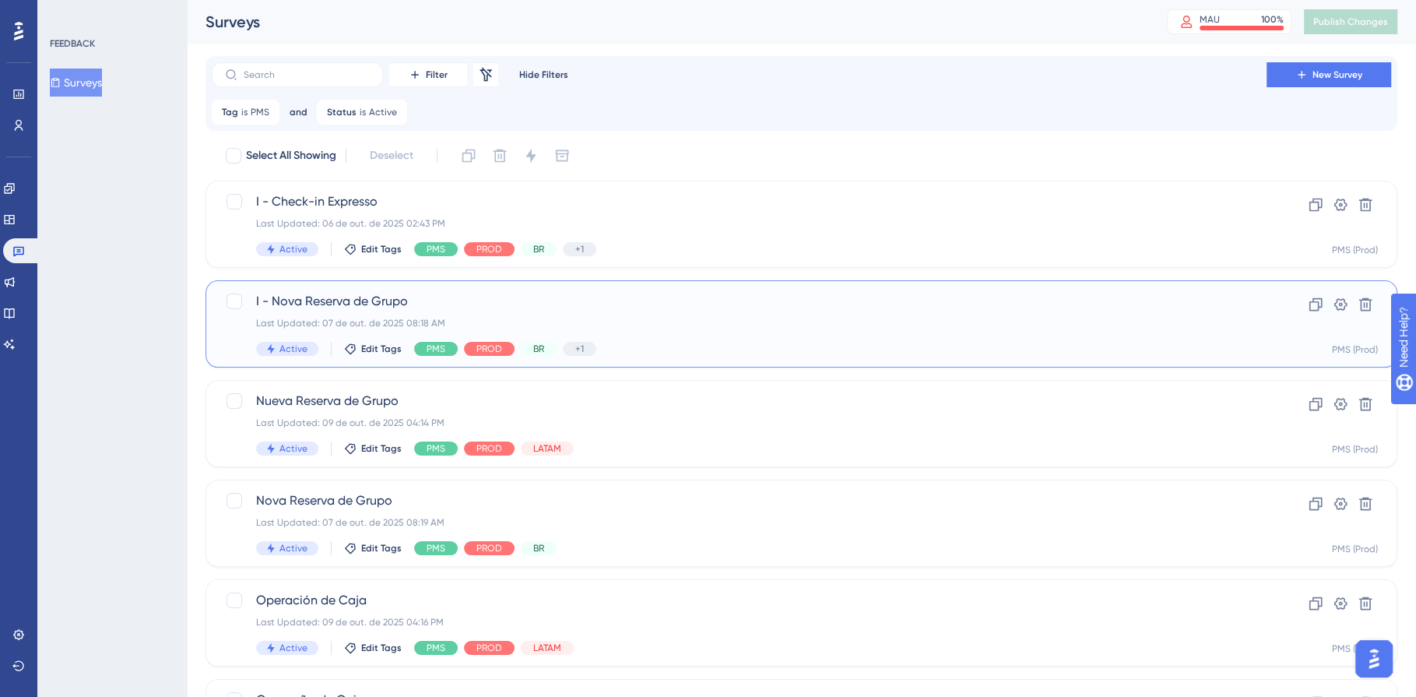
click at [797, 329] on div "I - Nova Reserva de Grupo Last Updated: 07 de out. de 2025 08:18 AM Active Edit…" at bounding box center [739, 324] width 966 height 64
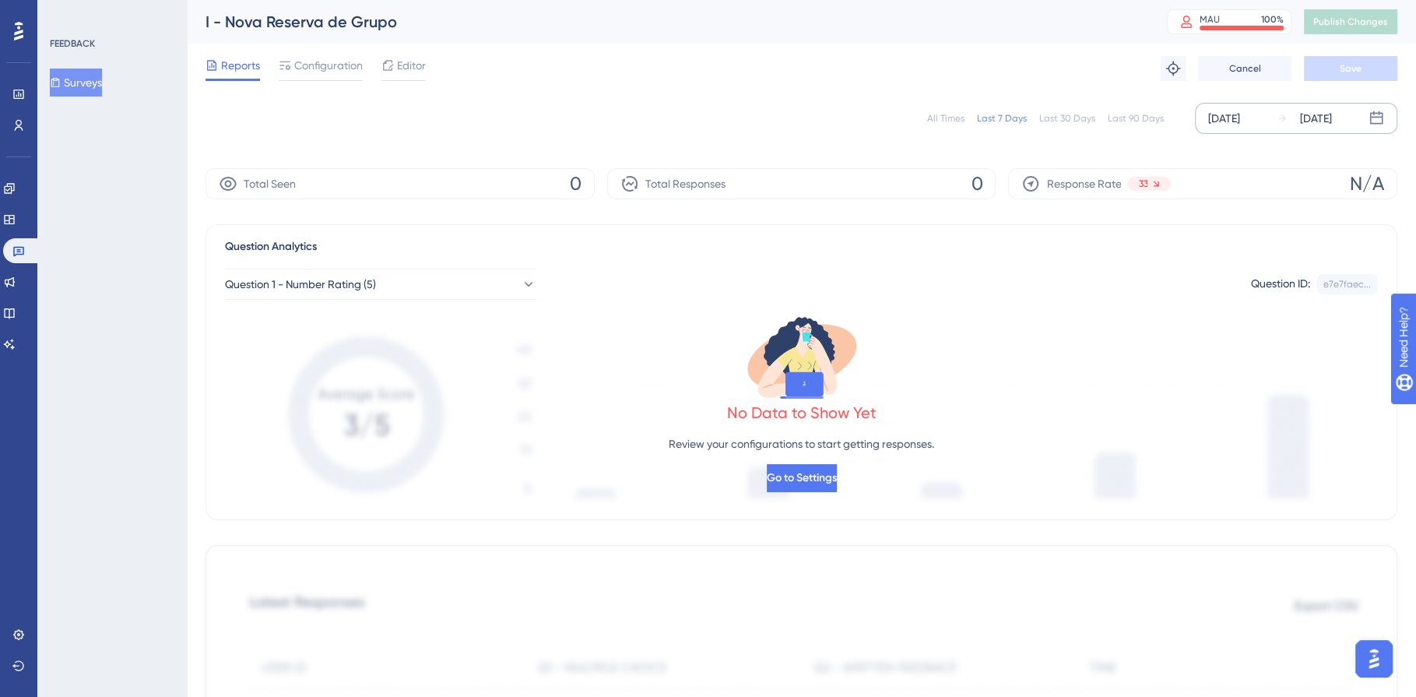
click at [1240, 120] on div "[DATE]" at bounding box center [1224, 118] width 32 height 19
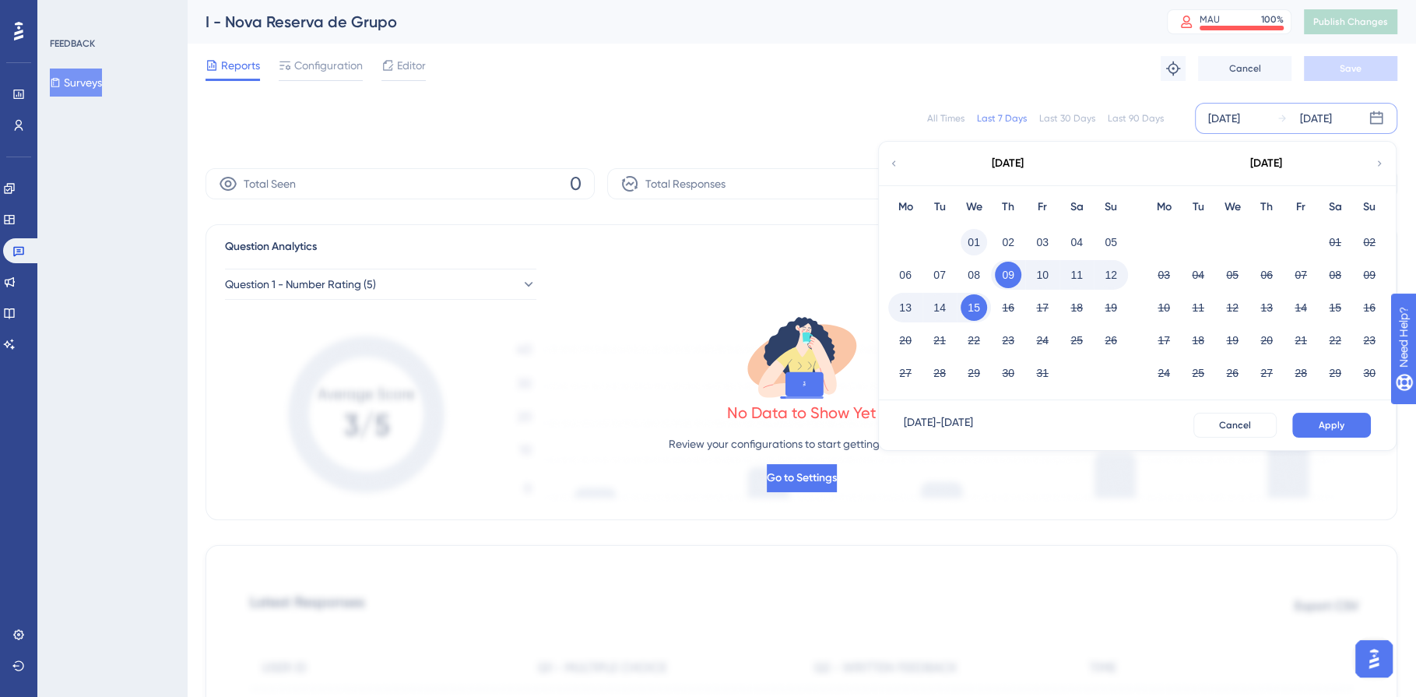
click at [976, 241] on button "01" at bounding box center [974, 242] width 26 height 26
click at [972, 317] on button "15" at bounding box center [974, 307] width 26 height 26
click at [1325, 420] on span "Apply" at bounding box center [1332, 425] width 26 height 12
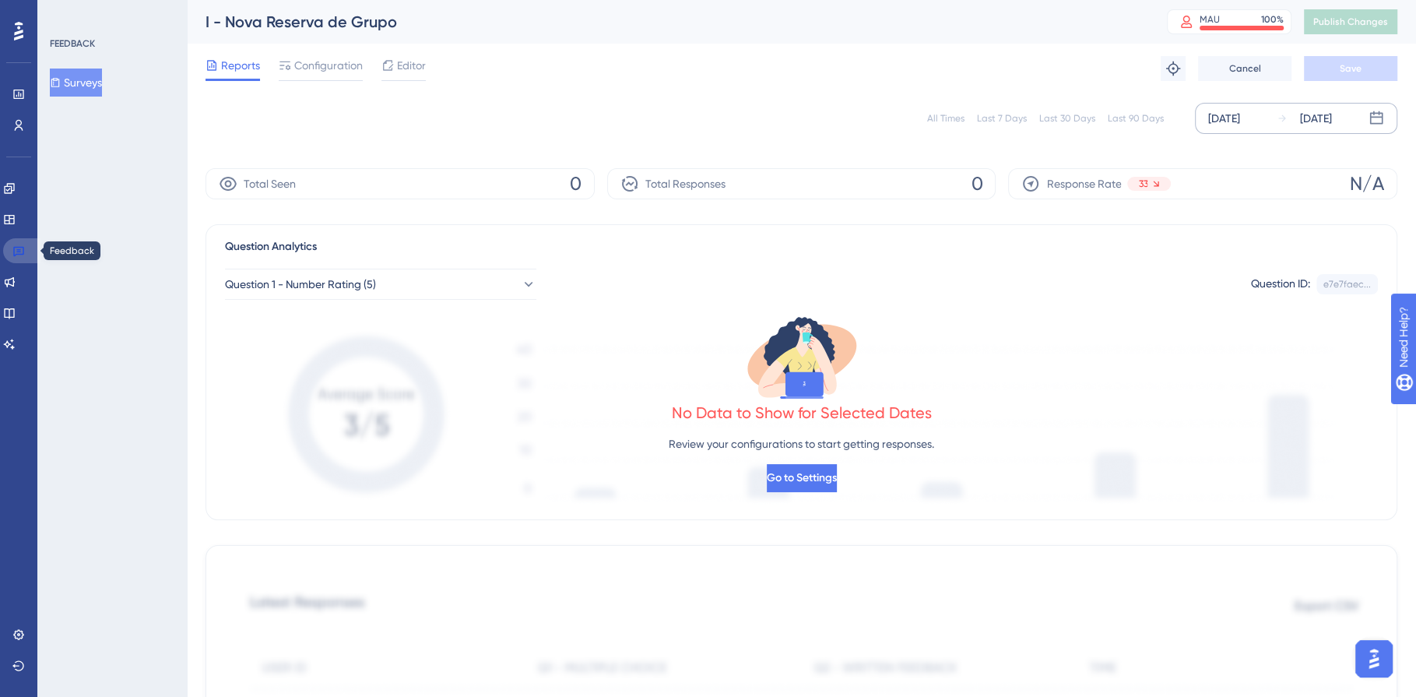
click at [23, 255] on icon at bounding box center [18, 250] width 12 height 12
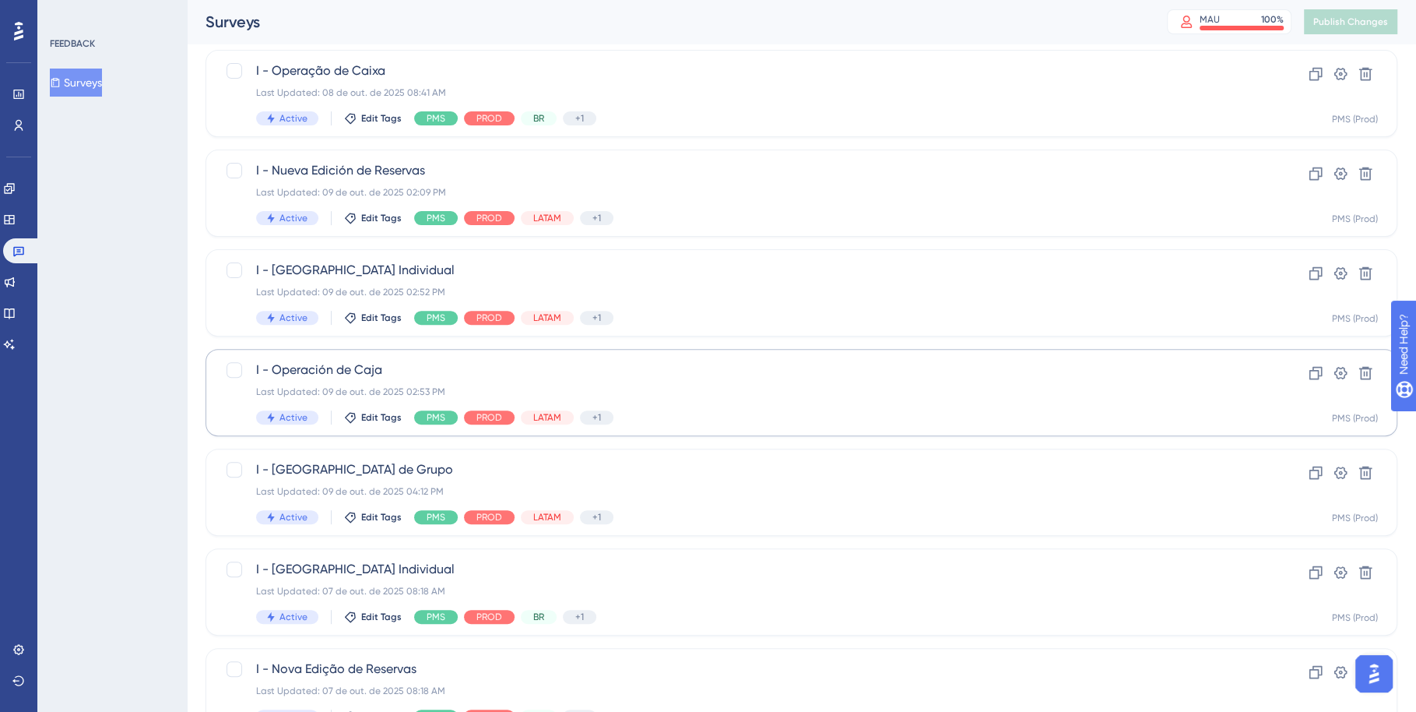
scroll to position [534, 0]
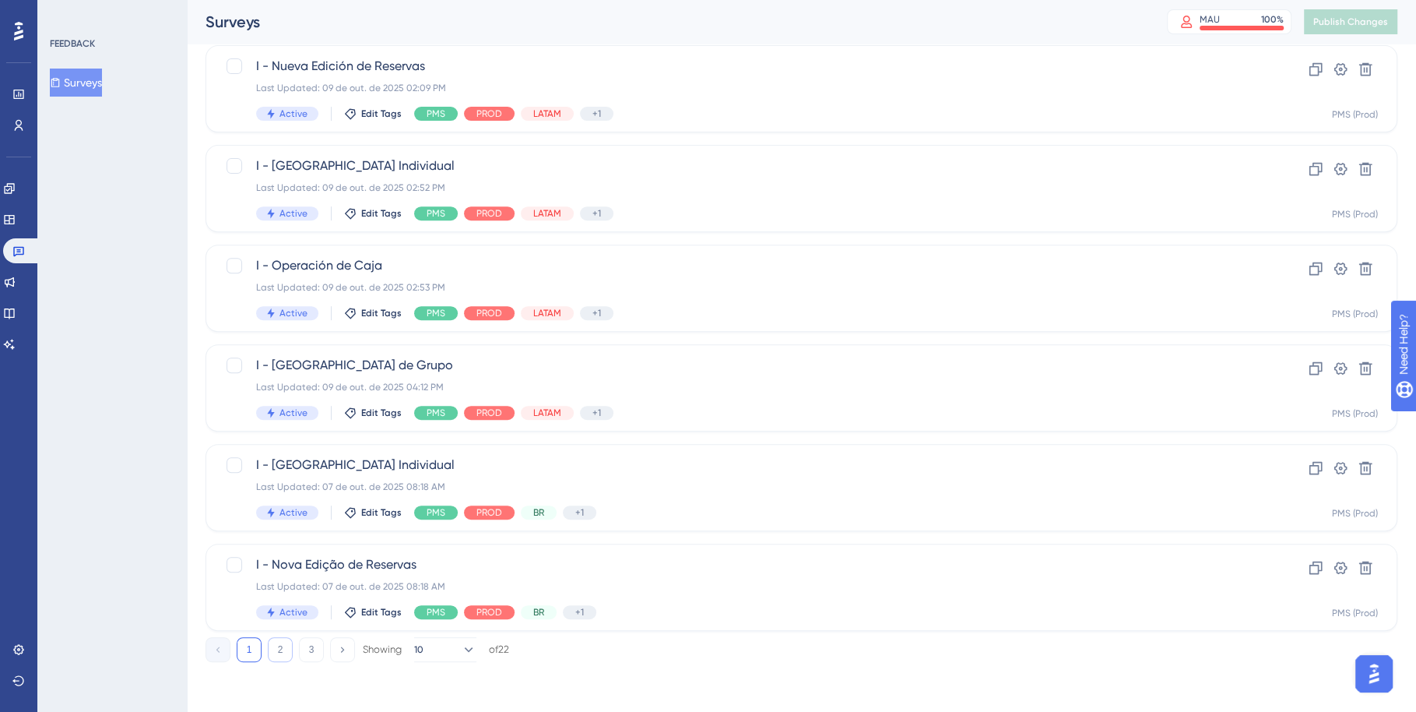
click at [284, 649] on button "2" at bounding box center [280, 649] width 25 height 25
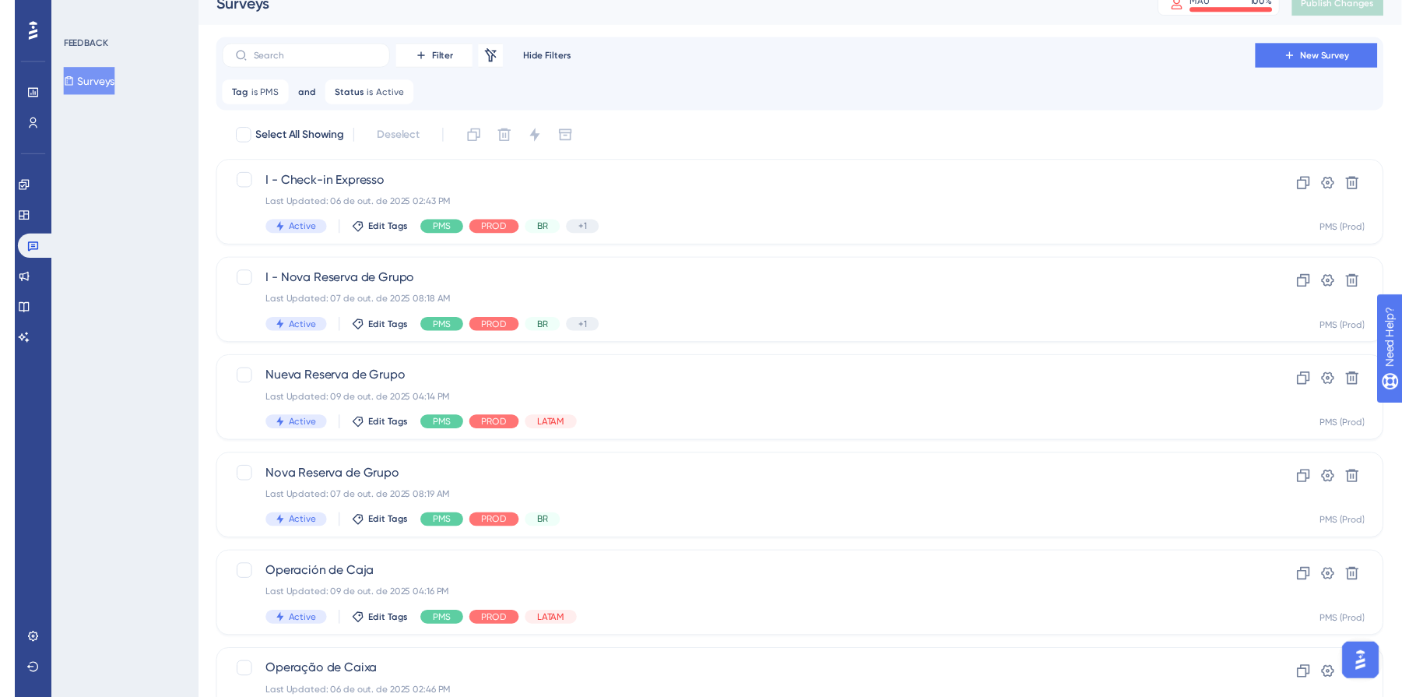
scroll to position [0, 0]
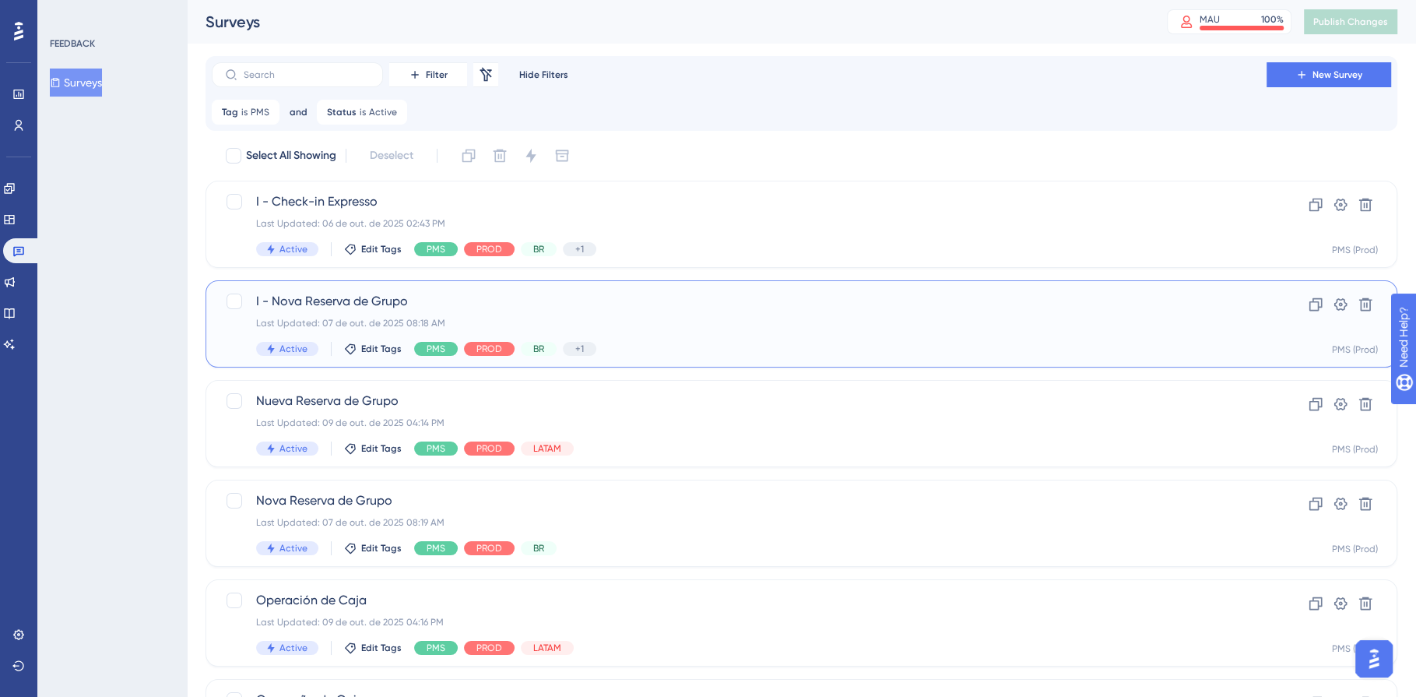
click at [774, 332] on div "I - Nova Reserva de Grupo Last Updated: 07 de out. de 2025 08:18 AM Active Edit…" at bounding box center [739, 324] width 966 height 64
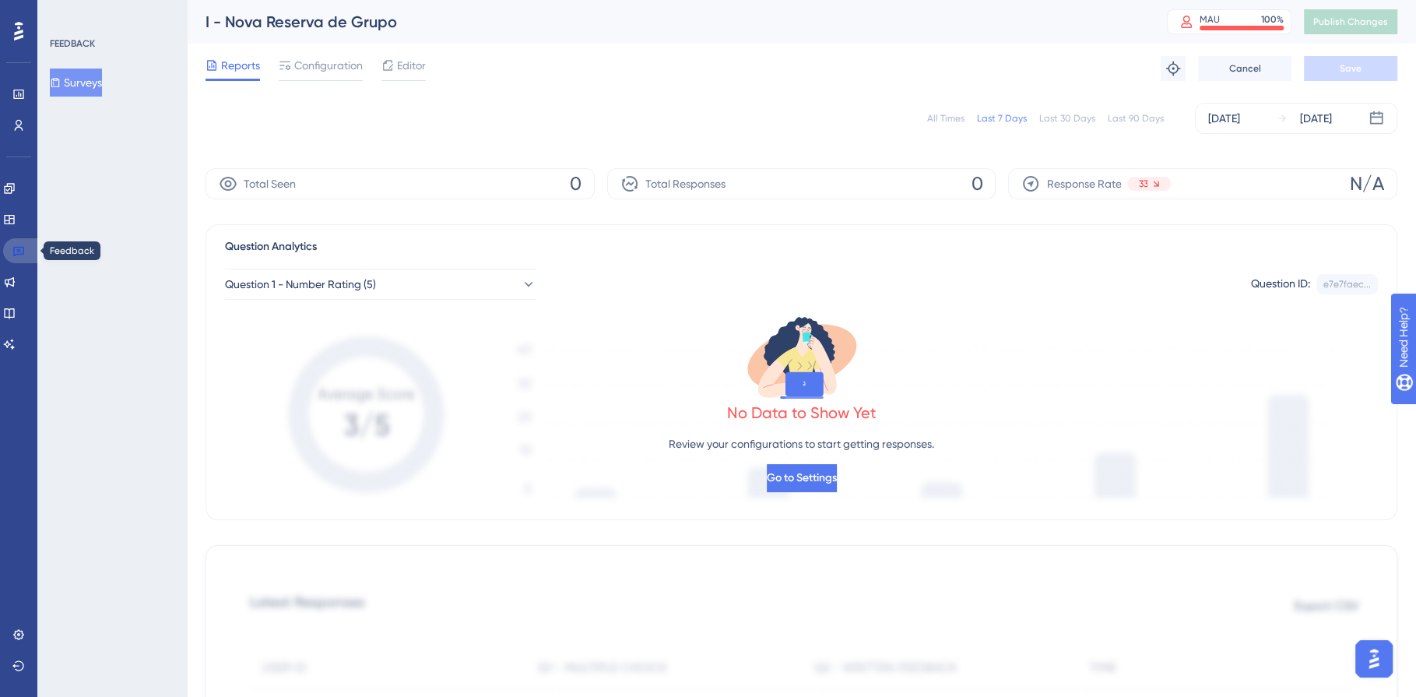
click at [26, 252] on link at bounding box center [21, 250] width 37 height 25
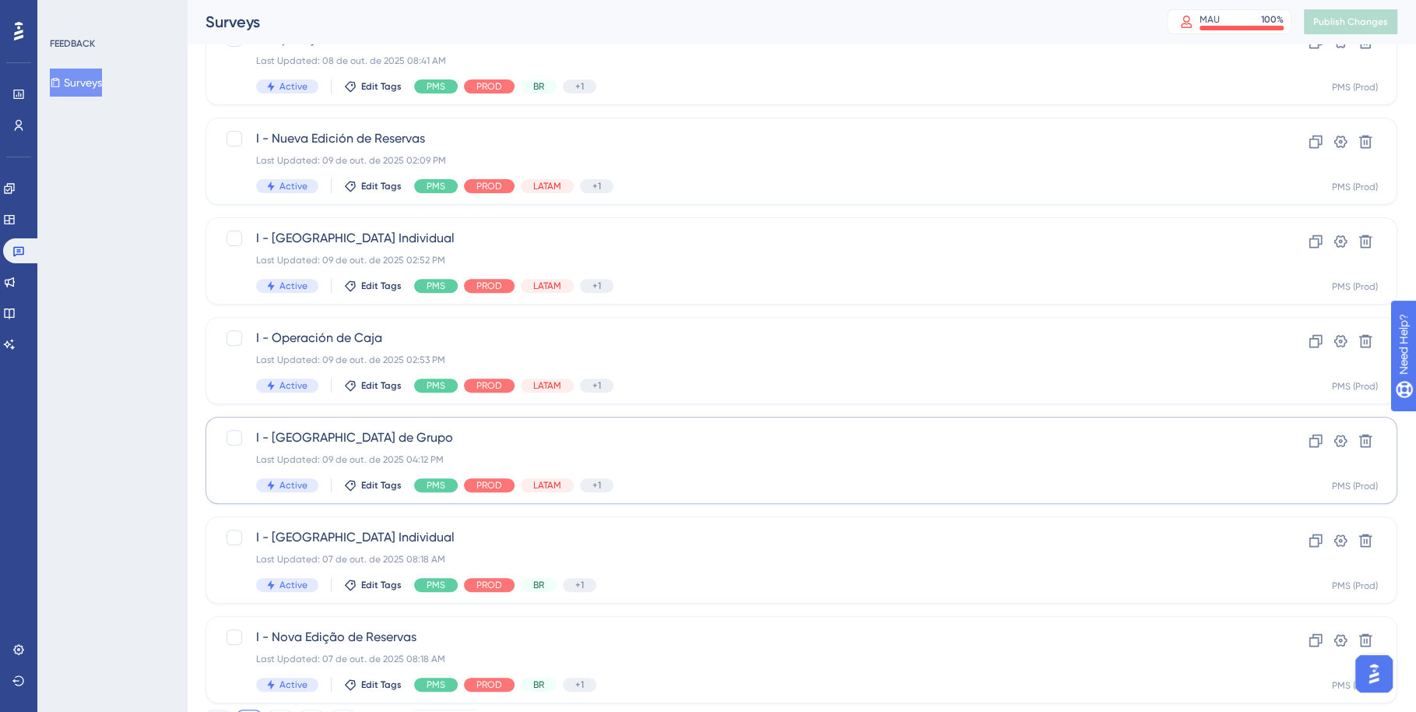
scroll to position [534, 0]
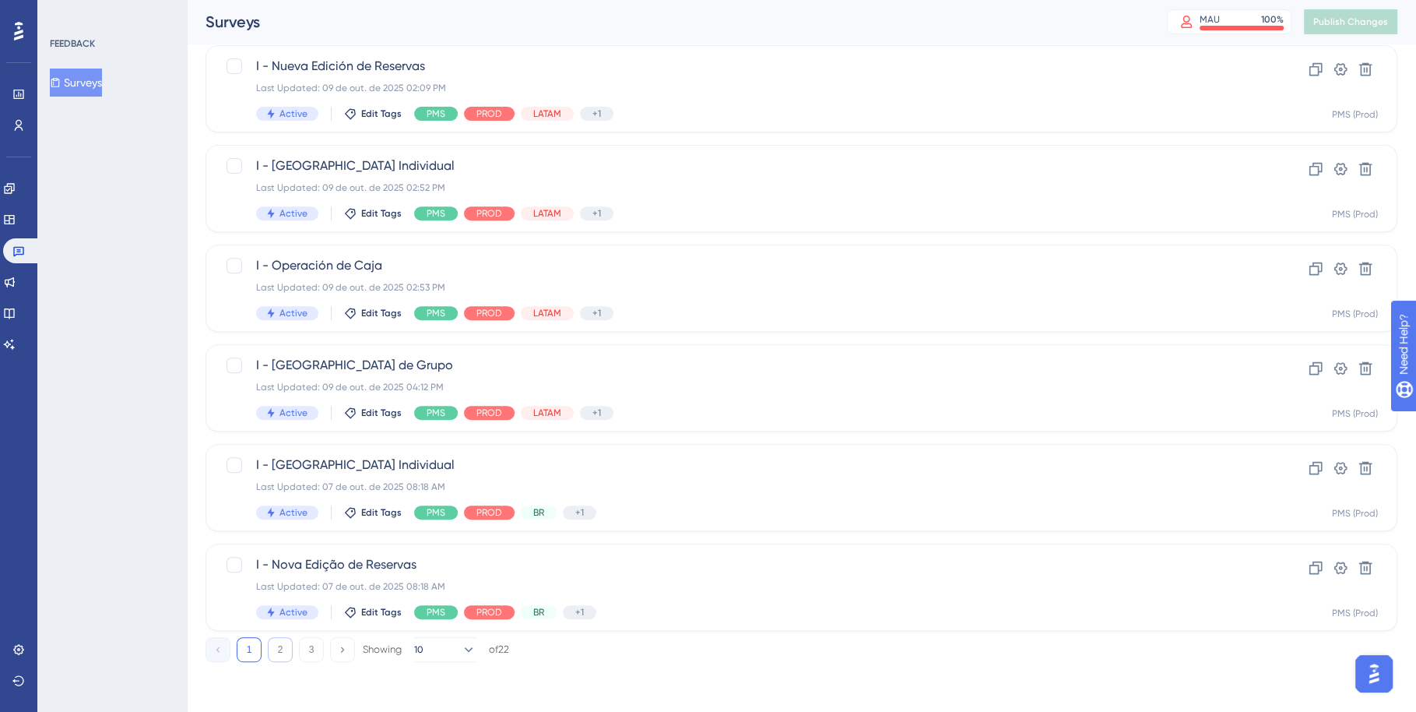
click at [281, 648] on button "2" at bounding box center [280, 649] width 25 height 25
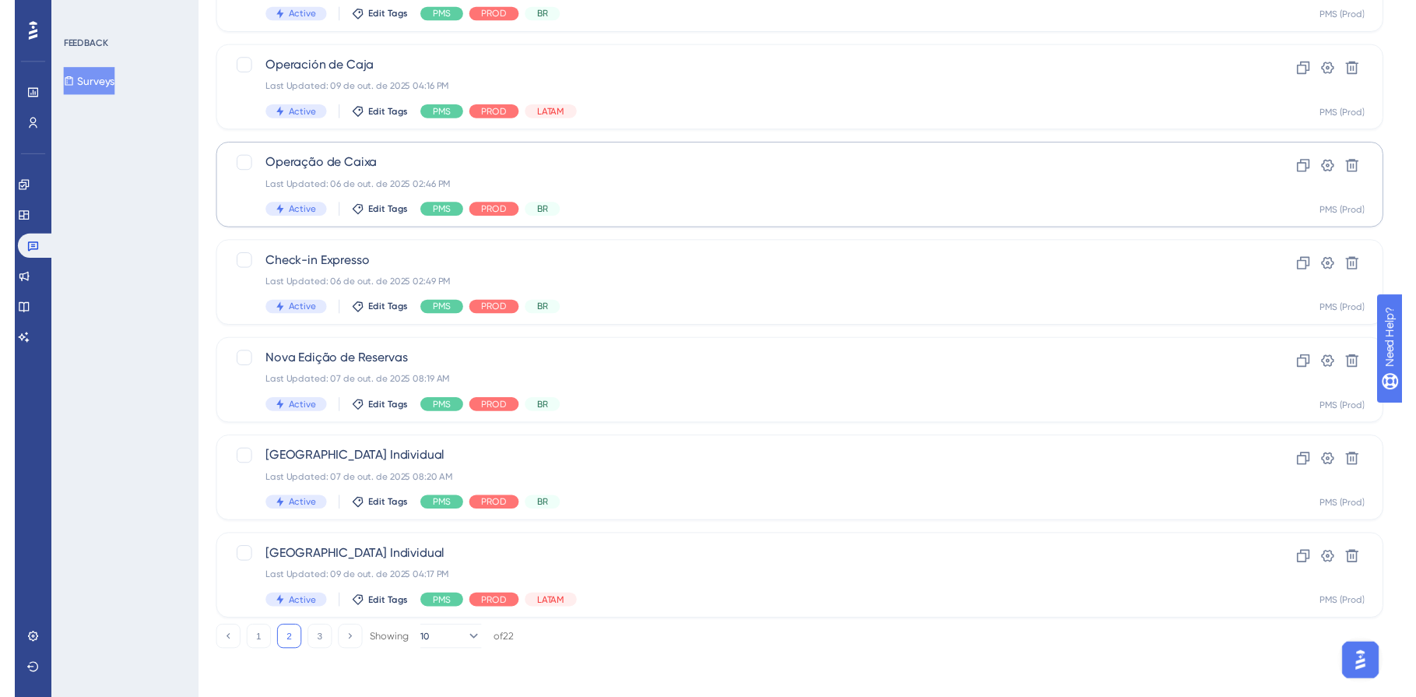
scroll to position [0, 0]
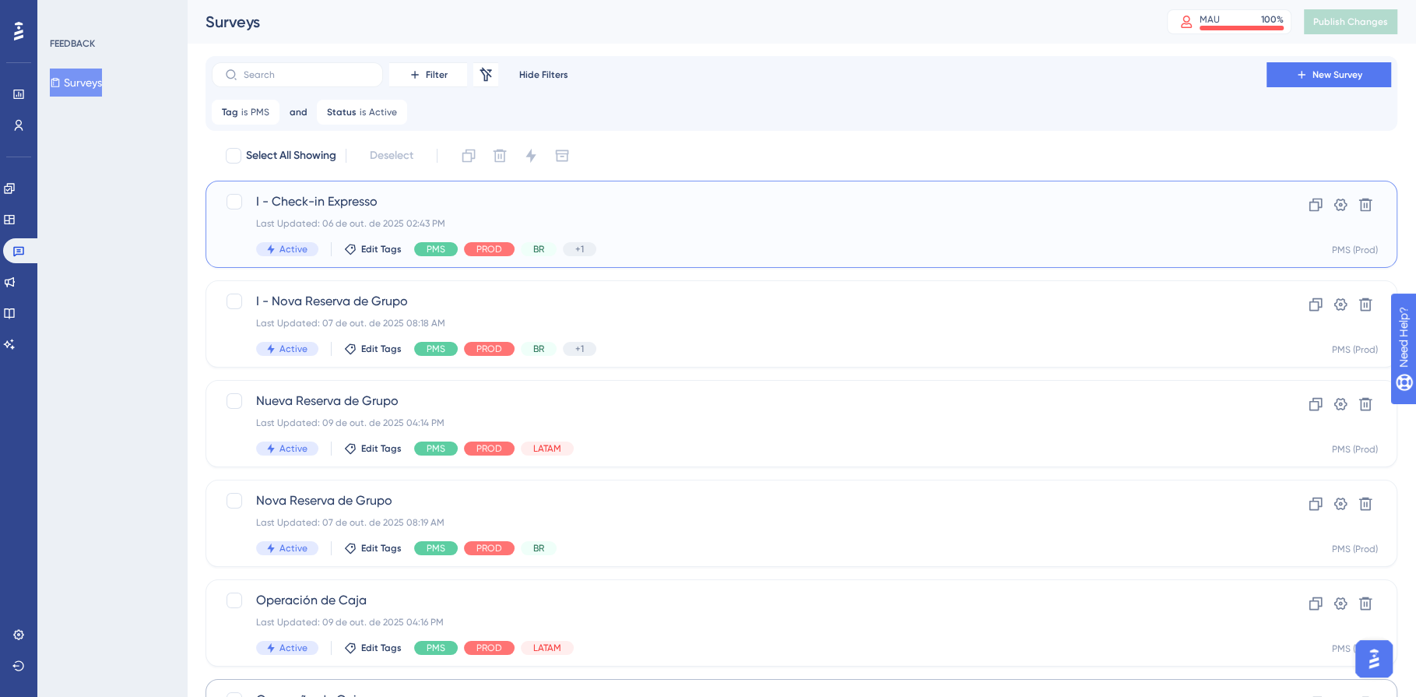
click at [989, 214] on div "I - Check-in Expresso Last Updated: 06 de out. de 2025 02:43 PM Active Edit Tag…" at bounding box center [739, 224] width 966 height 64
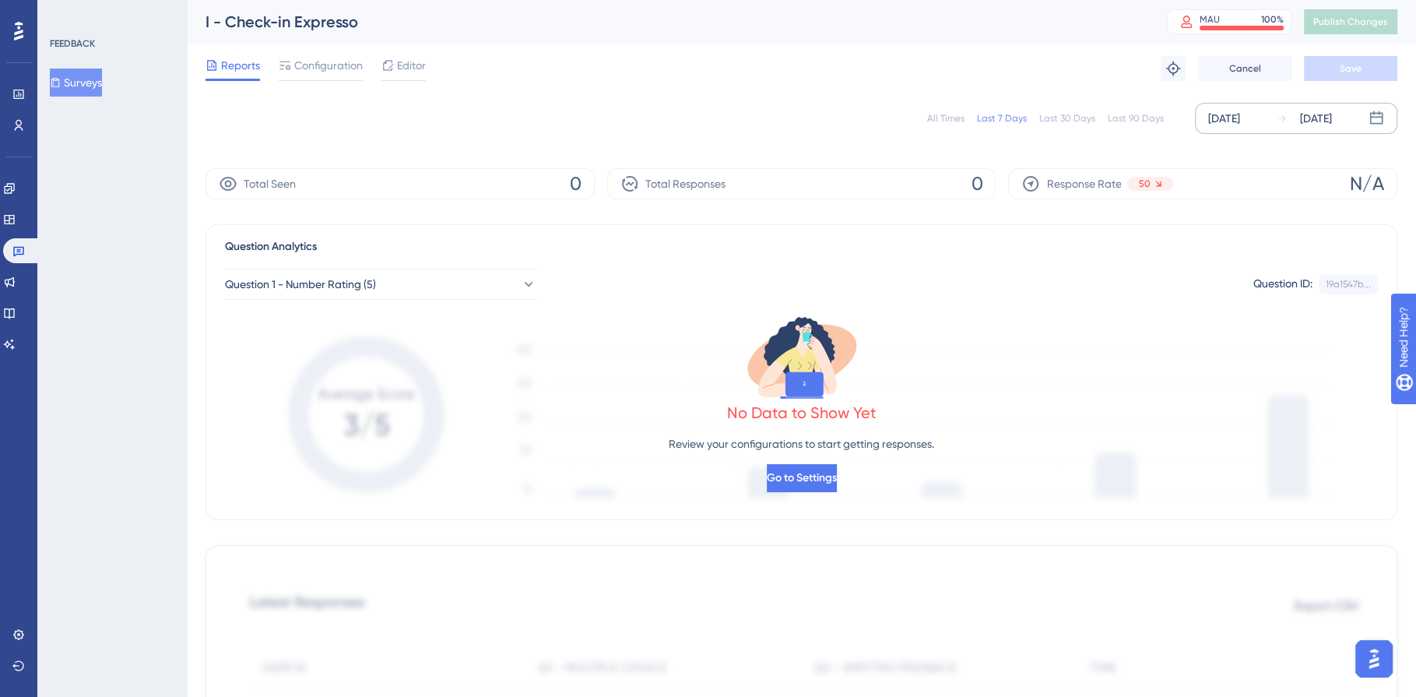
click at [1240, 119] on div "[DATE]" at bounding box center [1224, 118] width 32 height 19
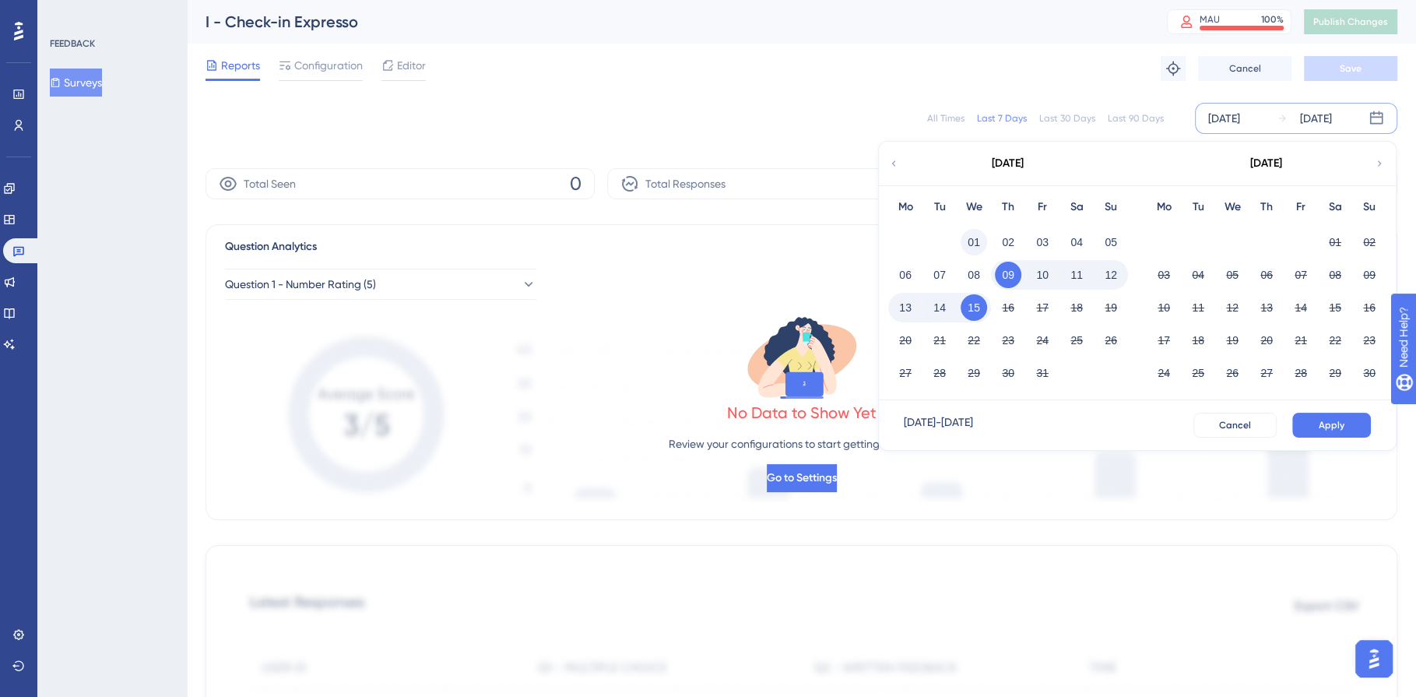
click at [976, 238] on button "01" at bounding box center [974, 242] width 26 height 26
click at [972, 315] on button "15" at bounding box center [974, 307] width 26 height 26
click at [1337, 425] on span "Apply" at bounding box center [1332, 425] width 26 height 12
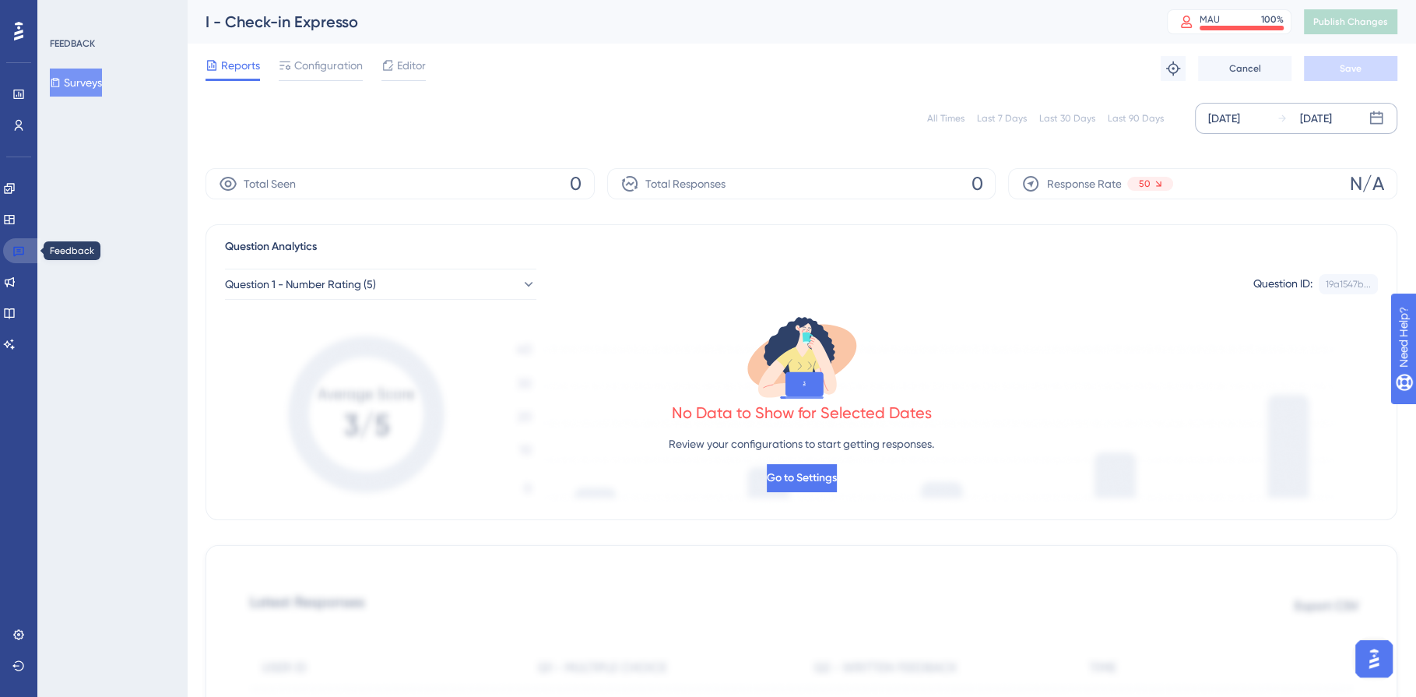
click at [16, 248] on icon at bounding box center [18, 250] width 12 height 12
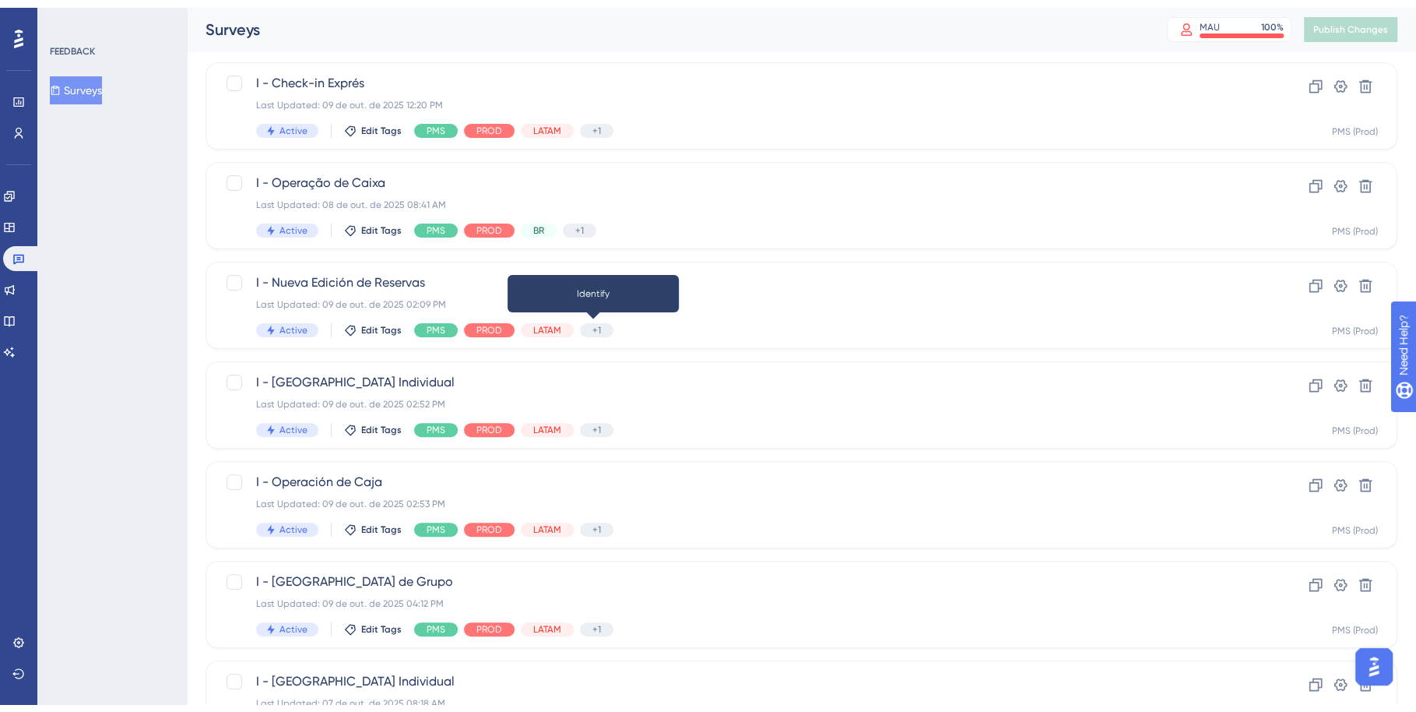
scroll to position [534, 0]
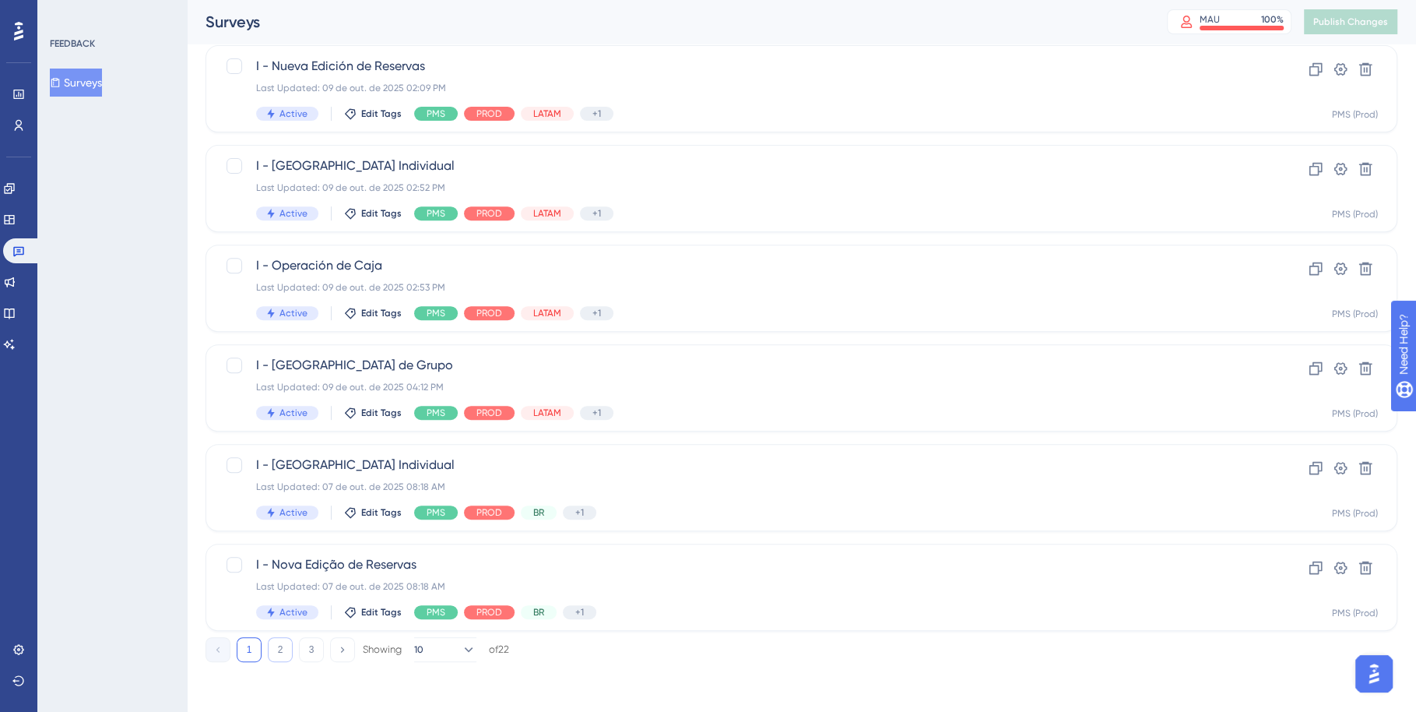
click at [282, 651] on button "2" at bounding box center [280, 649] width 25 height 25
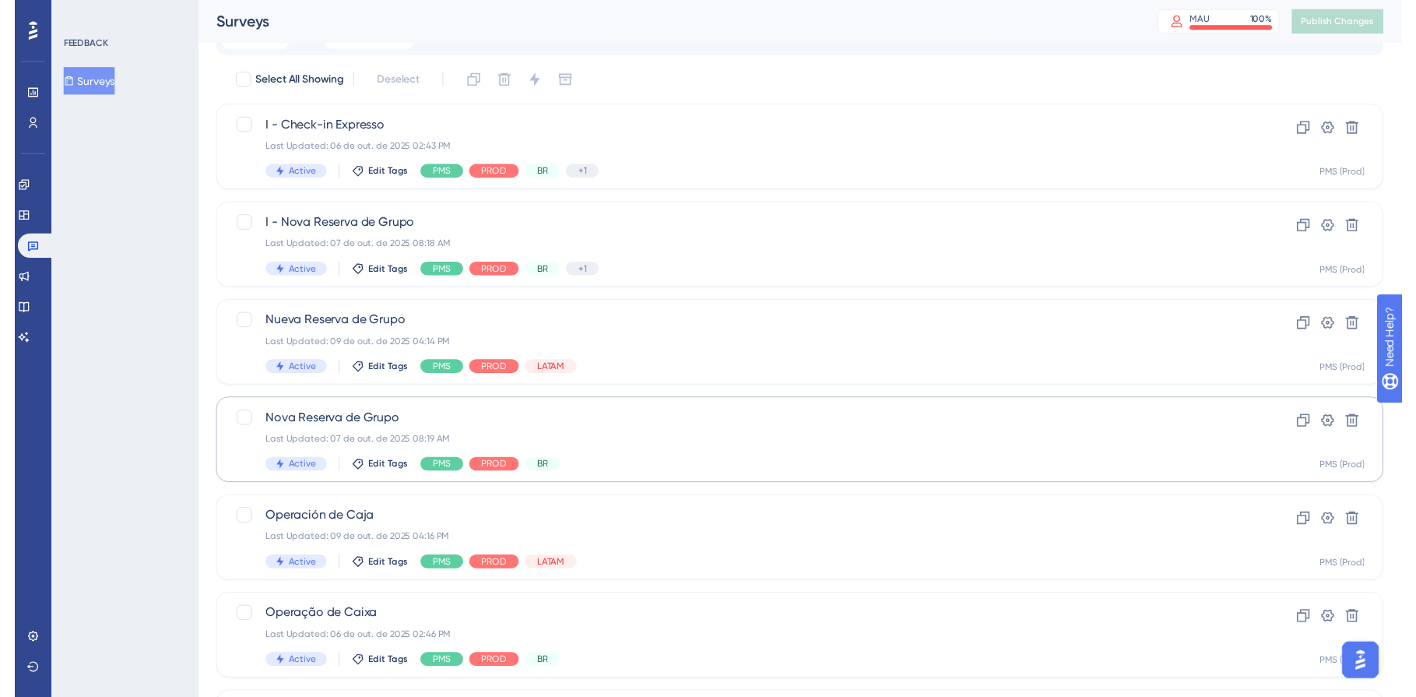
scroll to position [0, 0]
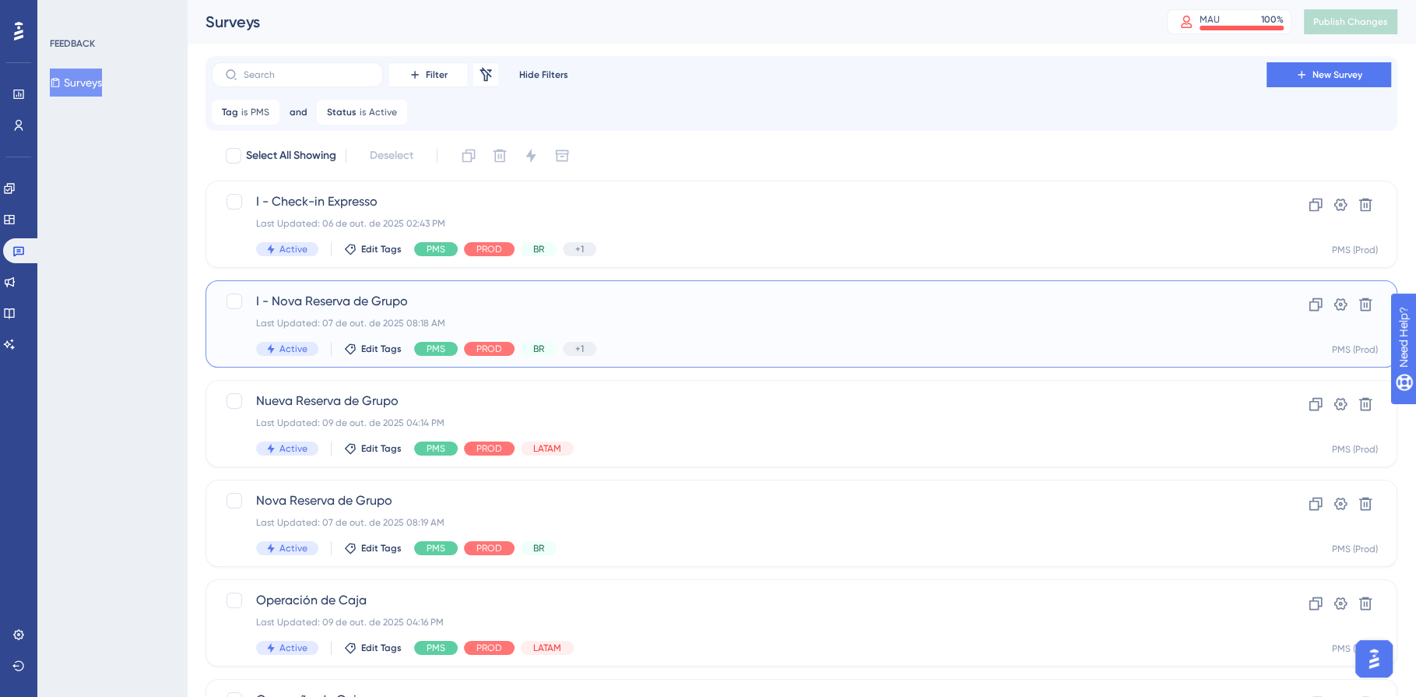
click at [860, 343] on div "Active Edit Tags PMS PROD BR +1 Identify" at bounding box center [739, 349] width 966 height 14
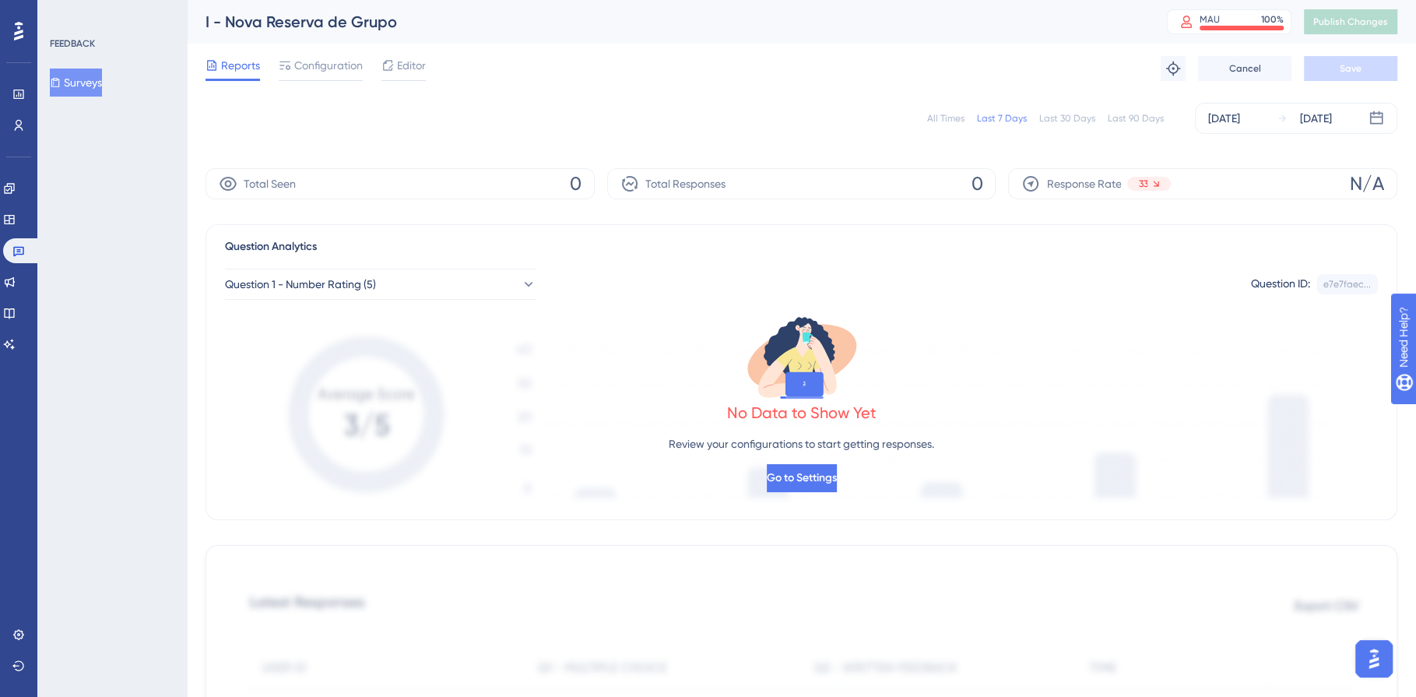
click at [1240, 117] on div "[DATE]" at bounding box center [1224, 118] width 32 height 19
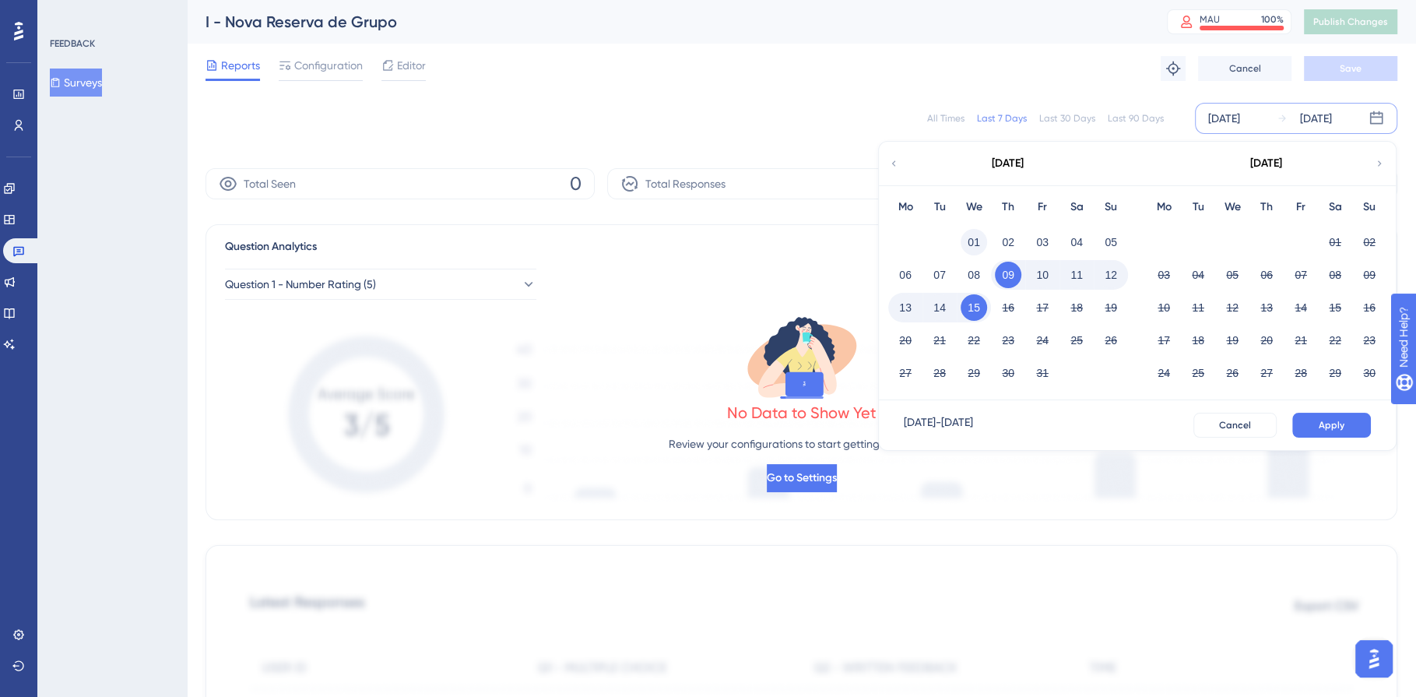
click at [975, 241] on button "01" at bounding box center [974, 242] width 26 height 26
click at [977, 306] on button "15" at bounding box center [974, 307] width 26 height 26
click at [1323, 427] on span "Apply" at bounding box center [1332, 425] width 26 height 12
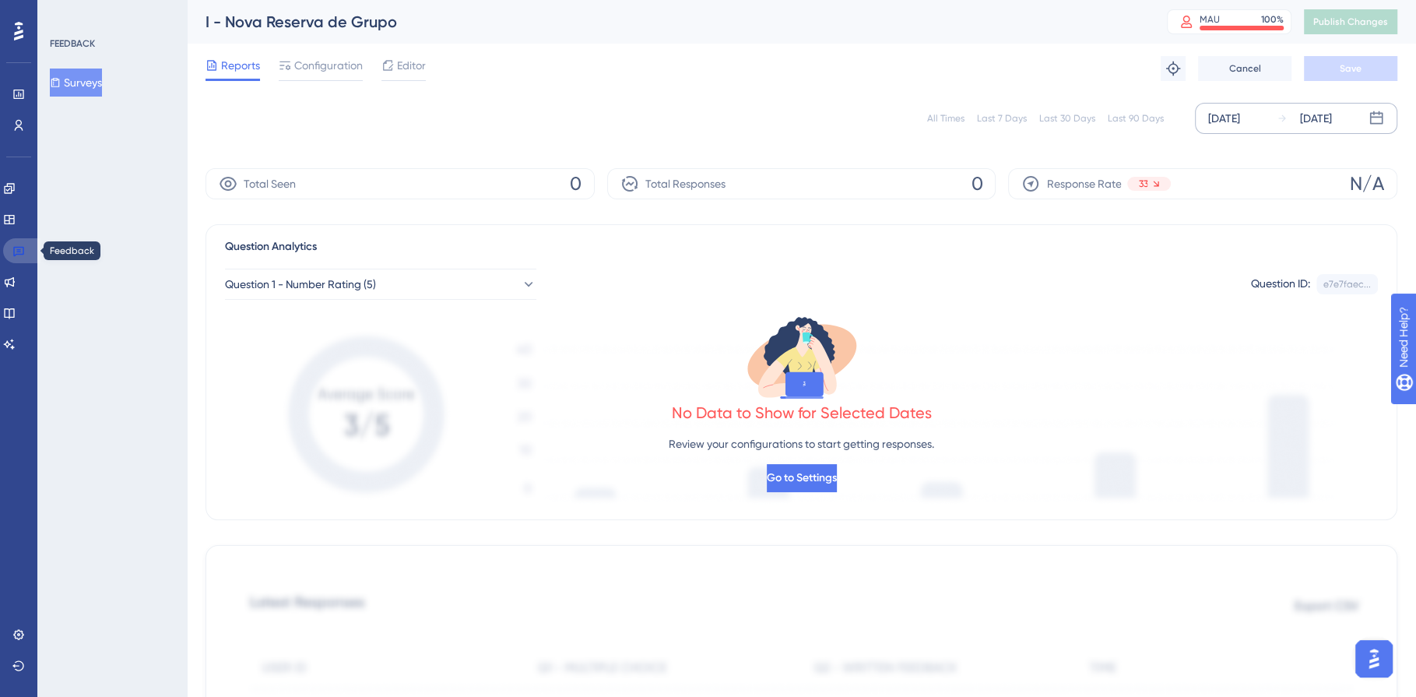
click at [9, 253] on link at bounding box center [21, 250] width 37 height 25
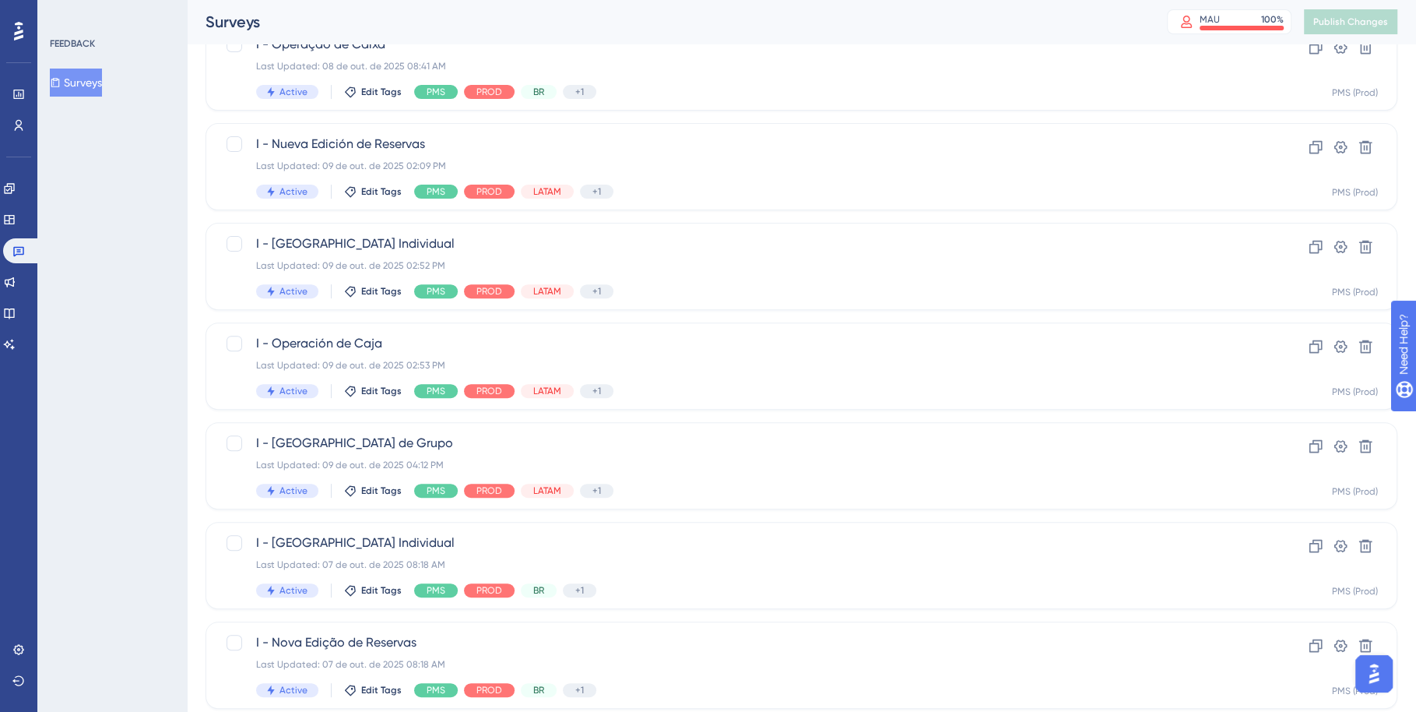
scroll to position [534, 0]
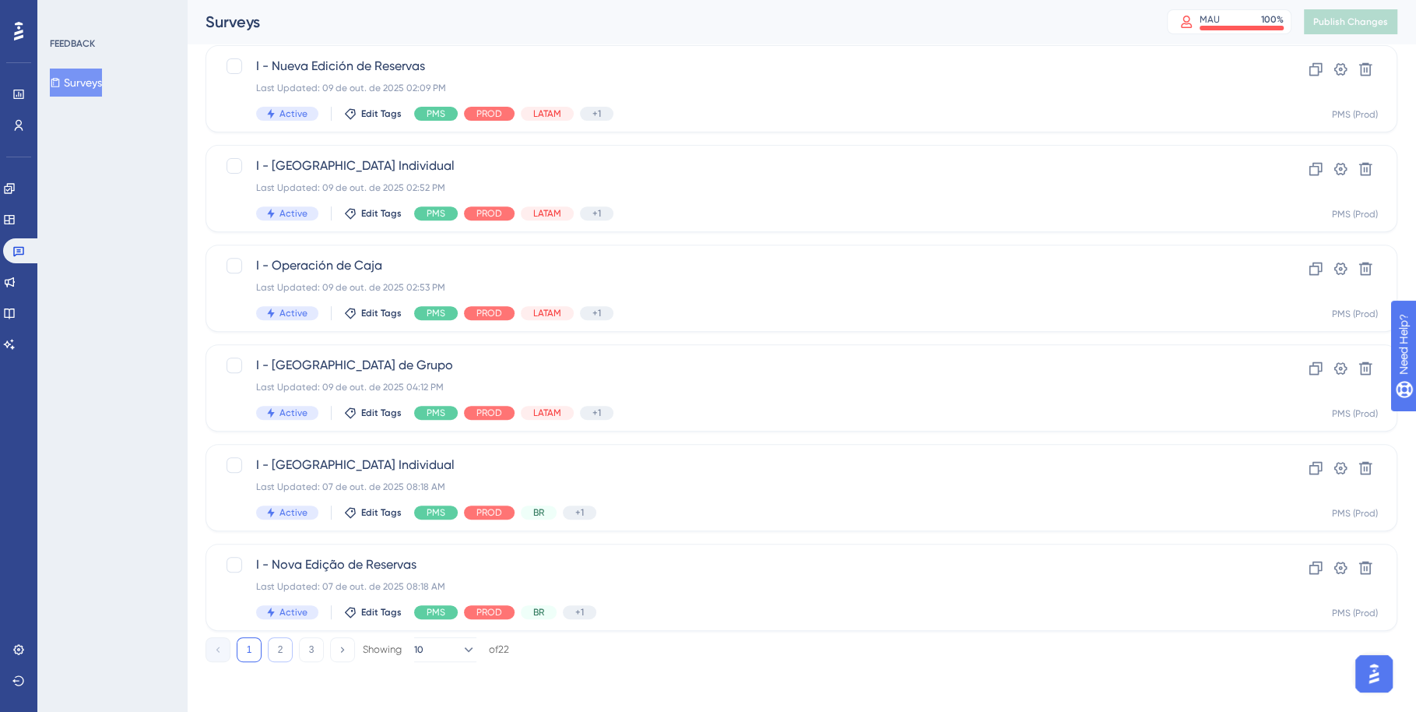
click at [278, 647] on button "2" at bounding box center [280, 649] width 25 height 25
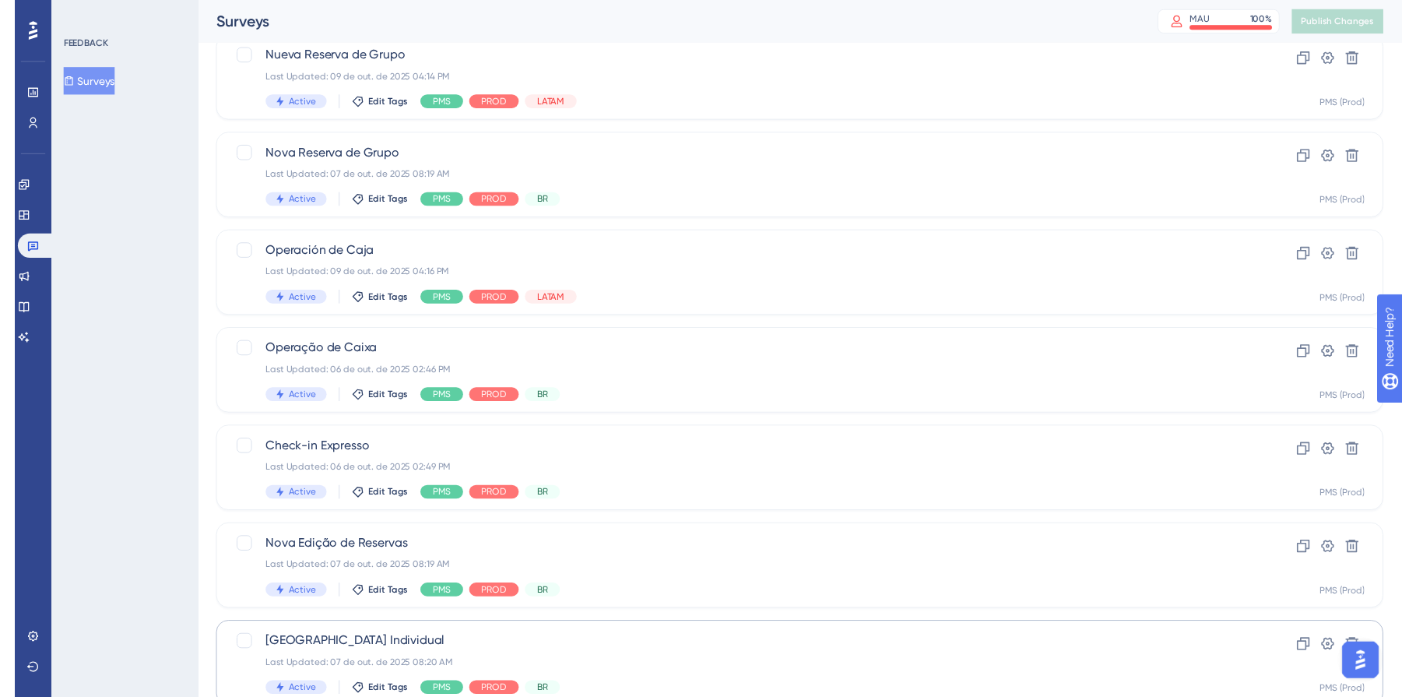
scroll to position [0, 0]
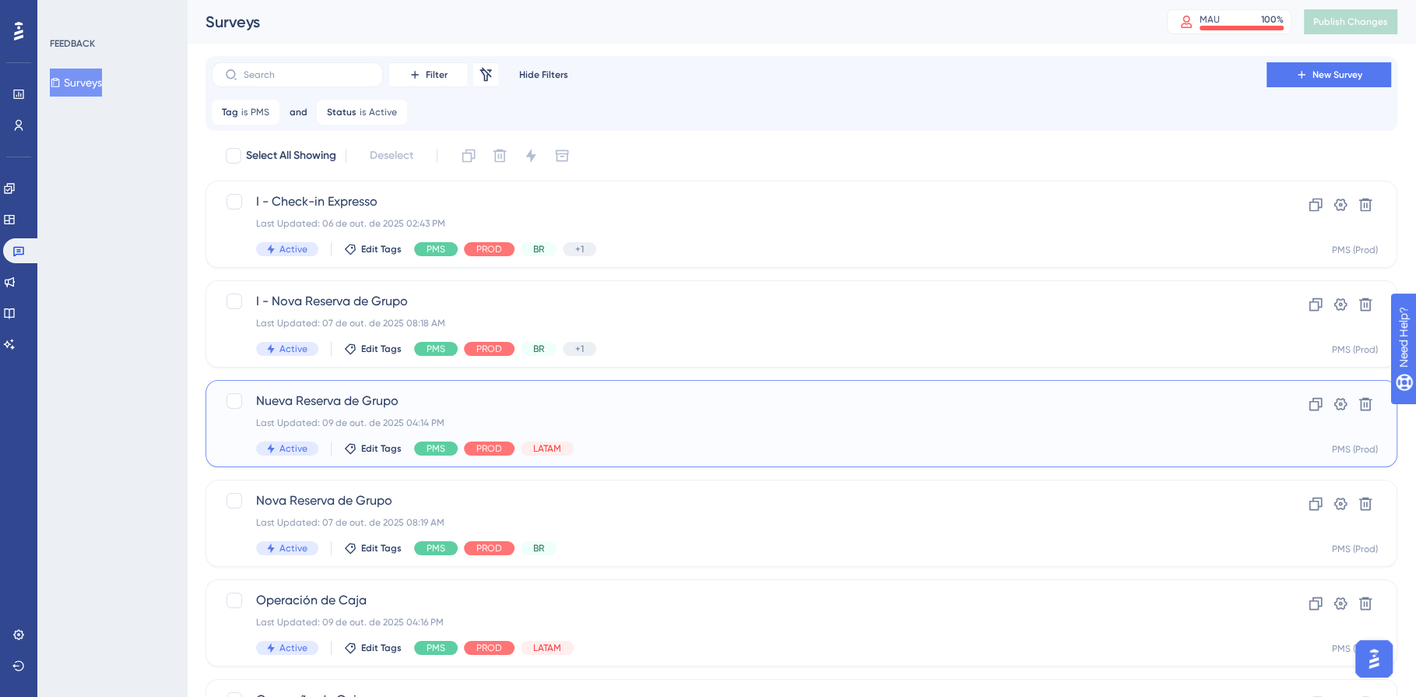
click at [779, 407] on span "Nueva Reserva de Grupo" at bounding box center [739, 401] width 966 height 19
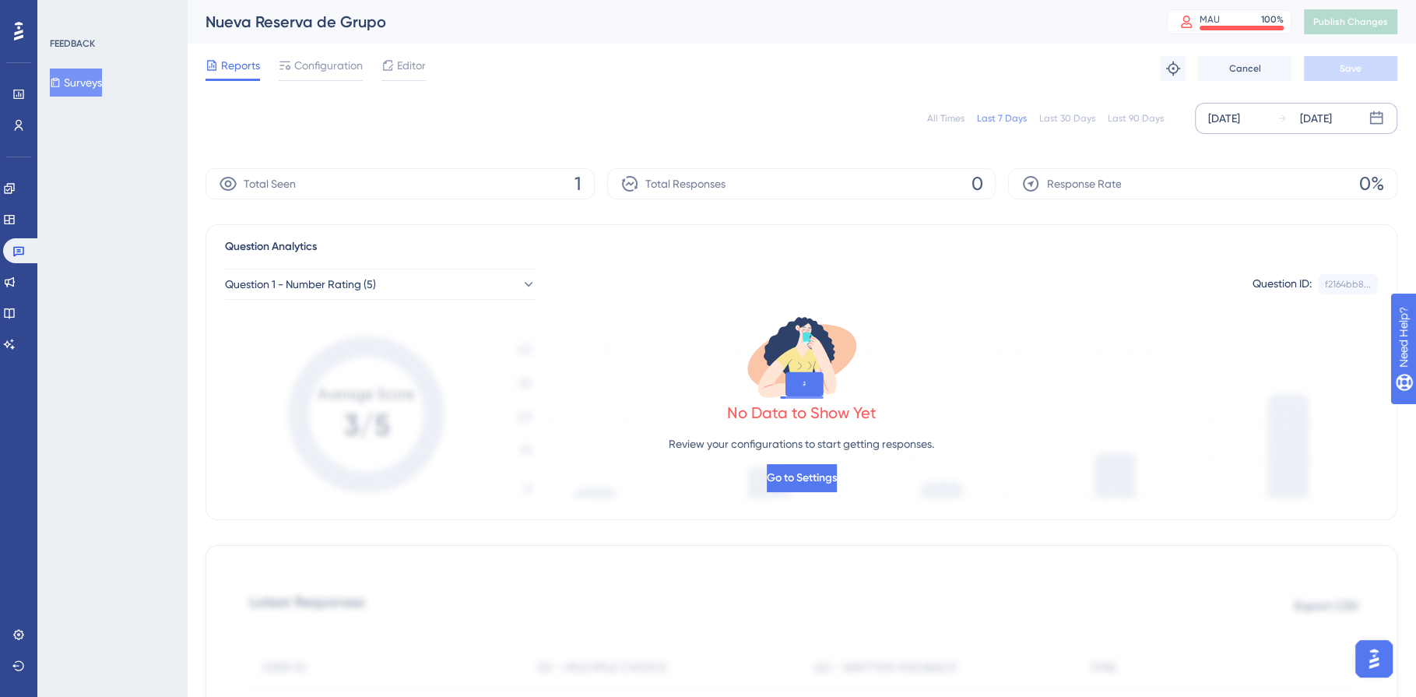
click at [1240, 116] on div "[DATE]" at bounding box center [1224, 118] width 32 height 19
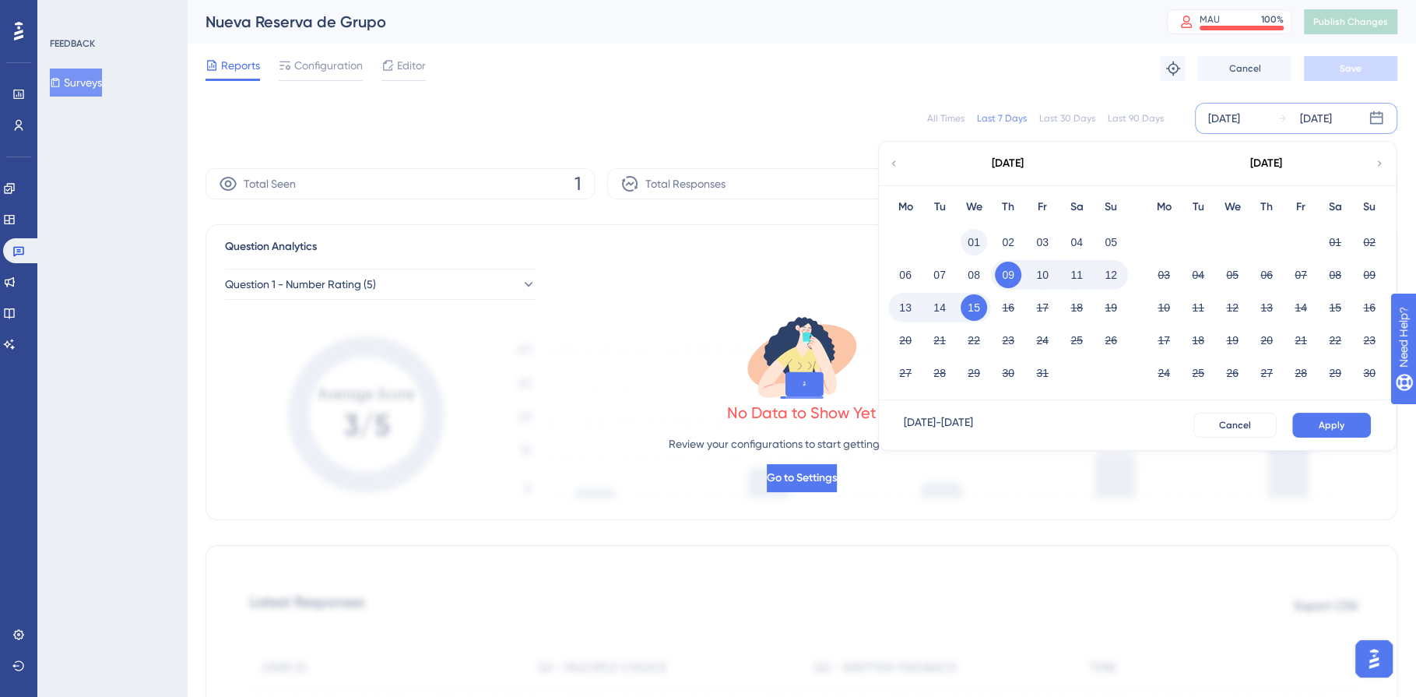
click at [974, 241] on button "01" at bounding box center [974, 242] width 26 height 26
click at [972, 310] on button "15" at bounding box center [974, 307] width 26 height 26
click at [1331, 422] on span "Apply" at bounding box center [1332, 425] width 26 height 12
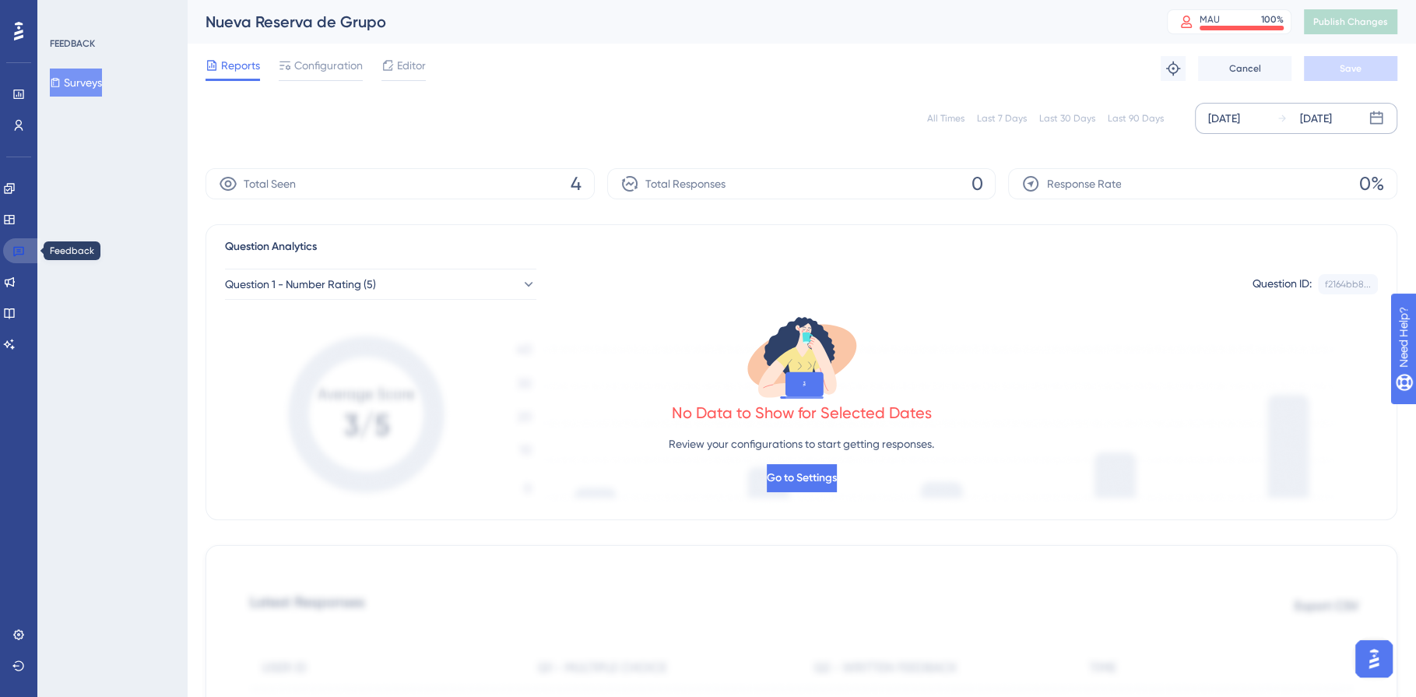
click at [23, 248] on icon at bounding box center [18, 252] width 11 height 10
click at [15, 251] on icon at bounding box center [18, 250] width 12 height 12
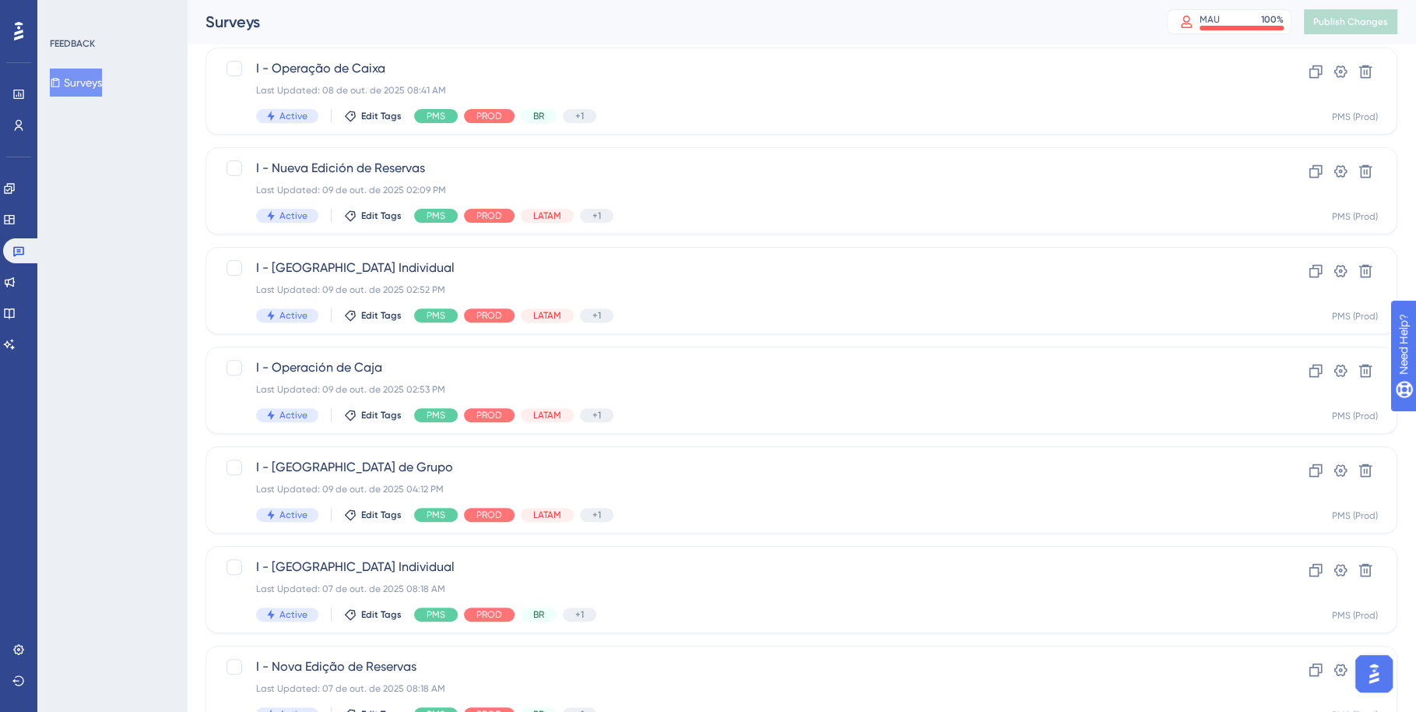
scroll to position [534, 0]
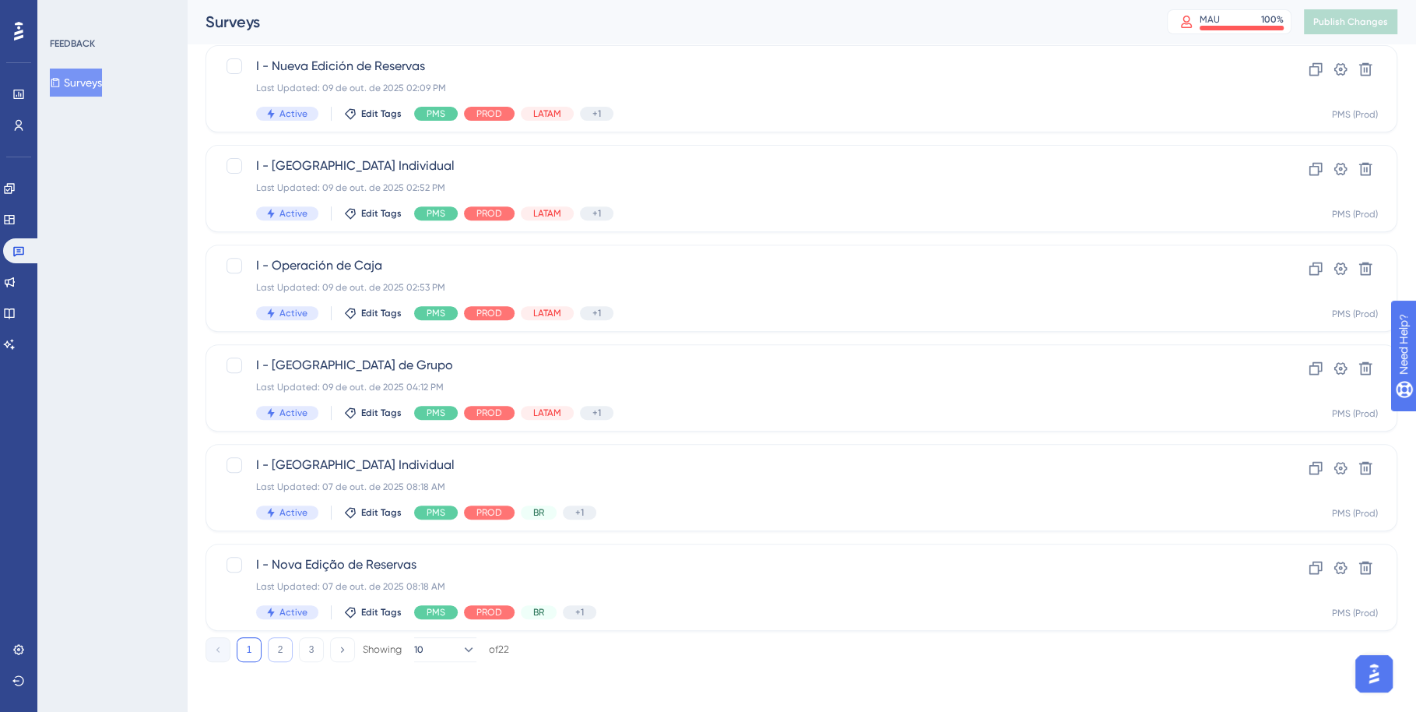
click at [278, 643] on button "2" at bounding box center [280, 649] width 25 height 25
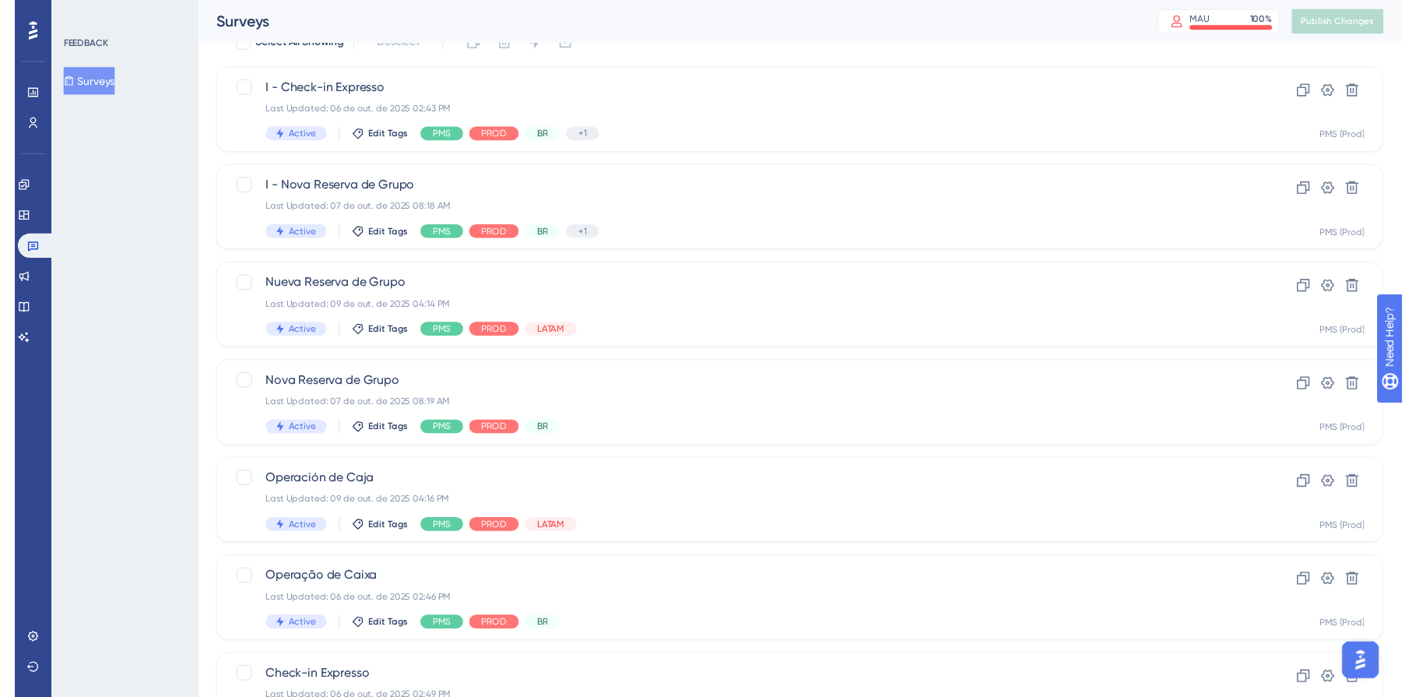
scroll to position [0, 0]
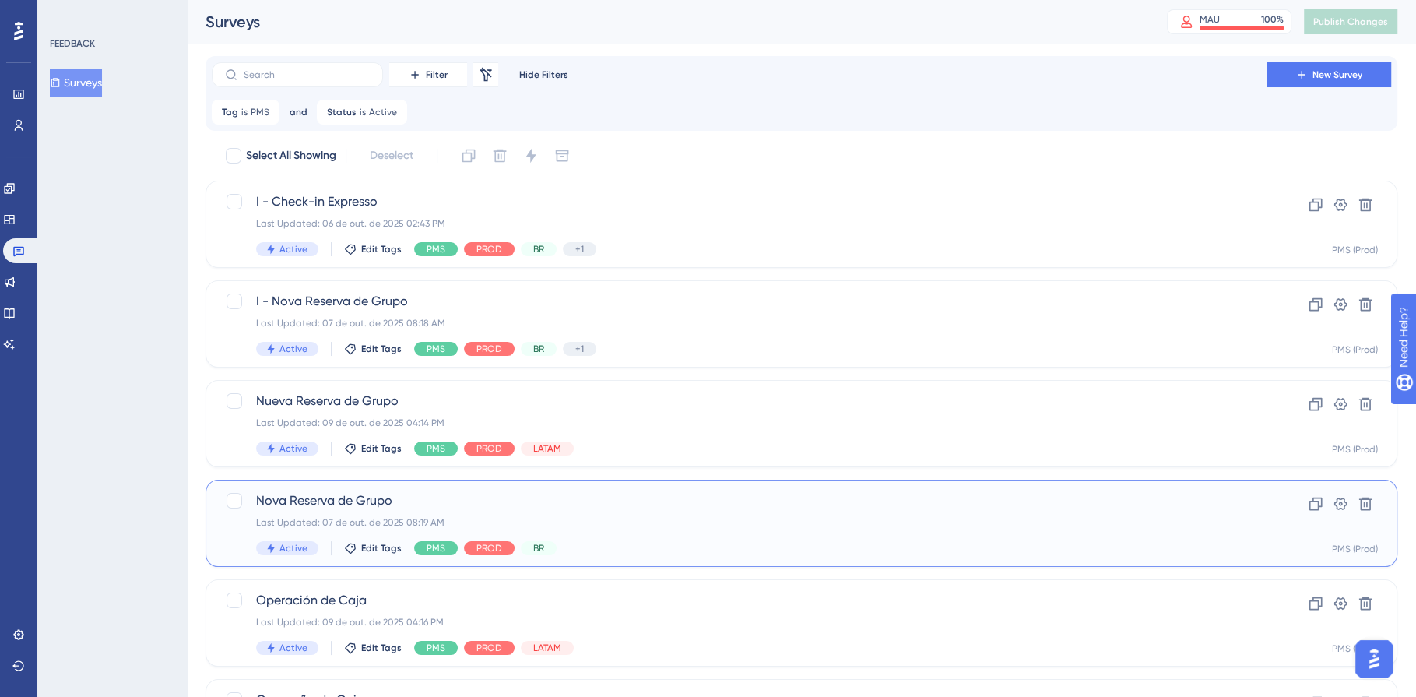
click at [744, 496] on span "Nova Reserva de Grupo" at bounding box center [739, 500] width 966 height 19
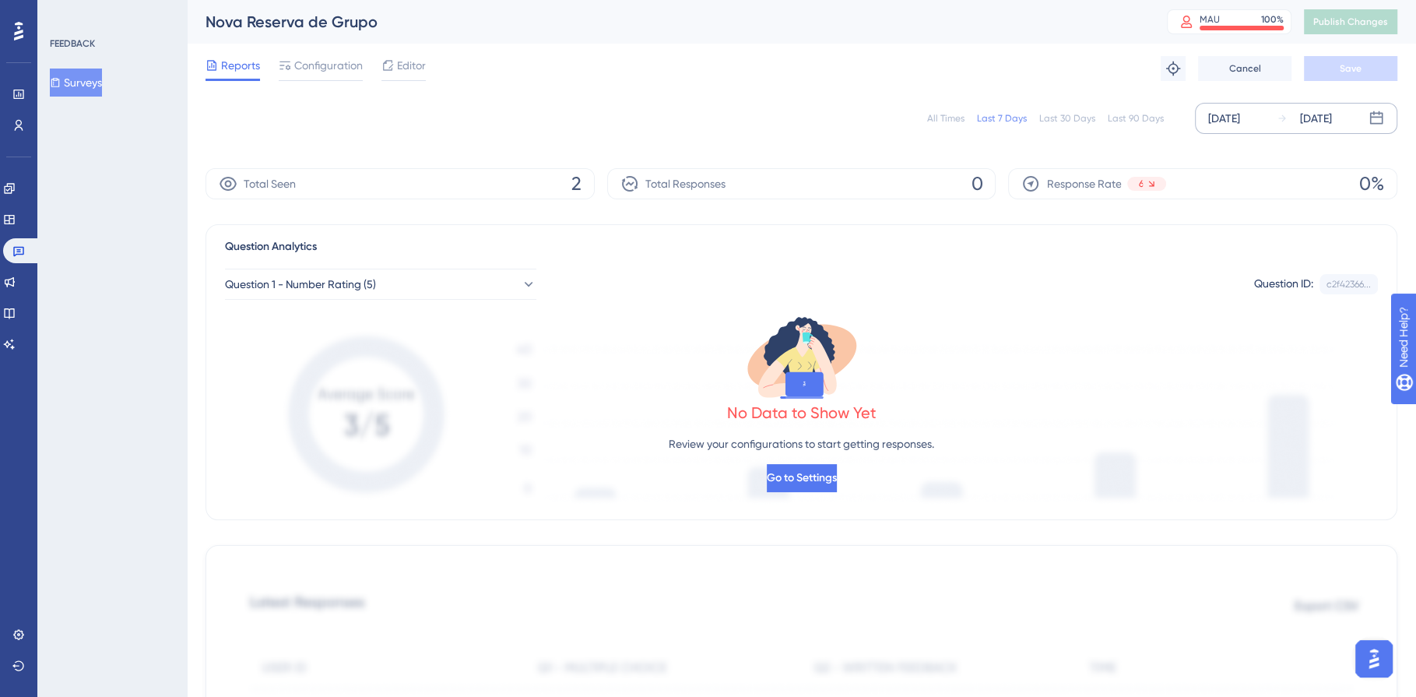
click at [1240, 119] on div "[DATE]" at bounding box center [1224, 118] width 32 height 19
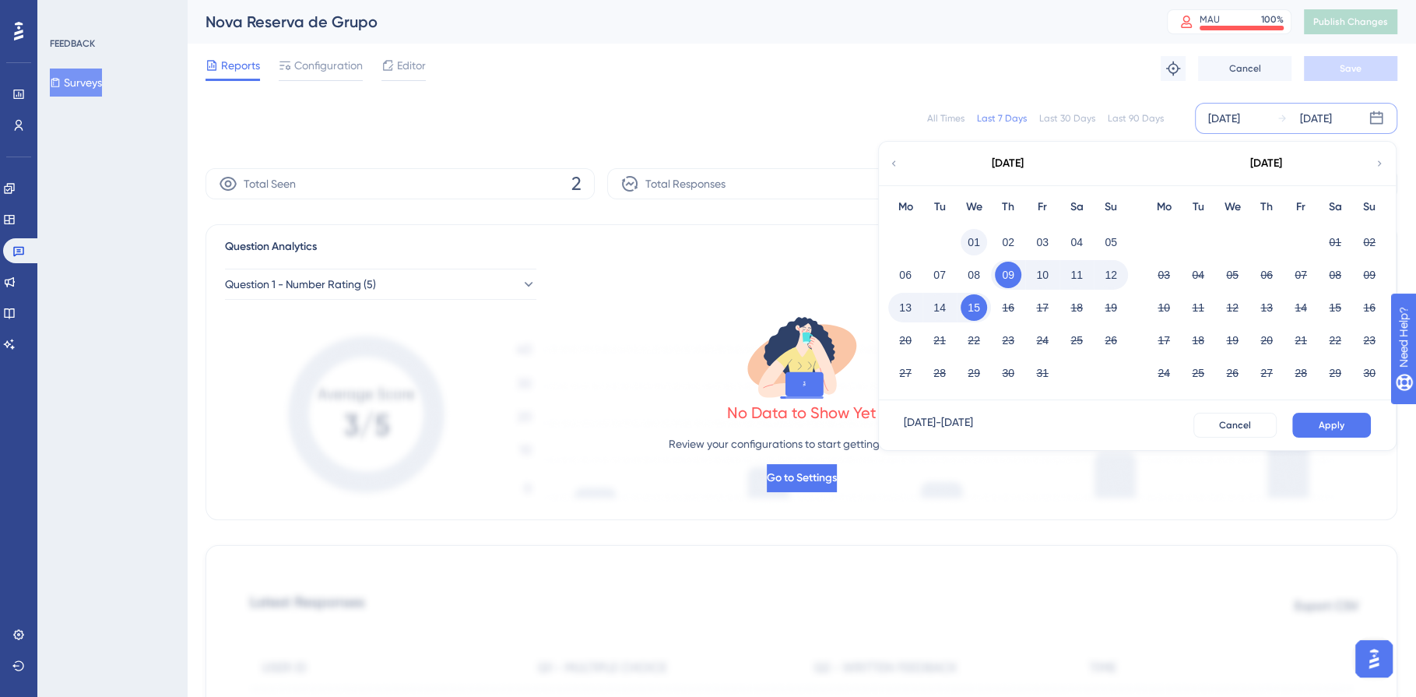
click at [972, 241] on button "01" at bounding box center [974, 242] width 26 height 26
click at [1350, 424] on button "Apply" at bounding box center [1331, 425] width 79 height 25
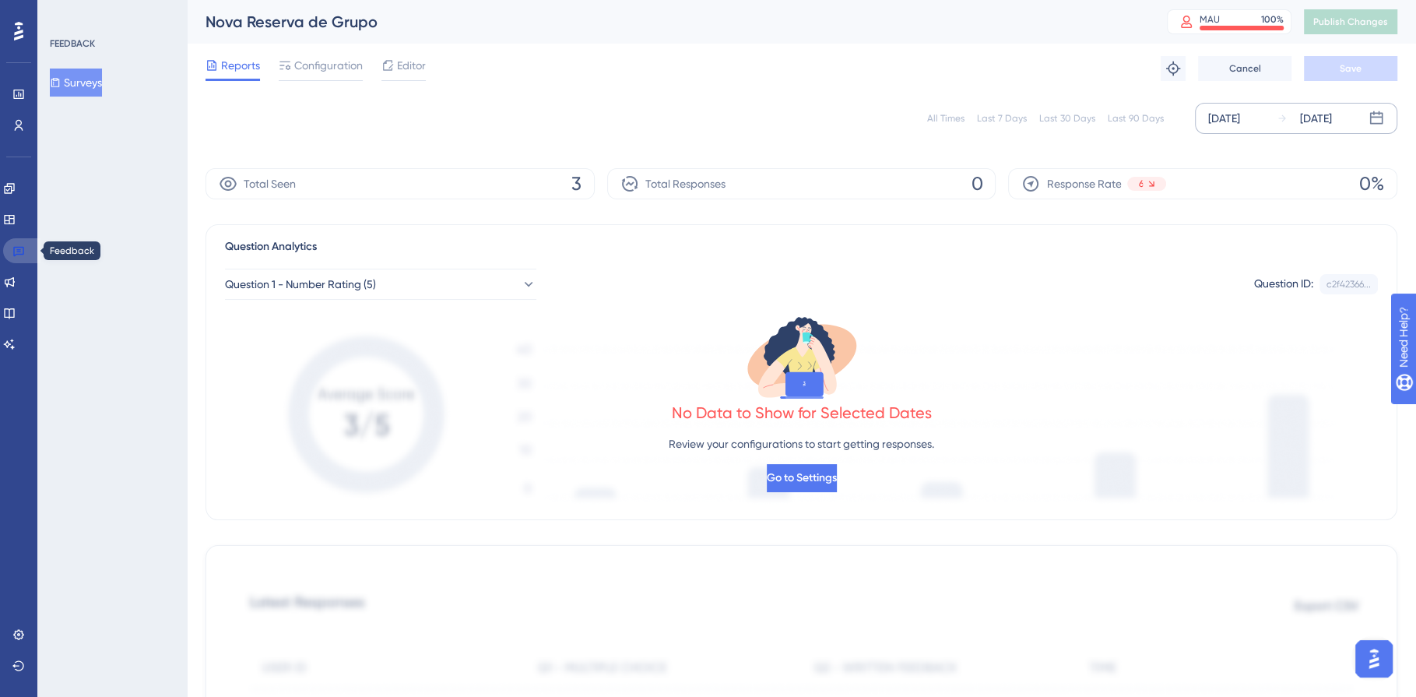
click at [28, 251] on link at bounding box center [21, 250] width 37 height 25
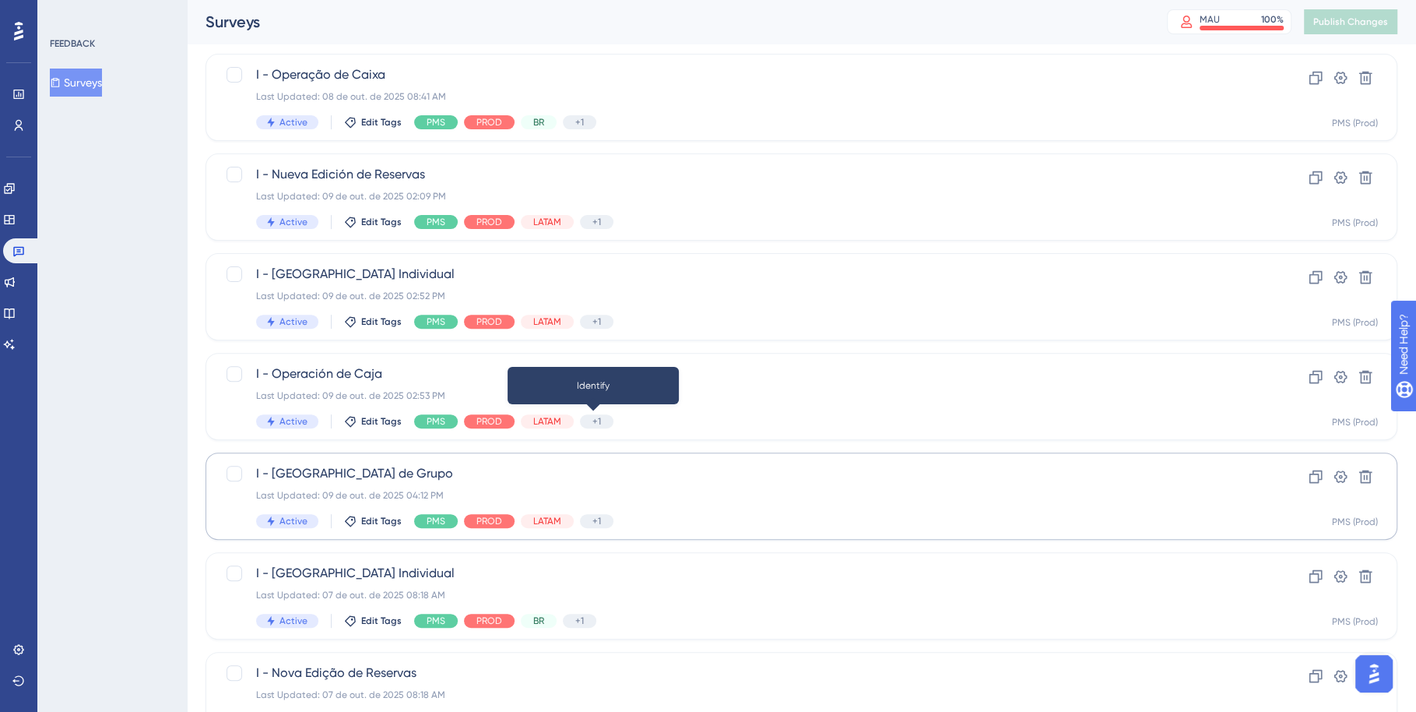
scroll to position [534, 0]
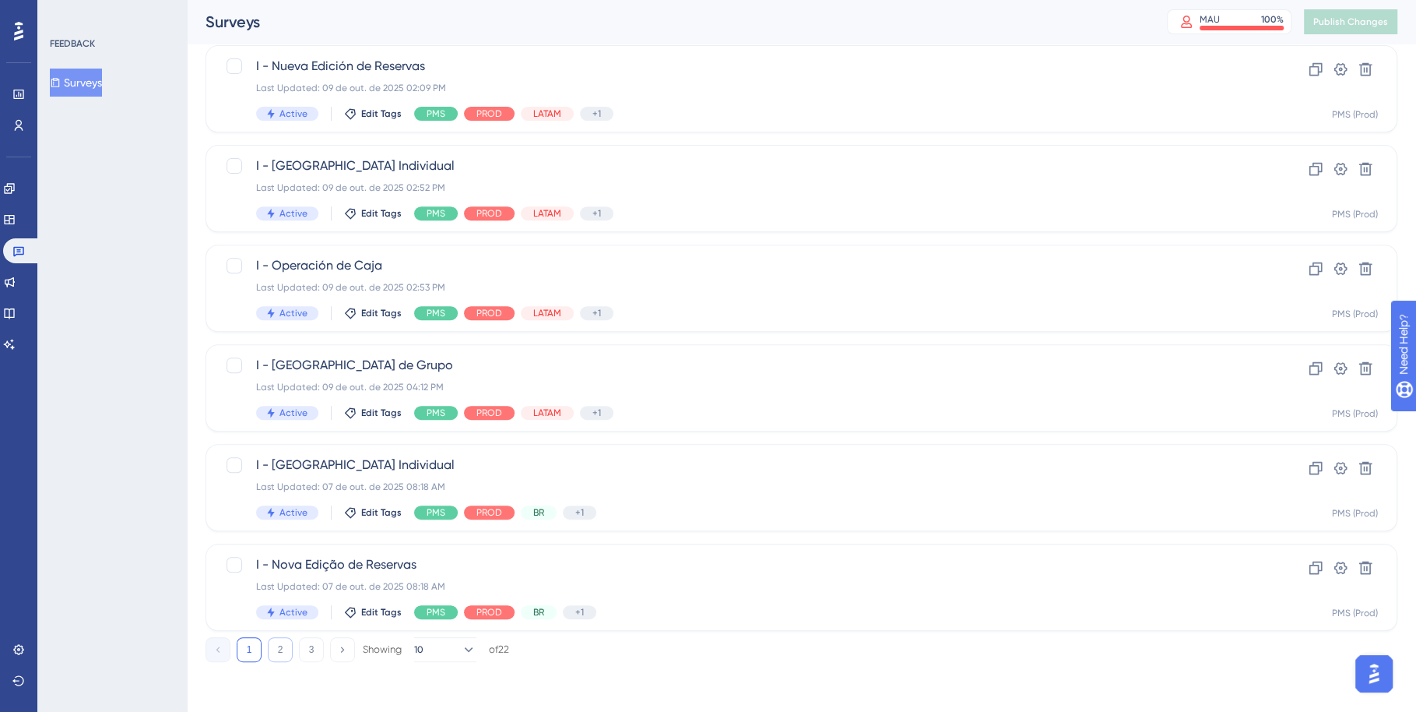
click at [277, 652] on button "2" at bounding box center [280, 649] width 25 height 25
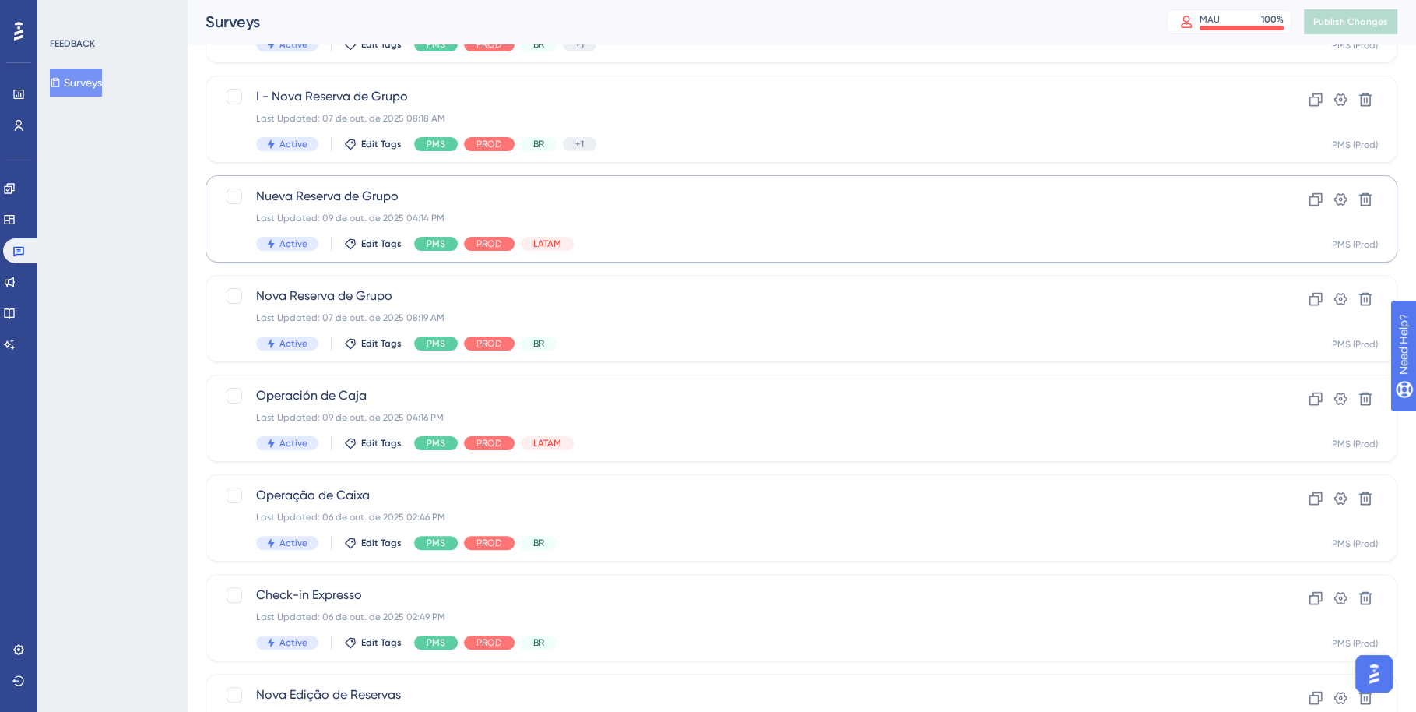
scroll to position [223, 0]
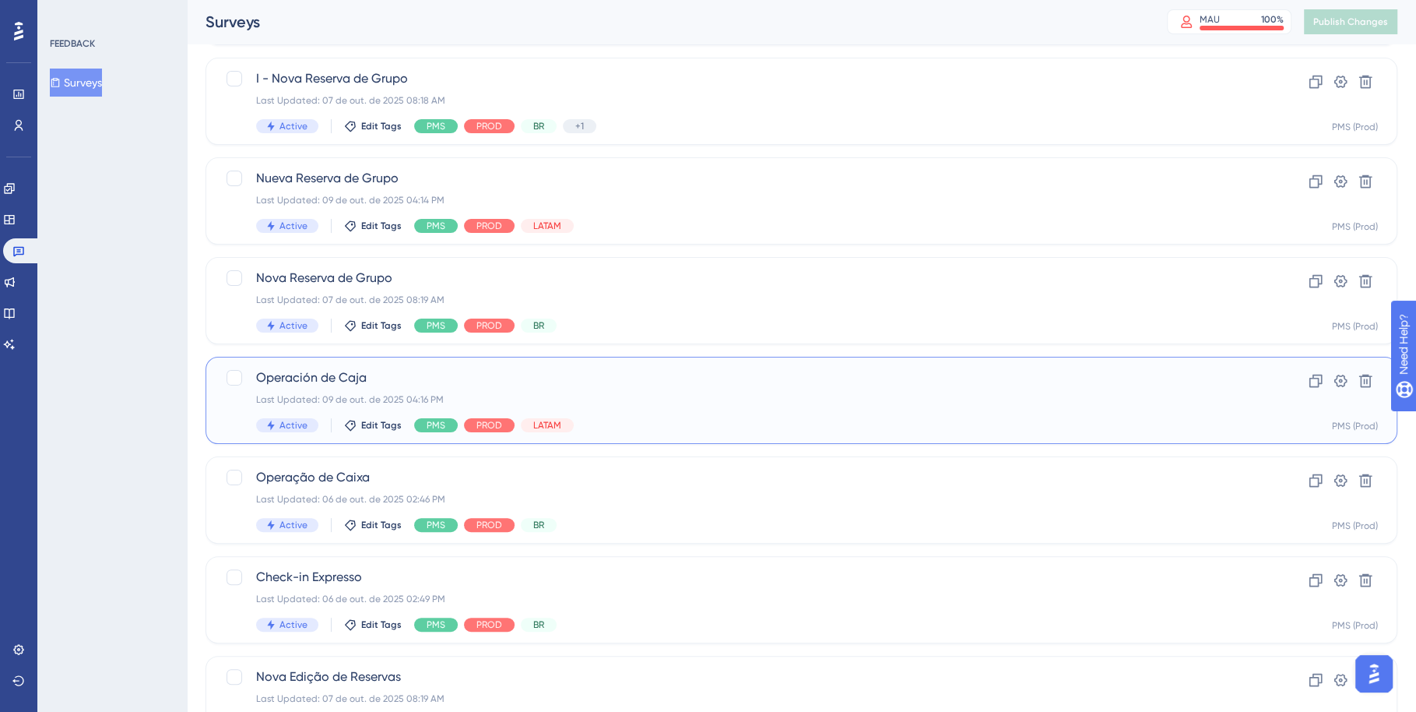
click at [723, 416] on div "Operación de Caja Last Updated: 09 de out. de 2025 04:16 PM Active Edit Tags PM…" at bounding box center [739, 400] width 966 height 64
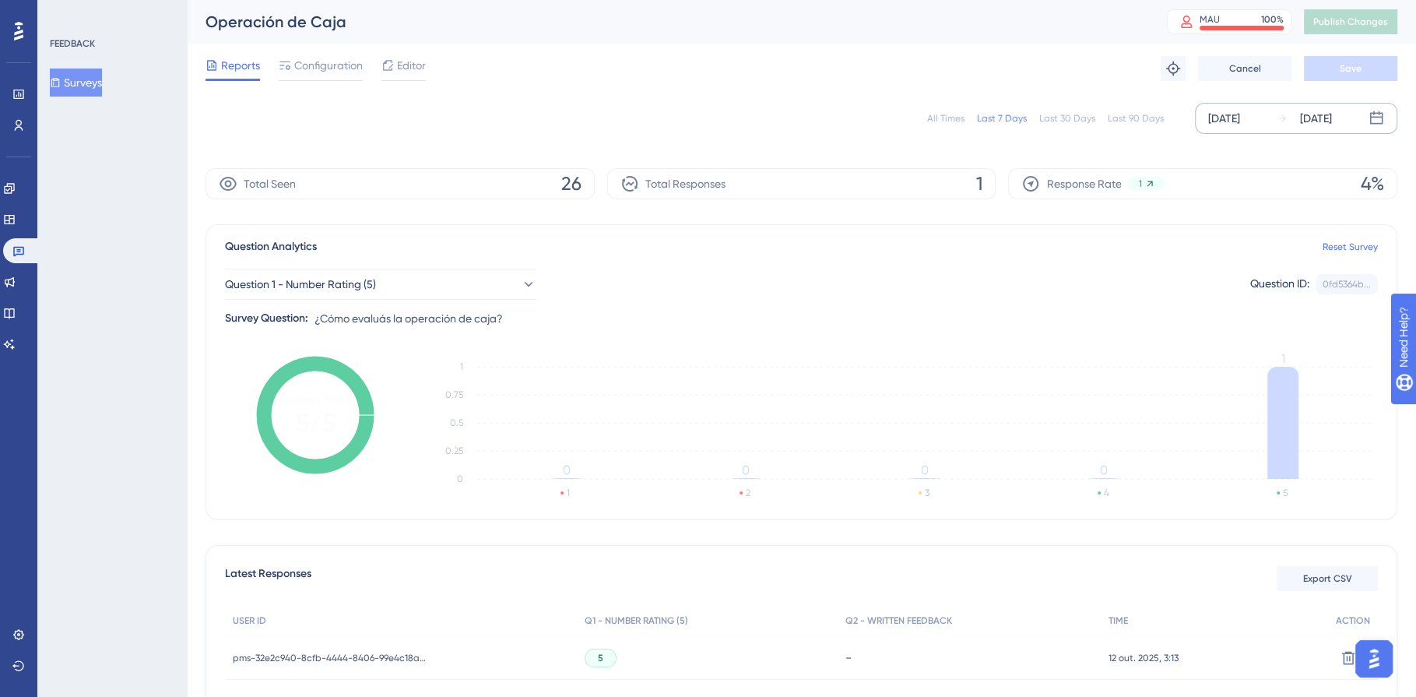
click at [1236, 118] on div "[DATE]" at bounding box center [1224, 118] width 32 height 19
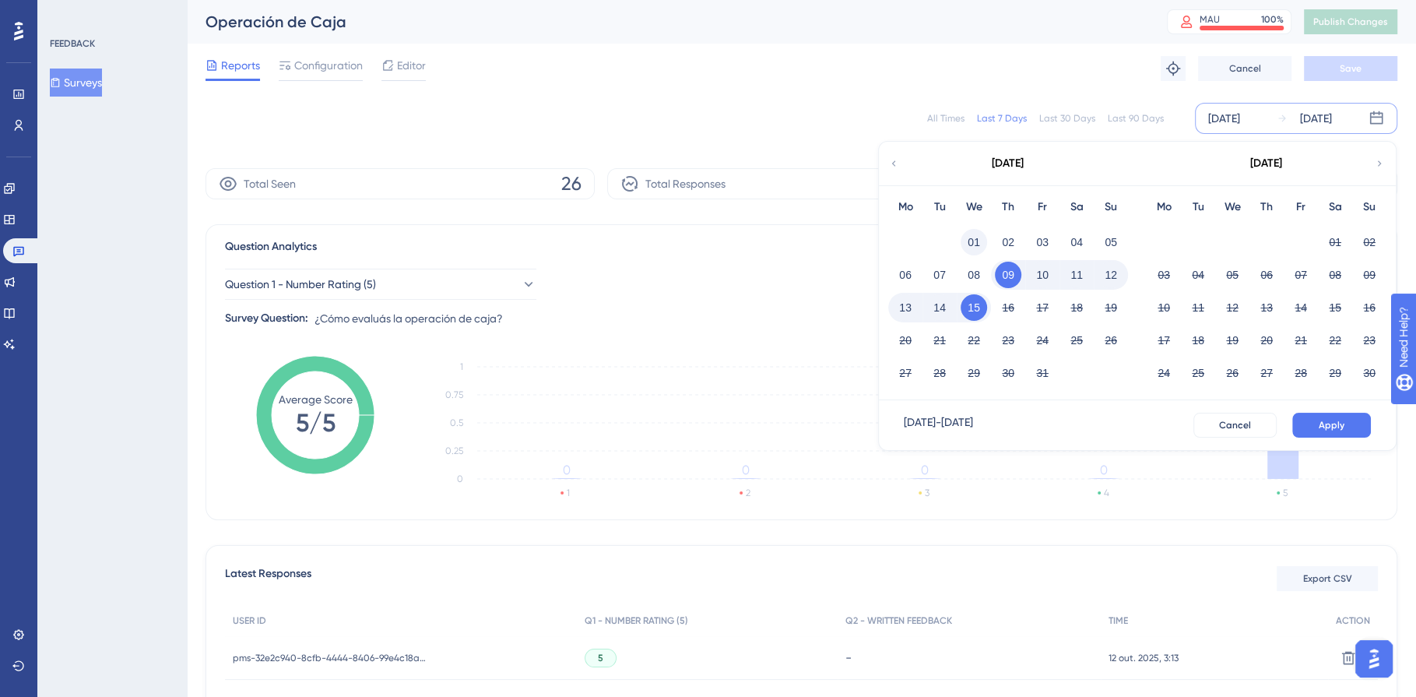
click at [973, 234] on button "01" at bounding box center [974, 242] width 26 height 26
click at [1321, 426] on span "Apply" at bounding box center [1332, 425] width 26 height 12
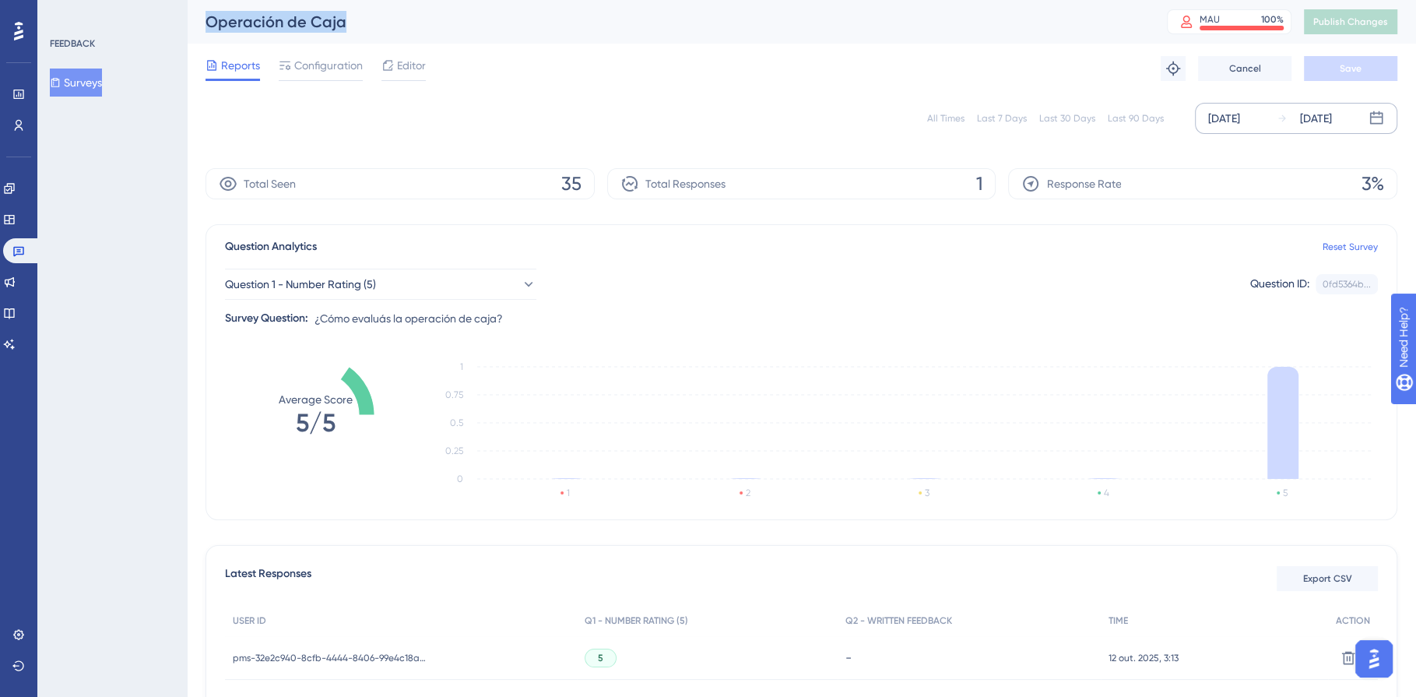
drag, startPoint x: 282, startPoint y: 21, endPoint x: 194, endPoint y: 21, distance: 88.0
click at [194, 21] on div "Operación de Caja MAU 100 % Click to see add-on and upgrade options Publish Cha…" at bounding box center [801, 22] width 1229 height 44
copy div "Operación de Caja"
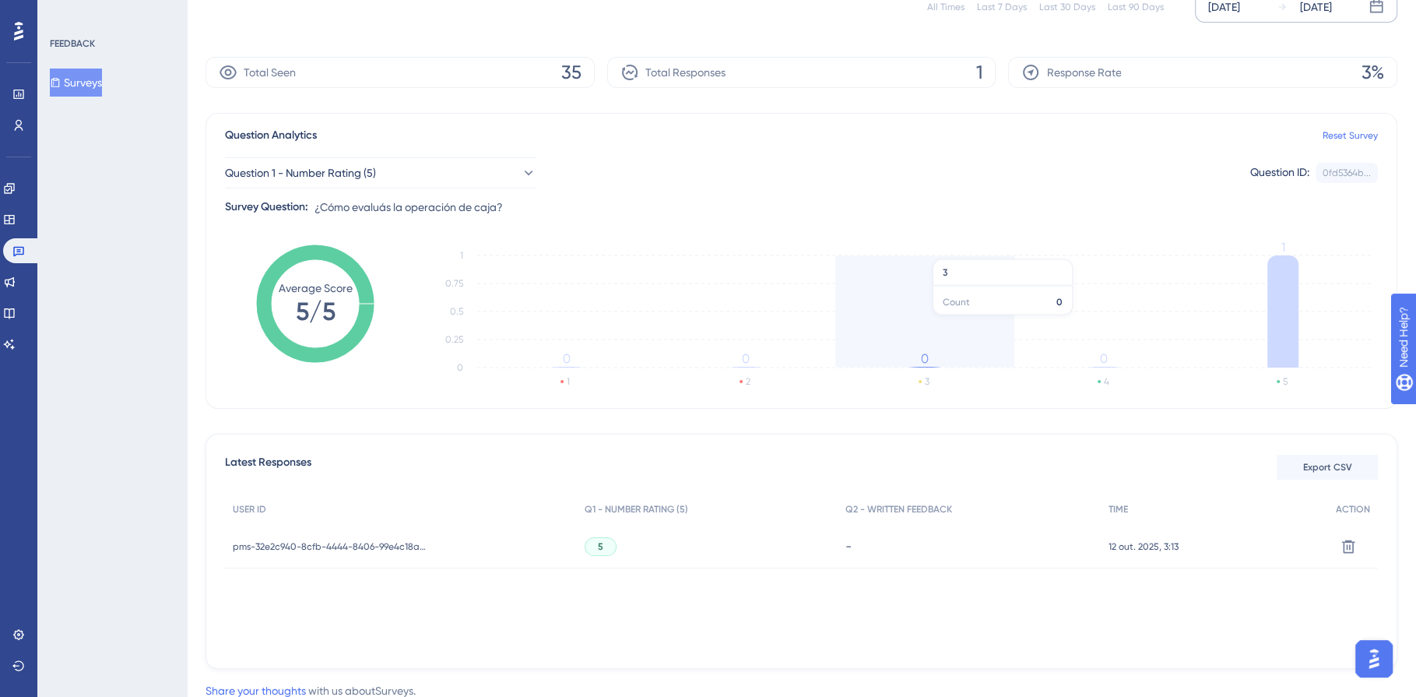
scroll to position [157, 0]
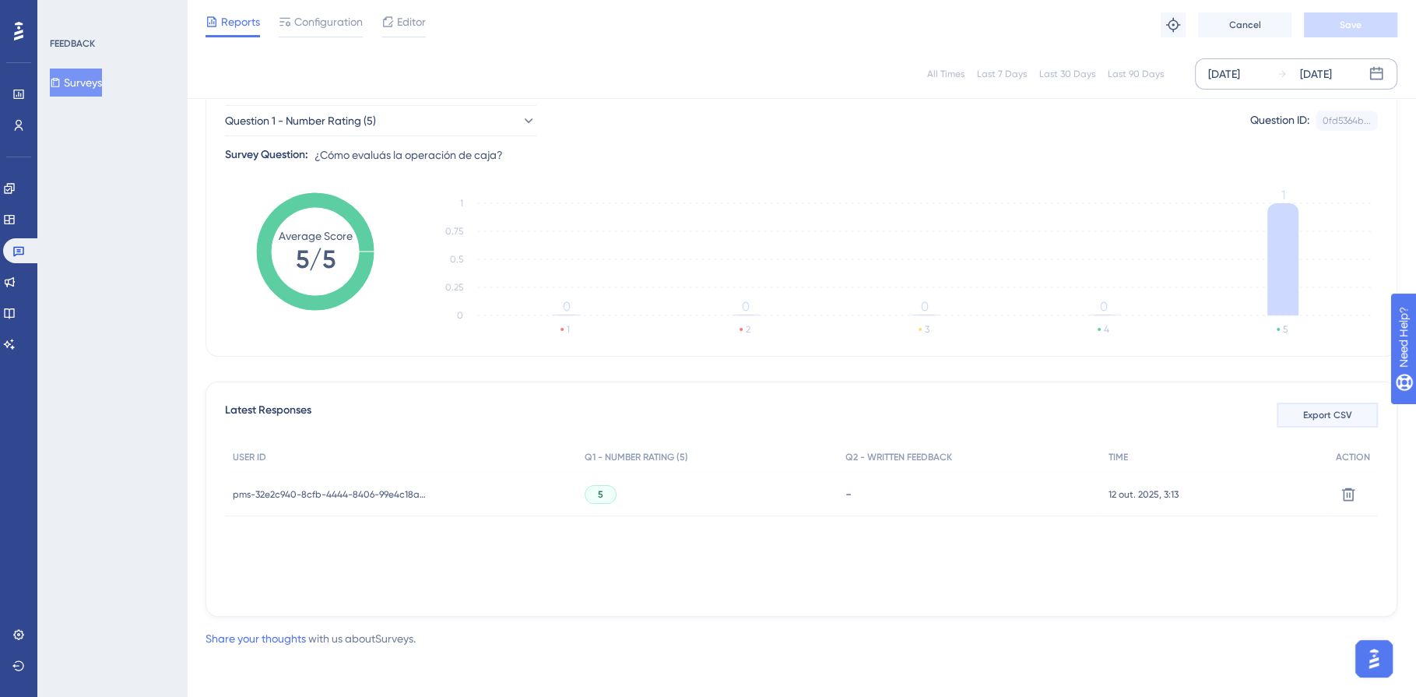
click at [1309, 418] on span "Export CSV" at bounding box center [1327, 415] width 49 height 12
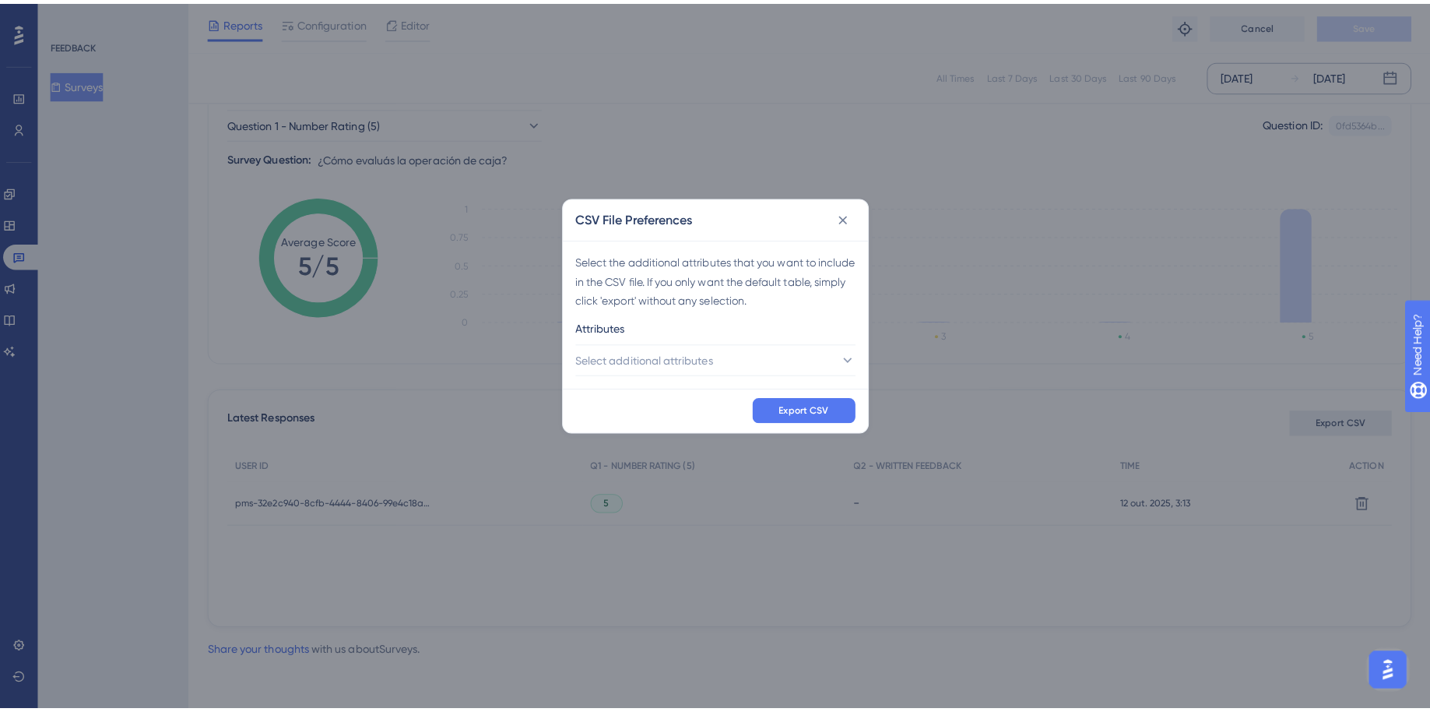
scroll to position [142, 0]
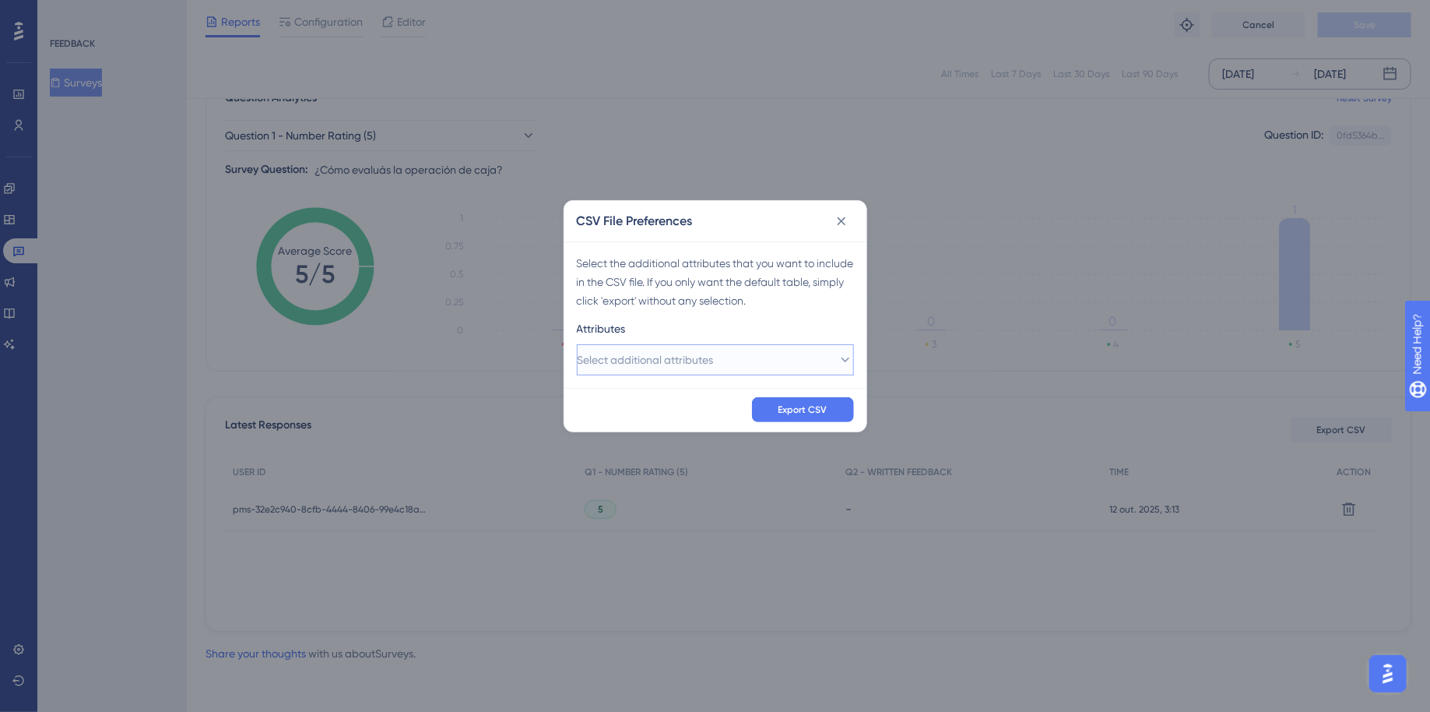
click at [629, 357] on span "Select additional attributes" at bounding box center [646, 359] width 136 height 19
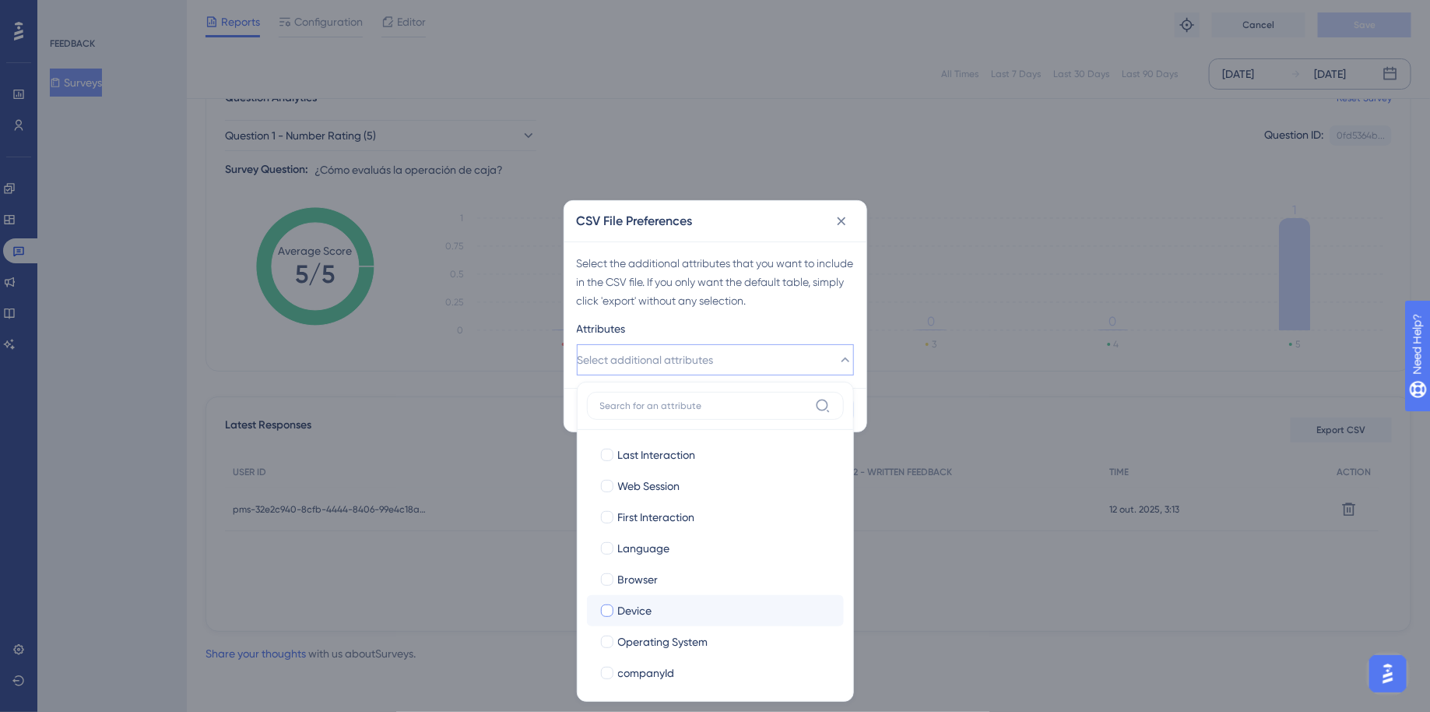
scroll to position [254, 0]
click at [611, 484] on div at bounding box center [607, 481] width 12 height 12
checkbox input "true"
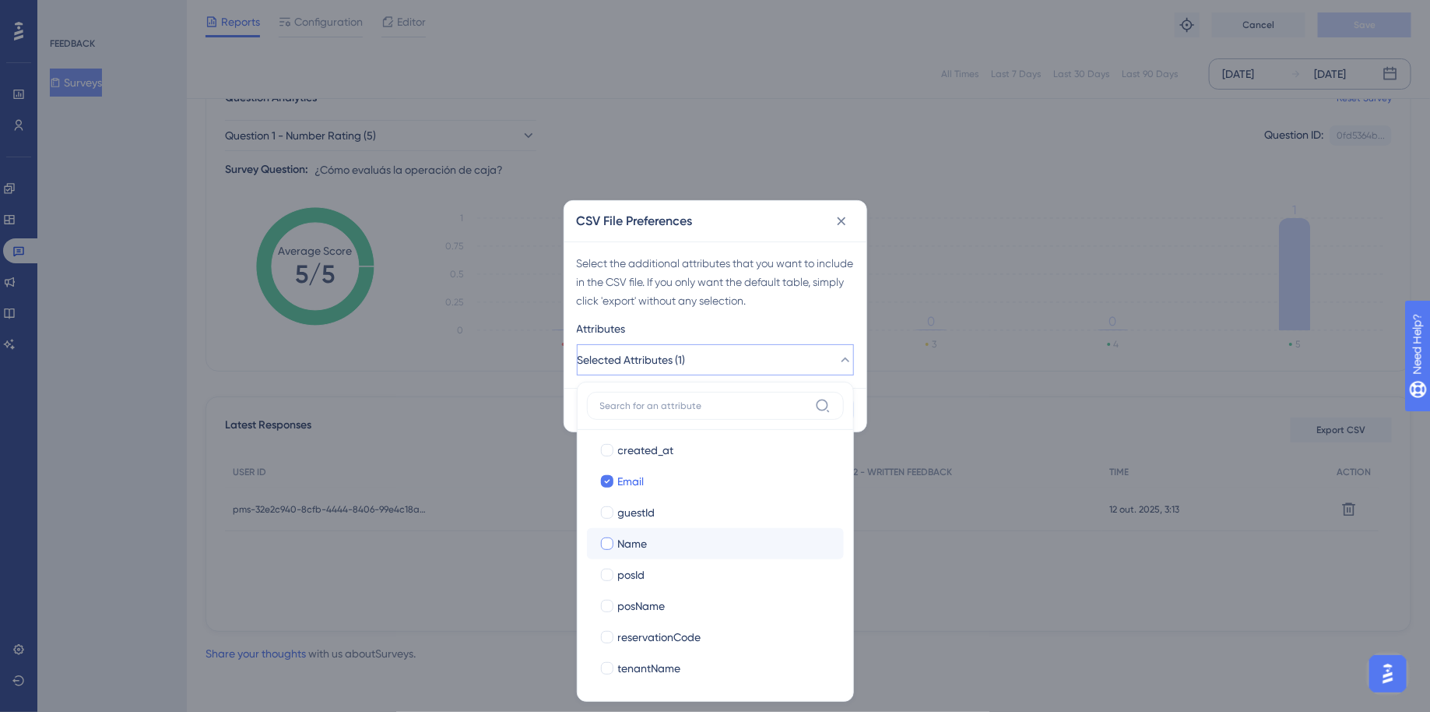
click at [607, 537] on div at bounding box center [607, 543] width 12 height 12
checkbox input "true"
click at [603, 666] on div at bounding box center [607, 668] width 12 height 12
checkbox input "true"
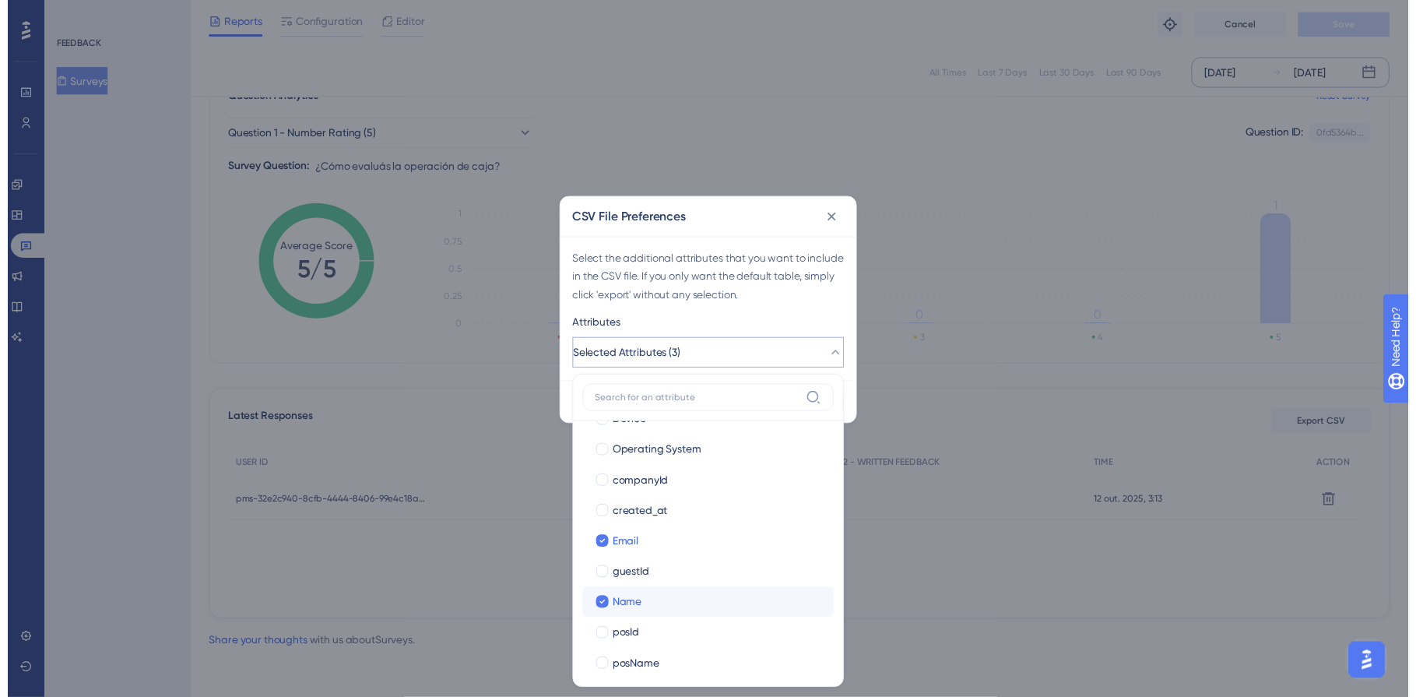
scroll to position [152, 0]
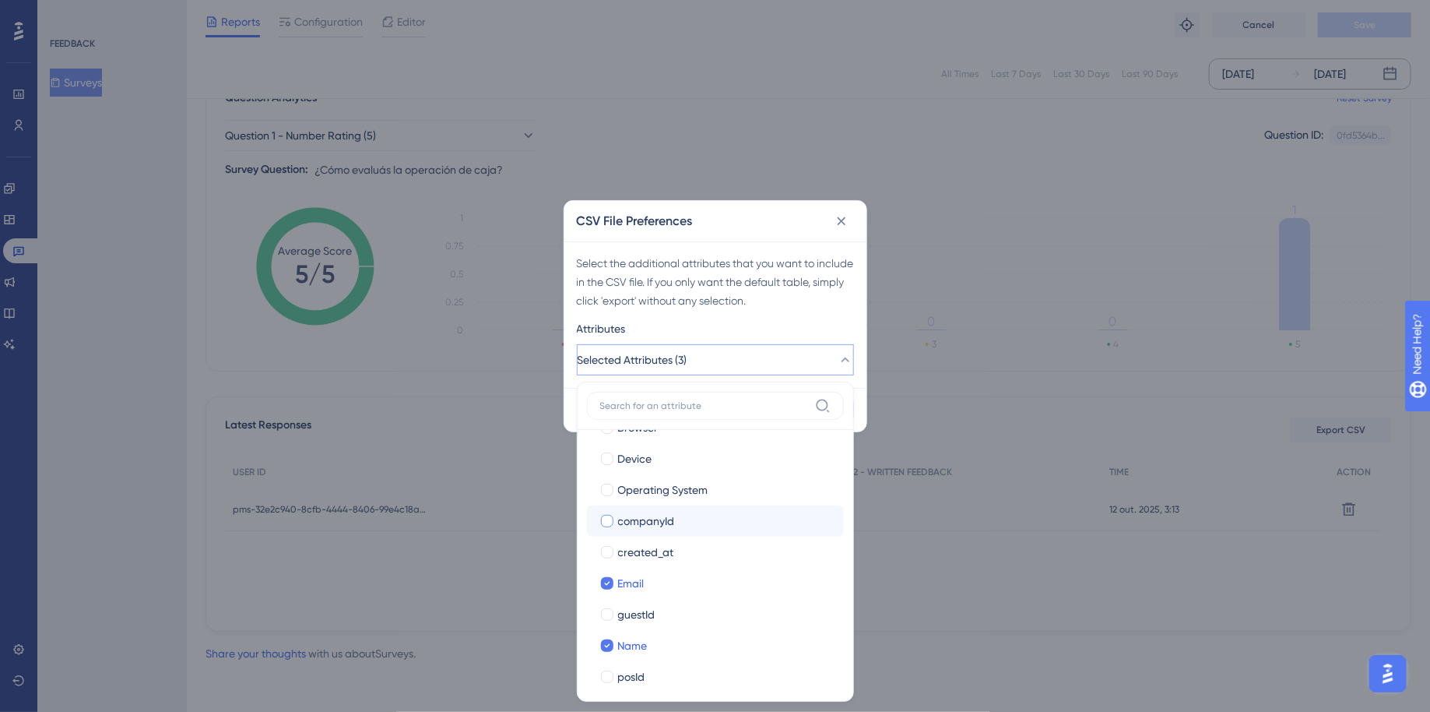
click at [611, 519] on div at bounding box center [607, 521] width 12 height 12
checkbox input "true"
click at [800, 332] on div "Attributes" at bounding box center [715, 331] width 277 height 25
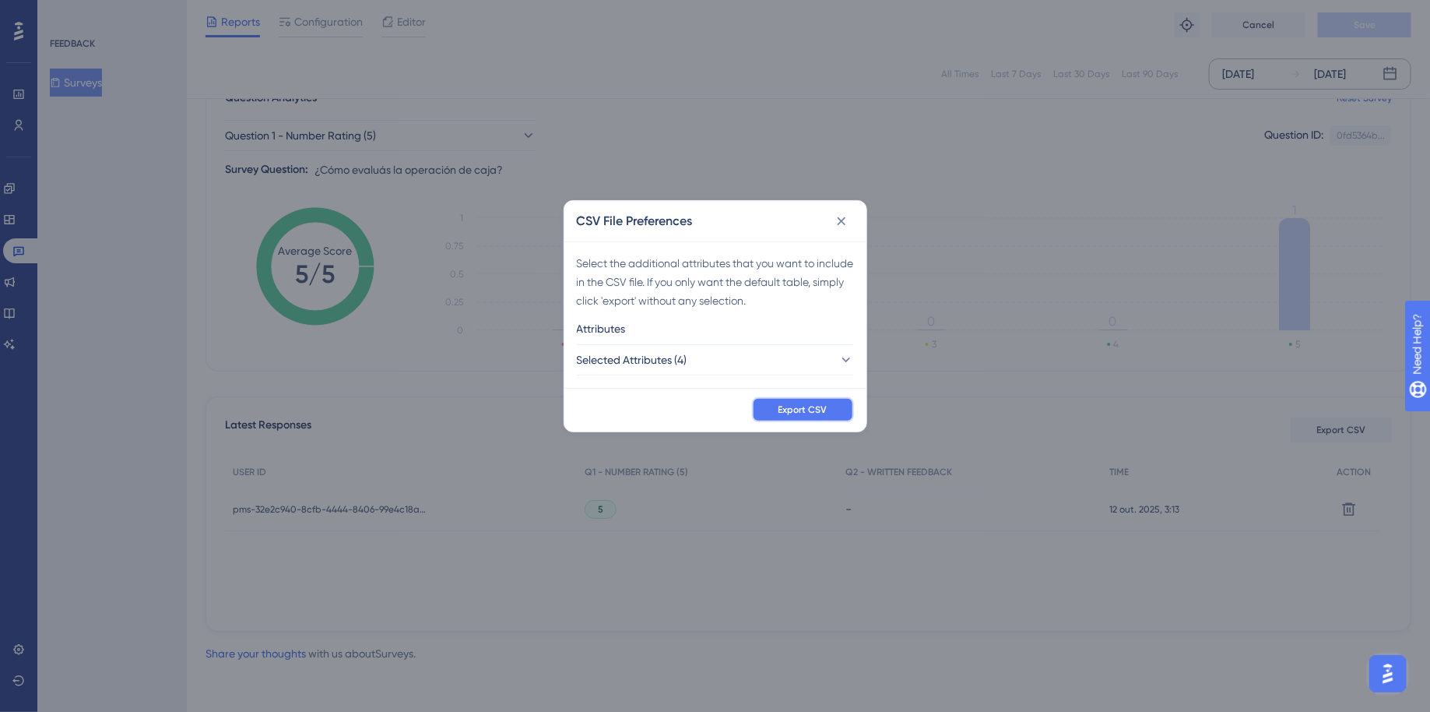
click at [816, 410] on span "Export CSV" at bounding box center [803, 409] width 49 height 12
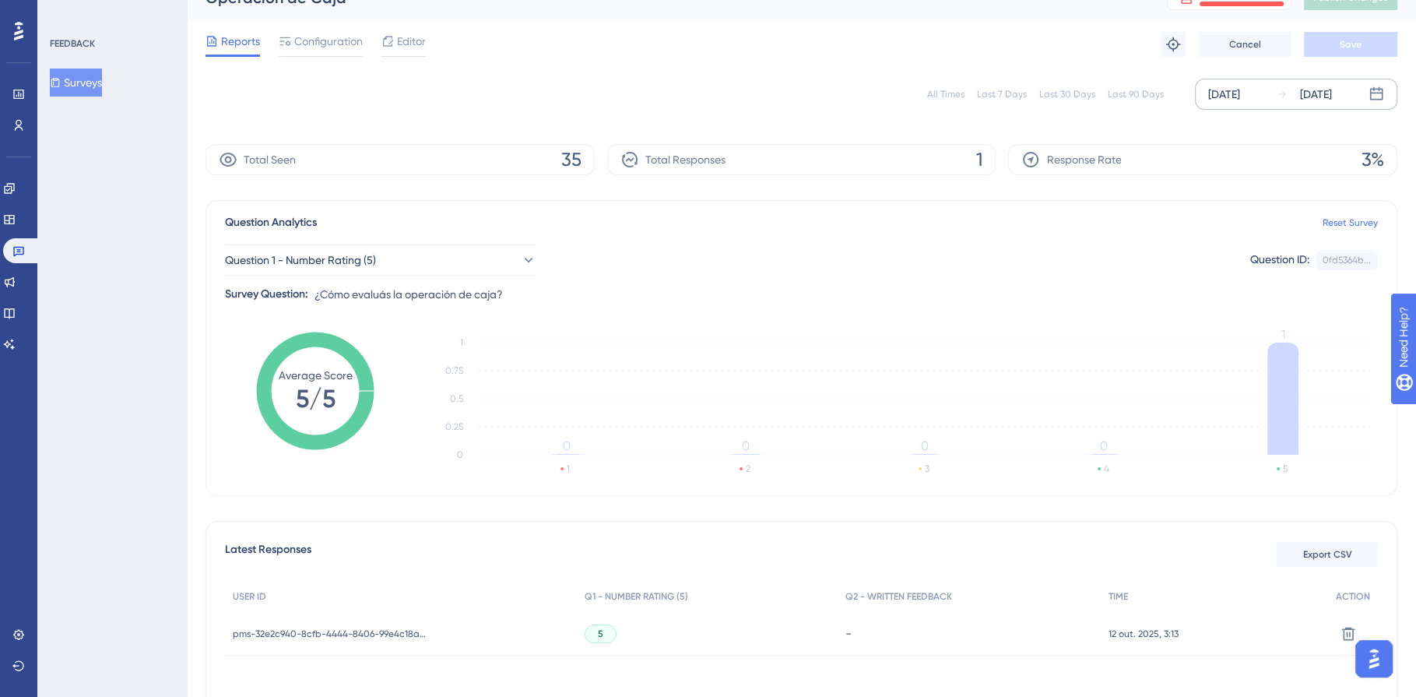
scroll to position [0, 0]
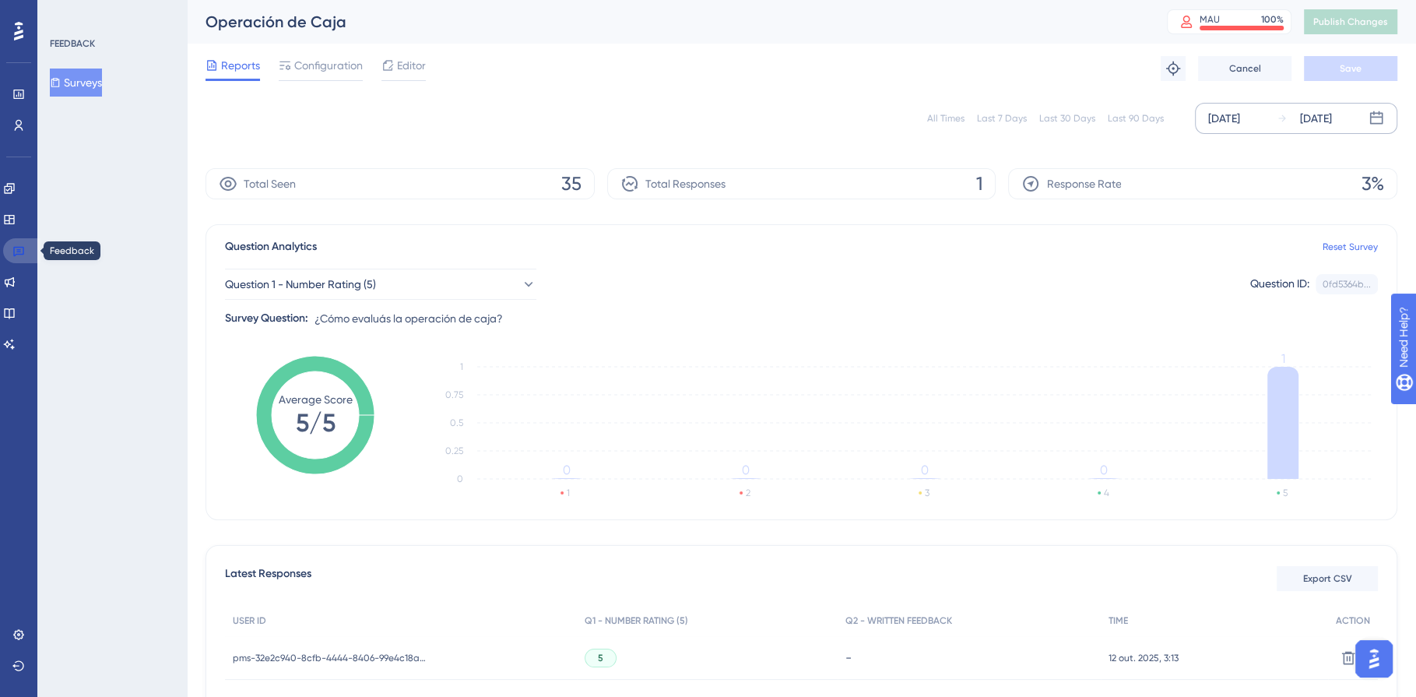
click at [23, 251] on icon at bounding box center [18, 252] width 11 height 10
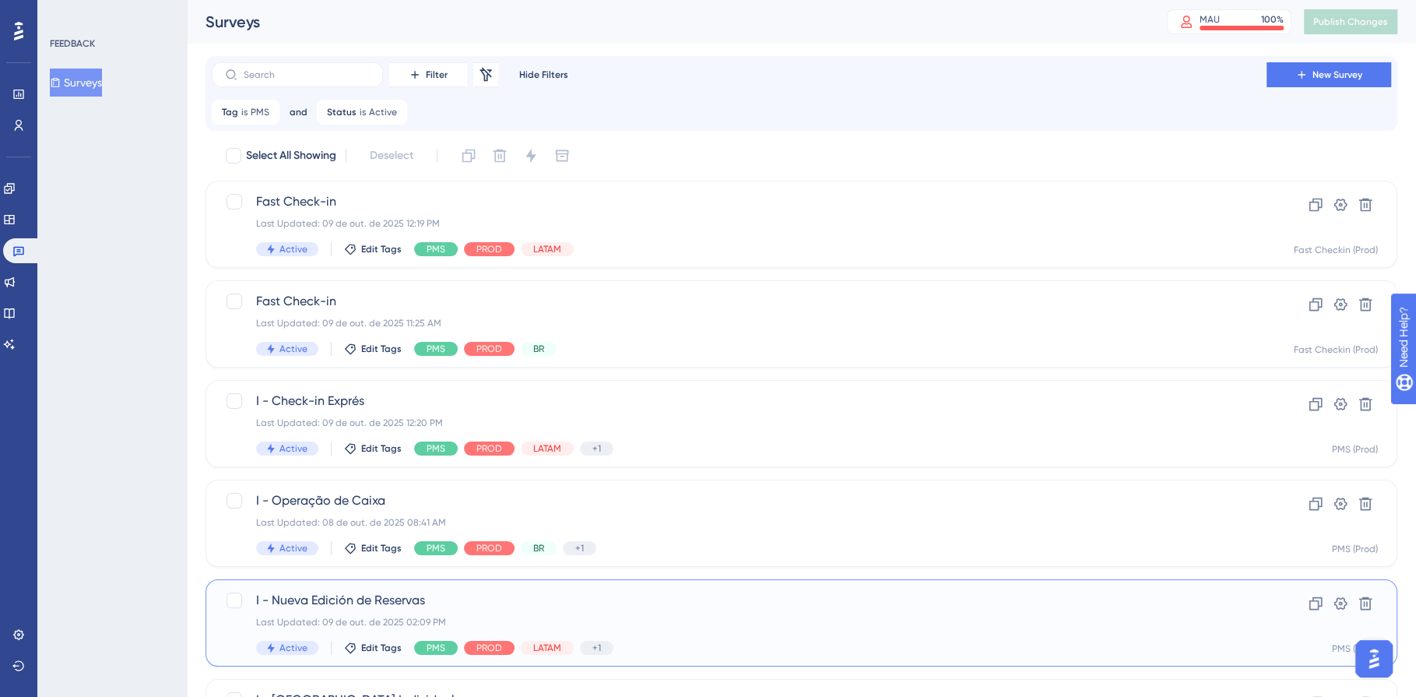
click at [281, 641] on div "Active" at bounding box center [287, 648] width 62 height 14
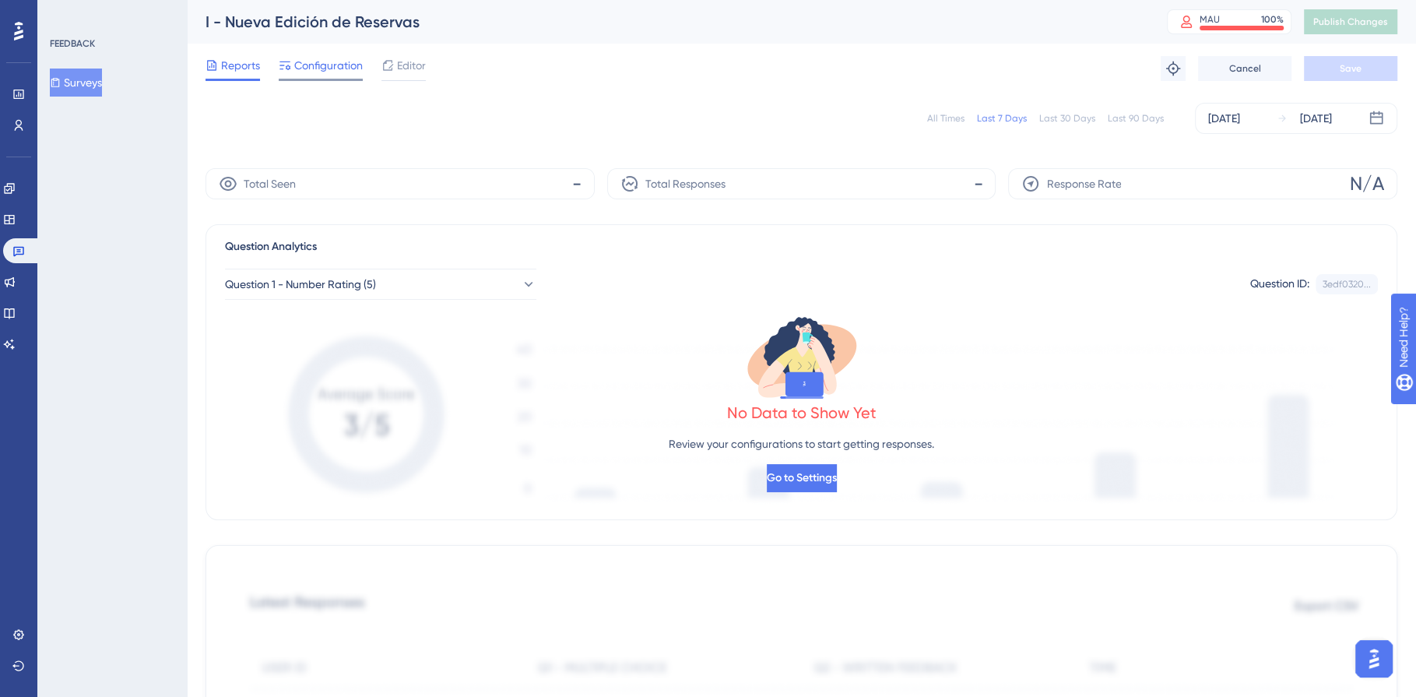
click at [322, 72] on span "Configuration" at bounding box center [328, 65] width 69 height 19
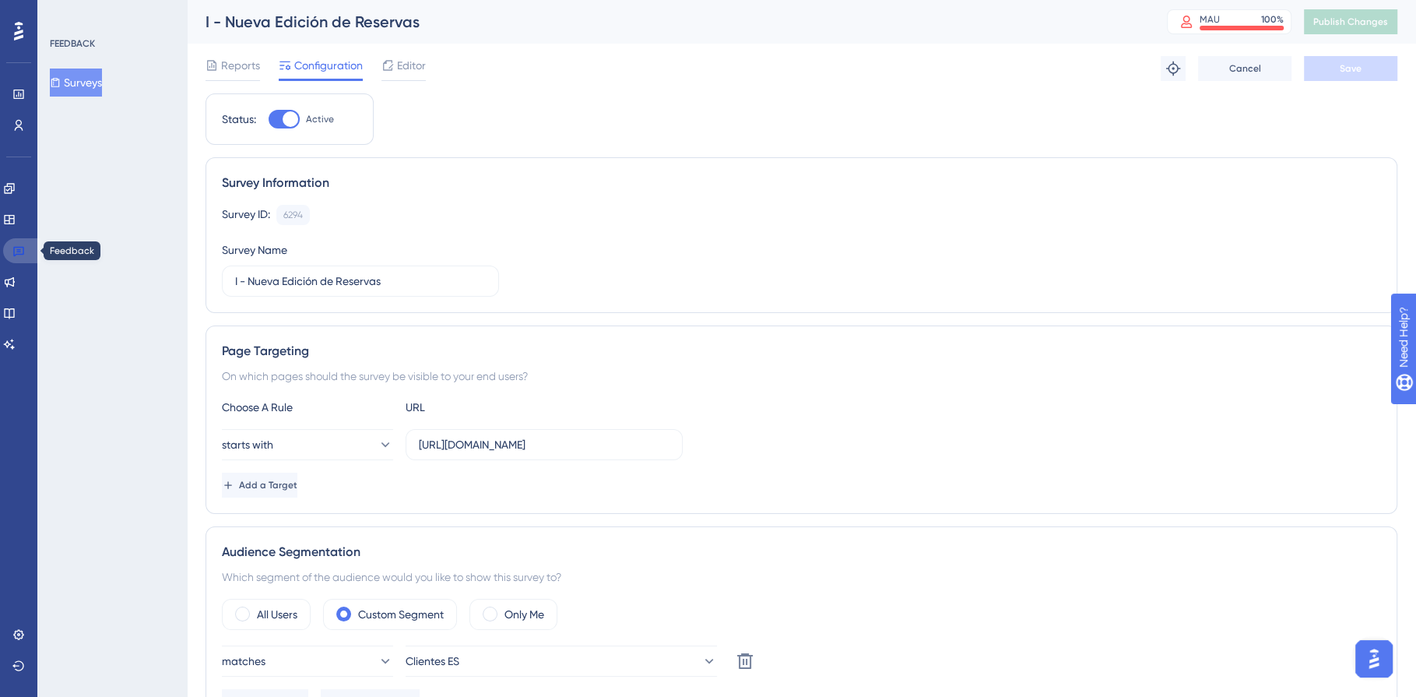
click at [20, 255] on icon at bounding box center [18, 250] width 12 height 12
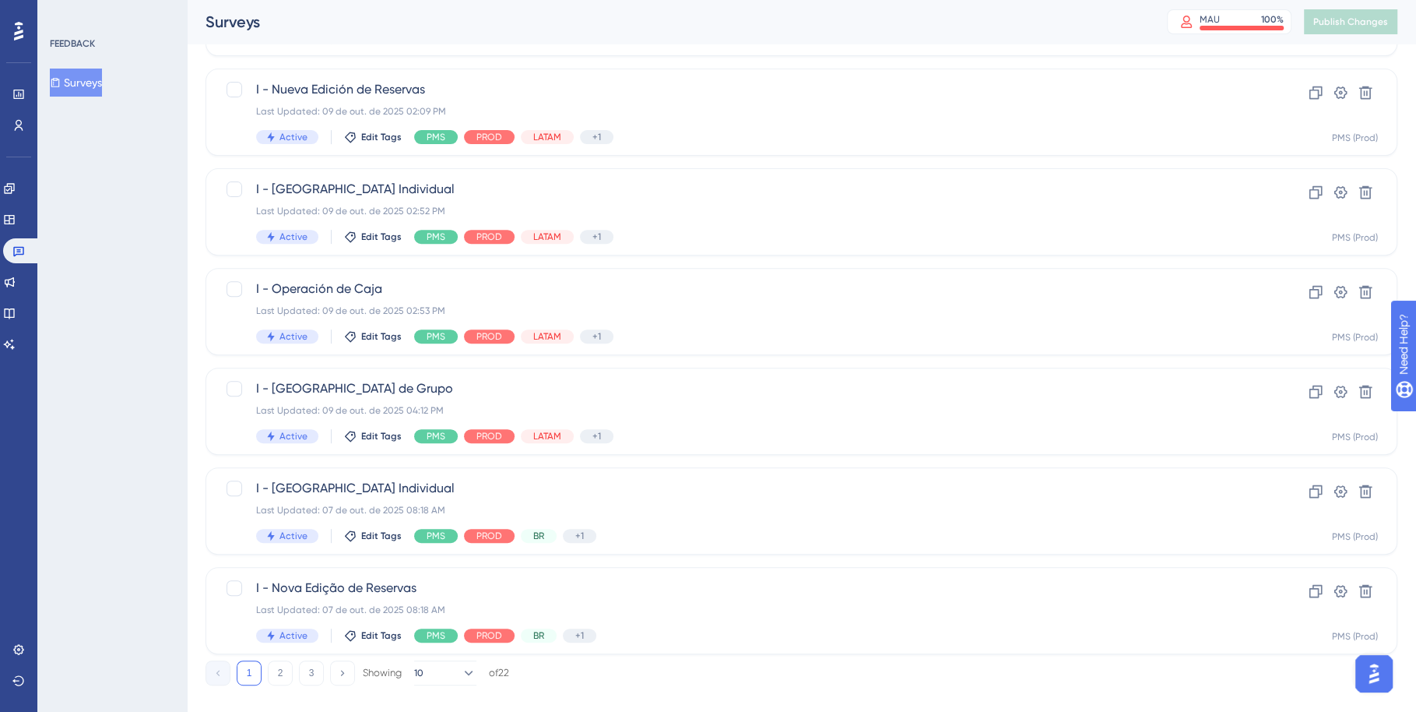
scroll to position [499, 0]
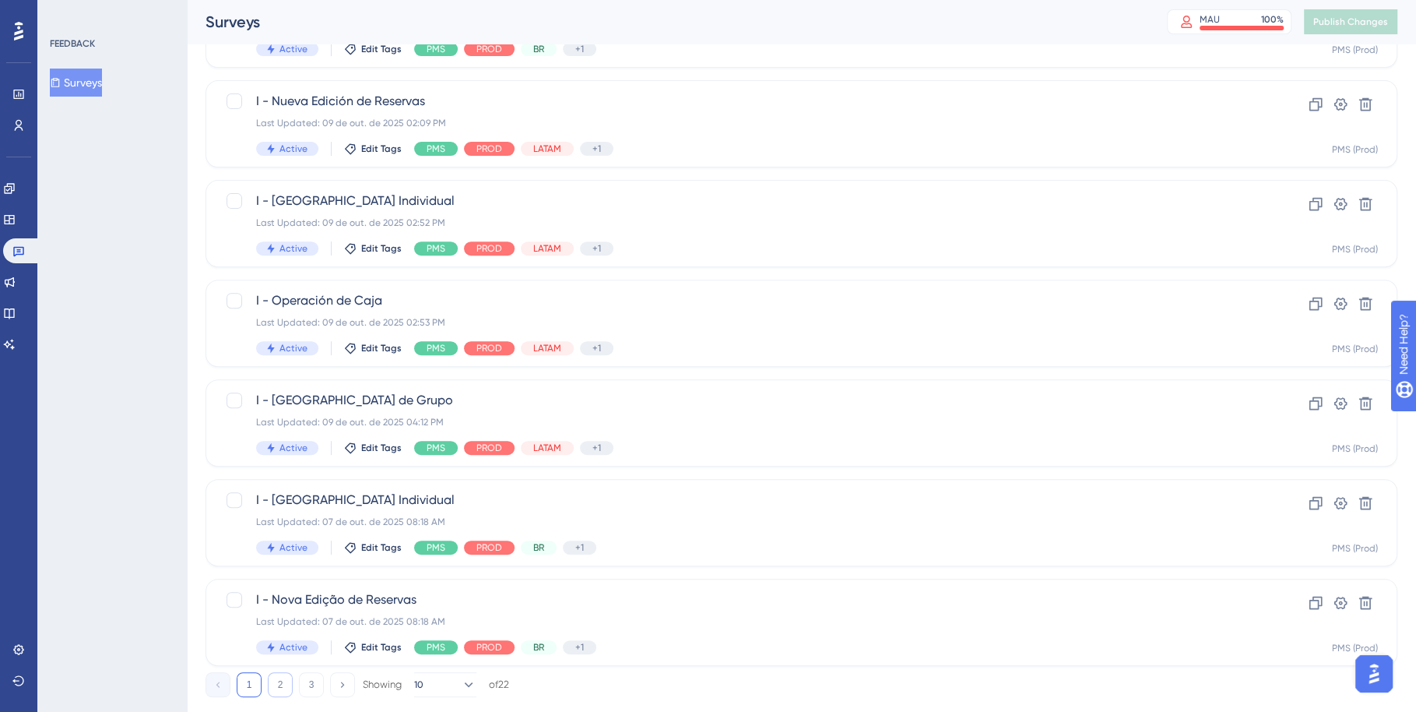
click at [277, 685] on button "2" at bounding box center [280, 684] width 25 height 25
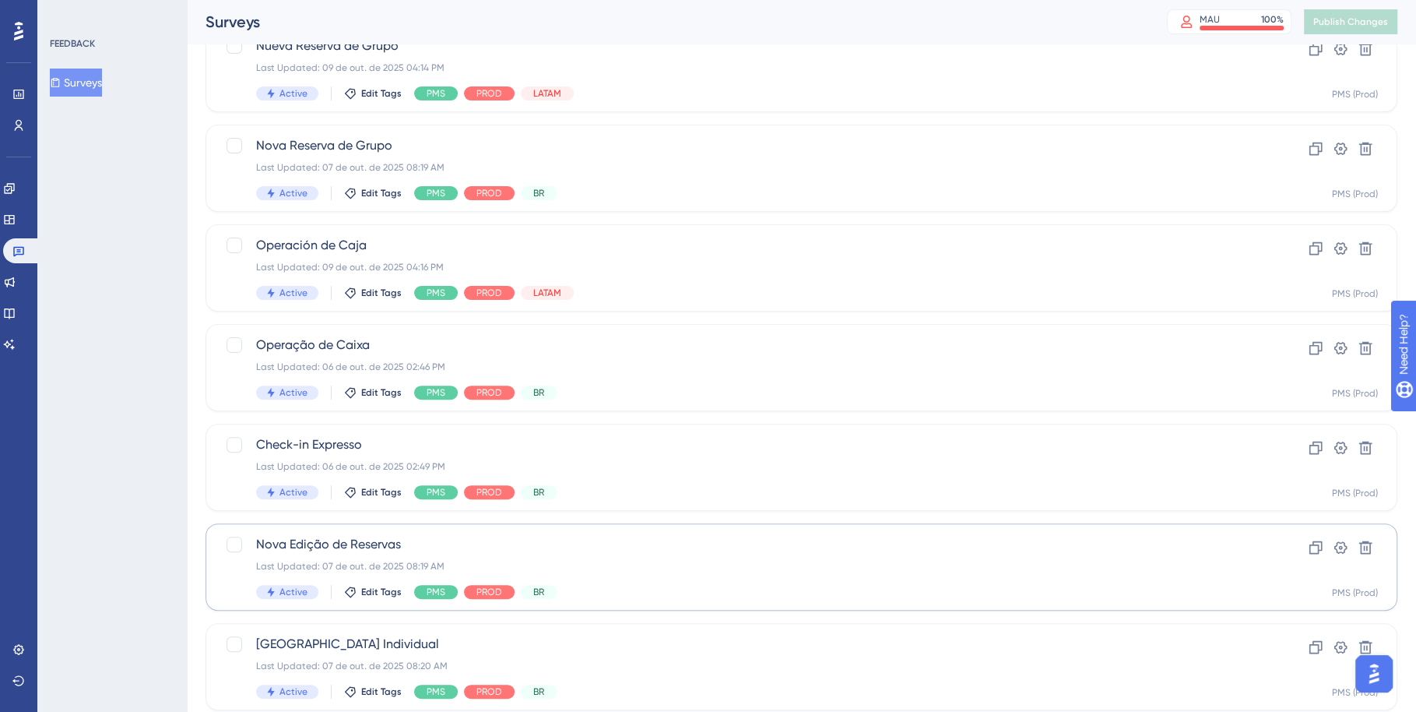
scroll to position [353, 0]
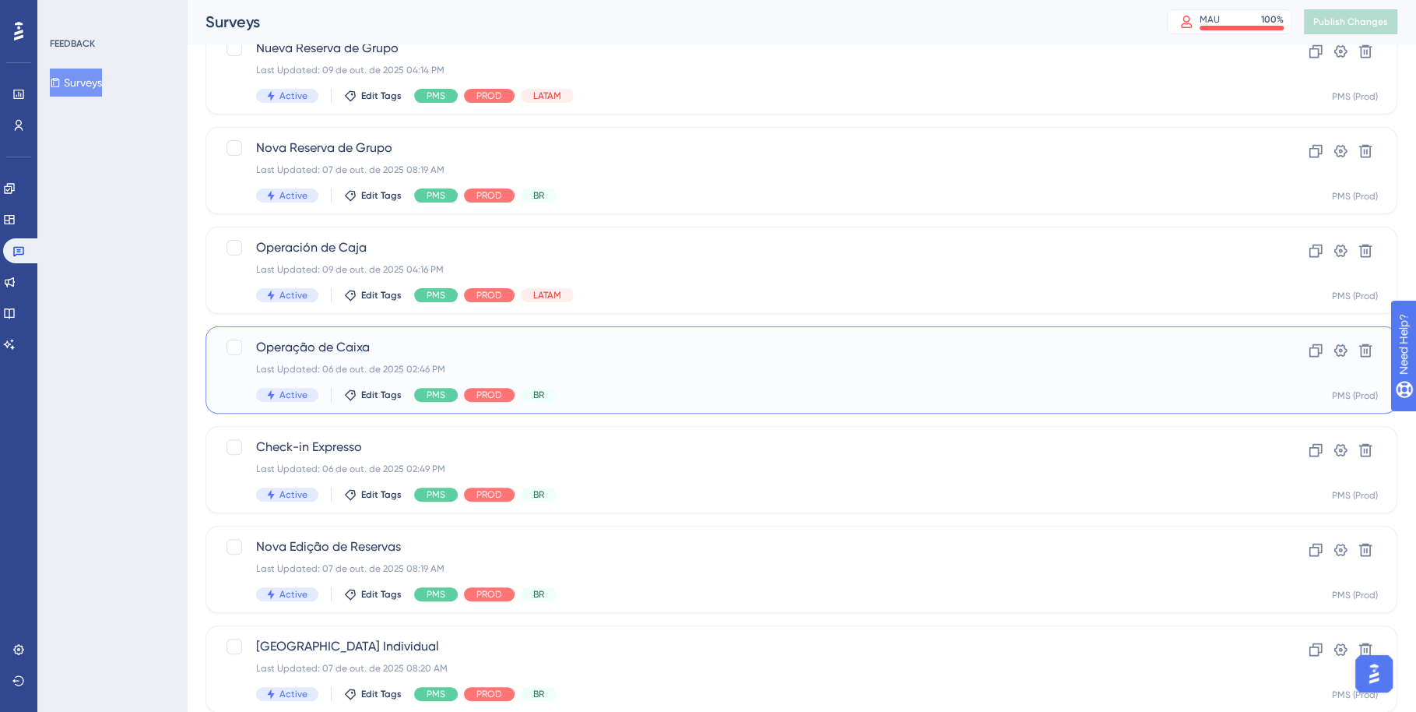
click at [676, 368] on div "Last Updated: 06 de out. de 2025 02:46 PM" at bounding box center [739, 369] width 966 height 12
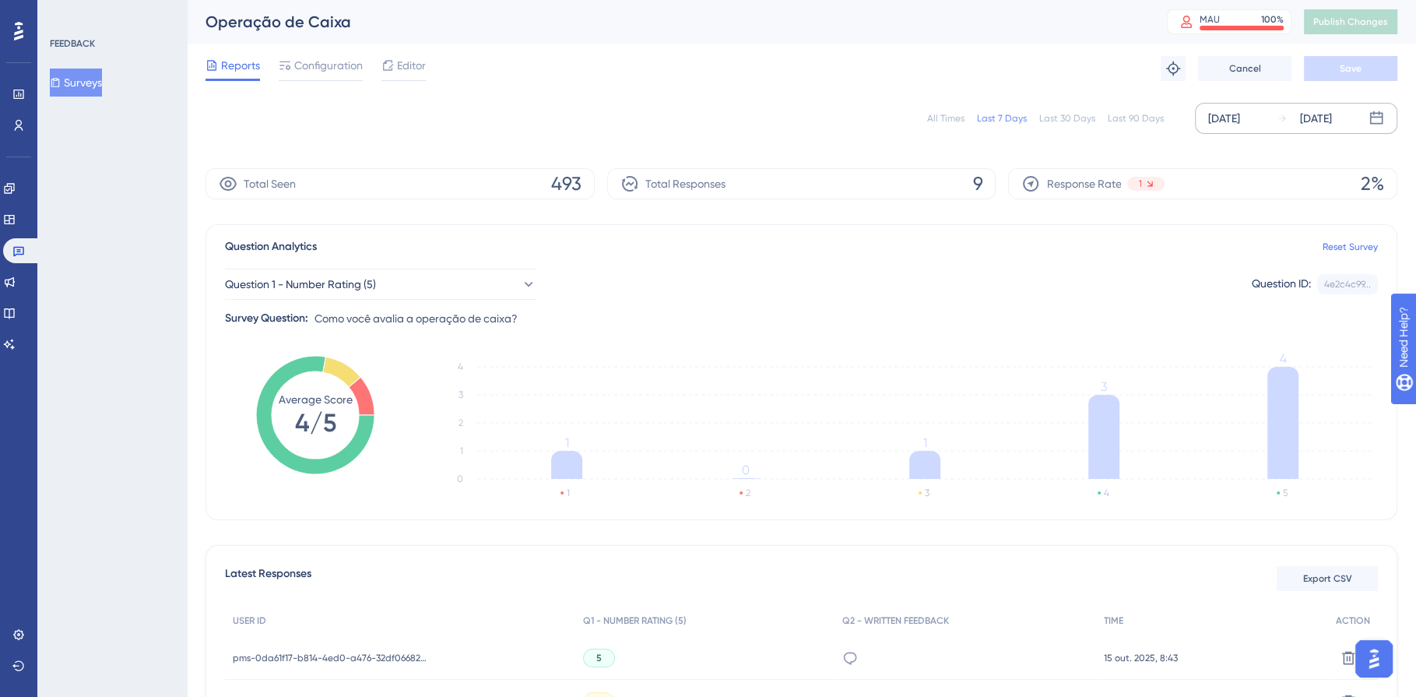
click at [1233, 124] on div "[DATE]" at bounding box center [1224, 118] width 32 height 19
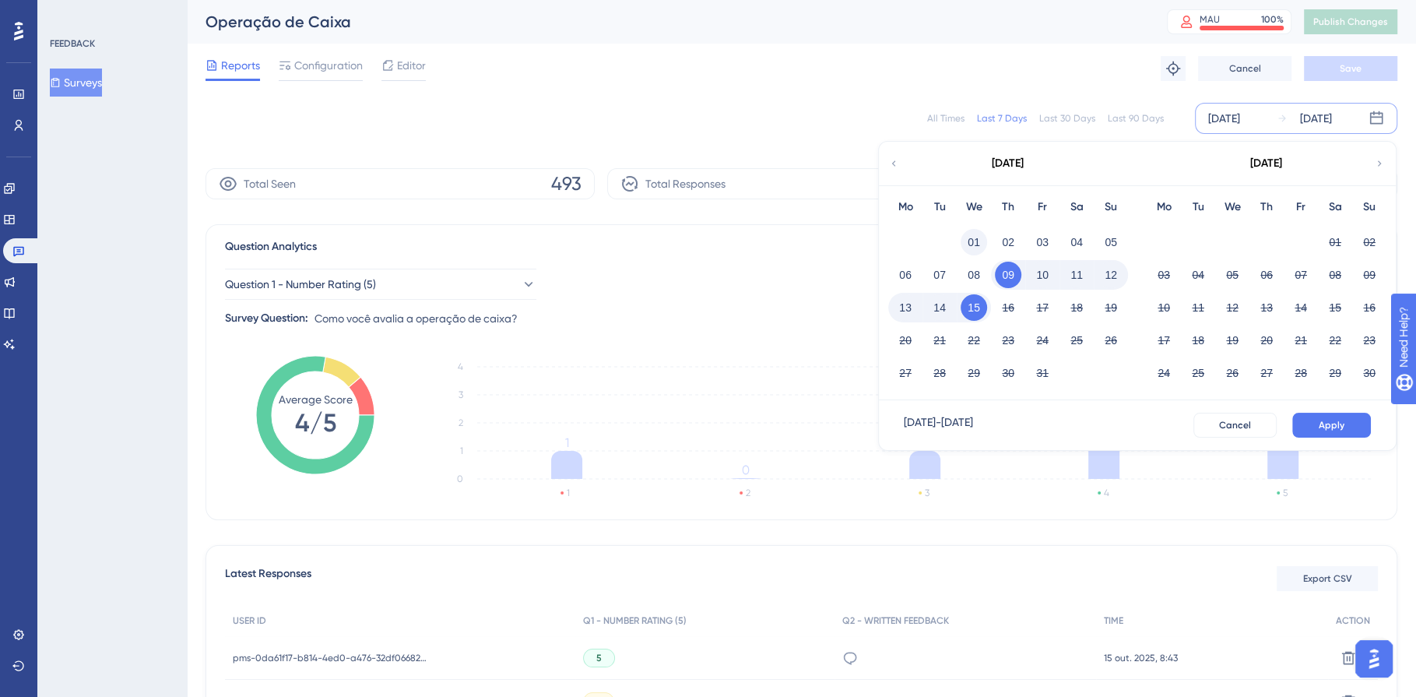
click at [973, 237] on button "01" at bounding box center [974, 242] width 26 height 26
click at [978, 308] on button "15" at bounding box center [974, 307] width 26 height 26
click at [1331, 427] on span "Apply" at bounding box center [1332, 425] width 26 height 12
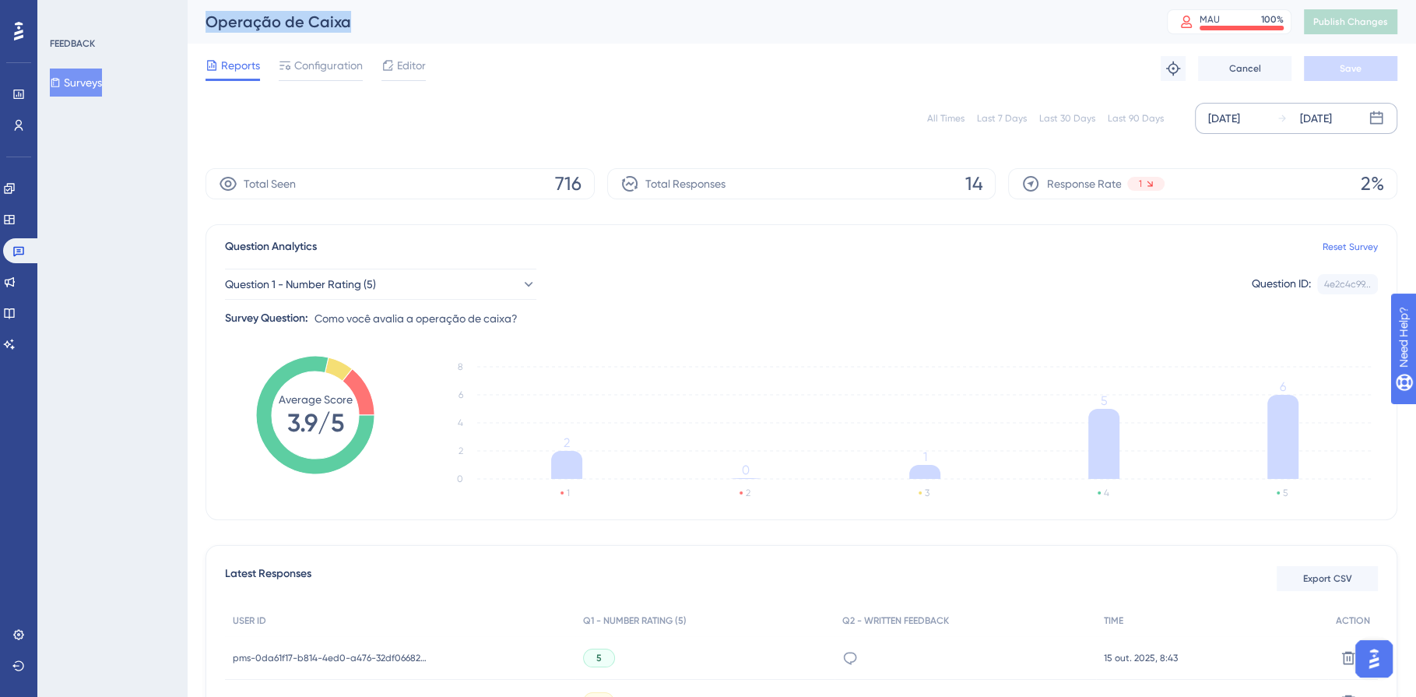
drag, startPoint x: 374, startPoint y: 23, endPoint x: 205, endPoint y: 23, distance: 169.0
click at [205, 23] on div "Operação de Caixa MAU 100 % Click to see add-on and upgrade options Publish Cha…" at bounding box center [801, 22] width 1229 height 44
copy div "Operação de Caixa"
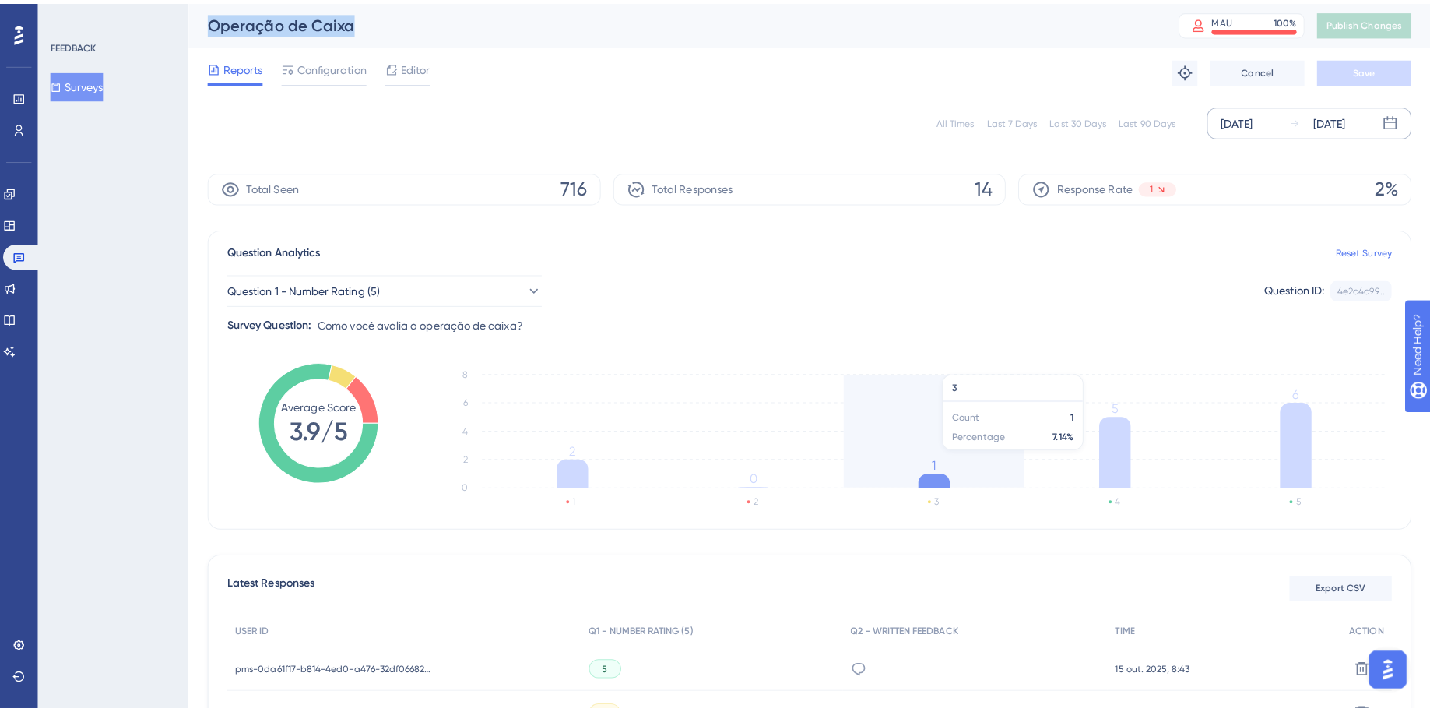
scroll to position [132, 0]
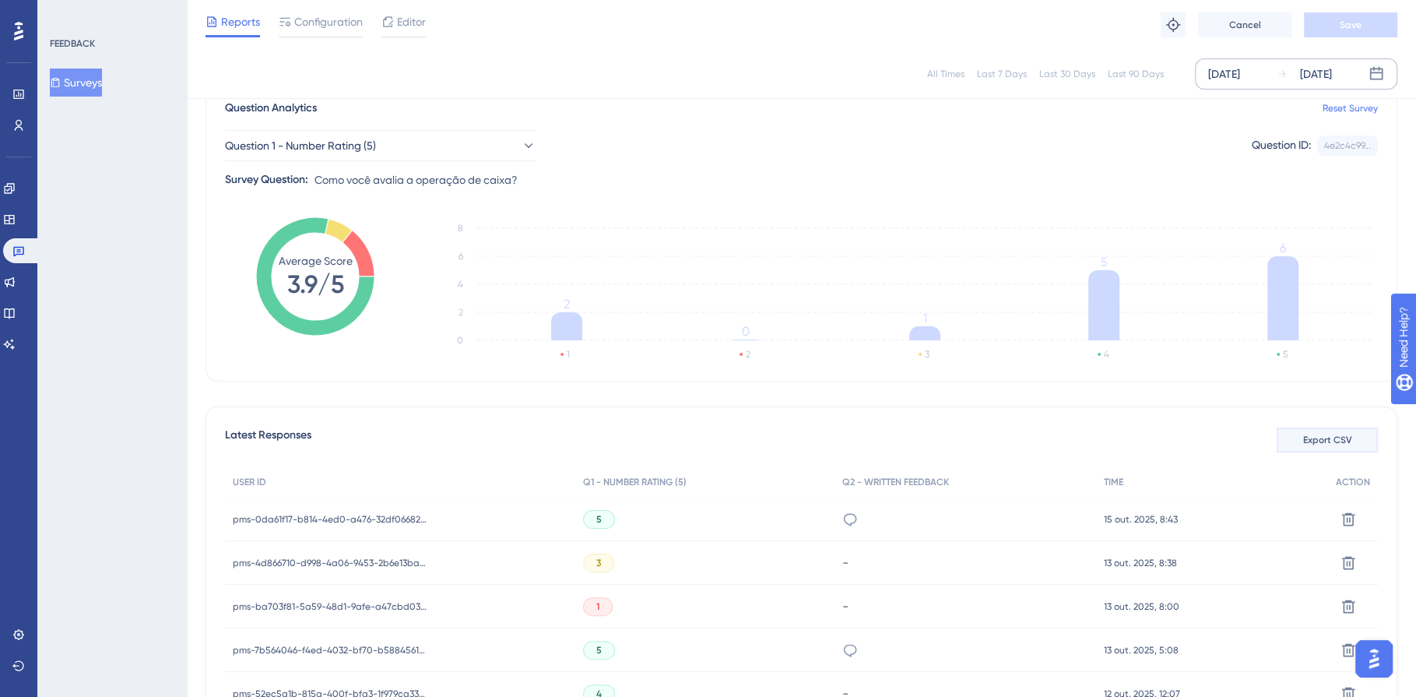
click at [1317, 434] on span "Export CSV" at bounding box center [1327, 440] width 49 height 12
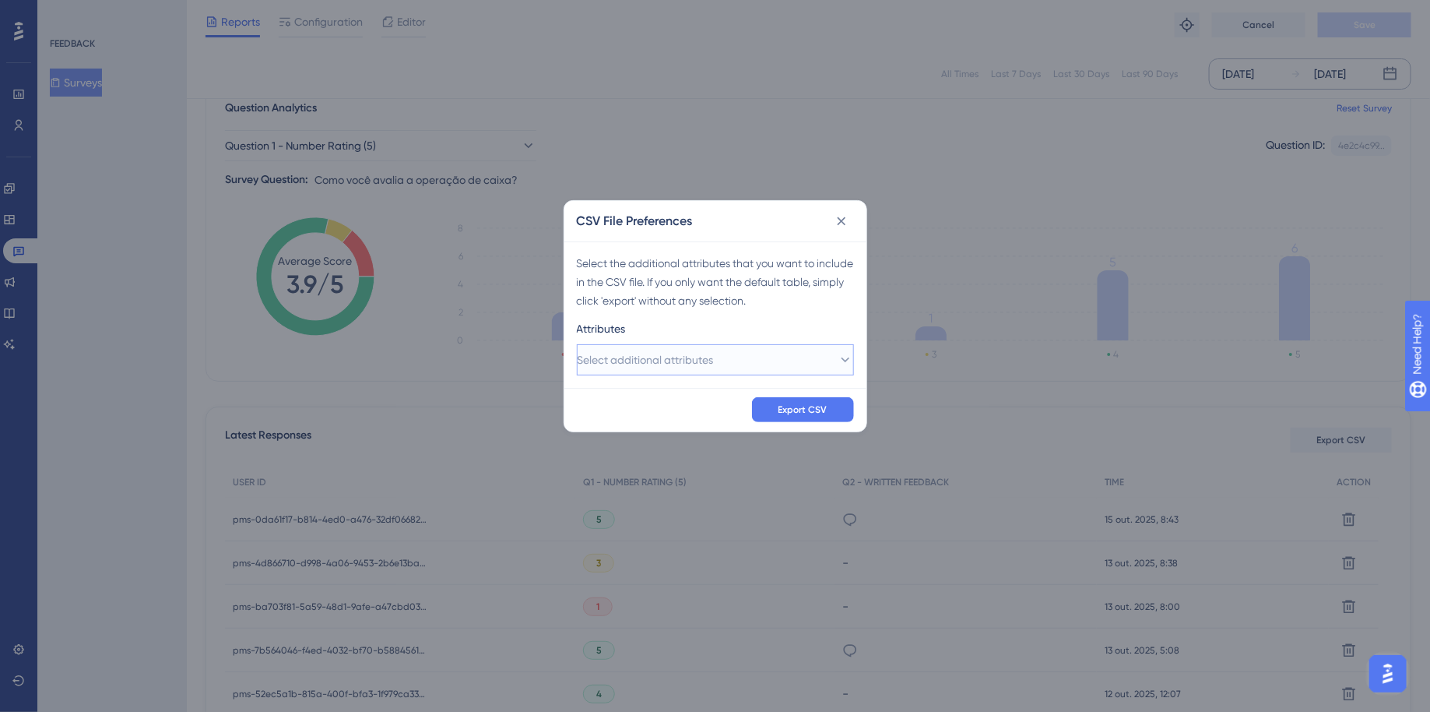
click at [657, 366] on span "Select additional attributes" at bounding box center [646, 359] width 136 height 19
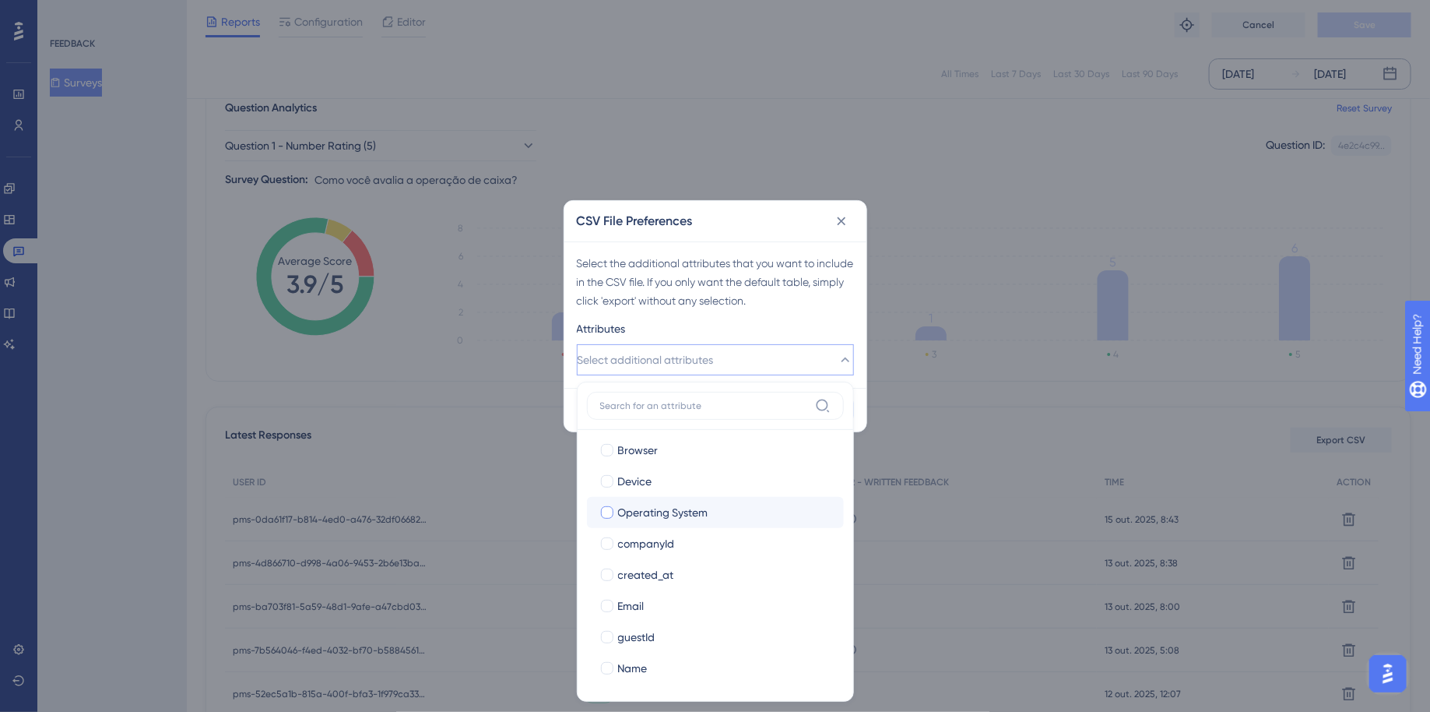
scroll to position [158, 0]
click at [611, 518] on div at bounding box center [608, 515] width 16 height 16
checkbox input "true"
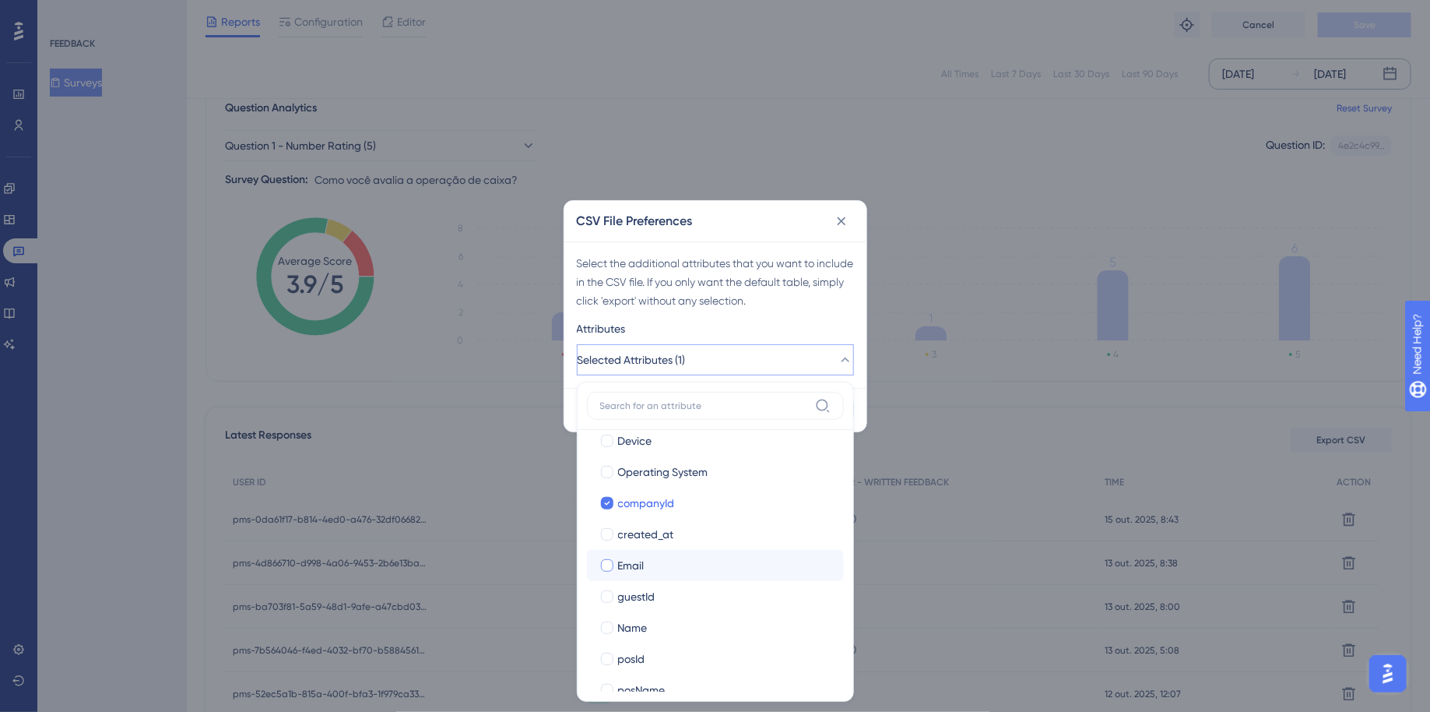
scroll to position [186, 0]
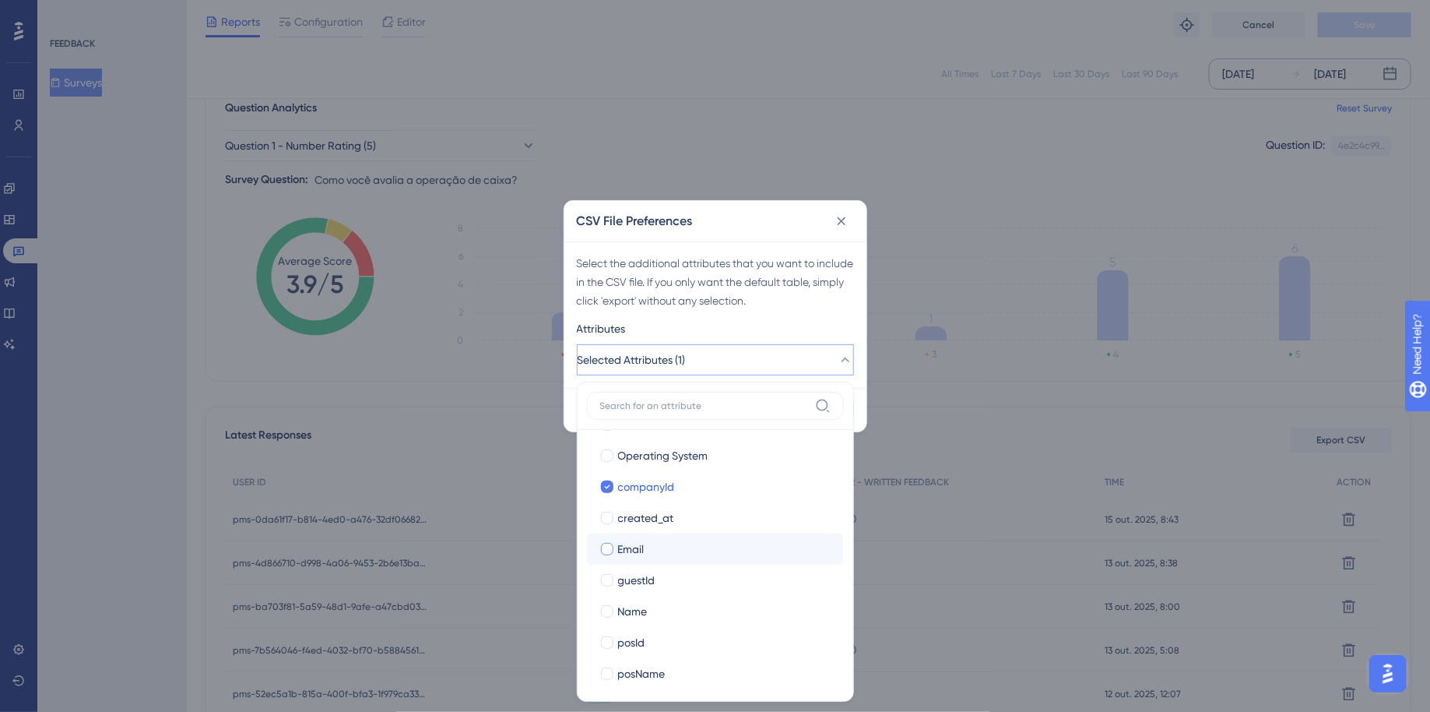
click at [609, 550] on div at bounding box center [607, 549] width 12 height 12
checkbox input "true"
click at [611, 606] on div at bounding box center [607, 611] width 12 height 12
checkbox input "true"
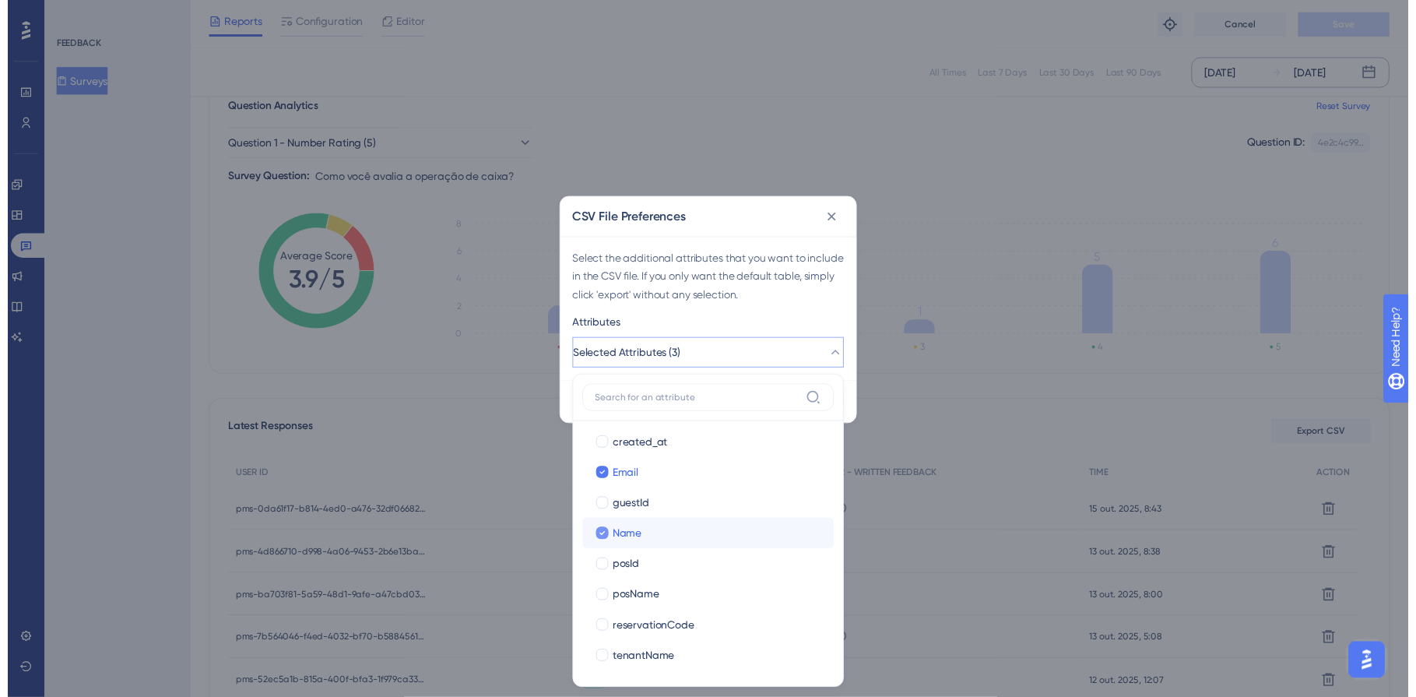
scroll to position [254, 0]
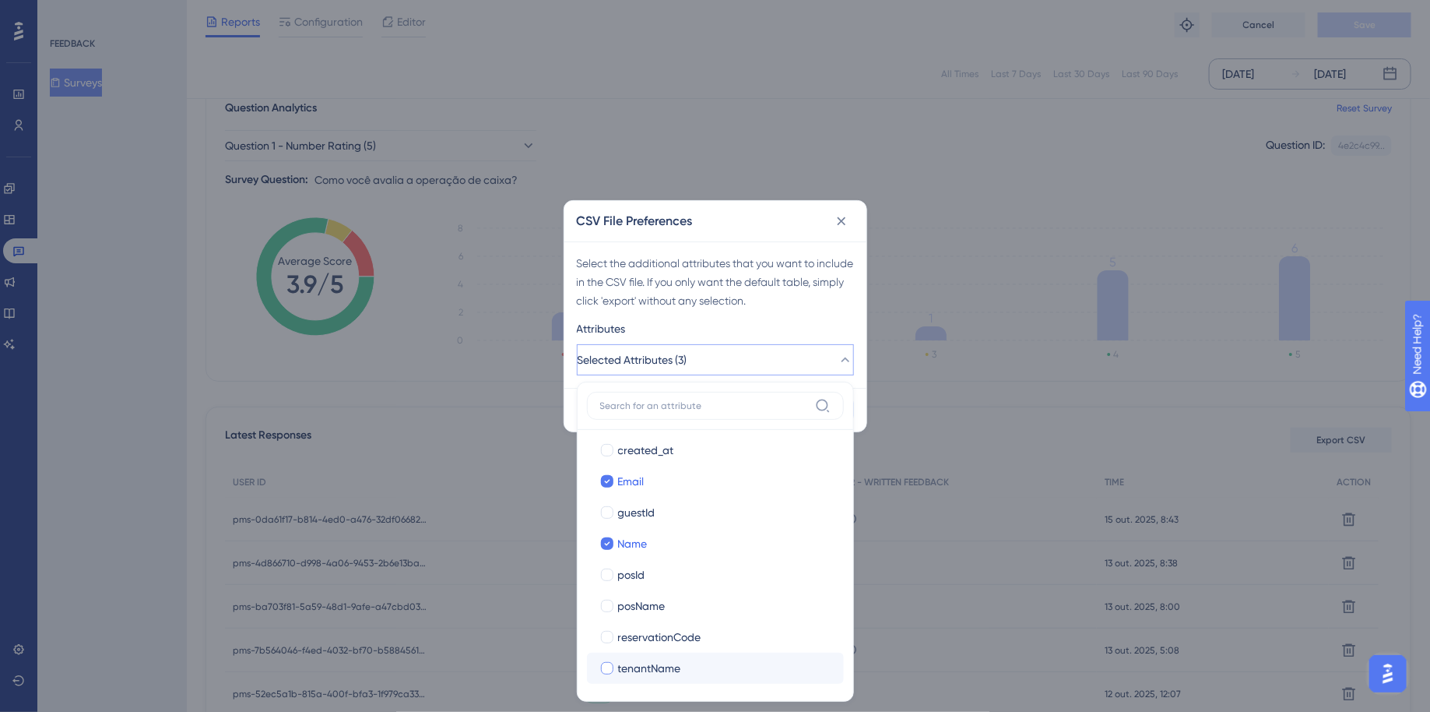
click at [605, 668] on div at bounding box center [607, 668] width 12 height 12
checkbox input "true"
click at [807, 323] on div "Attributes" at bounding box center [715, 331] width 277 height 25
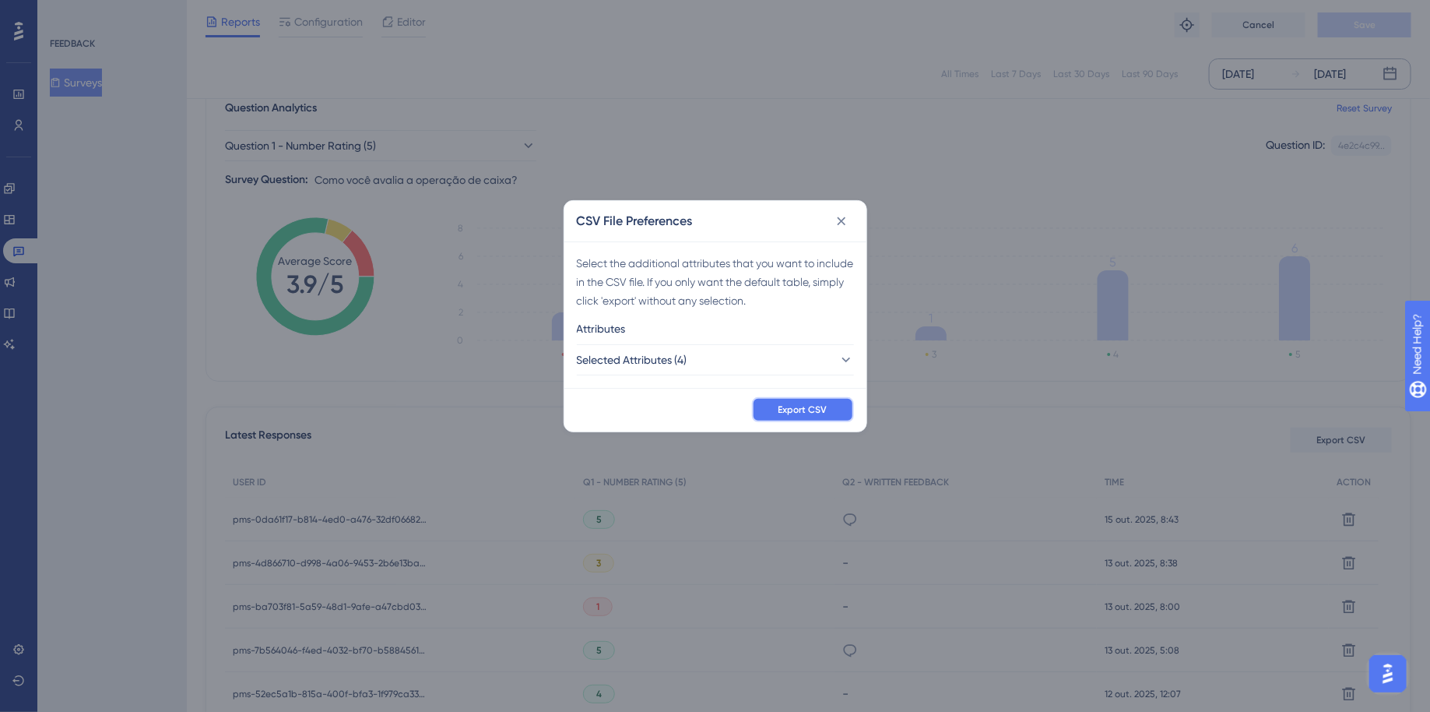
click at [817, 404] on span "Export CSV" at bounding box center [803, 409] width 49 height 12
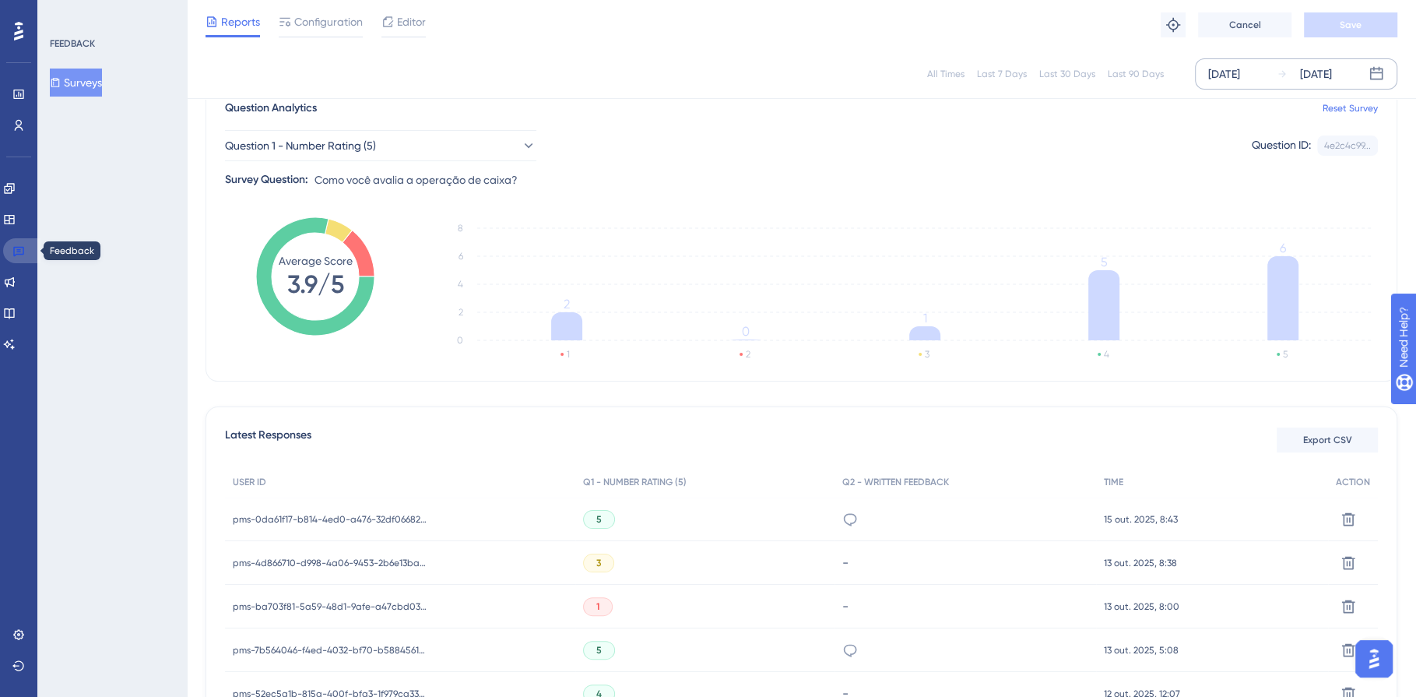
click at [18, 251] on icon at bounding box center [18, 252] width 11 height 10
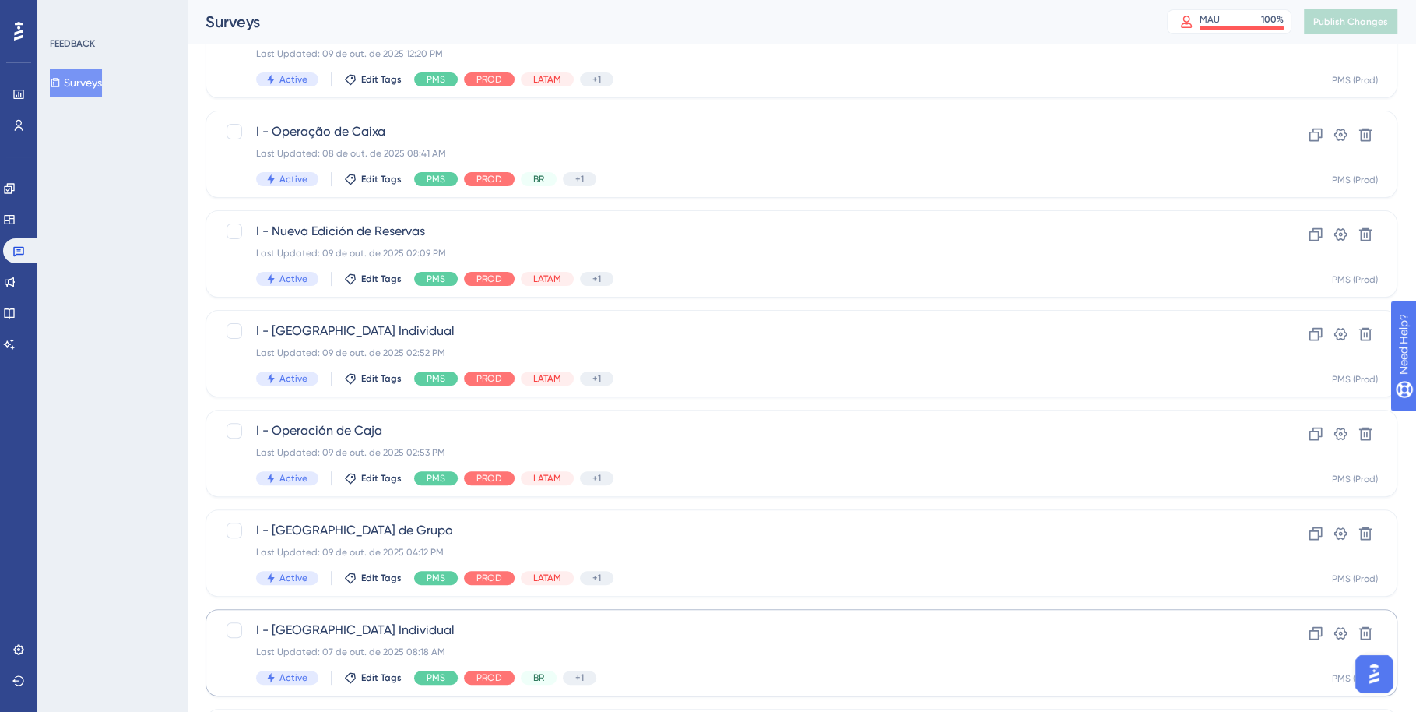
scroll to position [534, 0]
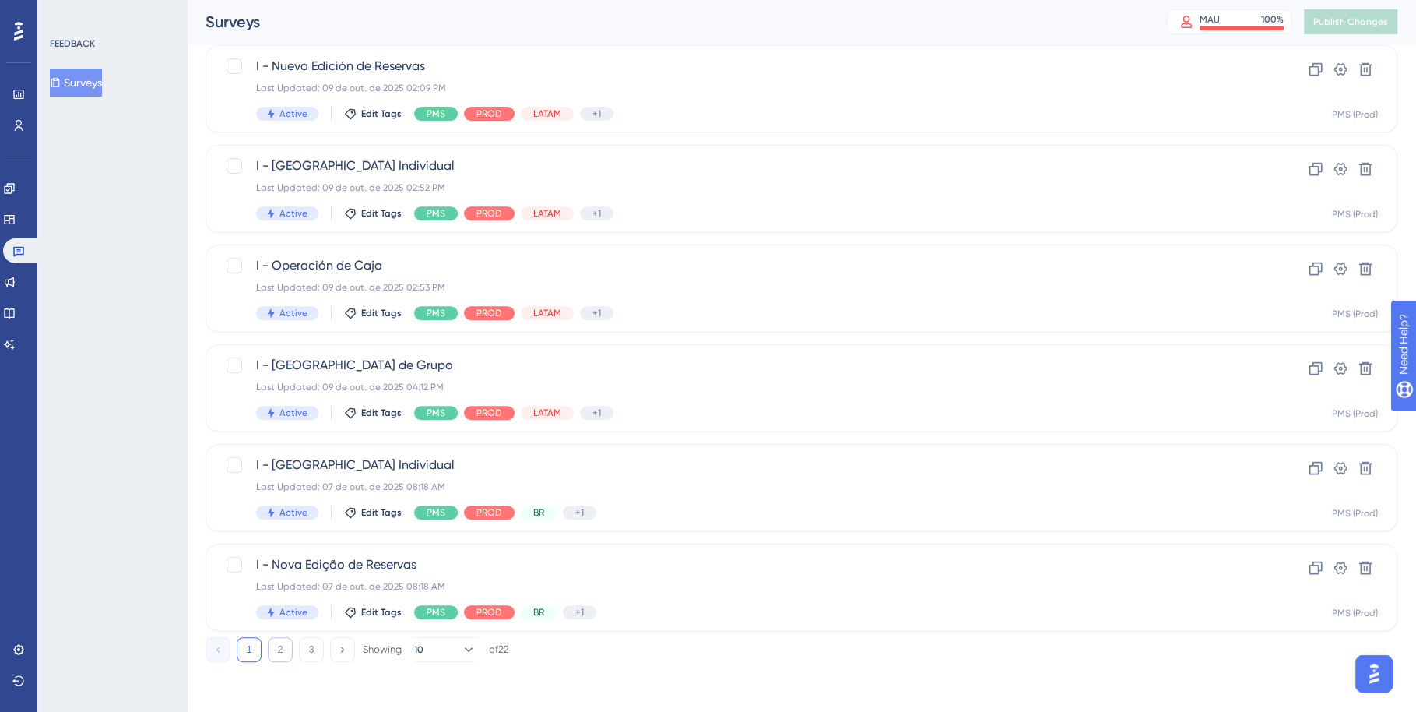
click at [280, 647] on button "2" at bounding box center [280, 649] width 25 height 25
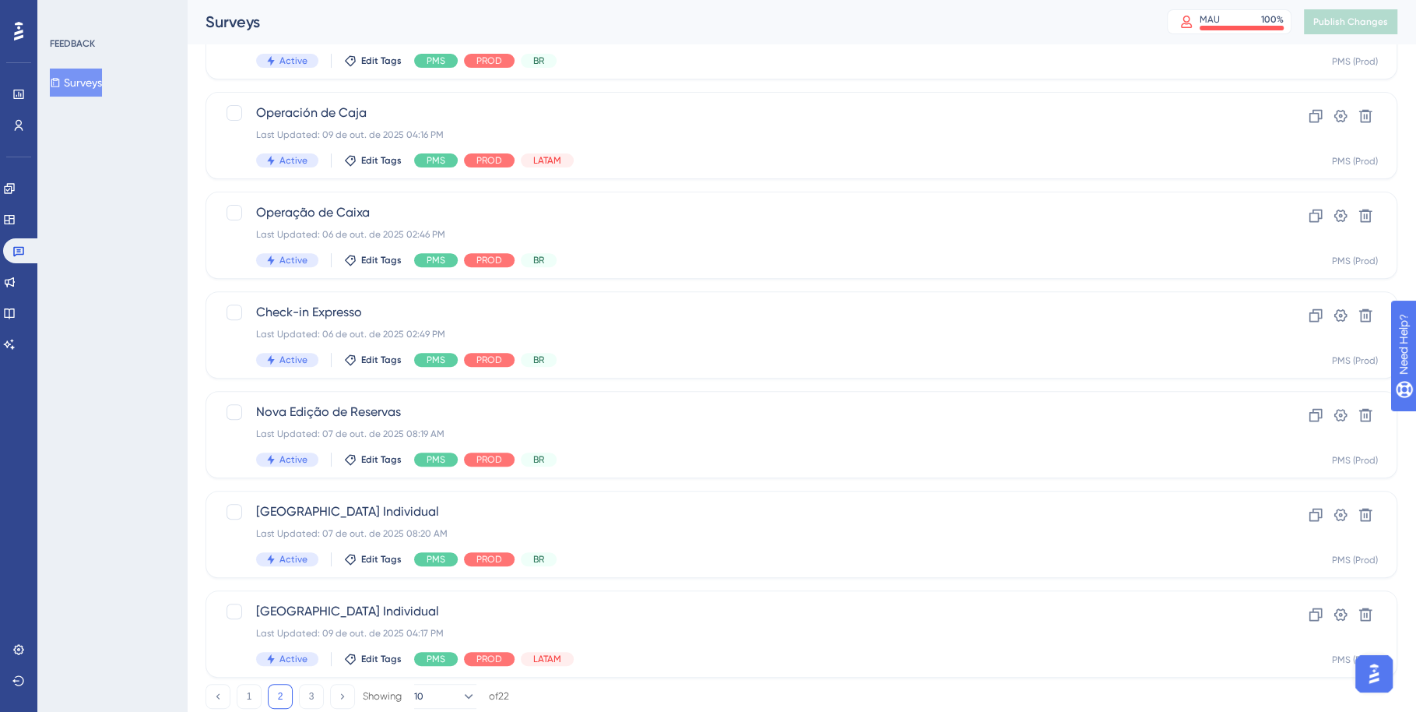
scroll to position [489, 0]
click at [673, 330] on div "Last Updated: 06 de out. de 2025 02:49 PM" at bounding box center [739, 332] width 966 height 12
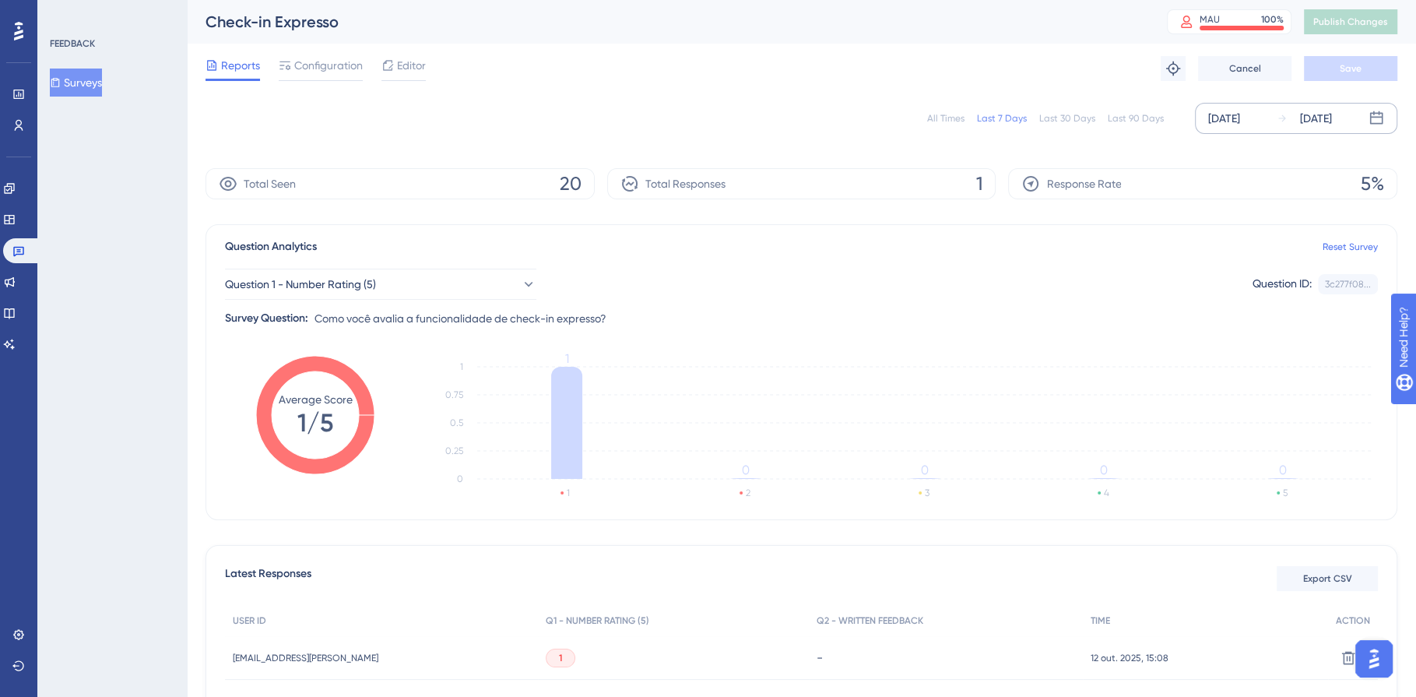
click at [1222, 117] on div "[DATE]" at bounding box center [1224, 118] width 32 height 19
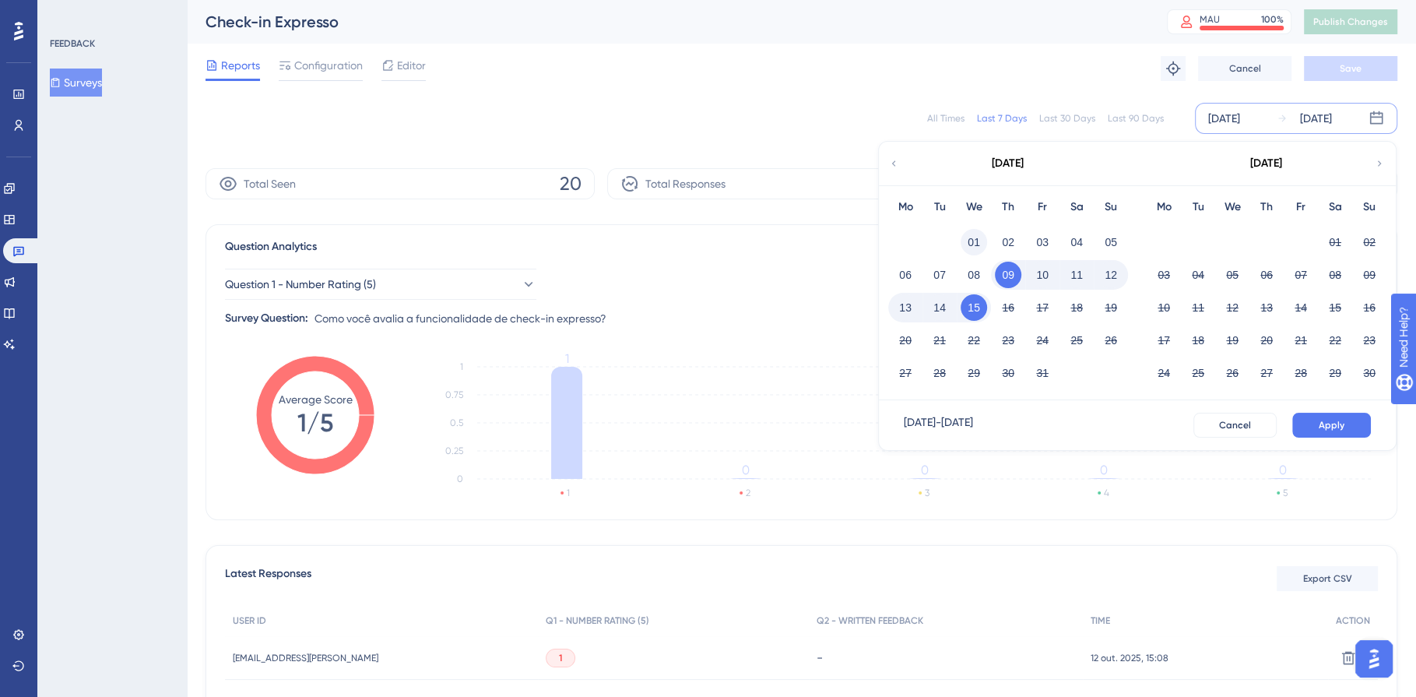
click at [974, 245] on button "01" at bounding box center [974, 242] width 26 height 26
click at [981, 303] on button "15" at bounding box center [974, 307] width 26 height 26
click at [1349, 422] on button "Apply" at bounding box center [1331, 425] width 79 height 25
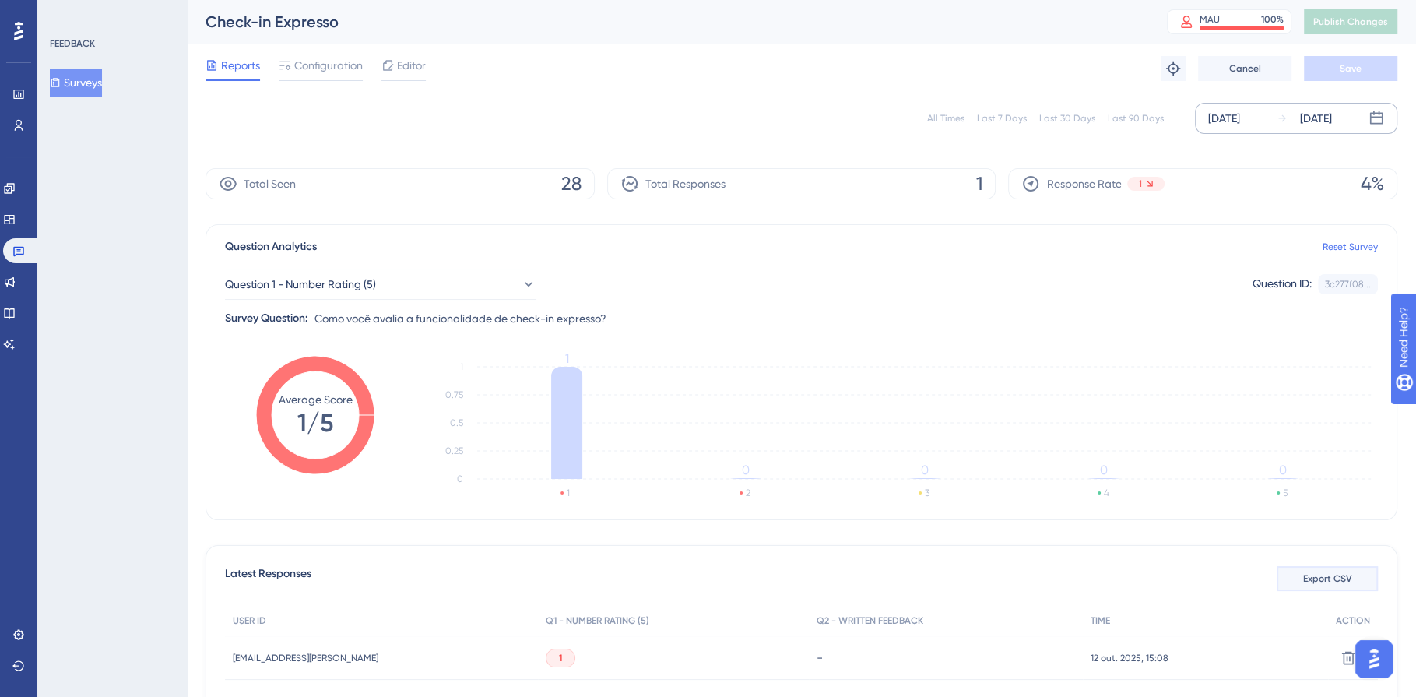
click at [1357, 578] on button "Export CSV" at bounding box center [1327, 578] width 101 height 25
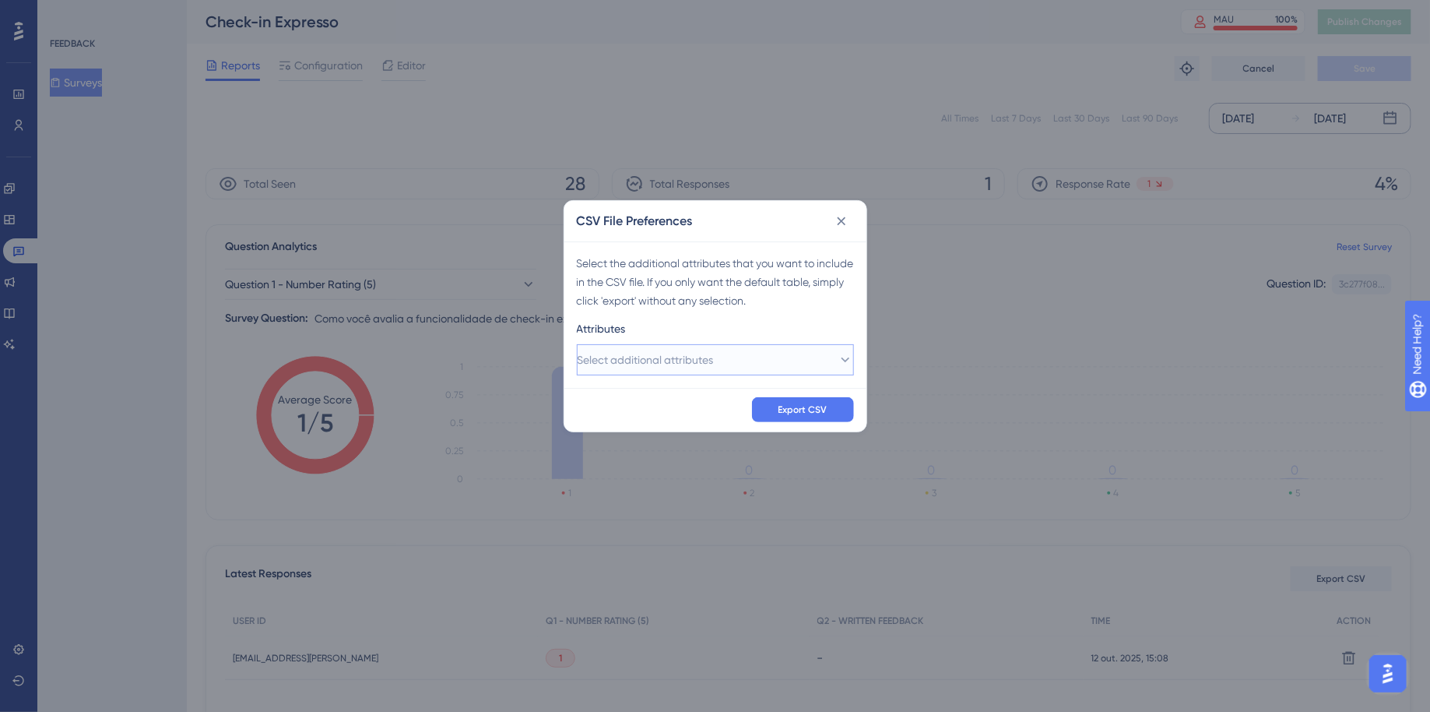
click at [647, 358] on span "Select additional attributes" at bounding box center [646, 359] width 136 height 19
click at [776, 354] on button "Select additional attributes" at bounding box center [715, 359] width 277 height 31
click at [829, 330] on div "Attributes" at bounding box center [715, 331] width 277 height 25
click at [841, 356] on button "Select additional attributes" at bounding box center [715, 359] width 277 height 31
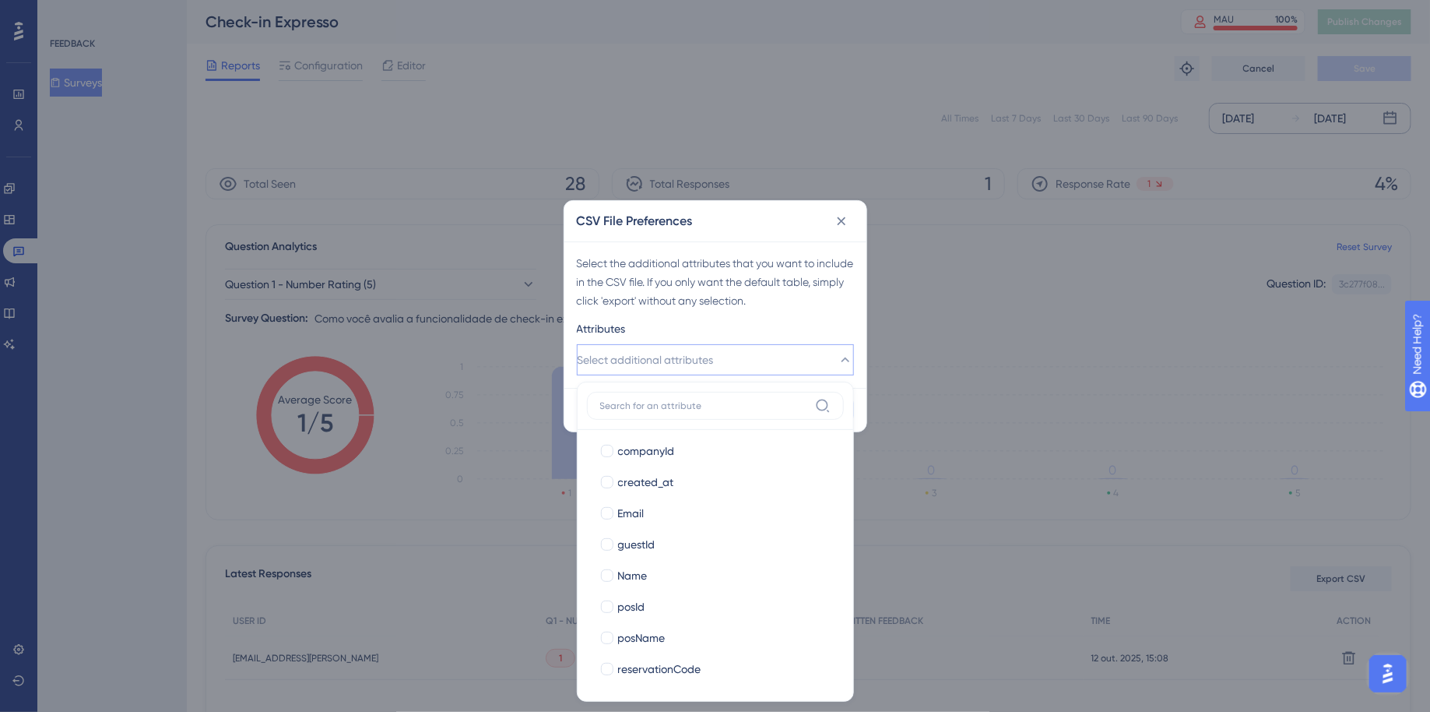
scroll to position [254, 0]
click at [610, 482] on div at bounding box center [607, 481] width 12 height 12
checkbox input "true"
click at [610, 536] on div at bounding box center [608, 544] width 16 height 16
checkbox input "true"
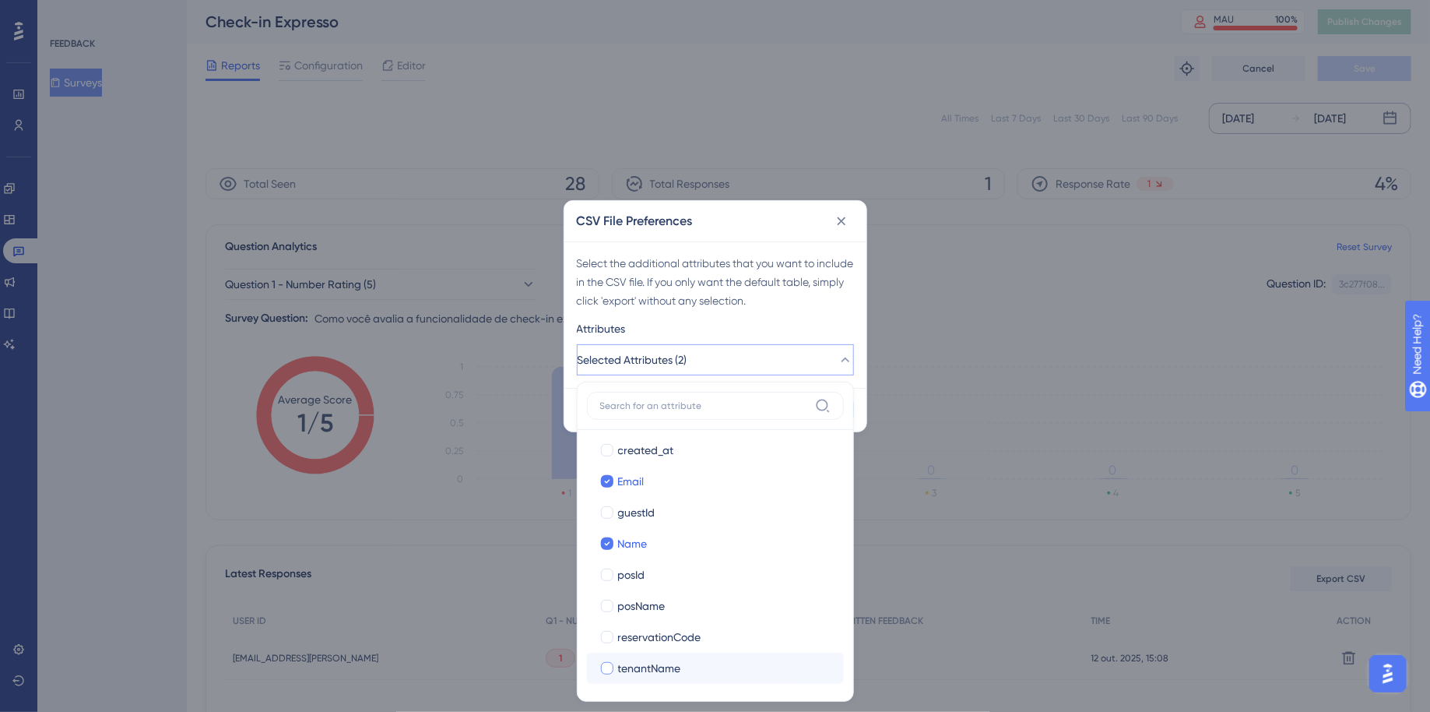
click at [604, 667] on div at bounding box center [607, 668] width 12 height 12
checkbox input "true"
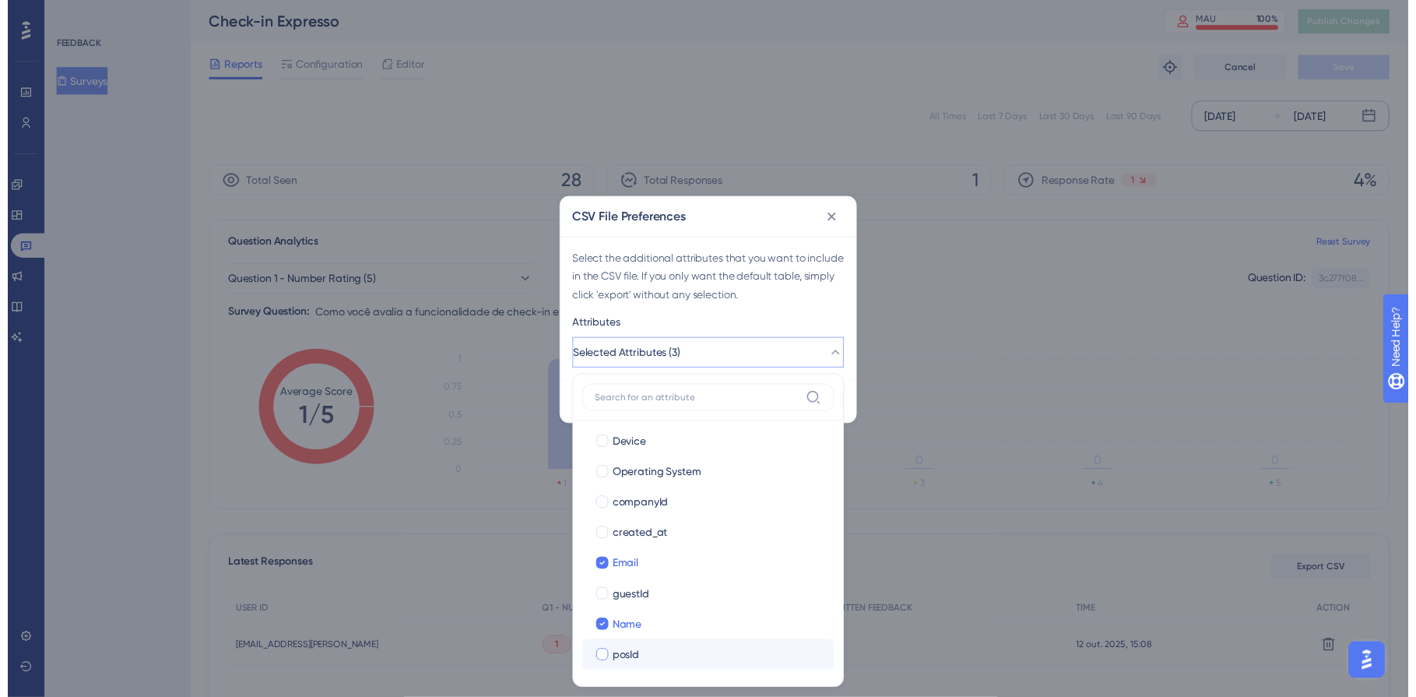
scroll to position [145, 0]
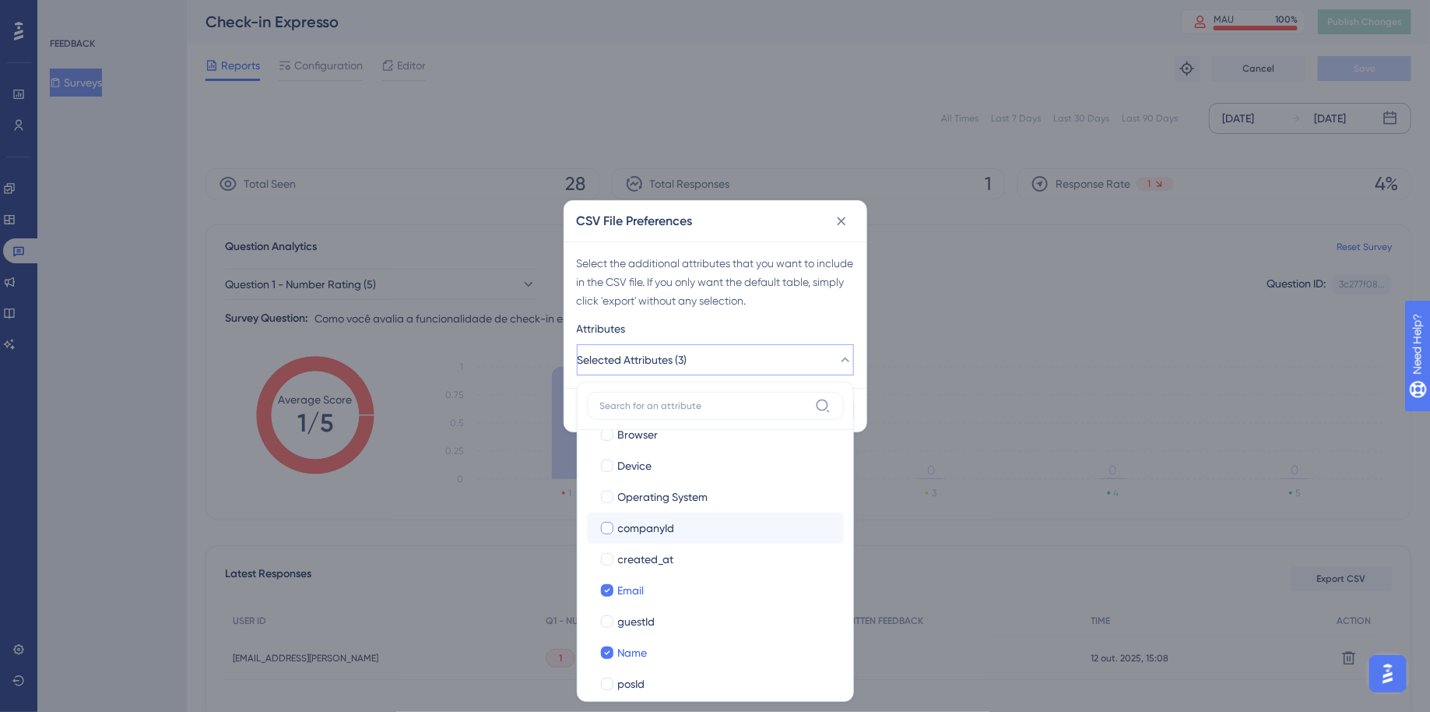
click at [607, 524] on div at bounding box center [607, 528] width 12 height 12
checkbox input "true"
click at [850, 325] on div "Attributes" at bounding box center [715, 331] width 277 height 25
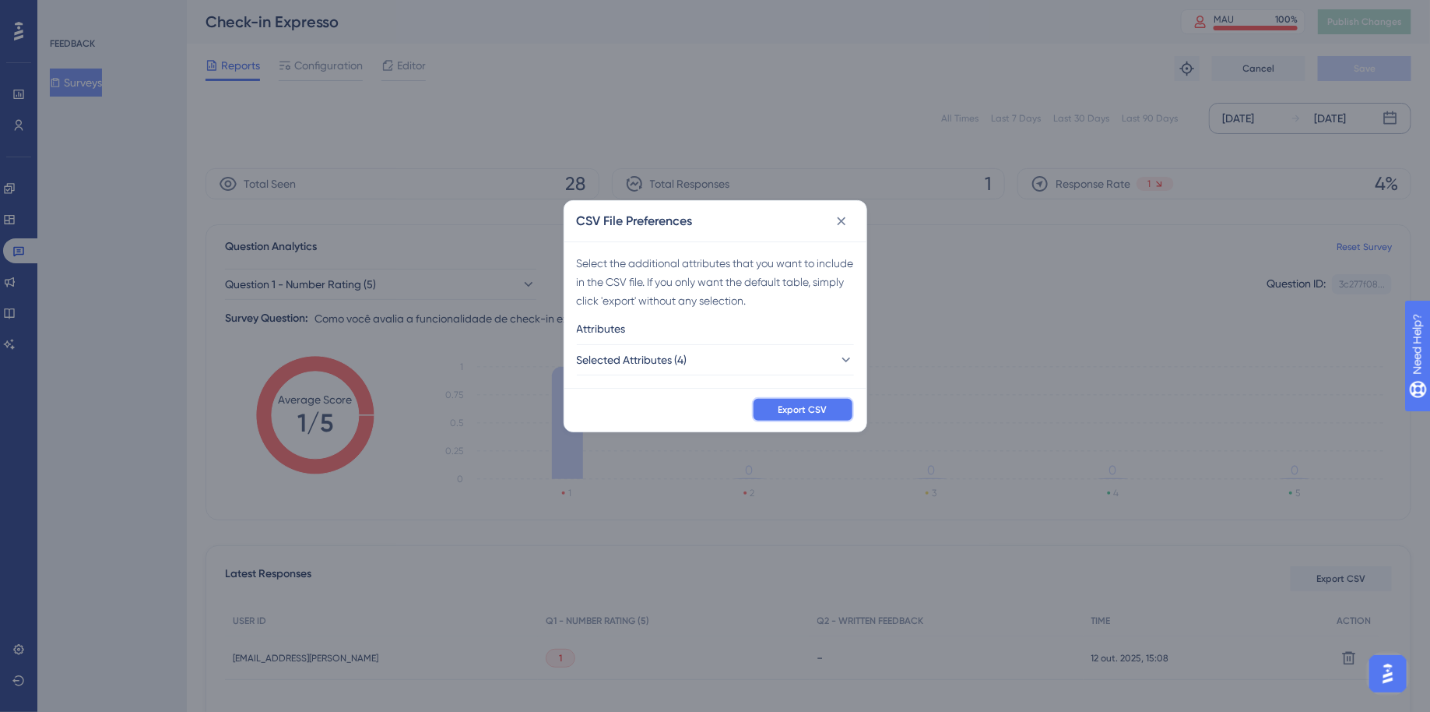
click at [825, 403] on span "Export CSV" at bounding box center [803, 409] width 49 height 12
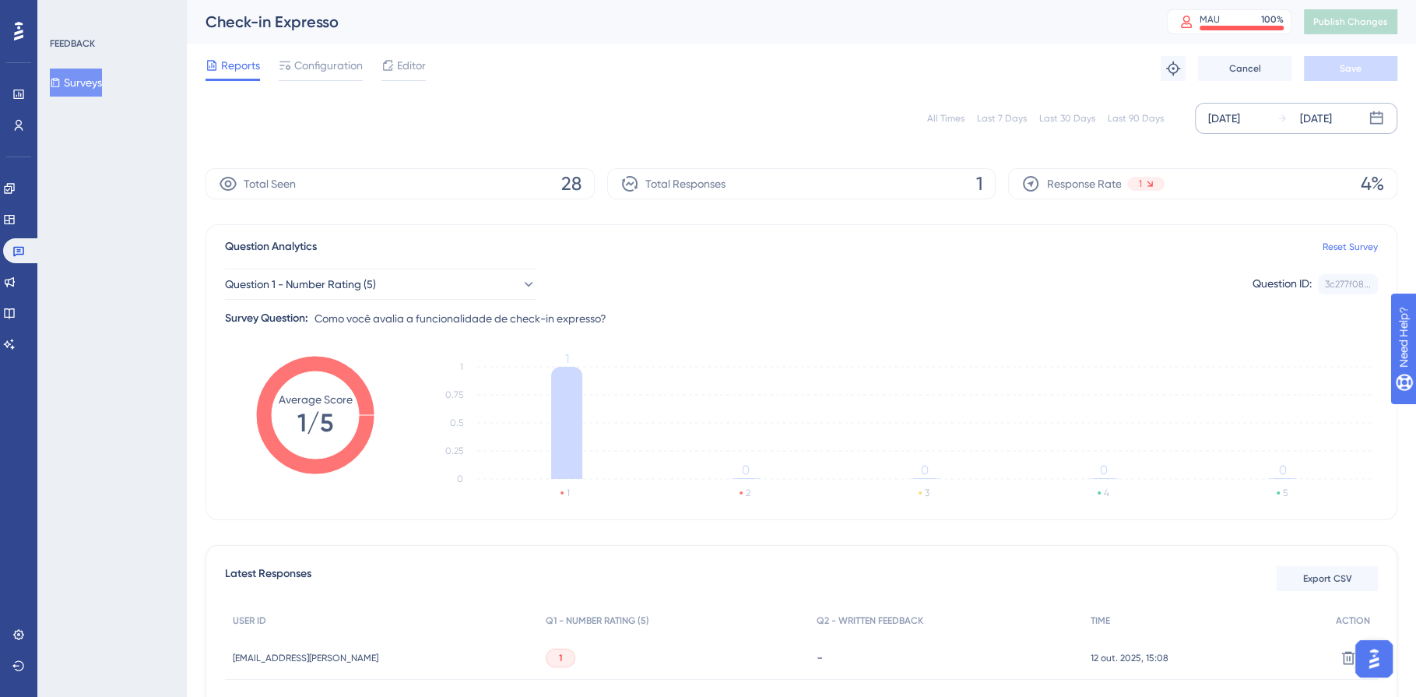
click at [702, 93] on div "All Times Last 7 Days Last 30 Days Last 90 Days [DATE] [DATE]" at bounding box center [802, 118] width 1192 height 50
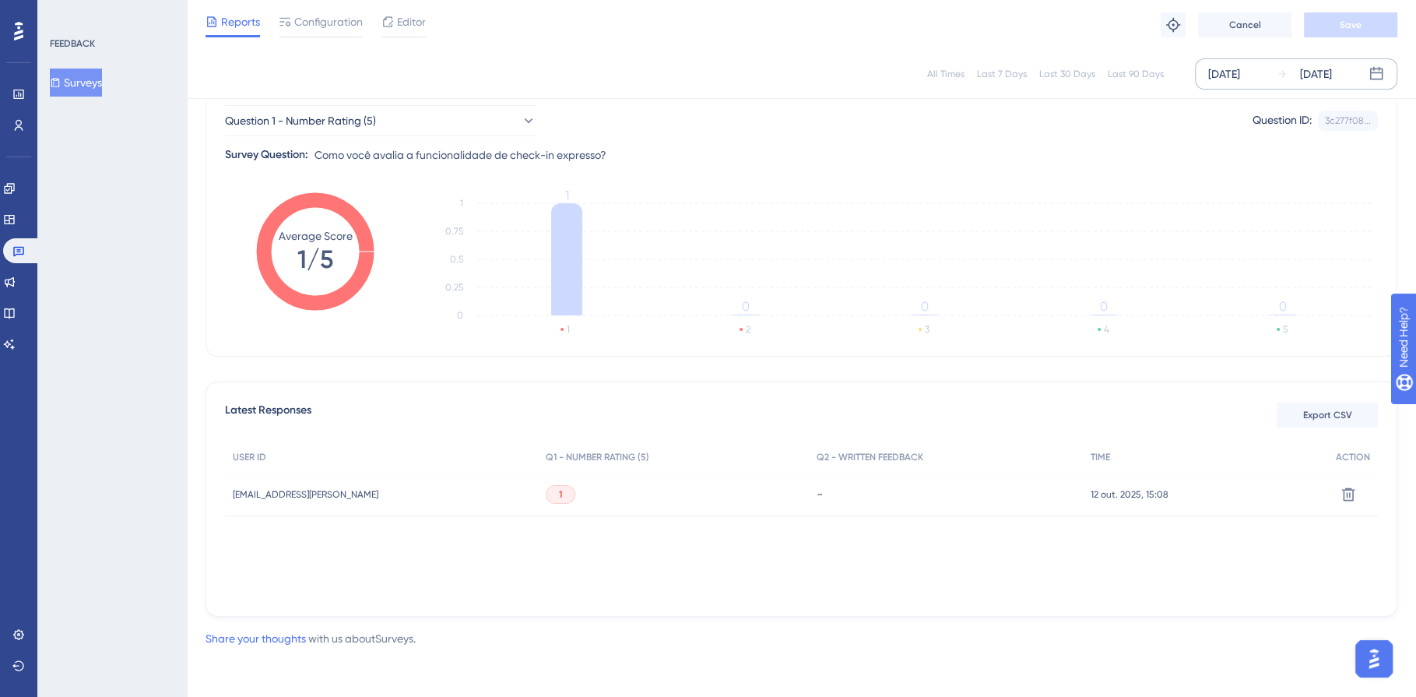
scroll to position [0, 0]
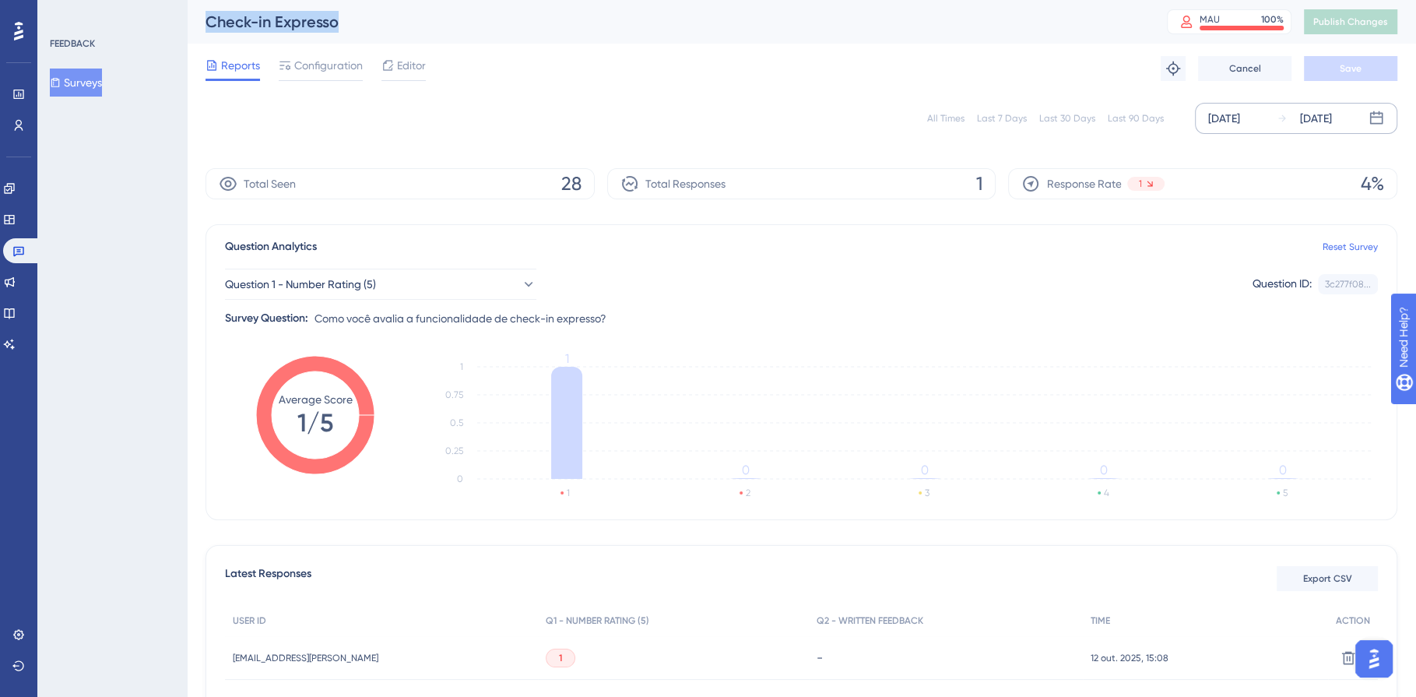
drag, startPoint x: 245, startPoint y: 16, endPoint x: 199, endPoint y: 18, distance: 46.8
click at [199, 18] on div "Check-in Expresso MAU 100 % Click to see add-on and upgrade options Publish Cha…" at bounding box center [801, 22] width 1229 height 44
copy div "Check-in Expresso"
click at [19, 249] on icon at bounding box center [18, 252] width 11 height 10
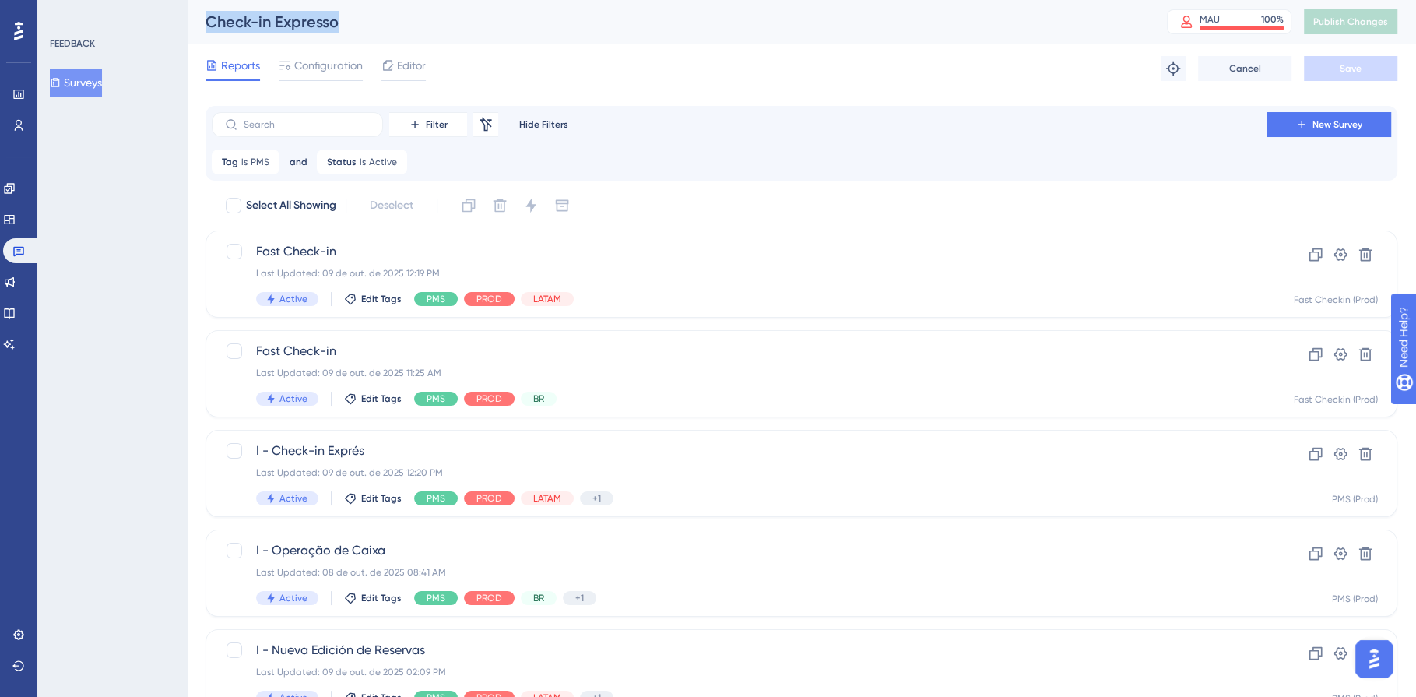
click at [19, 249] on icon at bounding box center [18, 252] width 11 height 10
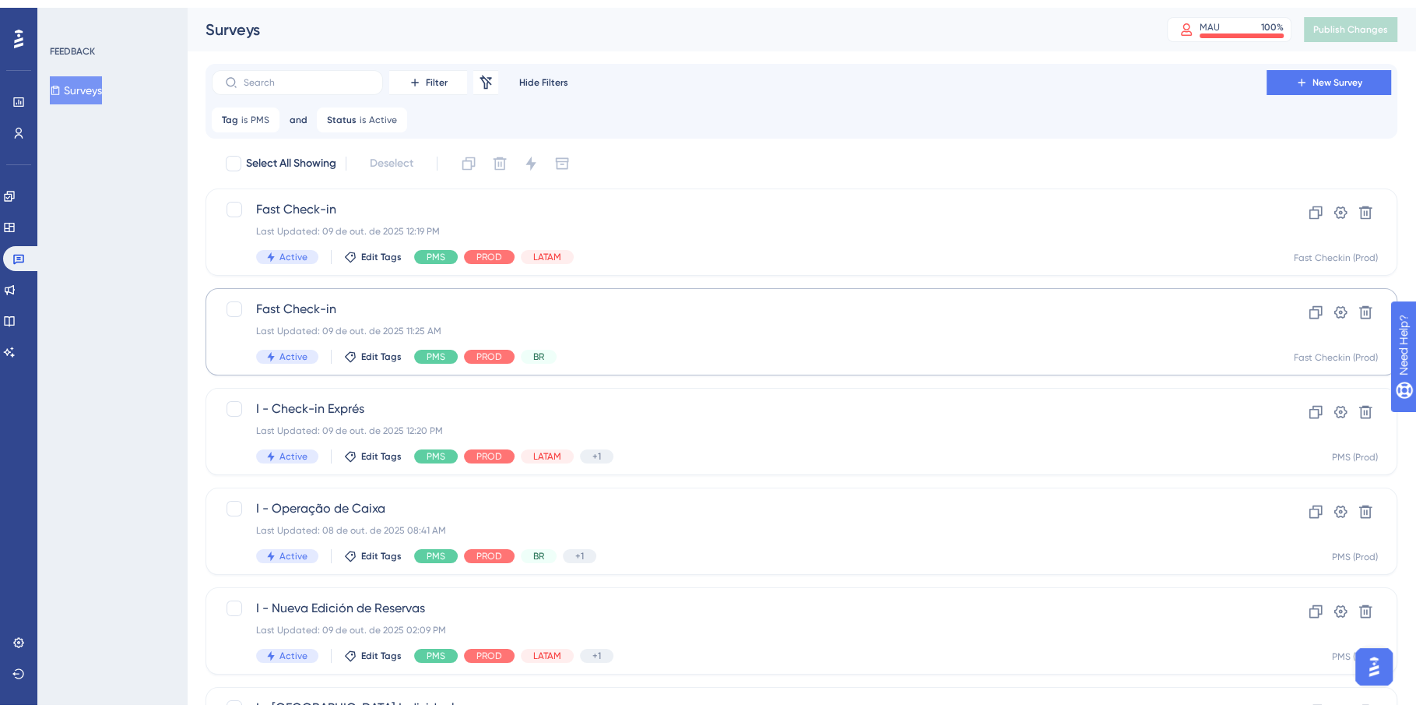
scroll to position [534, 0]
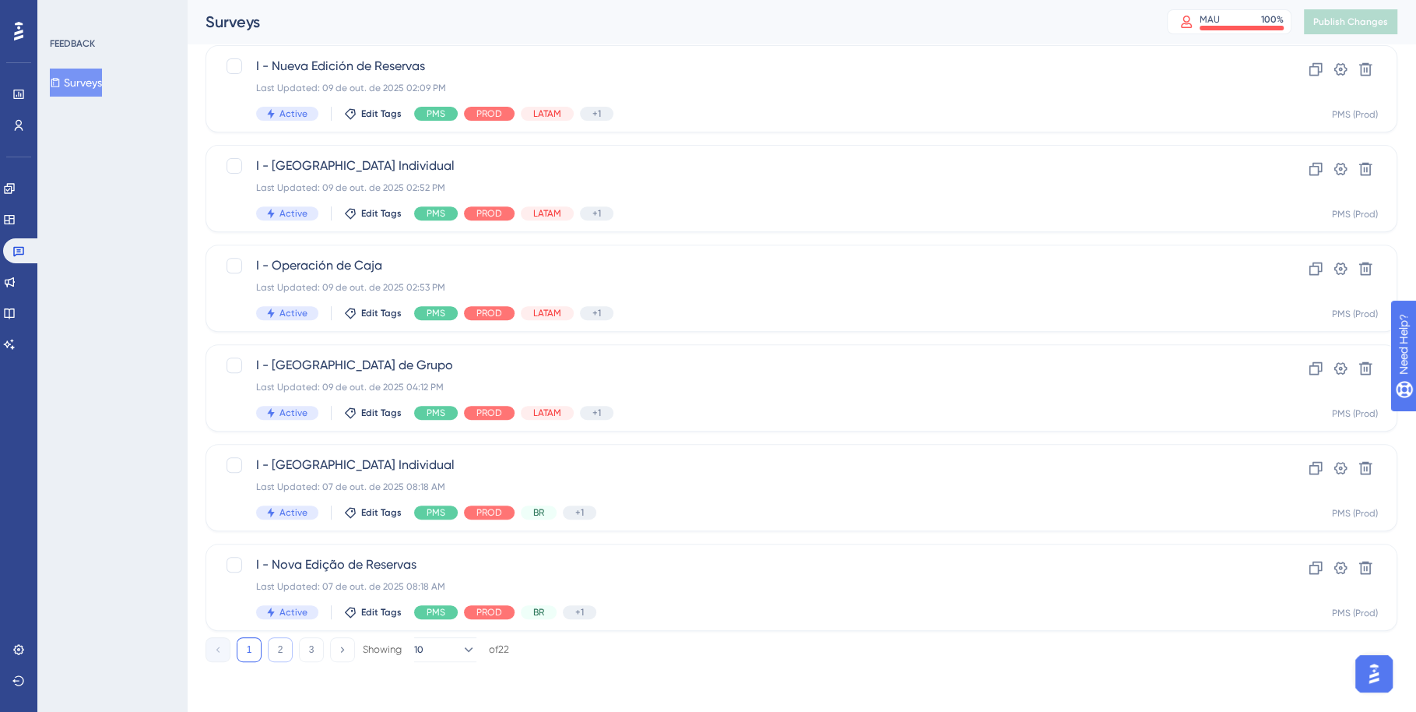
click at [274, 650] on button "2" at bounding box center [280, 649] width 25 height 25
click at [276, 650] on button "2" at bounding box center [280, 649] width 25 height 25
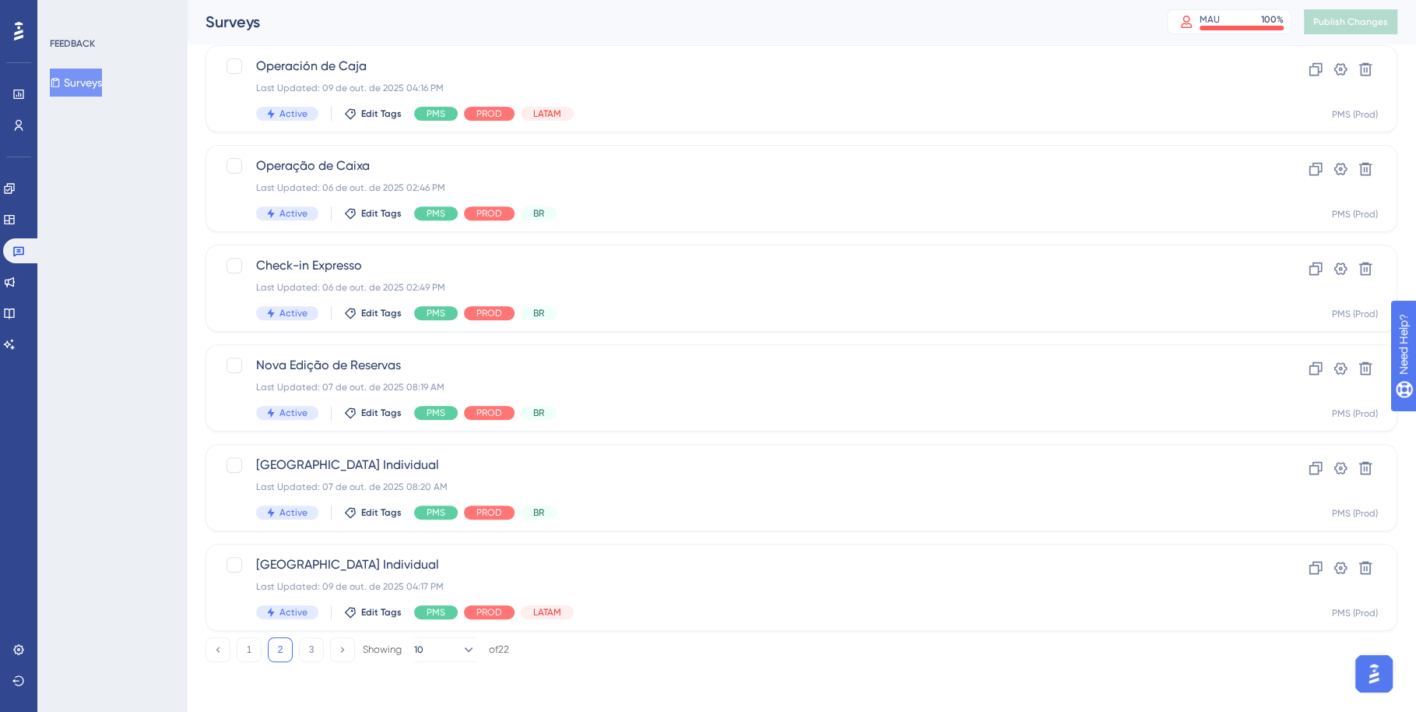
click at [279, 653] on button "2" at bounding box center [280, 649] width 25 height 25
click at [284, 647] on button "2" at bounding box center [280, 649] width 25 height 25
click at [241, 642] on button "1" at bounding box center [249, 649] width 25 height 25
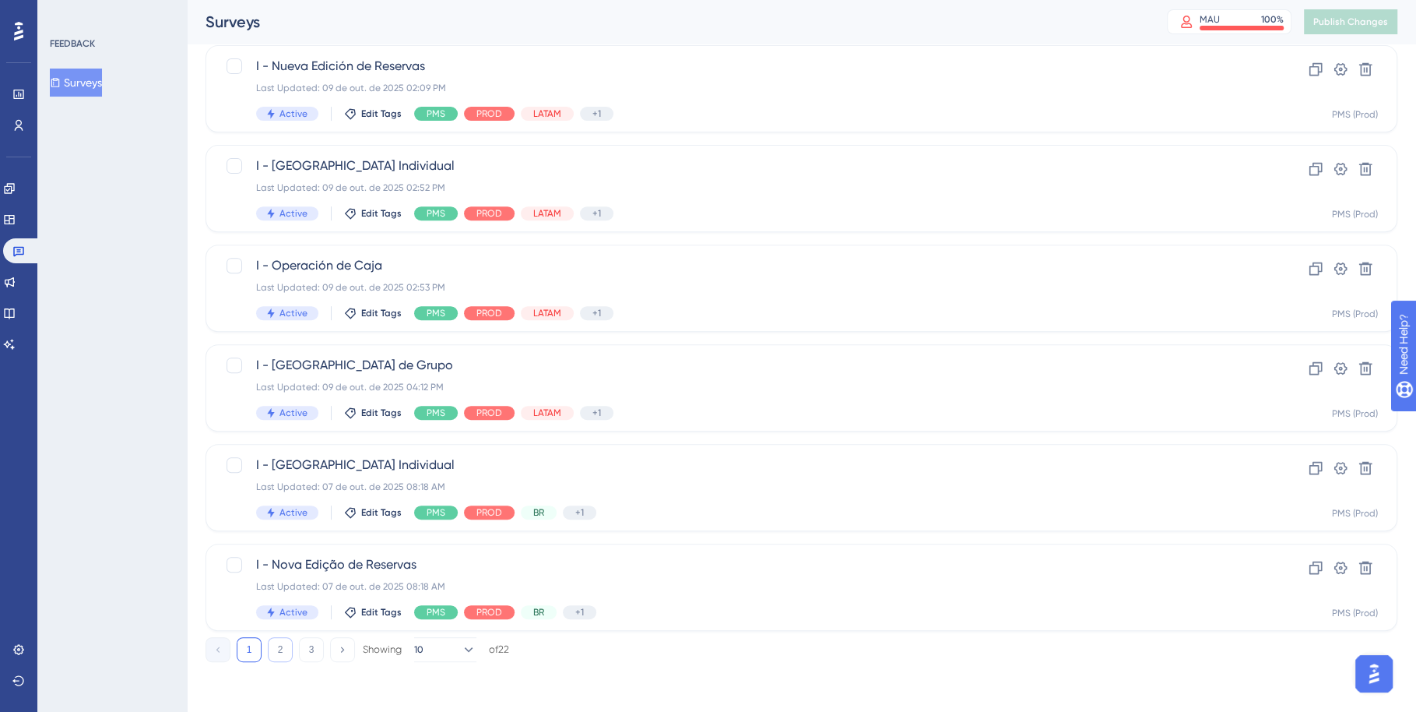
click at [270, 650] on button "2" at bounding box center [280, 649] width 25 height 25
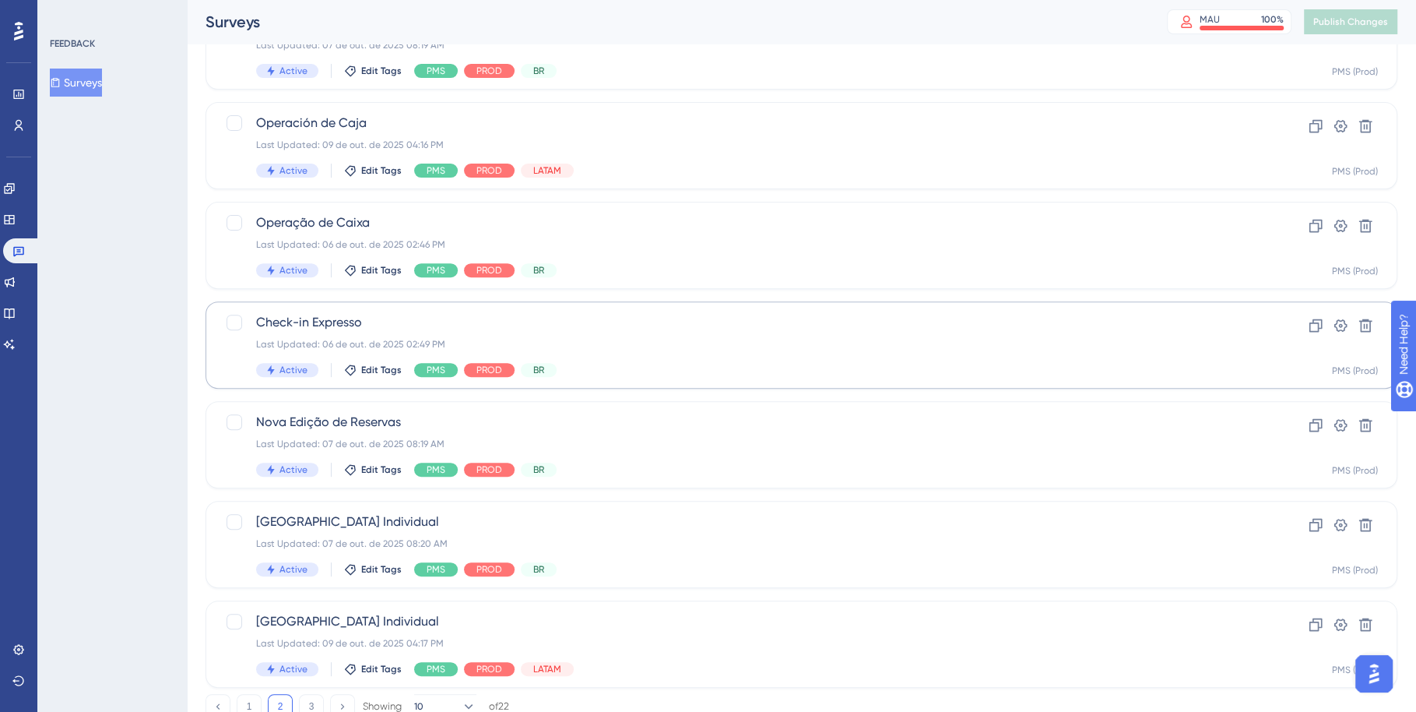
scroll to position [487, 0]
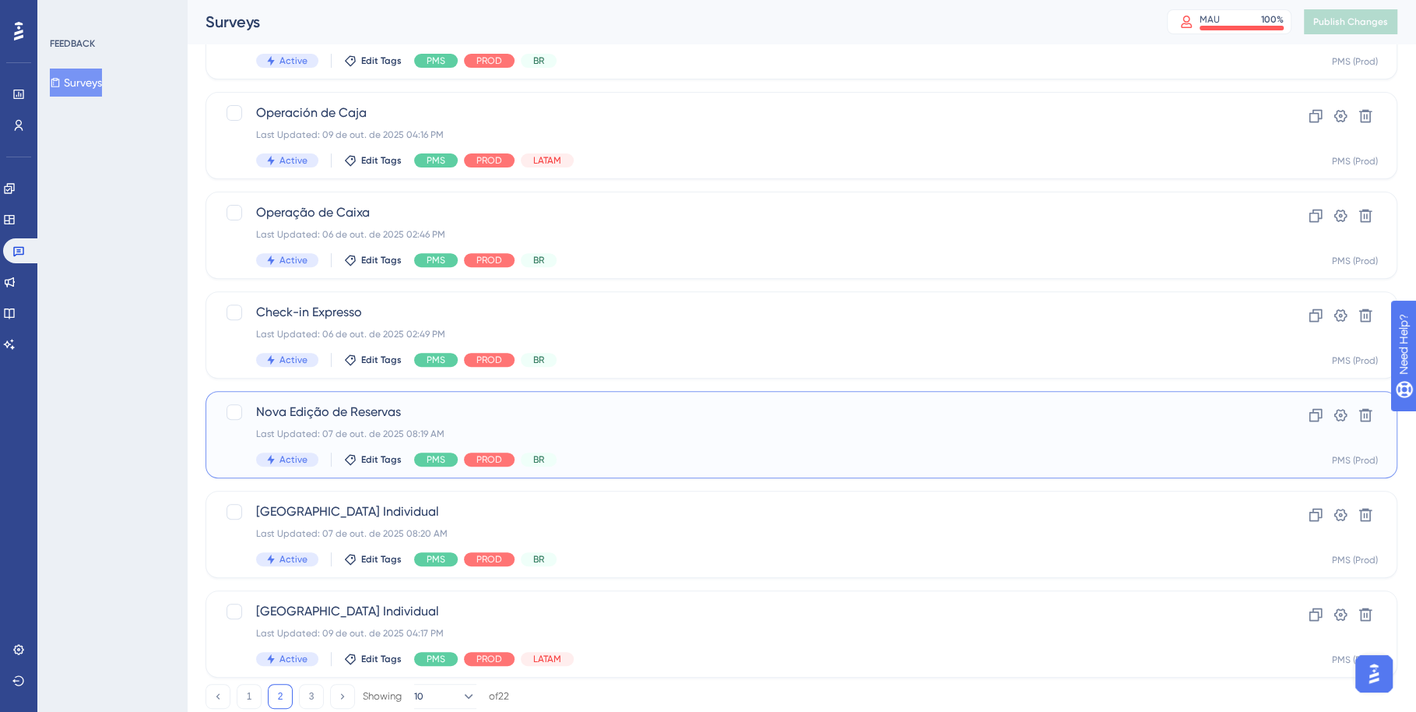
click at [677, 430] on div "Last Updated: 07 de out. de 2025 08:19 AM" at bounding box center [739, 433] width 966 height 12
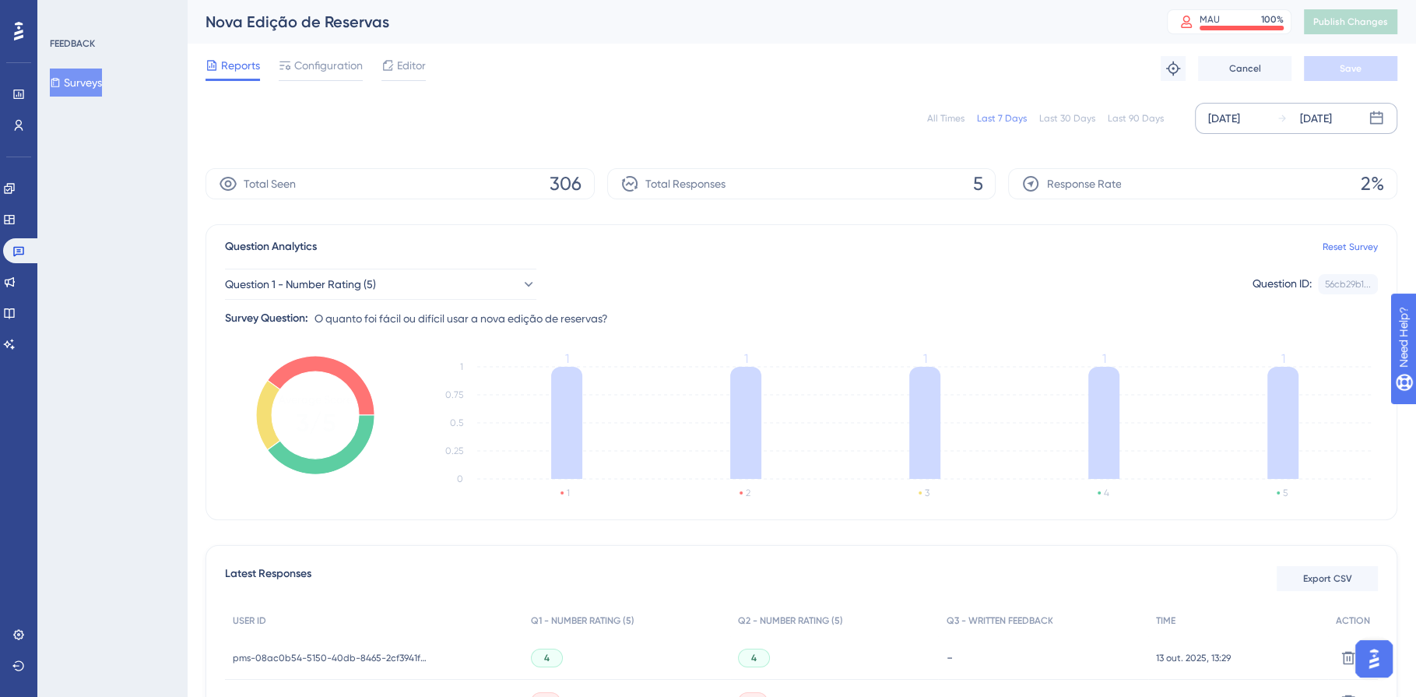
click at [1240, 112] on div "[DATE]" at bounding box center [1224, 118] width 32 height 19
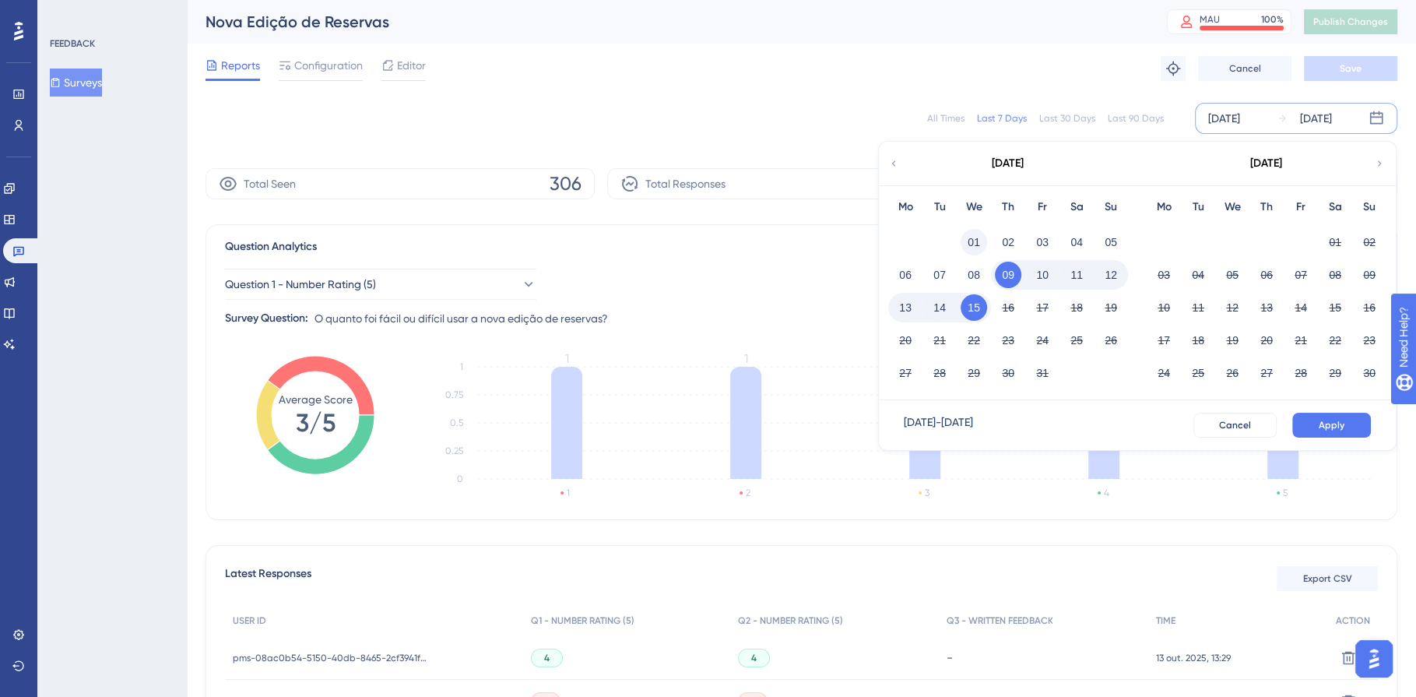
click at [976, 236] on button "01" at bounding box center [974, 242] width 26 height 26
click at [976, 309] on button "15" at bounding box center [974, 307] width 26 height 26
click at [1323, 424] on span "Apply" at bounding box center [1332, 425] width 26 height 12
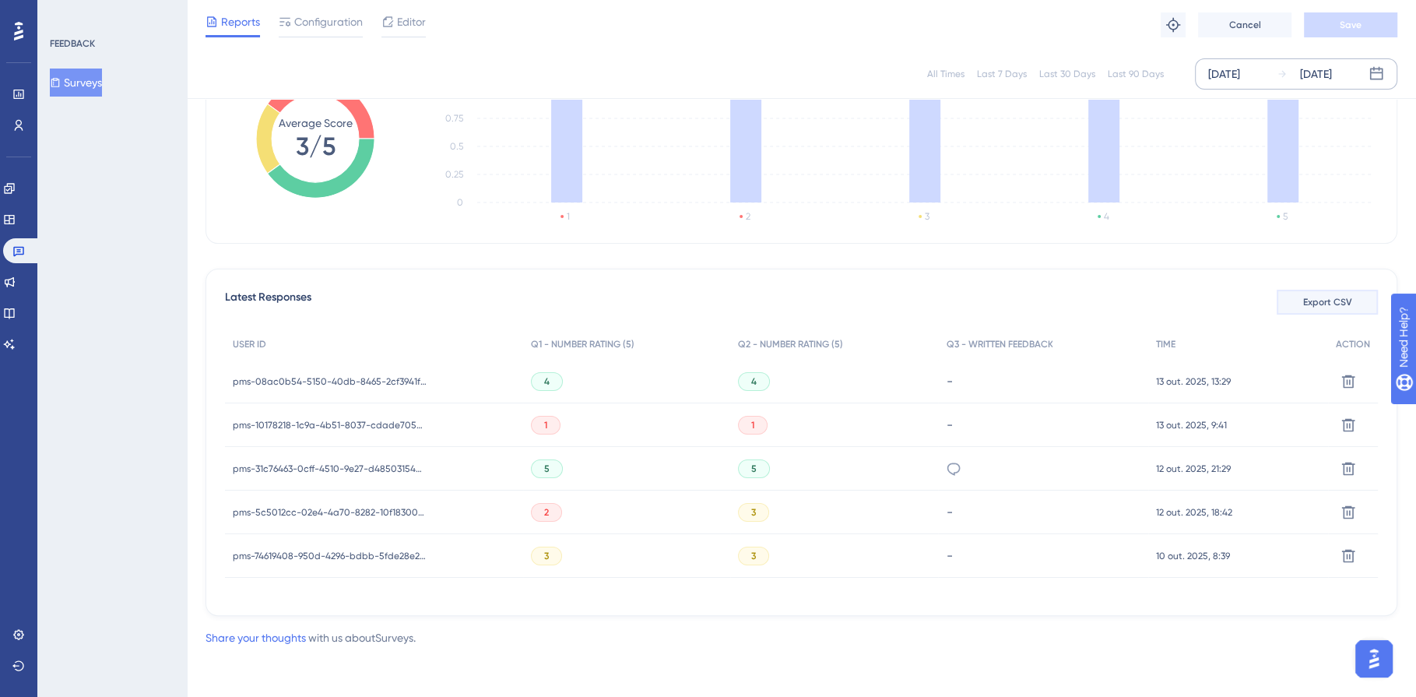
click at [1311, 301] on span "Export CSV" at bounding box center [1327, 302] width 49 height 12
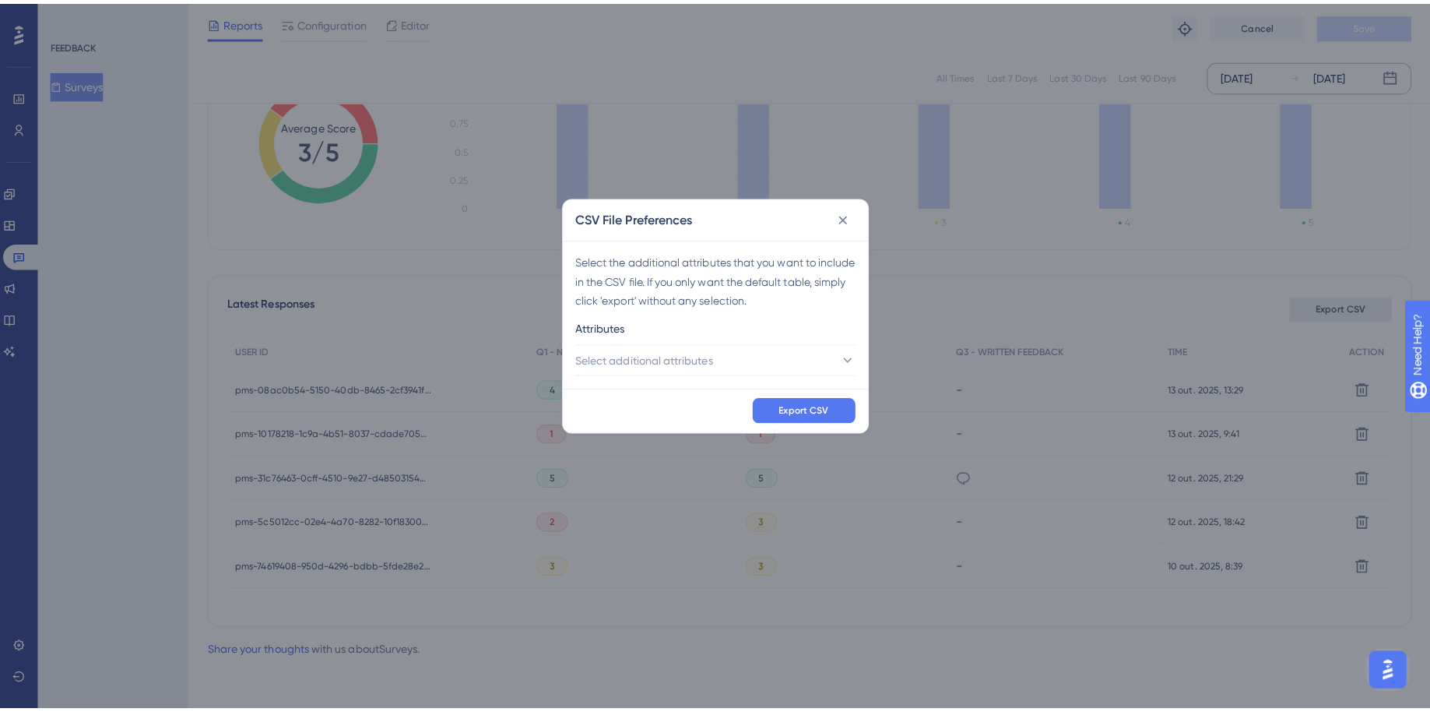
scroll to position [255, 0]
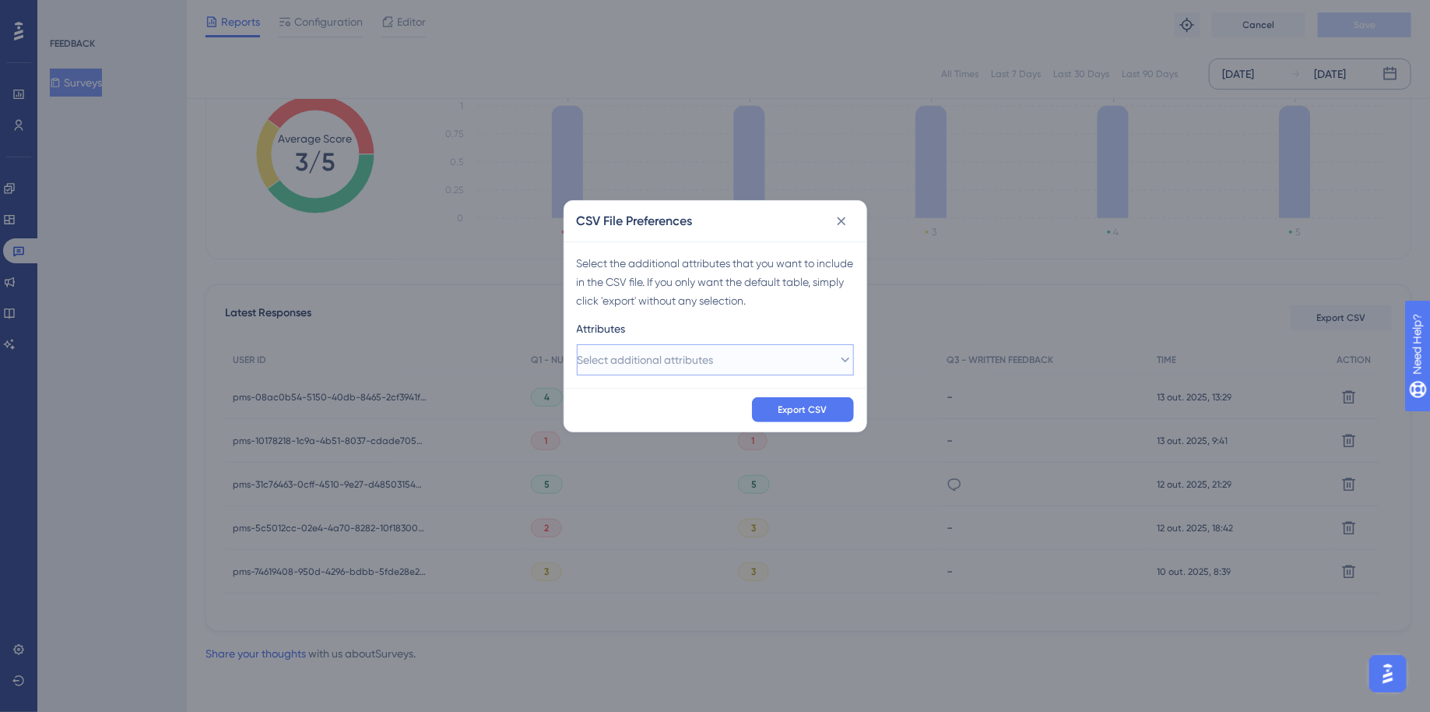
click at [643, 358] on span "Select additional attributes" at bounding box center [646, 359] width 136 height 19
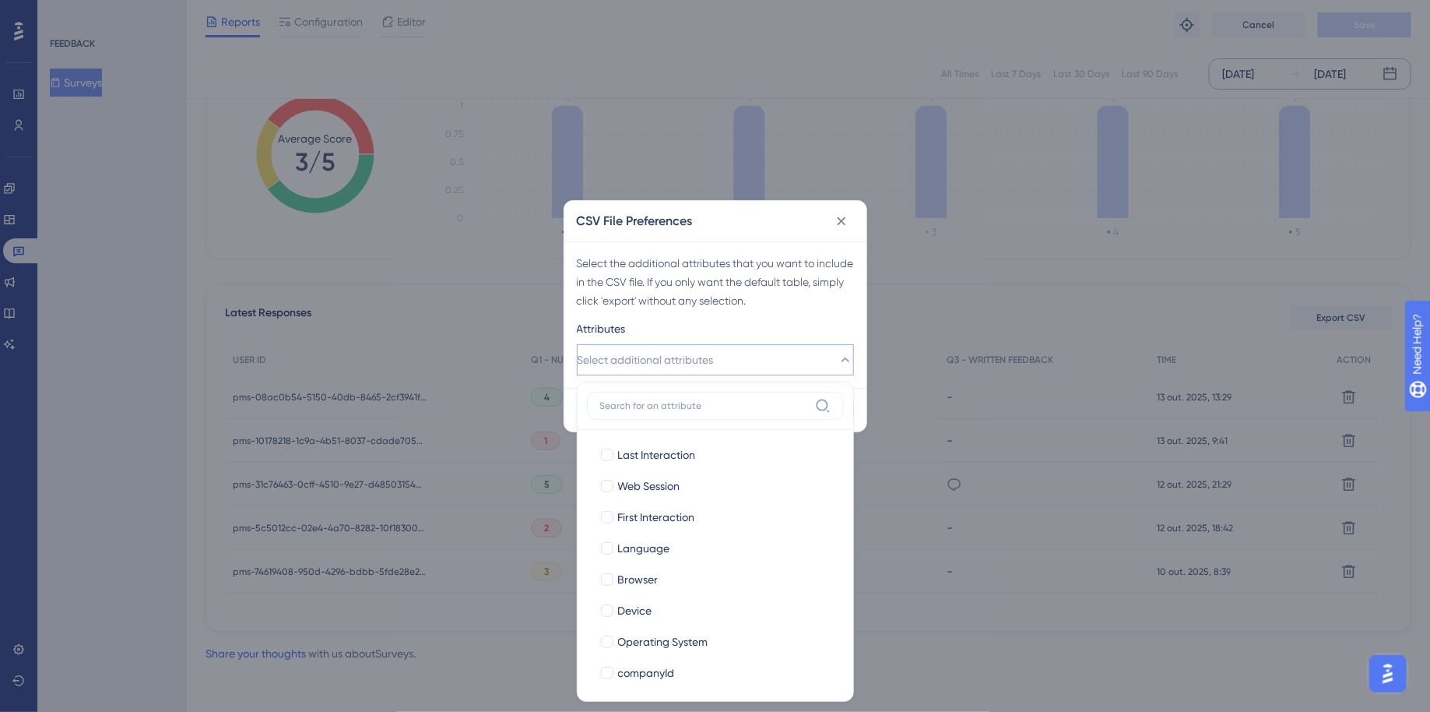
scroll to position [114, 0]
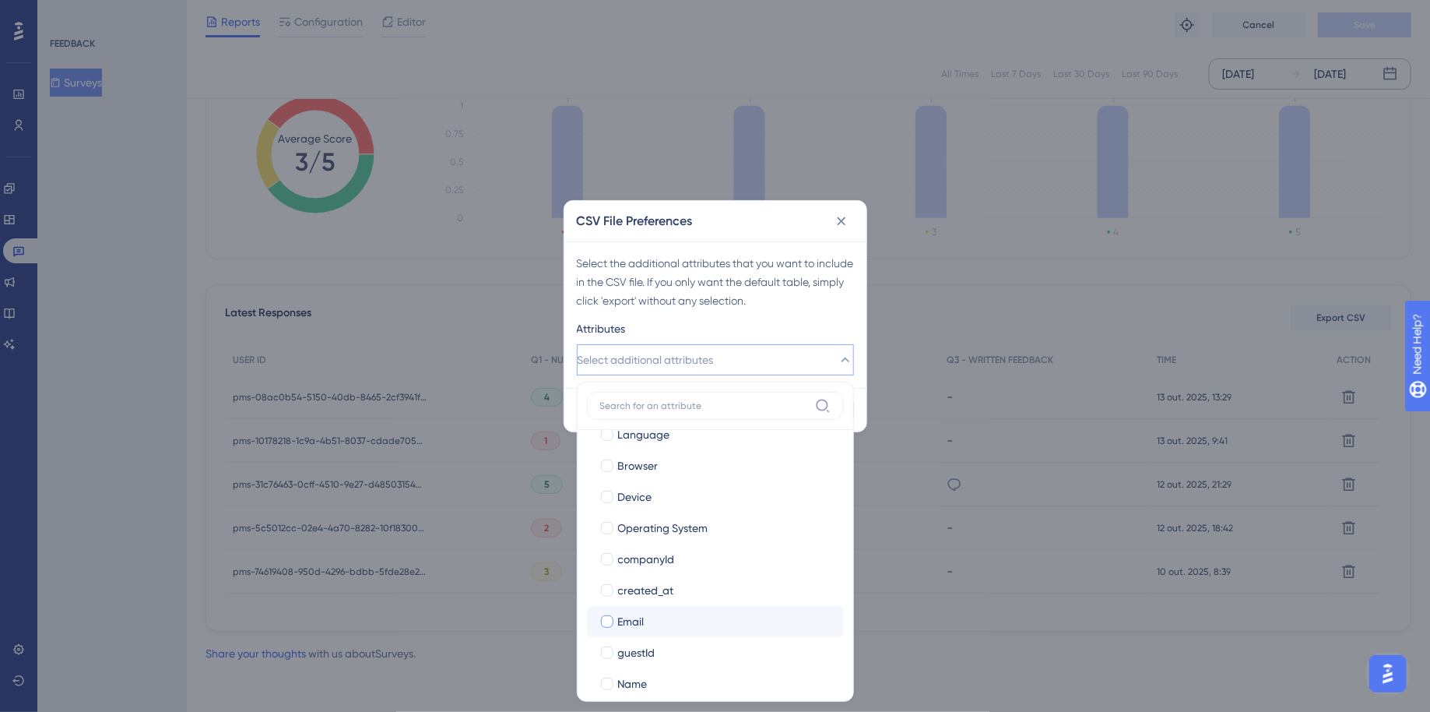
click at [610, 618] on div at bounding box center [607, 621] width 12 height 12
checkbox input "true"
click at [606, 678] on div at bounding box center [607, 683] width 12 height 12
checkbox input "true"
click at [611, 550] on label "companyId" at bounding box center [716, 559] width 232 height 19
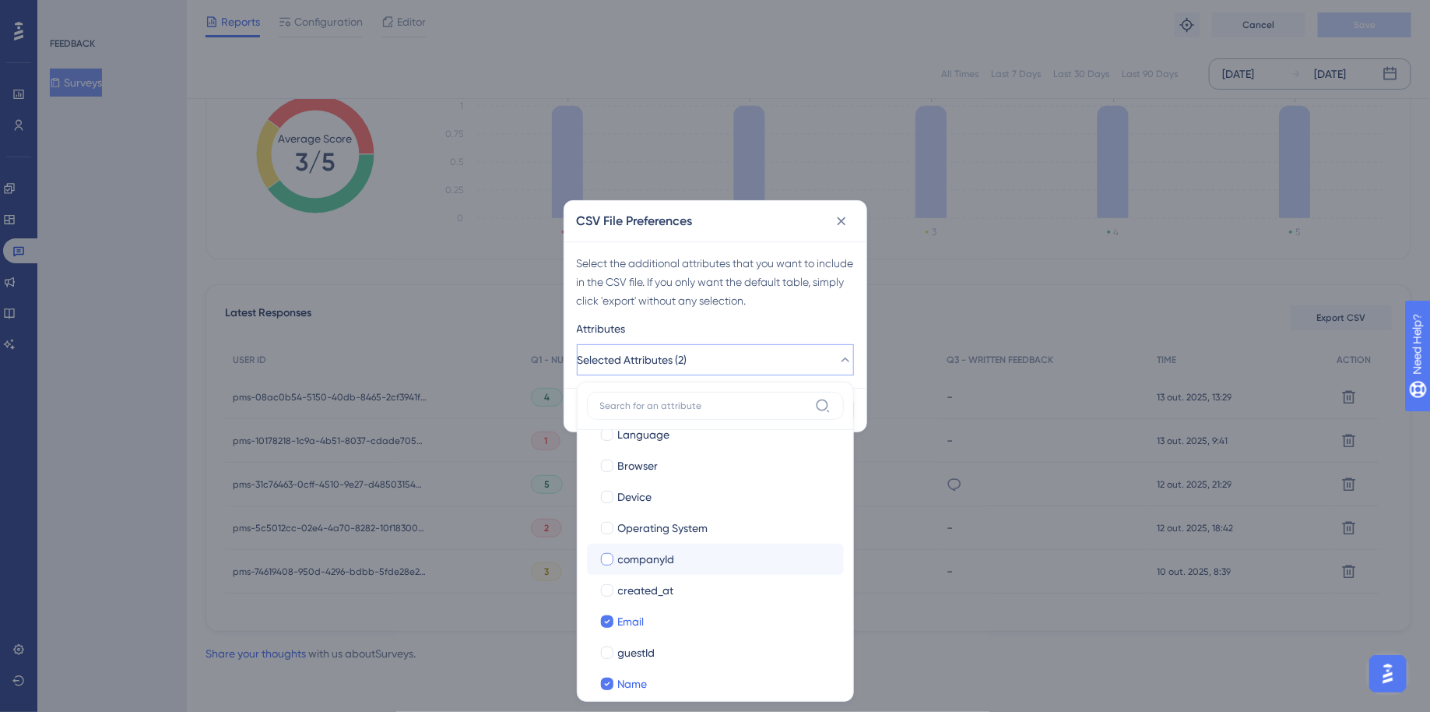
checkbox input "true"
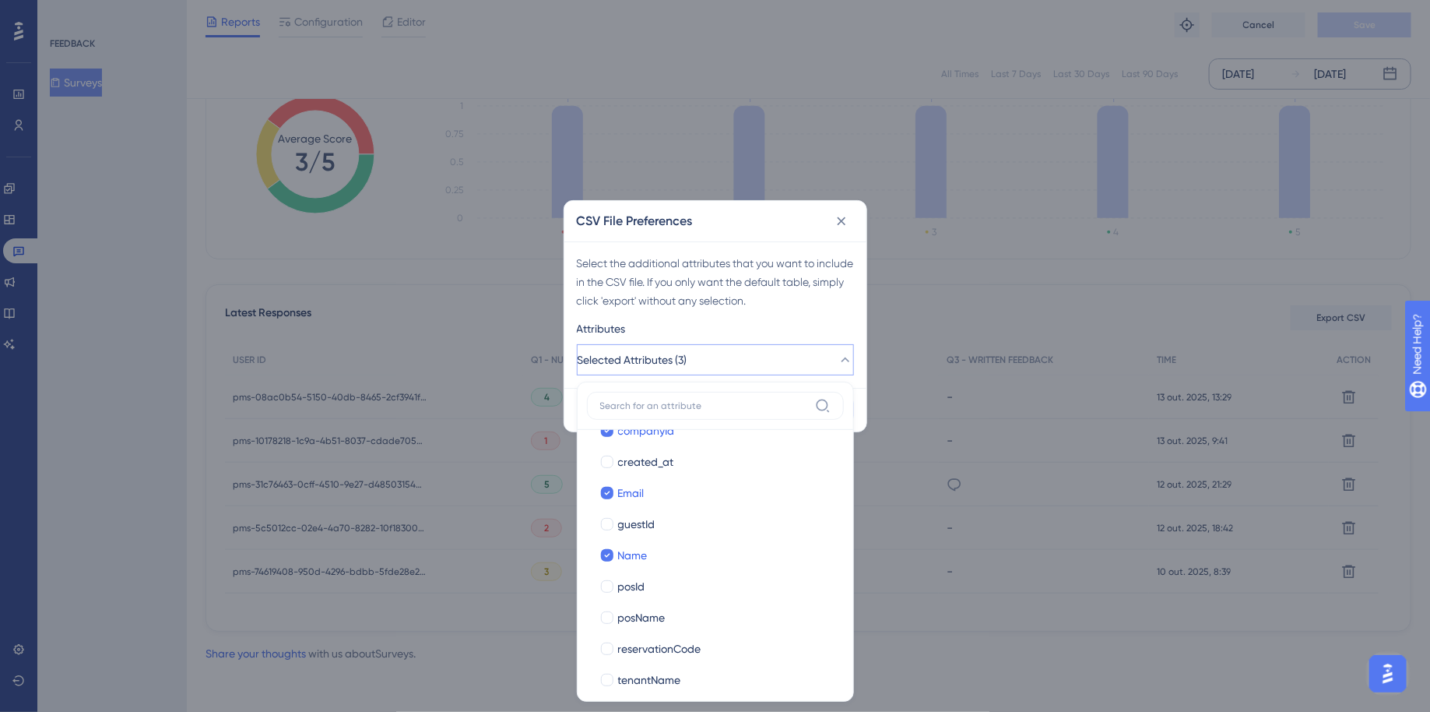
scroll to position [254, 0]
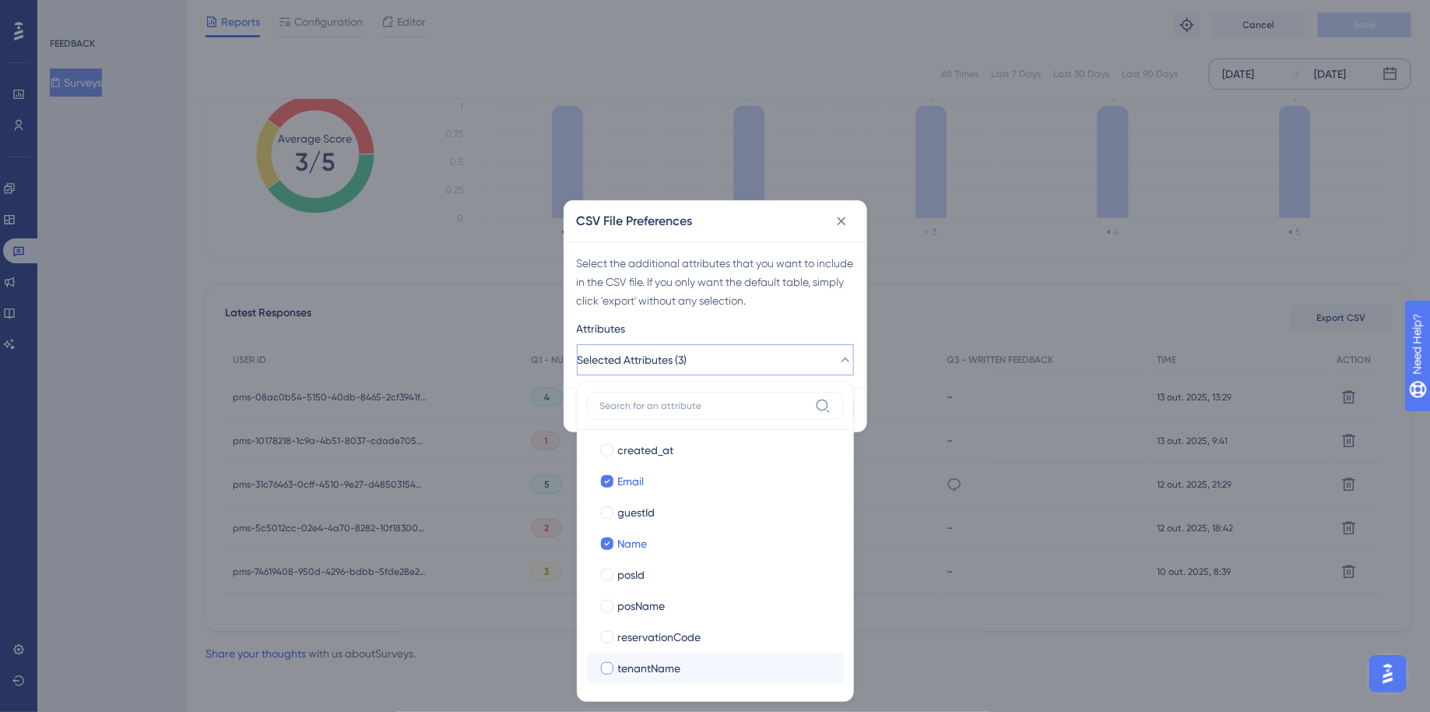
click at [606, 664] on div at bounding box center [607, 668] width 12 height 12
checkbox input "true"
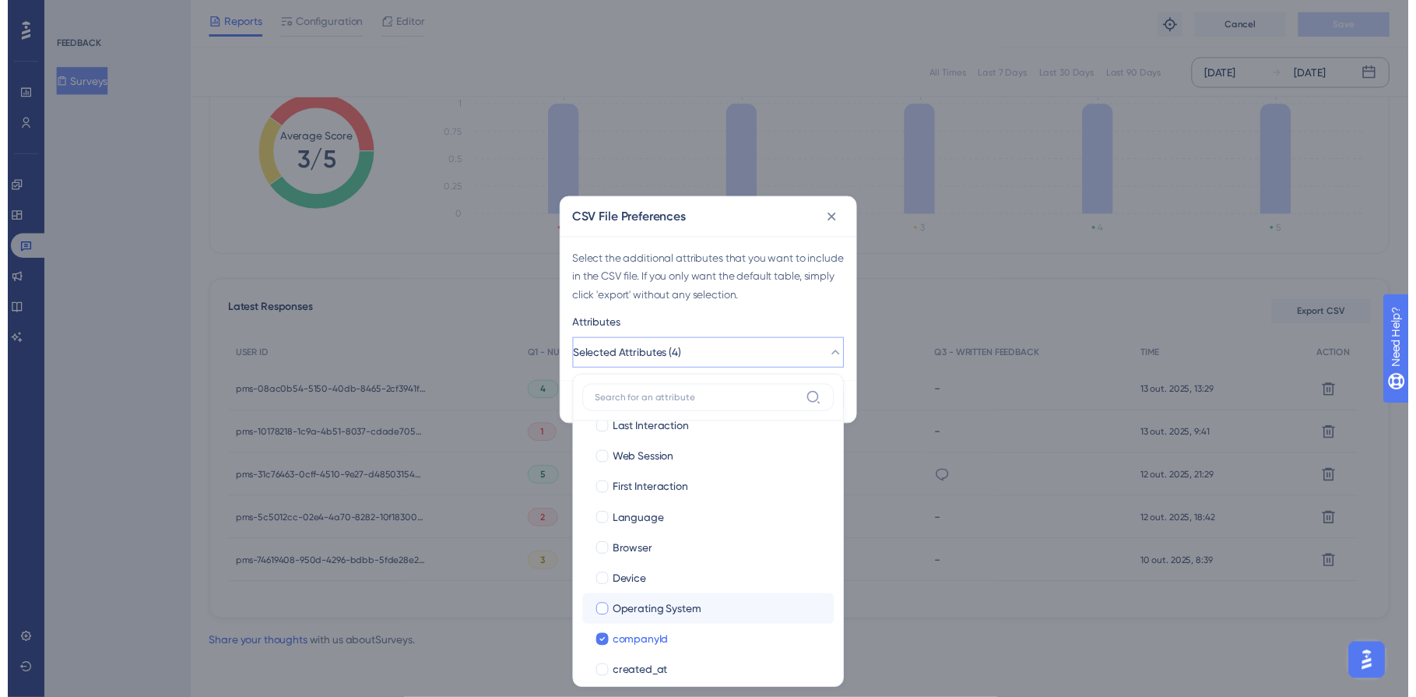
scroll to position [0, 0]
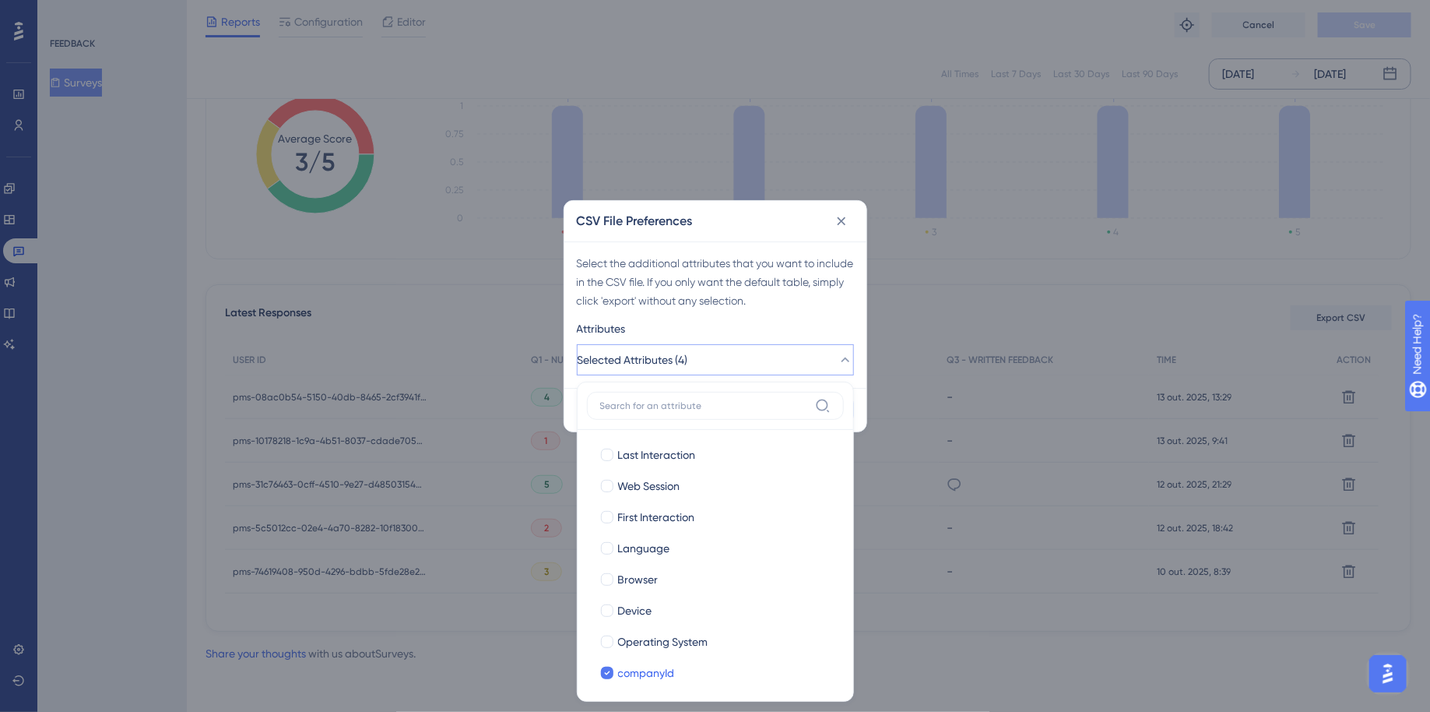
click at [829, 328] on div "Attributes" at bounding box center [715, 331] width 277 height 25
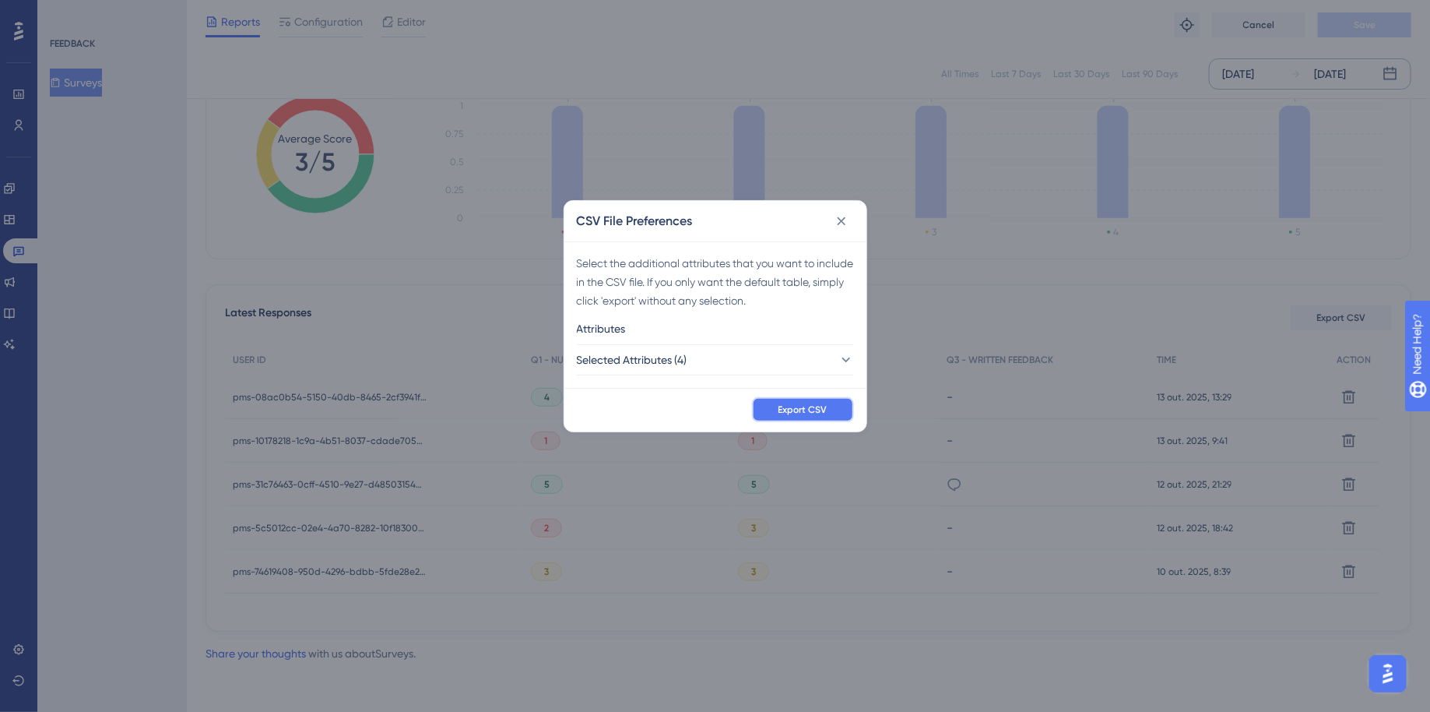
click at [823, 411] on span "Export CSV" at bounding box center [803, 409] width 49 height 12
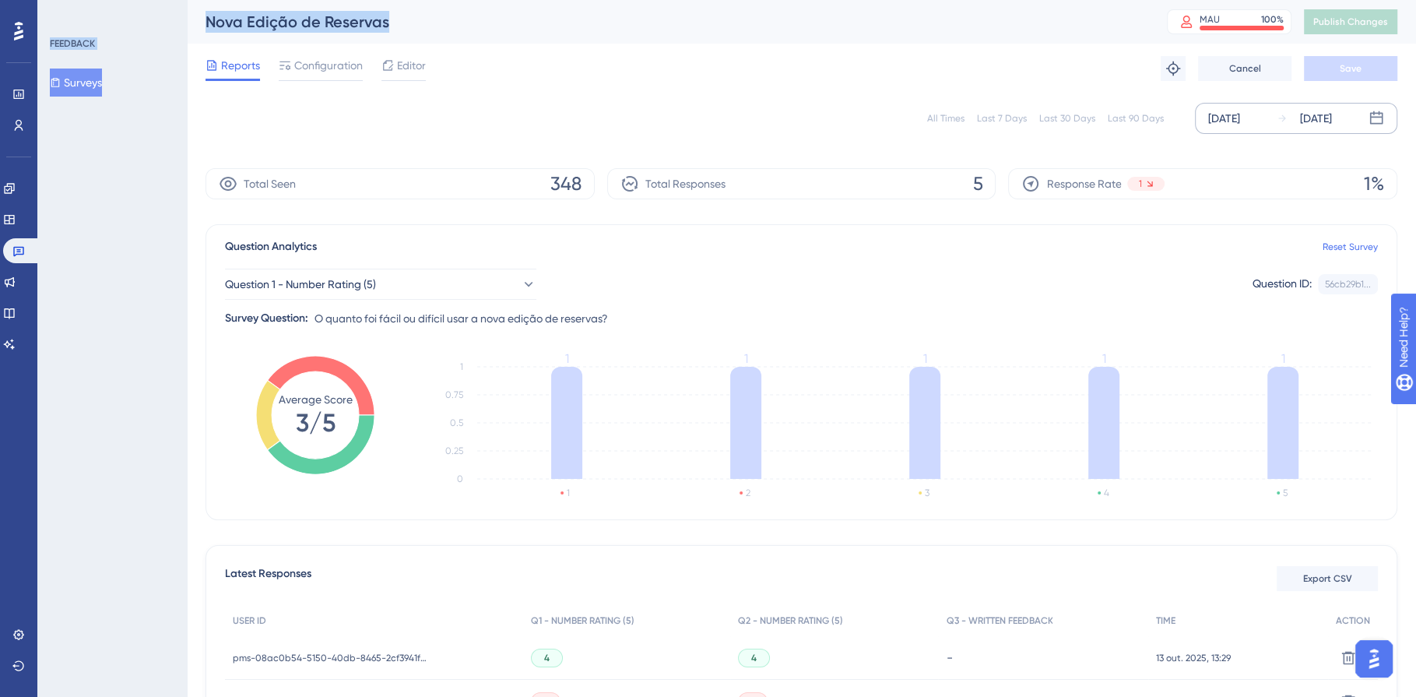
drag, startPoint x: 400, startPoint y: 19, endPoint x: 186, endPoint y: 21, distance: 214.1
click at [187, 21] on div "Performance Users Engagement Widgets Feedback Product Updates Knowledge Base AI…" at bounding box center [801, 474] width 1229 height 948
copy div "FEEDBACK Surveys Nova Edição de Reservas"
click at [19, 254] on icon at bounding box center [18, 252] width 11 height 10
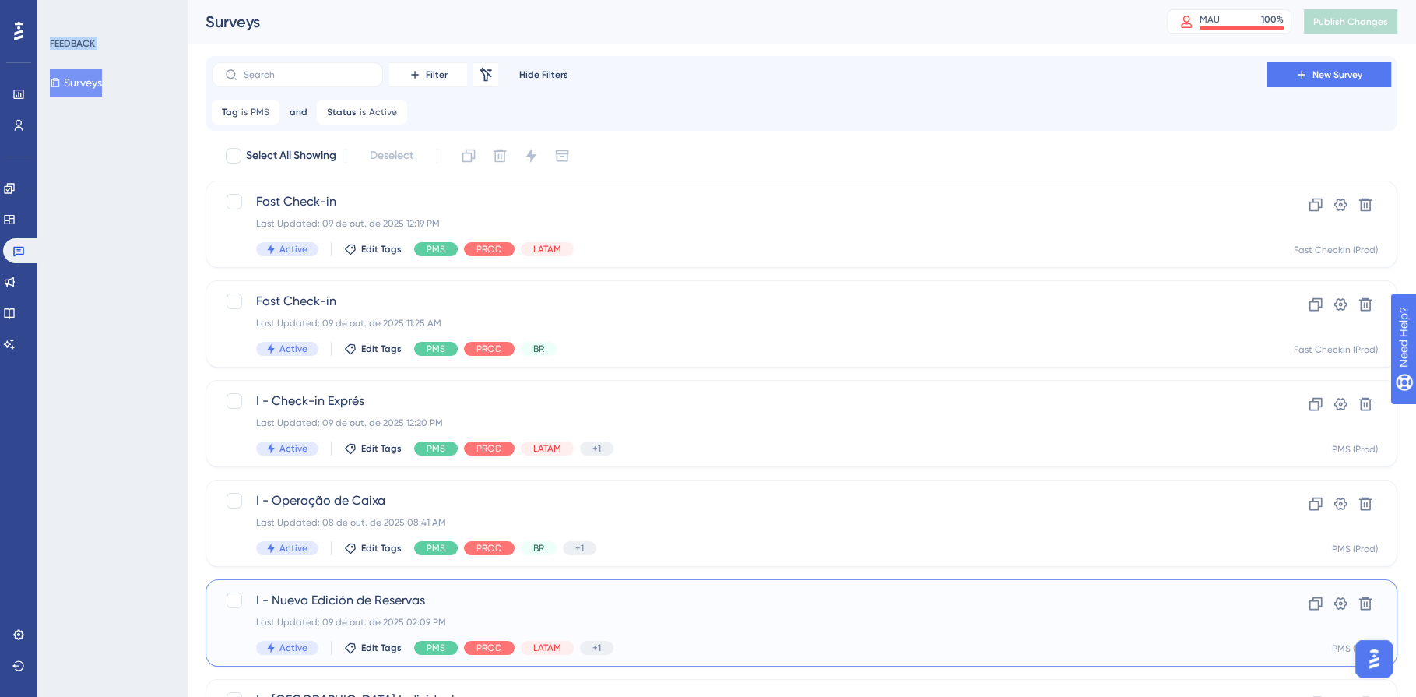
click at [276, 634] on div "I - Nueva Edición de Reservas Last Updated: 09 de out. de 2025 02:09 PM Active …" at bounding box center [739, 623] width 966 height 64
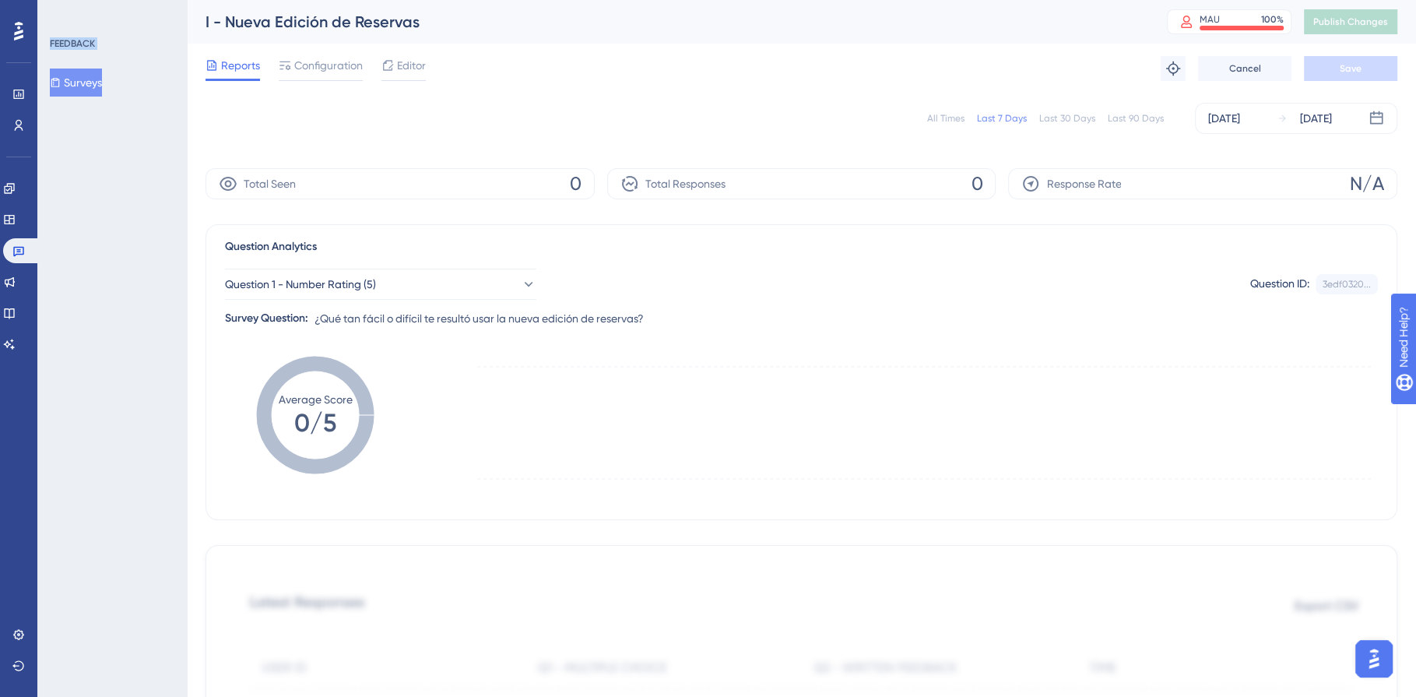
scroll to position [549, 0]
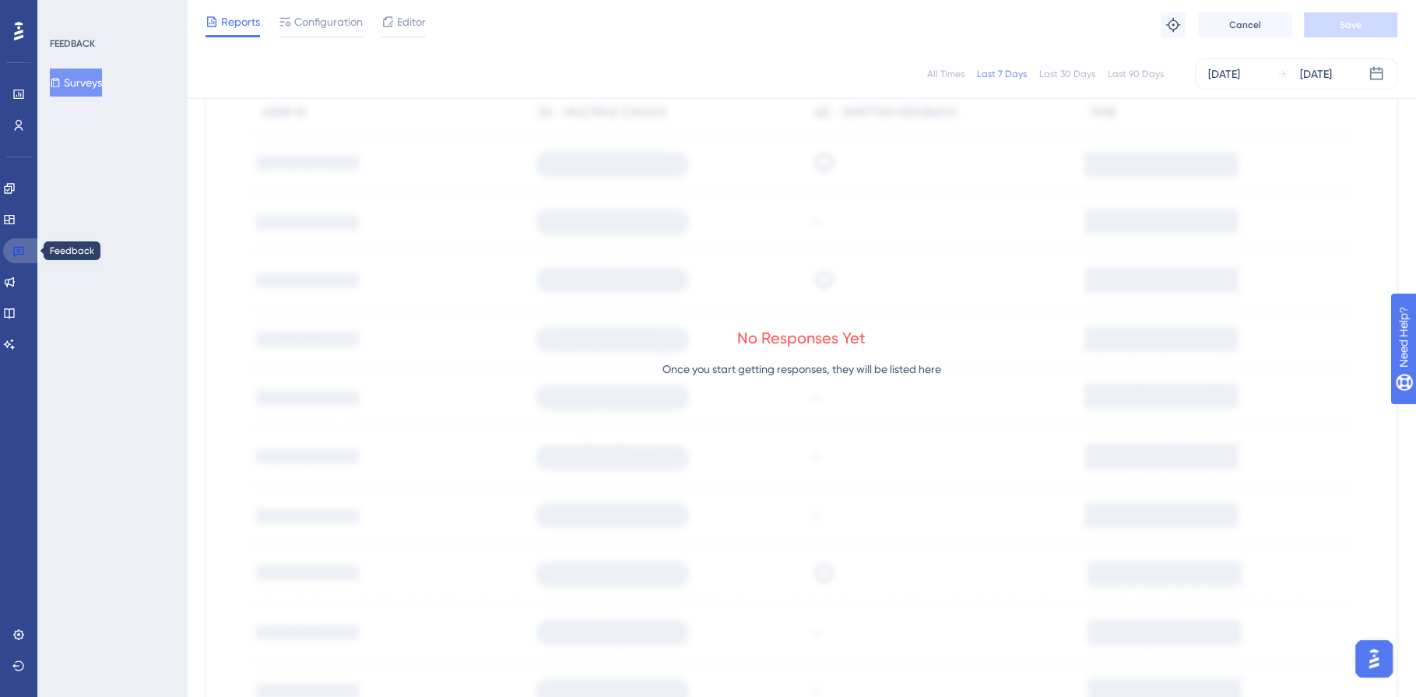
click at [20, 255] on icon at bounding box center [18, 252] width 11 height 10
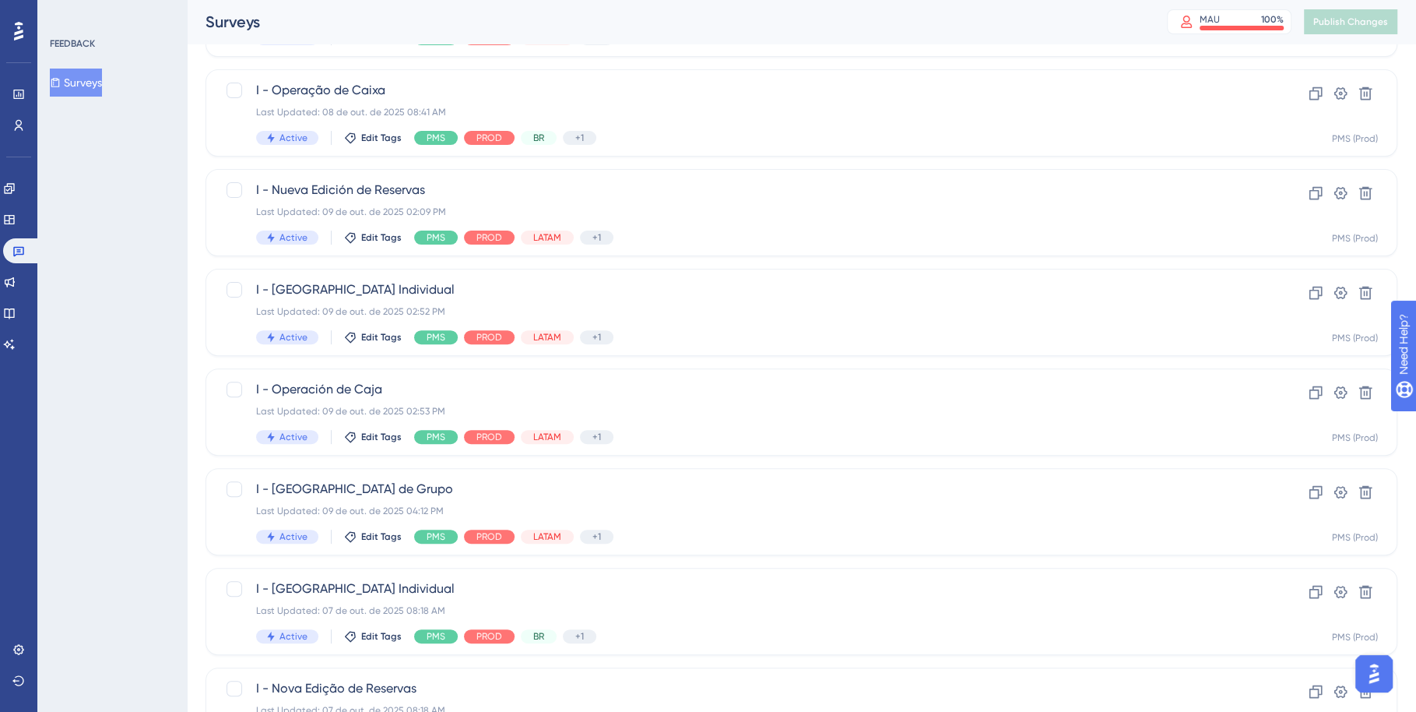
scroll to position [534, 0]
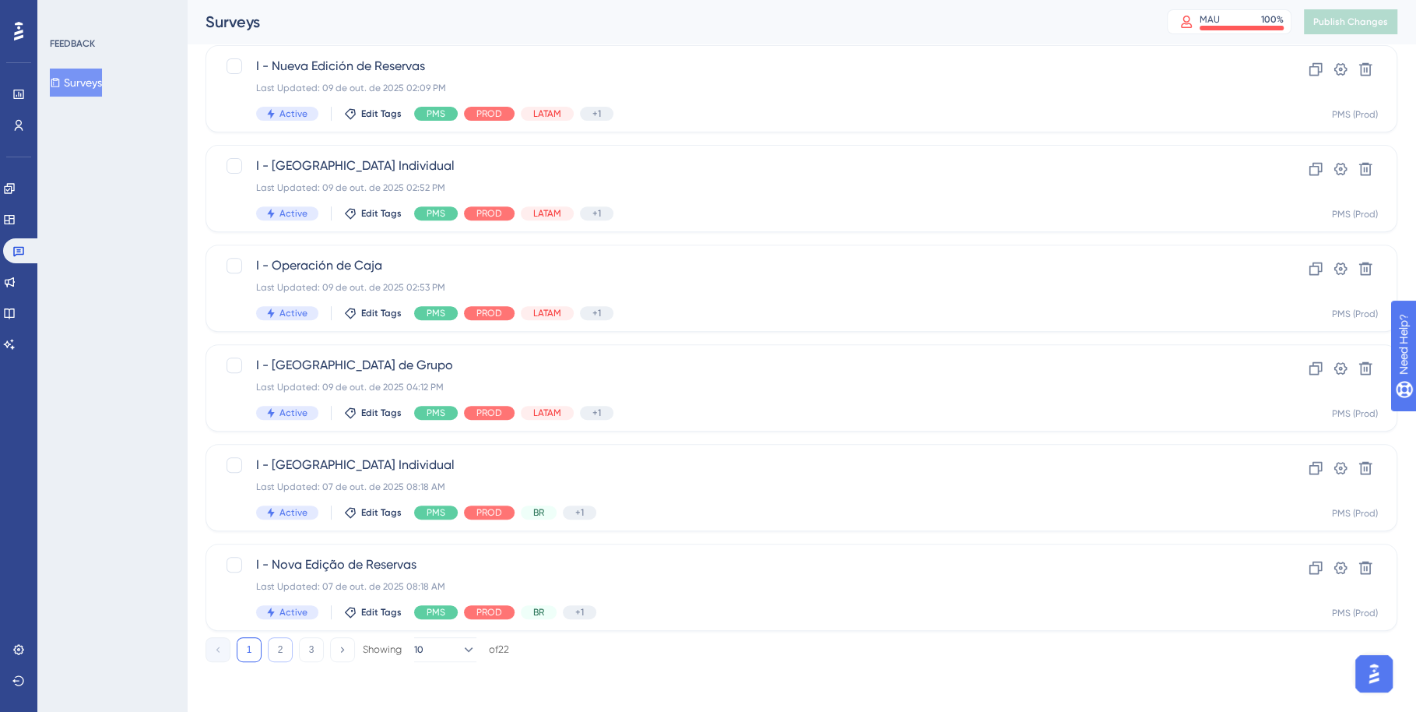
click at [281, 648] on button "2" at bounding box center [280, 649] width 25 height 25
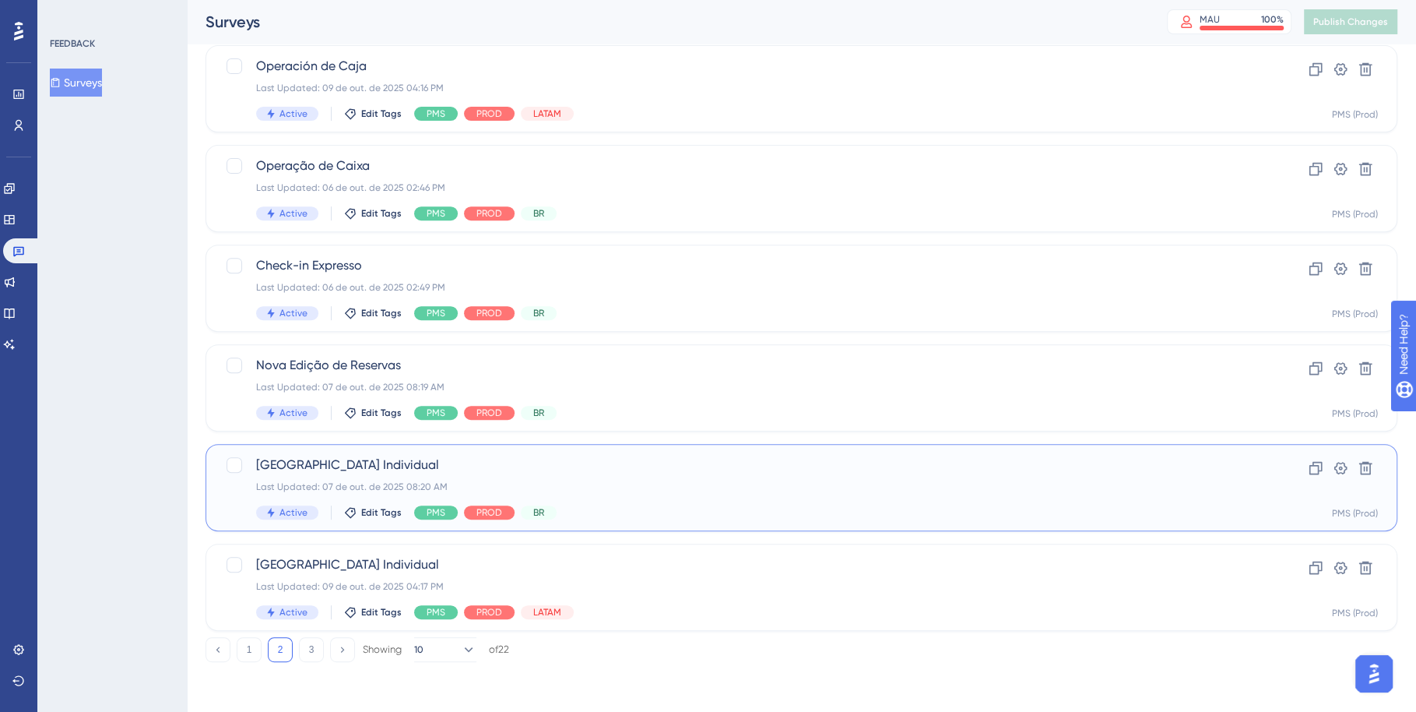
click at [834, 484] on div "Last Updated: 07 de out. de 2025 08:20 AM" at bounding box center [739, 486] width 966 height 12
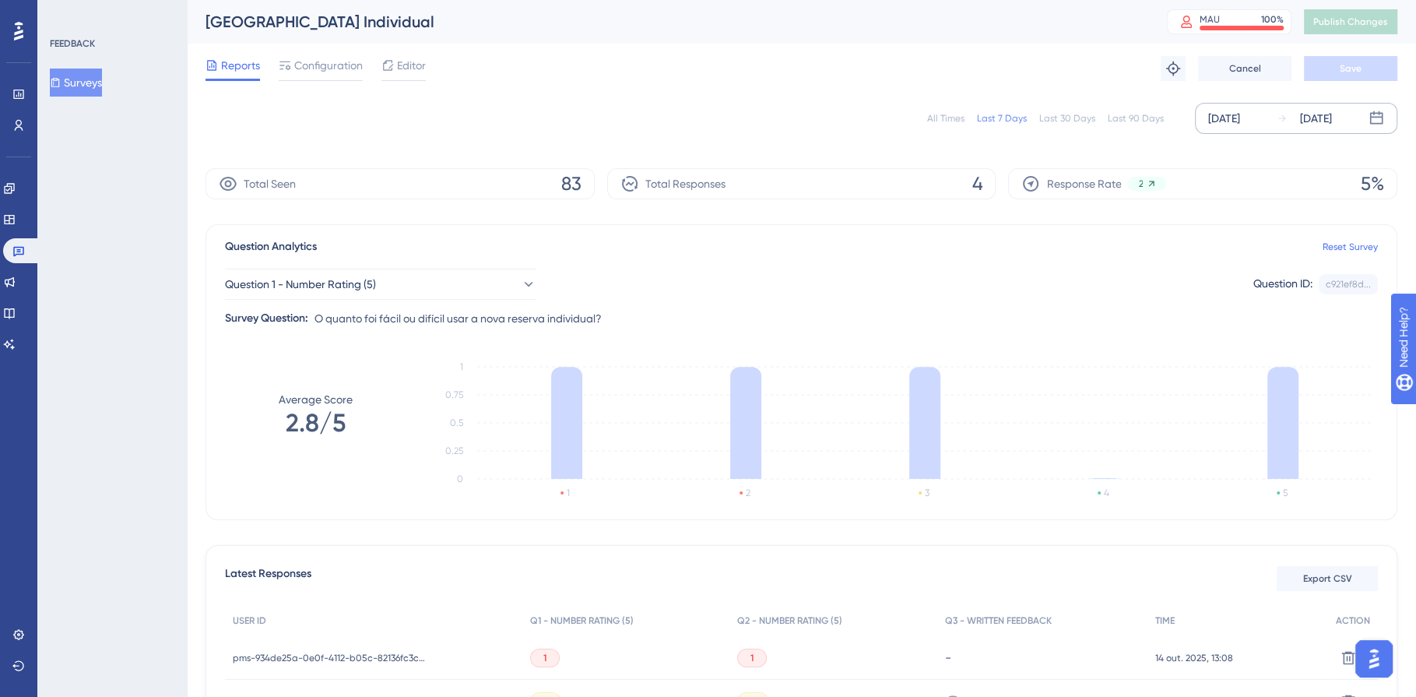
click at [1240, 114] on div "[DATE]" at bounding box center [1224, 118] width 32 height 19
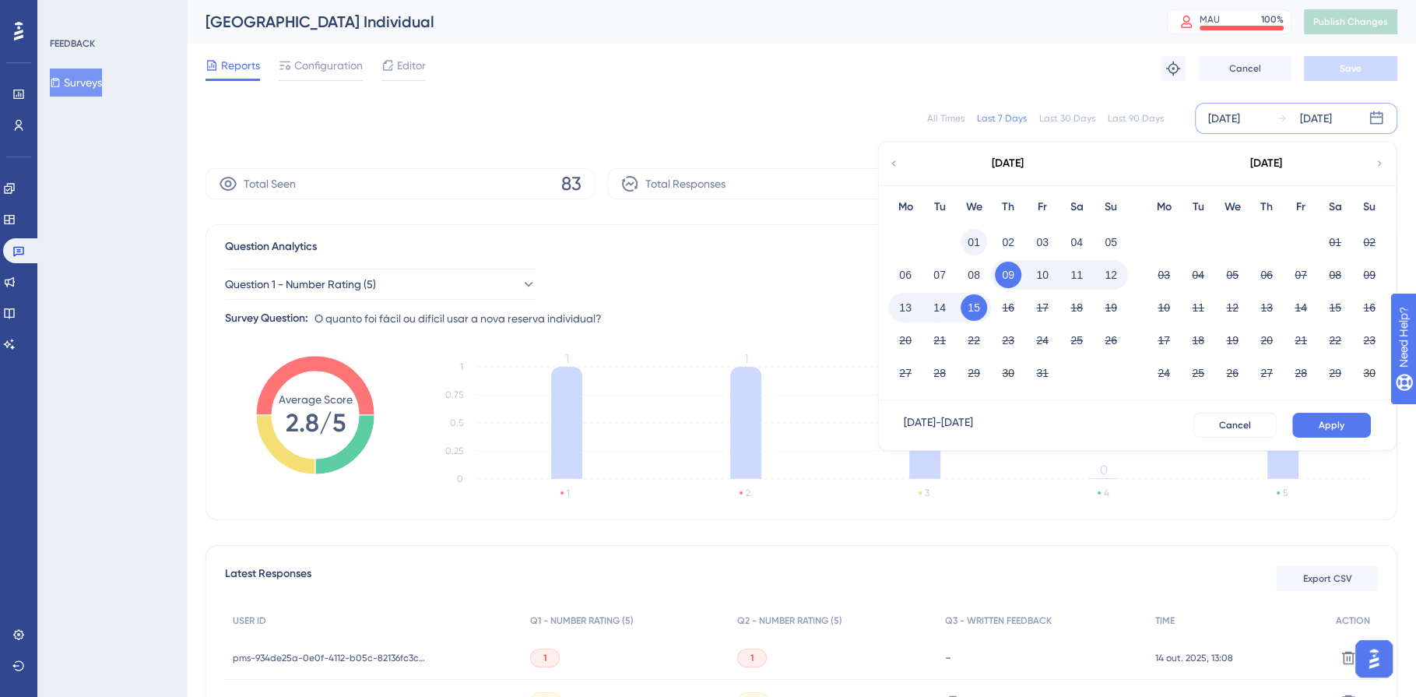
click at [970, 232] on button "01" at bounding box center [974, 242] width 26 height 26
click at [983, 302] on button "15" at bounding box center [974, 307] width 26 height 26
click at [1321, 424] on span "Apply" at bounding box center [1332, 425] width 26 height 12
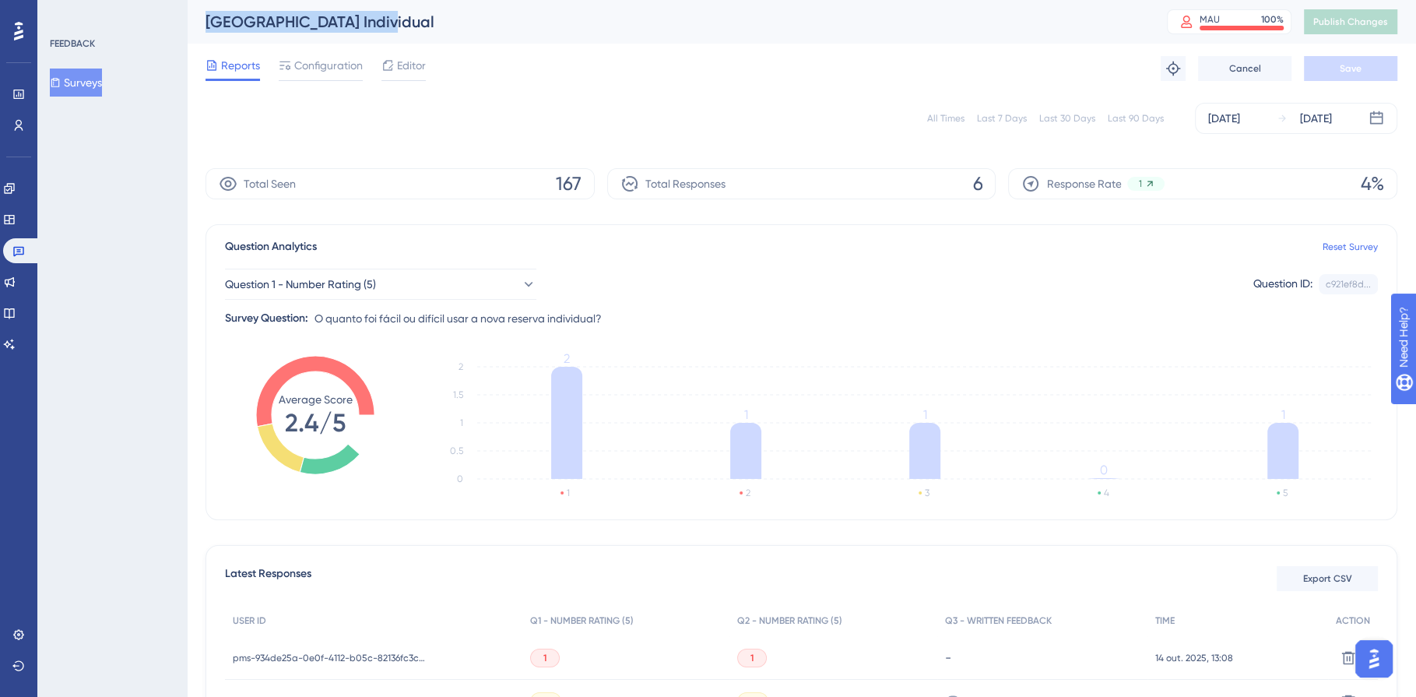
click at [208, 21] on div "[GEOGRAPHIC_DATA] Individual" at bounding box center [667, 22] width 923 height 22
copy div "[GEOGRAPHIC_DATA] Individual"
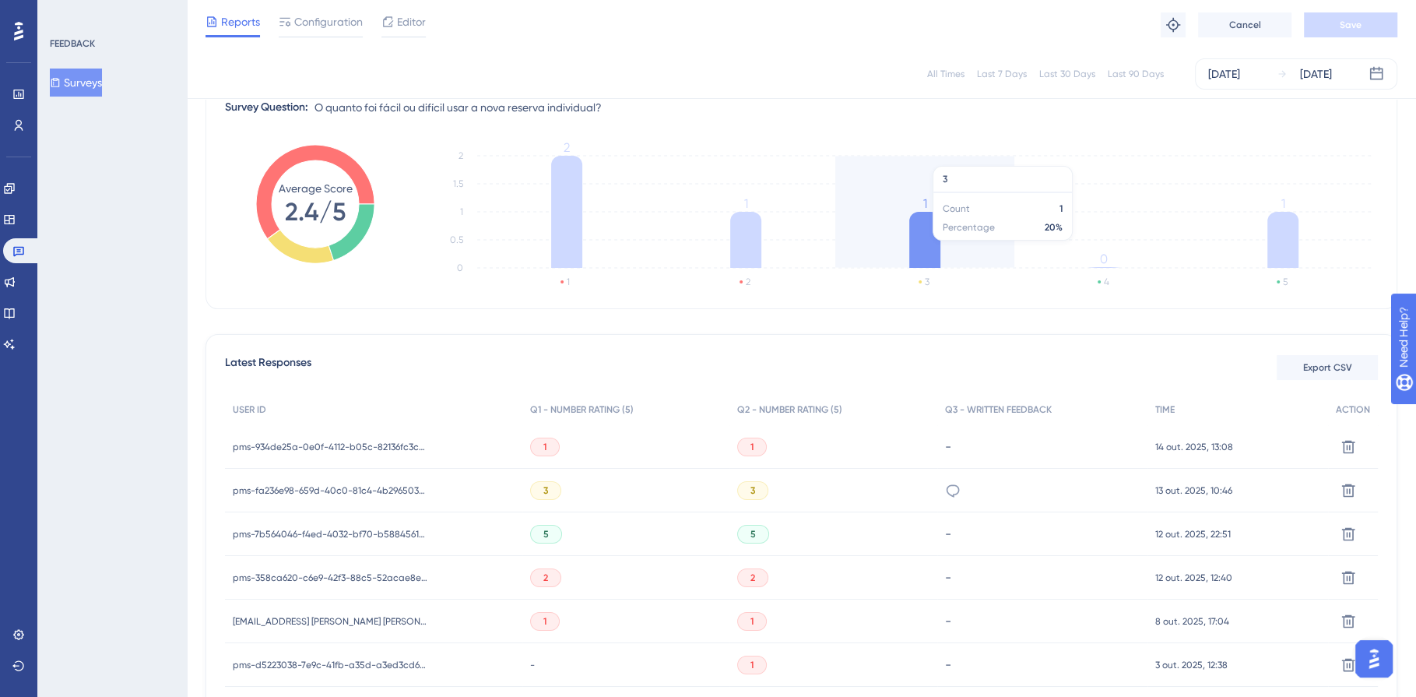
scroll to position [318, 0]
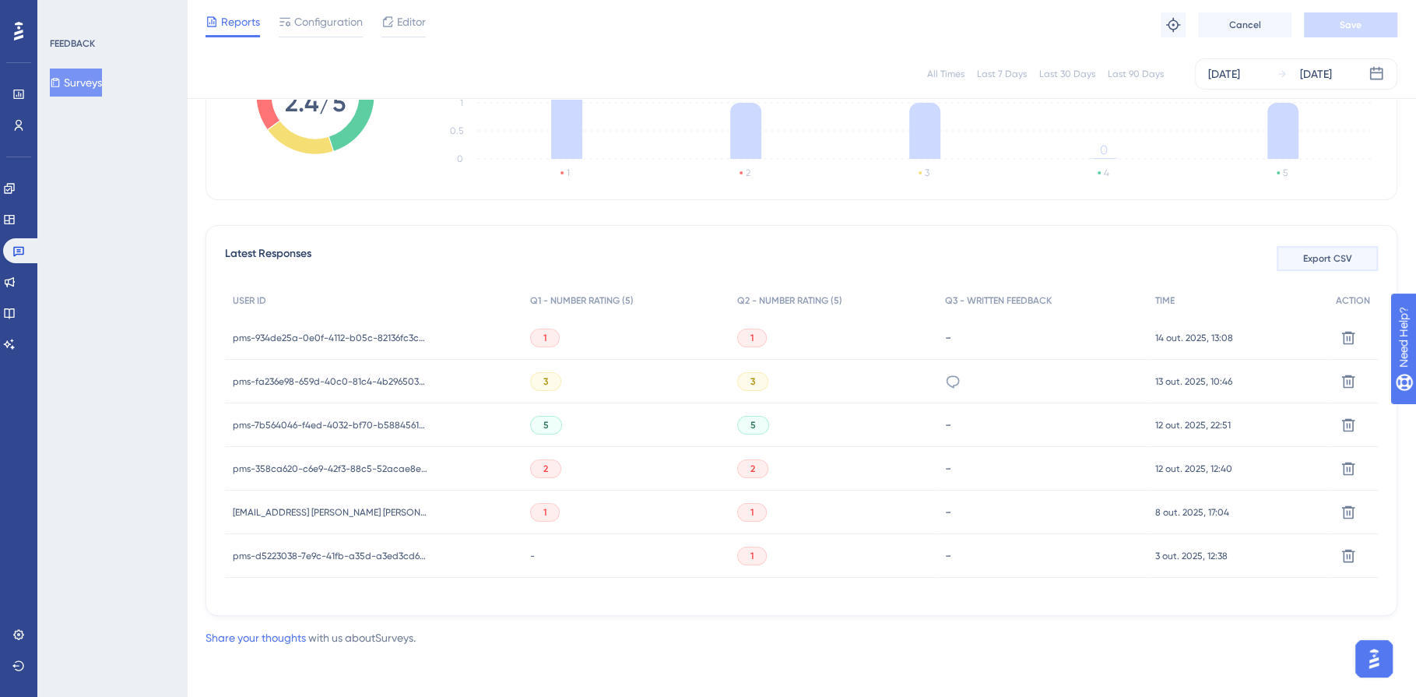
click at [1324, 256] on span "Export CSV" at bounding box center [1327, 258] width 49 height 12
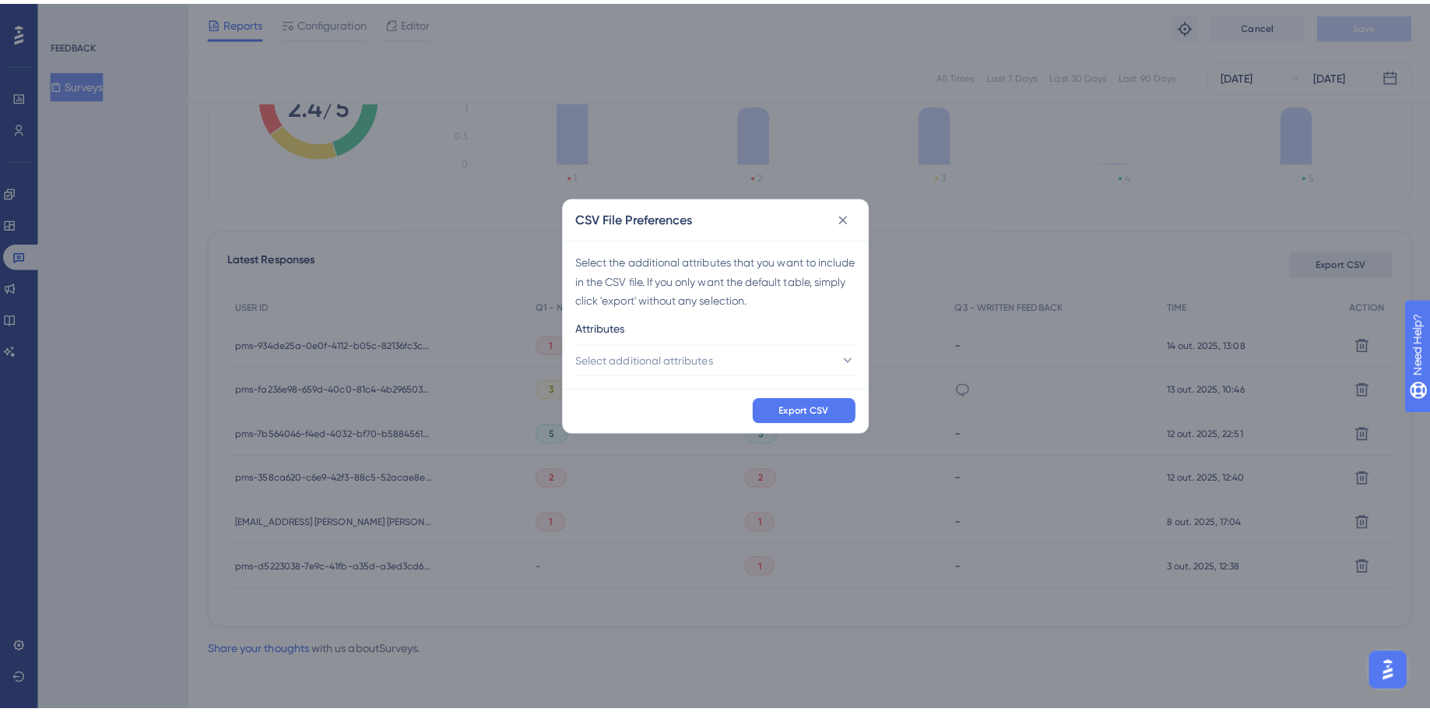
scroll to position [298, 0]
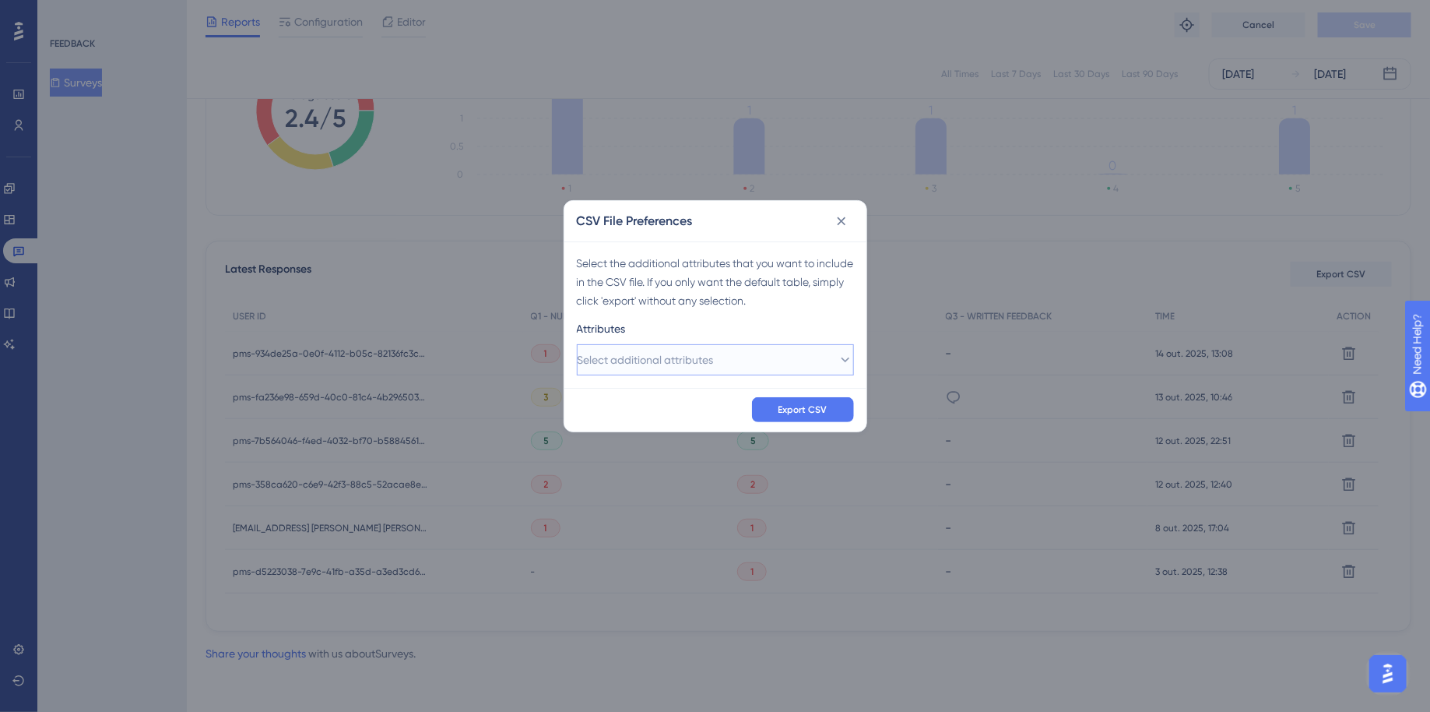
click at [681, 353] on span "Select additional attributes" at bounding box center [646, 359] width 136 height 19
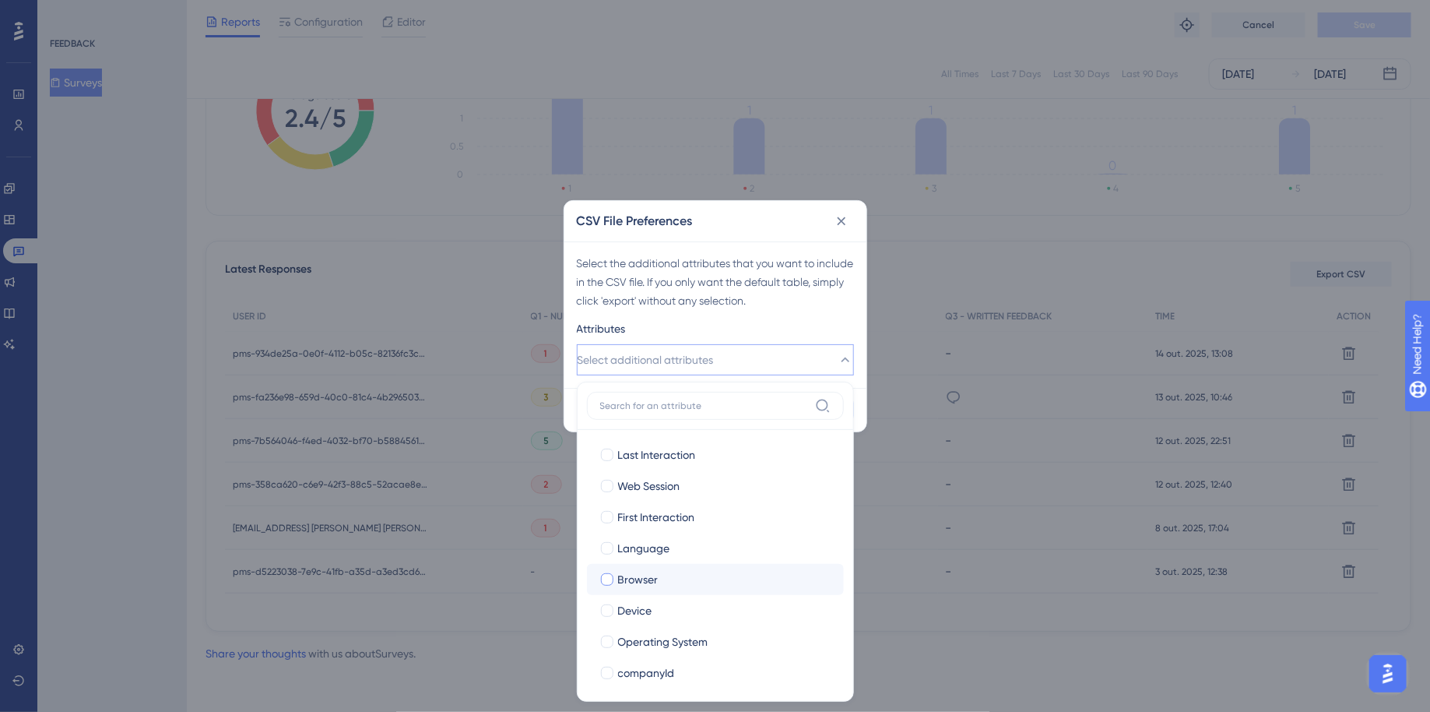
scroll to position [254, 0]
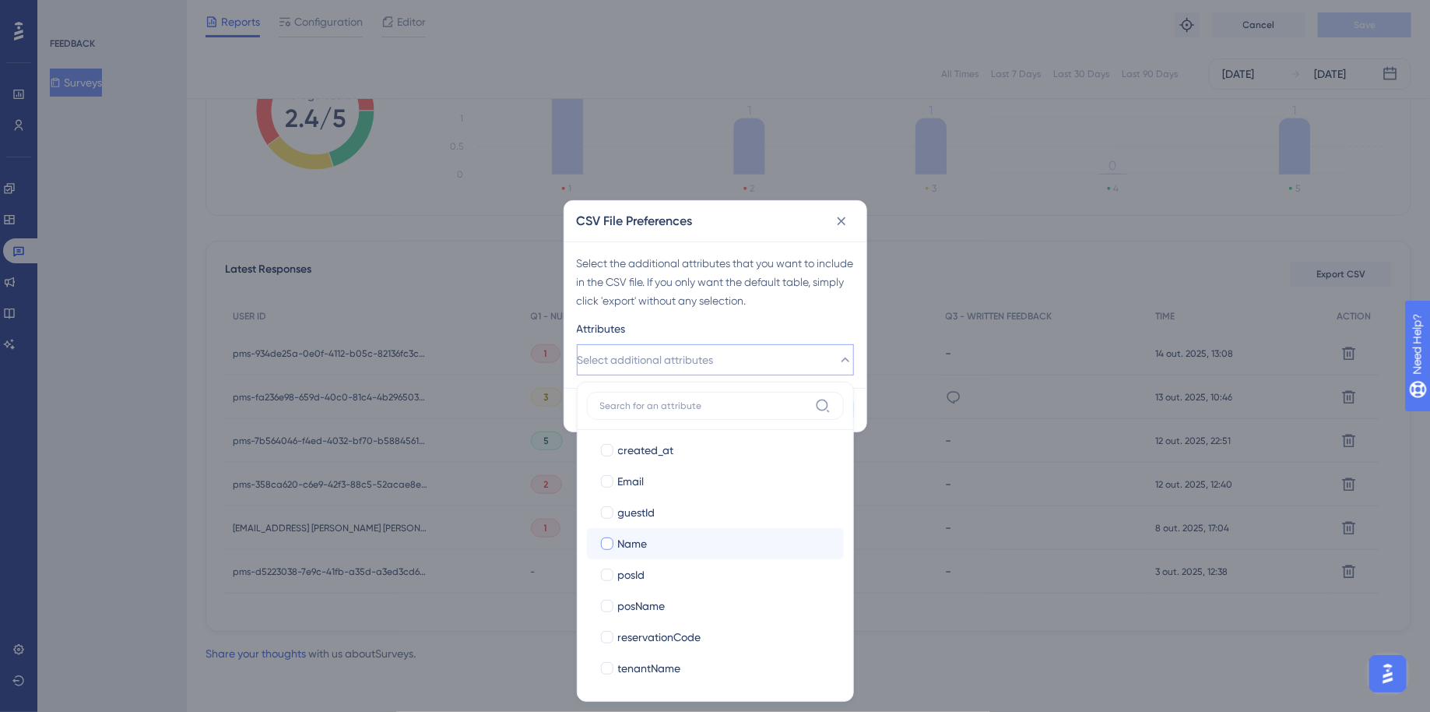
click at [607, 543] on div at bounding box center [607, 543] width 12 height 12
click at [607, 543] on icon at bounding box center [607, 543] width 6 height 11
checkbox input "false"
click at [605, 484] on div at bounding box center [607, 481] width 12 height 12
checkbox input "true"
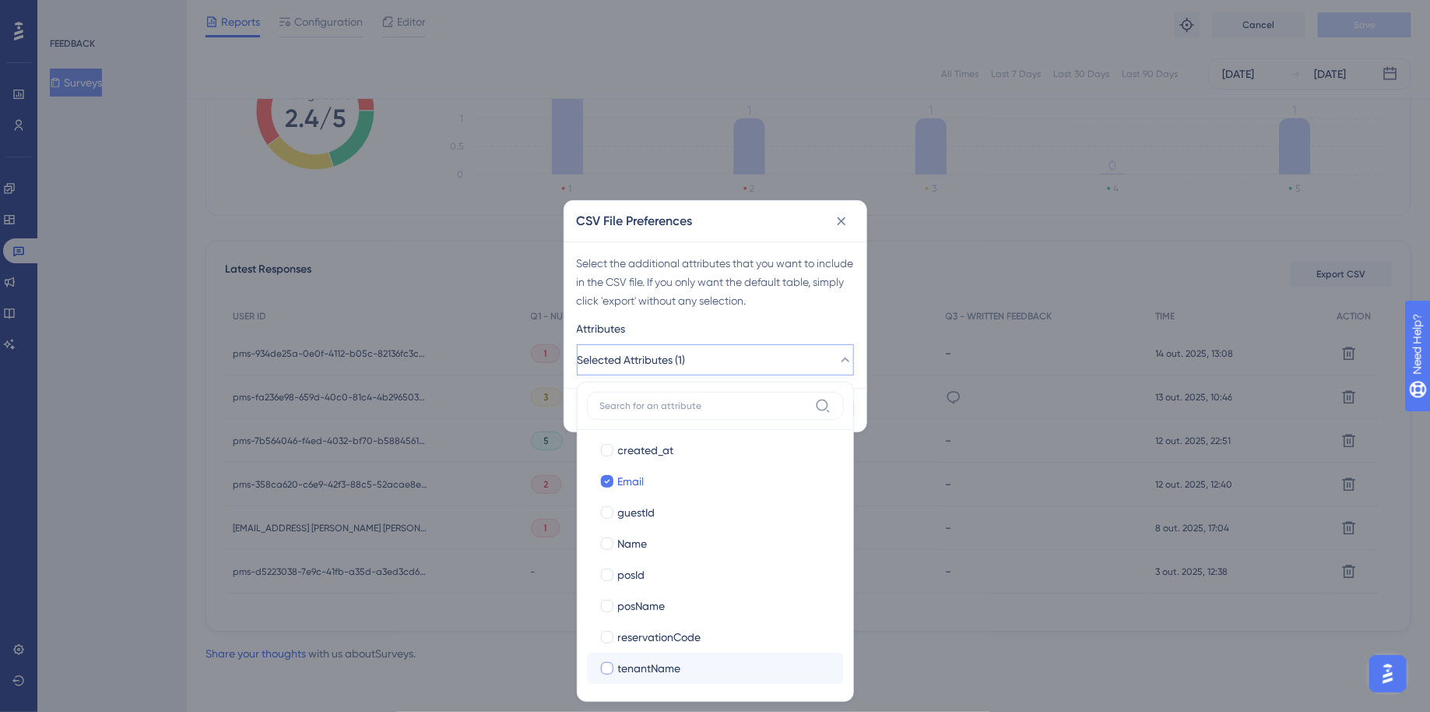
click at [604, 668] on div at bounding box center [607, 668] width 12 height 12
checkbox input "true"
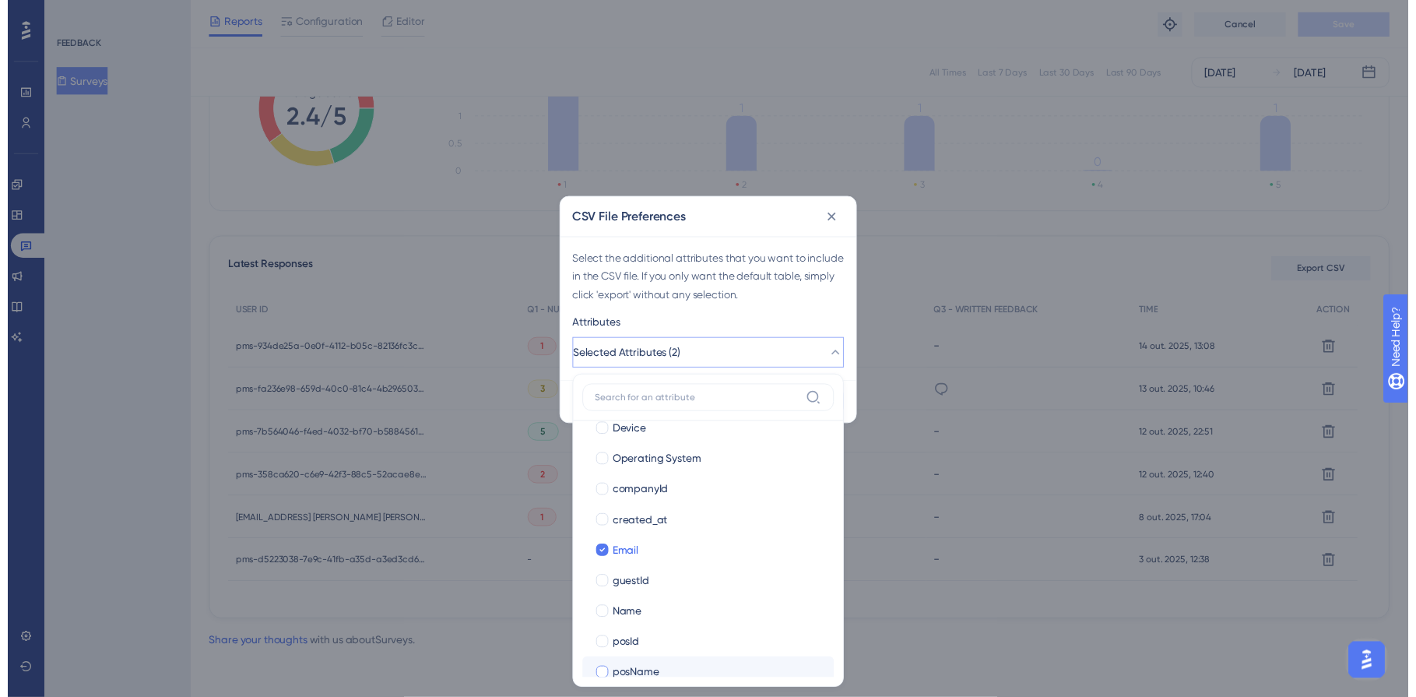
scroll to position [101, 0]
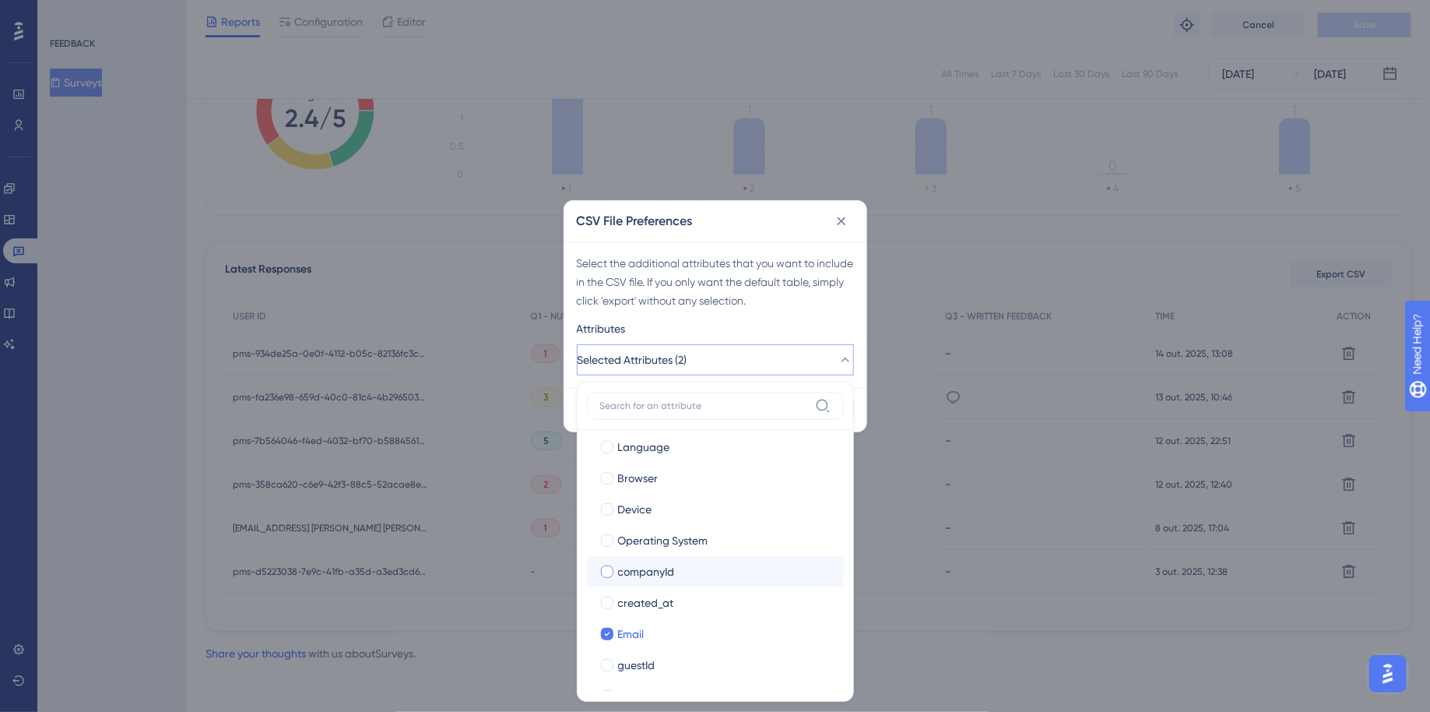
click at [610, 572] on div at bounding box center [607, 571] width 12 height 12
checkbox input "true"
click at [794, 329] on div "Attributes" at bounding box center [715, 331] width 277 height 25
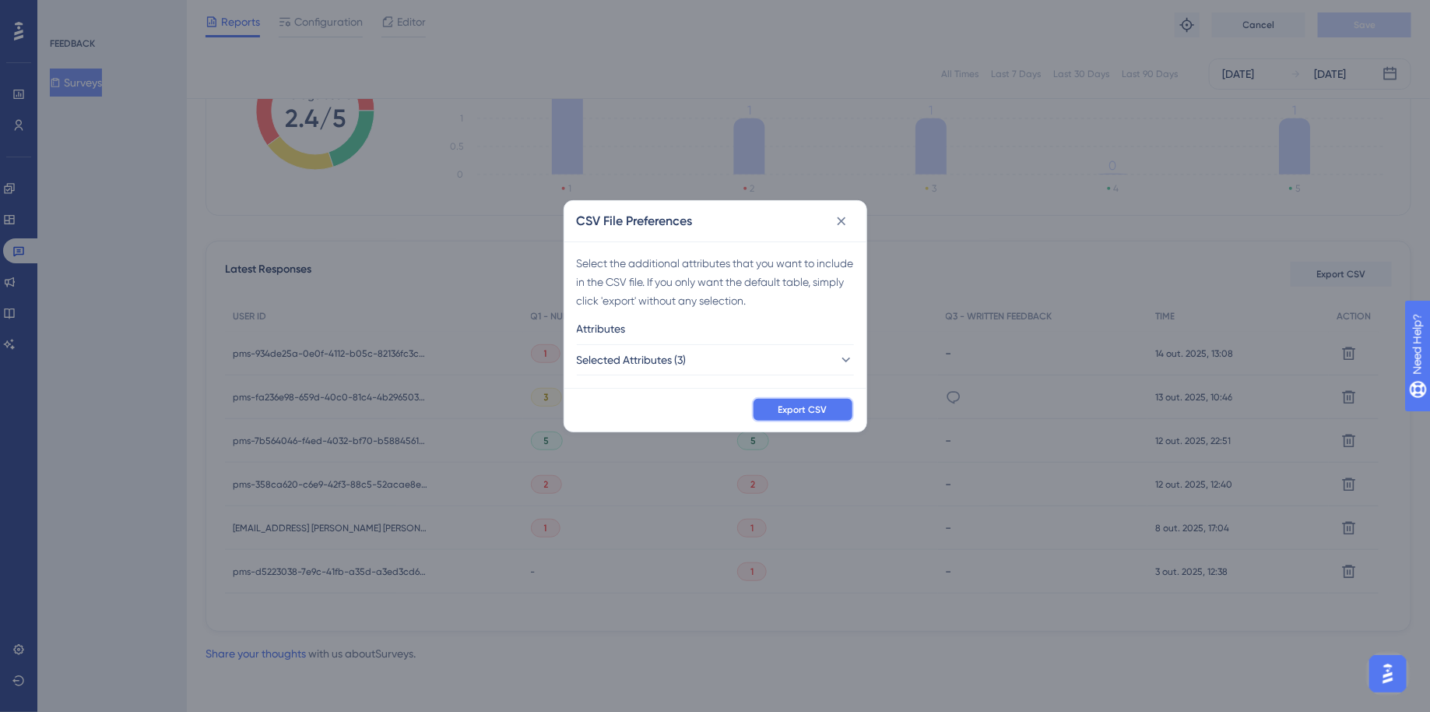
click at [814, 410] on span "Export CSV" at bounding box center [803, 409] width 49 height 12
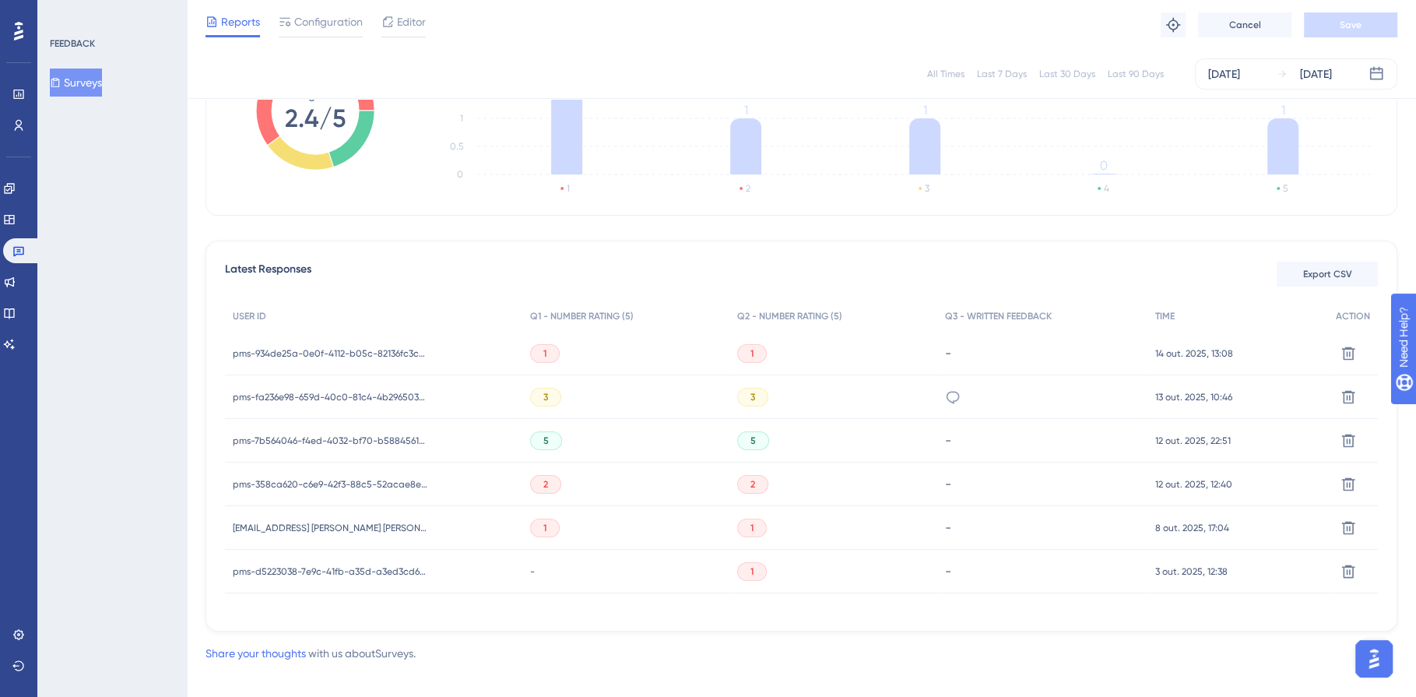
scroll to position [0, 0]
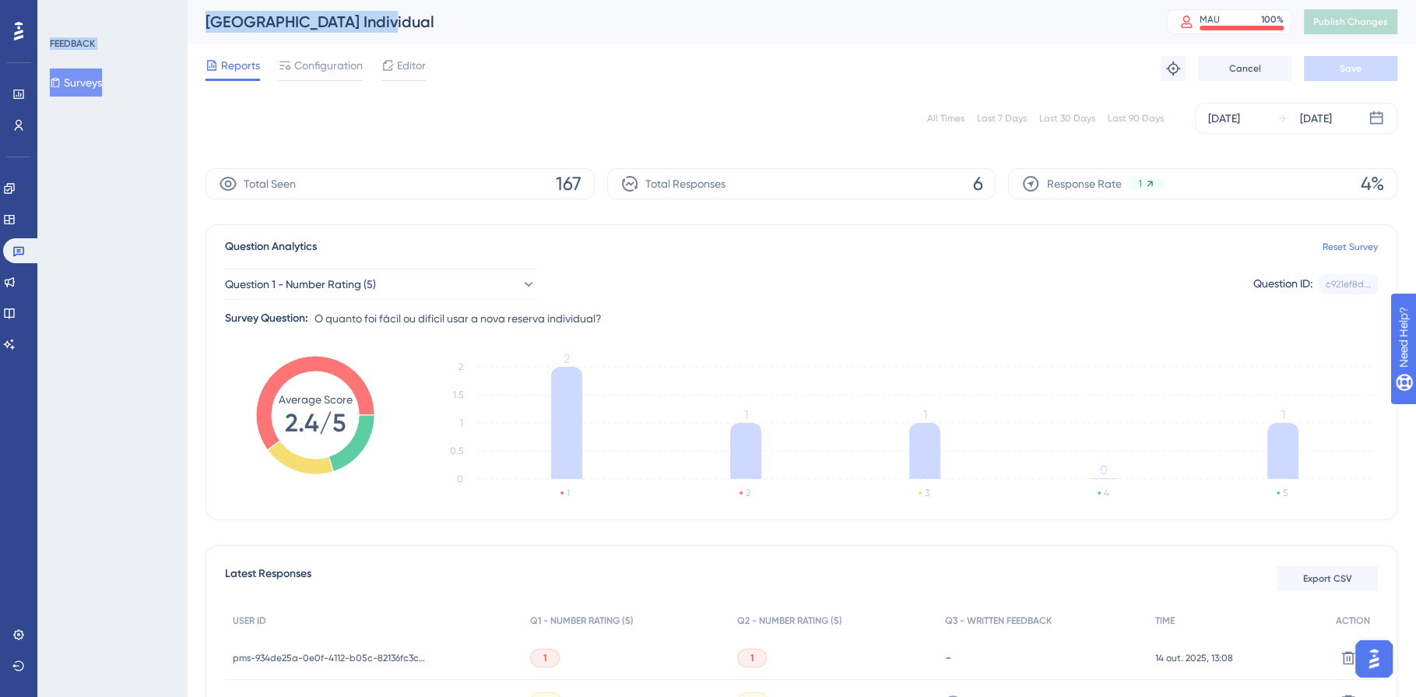
drag, startPoint x: 387, startPoint y: 21, endPoint x: 181, endPoint y: 19, distance: 206.3
click at [187, 19] on div "Performance Users Engagement Widgets Feedback Product Updates Knowledge Base AI…" at bounding box center [801, 496] width 1229 height 992
click at [28, 255] on link at bounding box center [21, 250] width 37 height 25
click at [23, 248] on icon at bounding box center [18, 252] width 11 height 10
click at [24, 248] on icon at bounding box center [18, 250] width 12 height 12
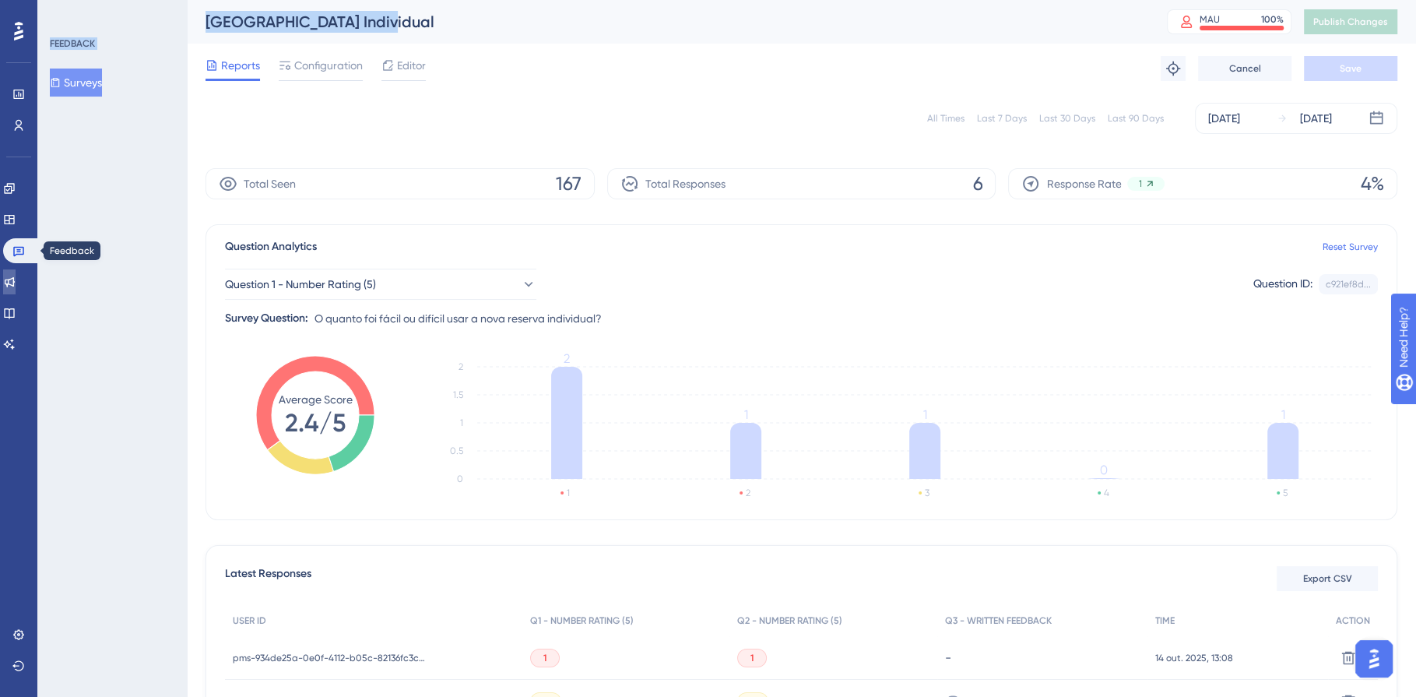
click at [16, 281] on icon at bounding box center [9, 282] width 12 height 12
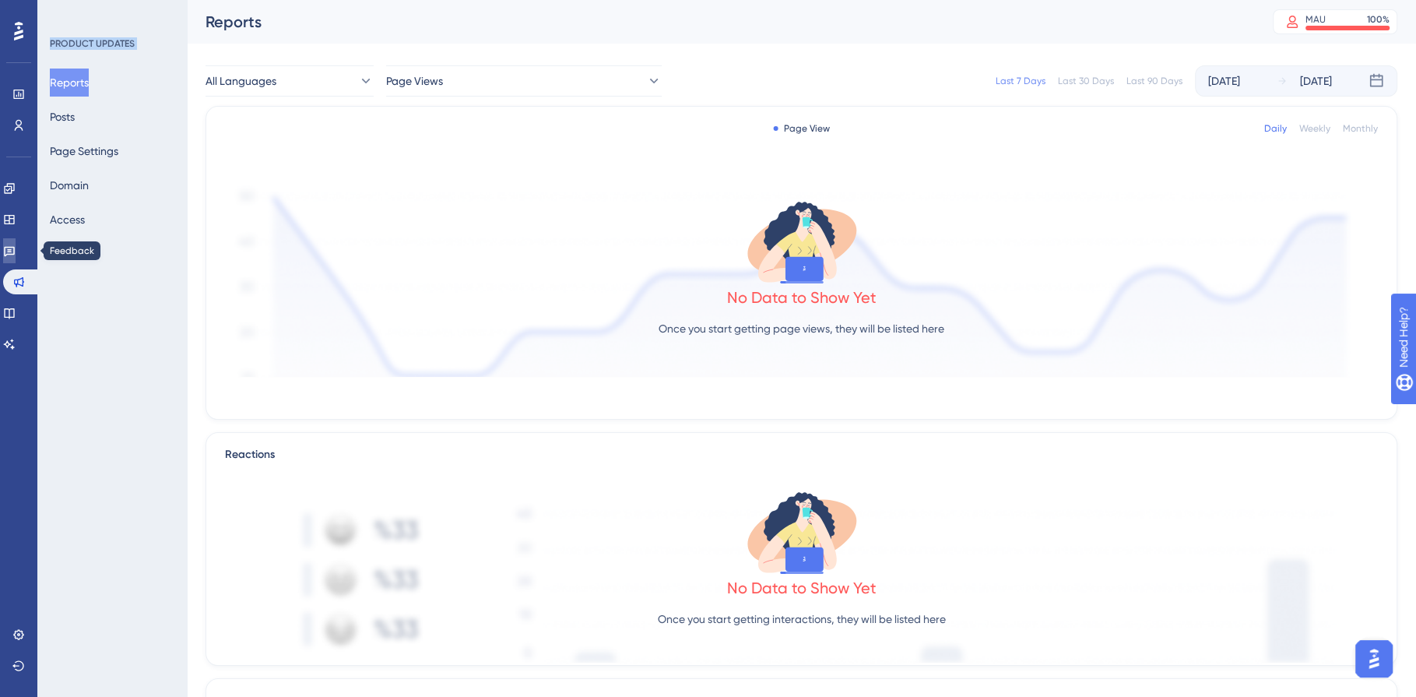
click at [16, 244] on icon at bounding box center [9, 250] width 12 height 12
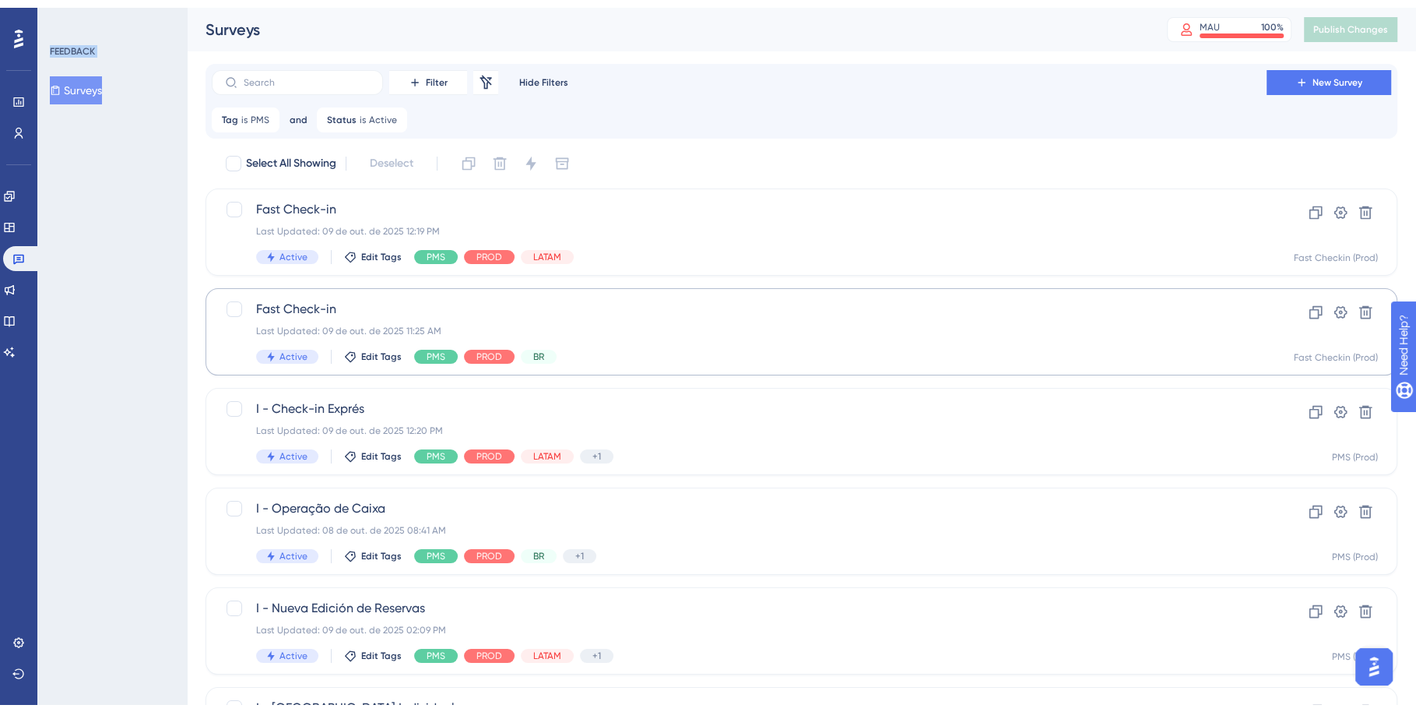
scroll to position [534, 0]
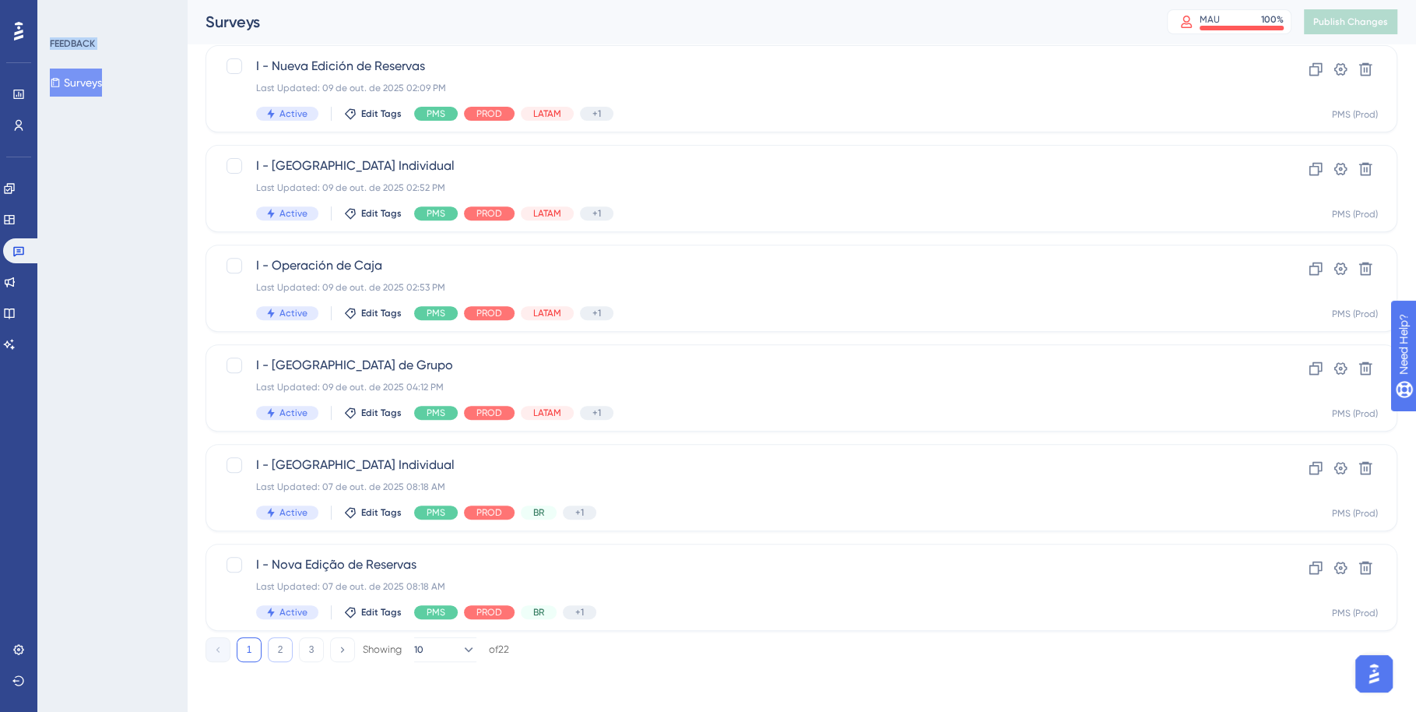
click at [274, 651] on button "2" at bounding box center [280, 649] width 25 height 25
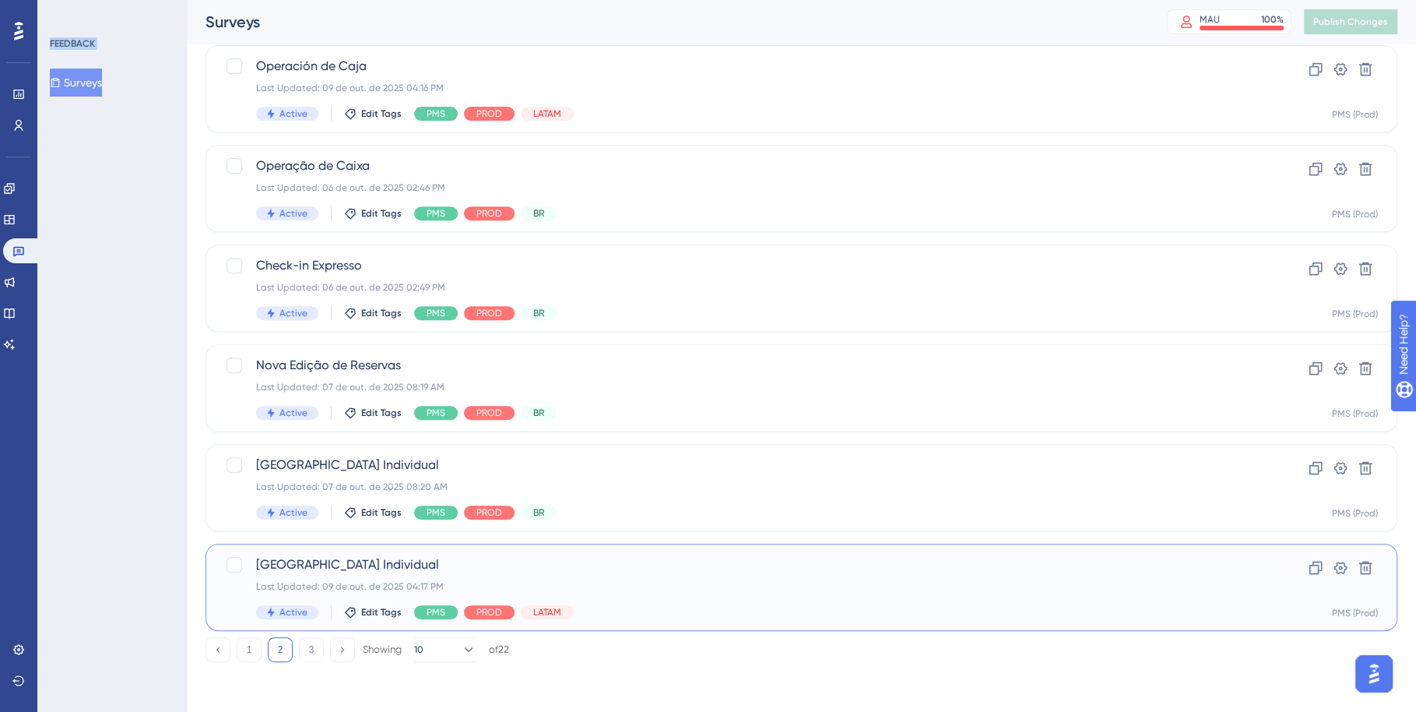
click at [641, 580] on div "Last Updated: 09 de out. de 2025 04:17 PM" at bounding box center [739, 586] width 966 height 12
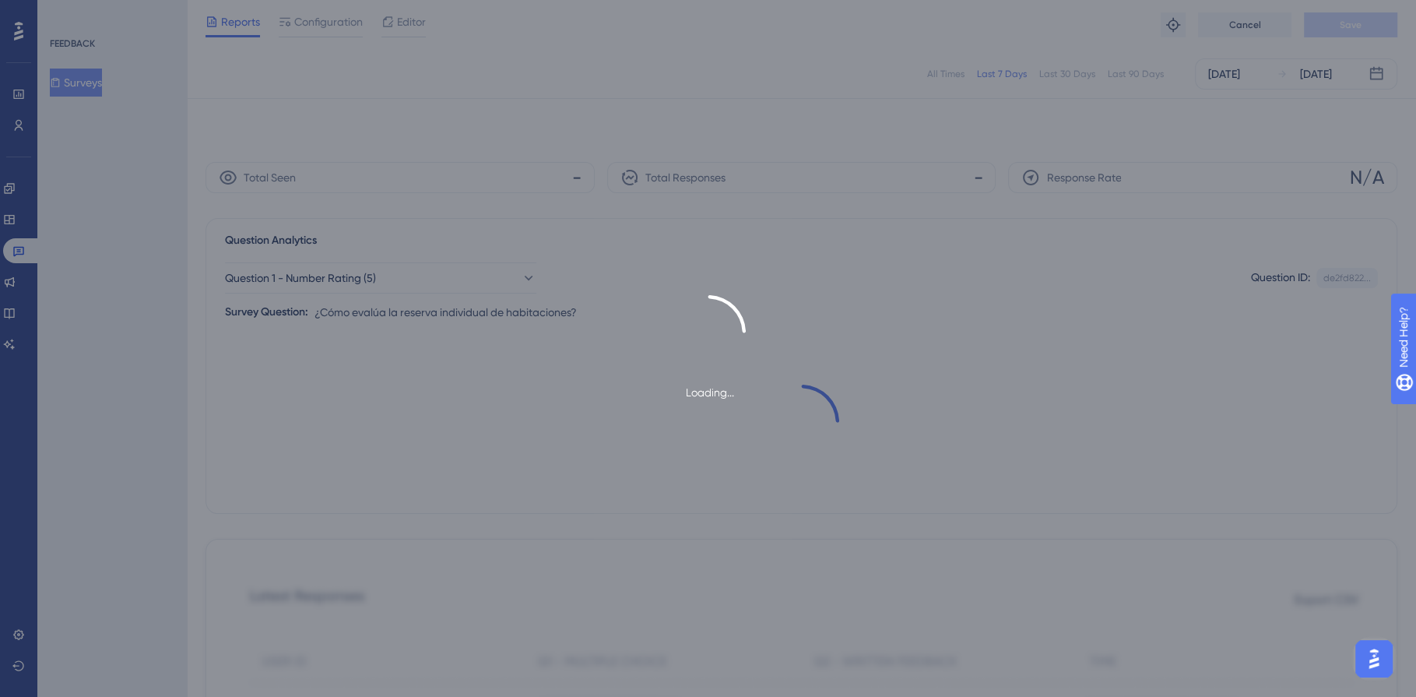
click at [724, 580] on div "Loading..." at bounding box center [708, 348] width 1416 height 697
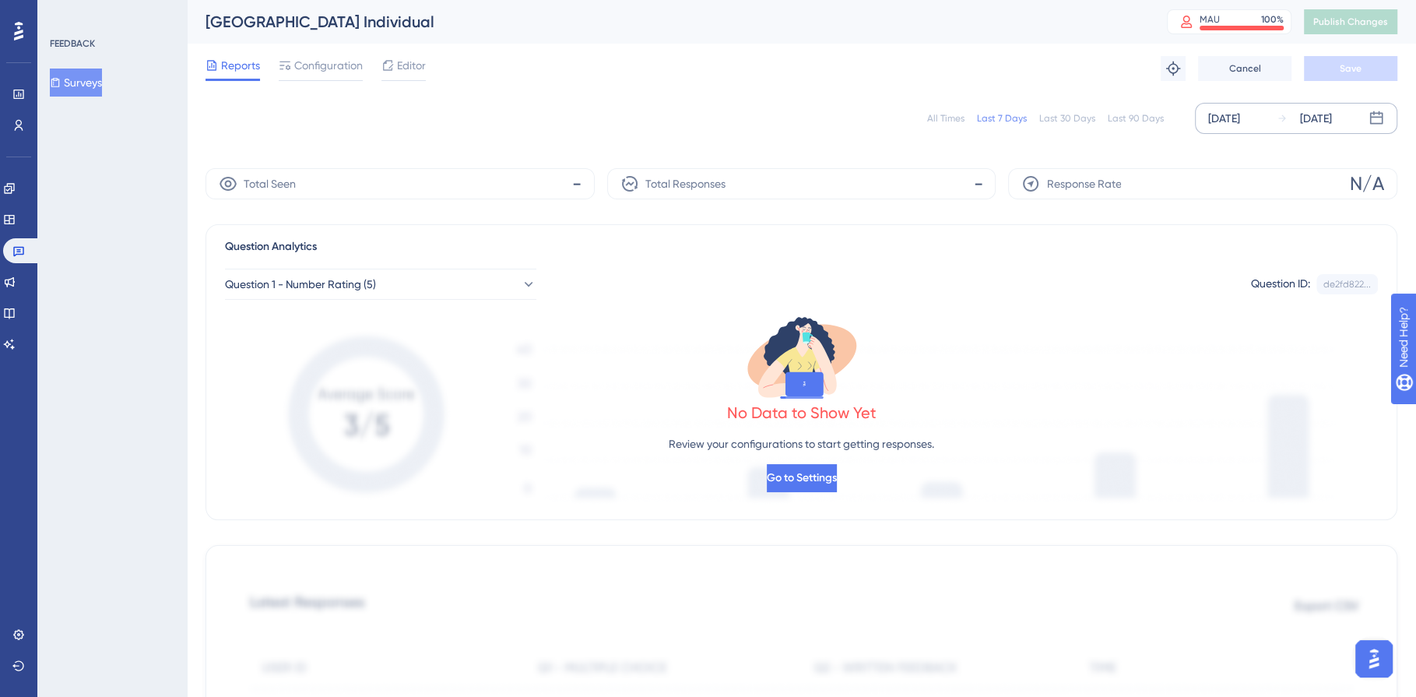
click at [1219, 124] on div "[DATE]" at bounding box center [1224, 118] width 32 height 19
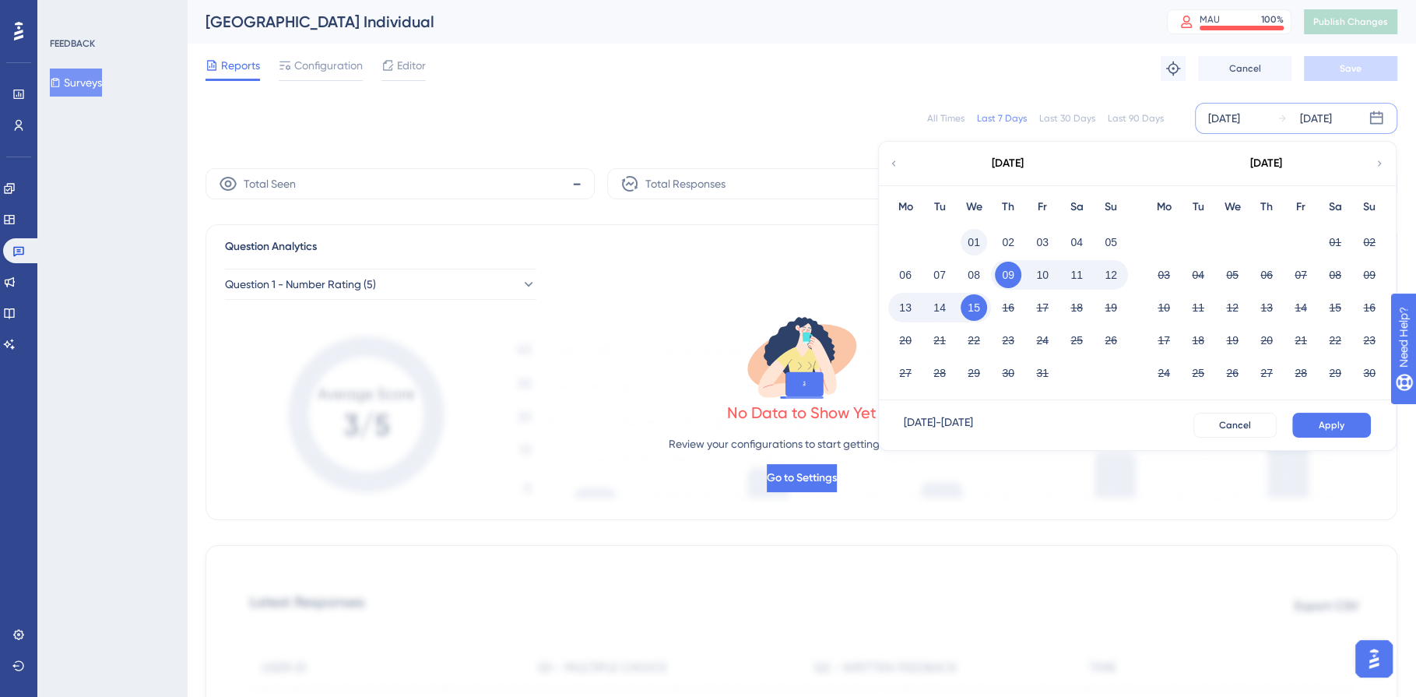
click at [974, 246] on button "01" at bounding box center [974, 242] width 26 height 26
click at [974, 304] on button "15" at bounding box center [974, 307] width 26 height 26
click at [1332, 425] on span "Apply" at bounding box center [1332, 425] width 26 height 12
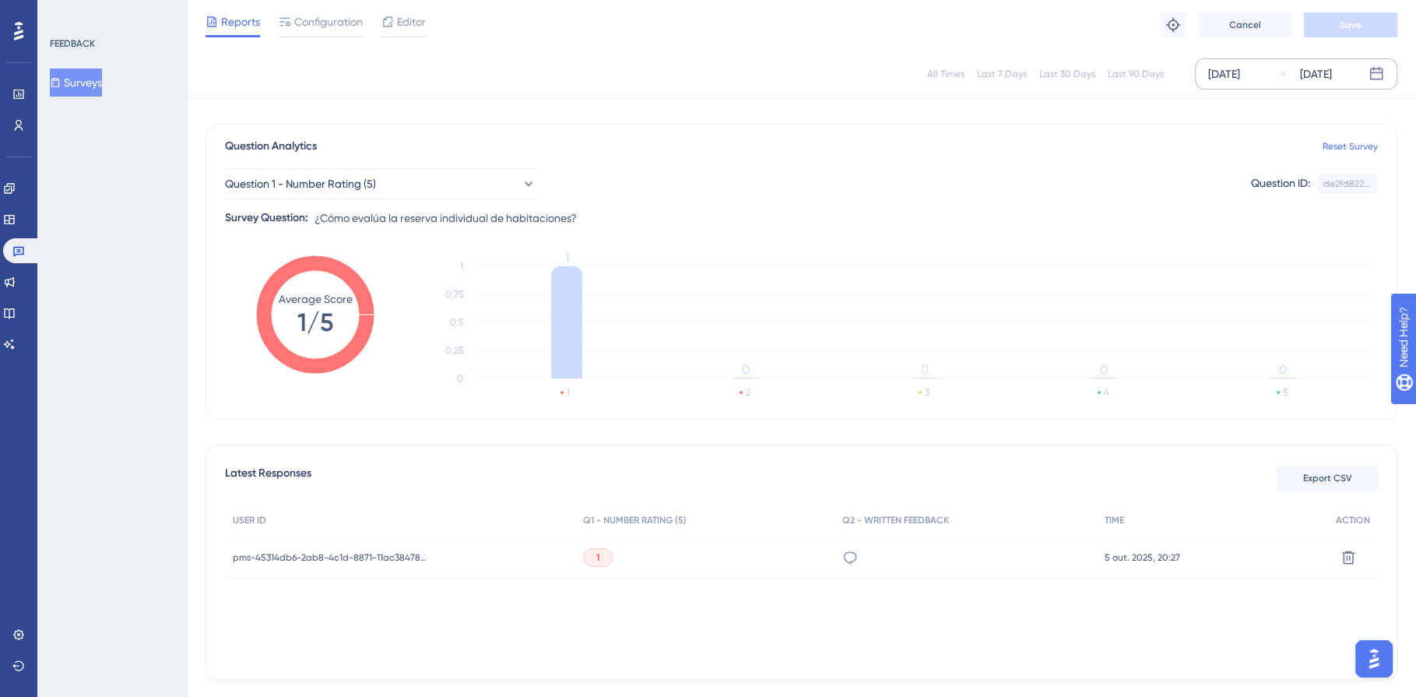
scroll to position [157, 0]
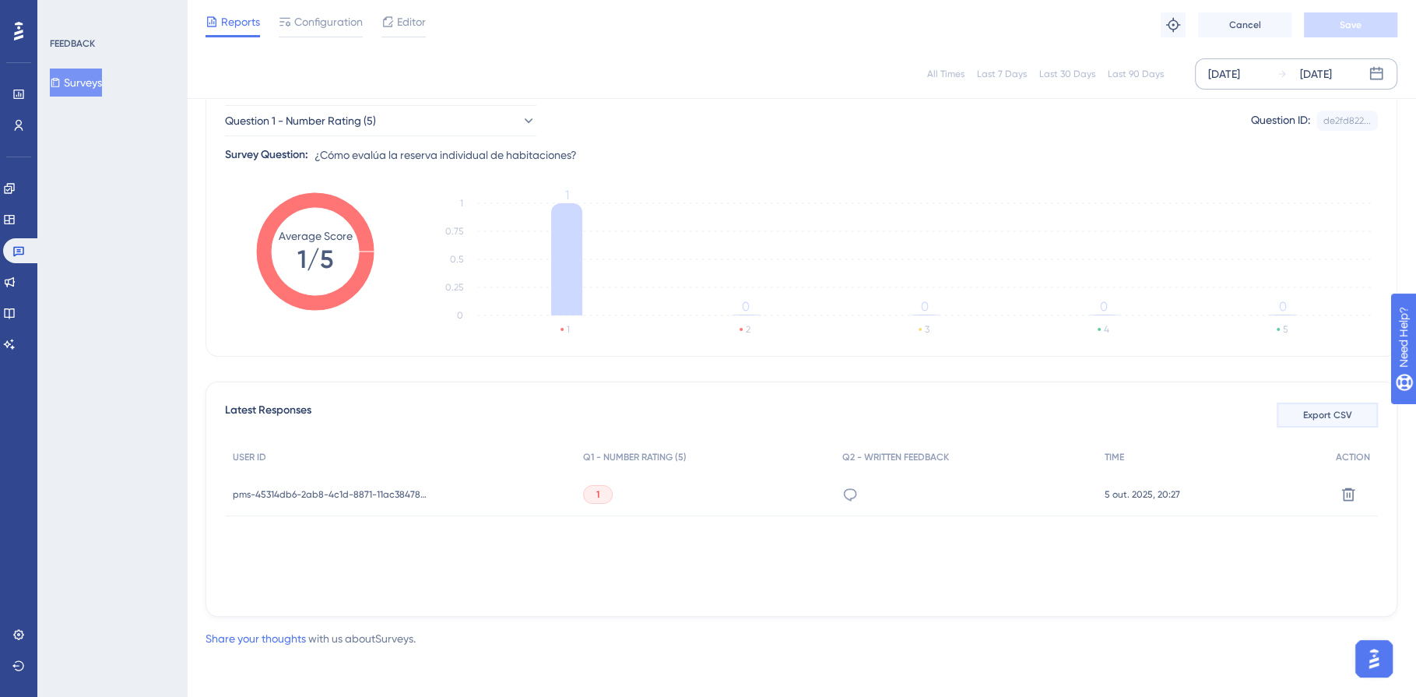
click at [1318, 409] on span "Export CSV" at bounding box center [1327, 415] width 49 height 12
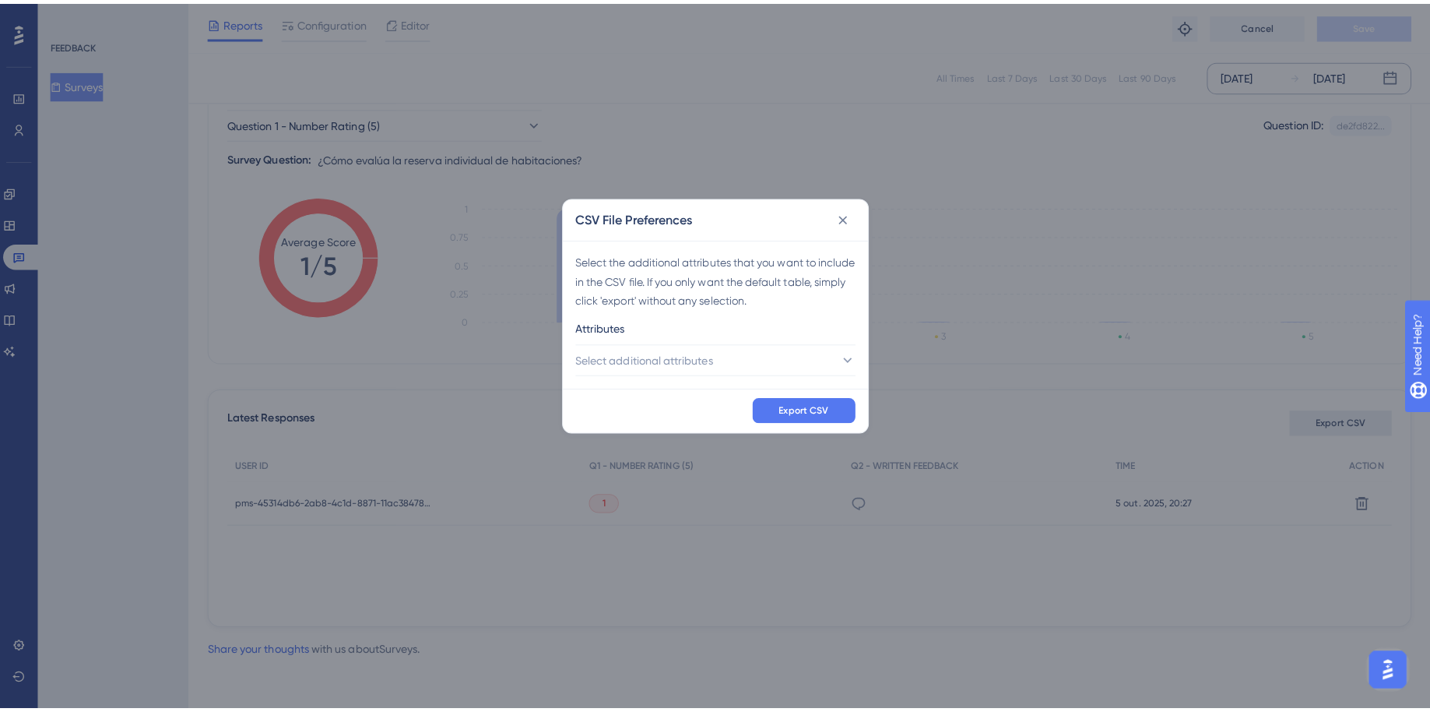
scroll to position [142, 0]
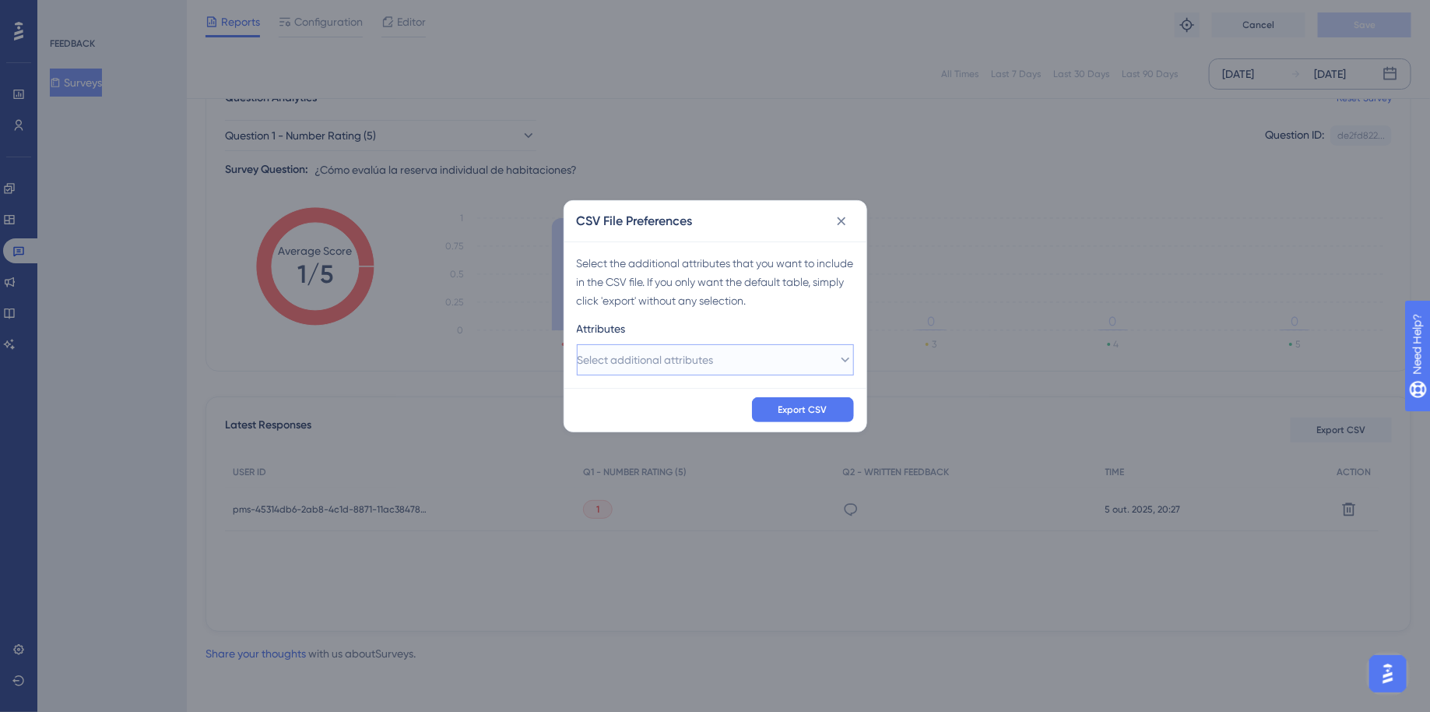
click at [699, 362] on span "Select additional attributes" at bounding box center [646, 359] width 136 height 19
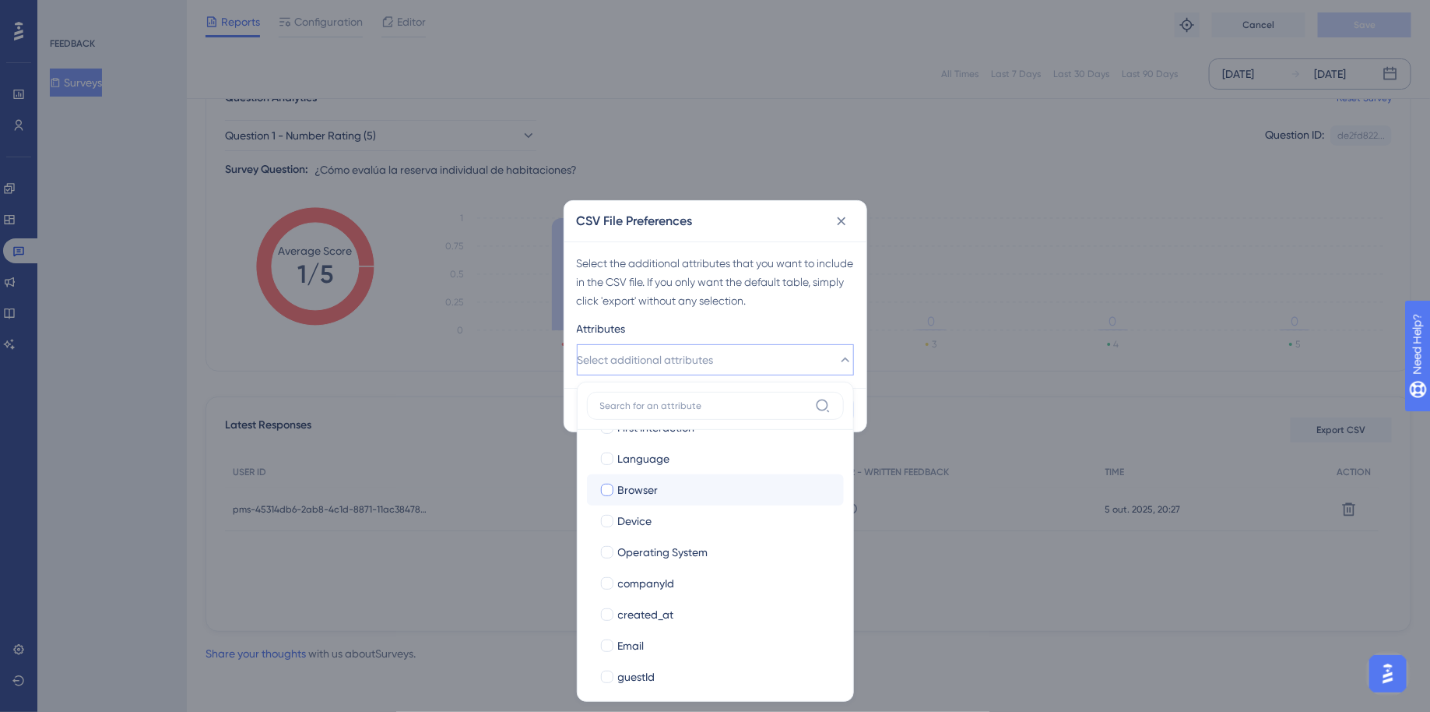
scroll to position [254, 0]
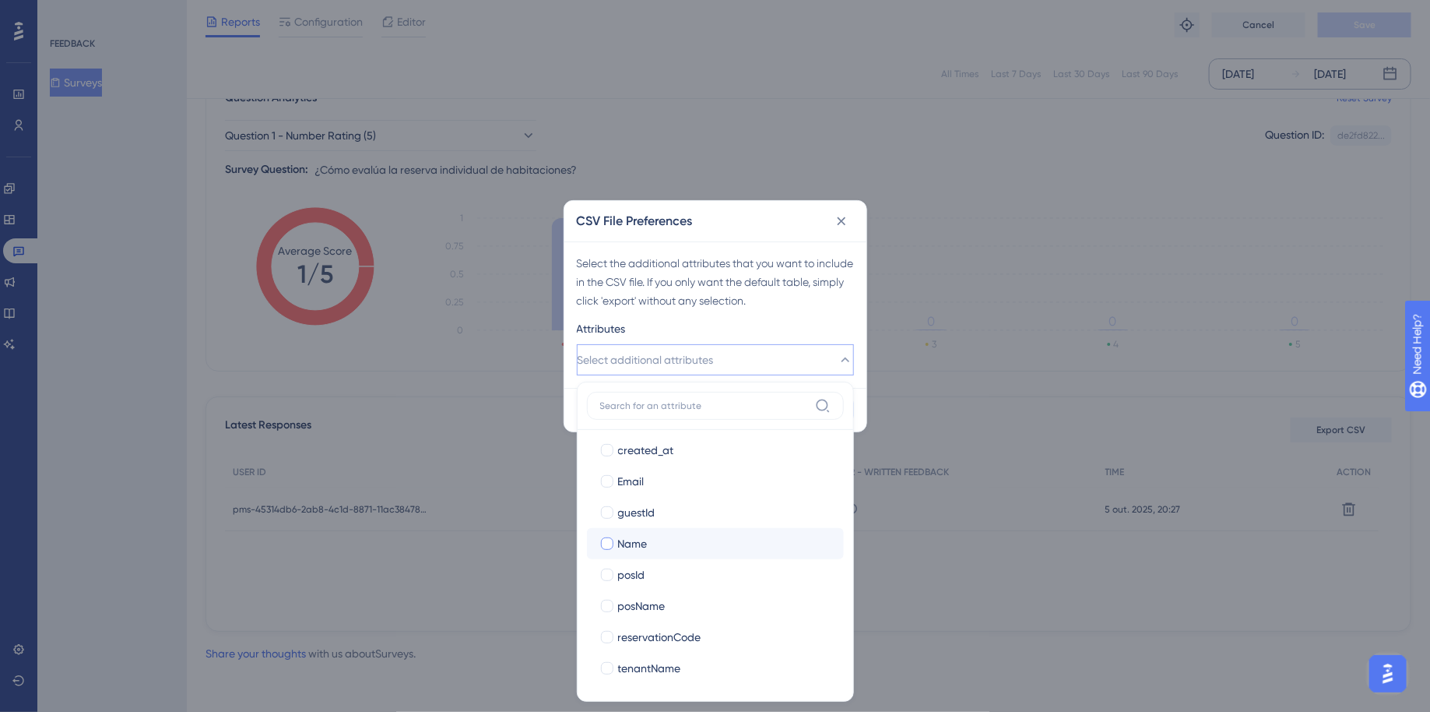
click at [603, 540] on div at bounding box center [607, 543] width 12 height 12
checkbox input "true"
click at [605, 487] on div at bounding box center [608, 481] width 16 height 16
checkbox input "true"
click at [610, 664] on div at bounding box center [607, 668] width 12 height 12
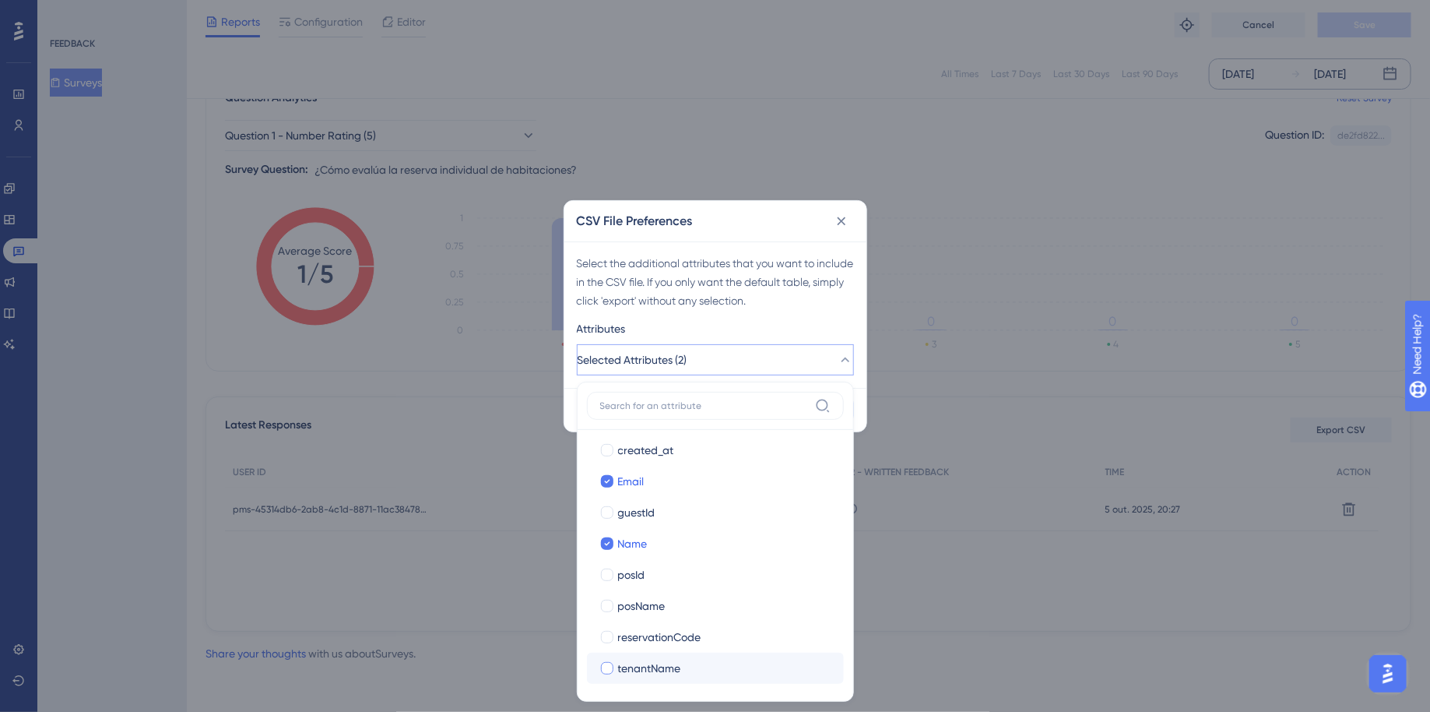
checkbox input "true"
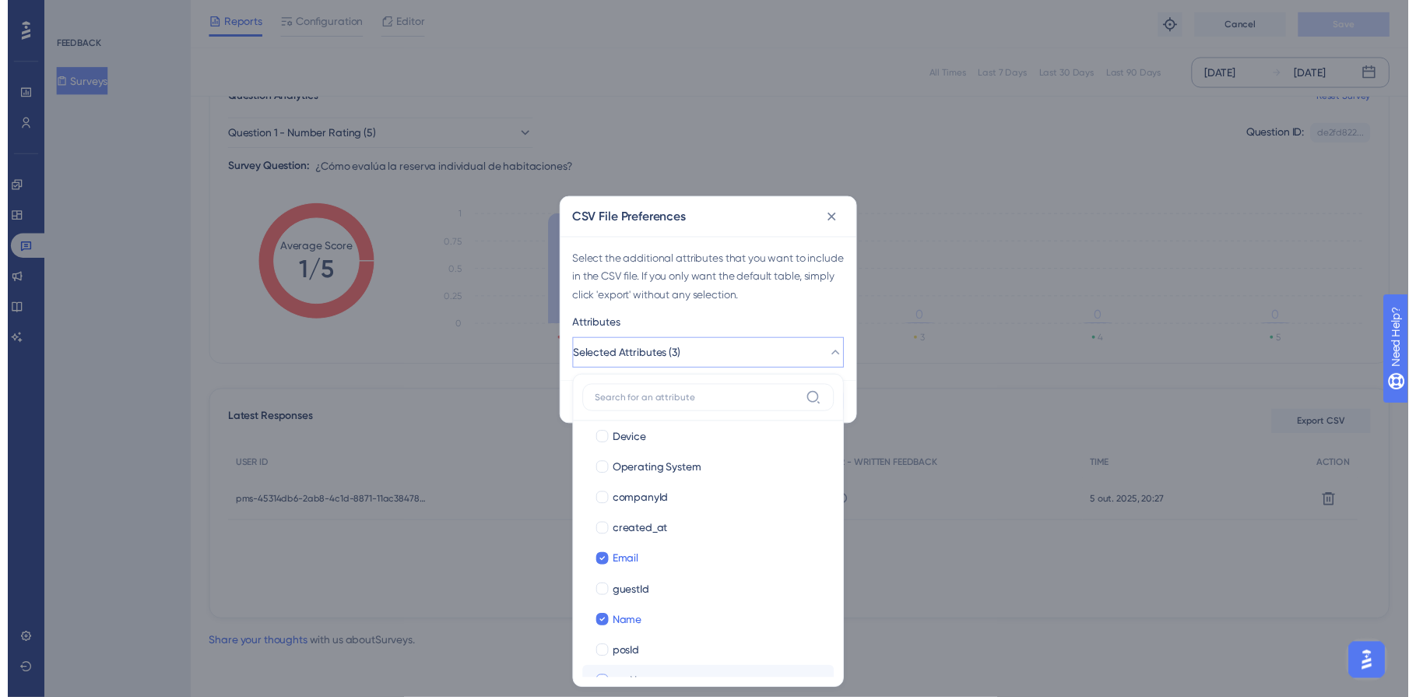
scroll to position [101, 0]
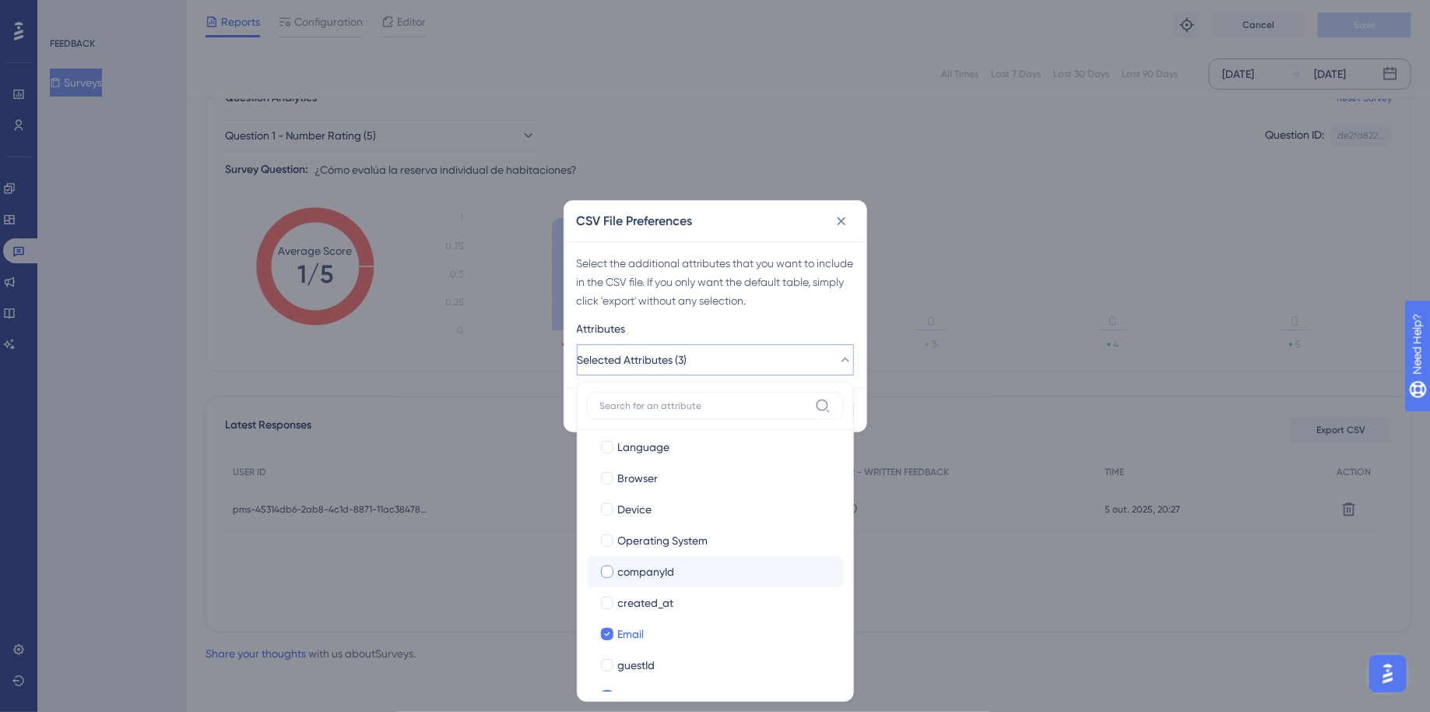
click at [610, 568] on div at bounding box center [607, 571] width 12 height 12
checkbox input "true"
click at [813, 325] on div "Attributes" at bounding box center [715, 331] width 277 height 25
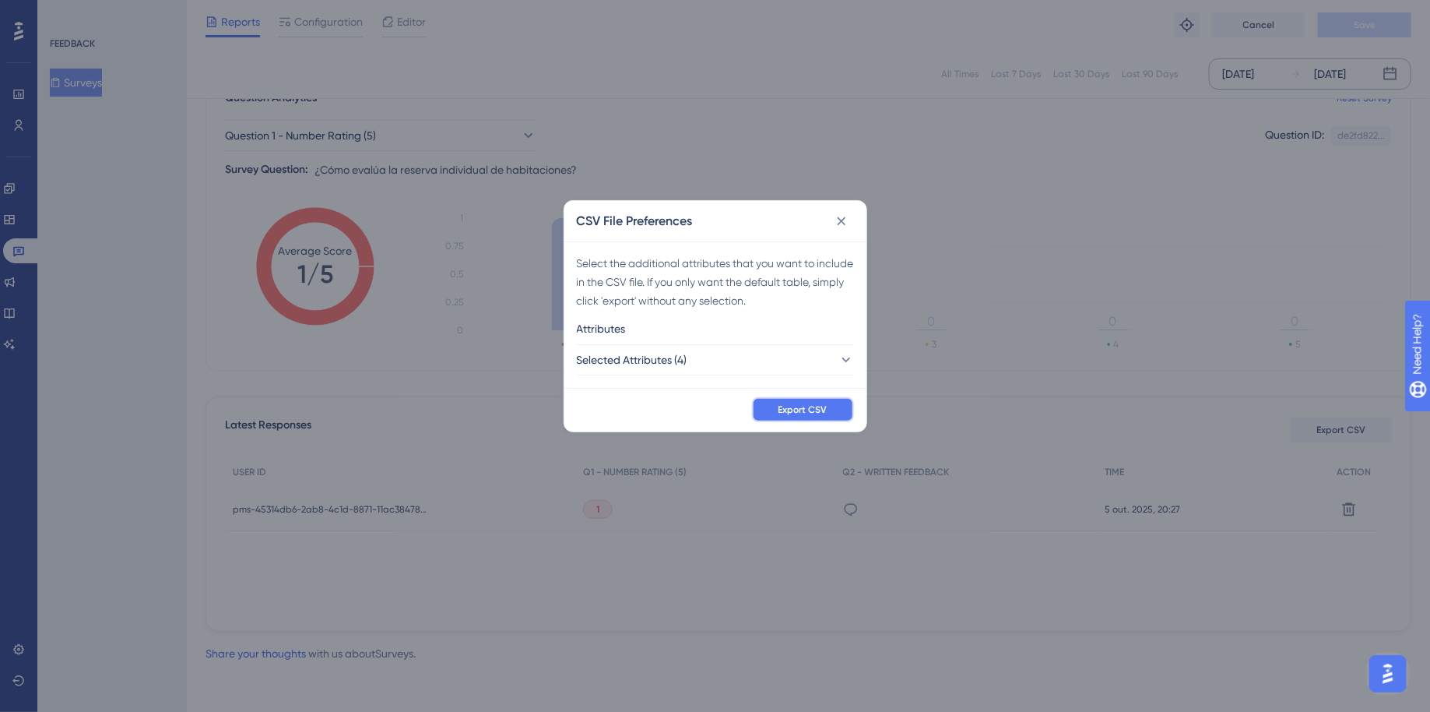
click at [824, 410] on span "Export CSV" at bounding box center [803, 409] width 49 height 12
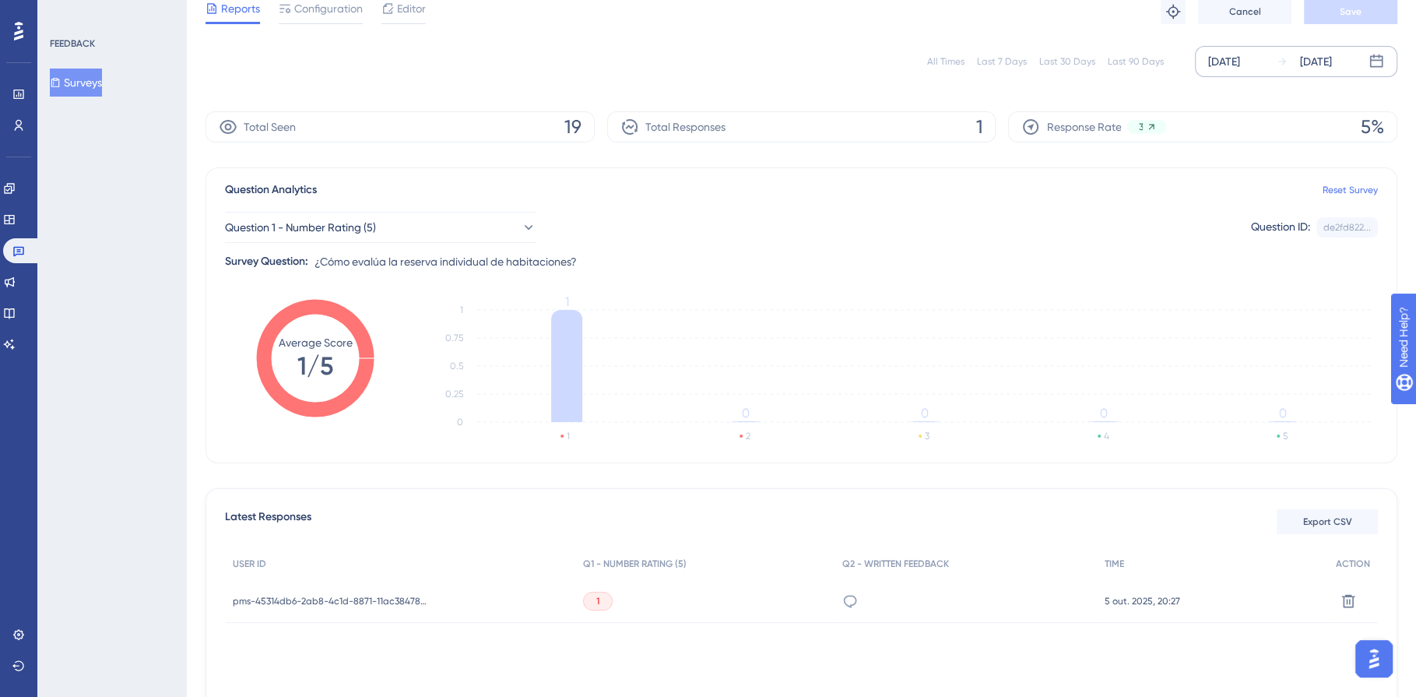
scroll to position [0, 0]
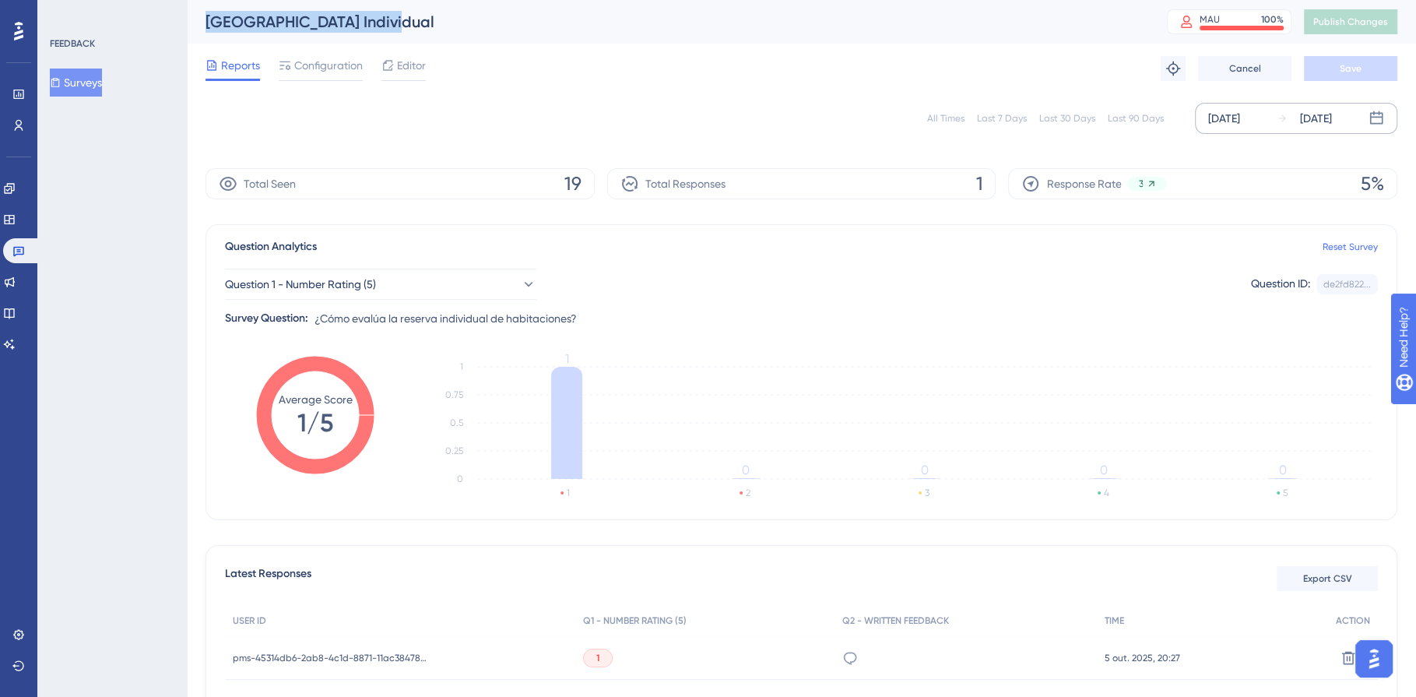
drag, startPoint x: 399, startPoint y: 23, endPoint x: 202, endPoint y: 22, distance: 197.0
click at [202, 22] on div "[GEOGRAPHIC_DATA] Individual MAU 100 % Click to see add-on and upgrade options …" at bounding box center [801, 22] width 1229 height 44
click at [23, 251] on icon at bounding box center [18, 252] width 11 height 10
click at [16, 250] on icon at bounding box center [18, 250] width 12 height 12
click at [19, 249] on icon at bounding box center [18, 252] width 11 height 10
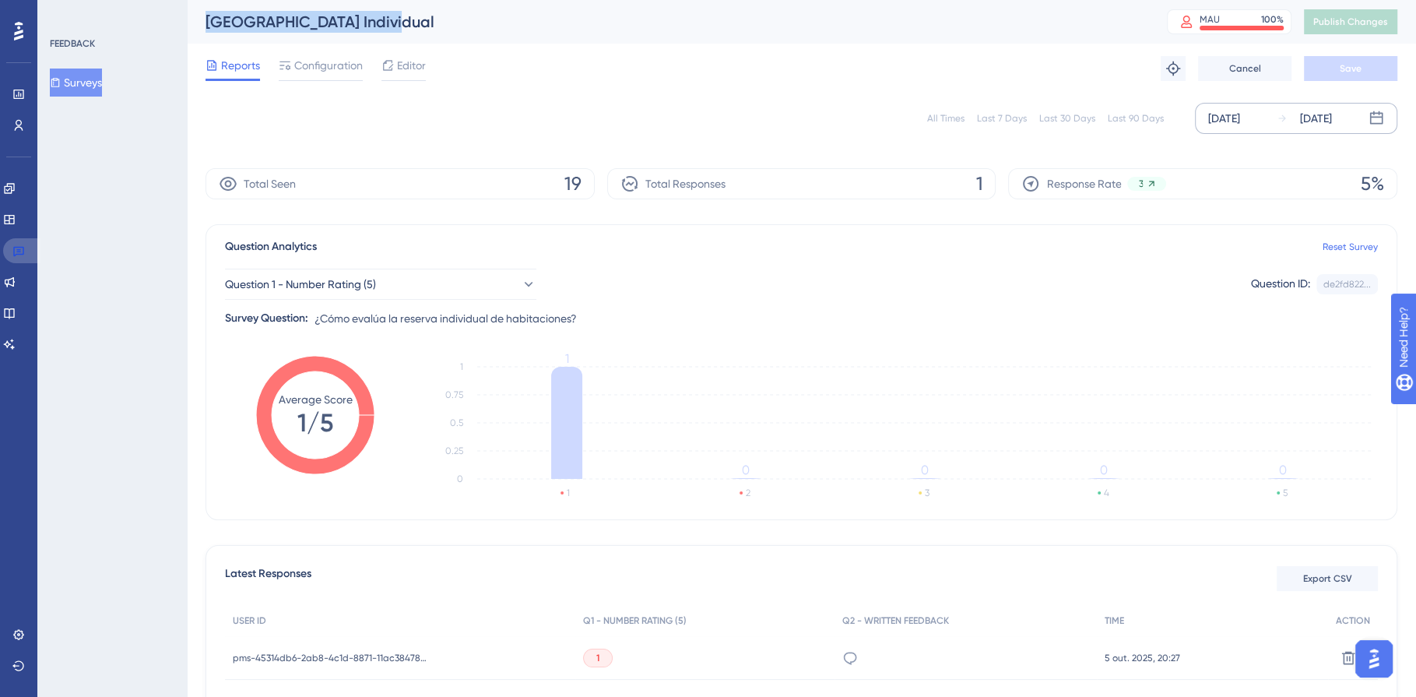
click at [32, 249] on link at bounding box center [21, 250] width 37 height 25
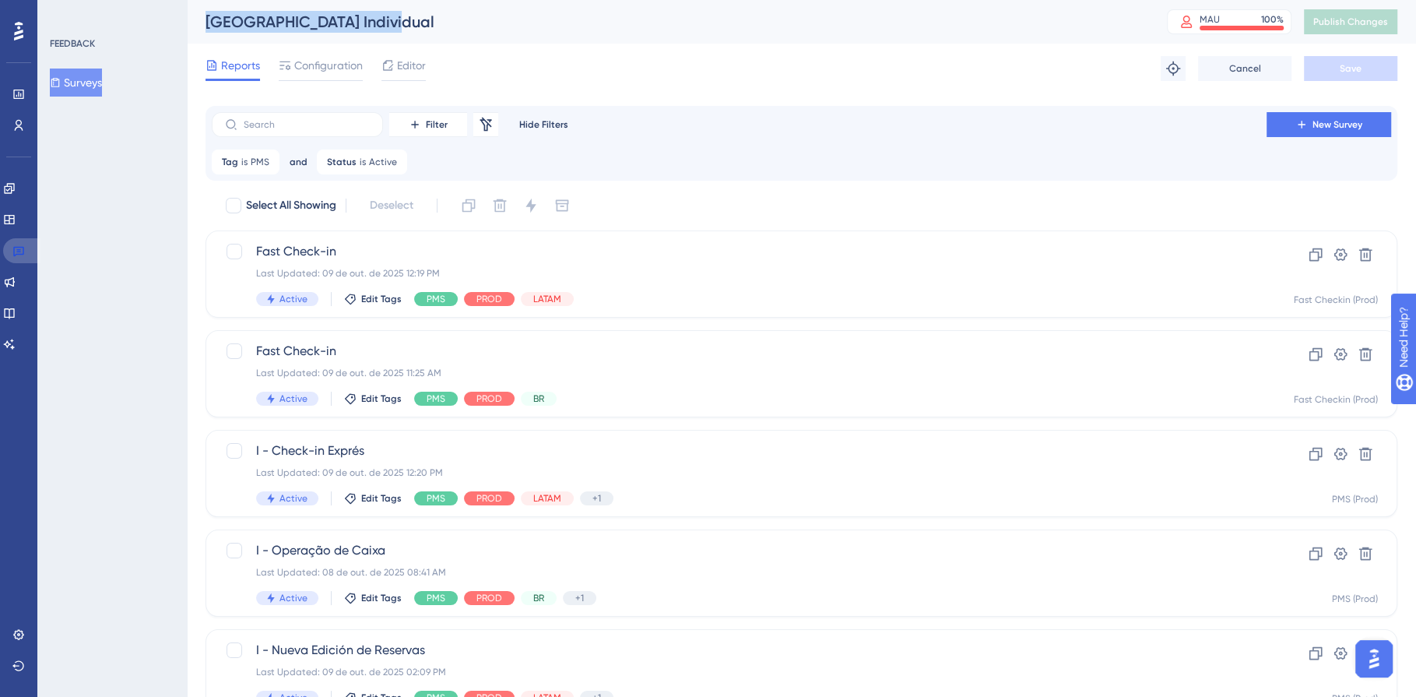
click at [29, 250] on link at bounding box center [21, 250] width 37 height 25
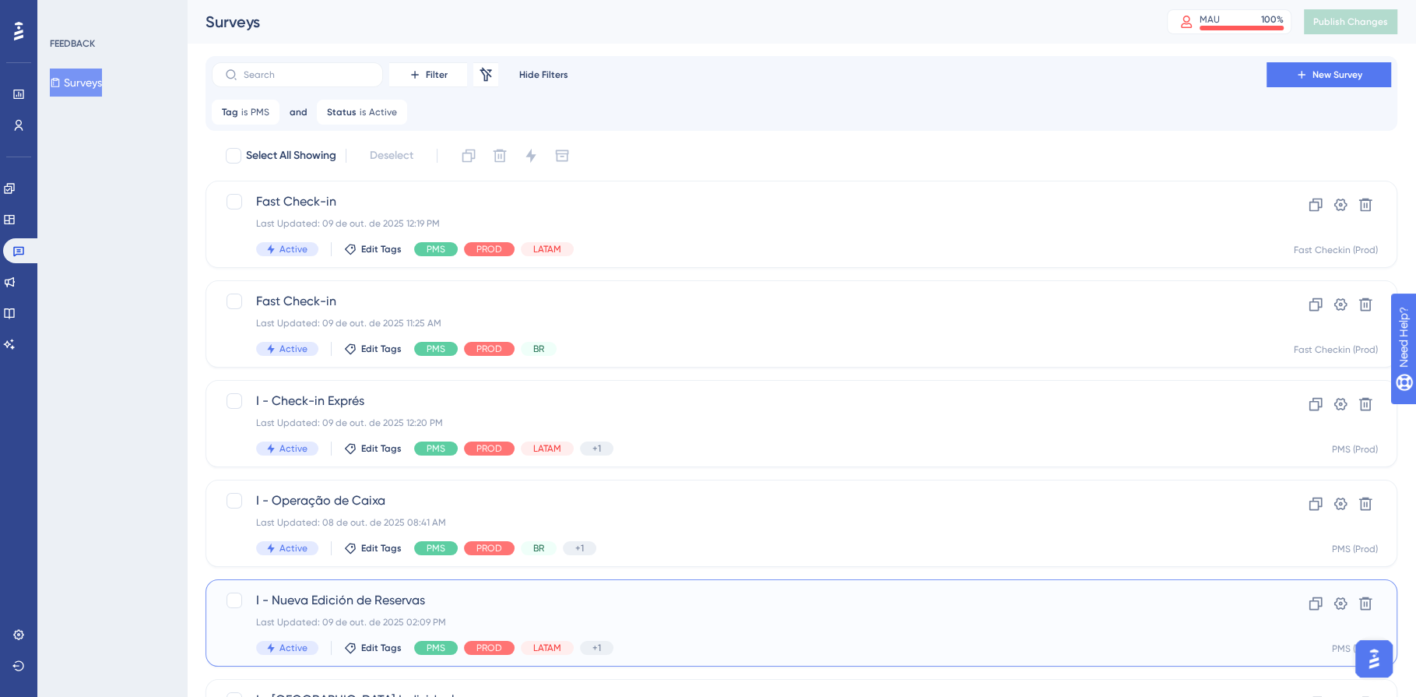
click at [276, 634] on div "I - Nueva Edición de Reservas Last Updated: 09 de out. de 2025 02:09 PM Active …" at bounding box center [739, 623] width 966 height 64
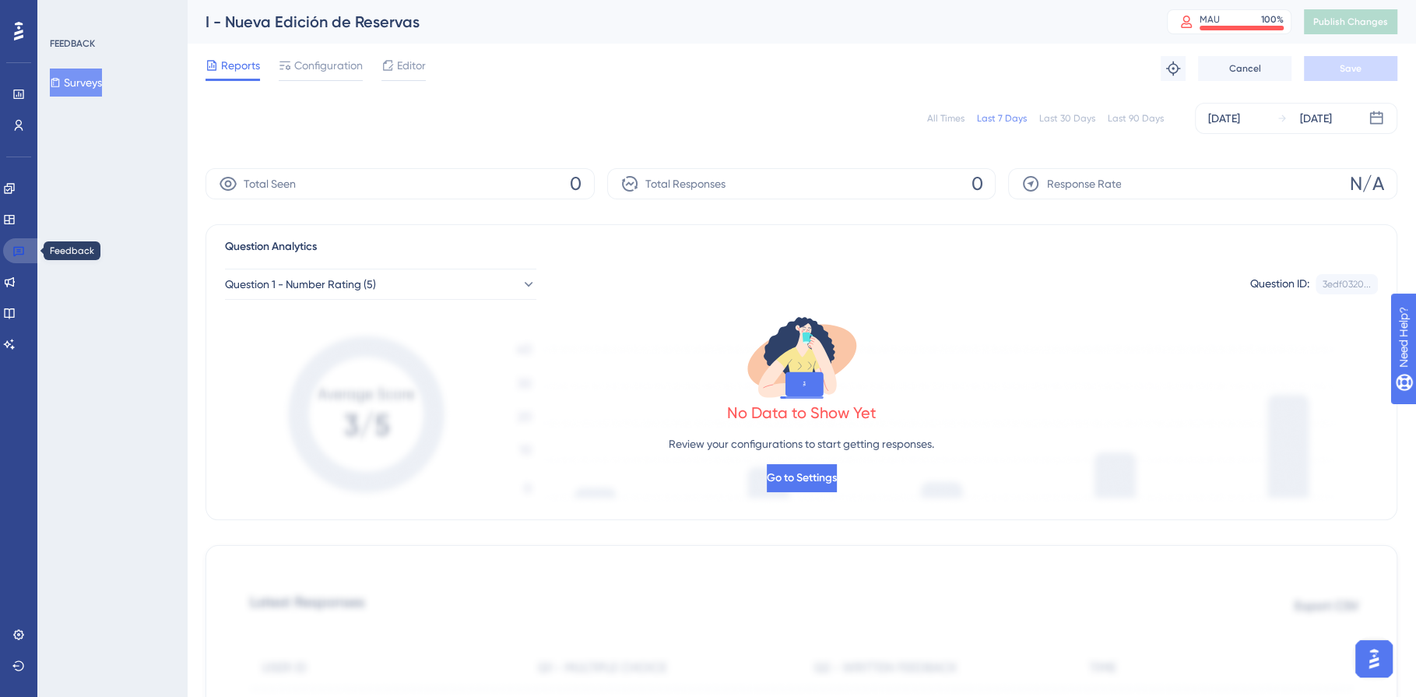
click at [23, 255] on icon at bounding box center [18, 250] width 12 height 12
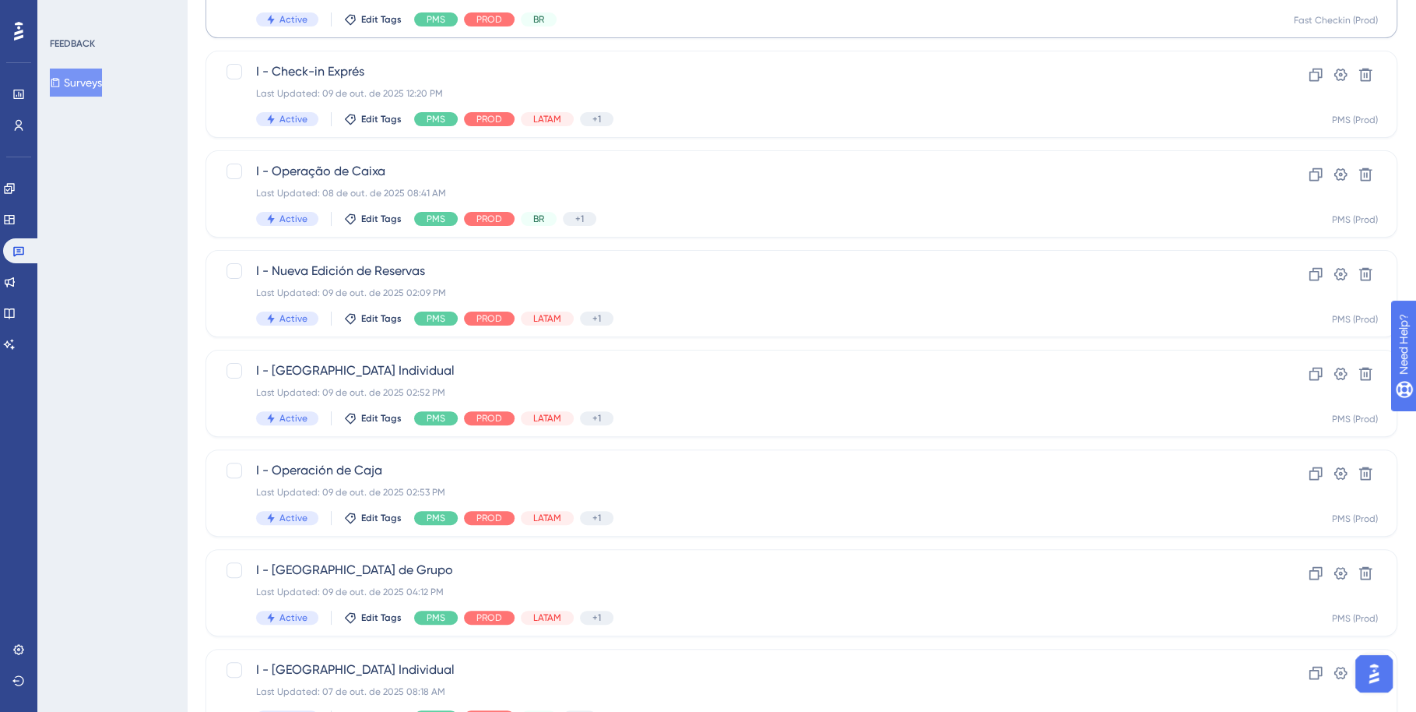
scroll to position [534, 0]
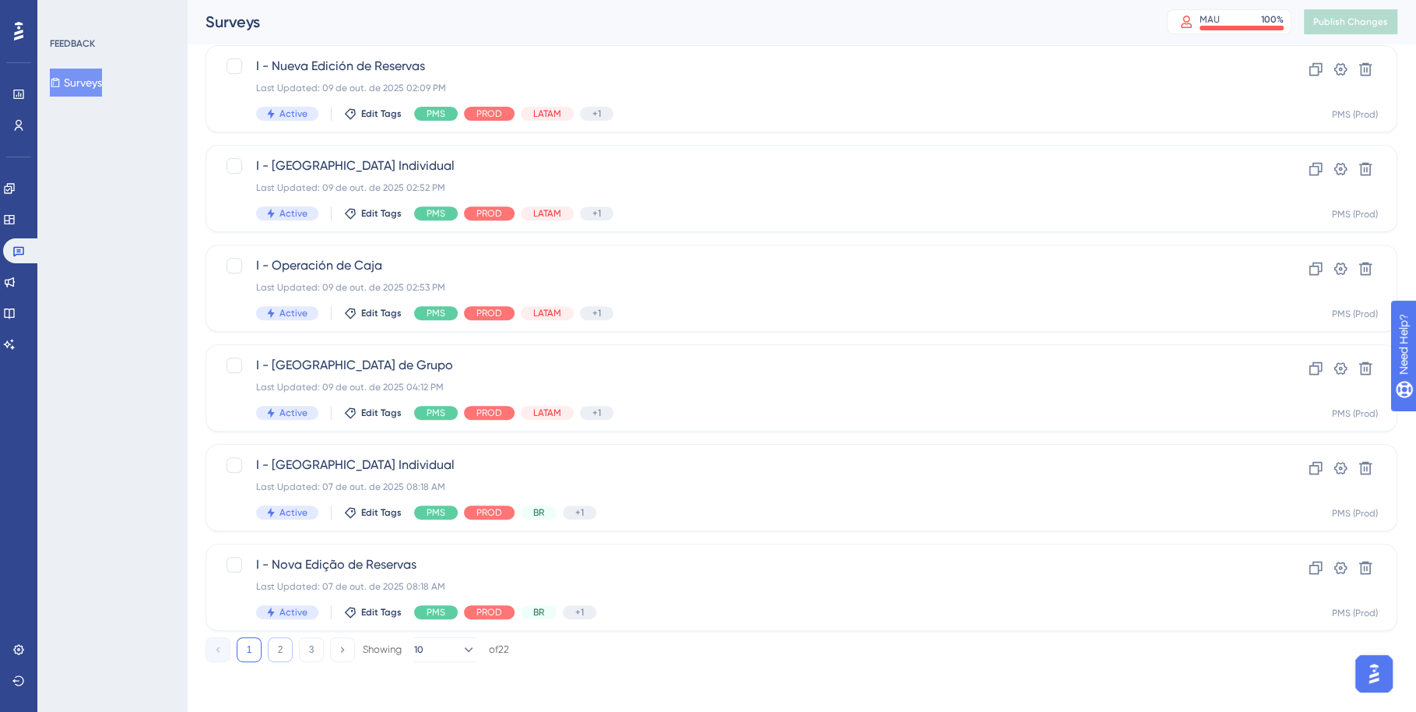
click at [284, 649] on button "2" at bounding box center [280, 649] width 25 height 25
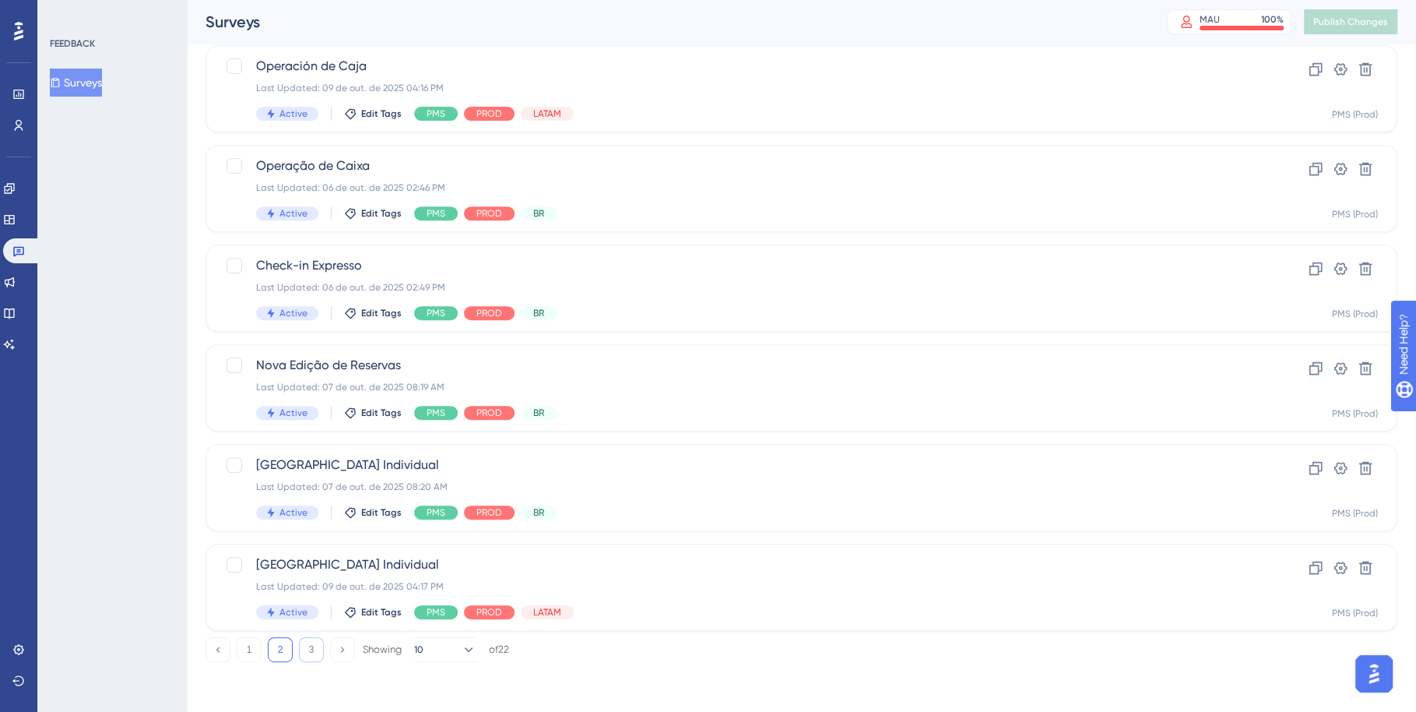
click at [308, 649] on button "3" at bounding box center [311, 649] width 25 height 25
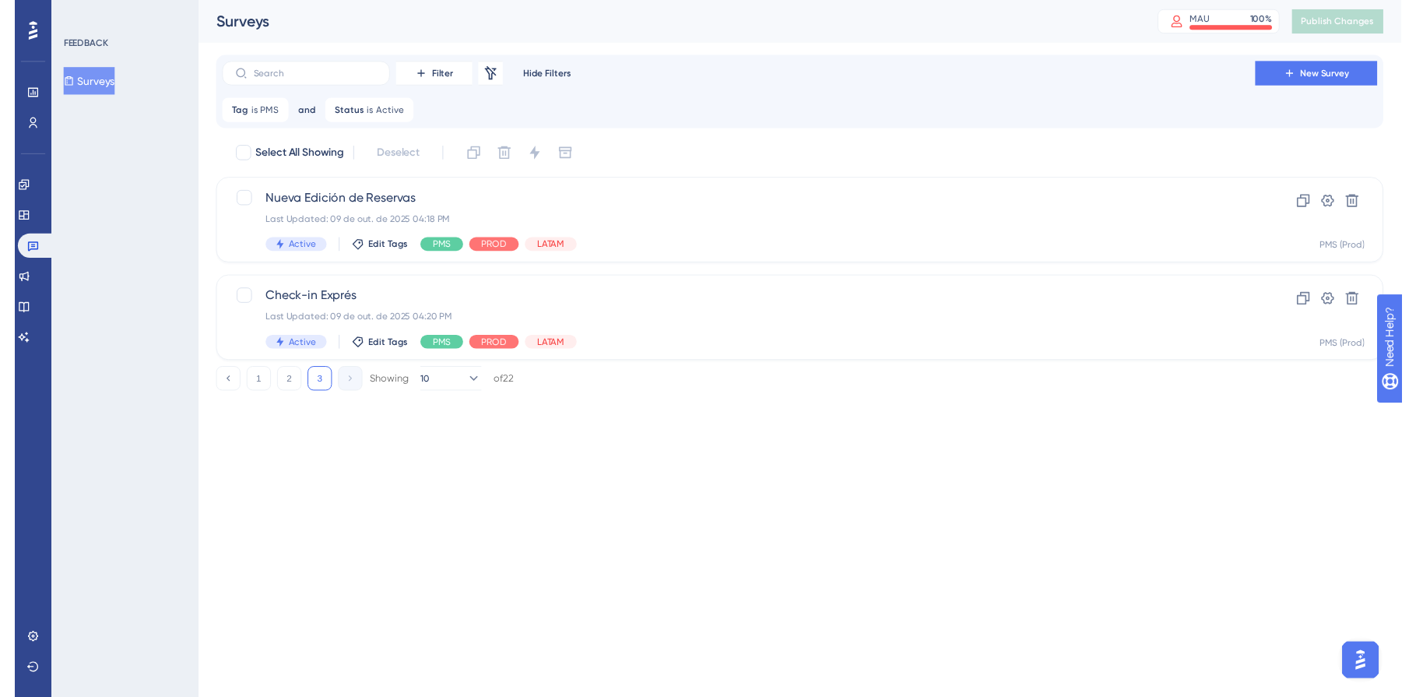
scroll to position [0, 0]
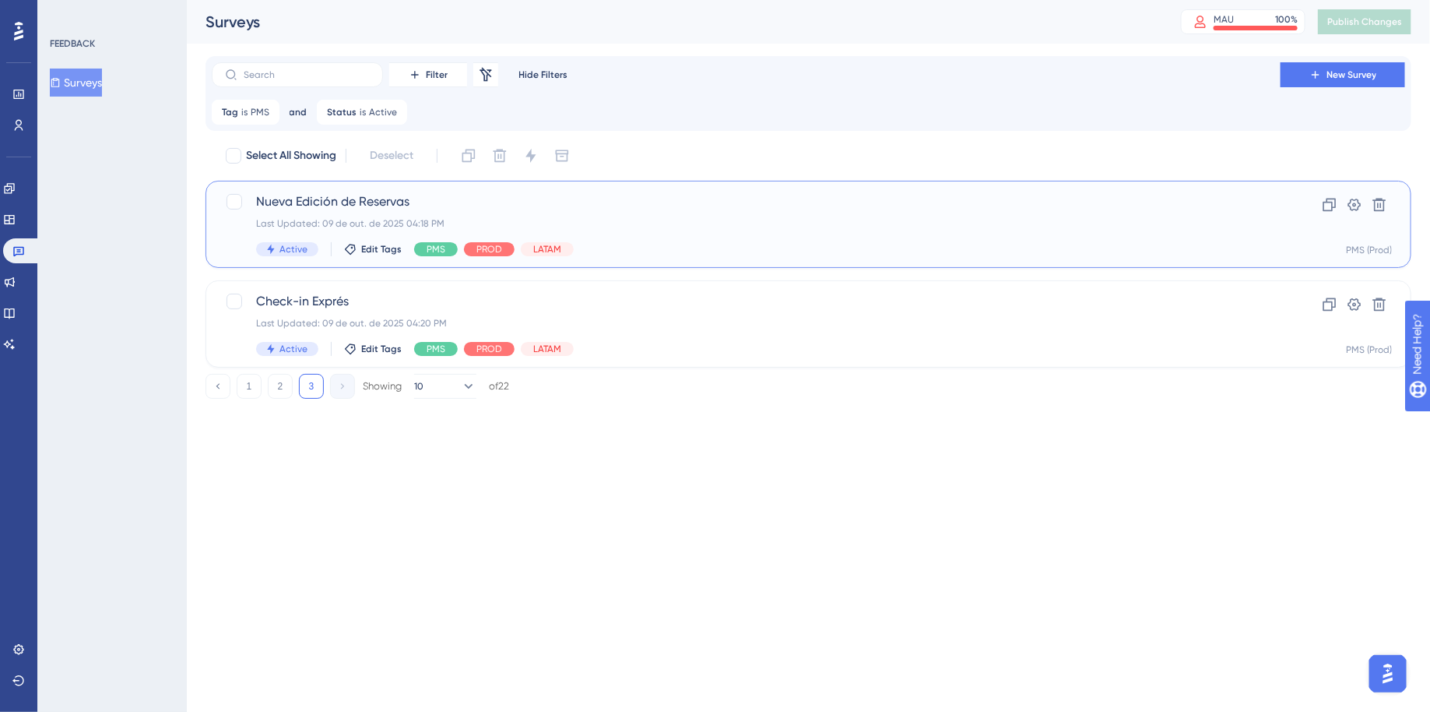
click at [761, 217] on div "Last Updated: 09 de out. de 2025 04:18 PM" at bounding box center [746, 223] width 980 height 12
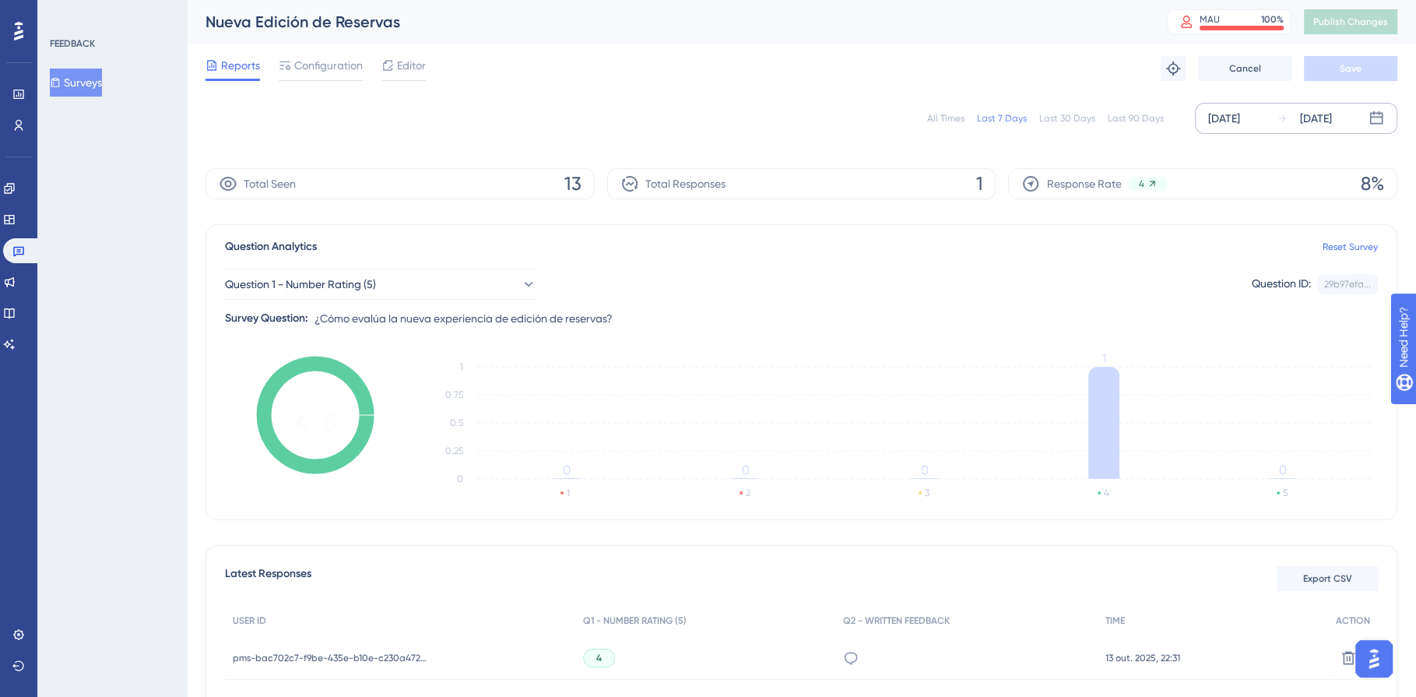
click at [1240, 118] on div "[DATE]" at bounding box center [1224, 118] width 32 height 19
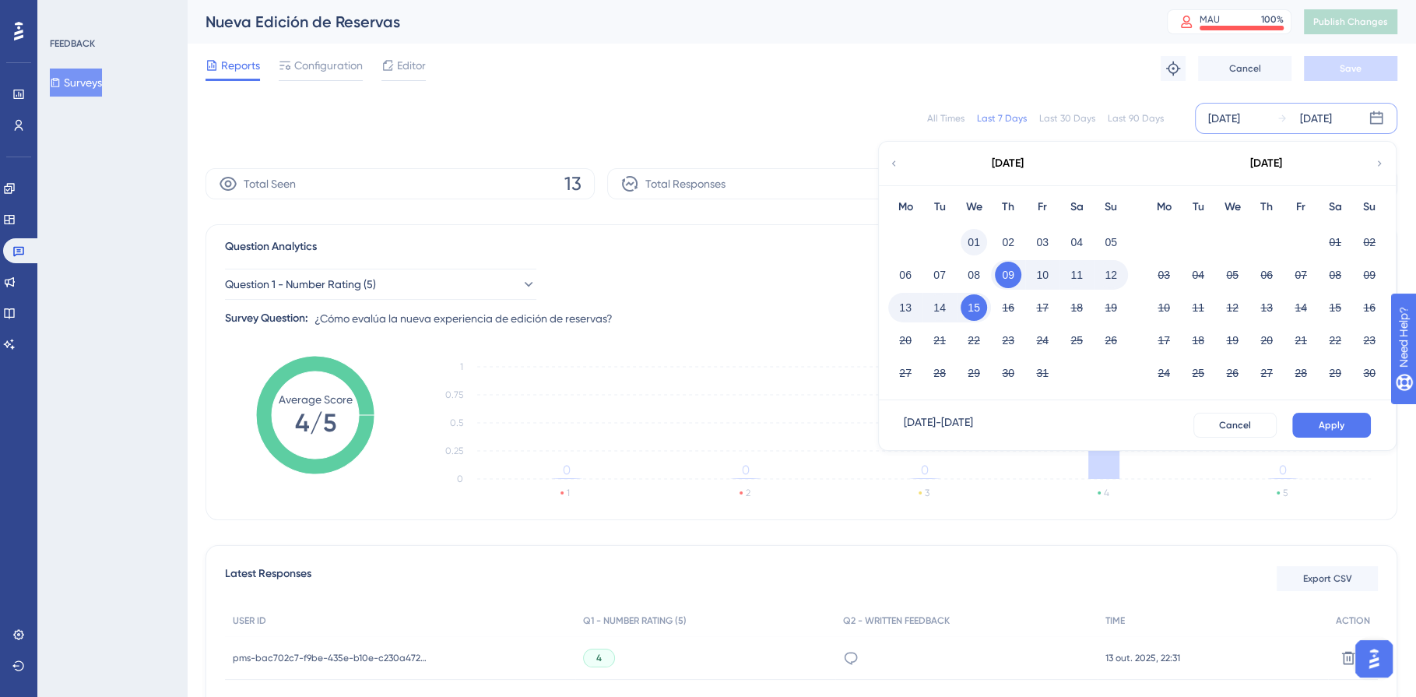
click at [976, 242] on button "01" at bounding box center [974, 242] width 26 height 26
click at [973, 308] on button "15" at bounding box center [974, 307] width 26 height 26
click at [1342, 427] on span "Apply" at bounding box center [1332, 425] width 26 height 12
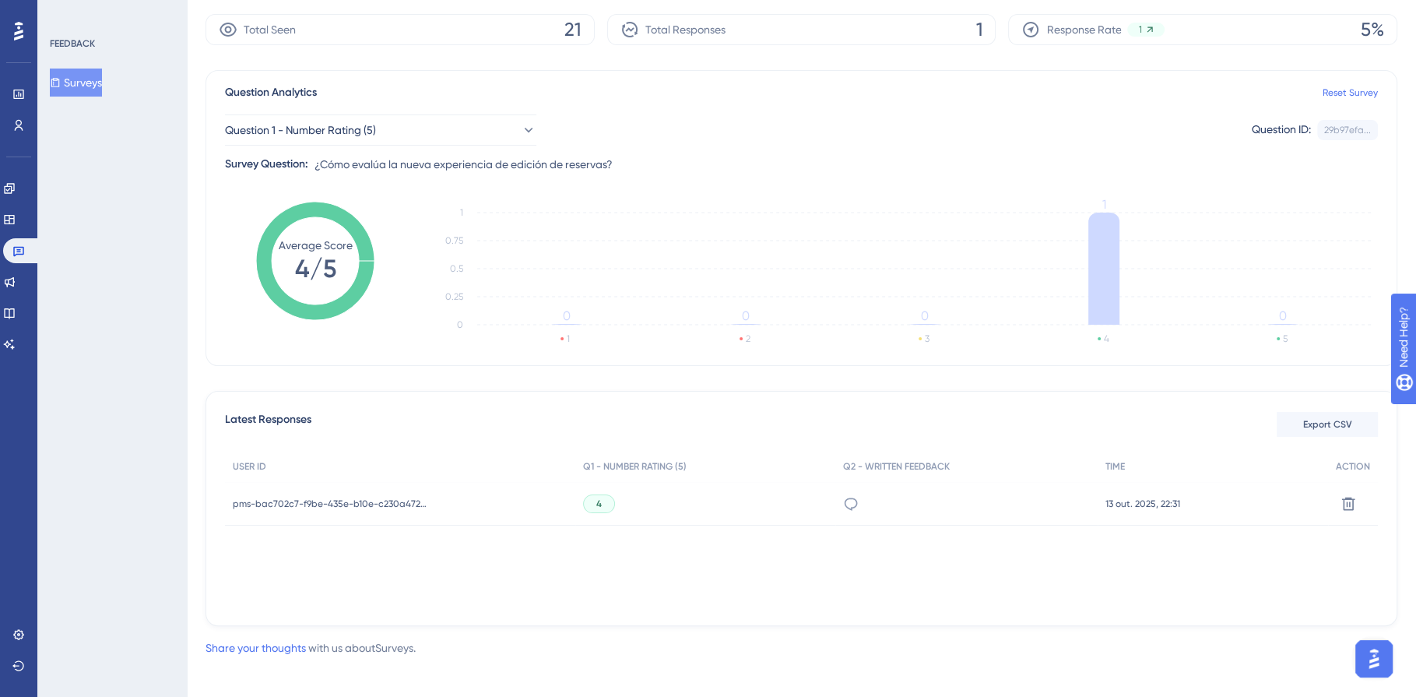
scroll to position [157, 0]
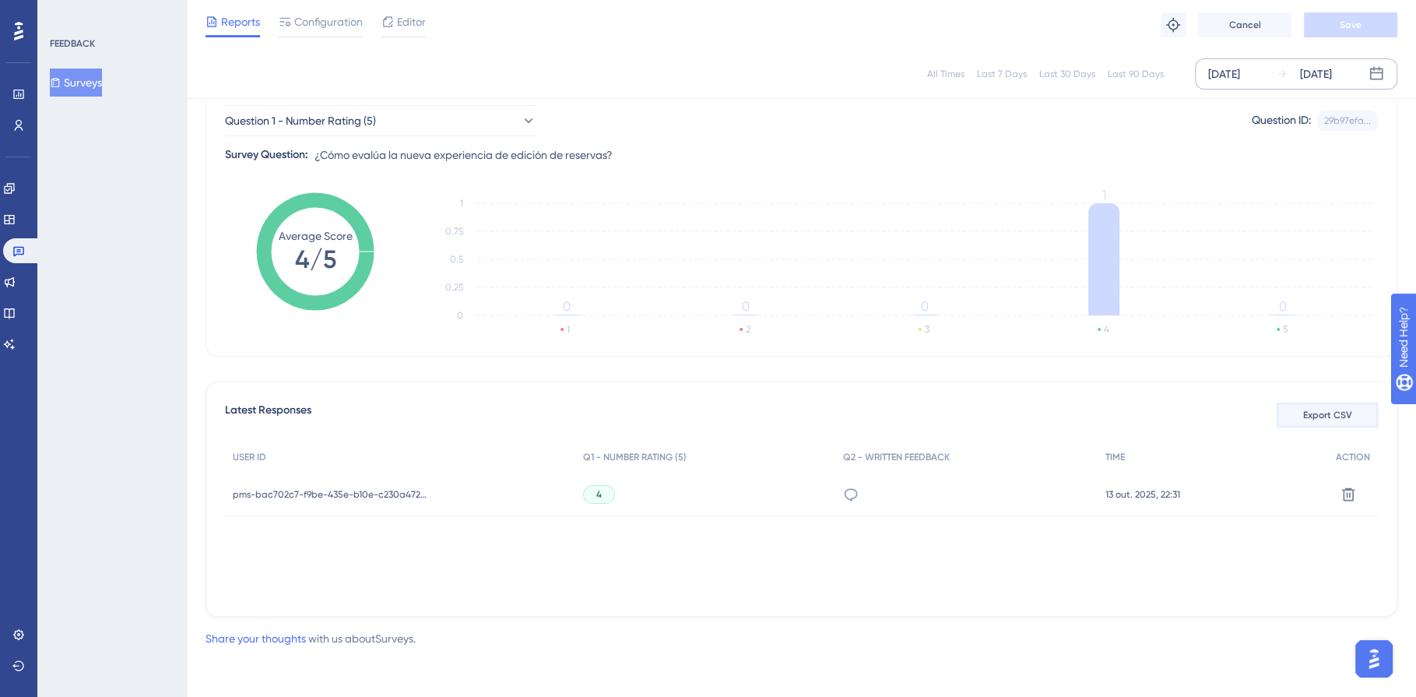
click at [1339, 412] on span "Export CSV" at bounding box center [1327, 415] width 49 height 12
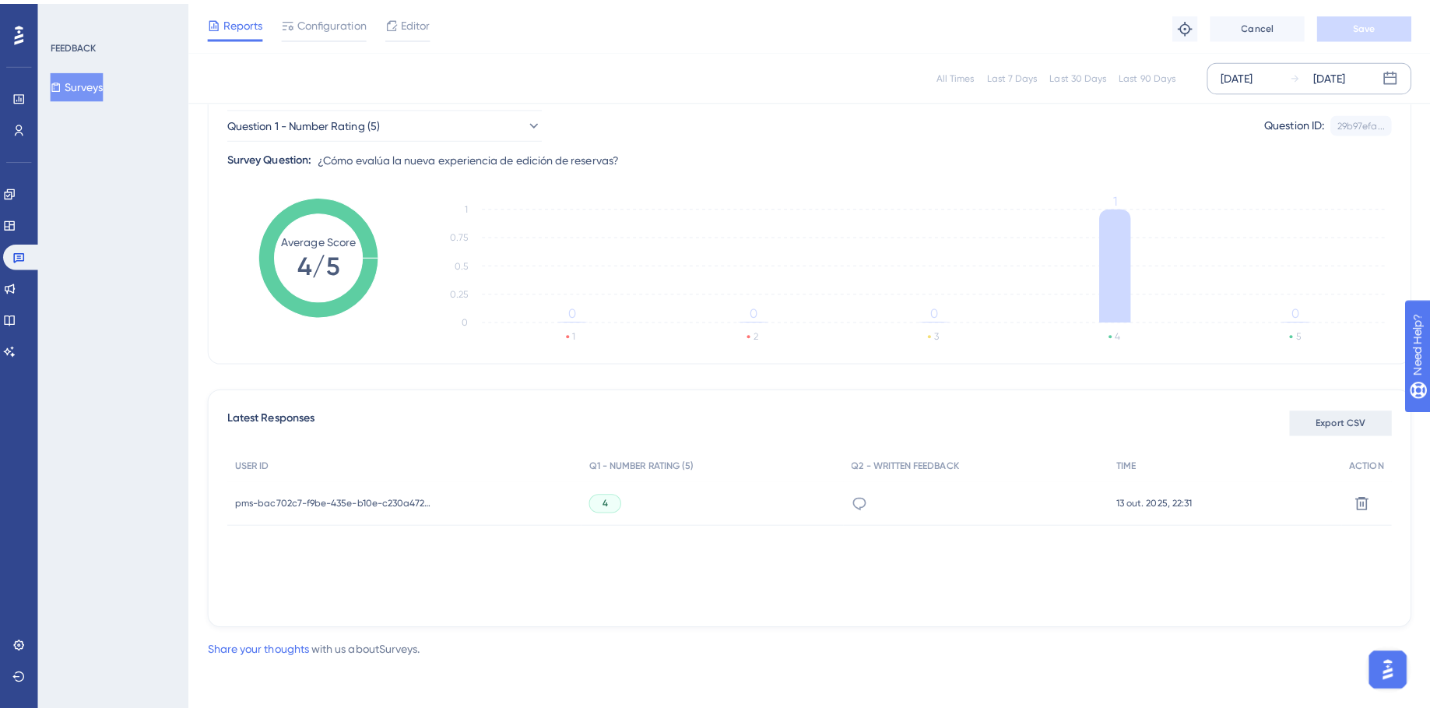
scroll to position [142, 0]
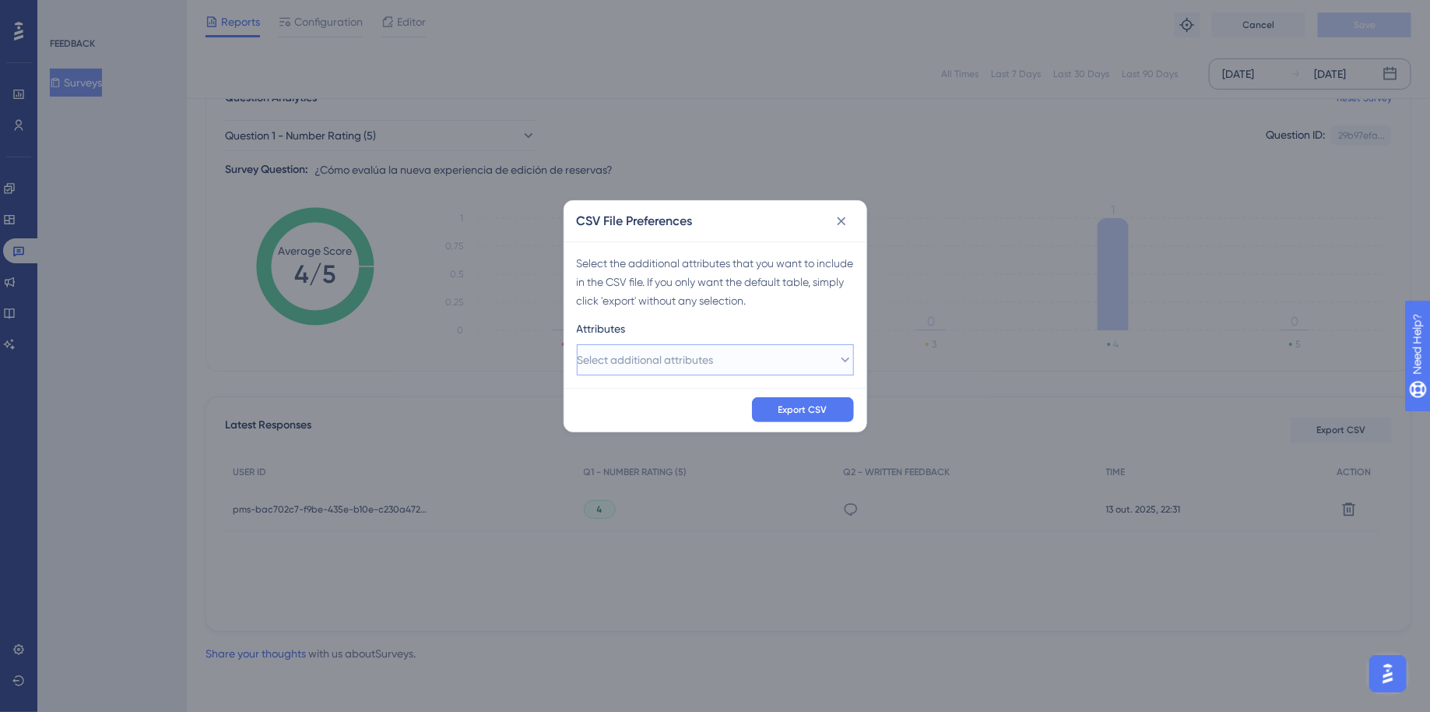
click at [648, 360] on span "Select additional attributes" at bounding box center [646, 359] width 136 height 19
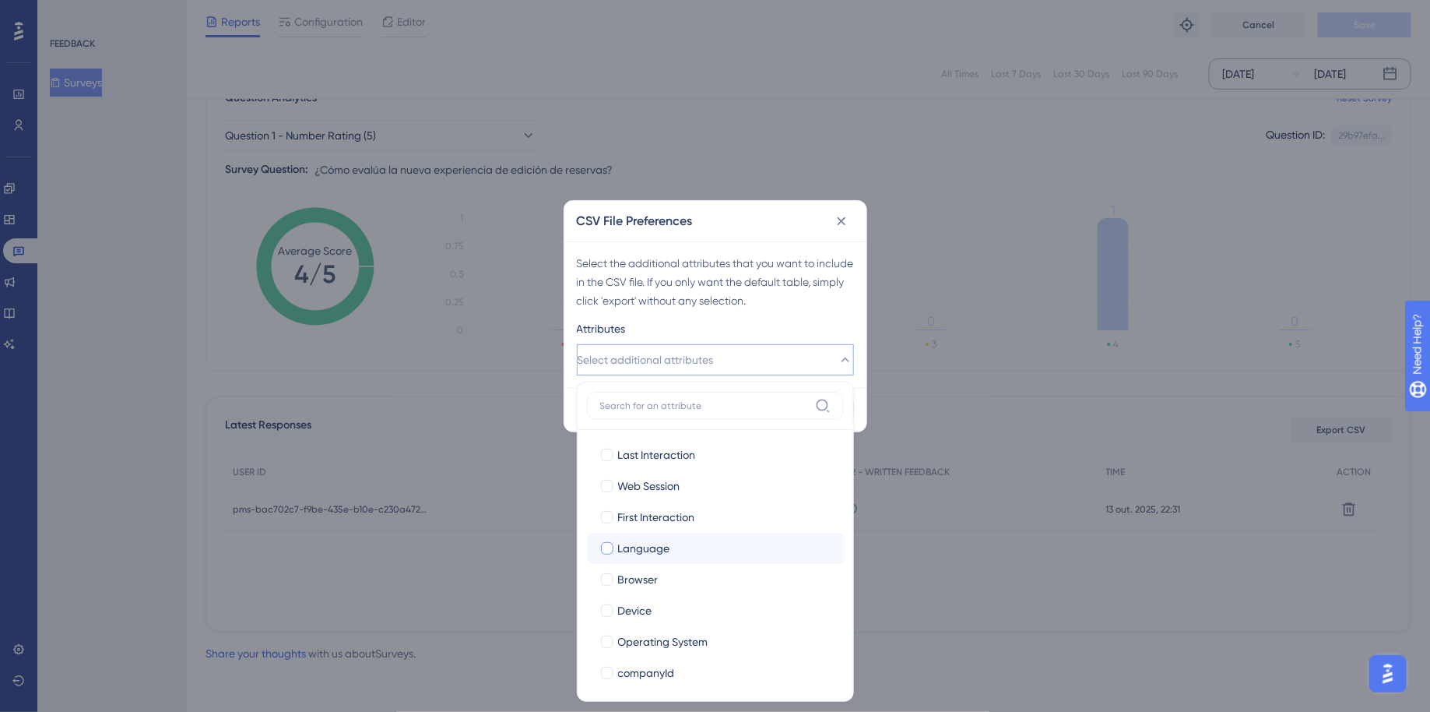
scroll to position [254, 0]
click at [607, 543] on div at bounding box center [607, 543] width 12 height 12
checkbox input "true"
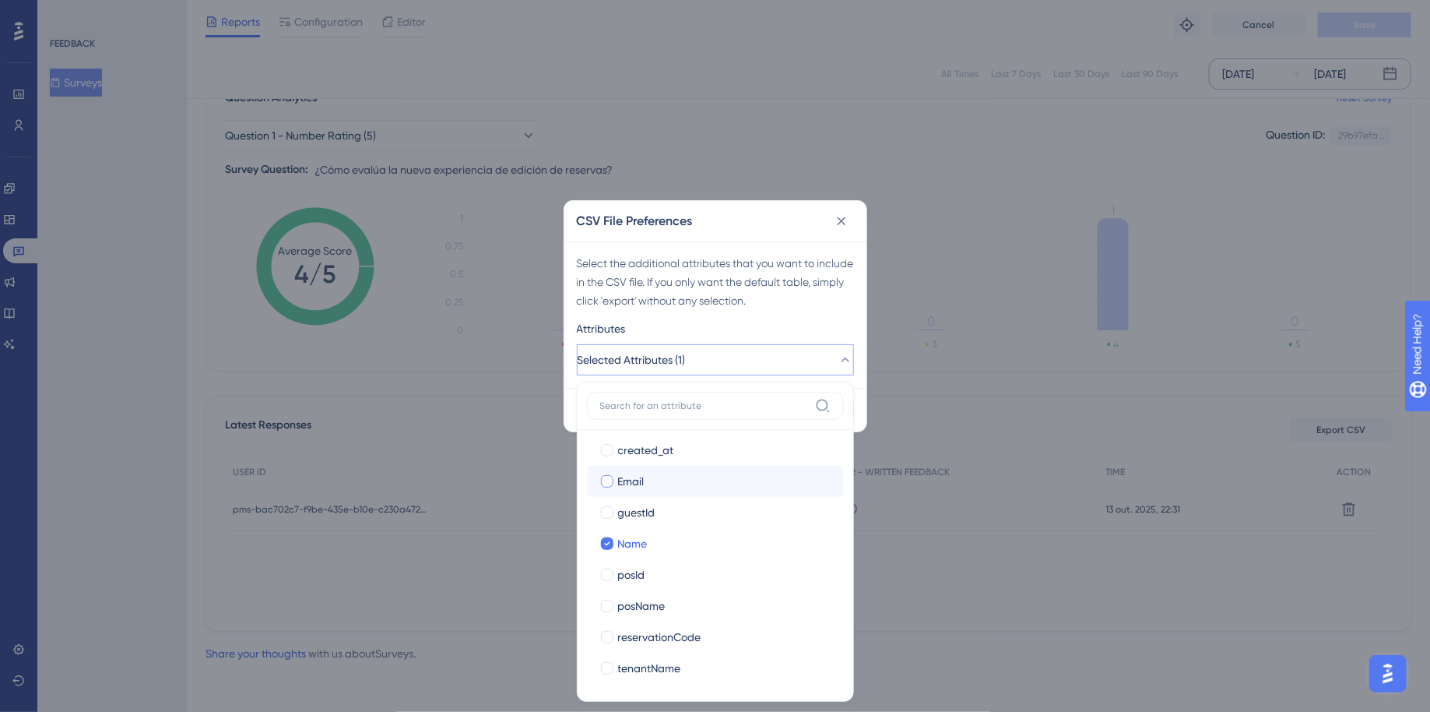
click at [605, 479] on div at bounding box center [607, 481] width 12 height 12
checkbox input "true"
click at [605, 667] on div at bounding box center [607, 668] width 12 height 12
checkbox input "true"
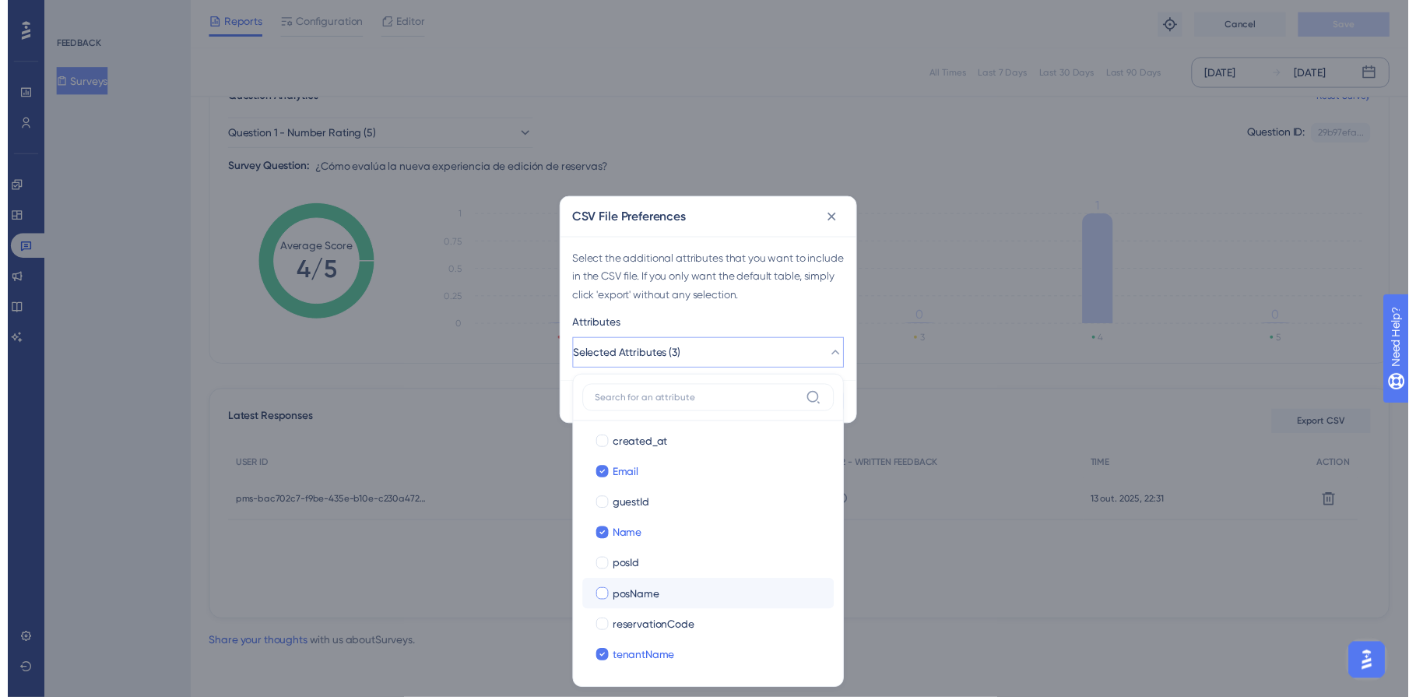
scroll to position [101, 0]
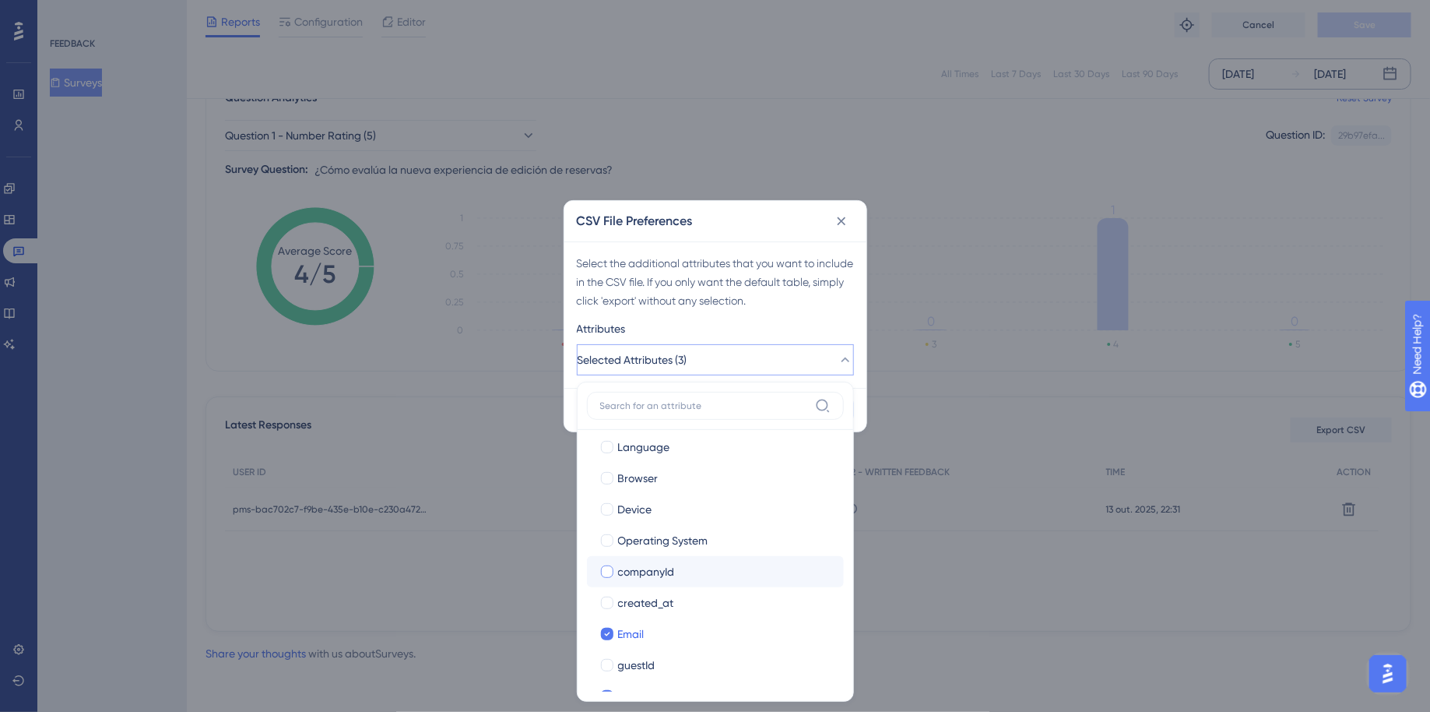
click at [608, 568] on div at bounding box center [607, 571] width 12 height 12
checkbox input "true"
click at [807, 315] on div "Select the additional attributes that you want to include in the CSV file. If y…" at bounding box center [715, 314] width 302 height 146
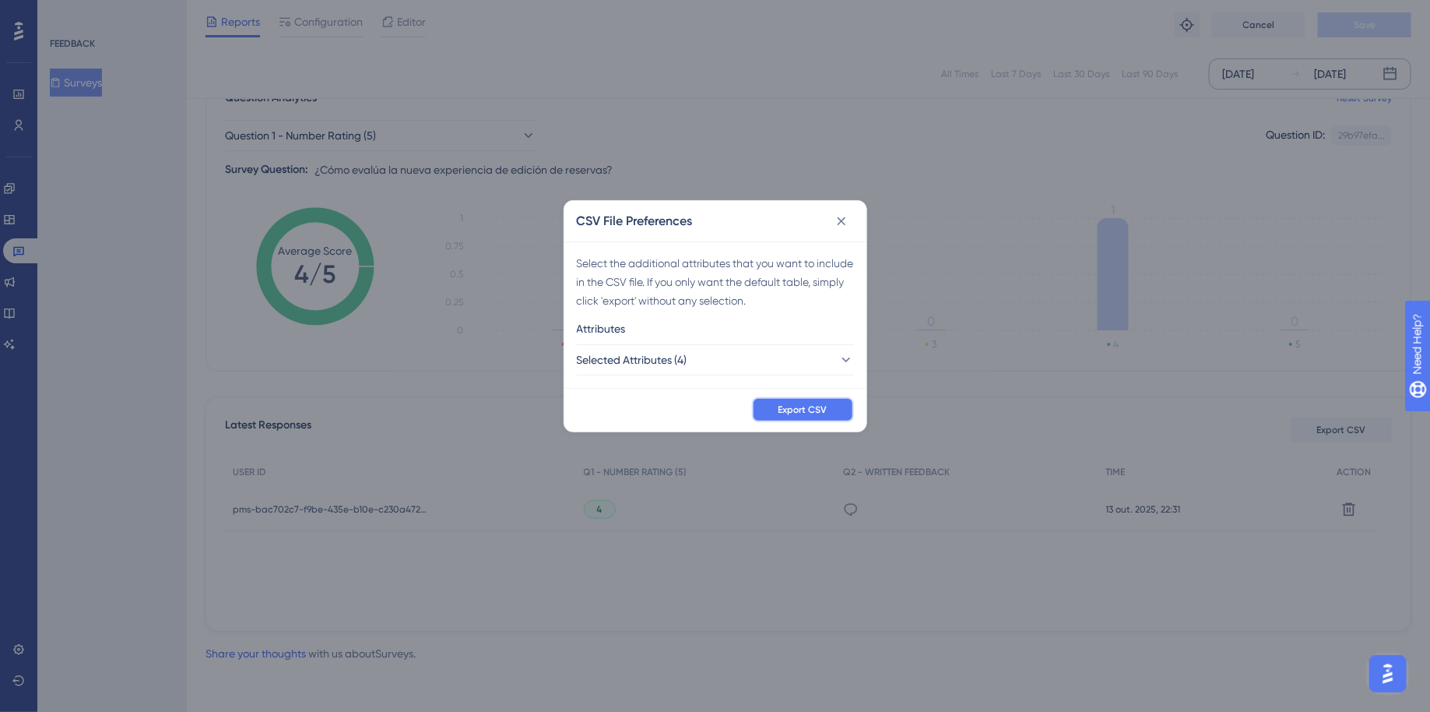
click at [827, 407] on span "Export CSV" at bounding box center [803, 409] width 49 height 12
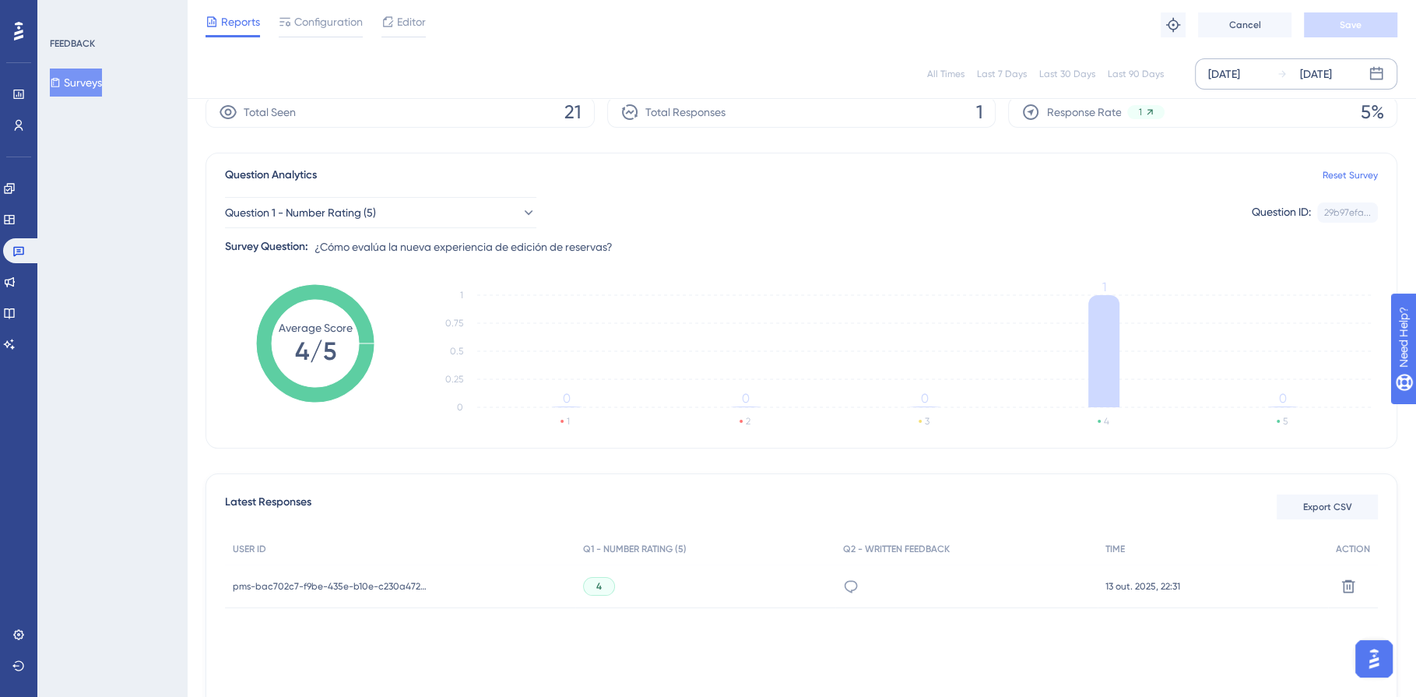
scroll to position [0, 0]
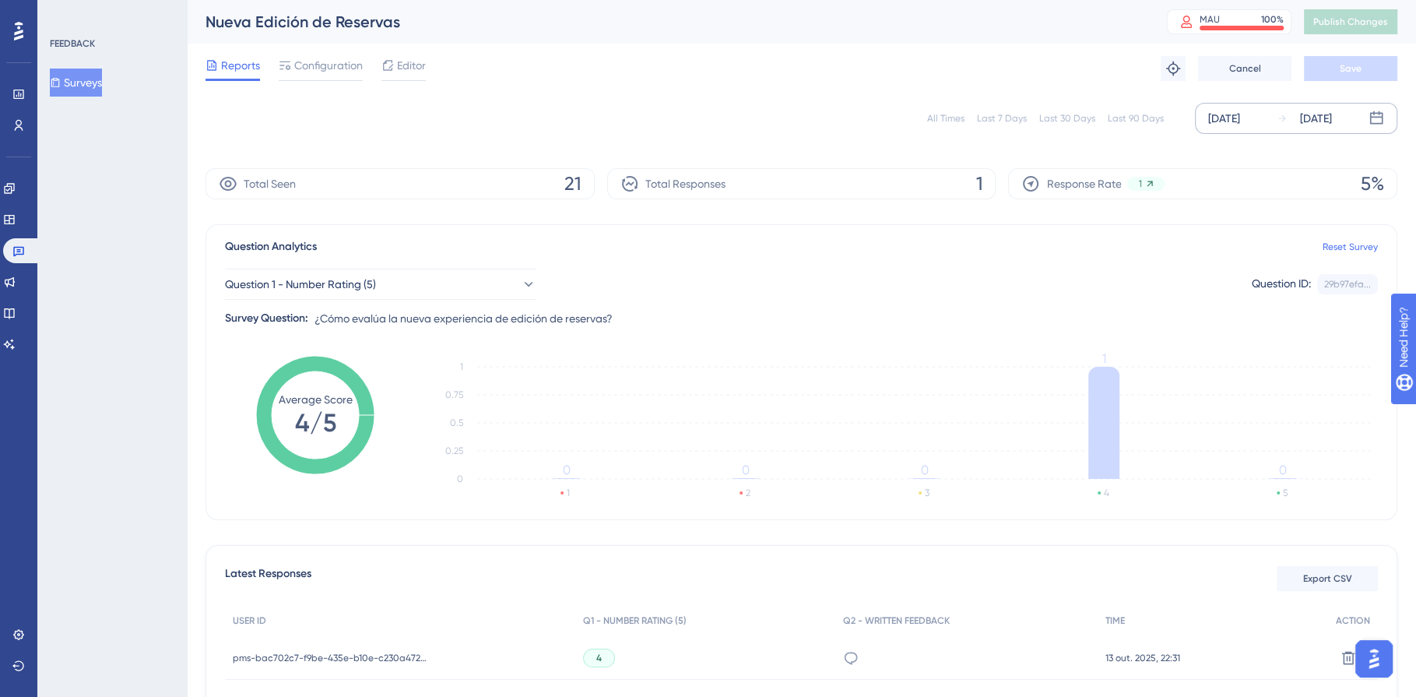
click at [187, 26] on div "Performance Users Engagement Widgets Feedback Product Updates Knowledge Base AI…" at bounding box center [801, 418] width 1229 height 836
click at [476, 41] on div "Nueva Edición de Reservas MAU 100 % Click to see add-on and upgrade options Pub…" at bounding box center [801, 22] width 1229 height 44
drag, startPoint x: 413, startPoint y: 21, endPoint x: 209, endPoint y: 20, distance: 203.2
click at [209, 20] on div "Nueva Edición de Reservas" at bounding box center [667, 22] width 923 height 22
click at [23, 252] on icon at bounding box center [18, 252] width 11 height 10
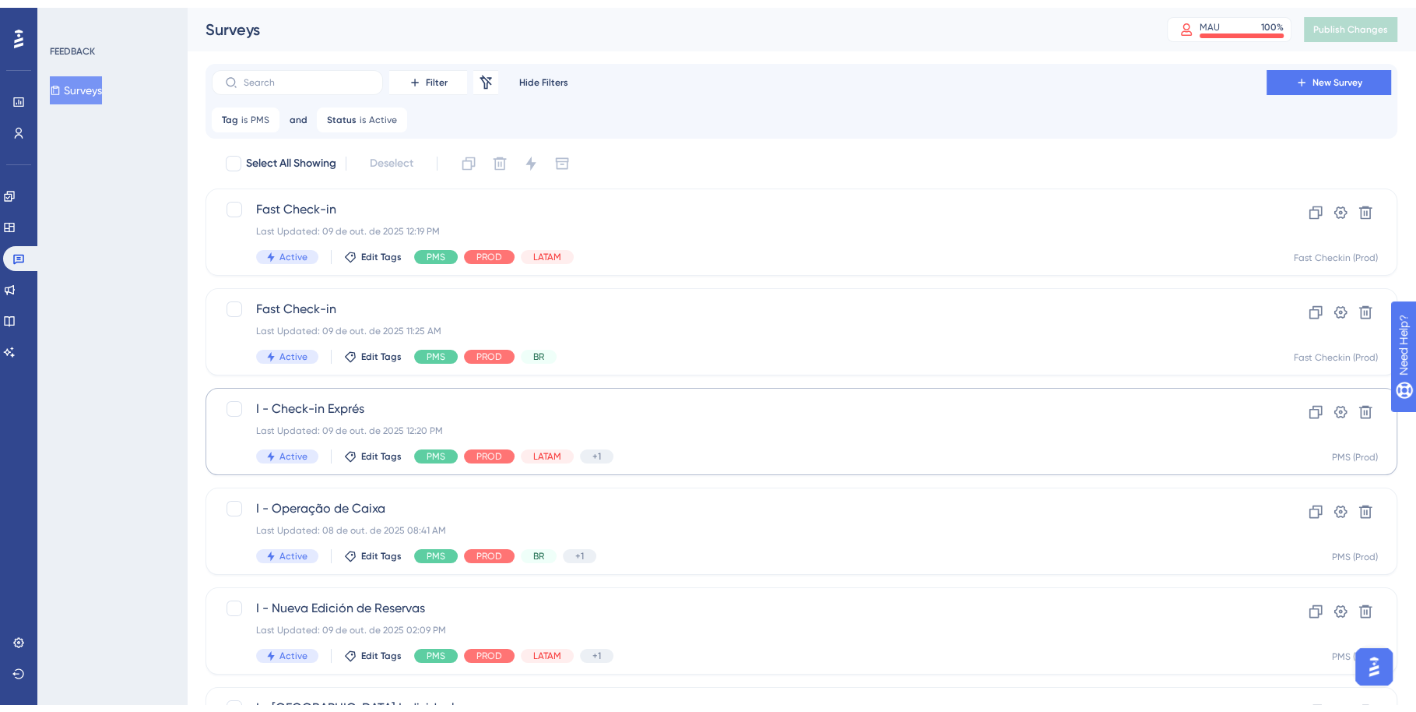
scroll to position [534, 0]
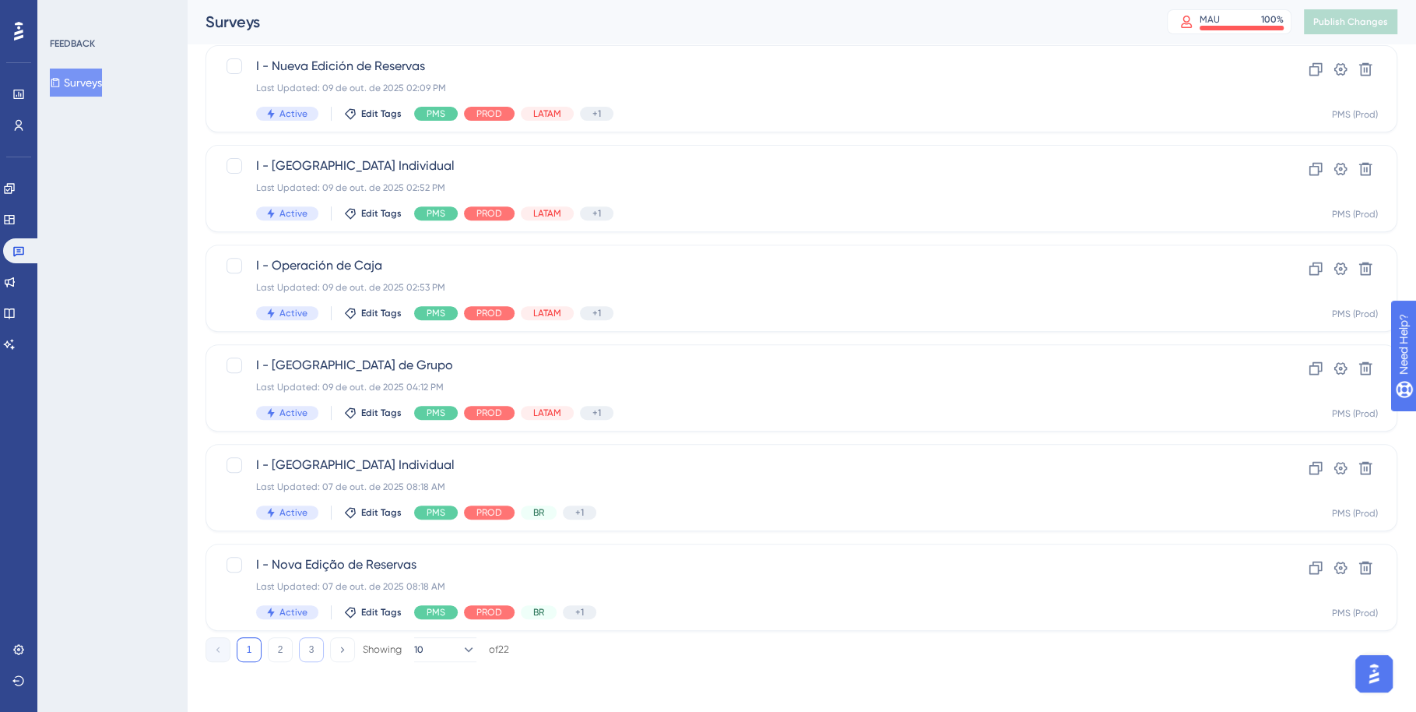
click at [311, 656] on button "3" at bounding box center [311, 649] width 25 height 25
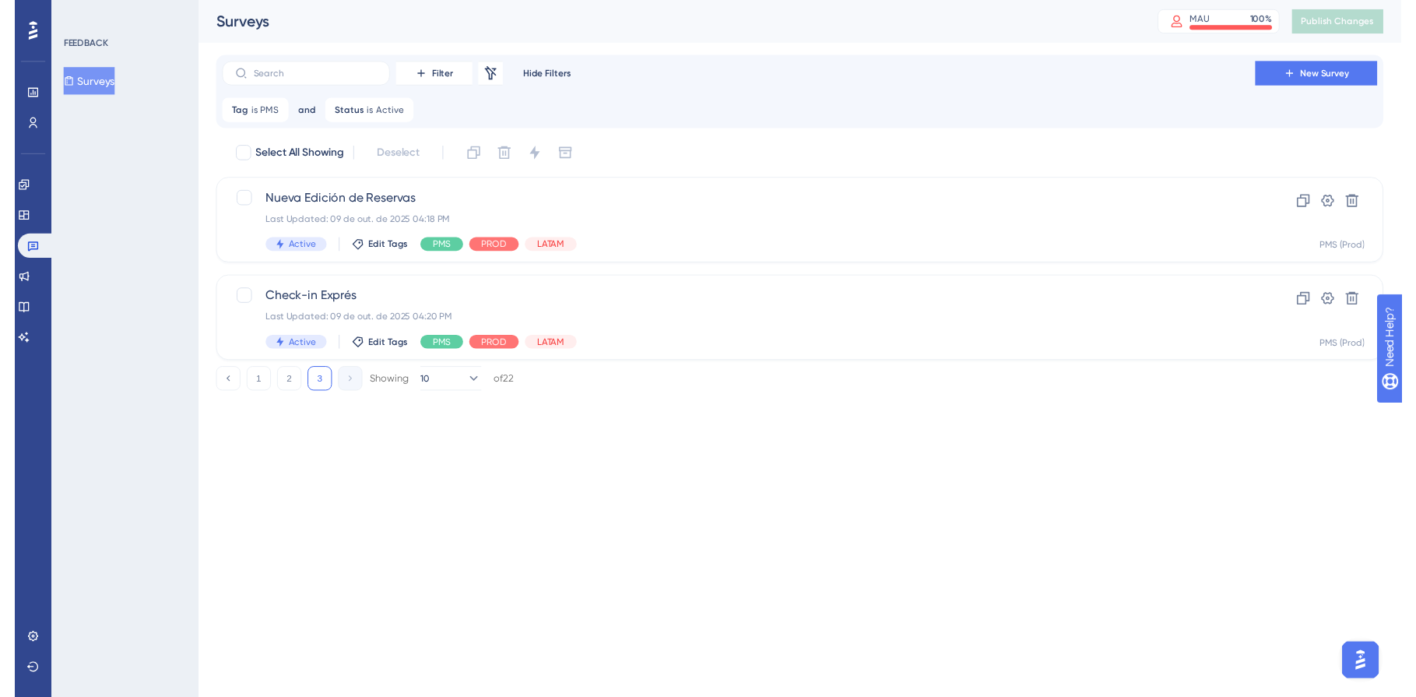
scroll to position [0, 0]
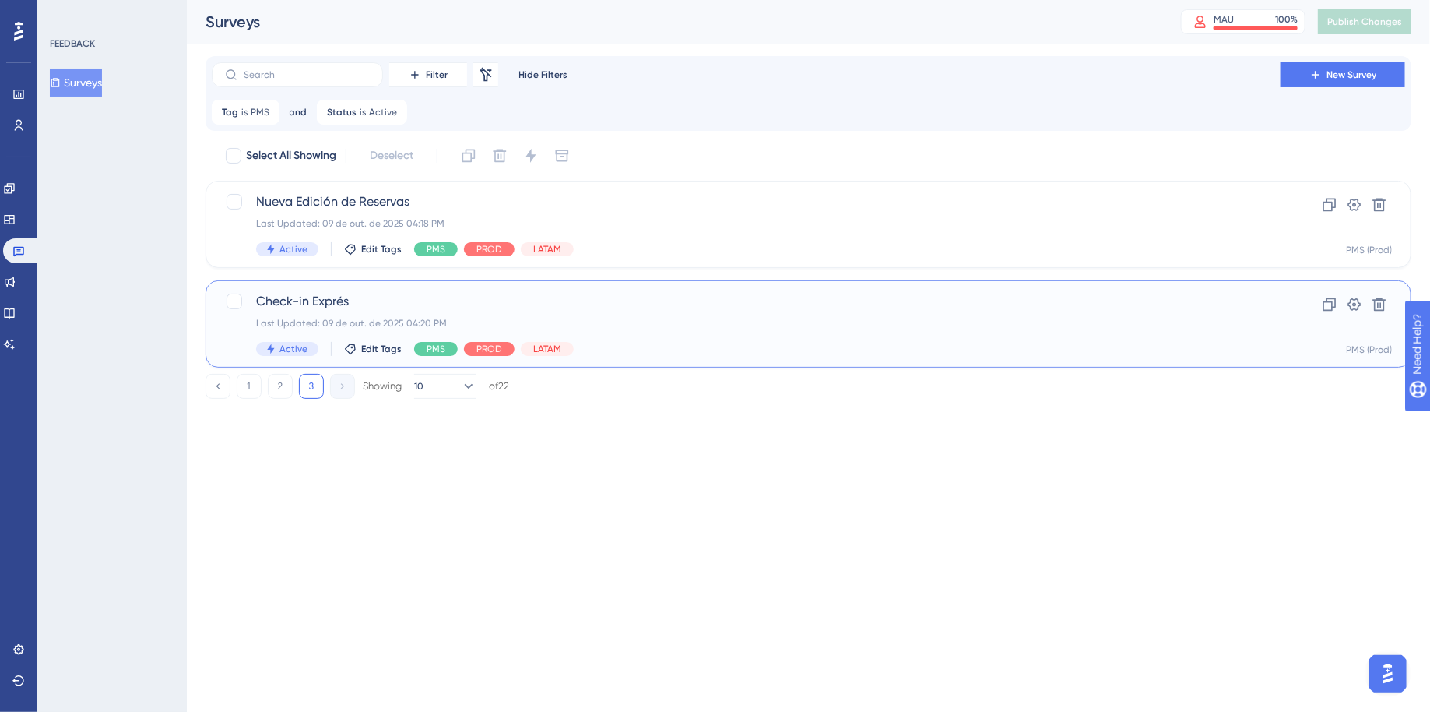
click at [637, 343] on div "Active Edit Tags PMS PROD LATAM" at bounding box center [746, 349] width 980 height 14
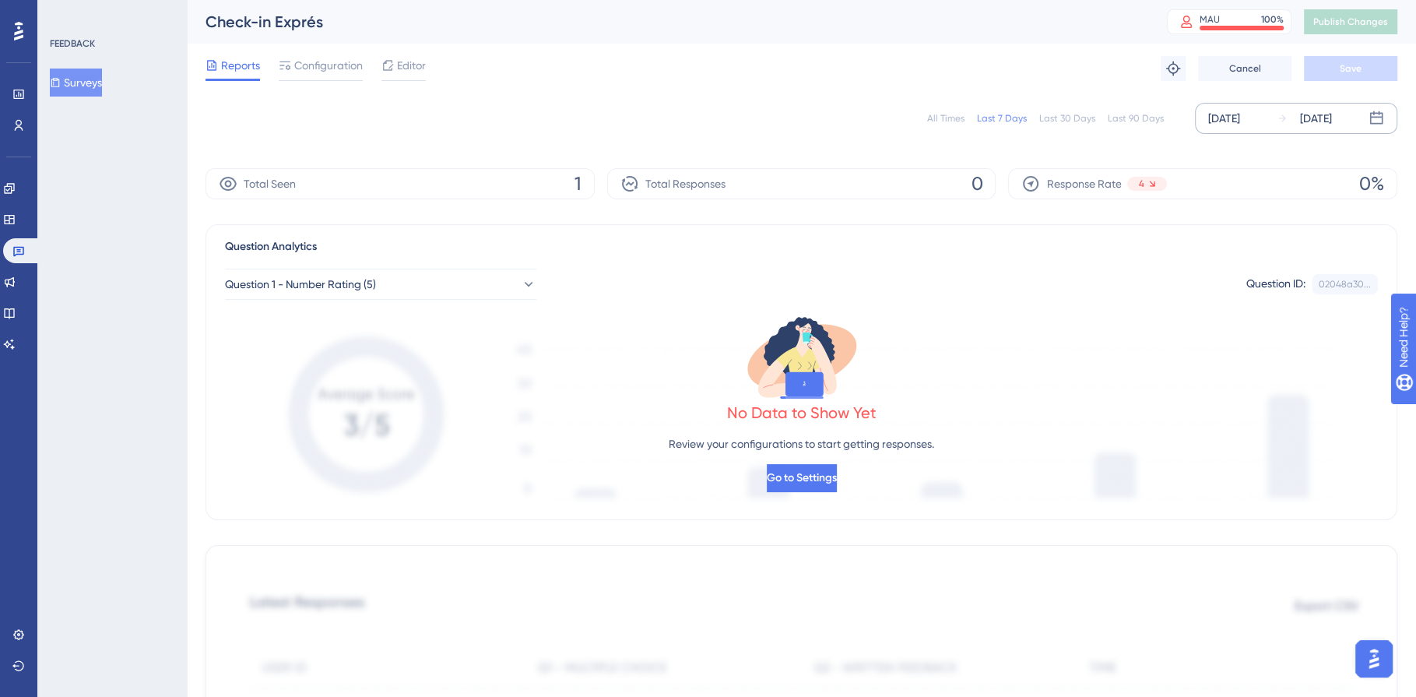
click at [1237, 120] on div "[DATE]" at bounding box center [1224, 118] width 32 height 19
click at [1237, 118] on div "[DATE]" at bounding box center [1224, 118] width 32 height 19
click at [1237, 116] on div "[DATE]" at bounding box center [1224, 118] width 32 height 19
click at [1240, 114] on div "[DATE]" at bounding box center [1224, 118] width 32 height 19
click at [1232, 118] on div "[DATE]" at bounding box center [1224, 118] width 32 height 19
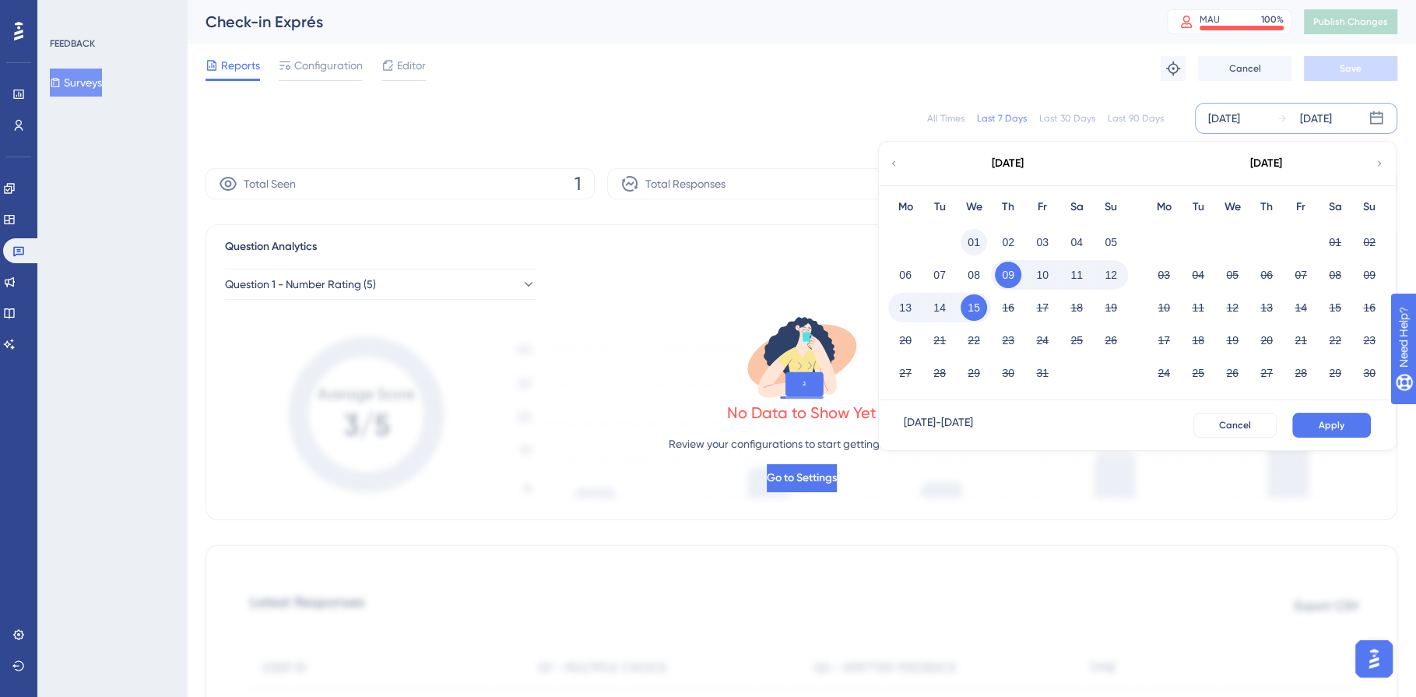
click at [974, 240] on button "01" at bounding box center [974, 242] width 26 height 26
click at [976, 306] on button "15" at bounding box center [974, 307] width 26 height 26
click at [1332, 430] on span "Apply" at bounding box center [1332, 425] width 26 height 12
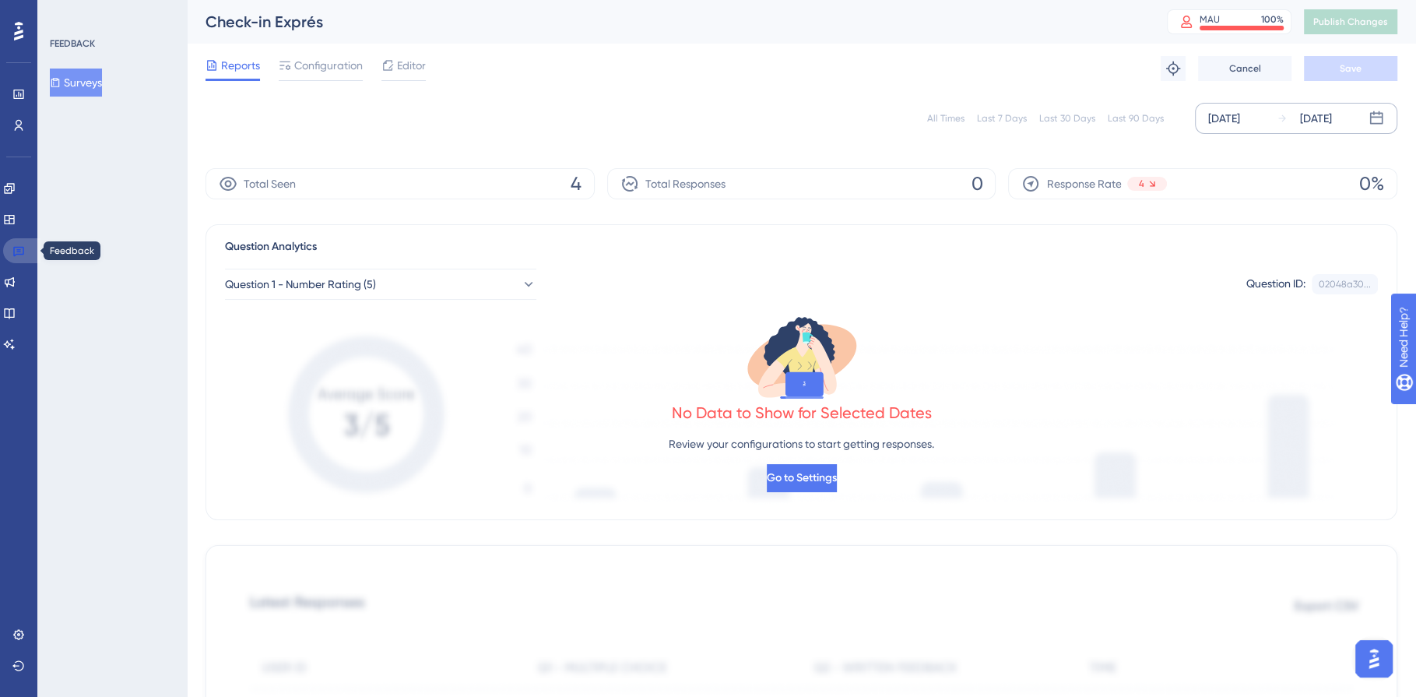
click at [25, 248] on link at bounding box center [21, 250] width 37 height 25
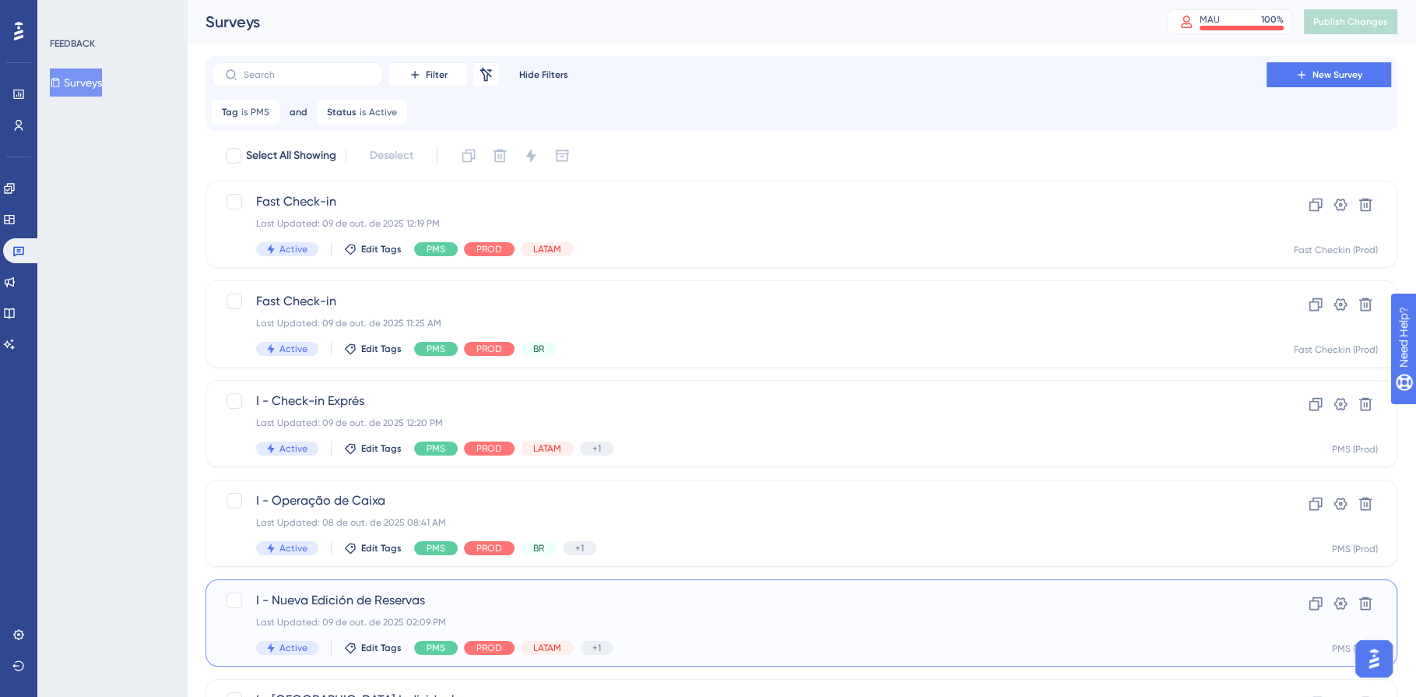
click at [307, 633] on div "I - Nueva Edición de Reservas Last Updated: 09 de out. de 2025 02:09 PM Active …" at bounding box center [739, 623] width 966 height 64
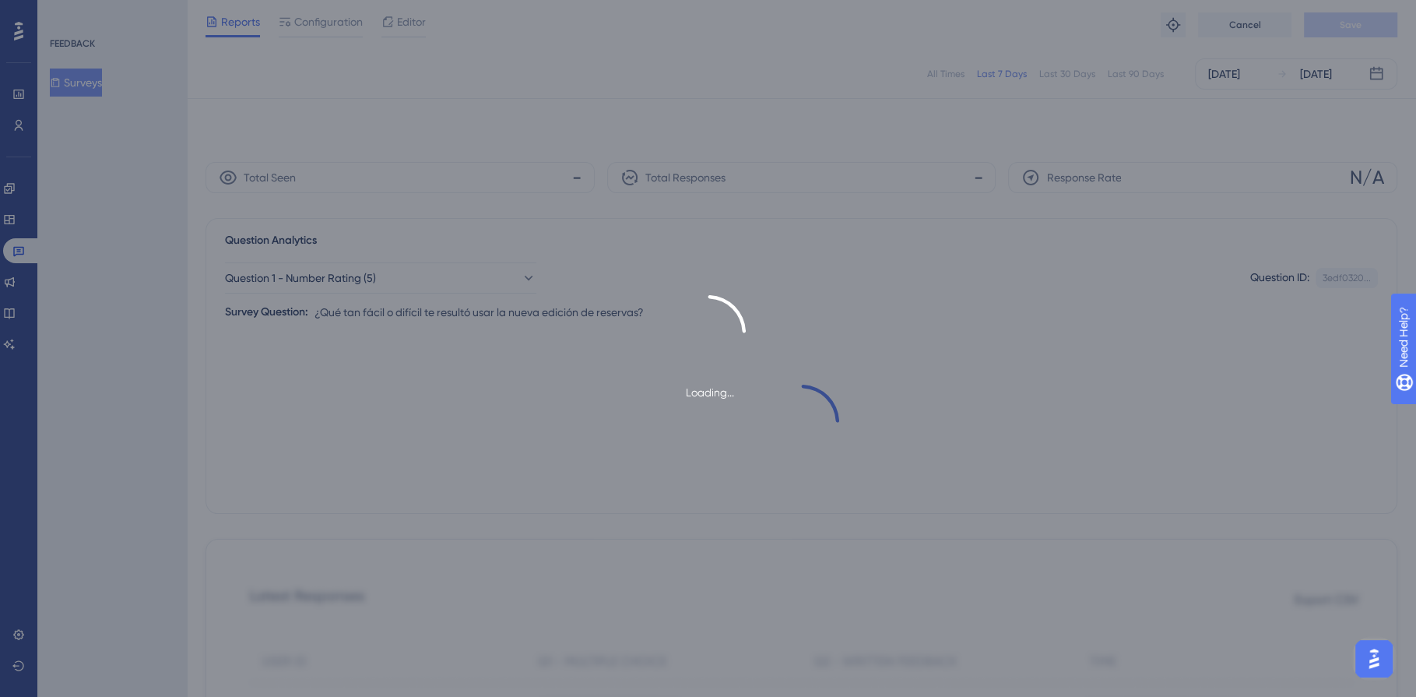
scroll to position [549, 0]
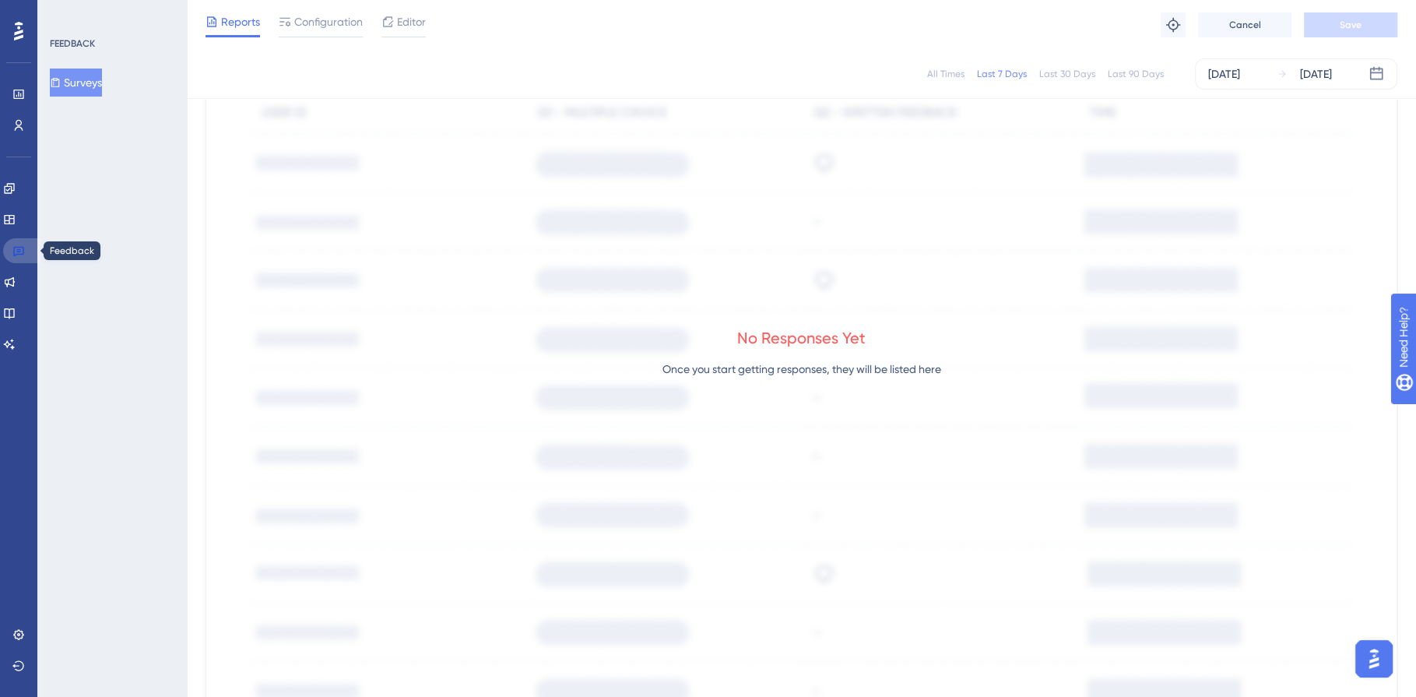
click at [12, 256] on icon at bounding box center [18, 250] width 12 height 12
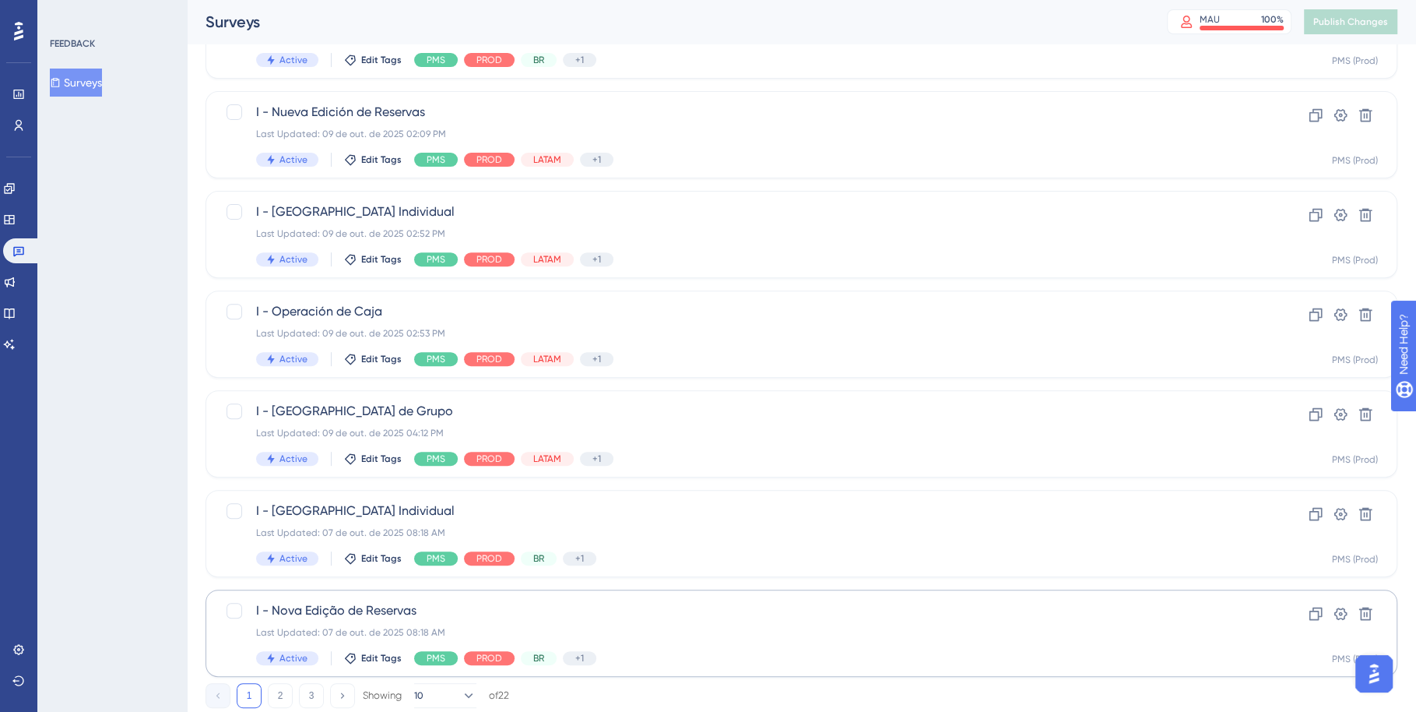
scroll to position [534, 0]
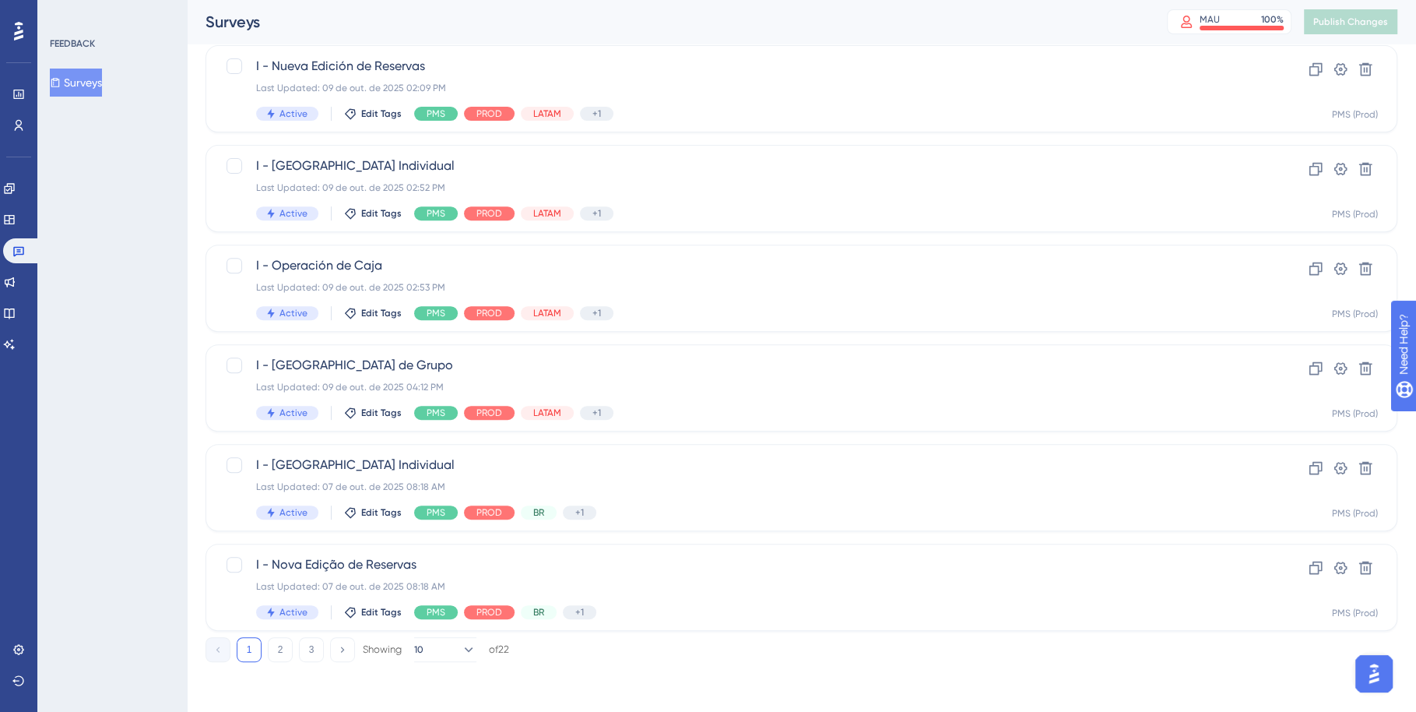
click at [308, 648] on button "3" at bounding box center [311, 649] width 25 height 25
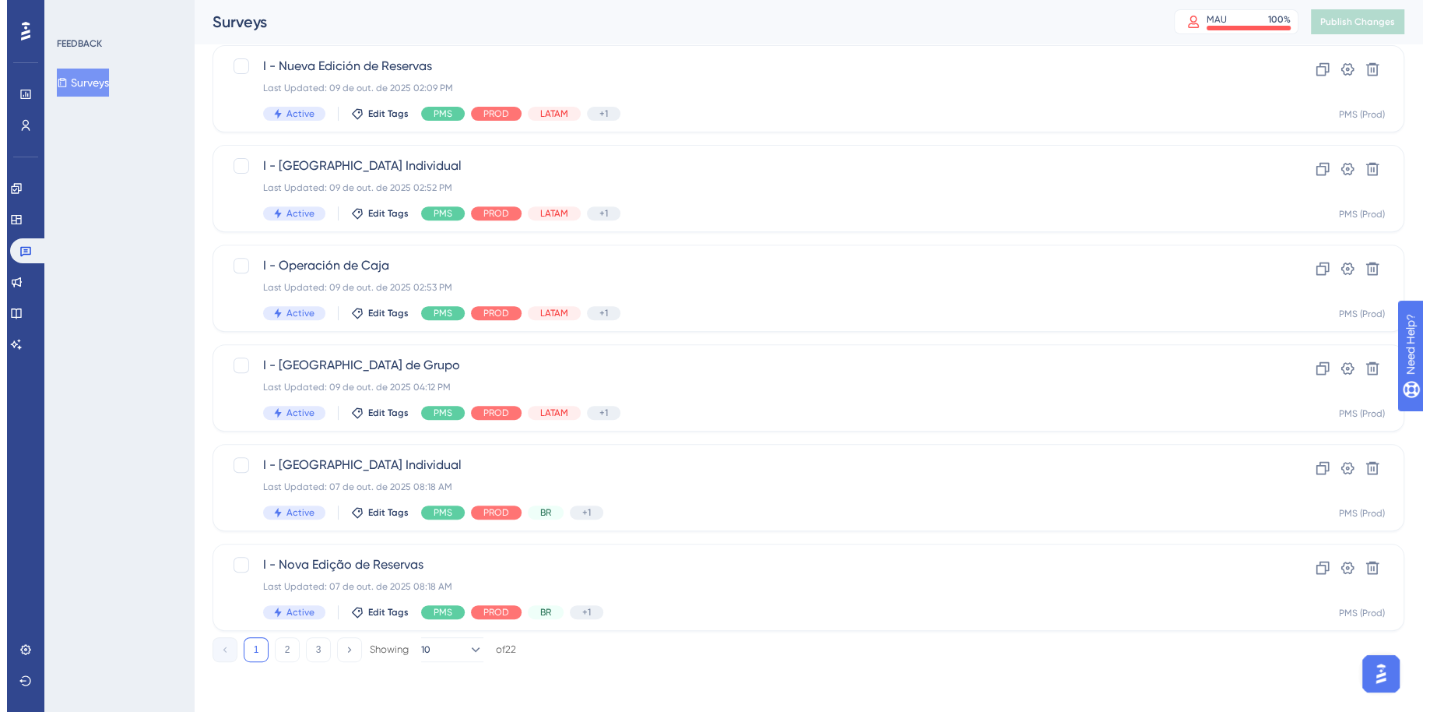
scroll to position [0, 0]
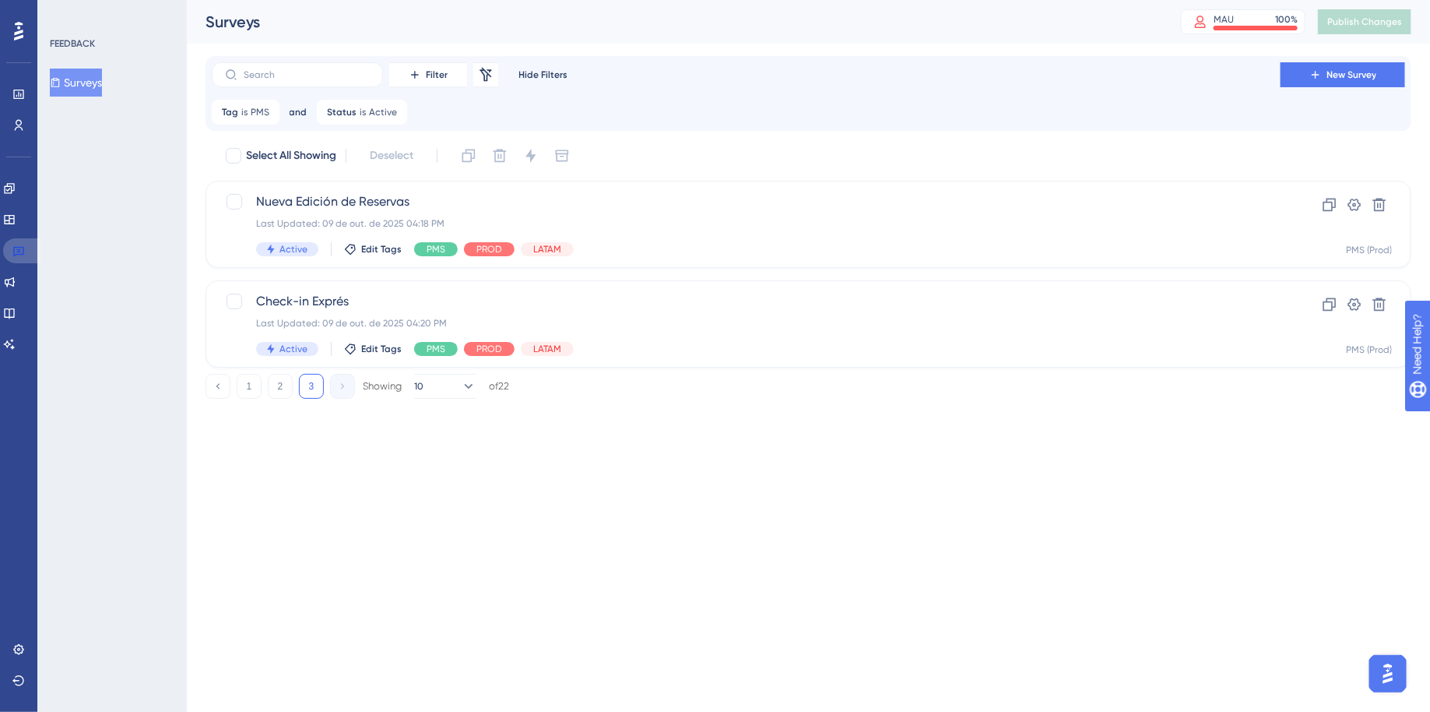
click at [23, 252] on icon at bounding box center [18, 250] width 12 height 12
click at [24, 255] on link at bounding box center [21, 250] width 37 height 25
click at [17, 251] on icon at bounding box center [18, 252] width 11 height 10
